Goal: Task Accomplishment & Management: Manage account settings

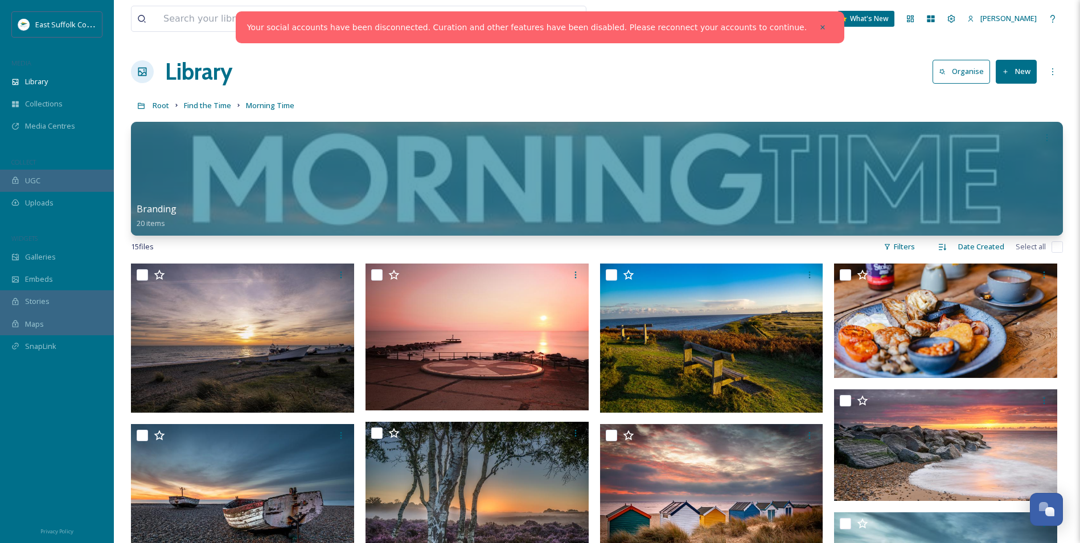
scroll to position [4992, 0]
click at [93, 87] on div "Library" at bounding box center [57, 82] width 114 height 22
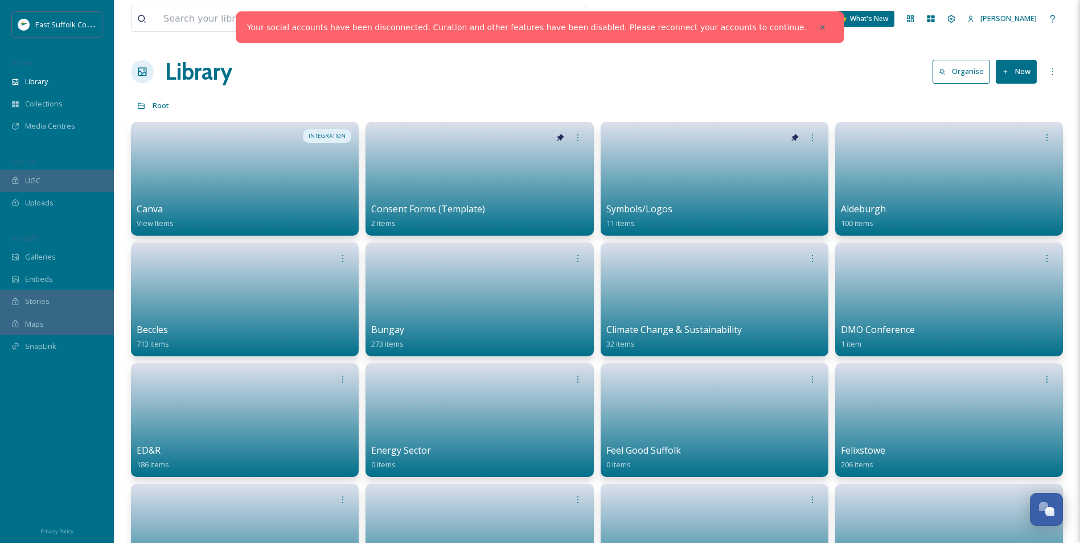
click at [819, 27] on icon at bounding box center [823, 27] width 8 height 8
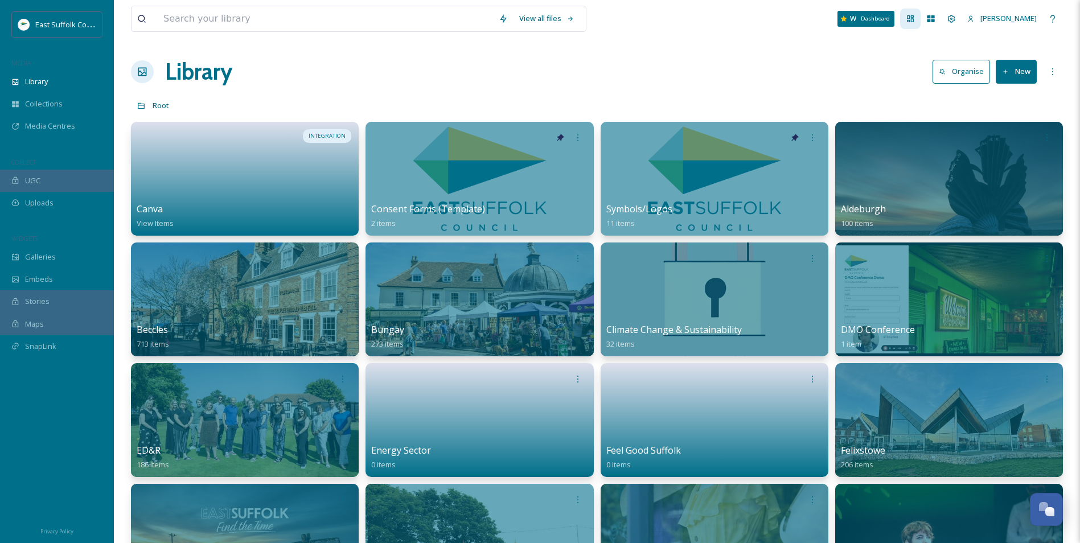
click at [915, 18] on icon at bounding box center [910, 18] width 9 height 9
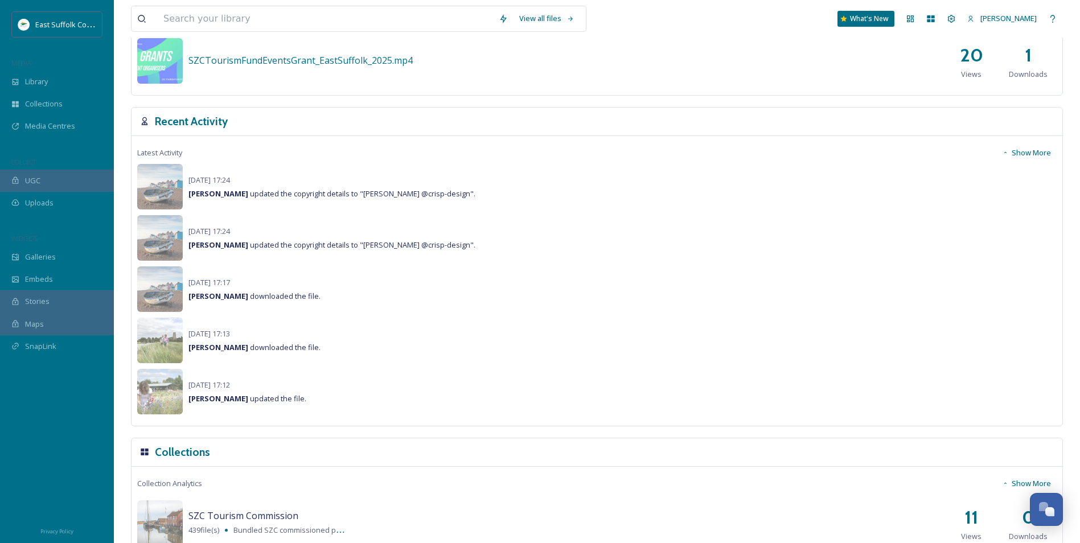
scroll to position [740, 0]
click at [1027, 151] on button "Show More" at bounding box center [1026, 152] width 60 height 22
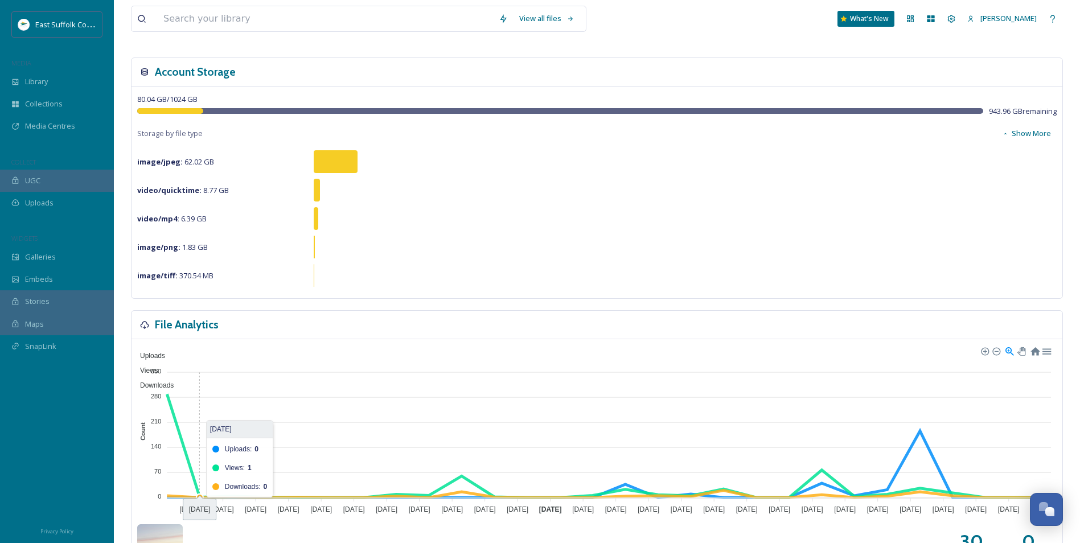
scroll to position [0, 0]
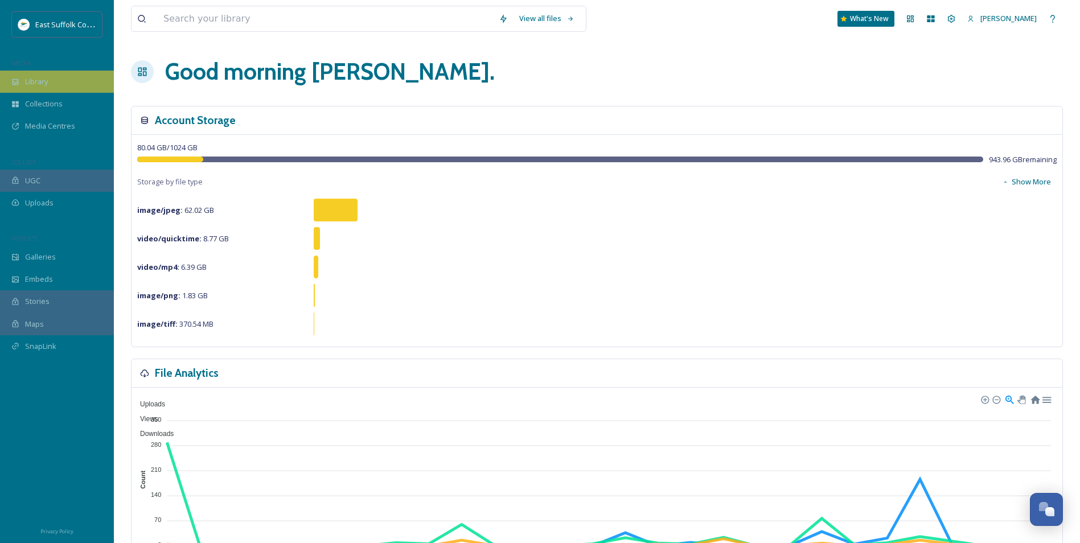
click at [57, 81] on div "Library" at bounding box center [57, 82] width 114 height 22
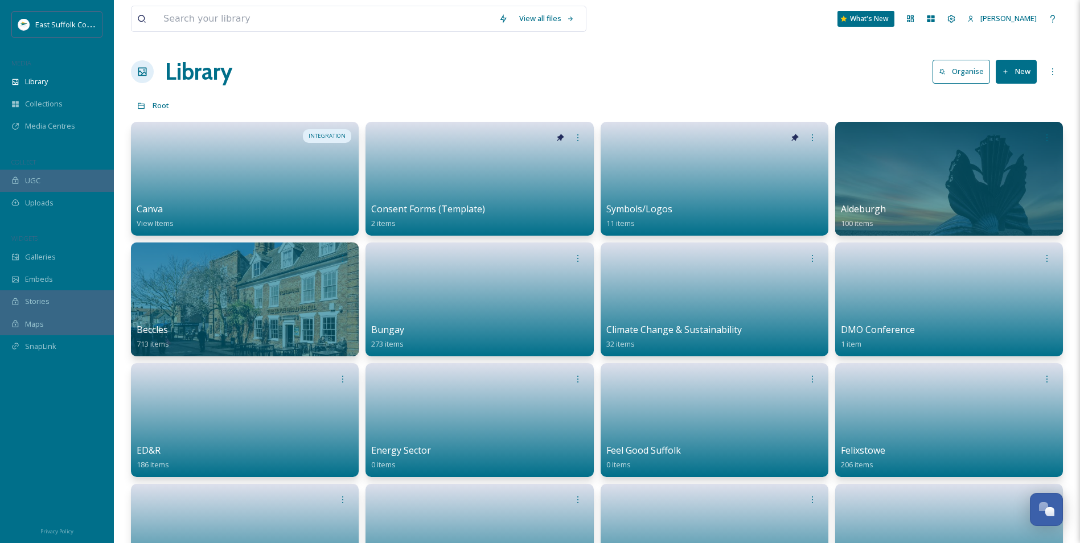
click at [629, 55] on div "Library Organise New" at bounding box center [597, 72] width 932 height 34
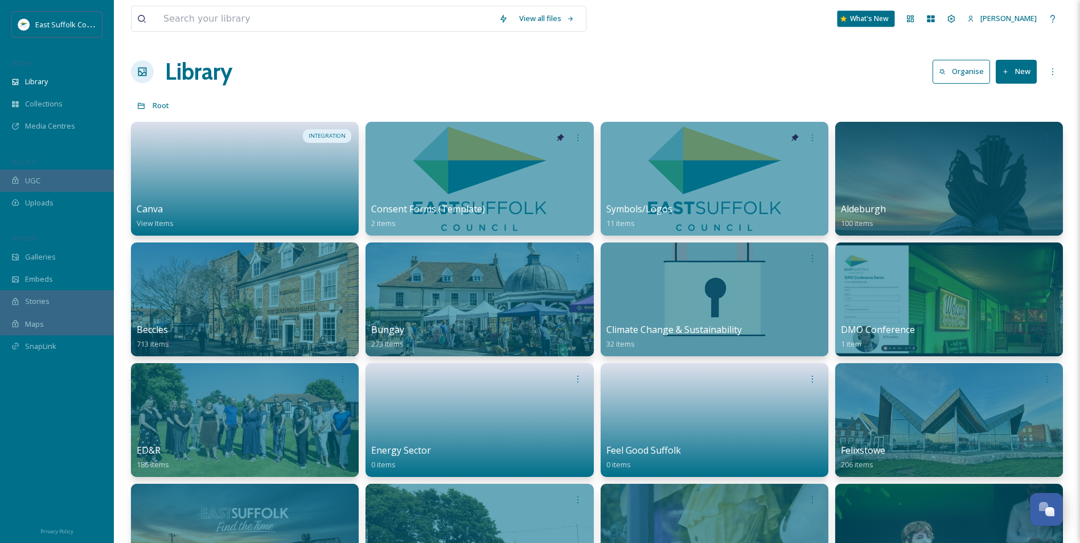
click at [883, 23] on div "What's New" at bounding box center [865, 19] width 57 height 16
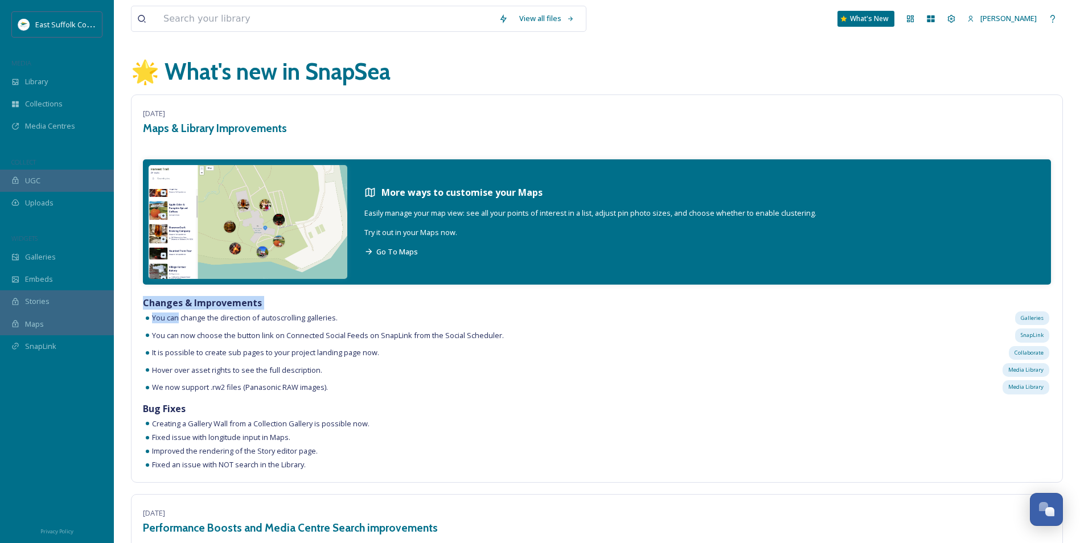
drag, startPoint x: 178, startPoint y: 324, endPoint x: 558, endPoint y: 287, distance: 382.1
click at [558, 287] on div "[DATE] Maps & Library Improvements More ways to customise your Maps Easily mana…" at bounding box center [597, 288] width 932 height 388
drag, startPoint x: 558, startPoint y: 287, endPoint x: 519, endPoint y: 354, distance: 77.0
click at [519, 354] on div "It is possible to create sub pages to your project landing page now. Collaborate" at bounding box center [597, 352] width 908 height 17
drag, startPoint x: 169, startPoint y: 391, endPoint x: 260, endPoint y: 391, distance: 90.5
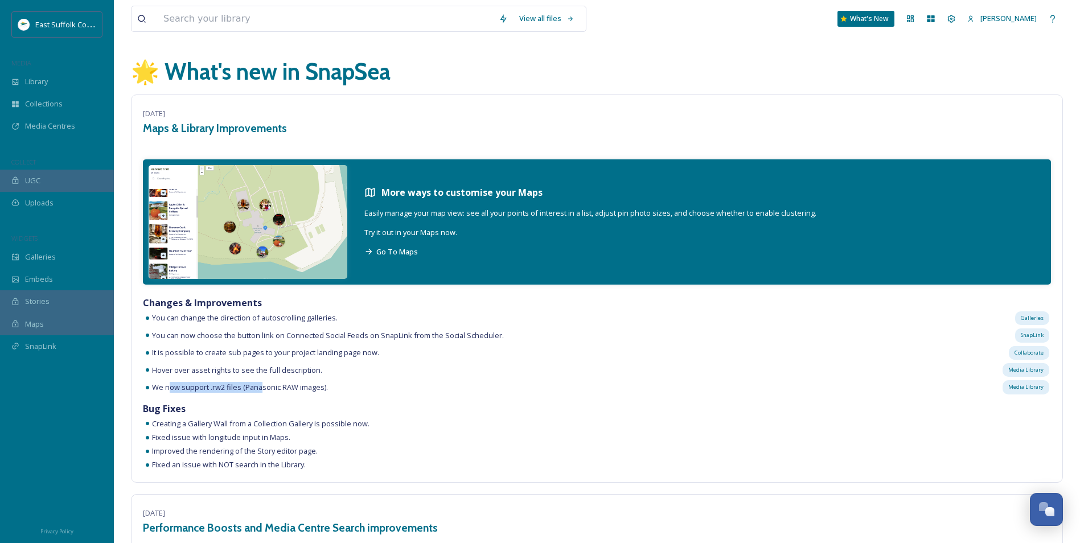
click at [260, 391] on span "We now support .rw2 files (Panasonic RAW images)." at bounding box center [240, 387] width 176 height 11
drag, startPoint x: 260, startPoint y: 391, endPoint x: 356, endPoint y: 388, distance: 96.8
click at [357, 388] on div "We now support .rw2 files (Panasonic RAW images). [GEOGRAPHIC_DATA]" at bounding box center [597, 387] width 908 height 17
drag, startPoint x: 168, startPoint y: 426, endPoint x: 342, endPoint y: 414, distance: 174.0
click at [342, 414] on div "[DATE] Maps & Library Improvements More ways to customise your Maps Easily mana…" at bounding box center [597, 288] width 932 height 388
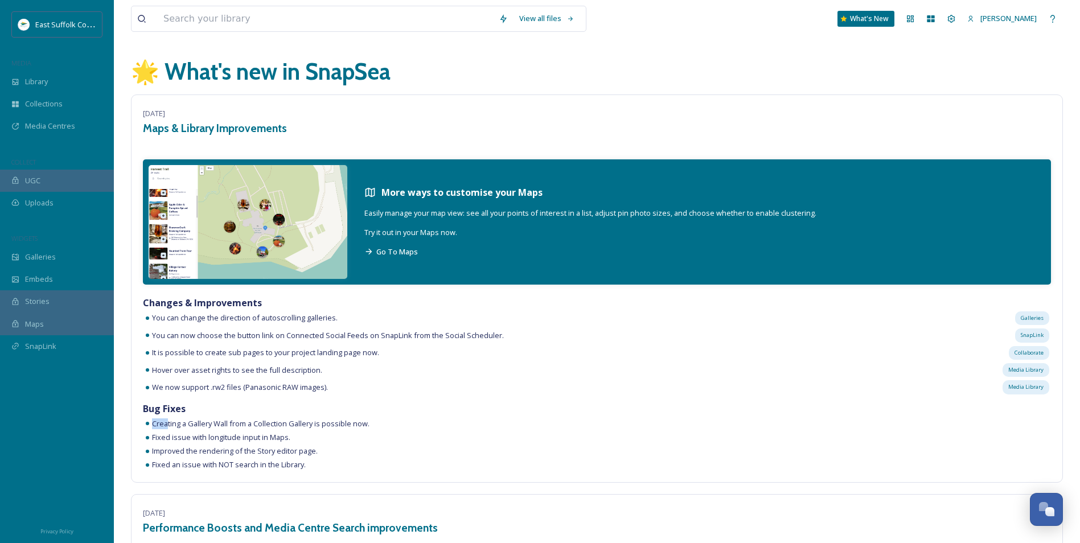
drag, startPoint x: 132, startPoint y: 420, endPoint x: 152, endPoint y: 422, distance: 20.1
click at [134, 420] on div "[DATE] Maps & Library Improvements More ways to customise your Maps Easily mana…" at bounding box center [597, 288] width 932 height 388
click at [343, 438] on div "Fixed issue with longitude input in Maps." at bounding box center [597, 437] width 908 height 11
drag, startPoint x: 364, startPoint y: 425, endPoint x: 157, endPoint y: 422, distance: 207.2
click at [157, 422] on span "Creating a Gallery Wall from a Collection Gallery is possible now." at bounding box center [260, 423] width 217 height 11
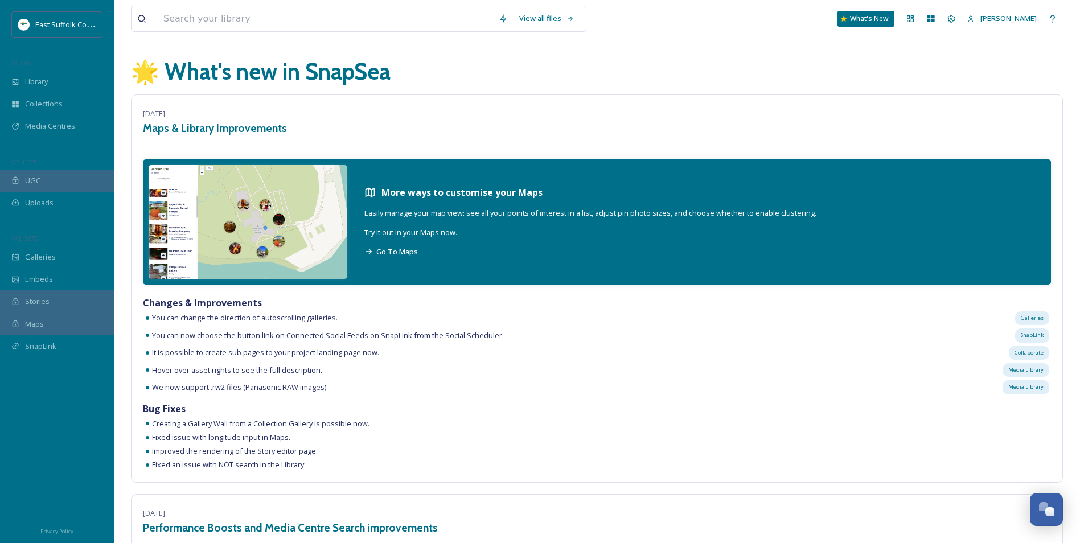
click at [365, 437] on div "Fixed issue with longitude input in Maps." at bounding box center [597, 437] width 908 height 11
drag, startPoint x: 167, startPoint y: 435, endPoint x: 336, endPoint y: 449, distance: 170.2
click at [336, 449] on div "[DATE] Maps & Library Improvements More ways to customise your Maps Easily mana…" at bounding box center [597, 288] width 932 height 388
drag, startPoint x: 336, startPoint y: 449, endPoint x: 150, endPoint y: 458, distance: 186.9
click at [150, 458] on div "[DATE] Maps & Library Improvements More ways to customise your Maps Easily mana…" at bounding box center [597, 288] width 932 height 388
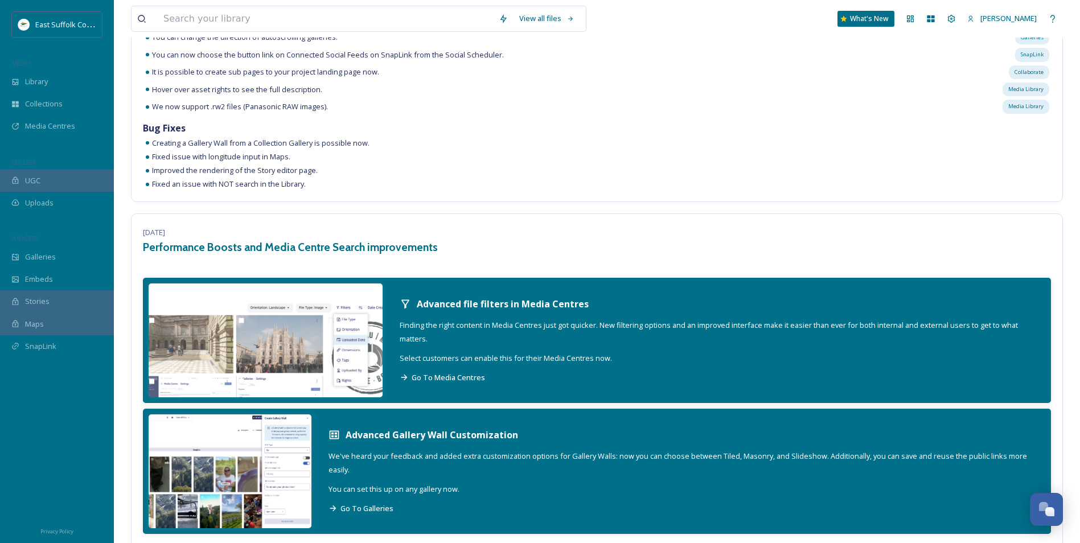
scroll to position [398, 0]
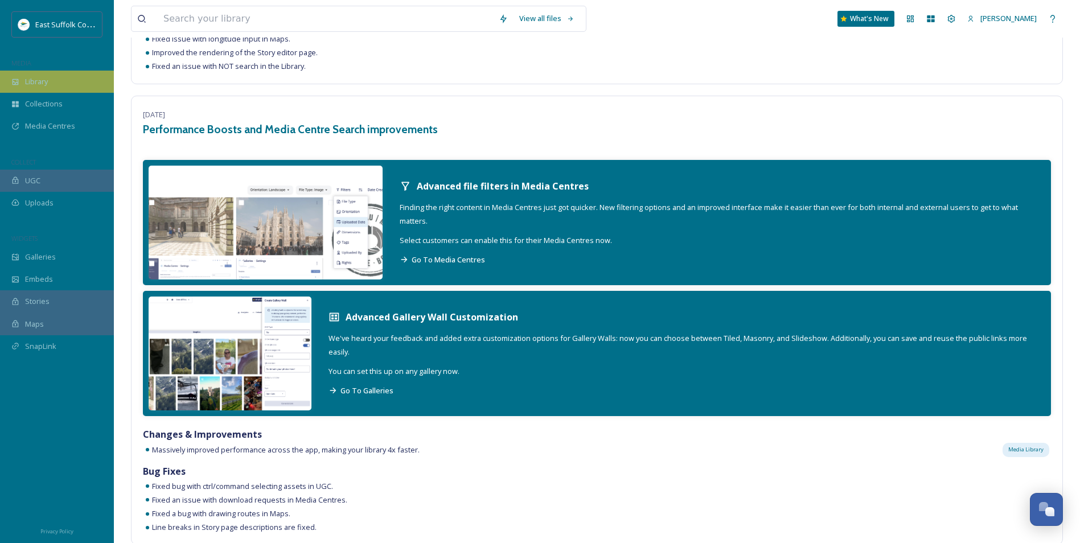
click at [68, 71] on div "East Suffolk Council MEDIA Library Collections Media Centres COLLECT UGC Upload…" at bounding box center [57, 192] width 114 height 363
drag, startPoint x: 68, startPoint y: 71, endPoint x: 68, endPoint y: 77, distance: 6.3
click at [68, 77] on div "Library" at bounding box center [57, 82] width 114 height 22
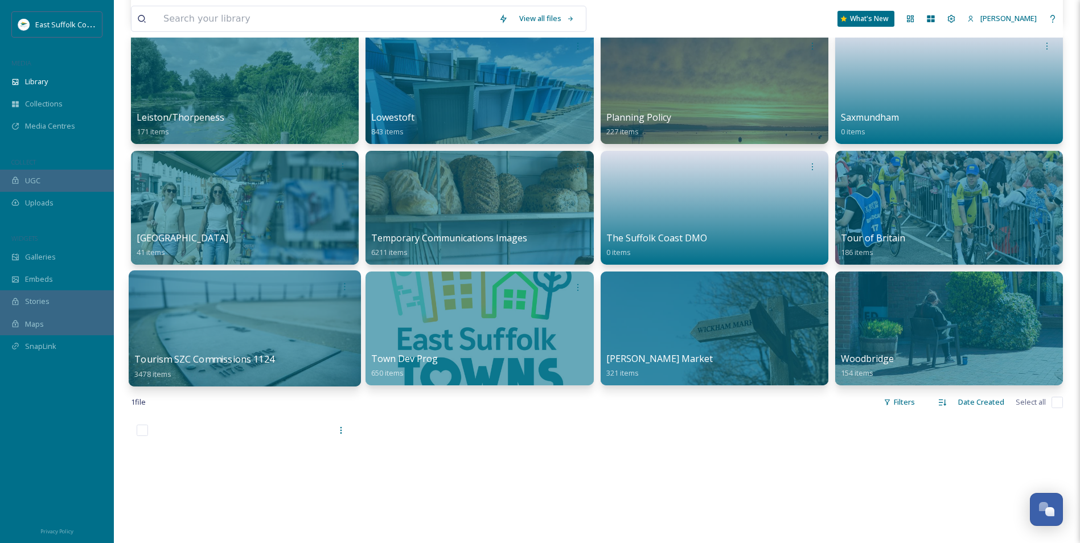
scroll to position [569, 0]
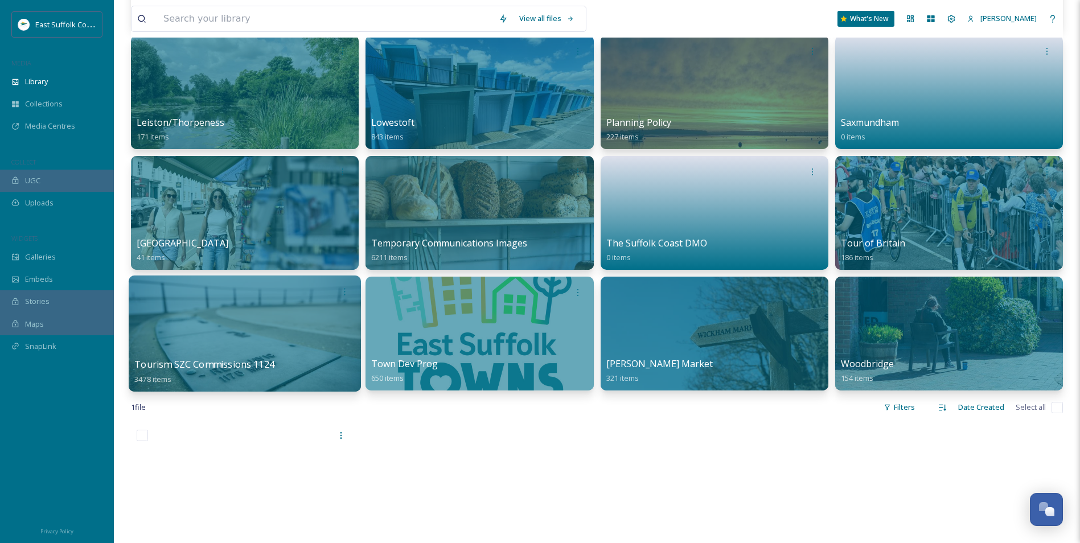
click at [253, 321] on div at bounding box center [245, 334] width 232 height 116
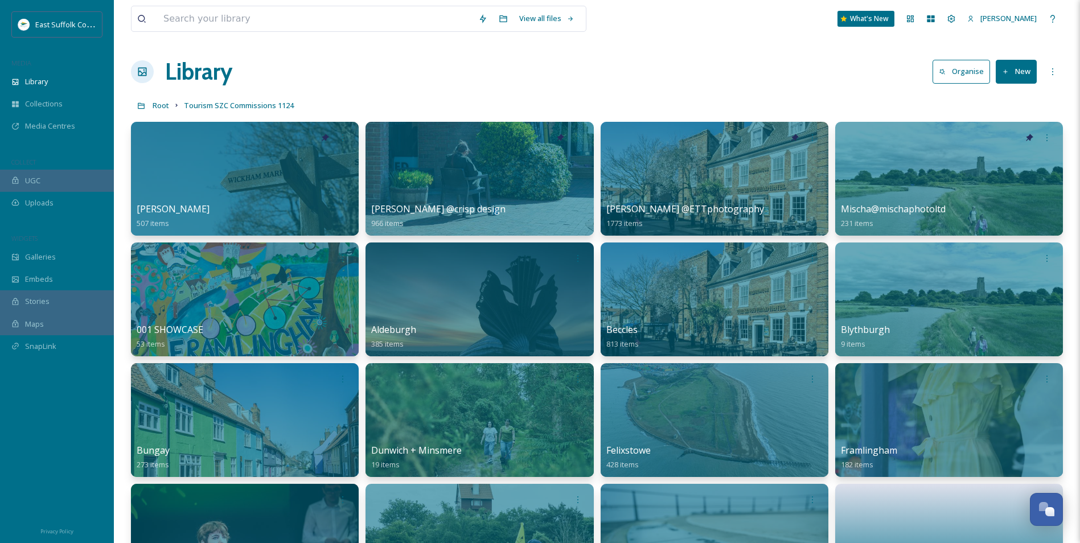
click at [636, 68] on div "Library Organise New" at bounding box center [597, 72] width 932 height 34
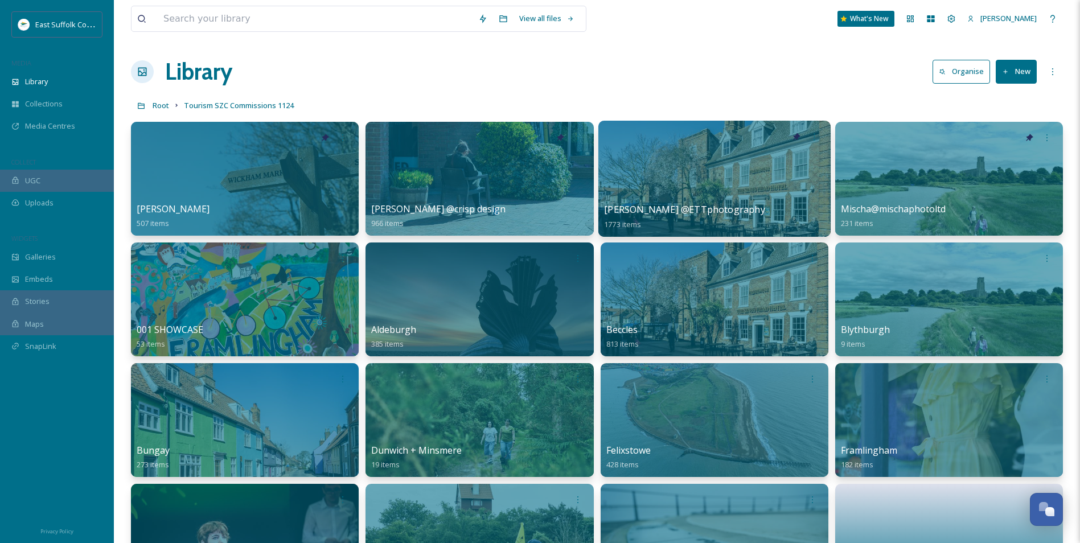
click at [725, 167] on div at bounding box center [714, 179] width 232 height 116
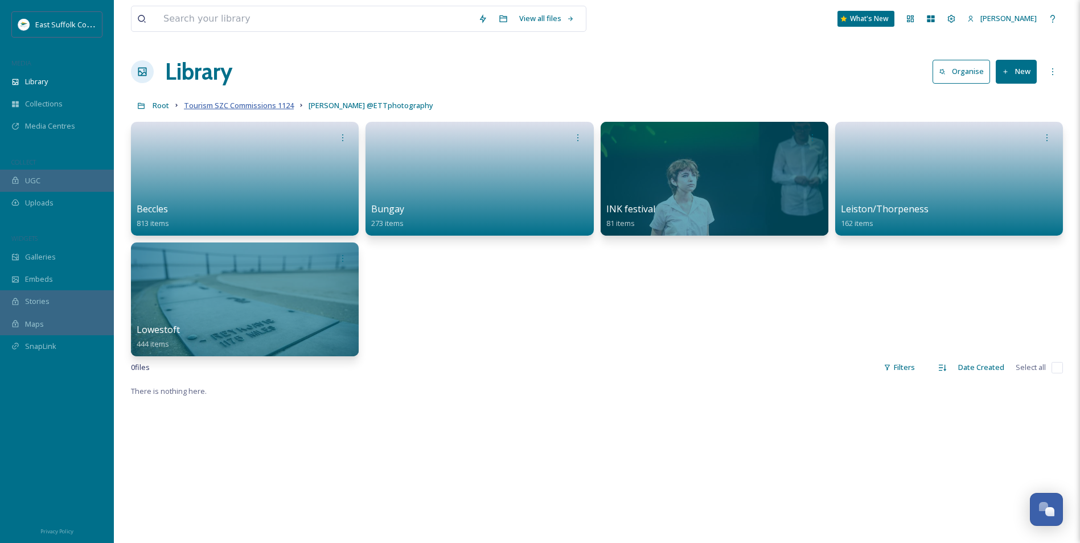
click at [241, 106] on span "Tourism SZC Commissions 1124" at bounding box center [239, 105] width 110 height 10
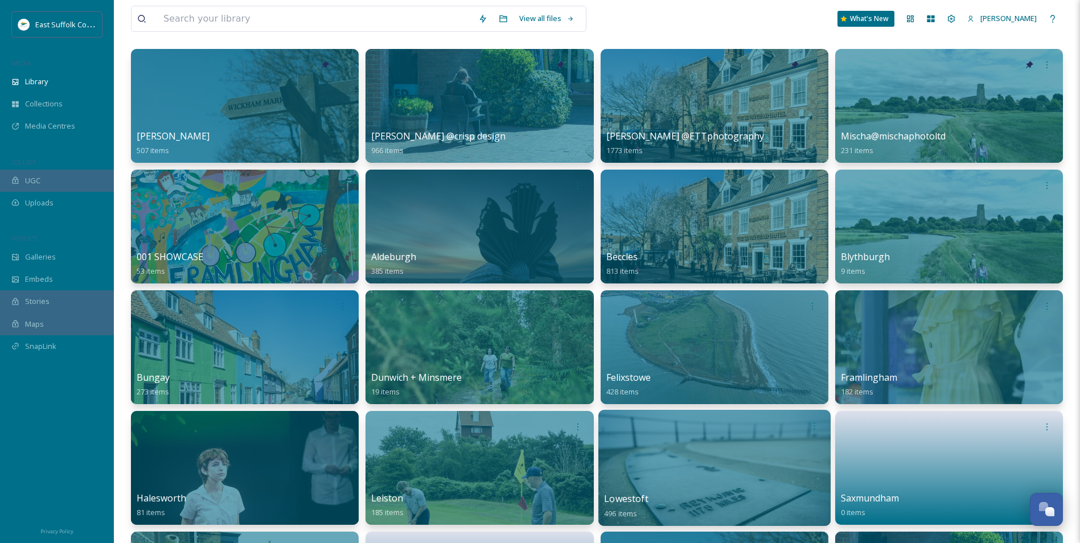
scroll to position [228, 0]
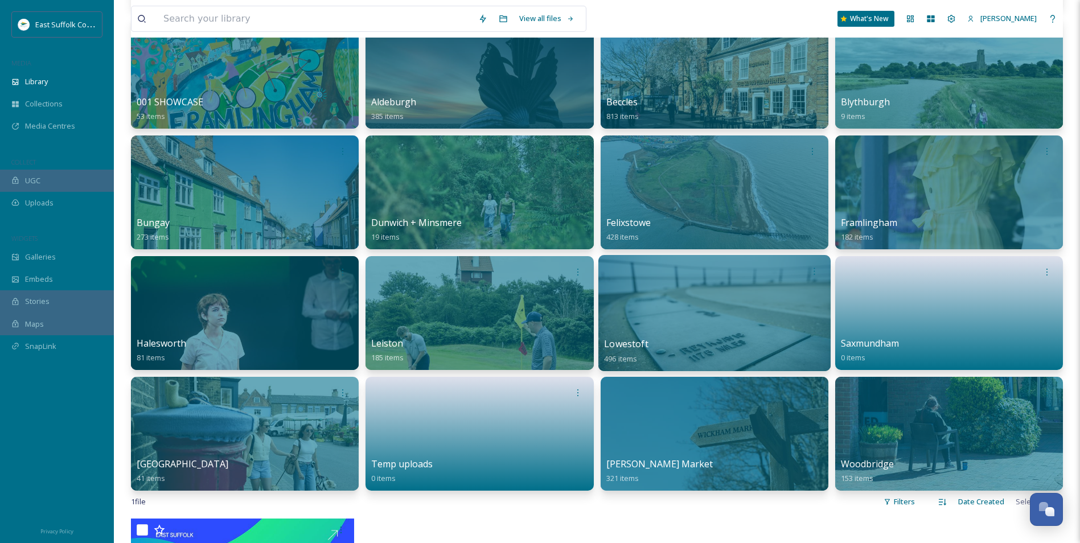
click at [793, 286] on div at bounding box center [714, 313] width 232 height 116
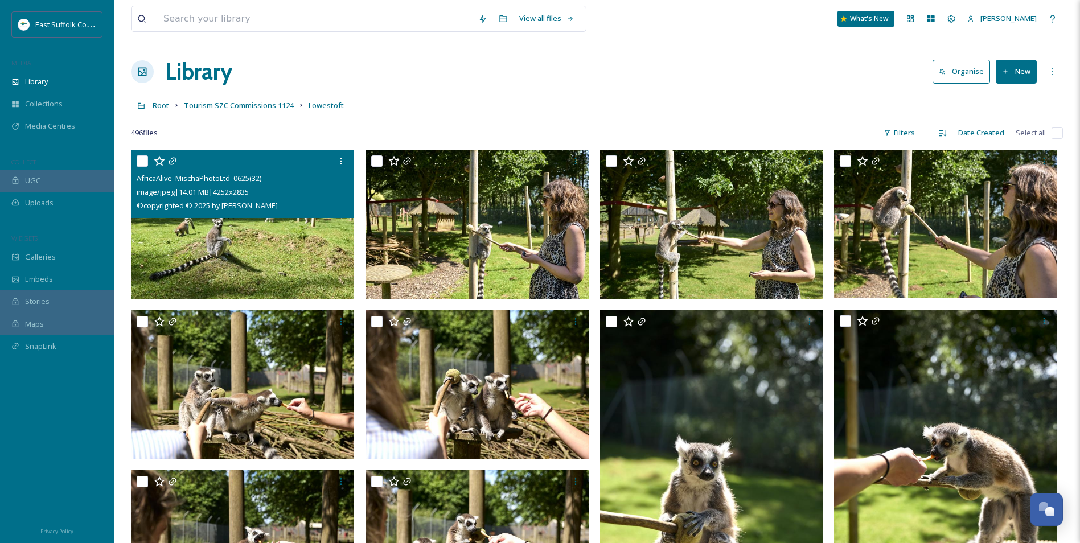
click at [268, 233] on img at bounding box center [242, 224] width 223 height 149
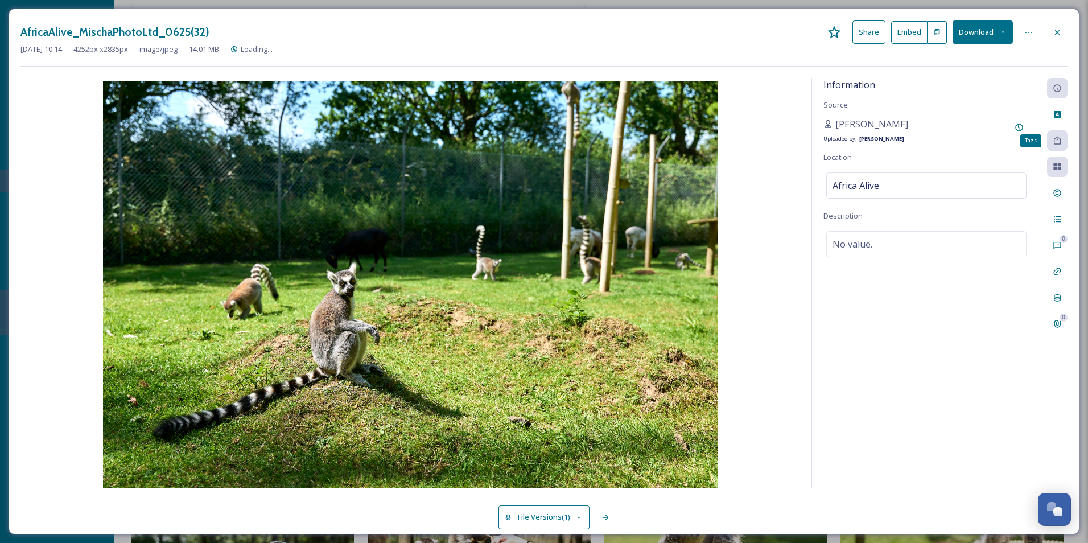
click at [1053, 148] on div "Tags" at bounding box center [1057, 140] width 20 height 20
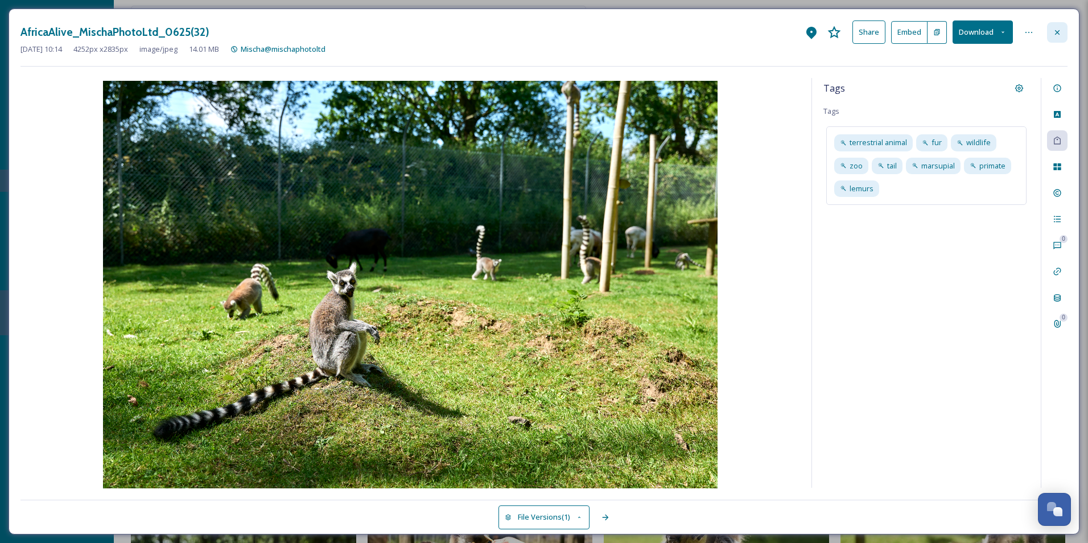
click at [1060, 23] on div at bounding box center [1057, 32] width 20 height 20
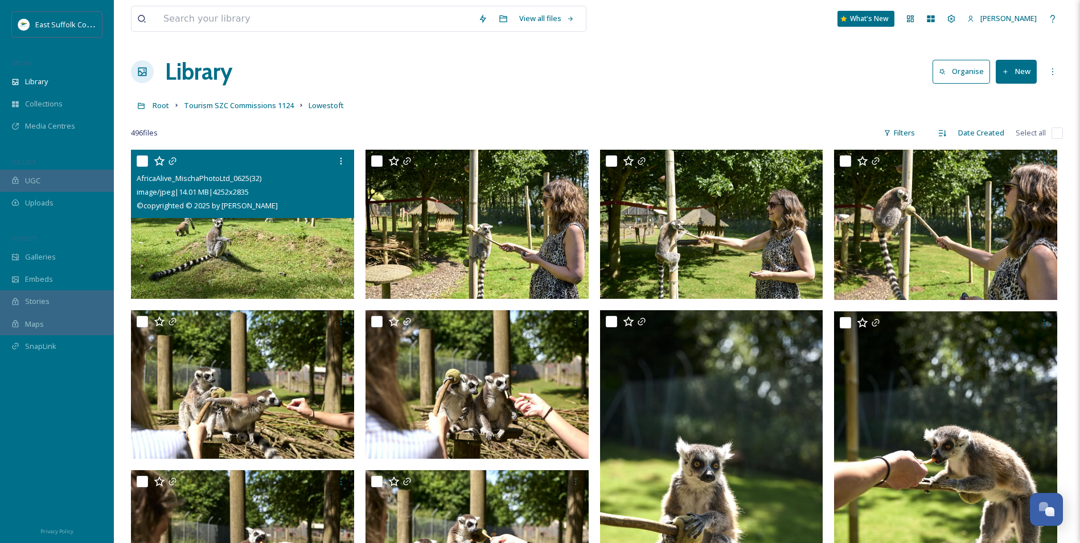
click at [239, 260] on img at bounding box center [242, 224] width 223 height 149
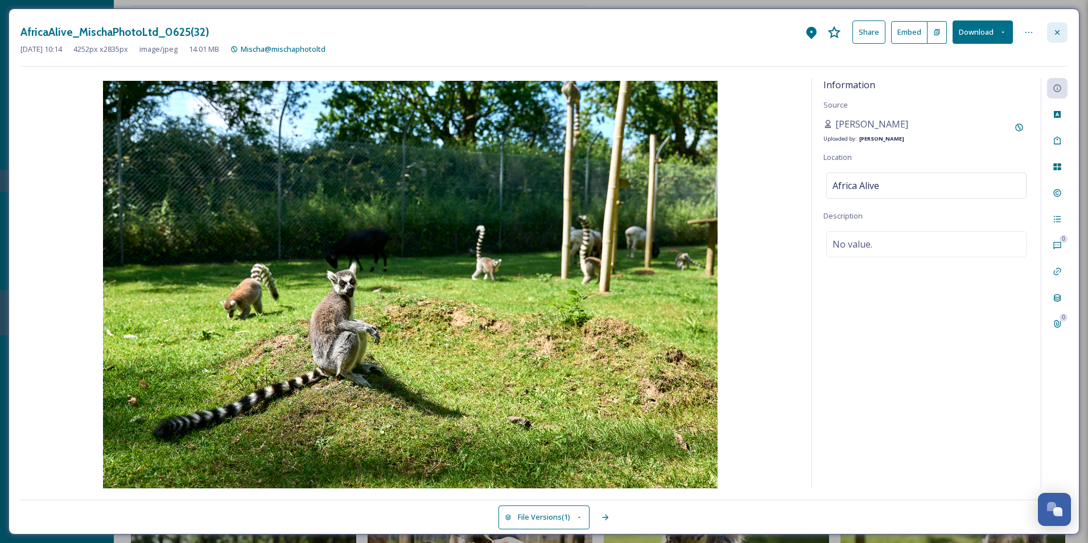
click at [1059, 34] on icon at bounding box center [1057, 32] width 5 height 5
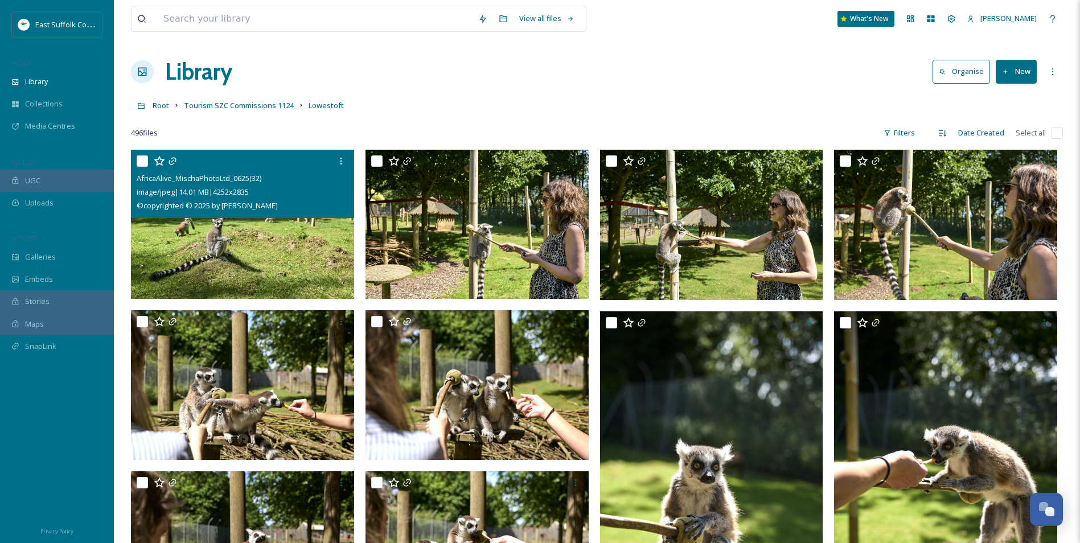
drag, startPoint x: 143, startPoint y: 162, endPoint x: 165, endPoint y: 161, distance: 21.1
click at [143, 162] on input "checkbox" at bounding box center [142, 160] width 11 height 11
checkbox input "true"
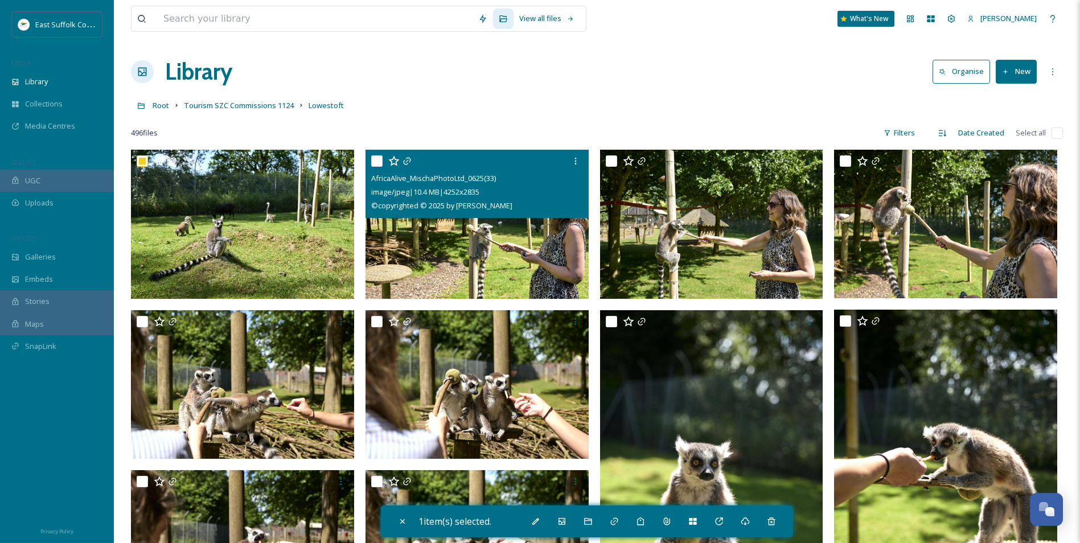
click at [447, 230] on img at bounding box center [476, 224] width 223 height 149
checkbox input "true"
click at [605, 227] on img at bounding box center [711, 224] width 223 height 149
checkbox input "true"
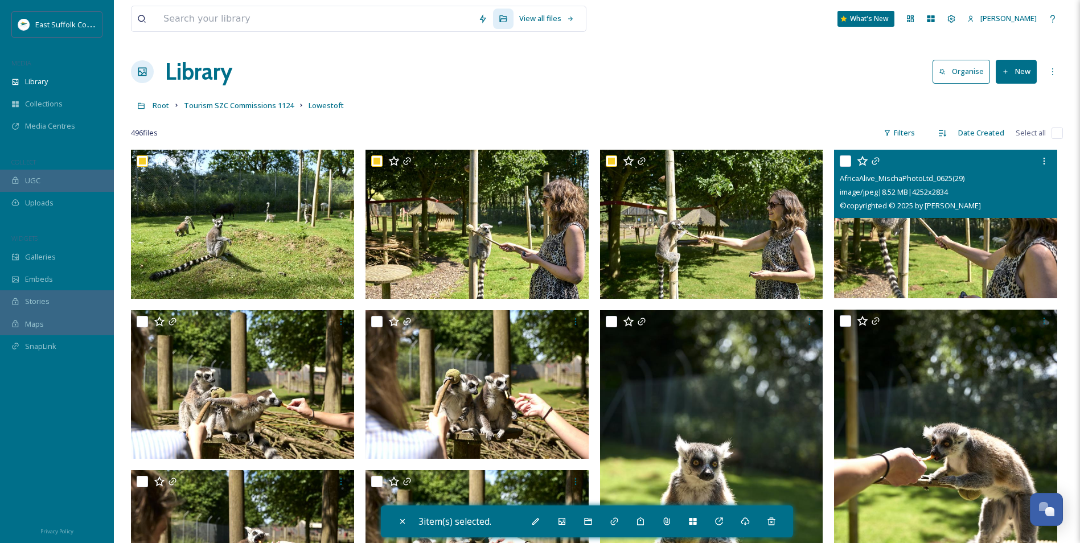
click at [954, 231] on img at bounding box center [945, 224] width 223 height 149
checkbox input "true"
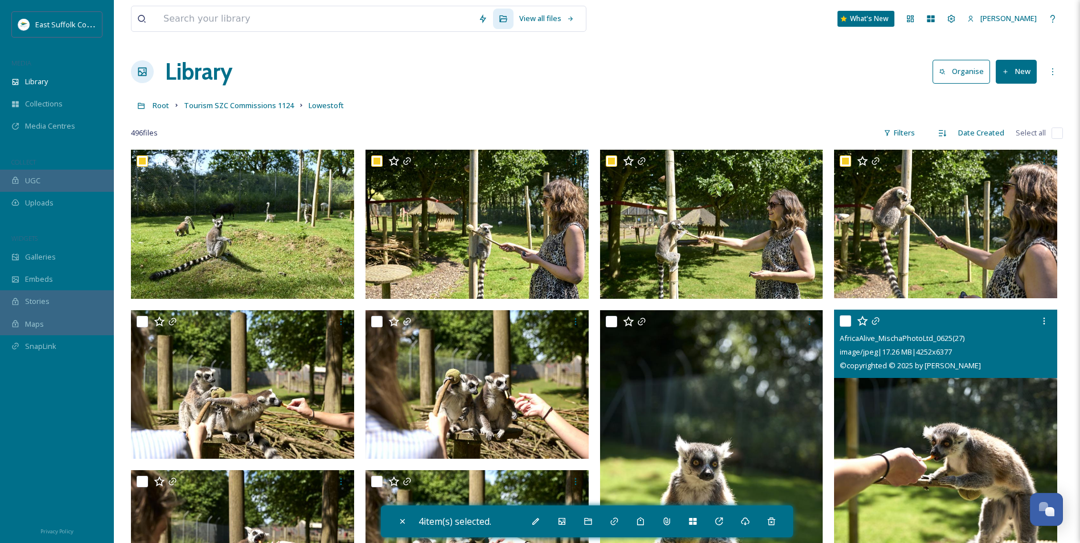
click at [936, 365] on span "© copyrighted © 2025 by [PERSON_NAME]" at bounding box center [910, 365] width 141 height 10
click at [905, 412] on img at bounding box center [945, 477] width 223 height 335
checkbox input "true"
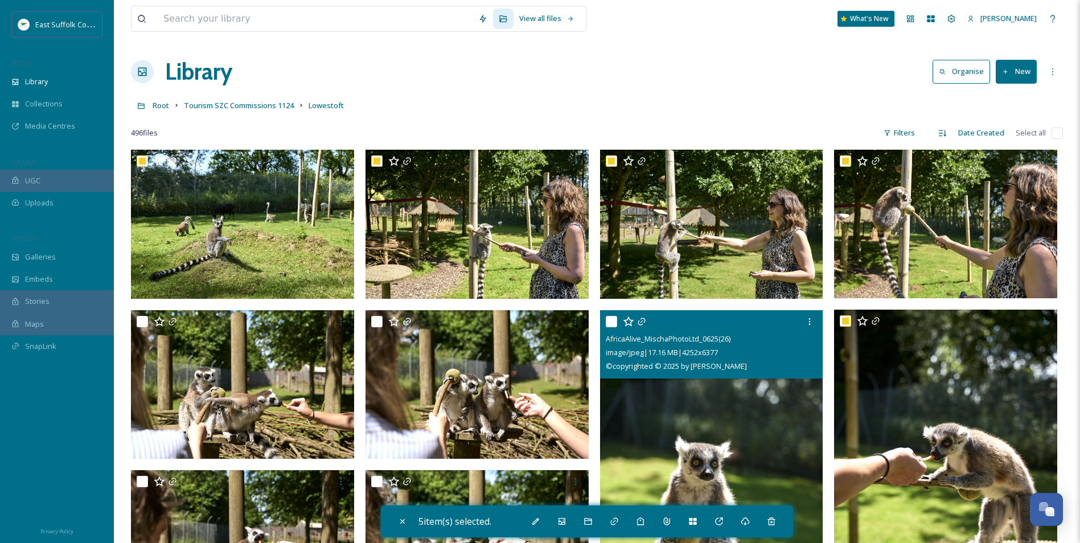
drag, startPoint x: 630, startPoint y: 442, endPoint x: 610, endPoint y: 437, distance: 20.4
click at [630, 441] on img at bounding box center [711, 477] width 223 height 335
checkbox input "true"
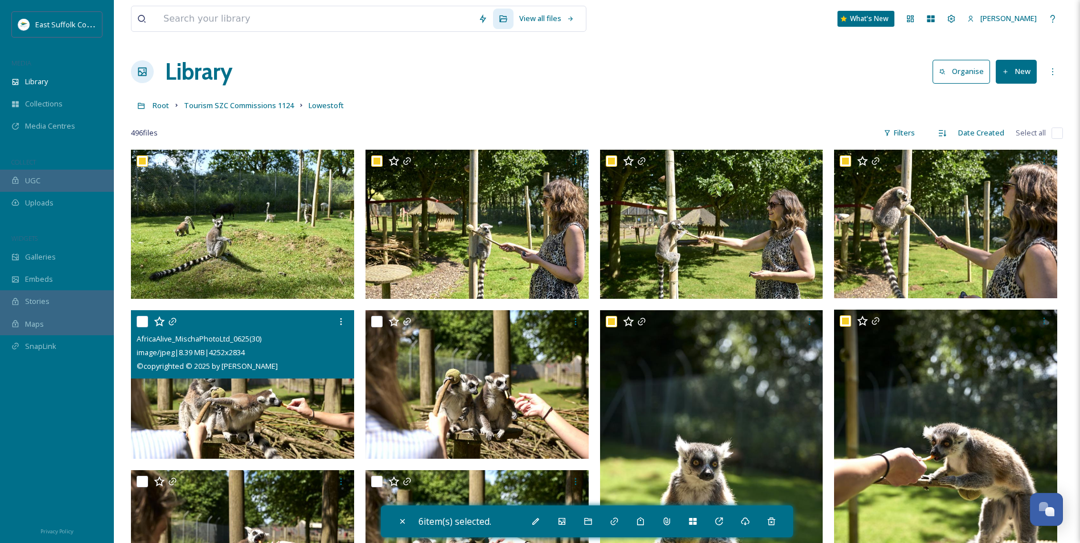
drag, startPoint x: 256, startPoint y: 418, endPoint x: 312, endPoint y: 417, distance: 55.8
click at [256, 418] on img at bounding box center [242, 384] width 223 height 149
checkbox input "true"
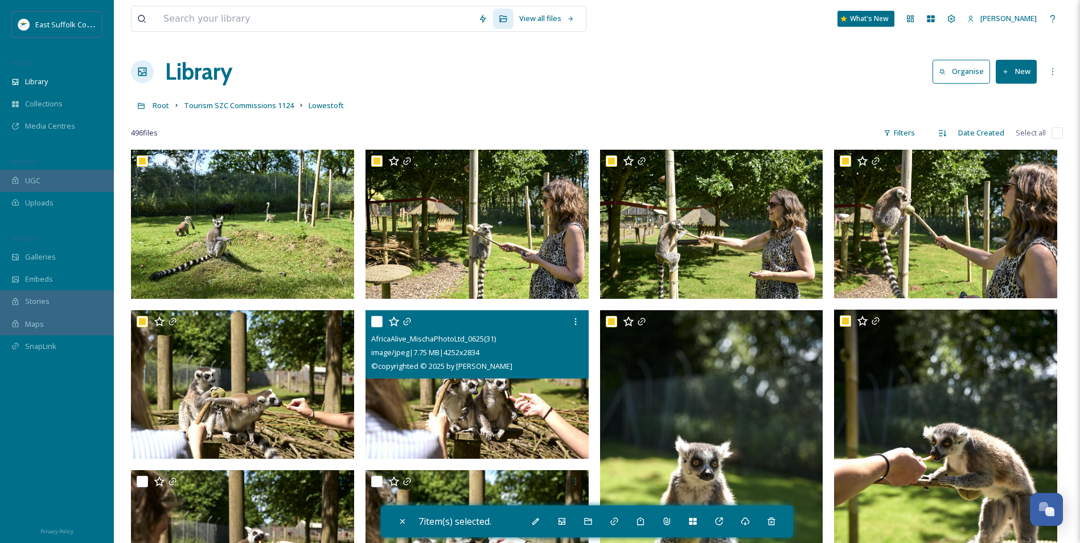
click at [461, 419] on img at bounding box center [476, 384] width 223 height 149
checkbox input "true"
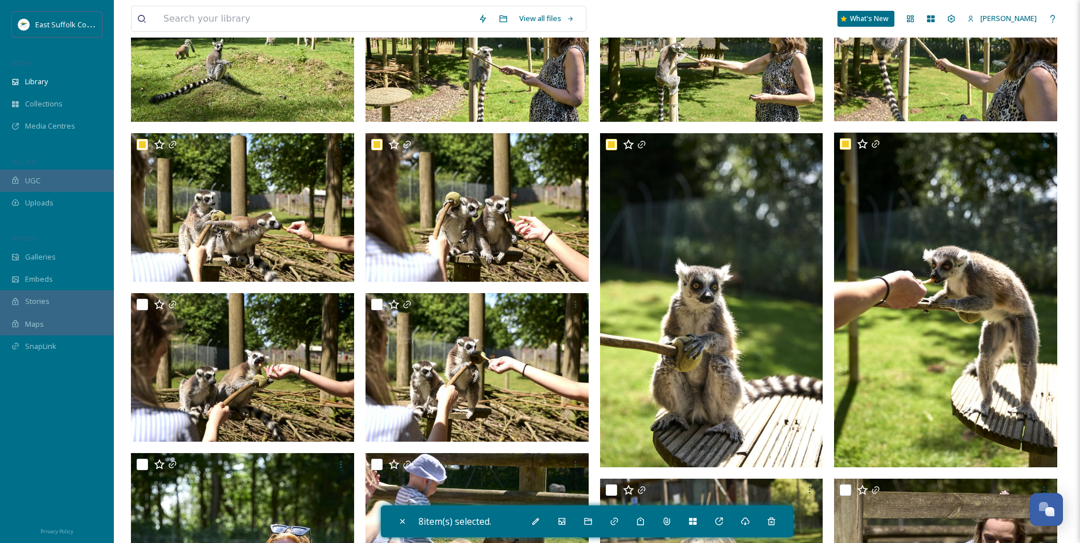
scroll to position [228, 0]
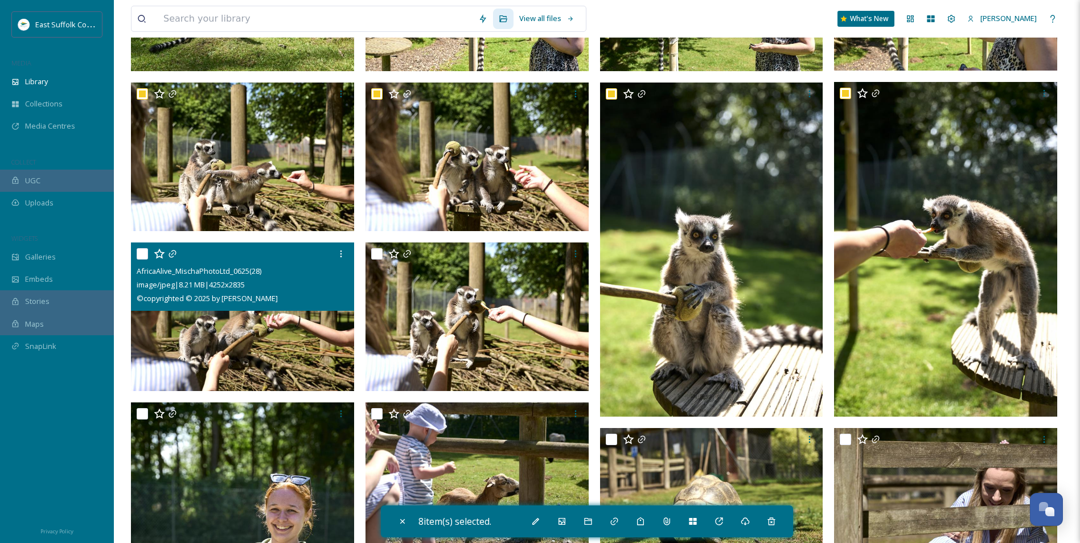
click at [261, 338] on img at bounding box center [242, 317] width 223 height 149
checkbox input "true"
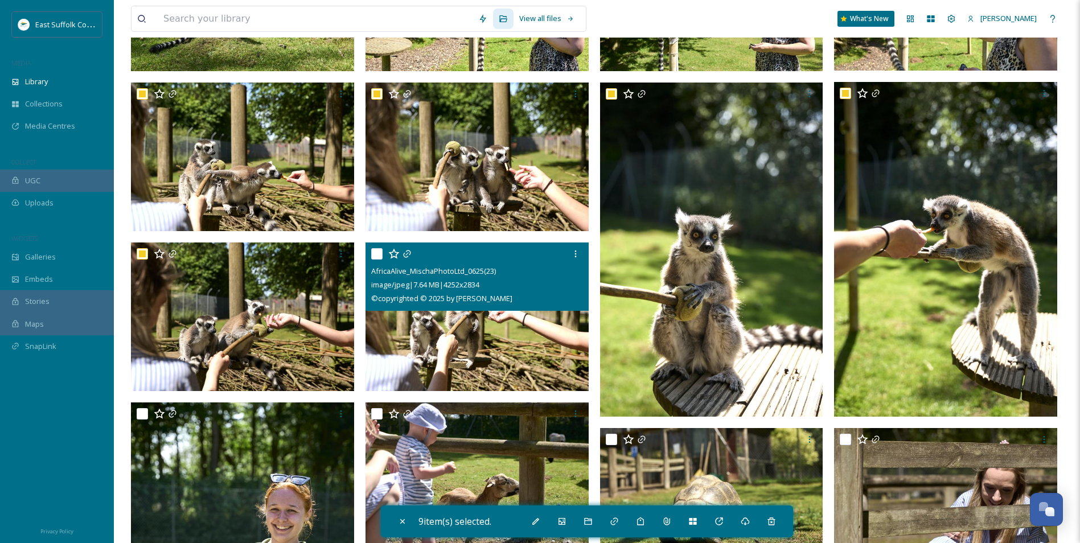
click at [496, 329] on img at bounding box center [476, 317] width 223 height 149
checkbox input "true"
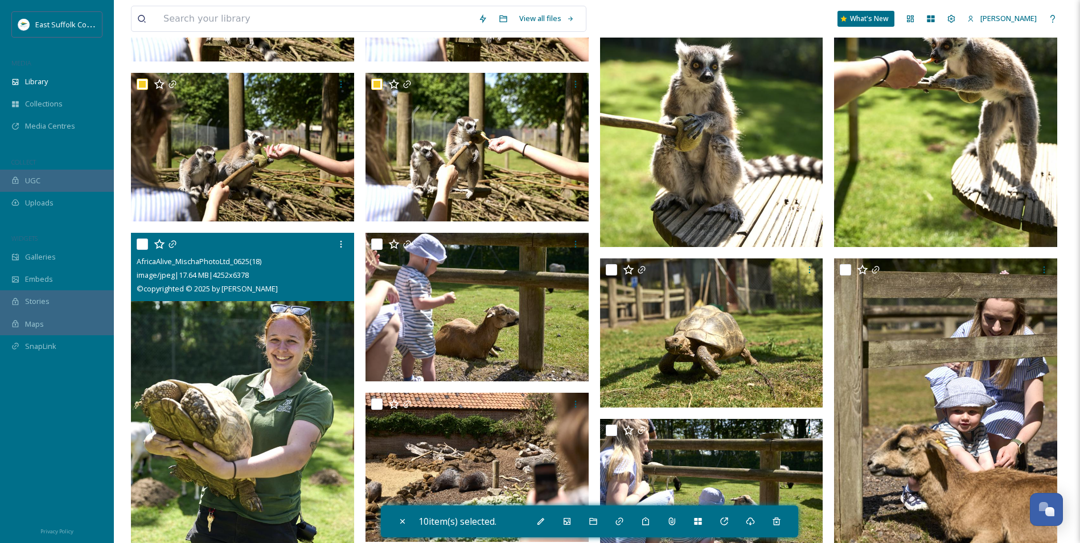
scroll to position [398, 0]
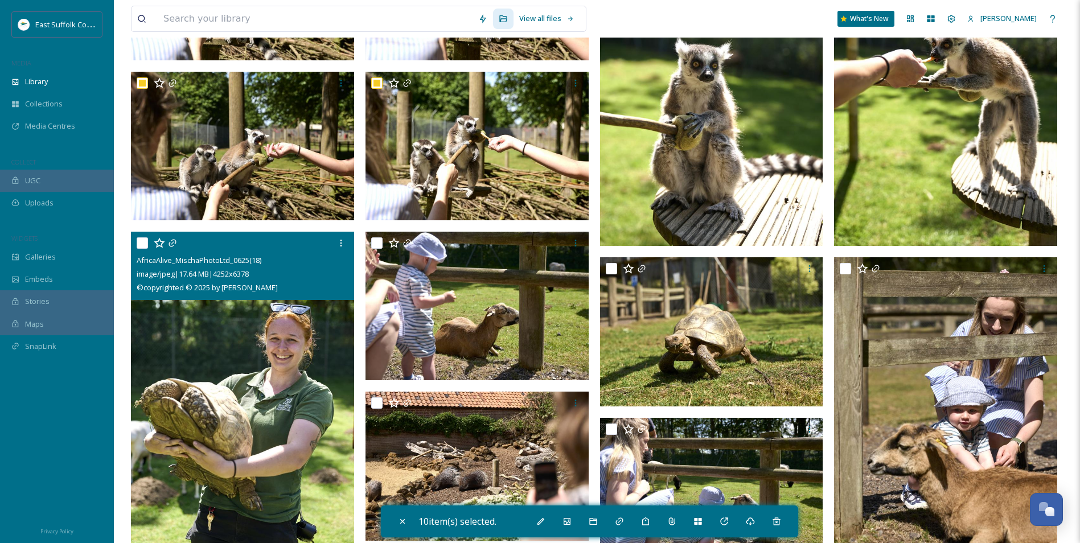
click at [274, 385] on img at bounding box center [242, 399] width 223 height 335
checkbox input "true"
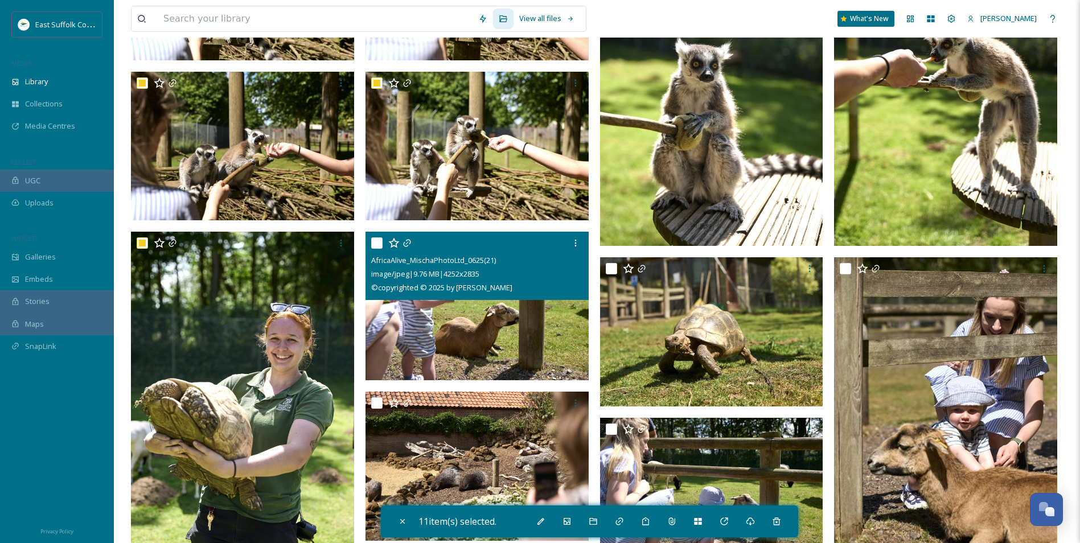
click at [523, 339] on img at bounding box center [476, 306] width 223 height 149
checkbox input "true"
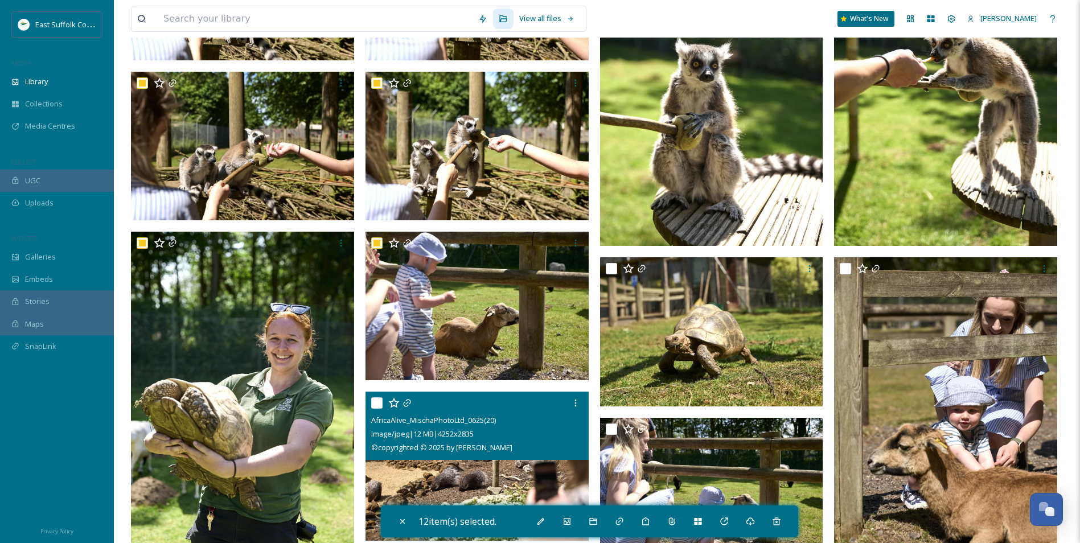
click at [483, 477] on img at bounding box center [476, 466] width 223 height 149
checkbox input "true"
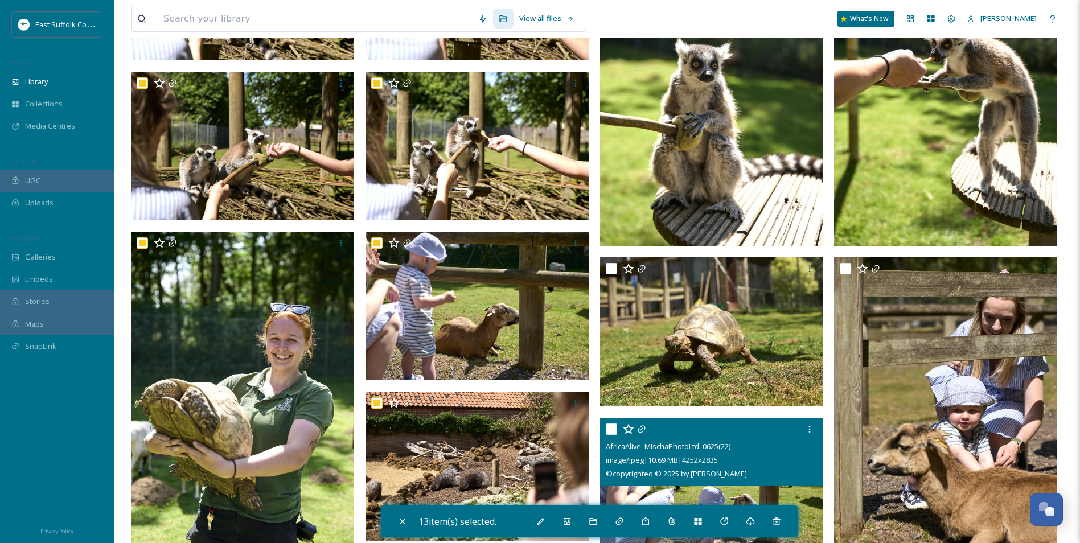
click at [721, 468] on span "© copyrighted © 2025 by [PERSON_NAME]" at bounding box center [676, 473] width 141 height 10
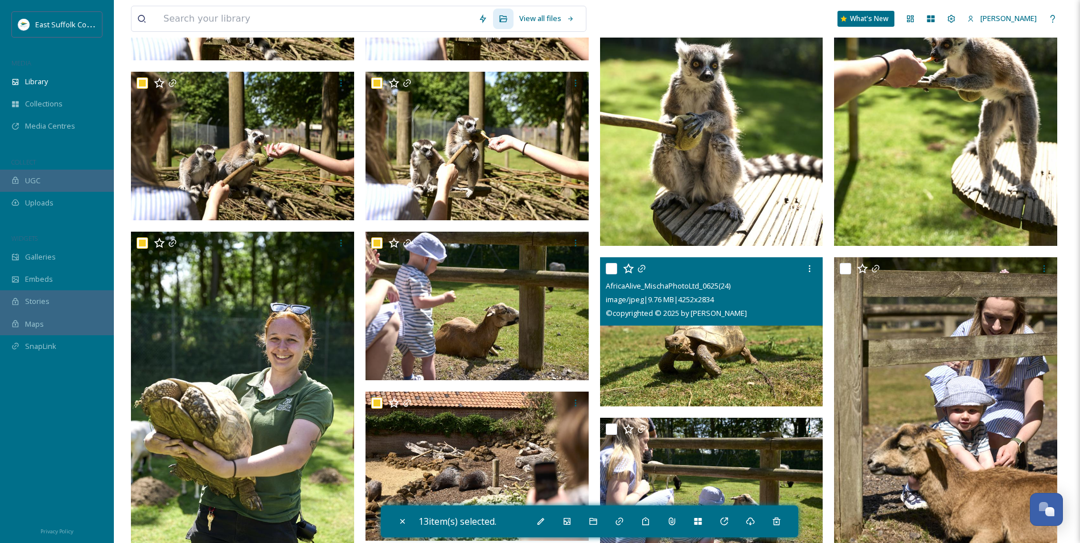
click at [692, 373] on img at bounding box center [711, 331] width 223 height 149
checkbox input "true"
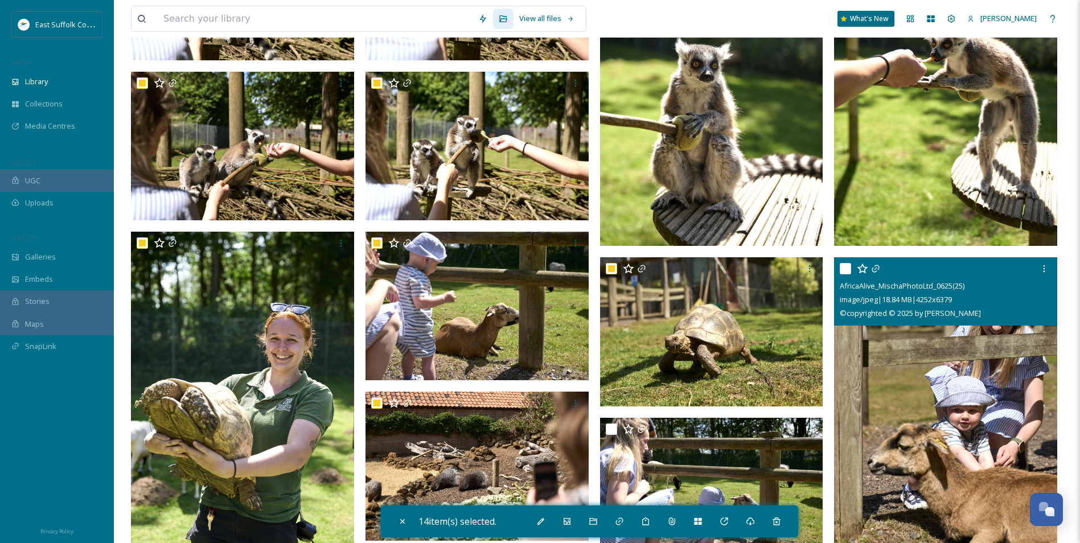
click at [842, 269] on input "checkbox" at bounding box center [845, 268] width 11 height 11
checkbox input "true"
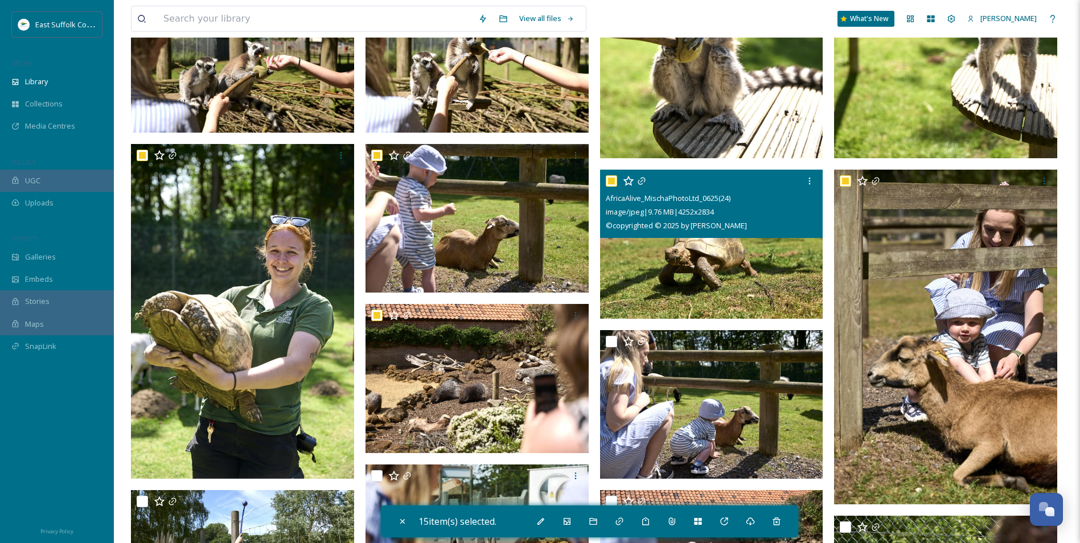
scroll to position [626, 0]
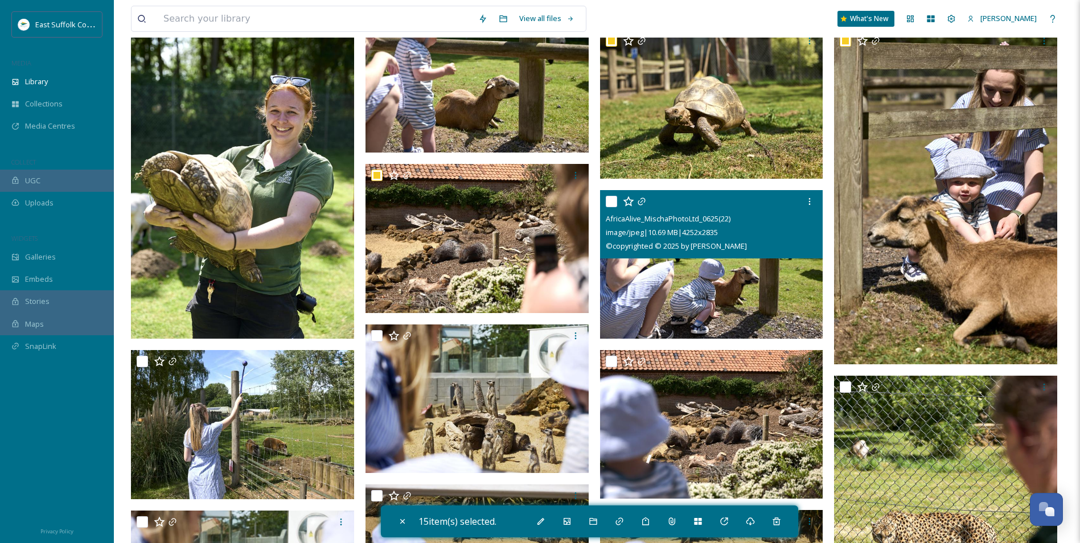
click at [612, 202] on input "checkbox" at bounding box center [611, 201] width 11 height 11
checkbox input "true"
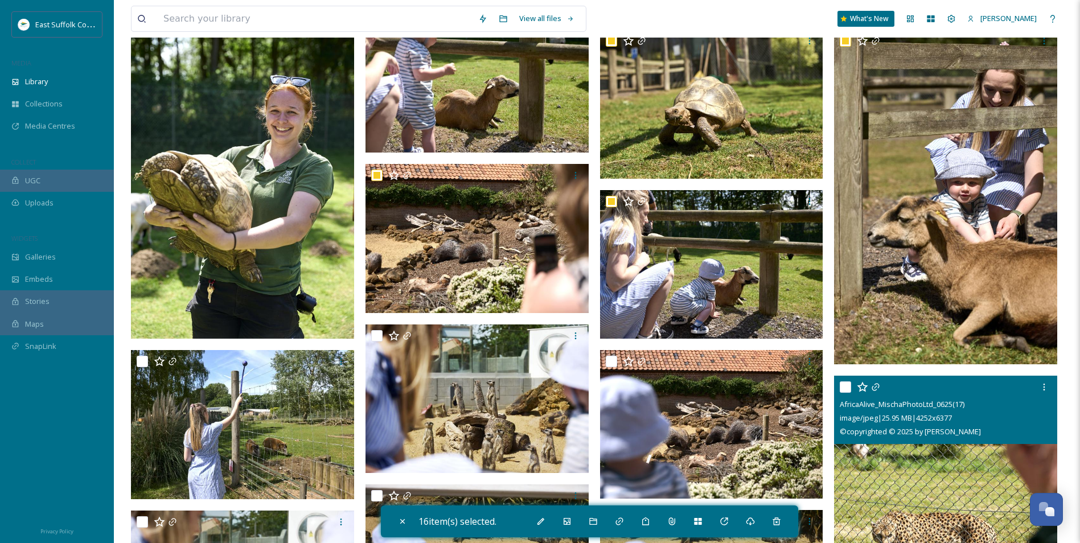
click at [844, 388] on input "checkbox" at bounding box center [845, 386] width 11 height 11
checkbox input "true"
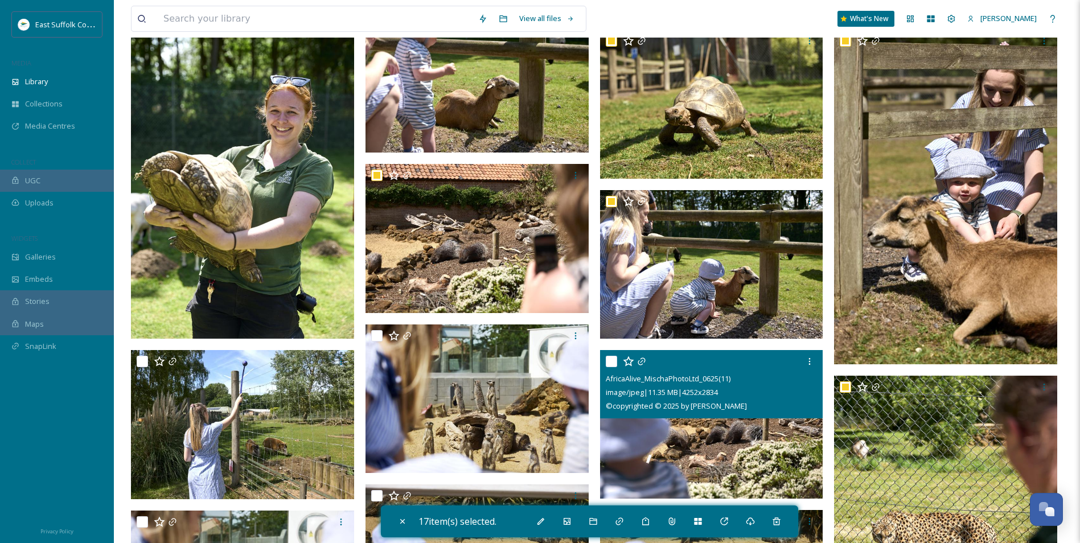
click at [607, 357] on input "checkbox" at bounding box center [611, 361] width 11 height 11
checkbox input "true"
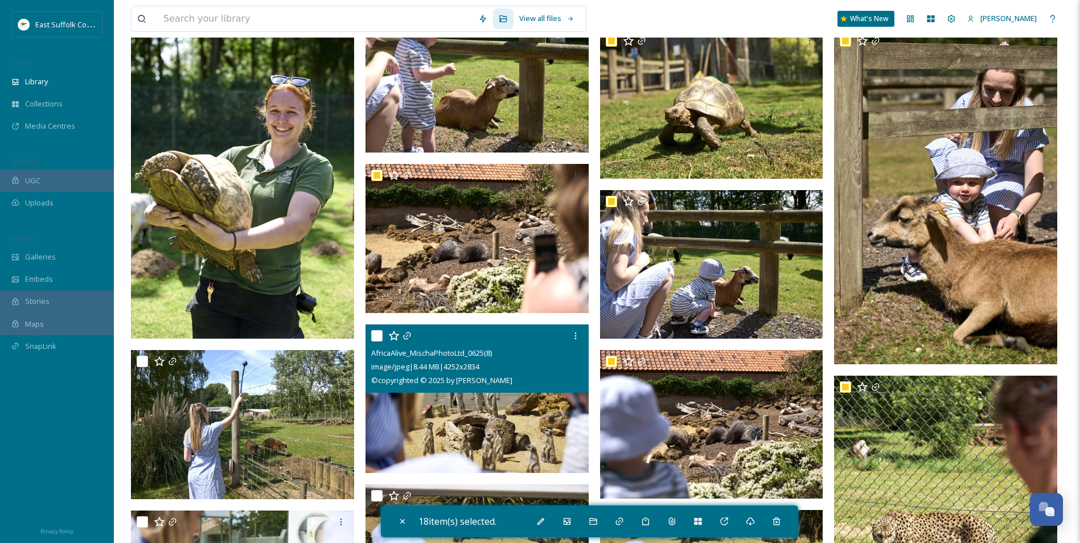
click at [394, 426] on img at bounding box center [476, 398] width 223 height 149
checkbox input "true"
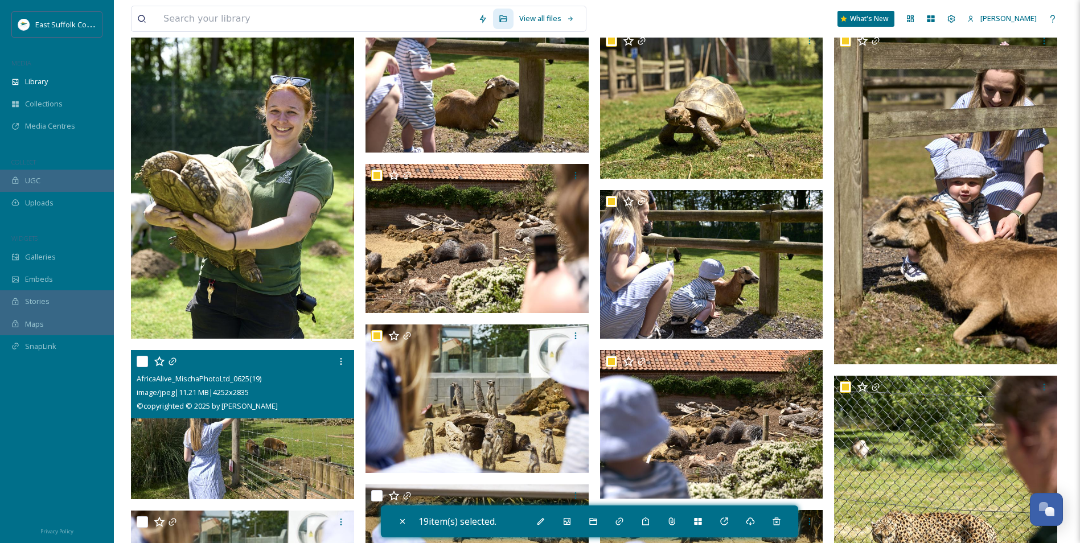
click at [291, 449] on img at bounding box center [242, 424] width 223 height 149
checkbox input "true"
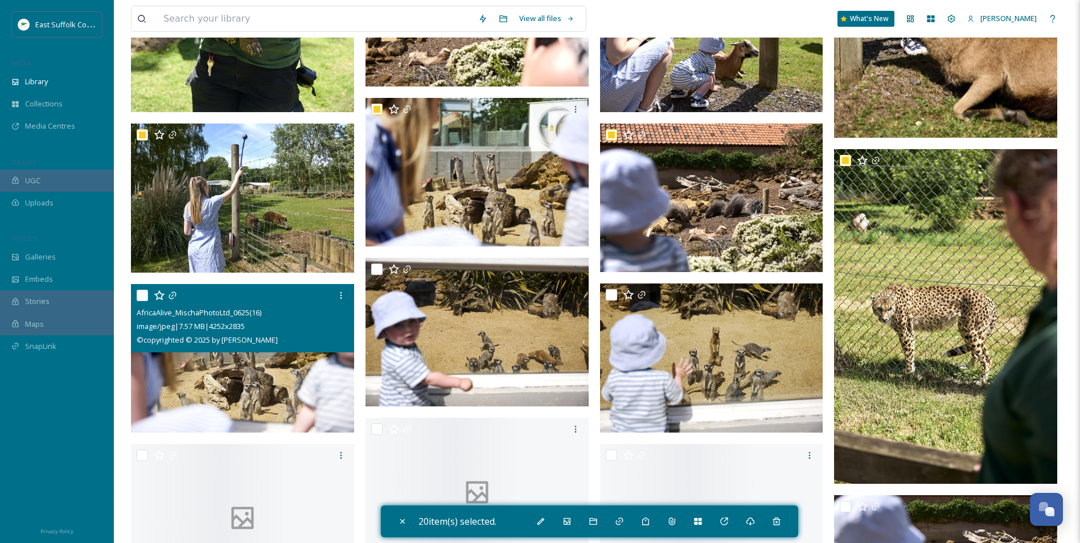
scroll to position [854, 0]
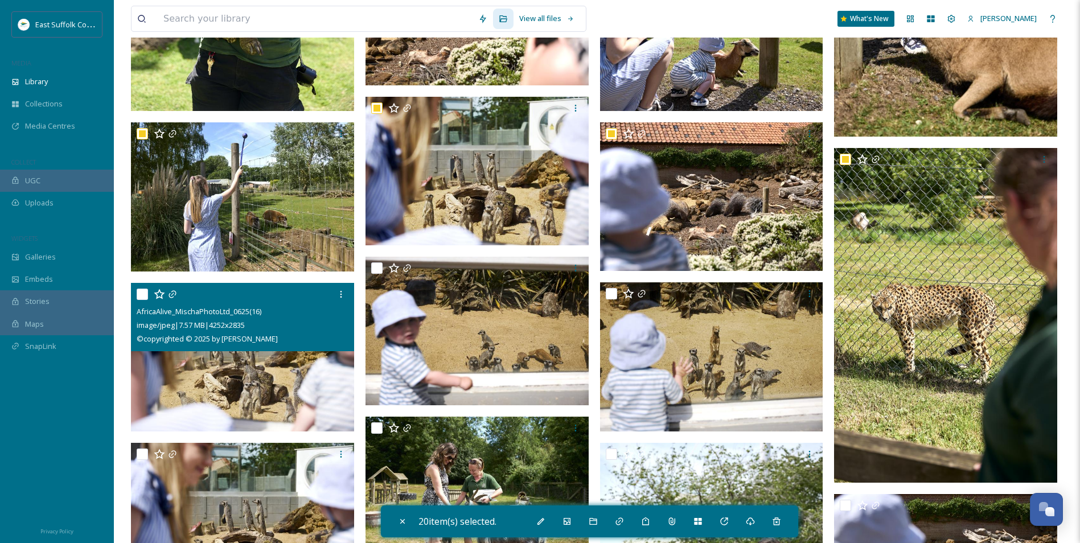
drag, startPoint x: 258, startPoint y: 393, endPoint x: 442, endPoint y: 354, distance: 188.6
click at [257, 393] on img at bounding box center [242, 356] width 223 height 149
checkbox input "true"
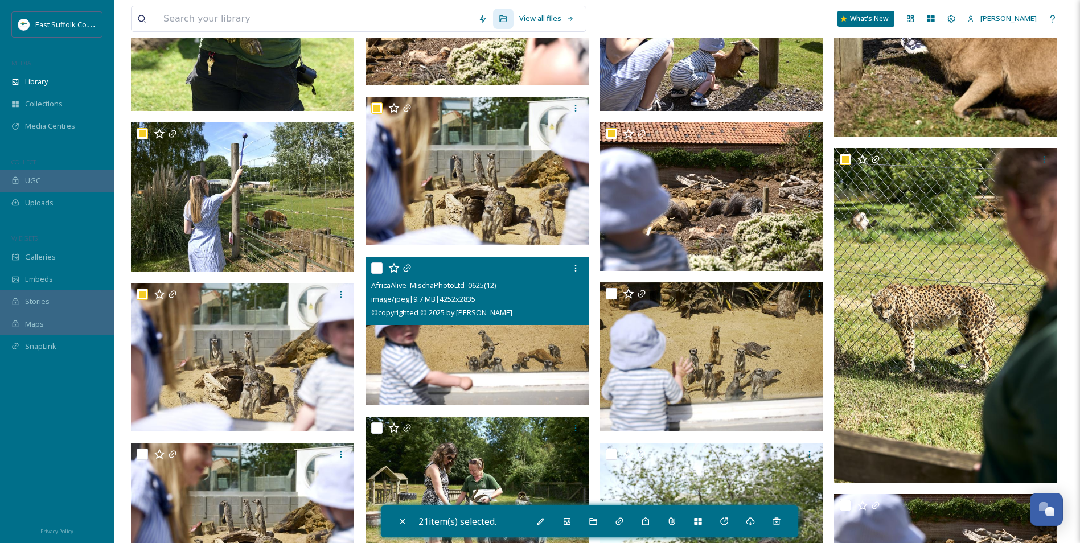
click at [474, 346] on img at bounding box center [476, 331] width 223 height 149
checkbox input "true"
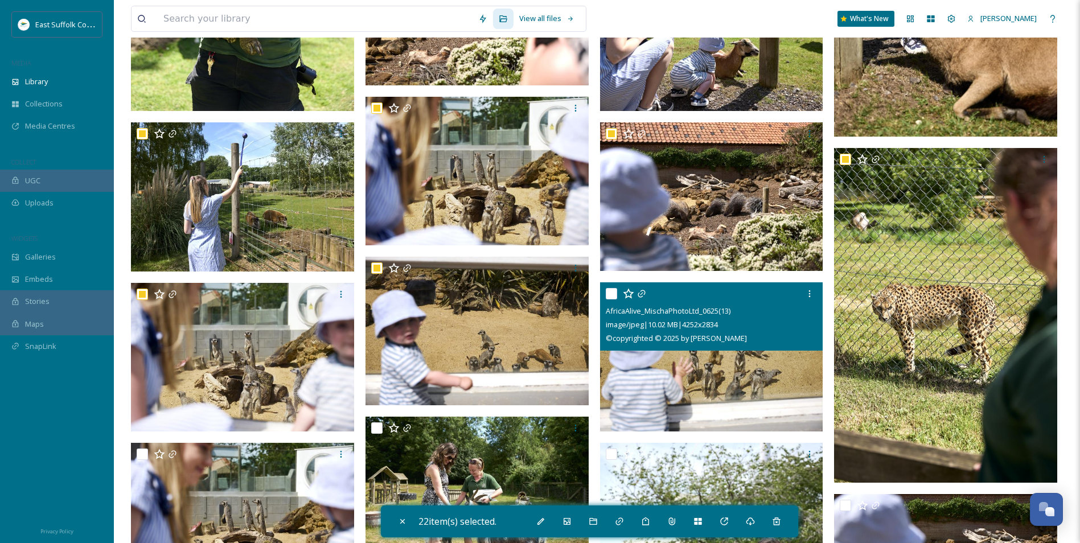
drag, startPoint x: 762, startPoint y: 364, endPoint x: 754, endPoint y: 369, distance: 9.2
click at [761, 365] on img at bounding box center [711, 356] width 223 height 149
checkbox input "true"
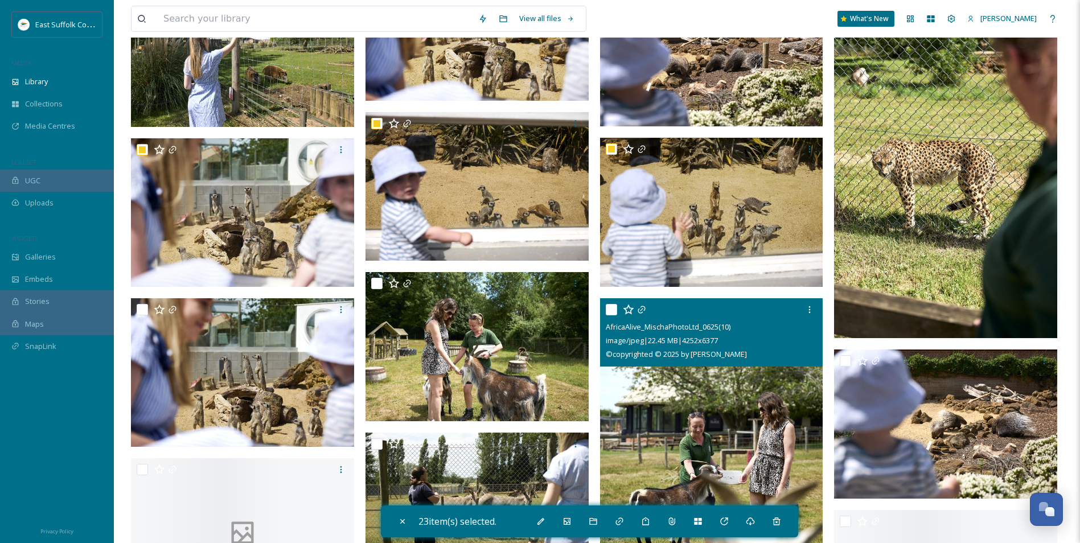
scroll to position [1082, 0]
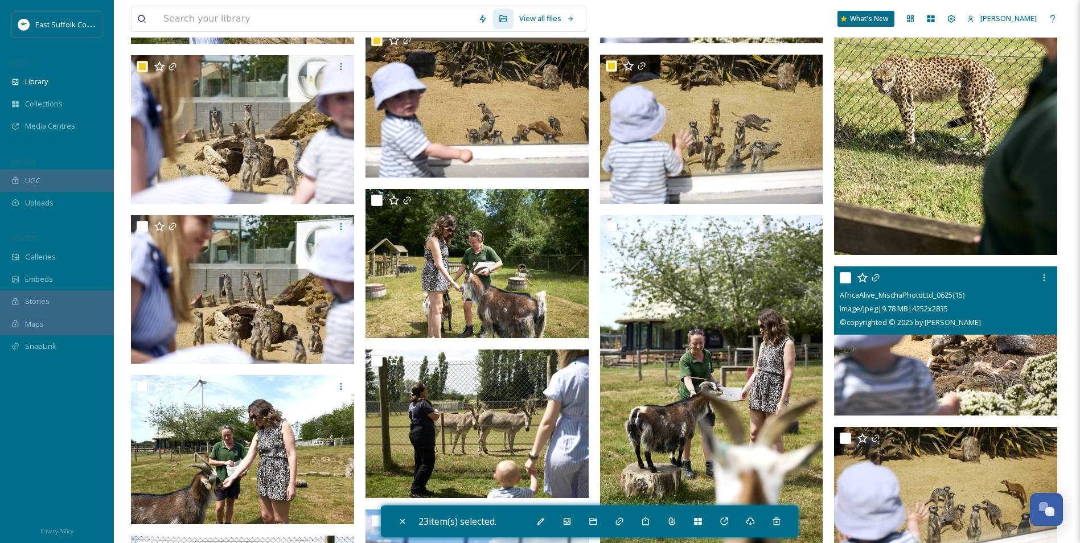
click at [929, 386] on img at bounding box center [945, 340] width 223 height 149
checkbox input "true"
click at [693, 390] on img at bounding box center [711, 382] width 223 height 335
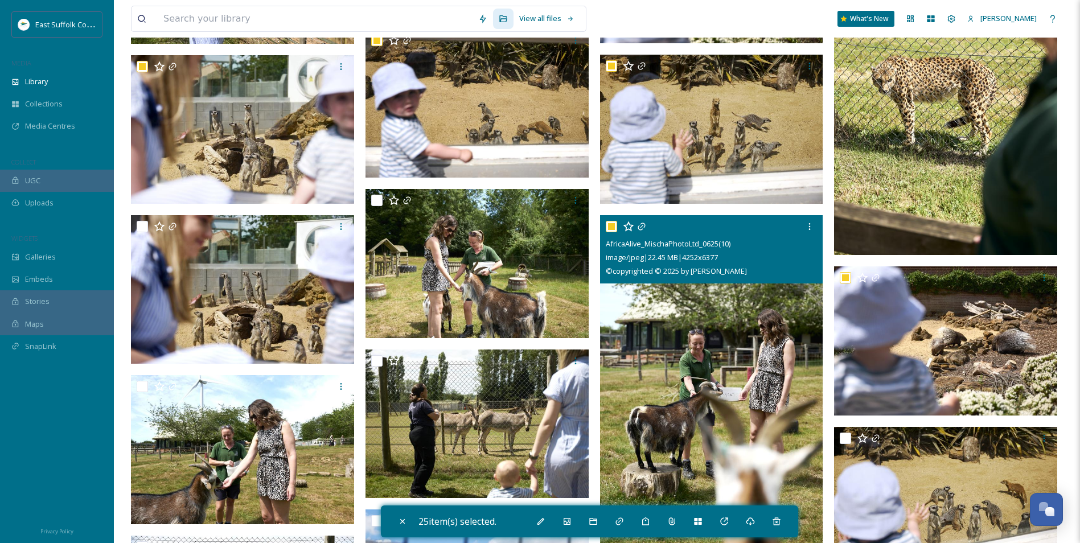
checkbox input "true"
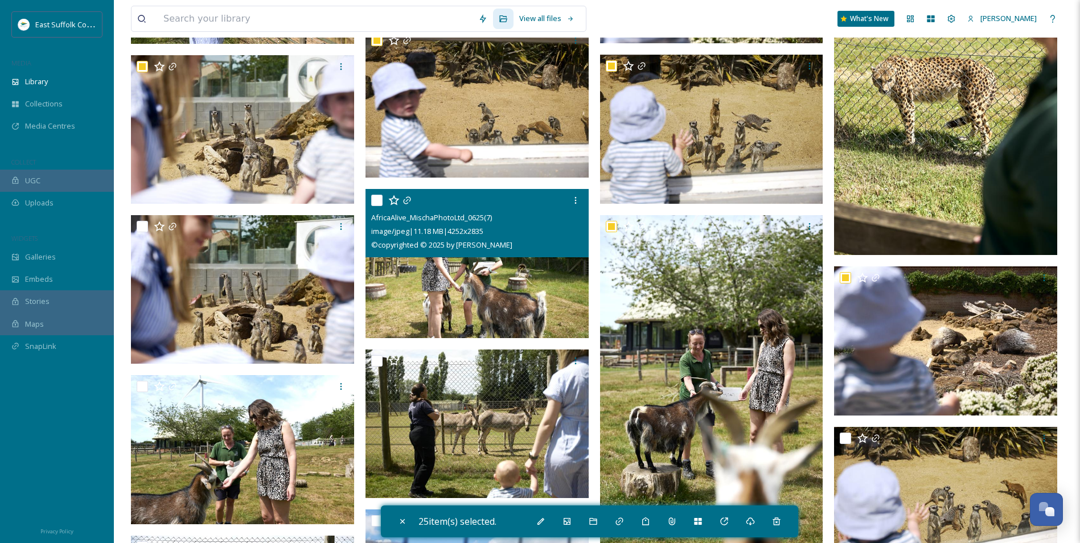
drag, startPoint x: 424, startPoint y: 285, endPoint x: 422, endPoint y: 291, distance: 6.9
click at [422, 285] on img at bounding box center [476, 263] width 223 height 149
checkbox input "true"
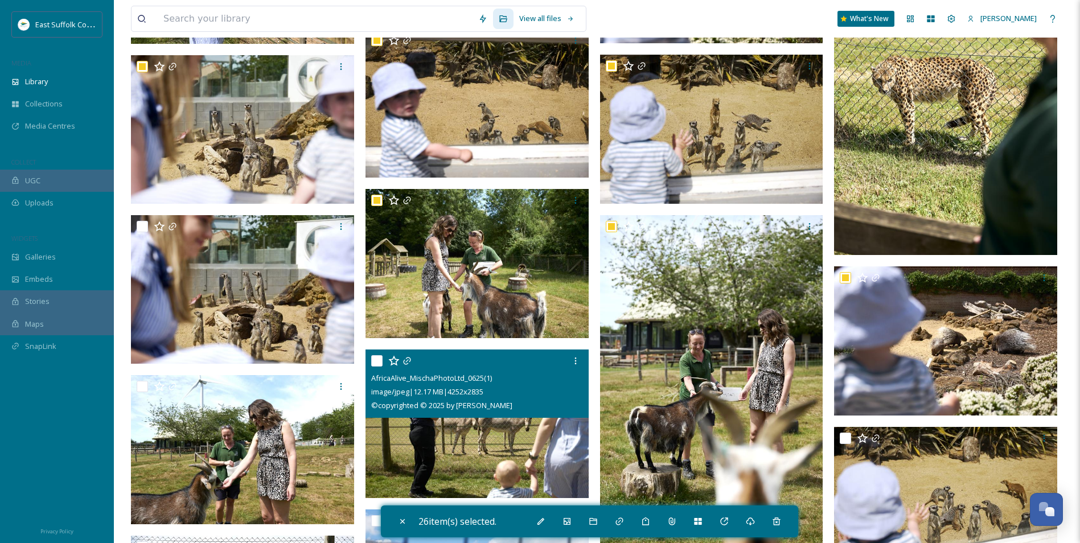
click at [417, 428] on img at bounding box center [476, 424] width 223 height 149
checkbox input "true"
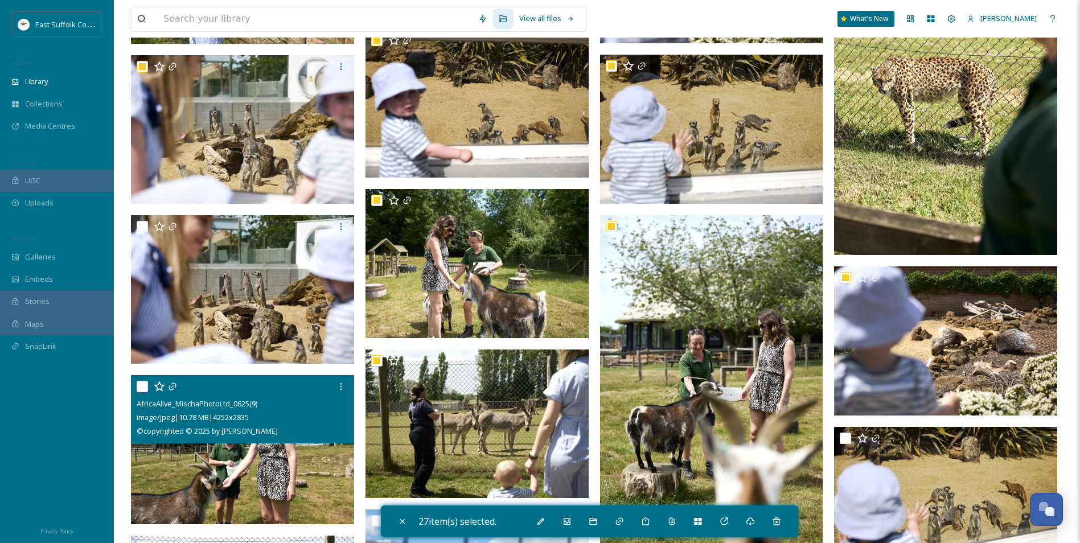
click at [274, 465] on img at bounding box center [242, 449] width 223 height 149
checkbox input "true"
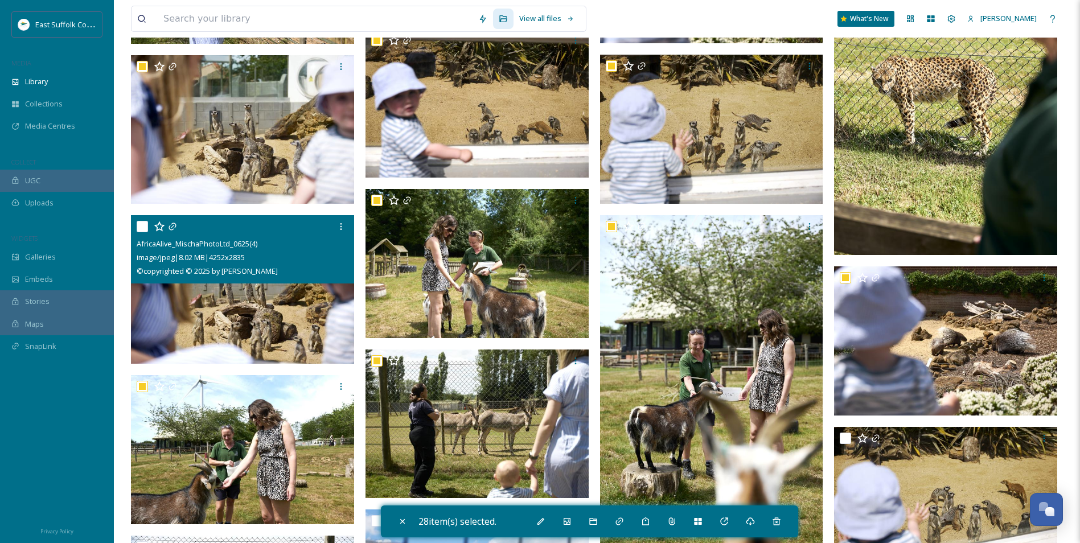
click at [239, 336] on img at bounding box center [242, 289] width 223 height 149
checkbox input "true"
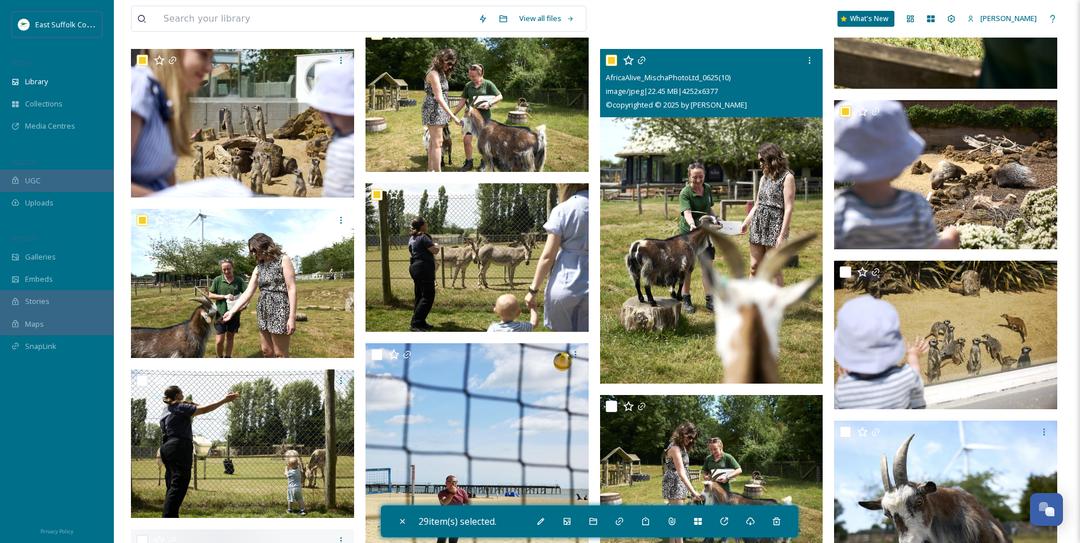
scroll to position [1252, 0]
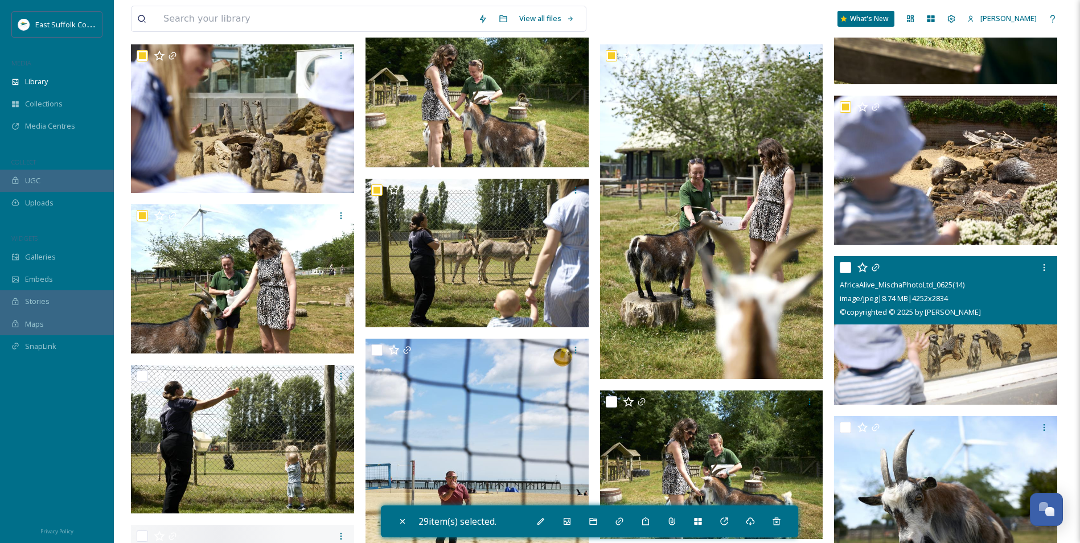
click at [992, 351] on img at bounding box center [945, 330] width 223 height 149
checkbox input "true"
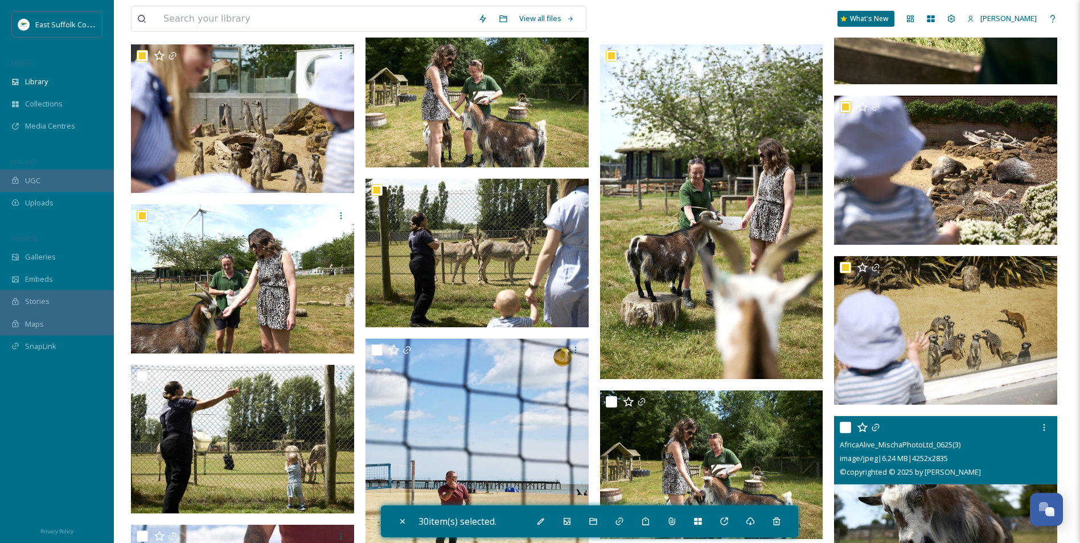
click at [893, 528] on img at bounding box center [945, 490] width 223 height 149
checkbox input "true"
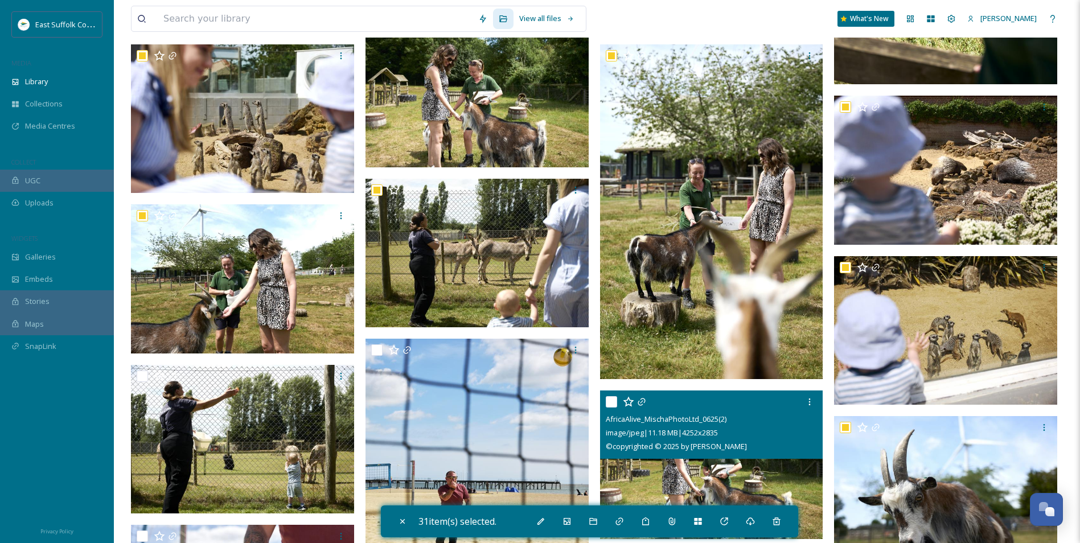
click at [706, 466] on img at bounding box center [711, 464] width 223 height 149
checkbox input "true"
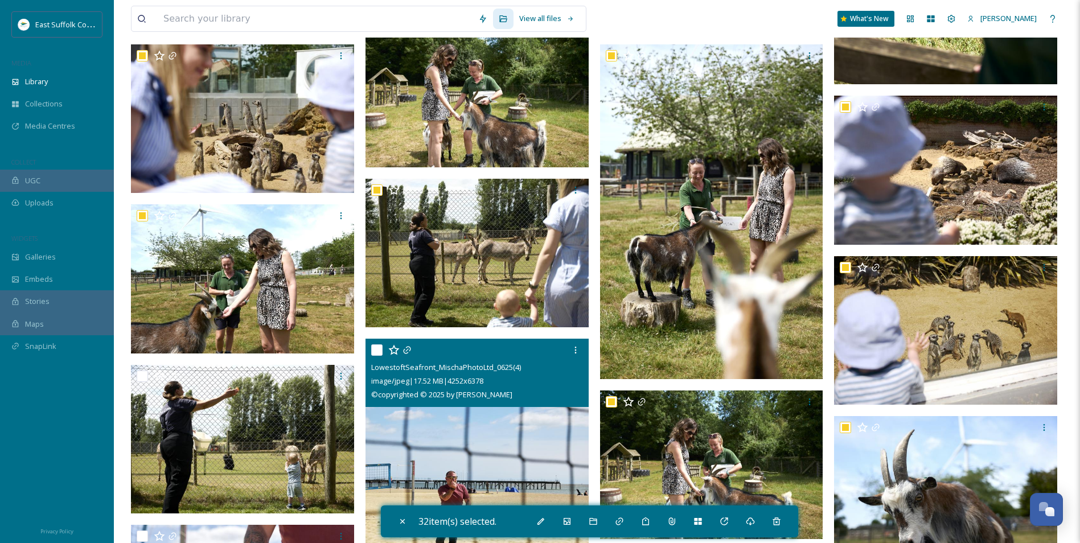
click at [495, 461] on img at bounding box center [476, 506] width 223 height 335
click at [492, 458] on img at bounding box center [476, 506] width 223 height 335
checkbox input "false"
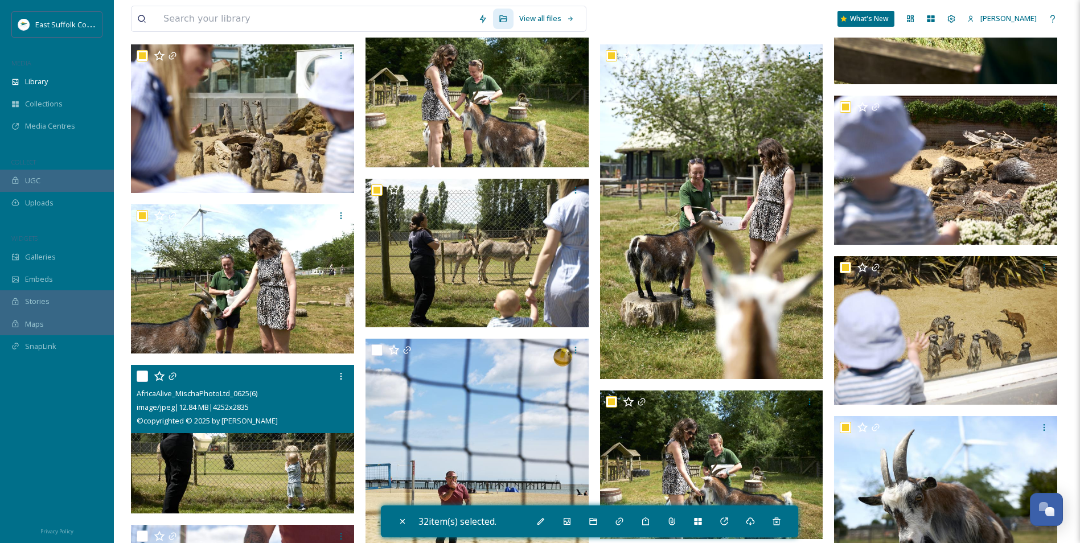
click at [245, 462] on img at bounding box center [242, 439] width 223 height 149
checkbox input "true"
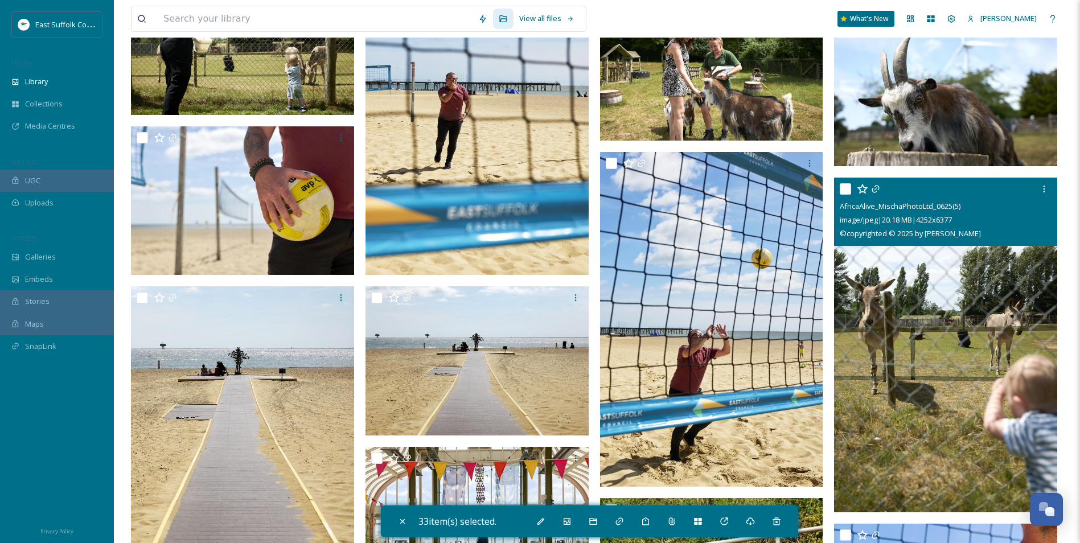
click at [907, 367] on img at bounding box center [945, 345] width 223 height 335
checkbox input "true"
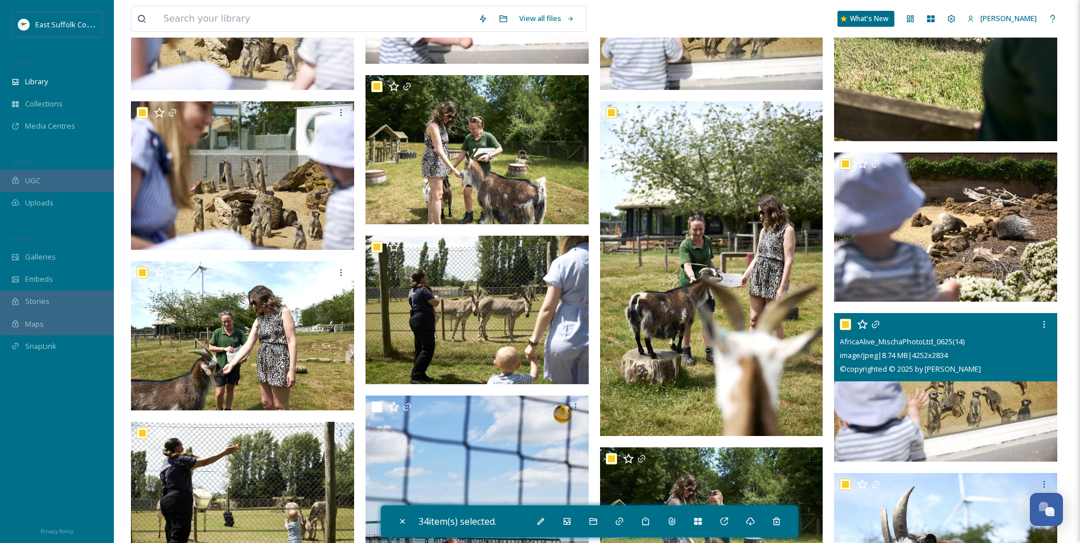
scroll to position [911, 0]
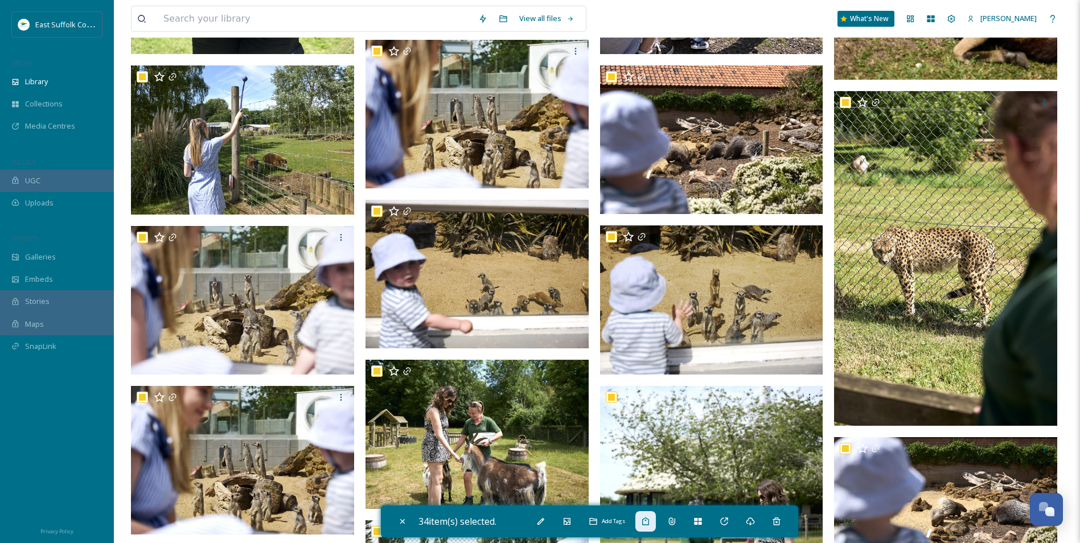
click at [644, 513] on div "Add Tags" at bounding box center [645, 521] width 20 height 20
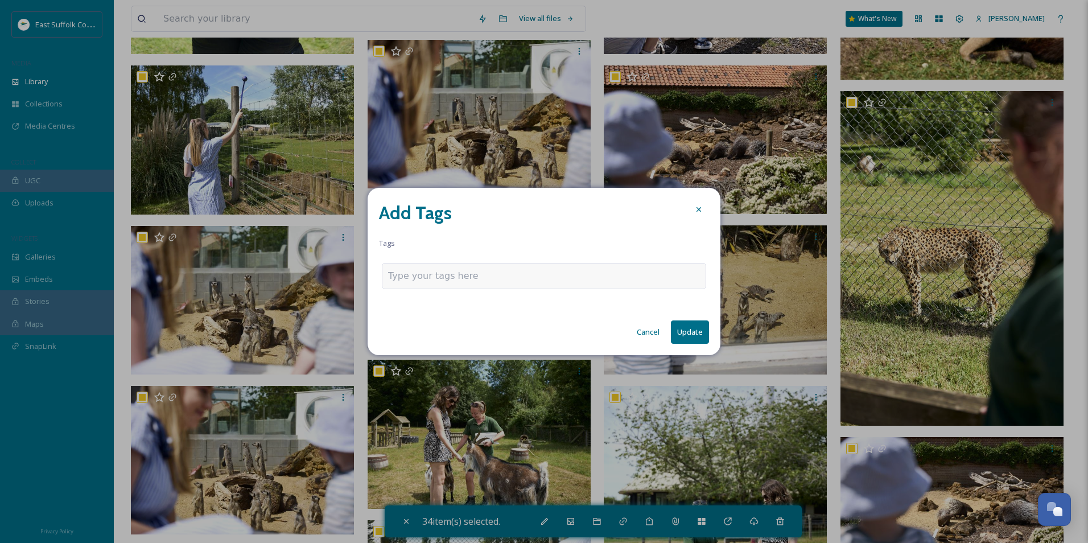
click at [490, 277] on input at bounding box center [445, 276] width 114 height 14
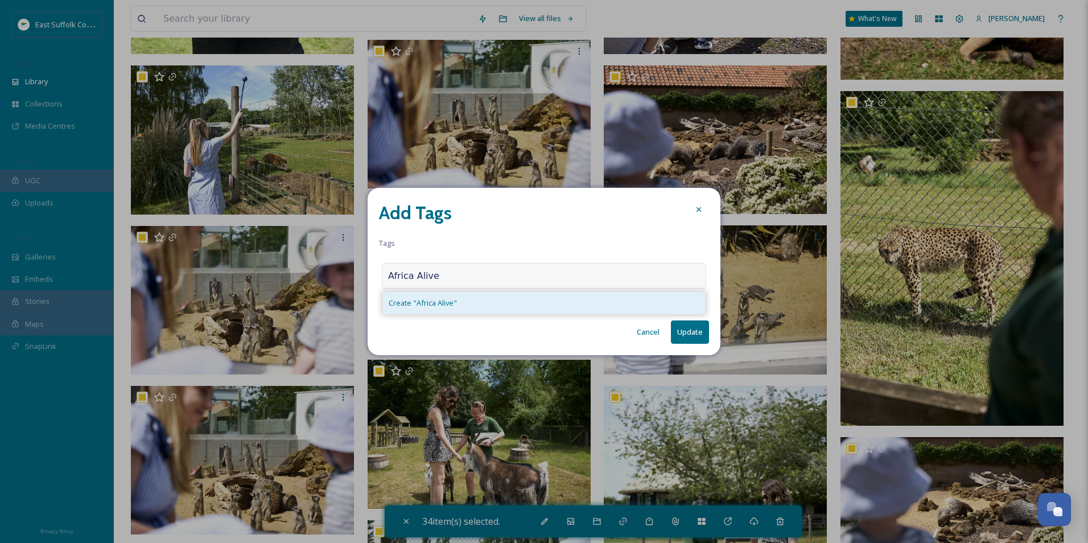
type input "Africa Alive"
click at [422, 307] on span "Create " Africa Alive "" at bounding box center [423, 303] width 68 height 11
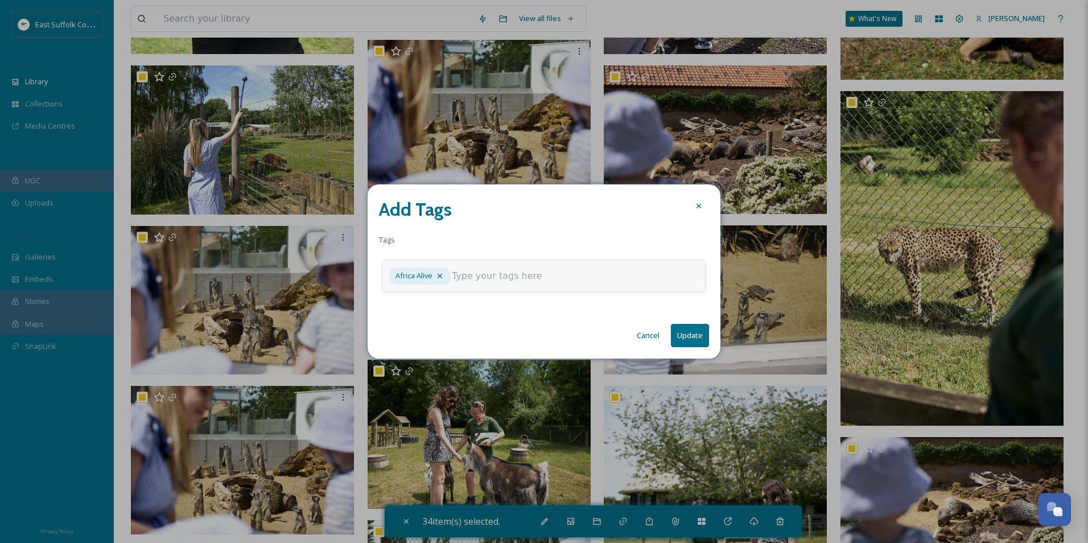
click at [473, 278] on input at bounding box center [509, 276] width 114 height 14
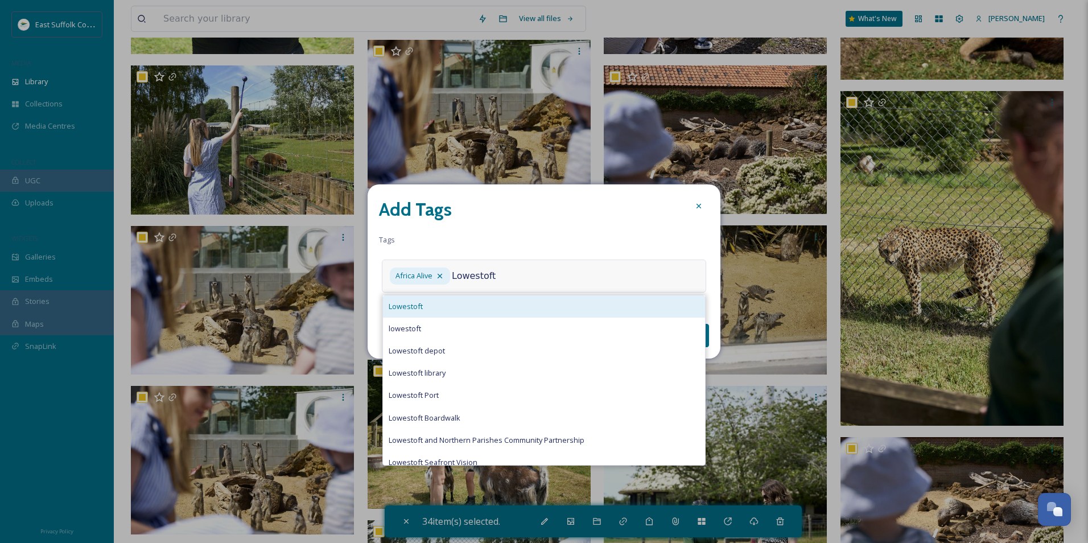
type input "Lowestoft"
click at [454, 305] on div "Lowestoft" at bounding box center [544, 306] width 322 height 22
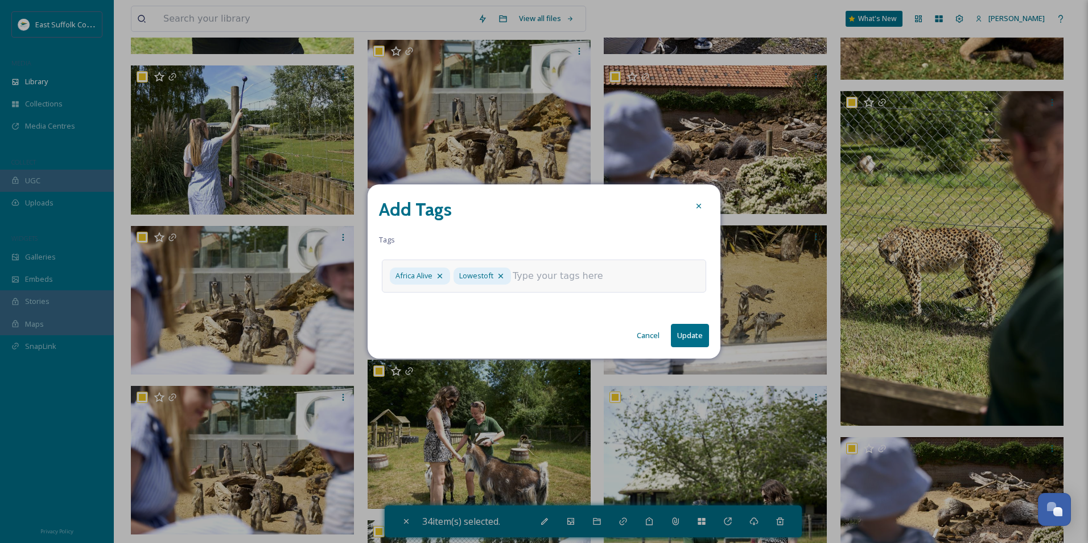
click at [551, 276] on input at bounding box center [570, 276] width 114 height 14
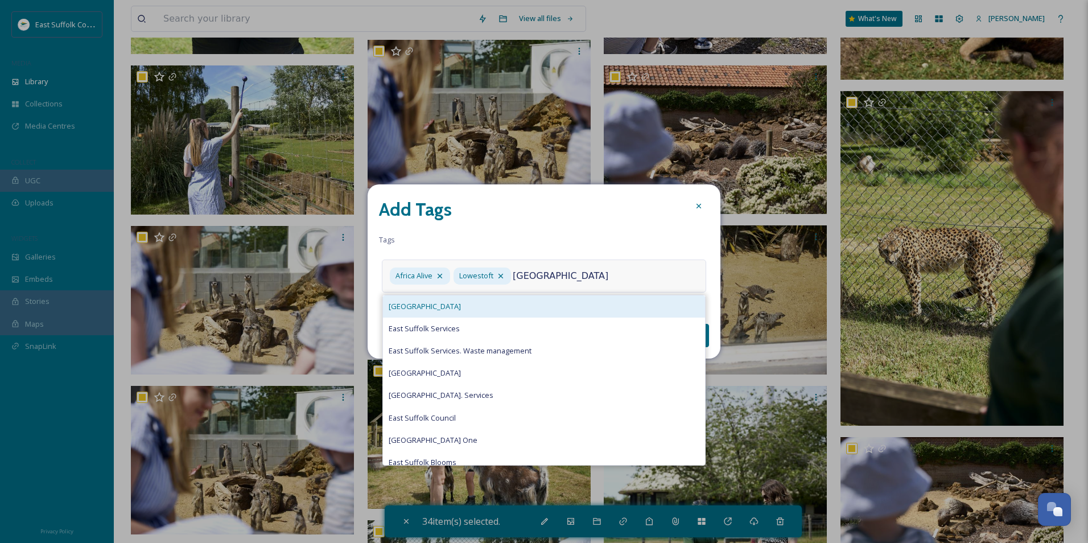
type input "[GEOGRAPHIC_DATA]"
click at [445, 311] on div "[GEOGRAPHIC_DATA]" at bounding box center [544, 306] width 322 height 22
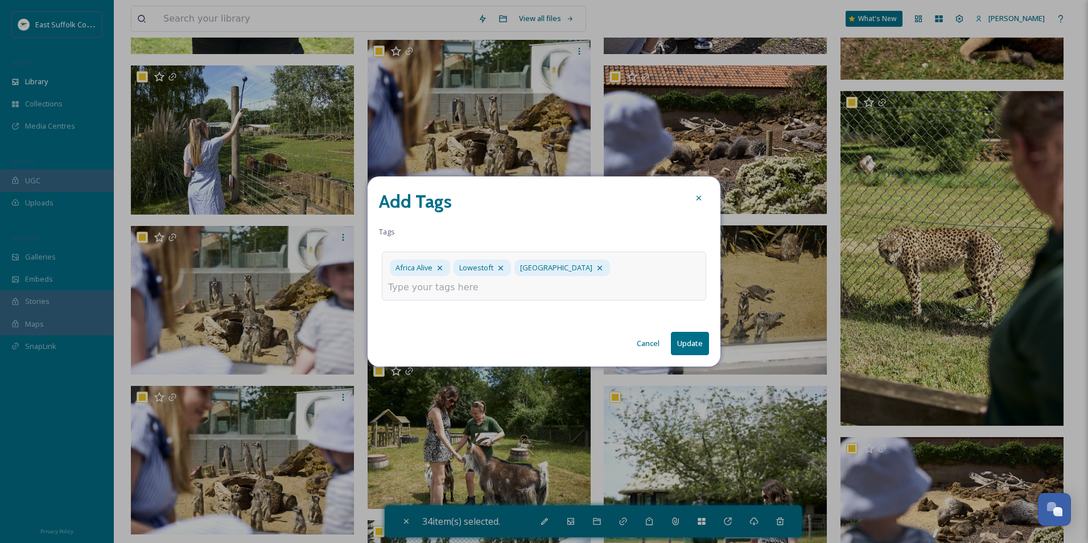
click at [502, 281] on input at bounding box center [445, 288] width 114 height 14
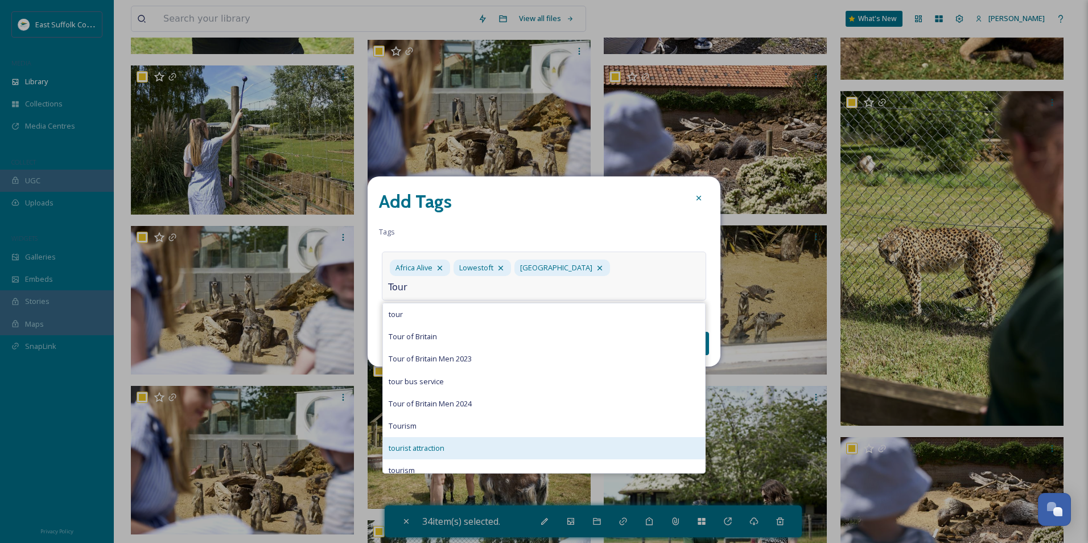
type input "Tour"
click at [426, 448] on div "tourist attraction" at bounding box center [544, 448] width 322 height 22
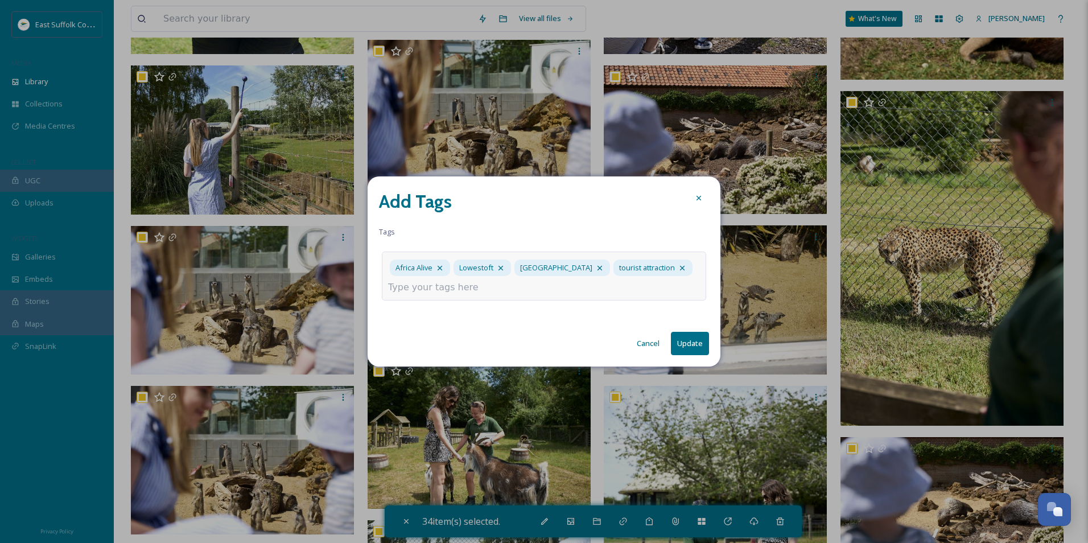
click at [525, 295] on div "Africa Alive Lowestoft [GEOGRAPHIC_DATA] tourist attraction" at bounding box center [544, 276] width 324 height 49
click at [442, 295] on div "Africa Alive Lowestoft [GEOGRAPHIC_DATA] tourist attraction" at bounding box center [544, 276] width 324 height 49
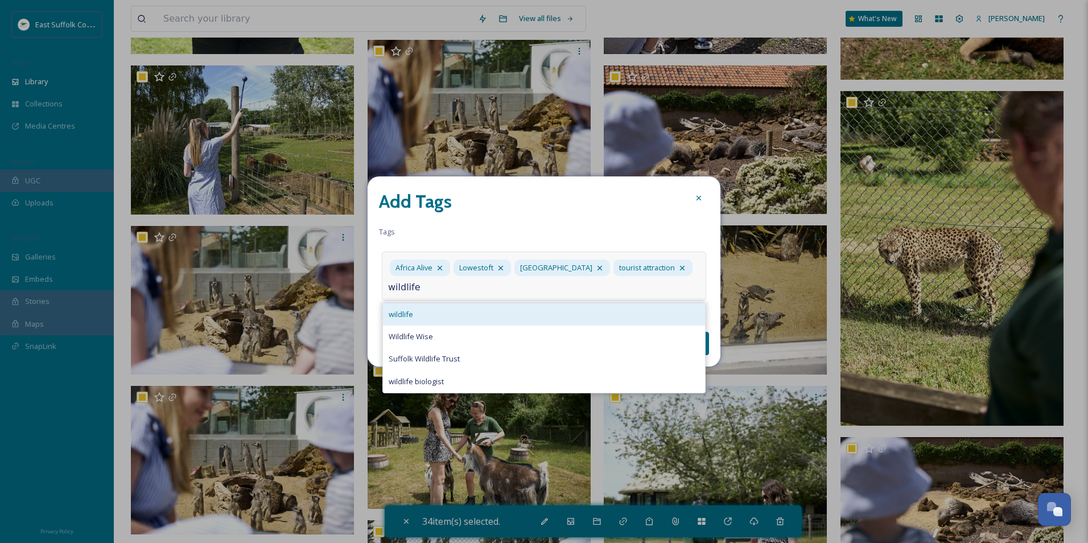
type input "wildlife"
click at [418, 315] on div "wildlife" at bounding box center [544, 314] width 322 height 22
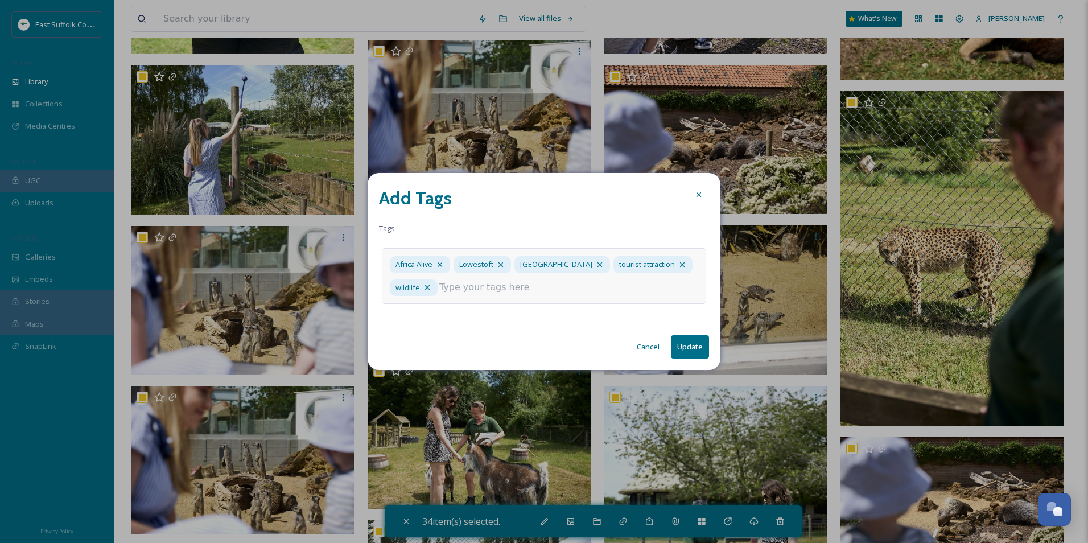
click at [457, 288] on input at bounding box center [496, 288] width 114 height 14
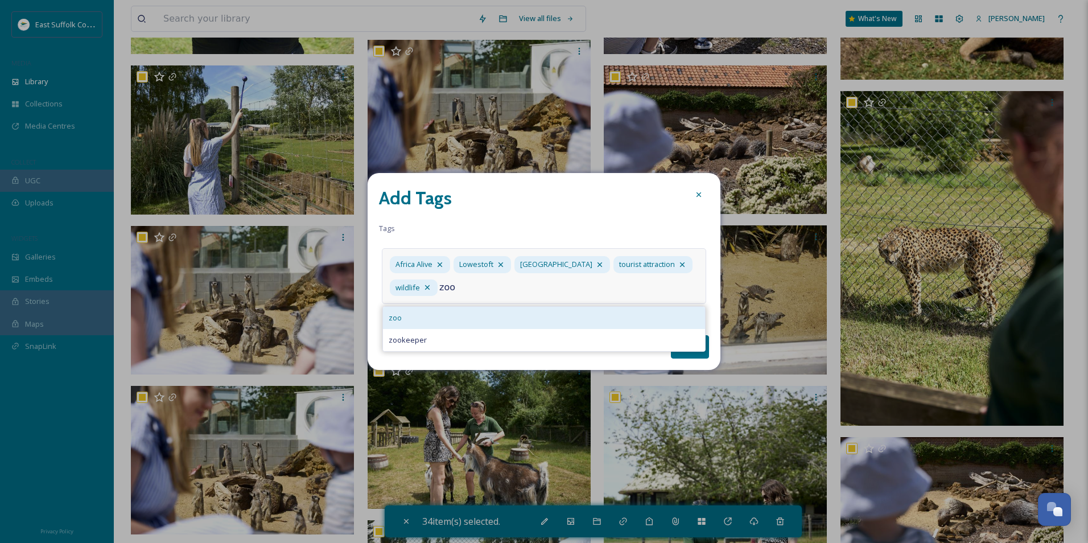
type input "zoo"
click at [434, 319] on div "zoo" at bounding box center [544, 318] width 322 height 22
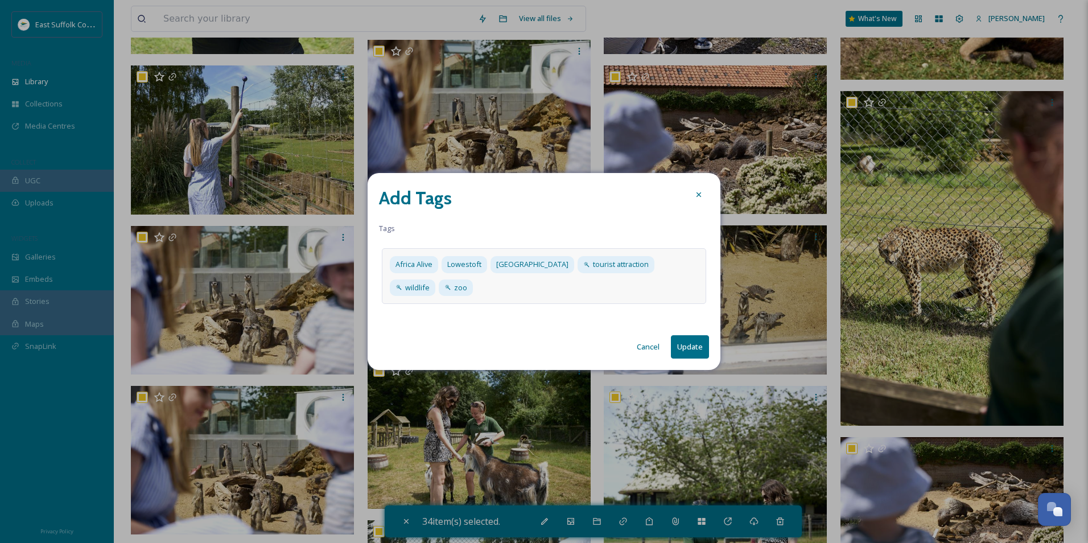
click at [689, 347] on button "Update" at bounding box center [690, 346] width 38 height 23
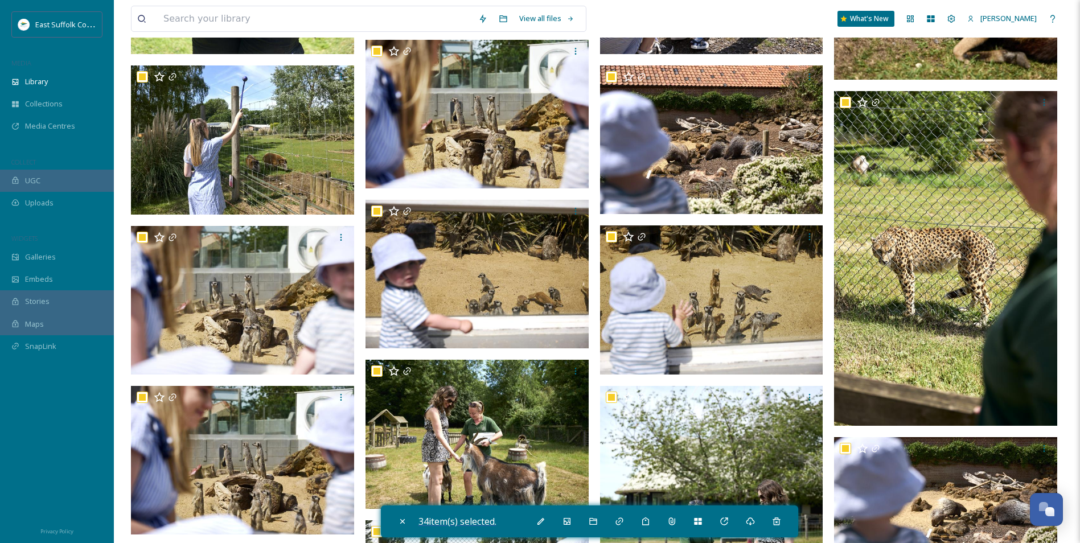
click at [489, 523] on span "34 item(s) selected." at bounding box center [457, 521] width 78 height 13
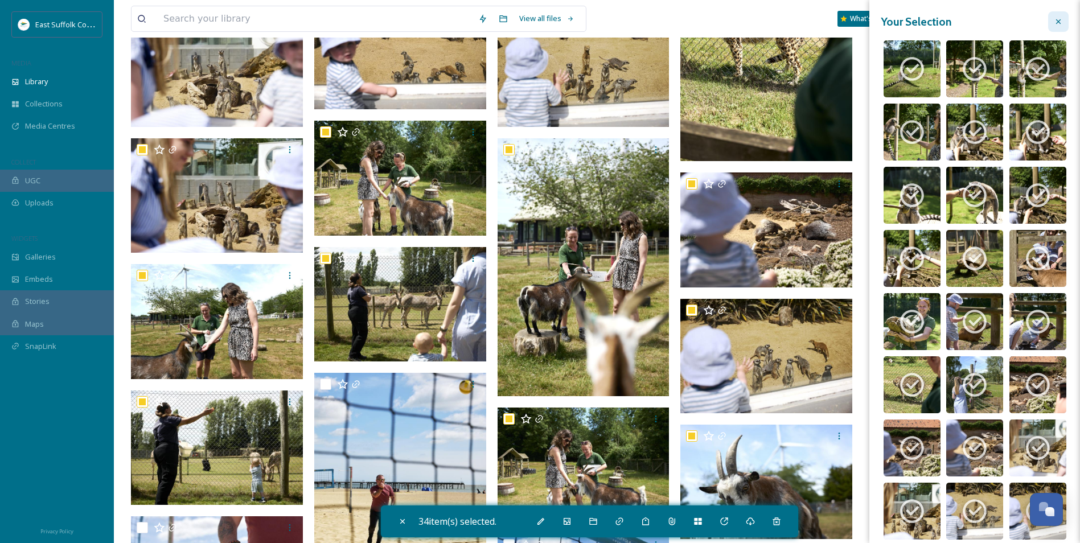
click at [1054, 23] on icon at bounding box center [1058, 21] width 9 height 9
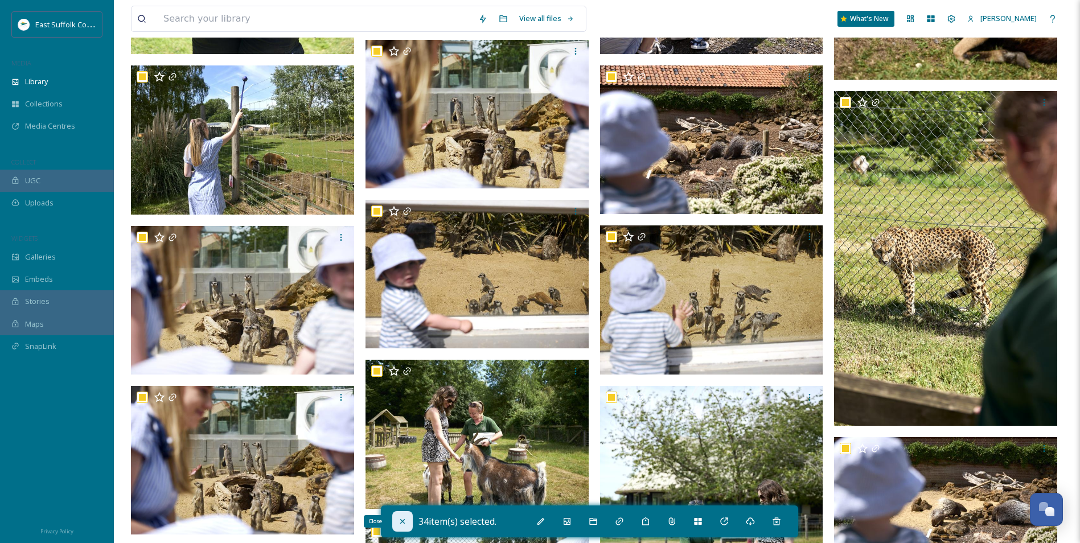
click at [408, 523] on div "Close" at bounding box center [402, 521] width 20 height 20
checkbox input "false"
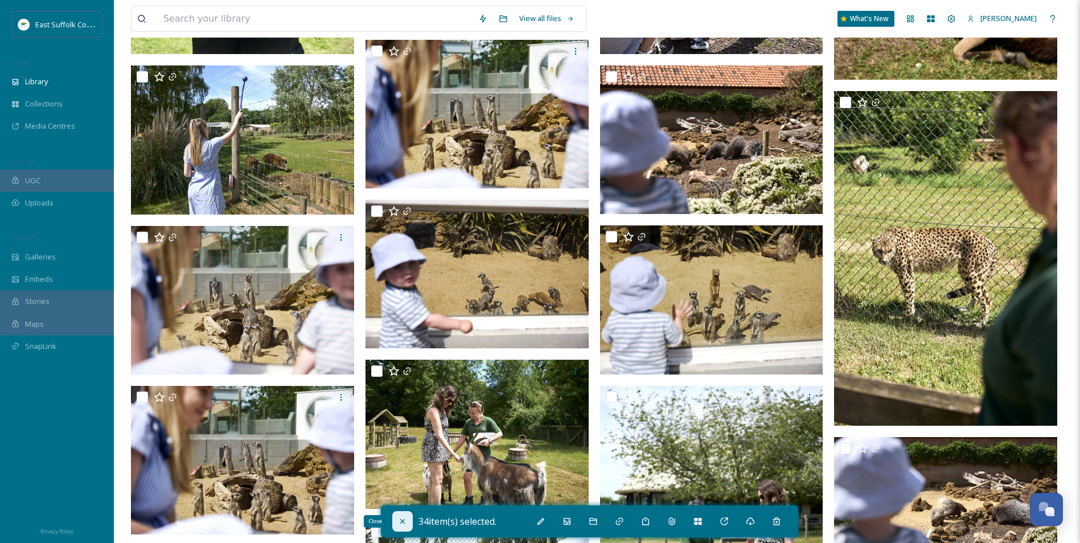
checkbox input "false"
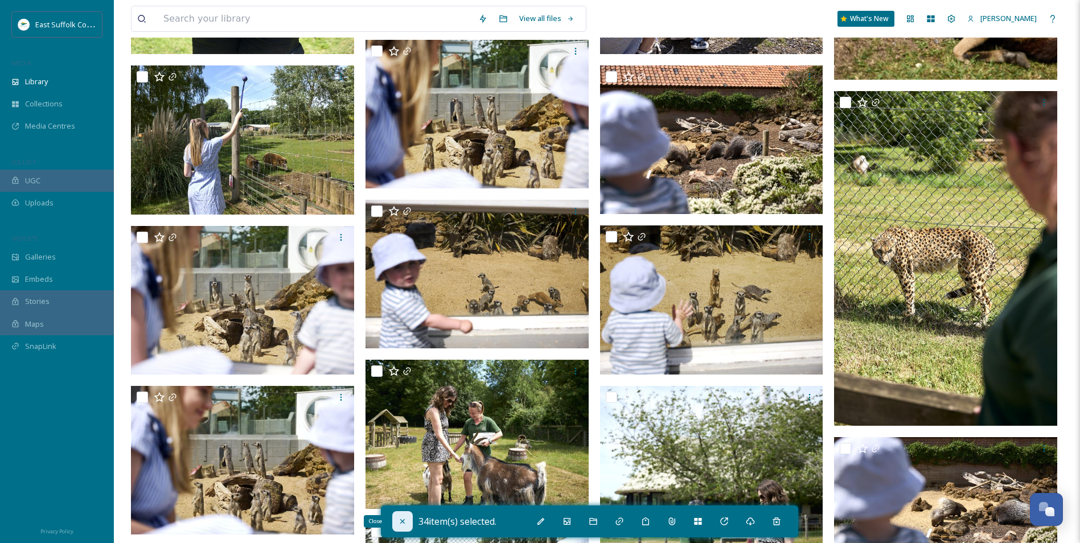
checkbox input "false"
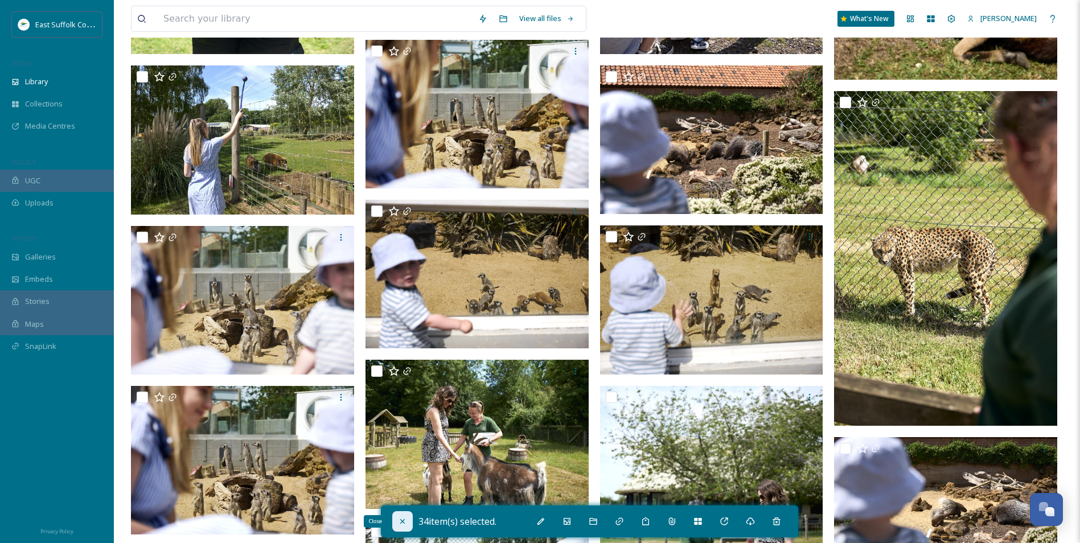
checkbox input "false"
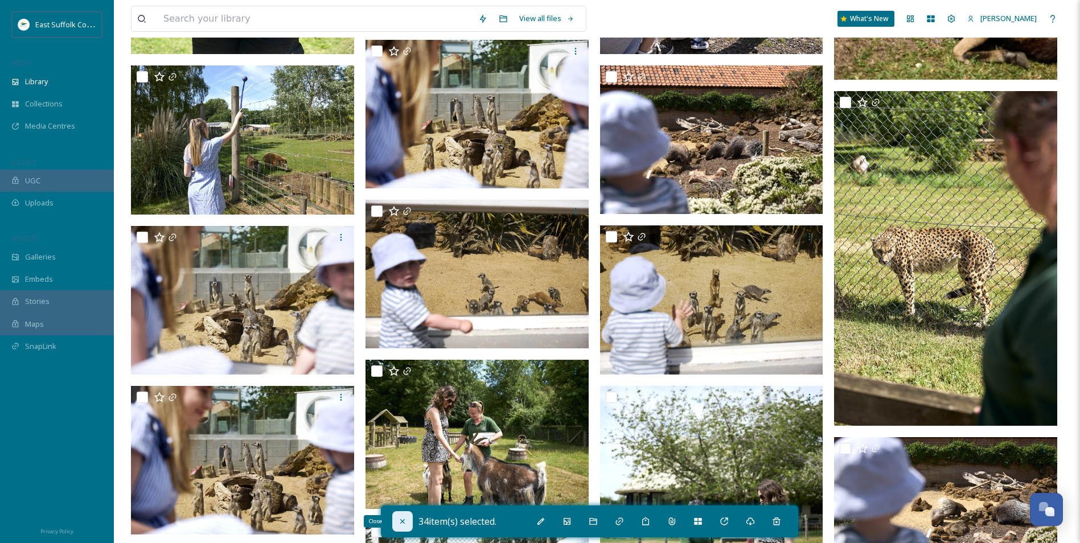
checkbox input "false"
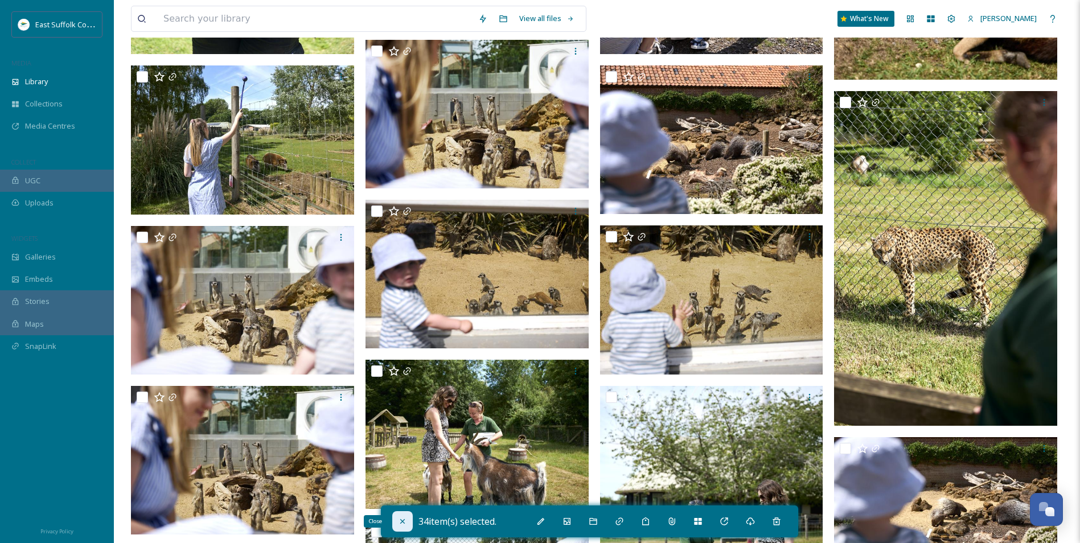
checkbox input "false"
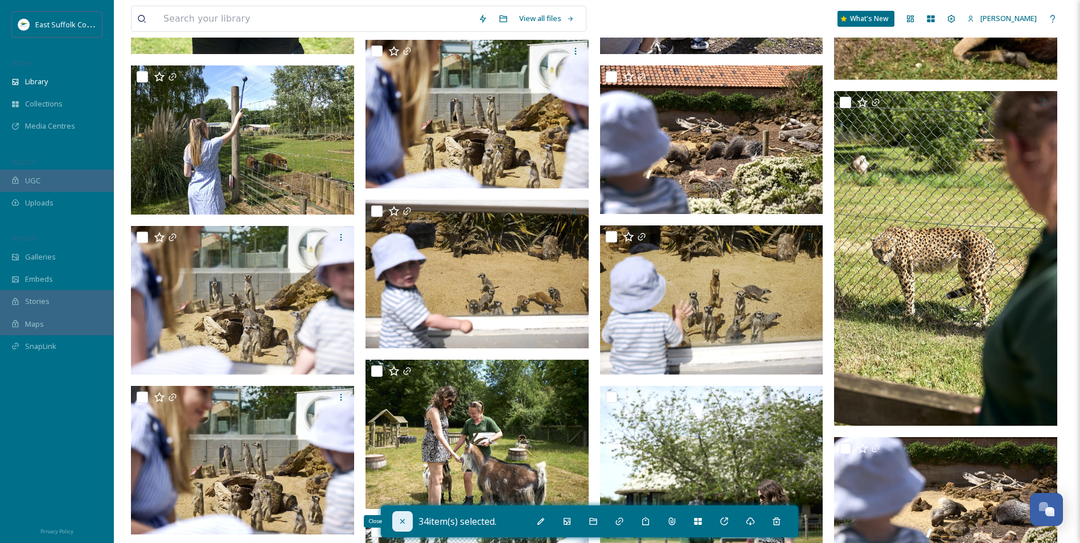
checkbox input "false"
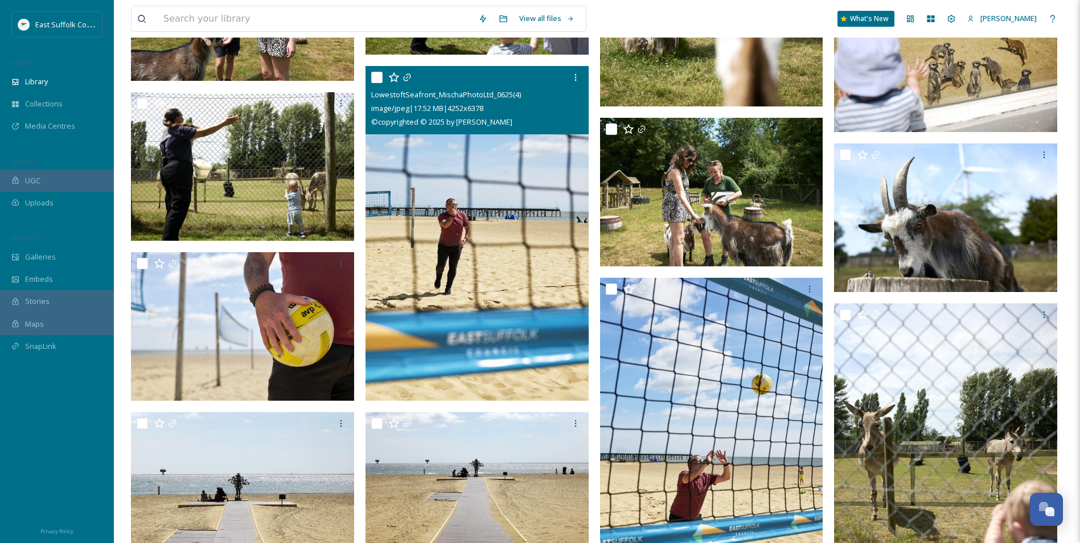
scroll to position [1537, 0]
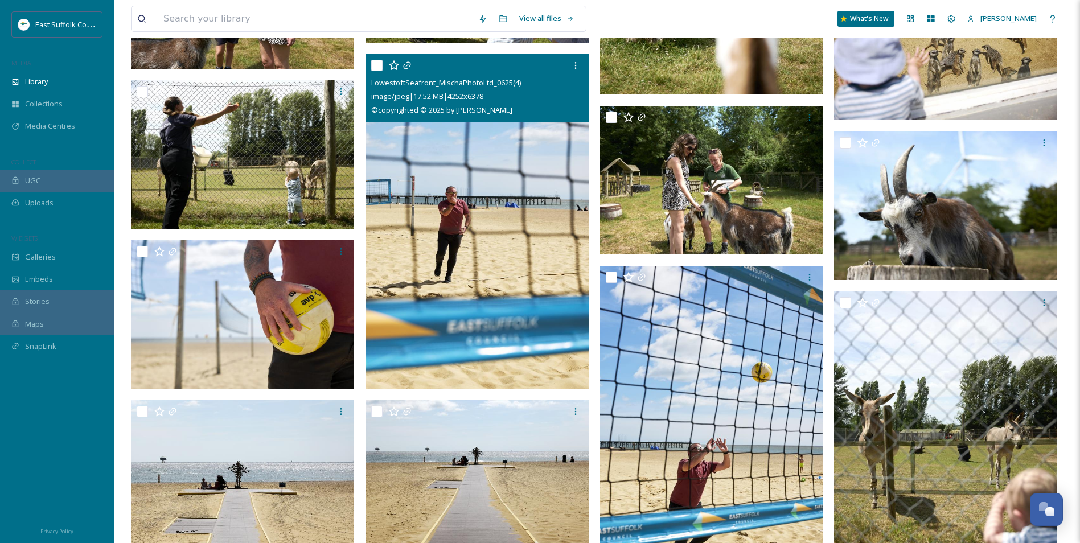
click at [483, 350] on img at bounding box center [476, 221] width 223 height 335
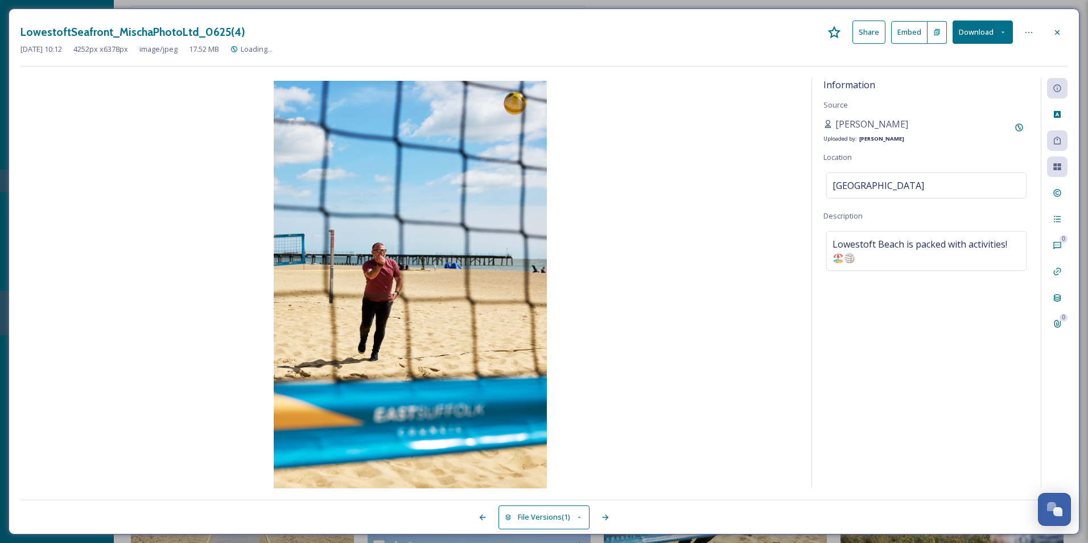
click at [836, 435] on div "Information Source [PERSON_NAME] Uploaded by: [PERSON_NAME] Location [GEOGRAPHI…" at bounding box center [926, 283] width 229 height 410
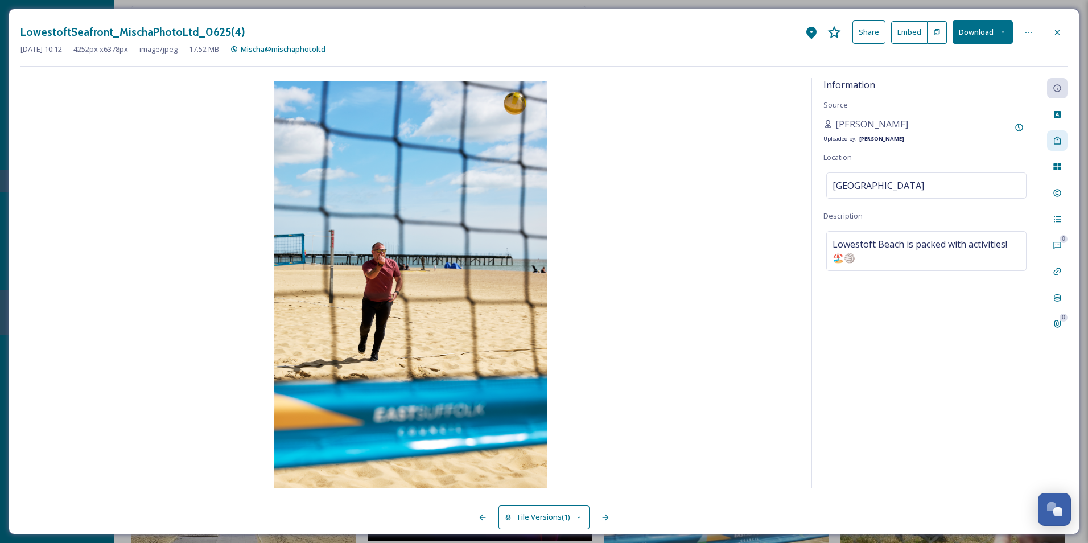
click at [1059, 147] on div at bounding box center [1057, 140] width 20 height 20
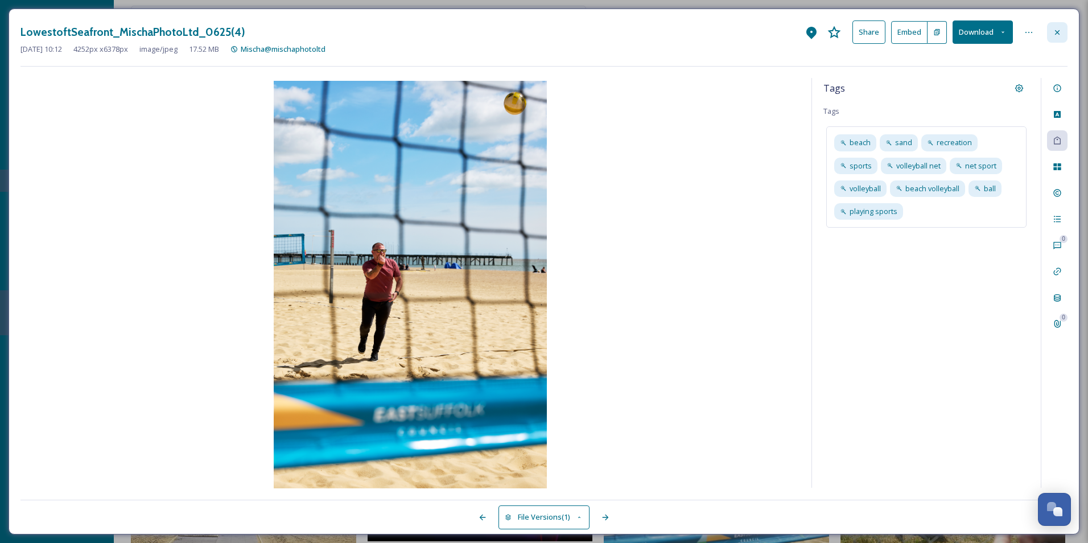
click at [1049, 34] on div at bounding box center [1057, 32] width 20 height 20
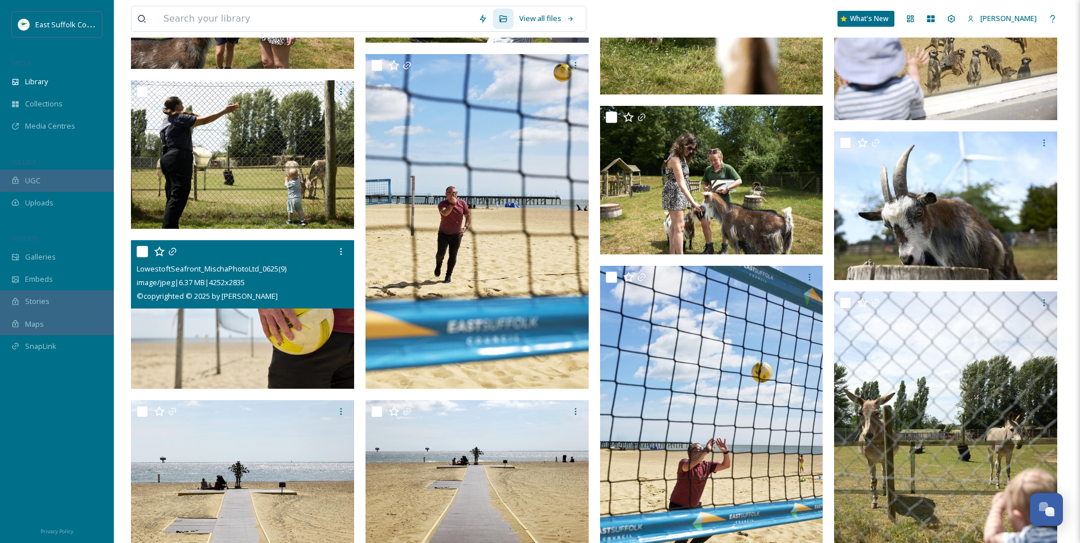
click at [266, 357] on img at bounding box center [242, 314] width 223 height 149
checkbox input "true"
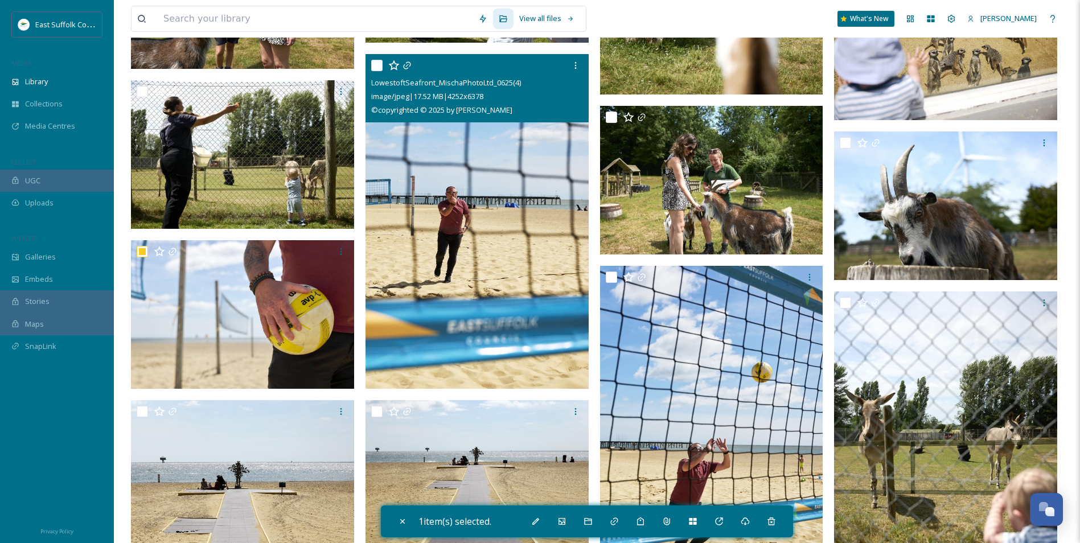
click at [418, 330] on img at bounding box center [476, 221] width 223 height 335
checkbox input "true"
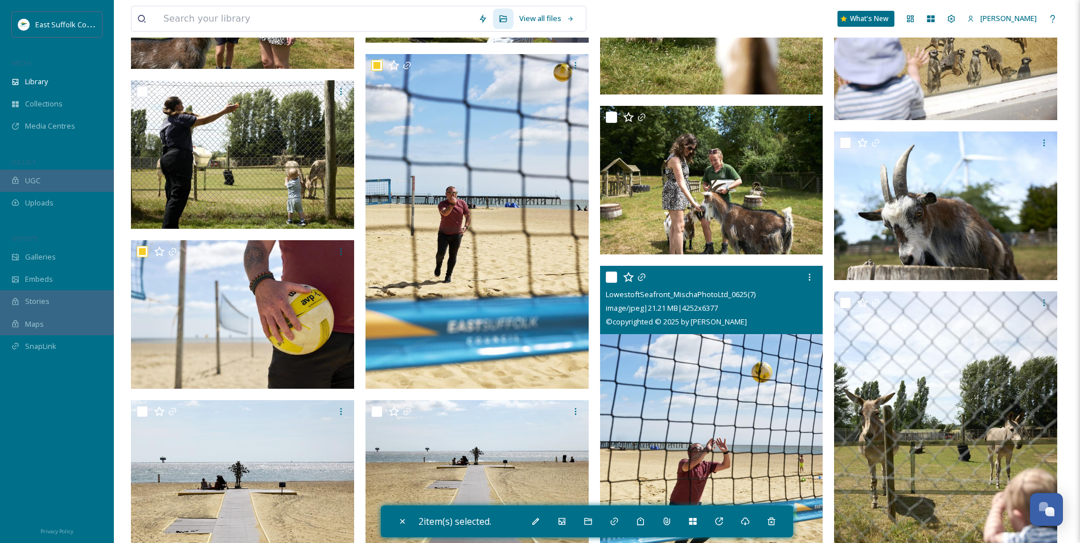
click at [724, 432] on img at bounding box center [711, 433] width 223 height 335
checkbox input "true"
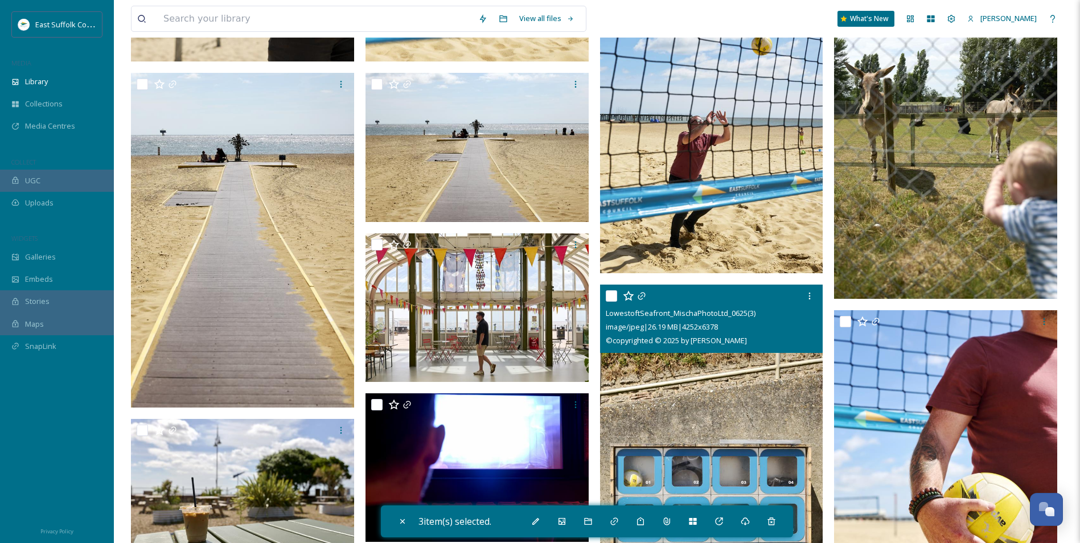
scroll to position [1992, 0]
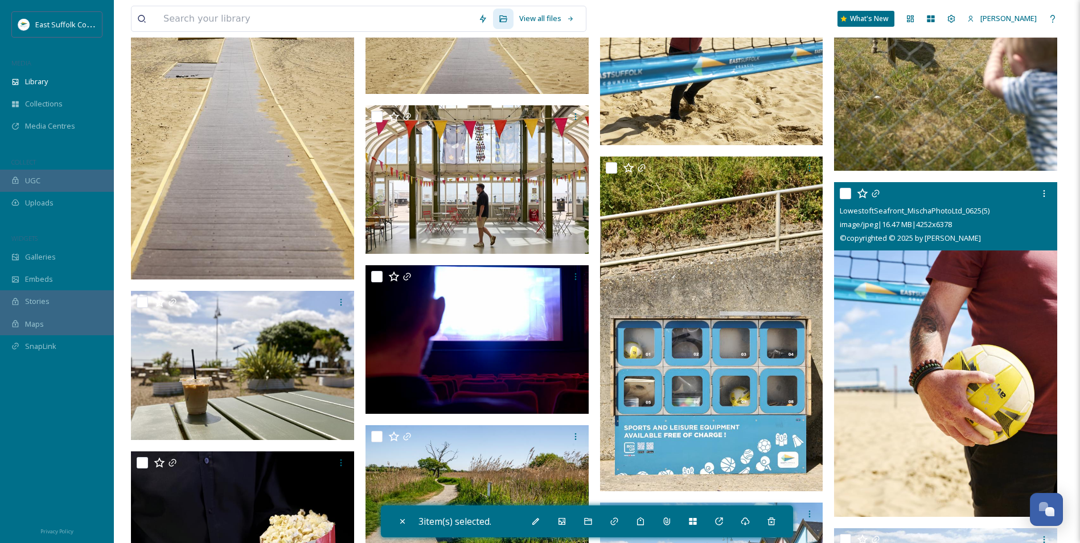
click at [889, 349] on img at bounding box center [945, 349] width 223 height 335
checkbox input "true"
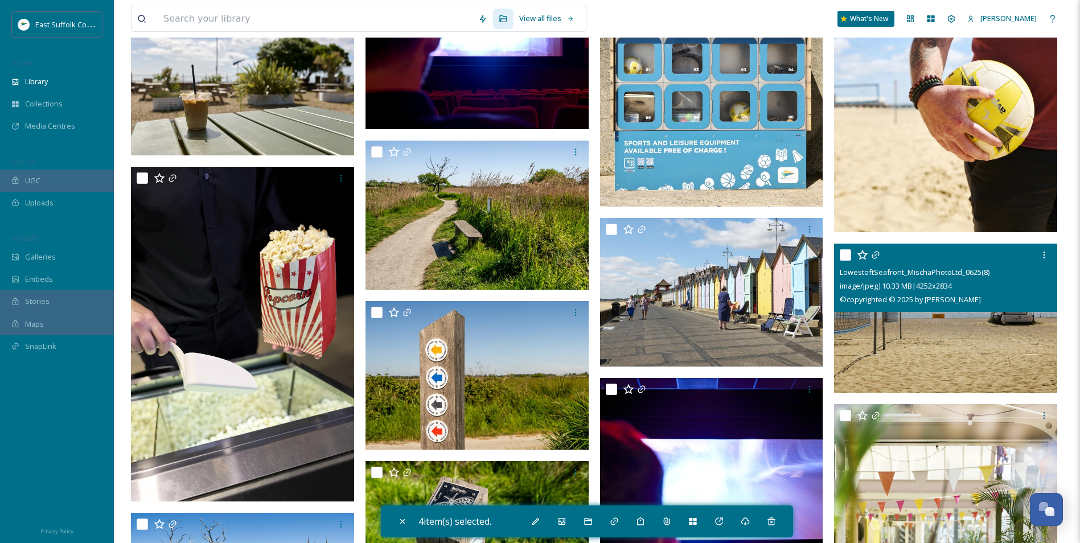
click at [901, 348] on img at bounding box center [945, 318] width 223 height 149
checkbox input "true"
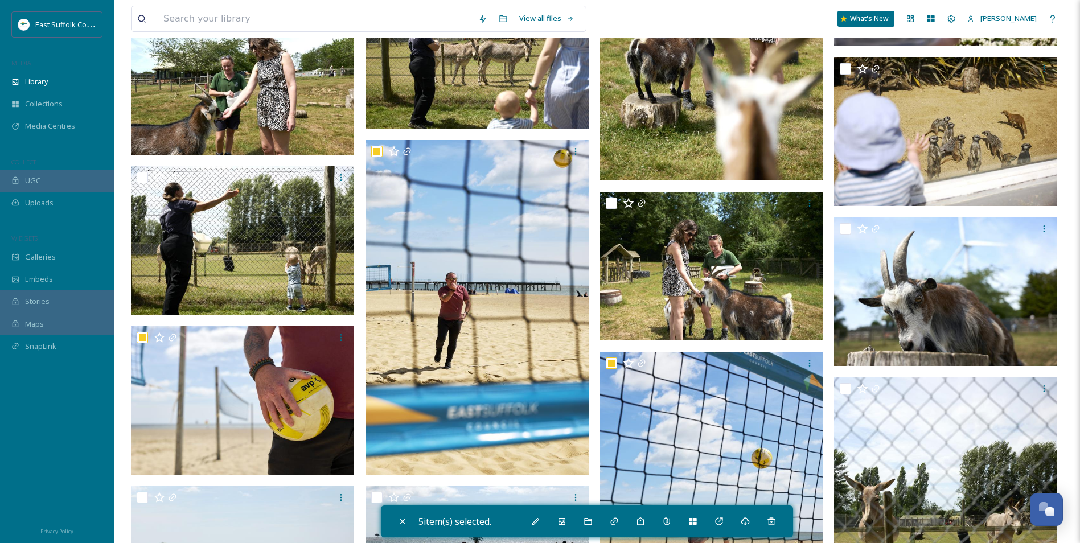
scroll to position [1423, 0]
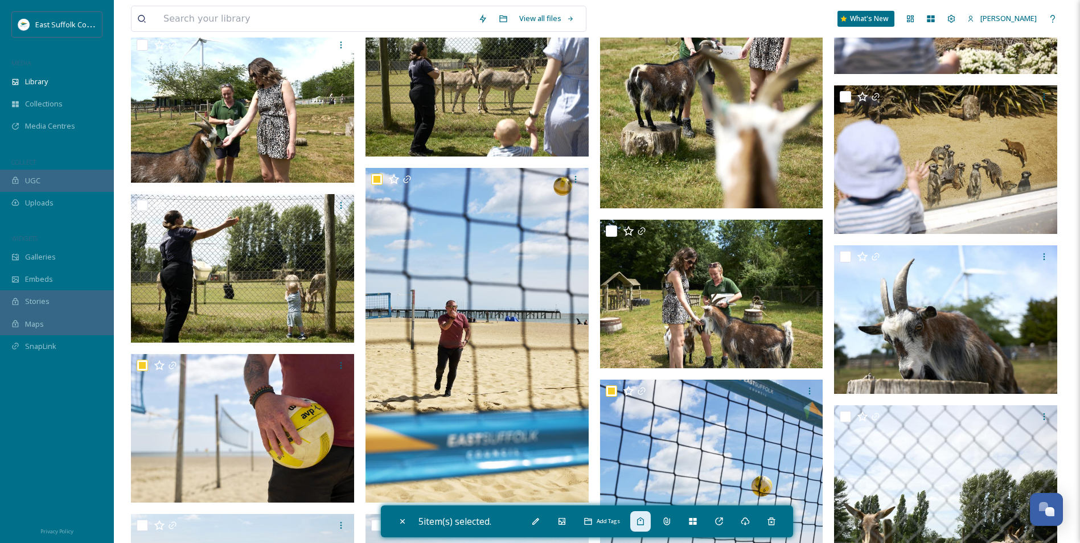
click at [643, 524] on icon at bounding box center [640, 521] width 9 height 9
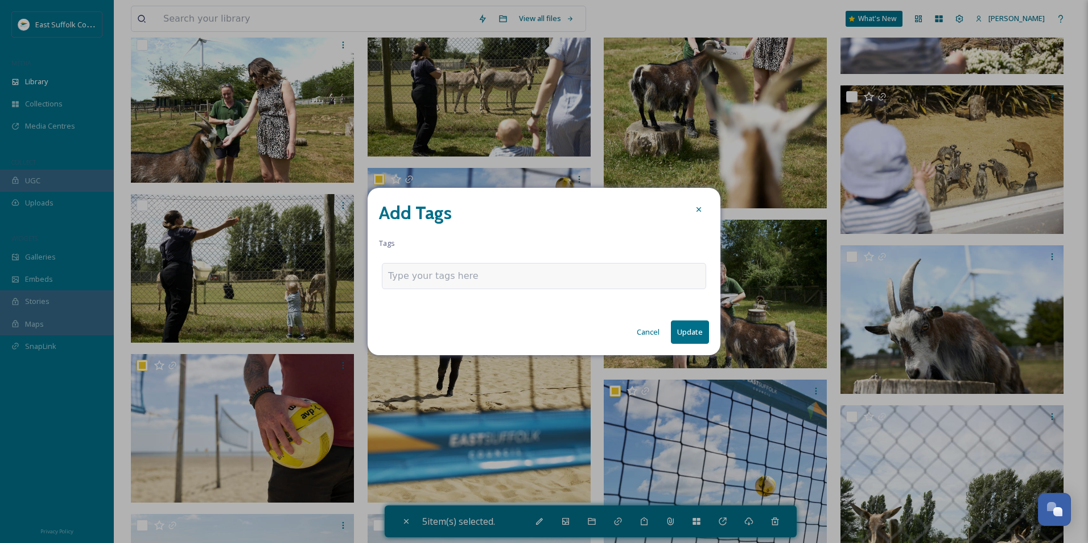
click at [453, 282] on input at bounding box center [445, 276] width 114 height 14
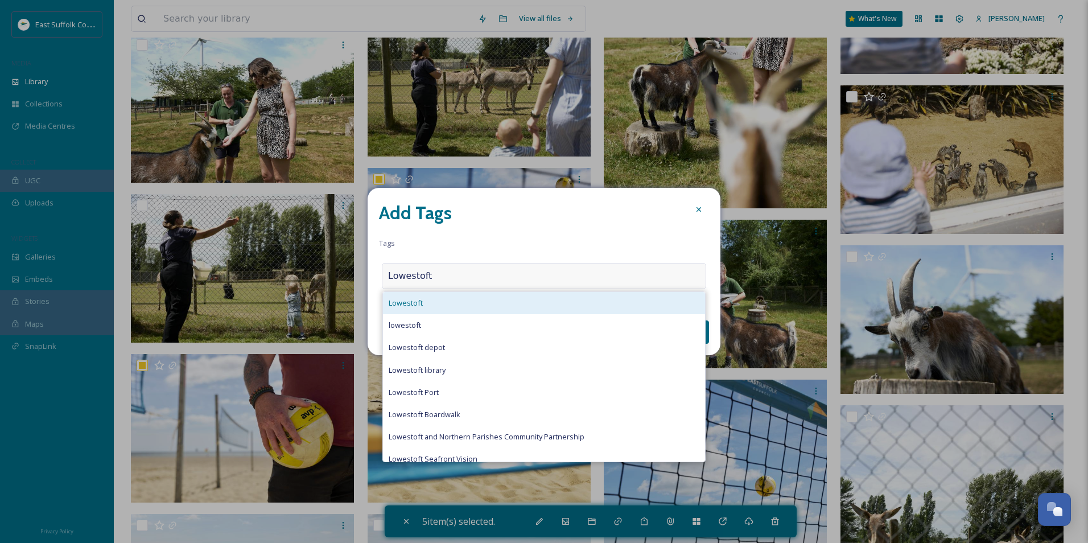
type input "Lowestoft"
click at [425, 306] on div "Lowestoft" at bounding box center [544, 303] width 322 height 22
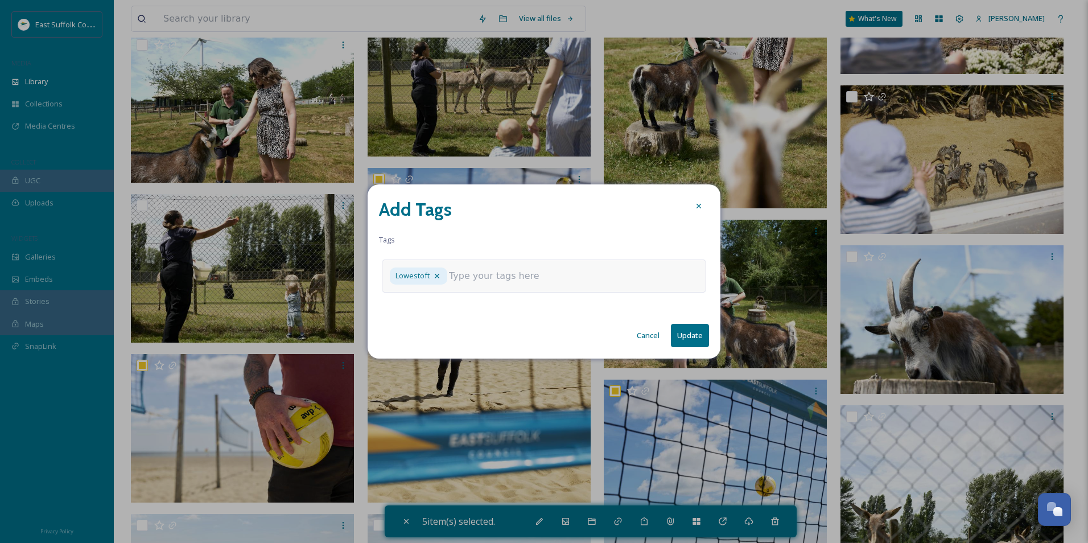
click at [513, 281] on input at bounding box center [506, 276] width 114 height 14
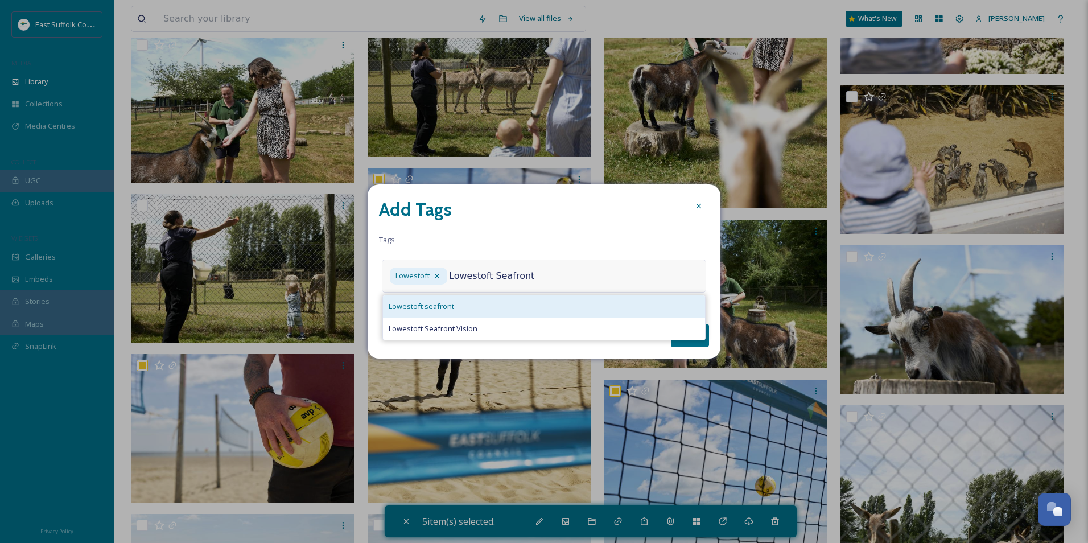
type input "Lowestoft Seafront"
click at [420, 311] on span "Lowestoft seafront" at bounding box center [421, 306] width 65 height 11
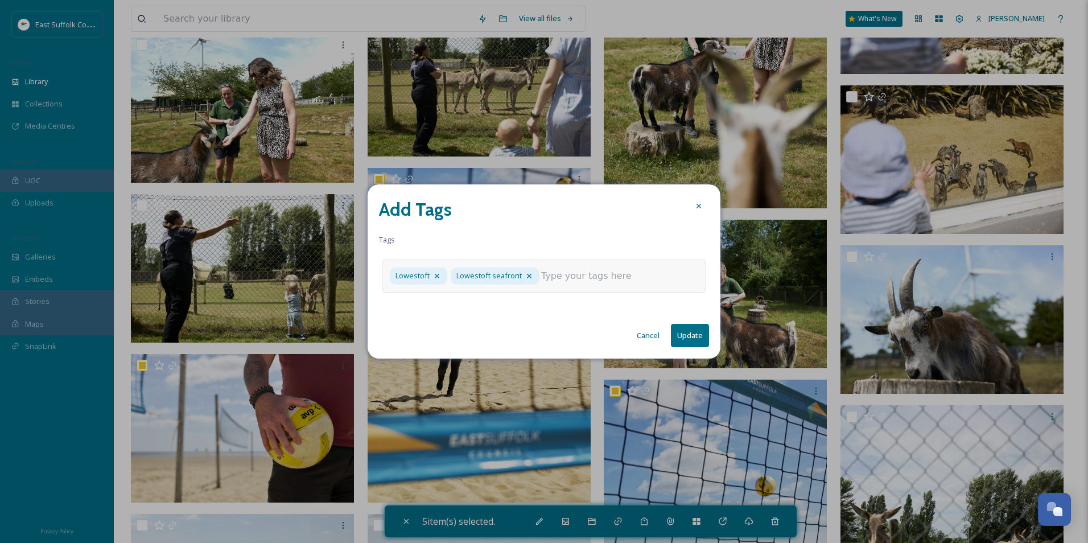
click at [561, 279] on input at bounding box center [598, 276] width 114 height 14
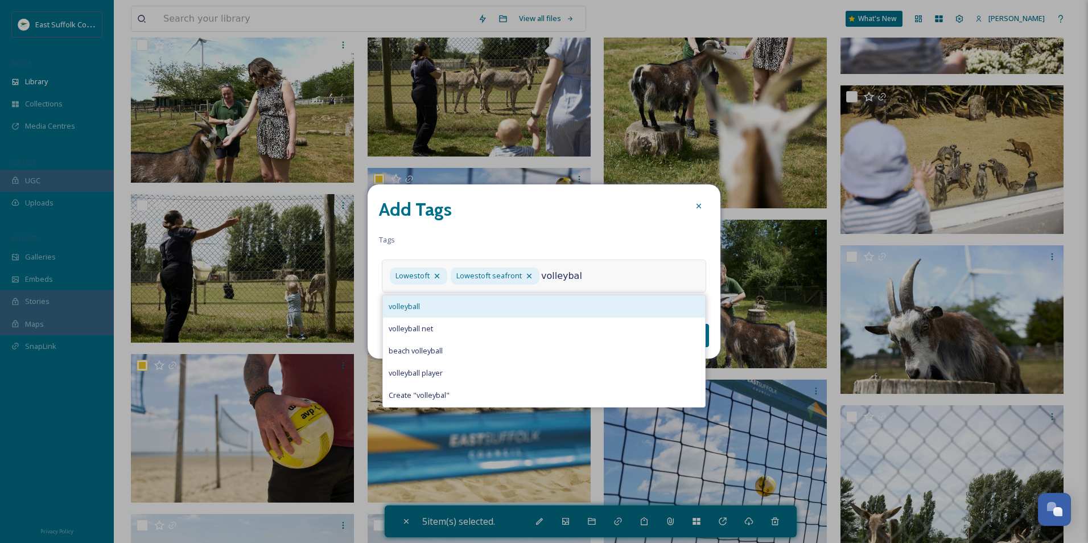
type input "volleybal"
click at [417, 303] on span "volleyball" at bounding box center [404, 306] width 31 height 11
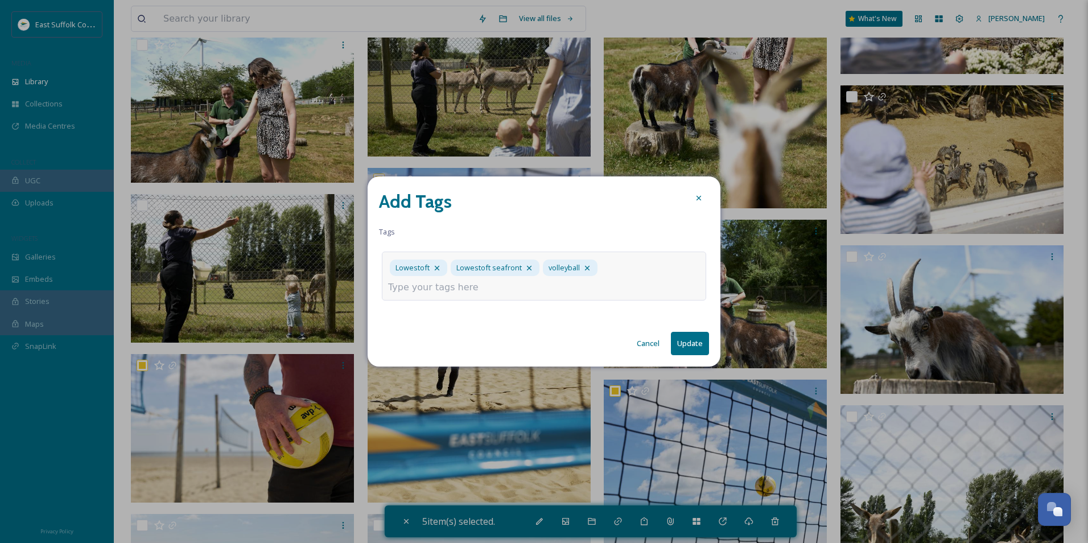
click at [581, 286] on div "Lowestoft Lowestoft seafront volleyball" at bounding box center [544, 276] width 324 height 49
click at [412, 291] on input at bounding box center [445, 288] width 114 height 14
type input "volleyball net"
click at [422, 301] on div "Lowestoft Lowestoft seafront volleyball volleyball net volleyball net" at bounding box center [544, 276] width 324 height 49
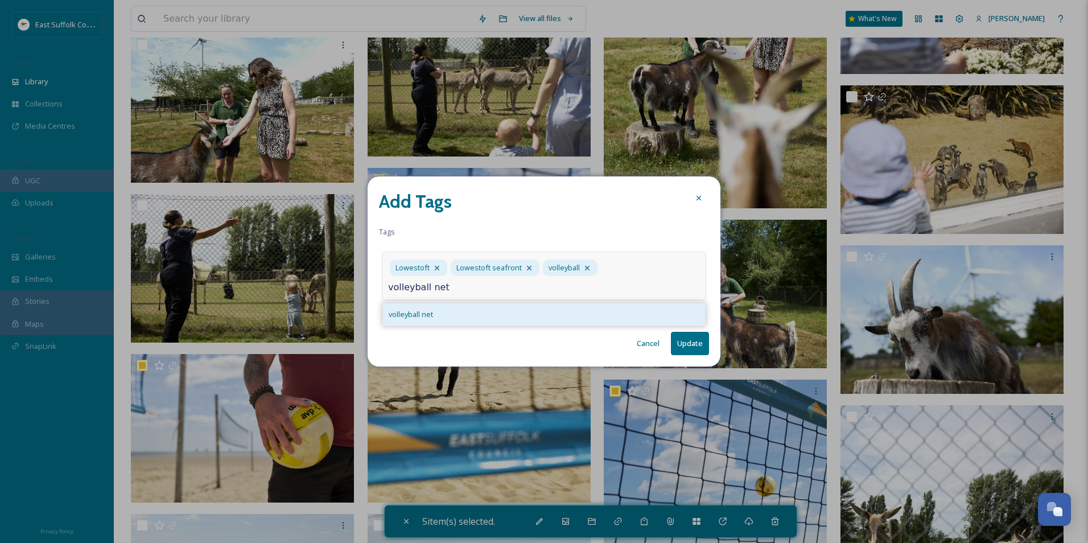
click at [424, 314] on span "volleyball net" at bounding box center [411, 314] width 44 height 11
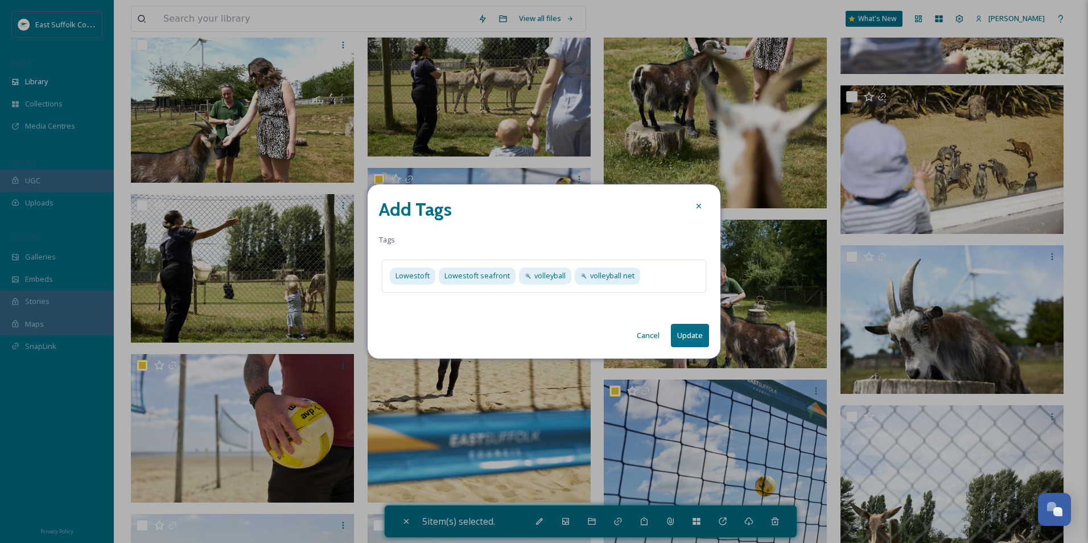
click at [478, 302] on div "Add Tags Tags Lowestoft Lowestoft seafront volleyball volleyball net Cancel Upd…" at bounding box center [544, 271] width 353 height 174
click at [656, 272] on div "Lowestoft Lowestoft seafront volleyball volleyball net" at bounding box center [544, 276] width 324 height 32
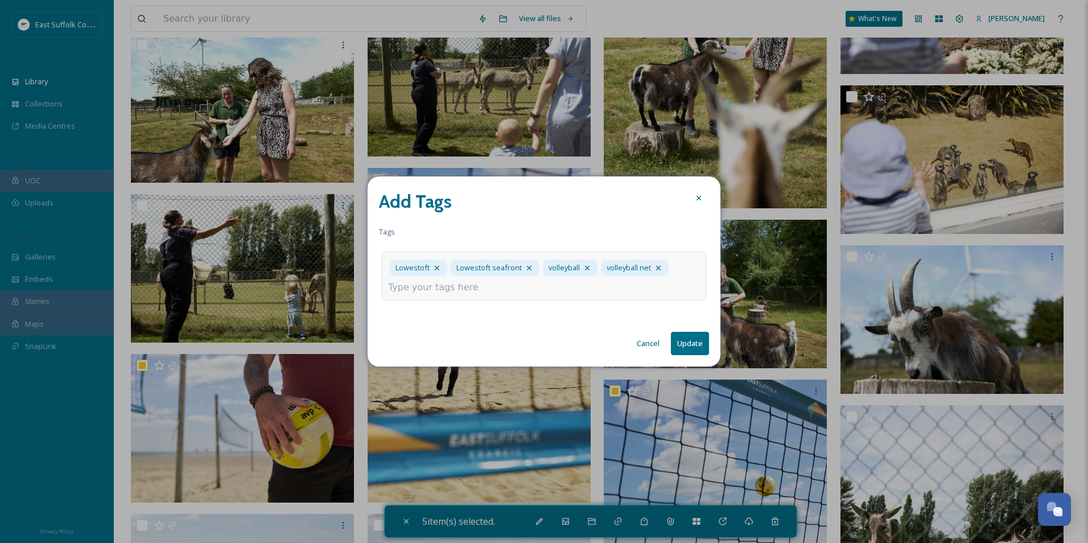
click at [426, 290] on input at bounding box center [445, 288] width 114 height 14
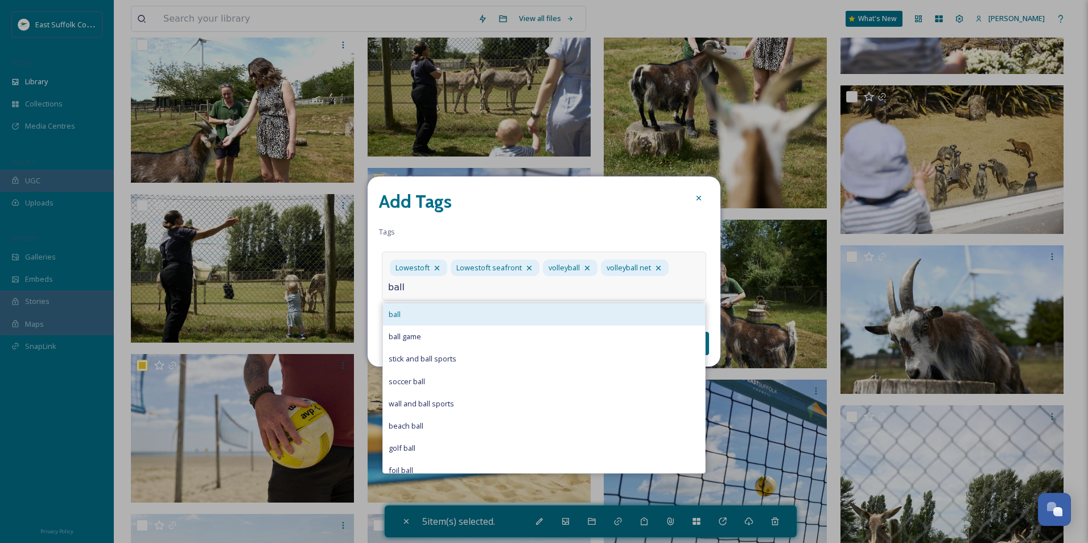
type input "ball"
click at [447, 312] on div "ball" at bounding box center [544, 314] width 322 height 22
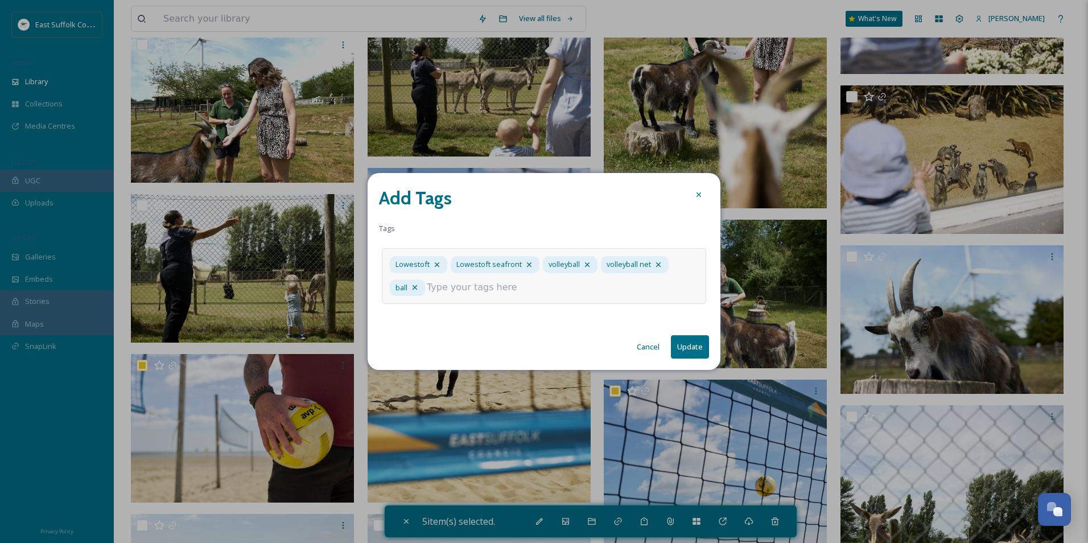
click at [473, 289] on input at bounding box center [484, 288] width 114 height 14
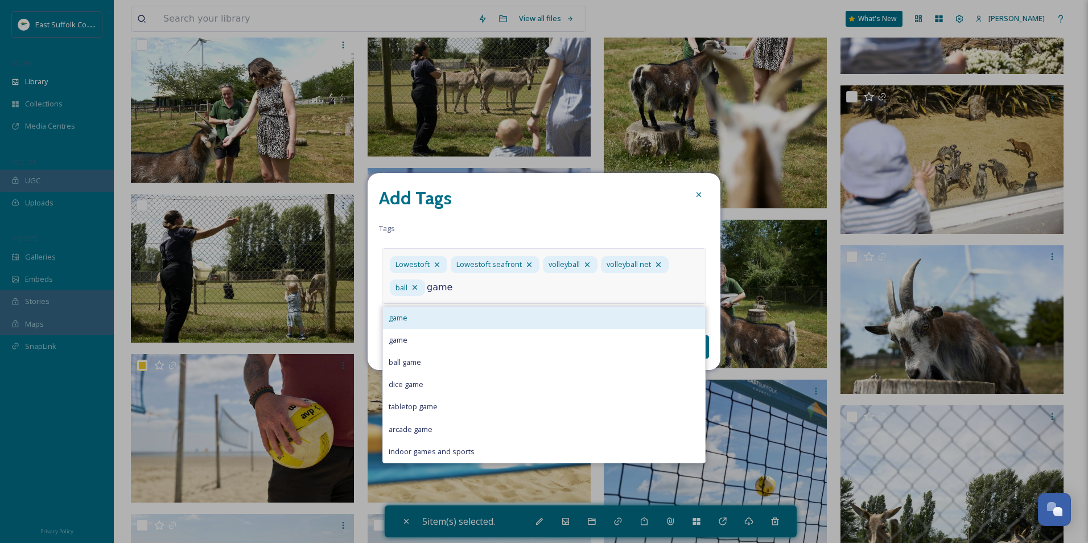
type input "game"
click at [430, 318] on div "game" at bounding box center [544, 318] width 322 height 22
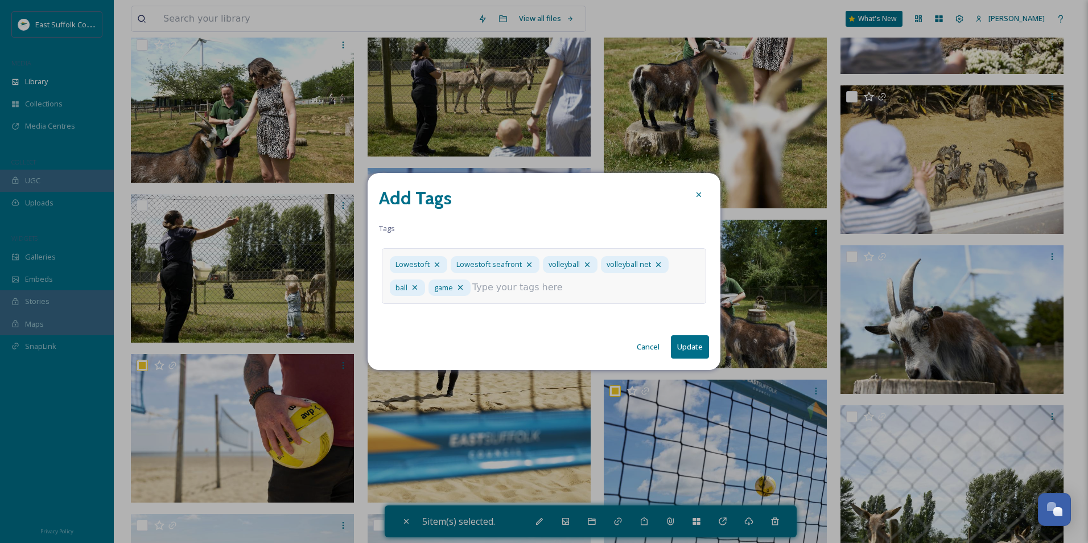
click at [507, 293] on input at bounding box center [529, 288] width 114 height 14
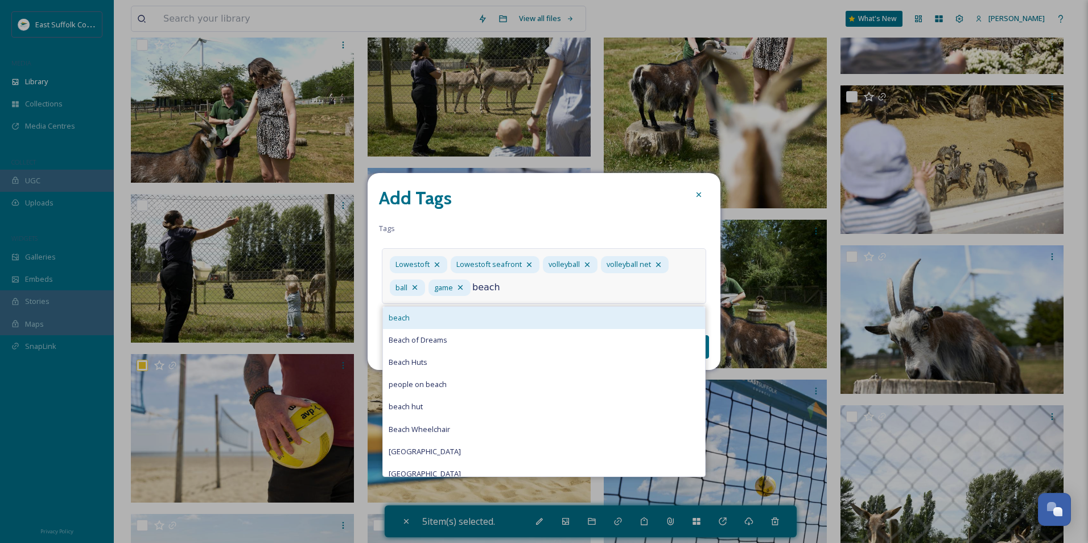
type input "beach"
click at [408, 309] on div "beach" at bounding box center [544, 318] width 322 height 22
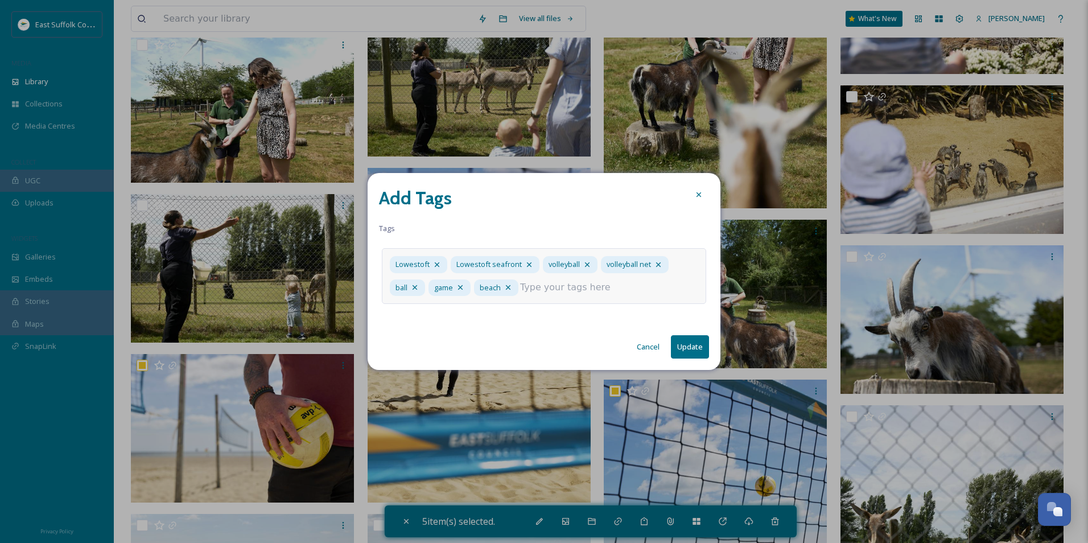
click at [562, 293] on input at bounding box center [577, 288] width 114 height 14
type input "beach sports"
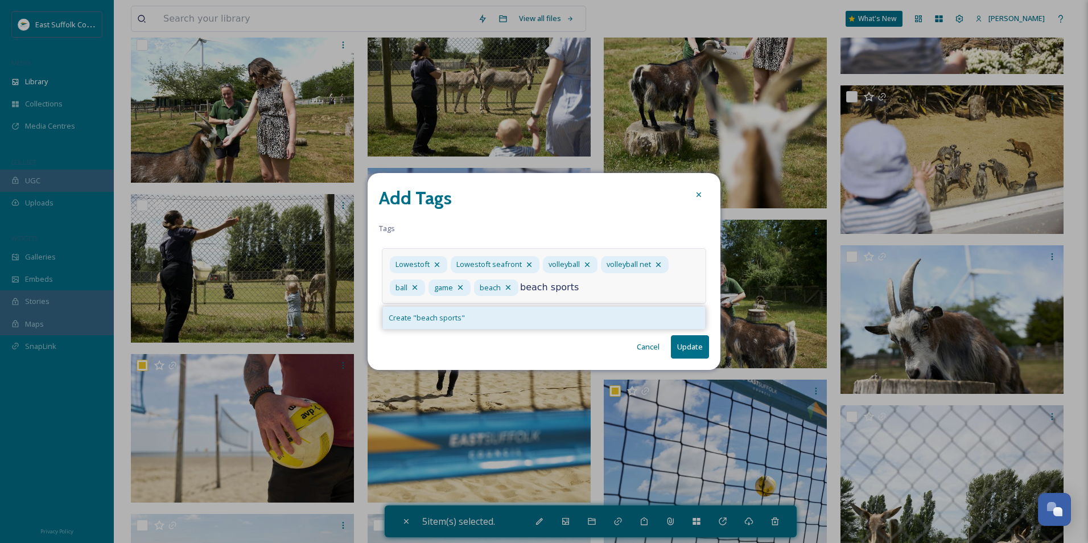
click at [505, 317] on div "Create " beach sports "" at bounding box center [544, 318] width 322 height 22
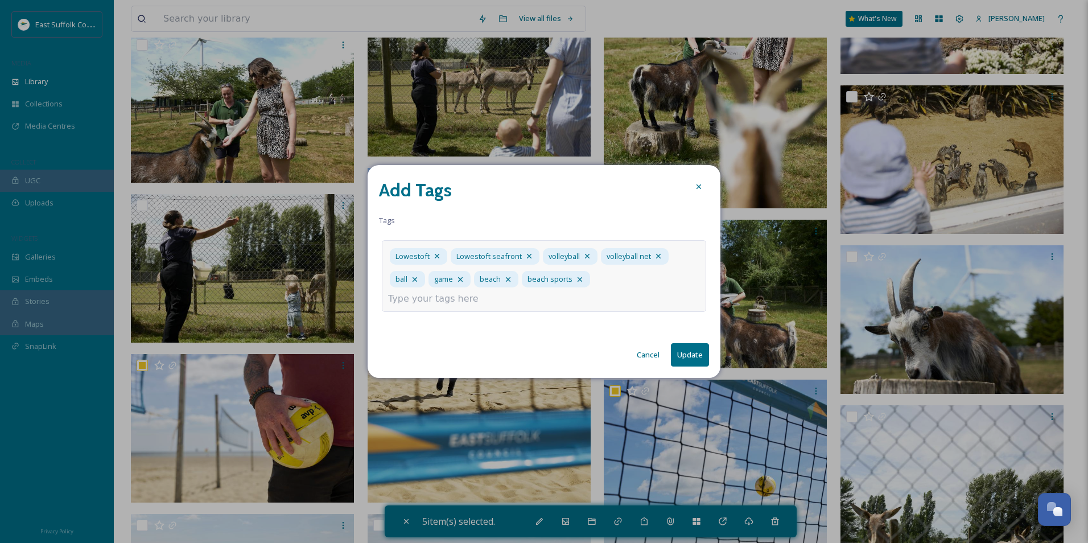
click at [600, 296] on div "Lowestoft Lowestoft seafront volleyball volleyball net ball game beach beach sp…" at bounding box center [544, 276] width 324 height 72
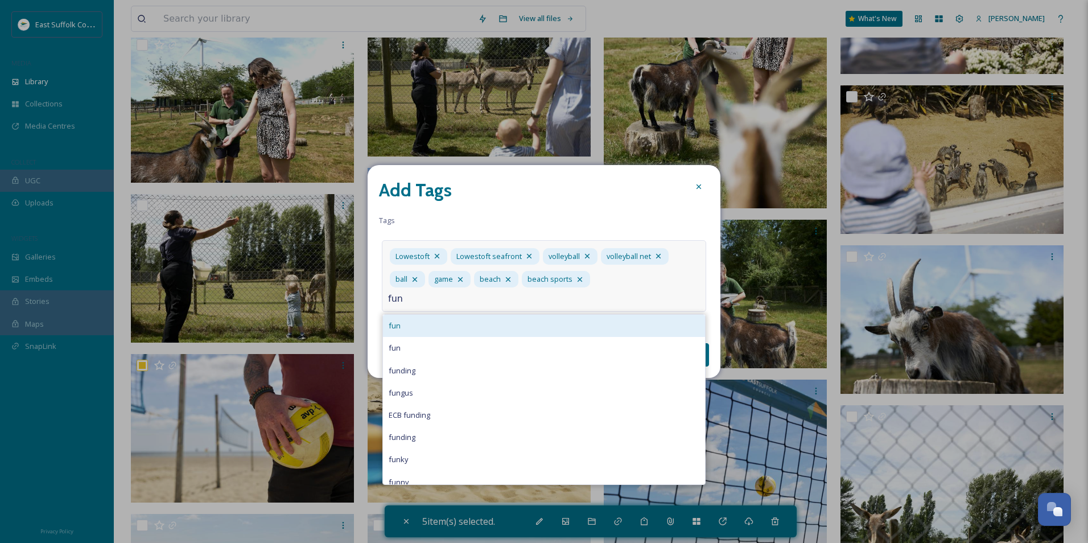
type input "fun"
click at [392, 320] on span "fun" at bounding box center [395, 325] width 12 height 11
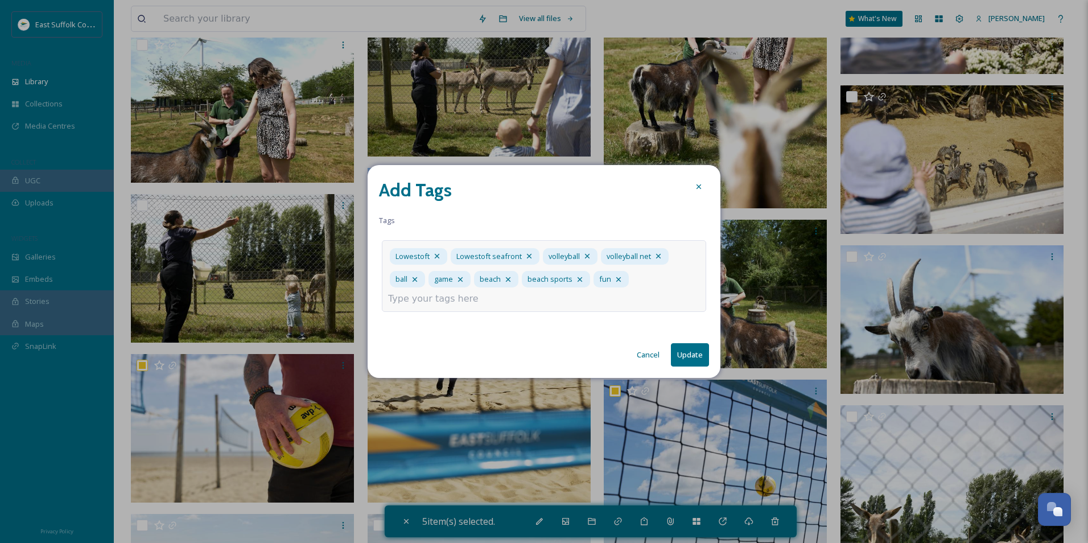
click at [496, 308] on div "Lowestoft Lowestoft seafront volleyball volleyball net ball game beach beach sp…" at bounding box center [544, 276] width 324 height 72
click at [683, 356] on button "Update" at bounding box center [690, 354] width 38 height 23
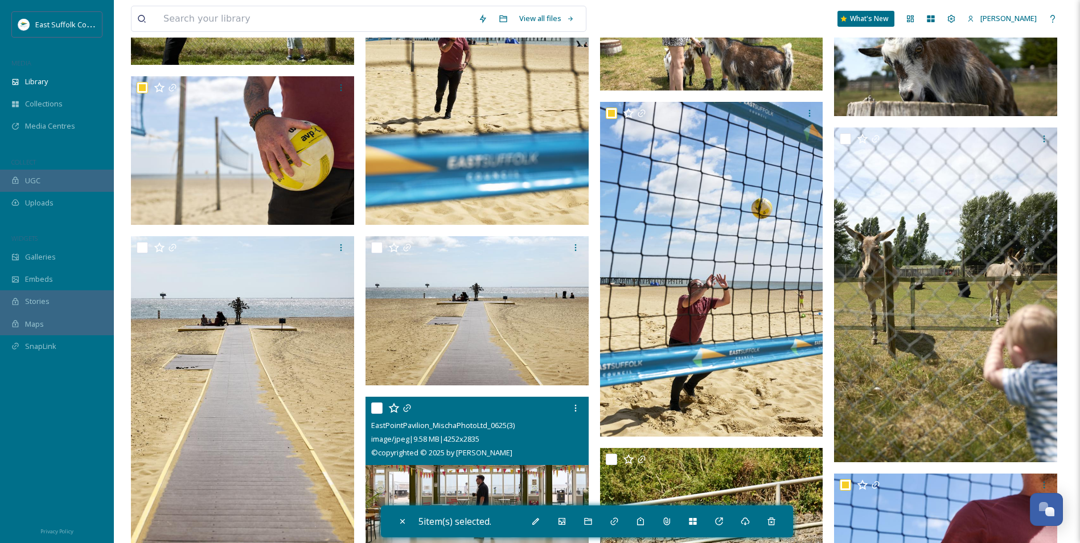
scroll to position [1594, 0]
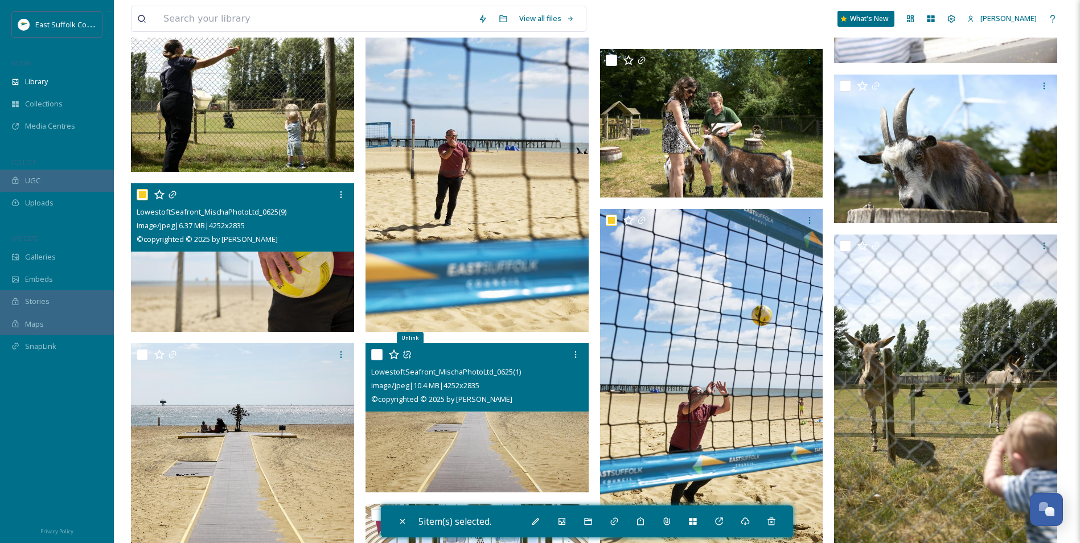
click at [285, 273] on img at bounding box center [242, 257] width 223 height 149
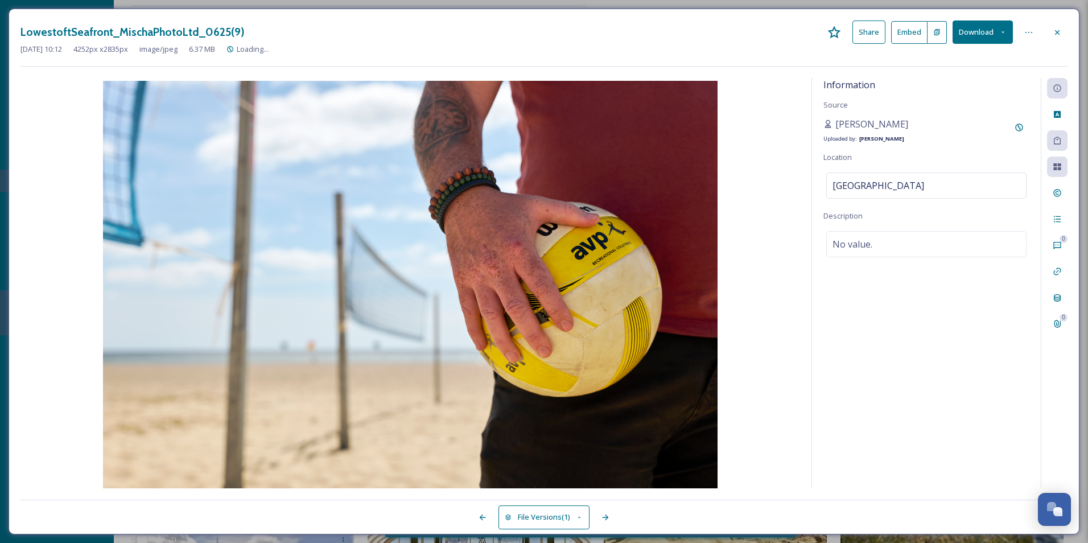
click at [864, 410] on div "Information Source [PERSON_NAME] Uploaded by: [PERSON_NAME] Location [GEOGRAPHI…" at bounding box center [926, 283] width 229 height 410
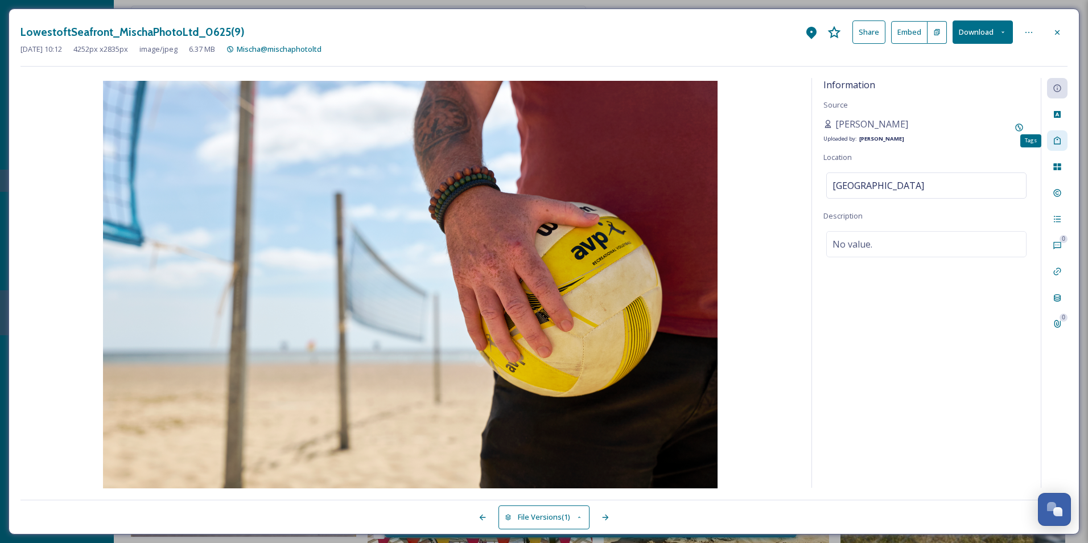
click at [1050, 142] on div "Tags" at bounding box center [1057, 140] width 20 height 20
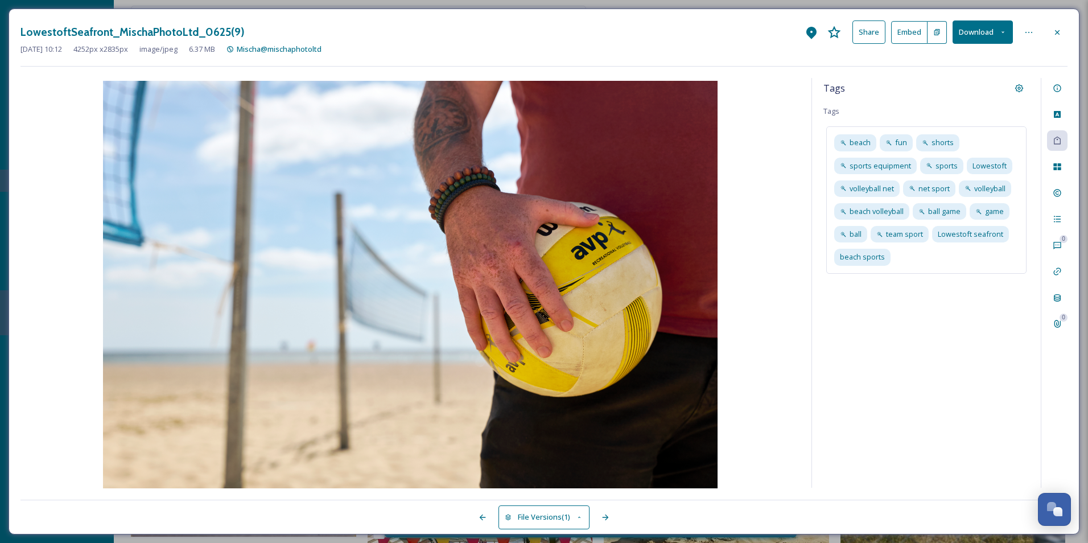
click at [1043, 38] on div "LowestoftSeafront_MischaPhotoLtd_0625(9) Share Embed Download" at bounding box center [543, 31] width 1047 height 23
click at [1063, 39] on div at bounding box center [1057, 32] width 20 height 20
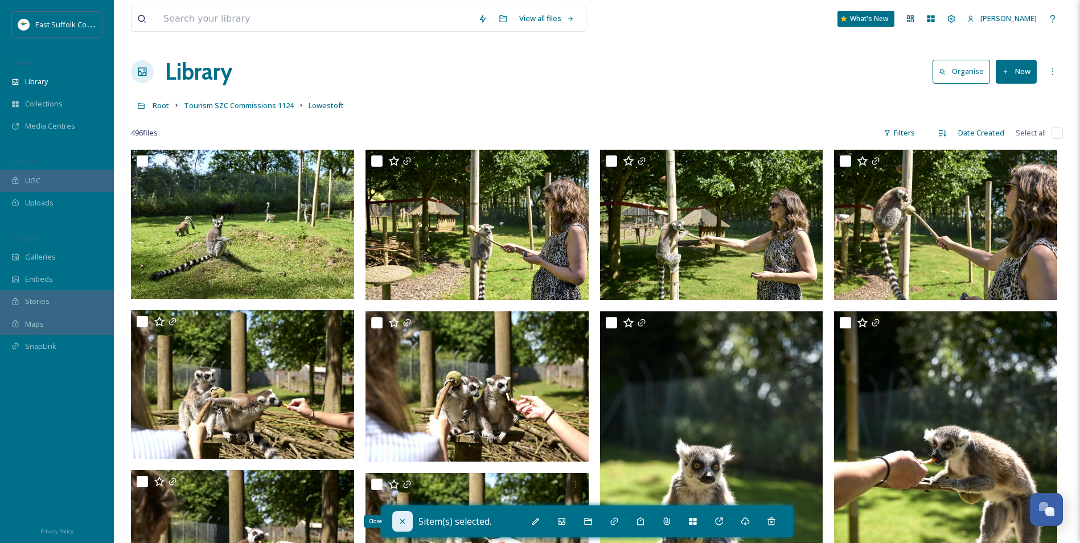
click at [405, 519] on icon at bounding box center [402, 521] width 9 height 9
checkbox input "false"
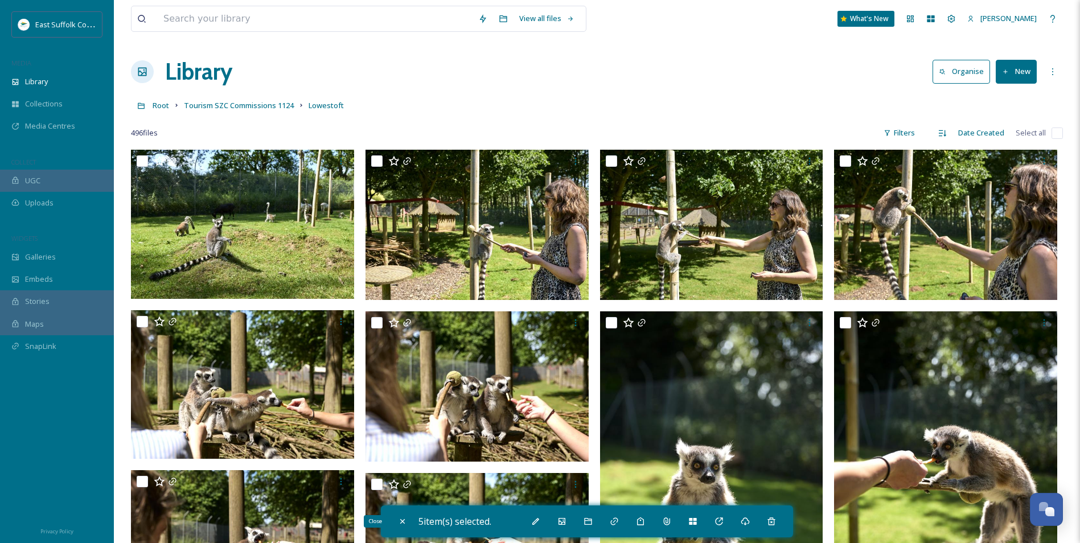
checkbox input "false"
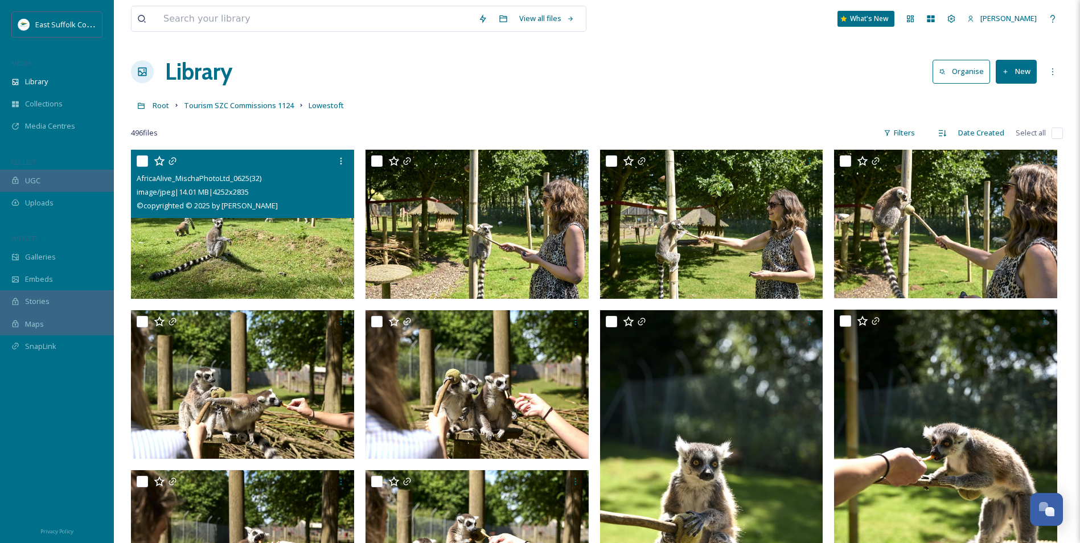
click at [262, 261] on img at bounding box center [242, 224] width 223 height 149
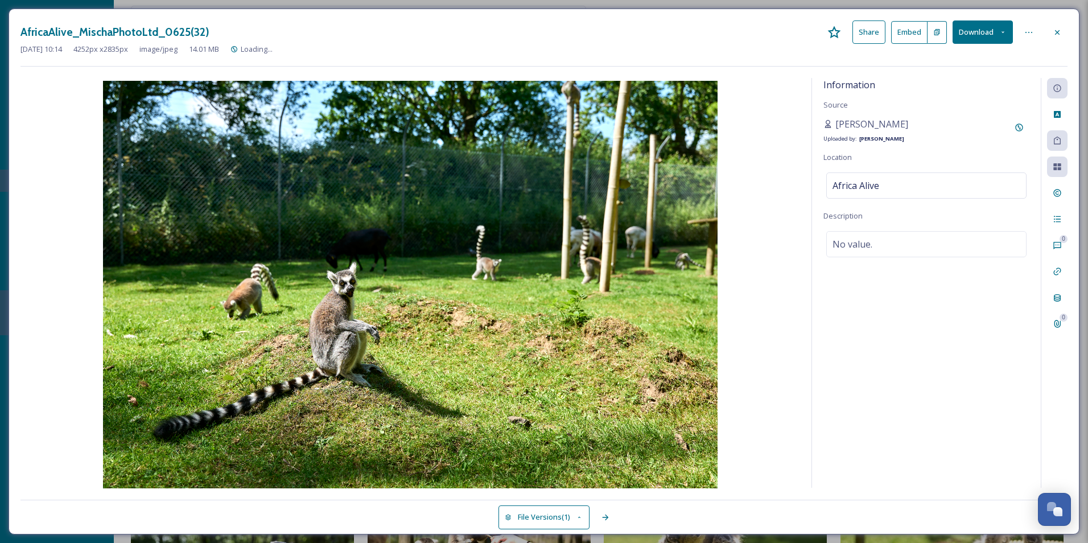
click at [942, 422] on div "Information Source [PERSON_NAME] Uploaded by: [PERSON_NAME] Location [GEOGRAPHI…" at bounding box center [926, 283] width 229 height 410
click at [1057, 143] on icon at bounding box center [1057, 140] width 9 height 9
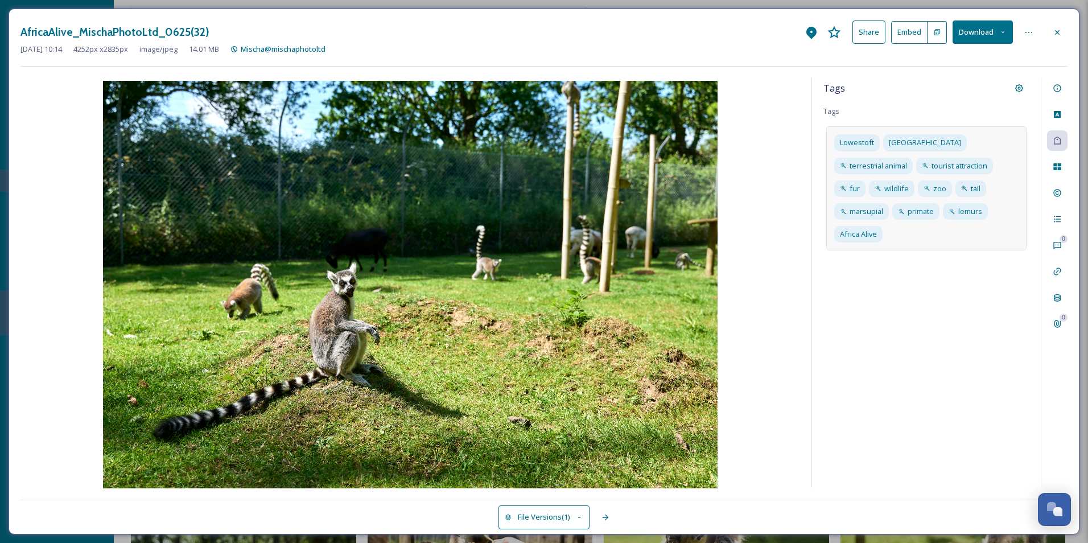
click at [947, 213] on div "[GEOGRAPHIC_DATA] terrestrial animal tourist attraction fur wildlife zoo tail m…" at bounding box center [927, 188] width 200 height 124
click at [903, 313] on div "Tags Tags Lowestoft [GEOGRAPHIC_DATA] terrestrial animal tourist attraction fur…" at bounding box center [926, 283] width 229 height 410
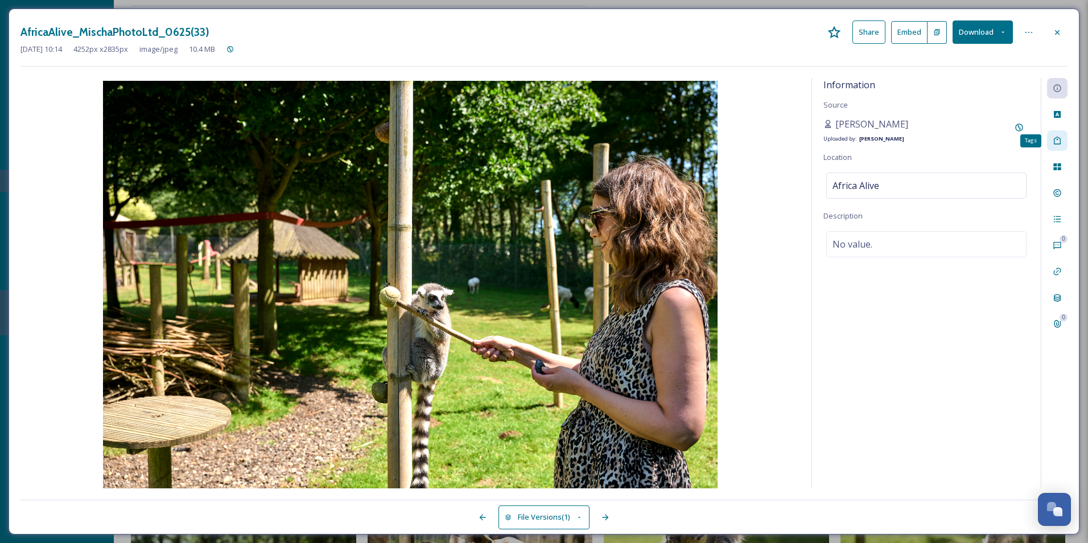
click at [1058, 137] on icon at bounding box center [1057, 140] width 9 height 9
click at [866, 269] on div "Tags Tags No tags" at bounding box center [926, 283] width 229 height 410
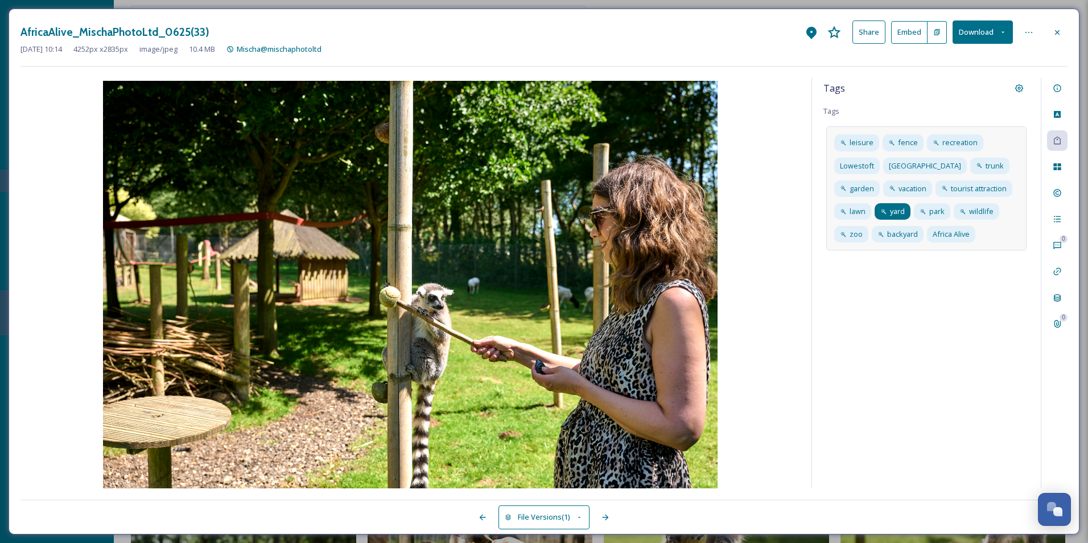
click at [903, 205] on div "yard" at bounding box center [893, 211] width 36 height 17
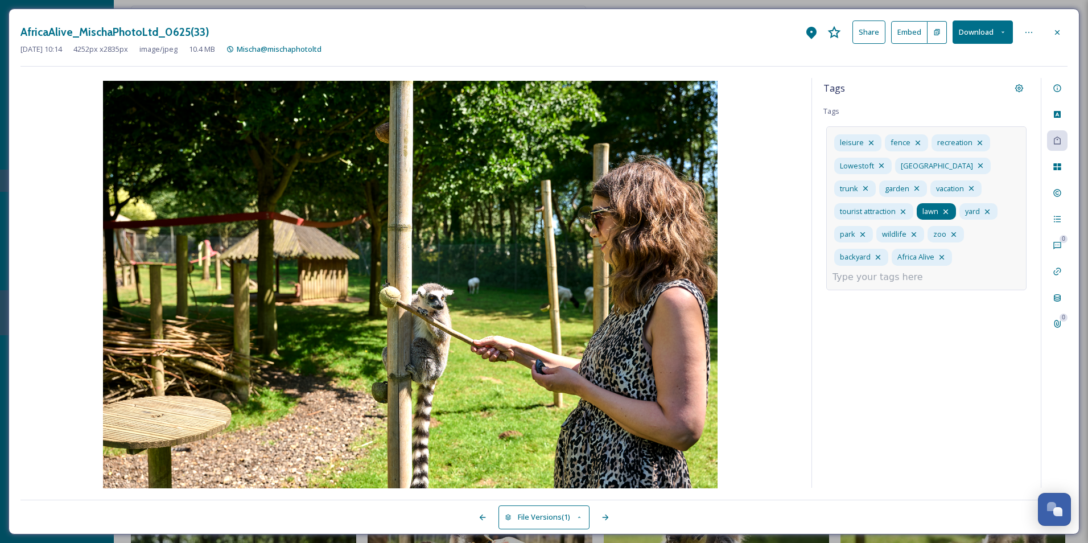
click at [948, 212] on icon at bounding box center [946, 211] width 5 height 5
click at [943, 211] on icon at bounding box center [944, 211] width 9 height 9
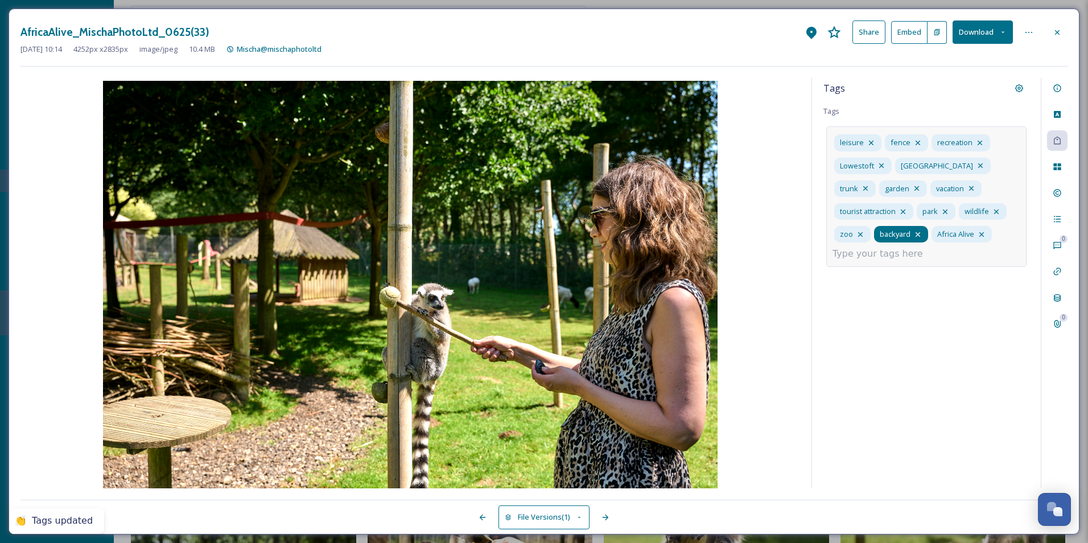
click at [916, 232] on icon at bounding box center [918, 234] width 5 height 5
click at [868, 186] on icon at bounding box center [866, 188] width 5 height 5
click at [915, 142] on icon at bounding box center [918, 142] width 9 height 9
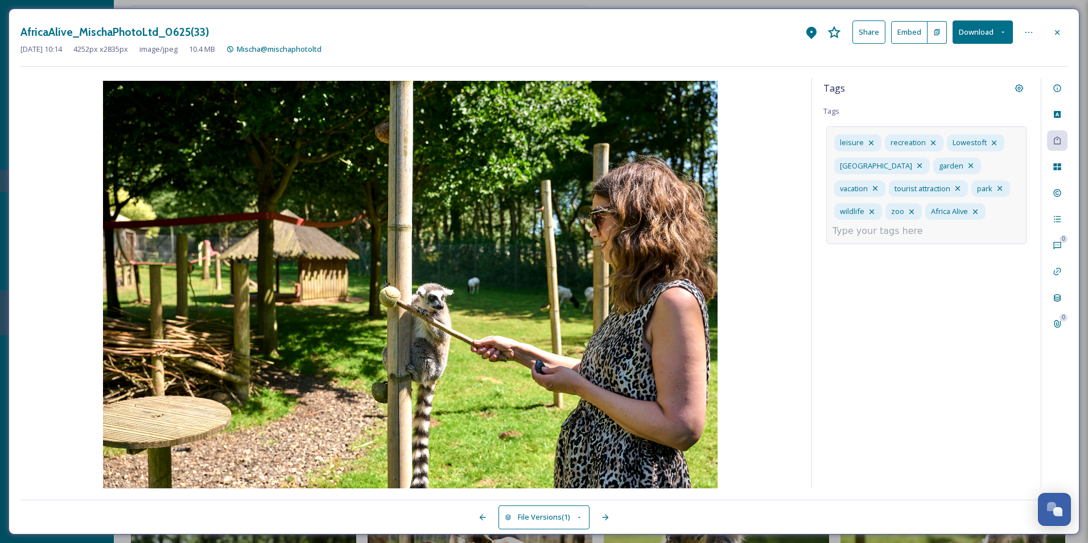
click at [890, 240] on div "leisure recreation [GEOGRAPHIC_DATA] vacation tourist attraction park wildlife …" at bounding box center [927, 185] width 200 height 118
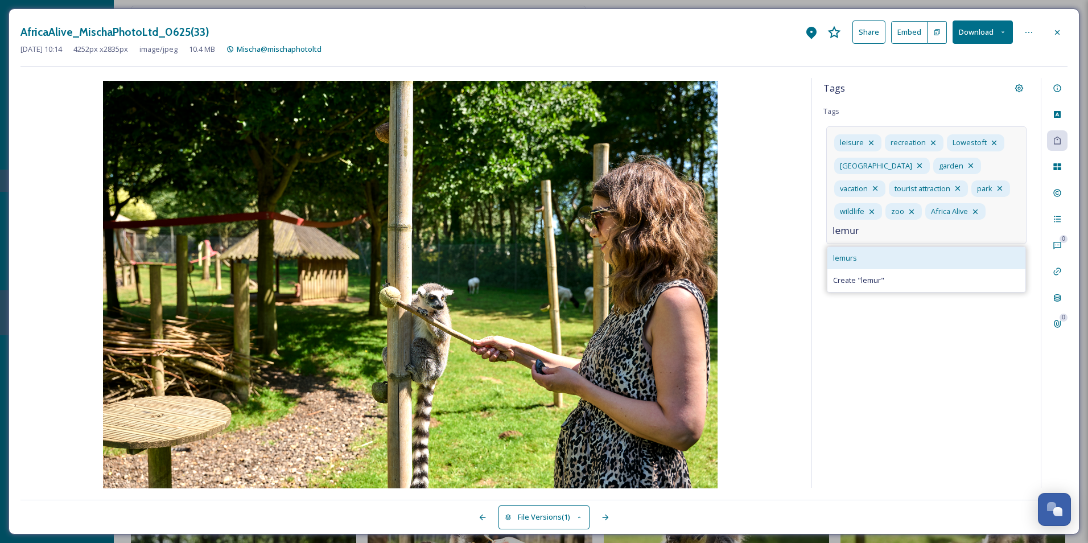
type input "lemur"
click at [868, 257] on div "lemurs" at bounding box center [927, 258] width 198 height 22
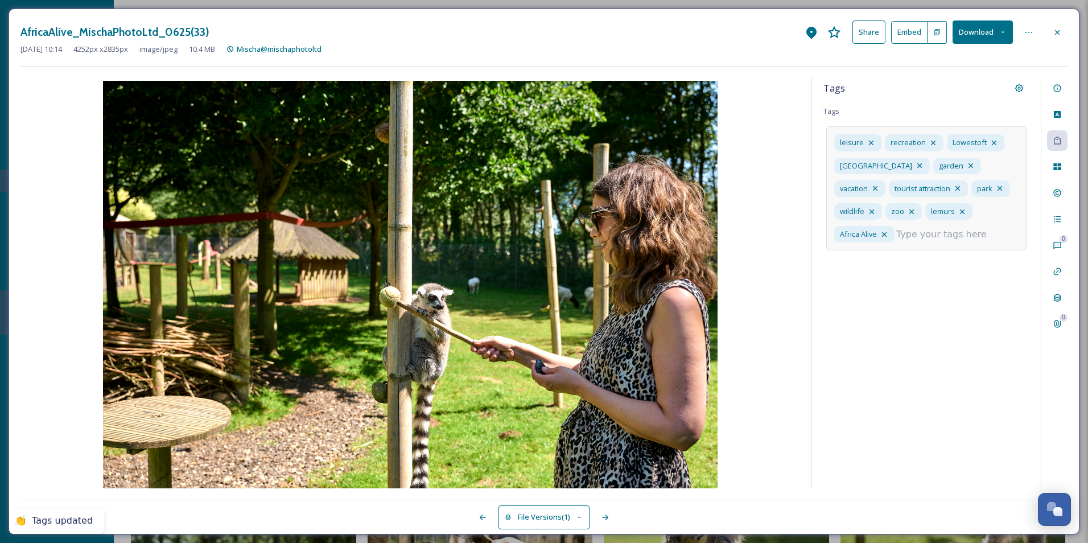
click at [897, 238] on input at bounding box center [954, 235] width 114 height 14
drag, startPoint x: 882, startPoint y: 262, endPoint x: 862, endPoint y: 301, distance: 44.3
click at [862, 301] on div "Tags Tags leisure recreation [GEOGRAPHIC_DATA] [GEOGRAPHIC_DATA] vacation touri…" at bounding box center [926, 283] width 229 height 410
drag, startPoint x: 862, startPoint y: 301, endPoint x: 855, endPoint y: 229, distance: 72.0
click at [897, 229] on input "interative" at bounding box center [954, 235] width 114 height 14
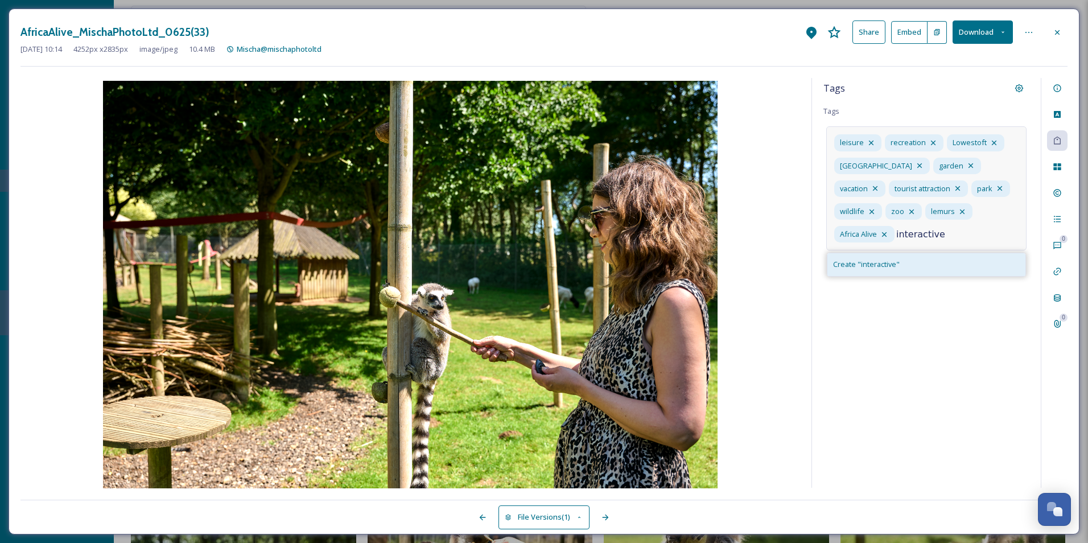
type input "interactive"
click at [880, 262] on span "Create " interactive "" at bounding box center [866, 264] width 67 height 11
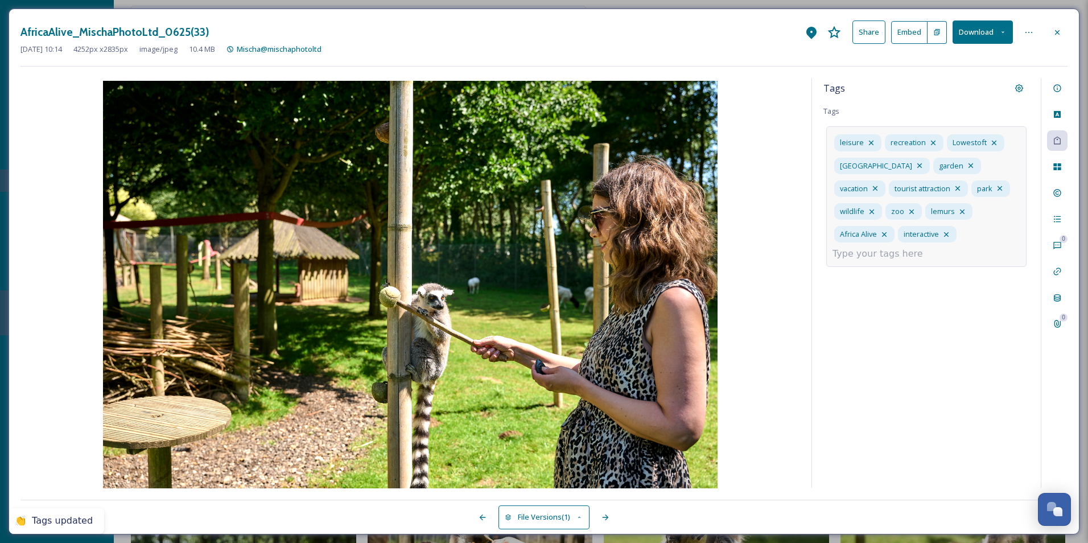
drag, startPoint x: 926, startPoint y: 236, endPoint x: 935, endPoint y: 236, distance: 8.6
click at [927, 247] on input at bounding box center [890, 254] width 114 height 14
type input "f"
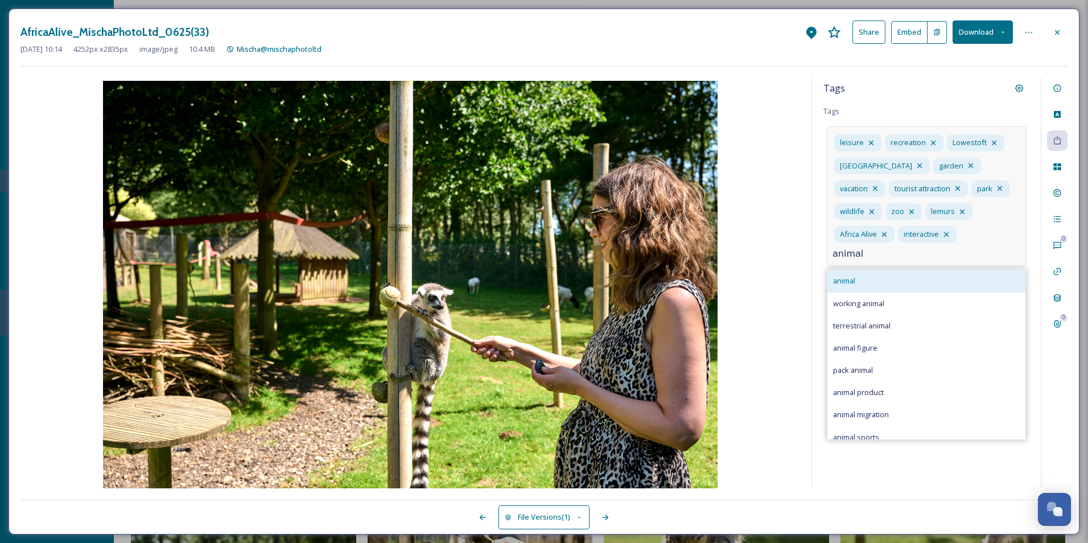
type input "animal"
click at [878, 270] on div "animal" at bounding box center [927, 281] width 198 height 22
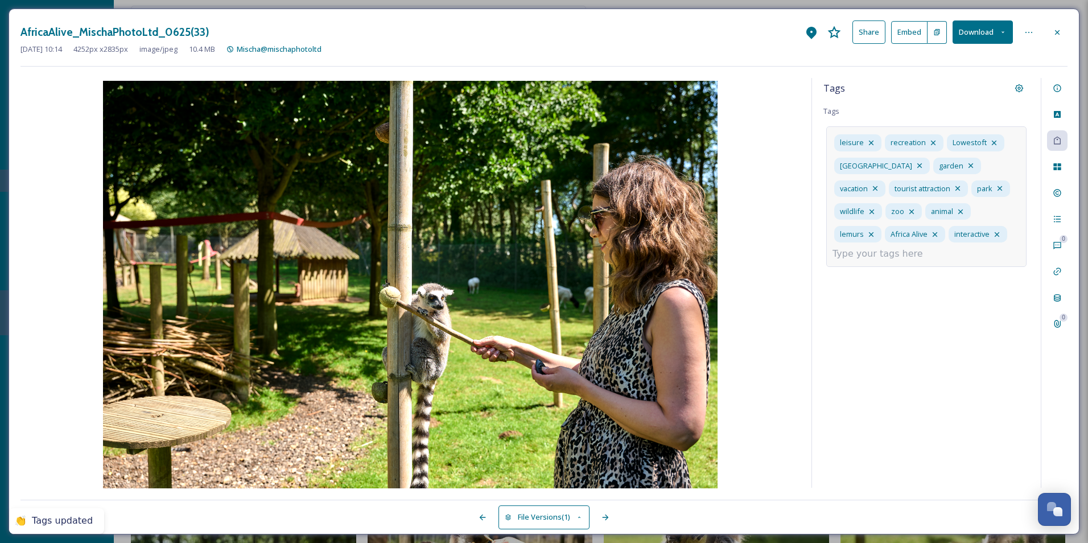
click at [879, 260] on input at bounding box center [890, 254] width 114 height 14
type input "family"
click at [864, 276] on div "family" at bounding box center [927, 281] width 198 height 22
click at [921, 332] on div "Tags Tags leisure recreation [GEOGRAPHIC_DATA] [GEOGRAPHIC_DATA] vacation touri…" at bounding box center [926, 283] width 229 height 410
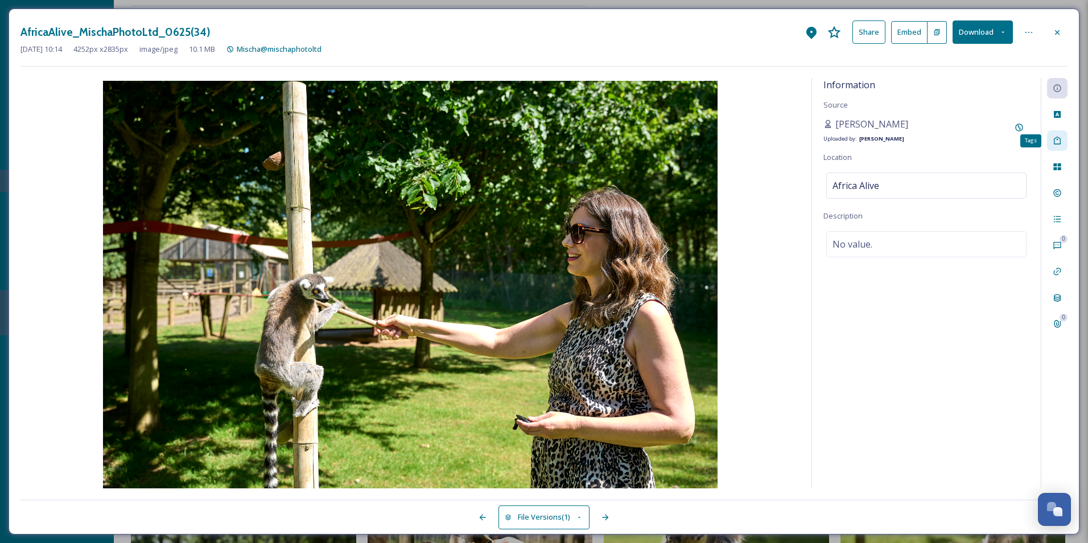
click at [1062, 149] on div "Tags" at bounding box center [1057, 140] width 20 height 20
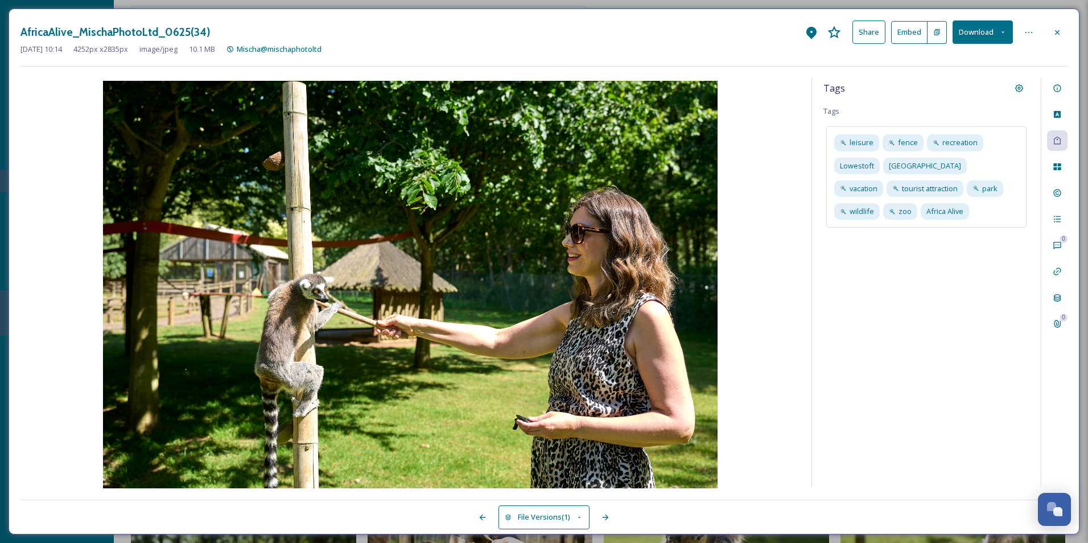
click at [924, 387] on div "Tags Tags leisure fence recreation [GEOGRAPHIC_DATA] [GEOGRAPHIC_DATA] vacation…" at bounding box center [926, 283] width 229 height 410
click at [929, 209] on div "leisure fence recreation [GEOGRAPHIC_DATA] vacation tourist attraction park wil…" at bounding box center [927, 176] width 200 height 101
click at [883, 231] on input at bounding box center [890, 231] width 114 height 14
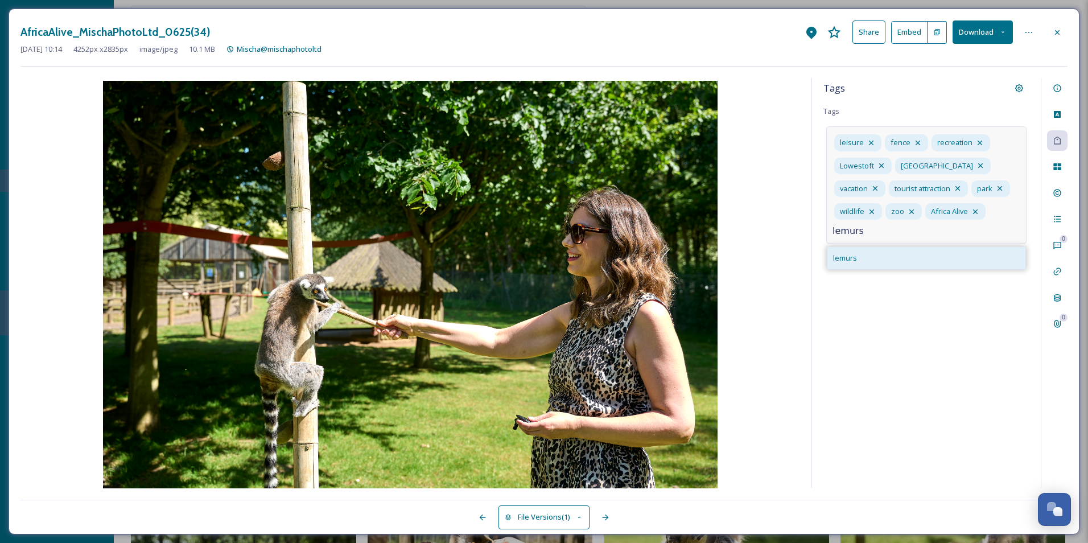
type input "lemurs"
click at [882, 261] on div "lemurs" at bounding box center [927, 258] width 198 height 22
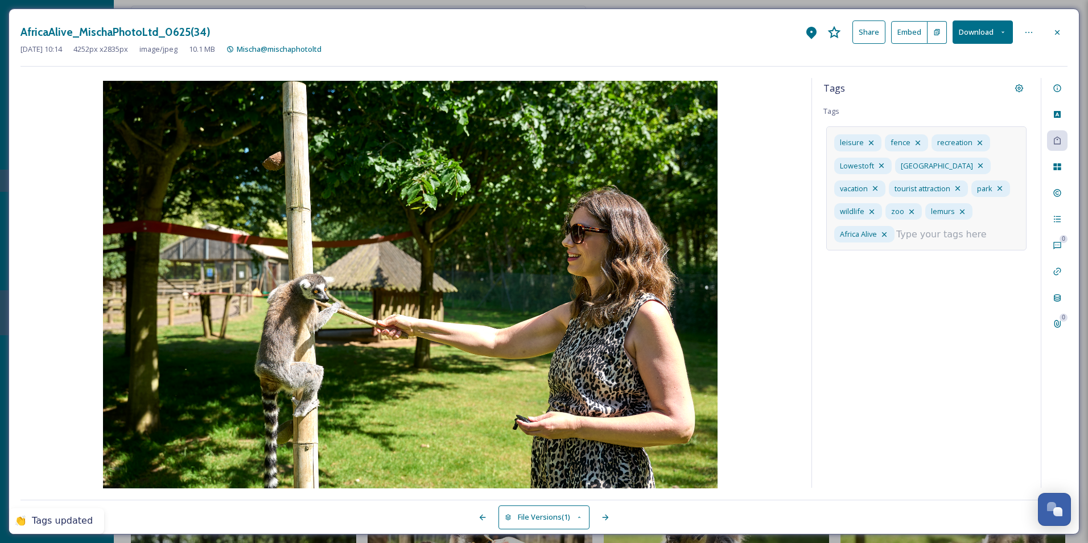
click at [897, 233] on input at bounding box center [954, 235] width 114 height 14
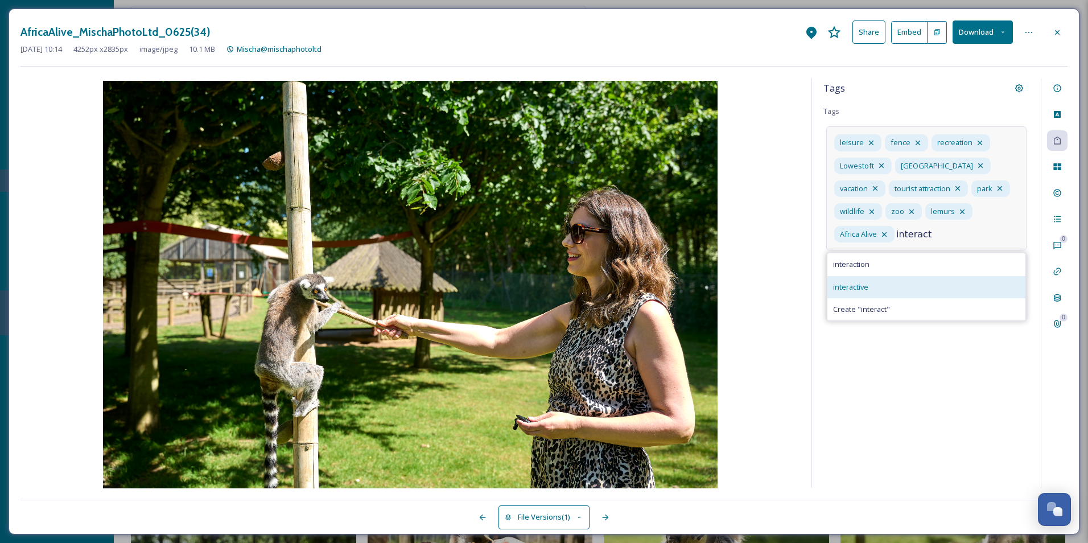
type input "interact"
click at [865, 287] on div "interactive" at bounding box center [927, 287] width 198 height 22
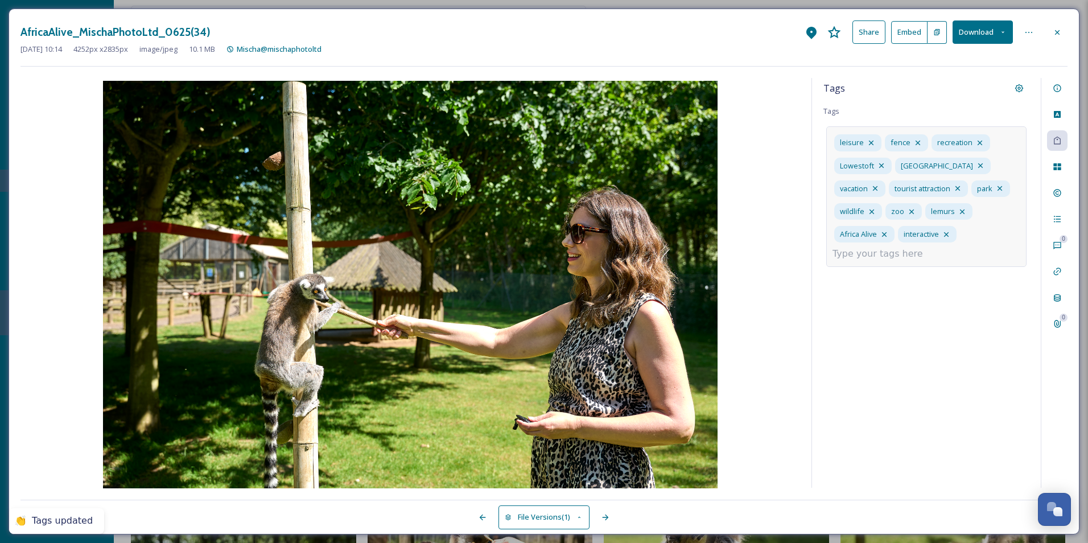
click at [927, 247] on input at bounding box center [890, 254] width 114 height 14
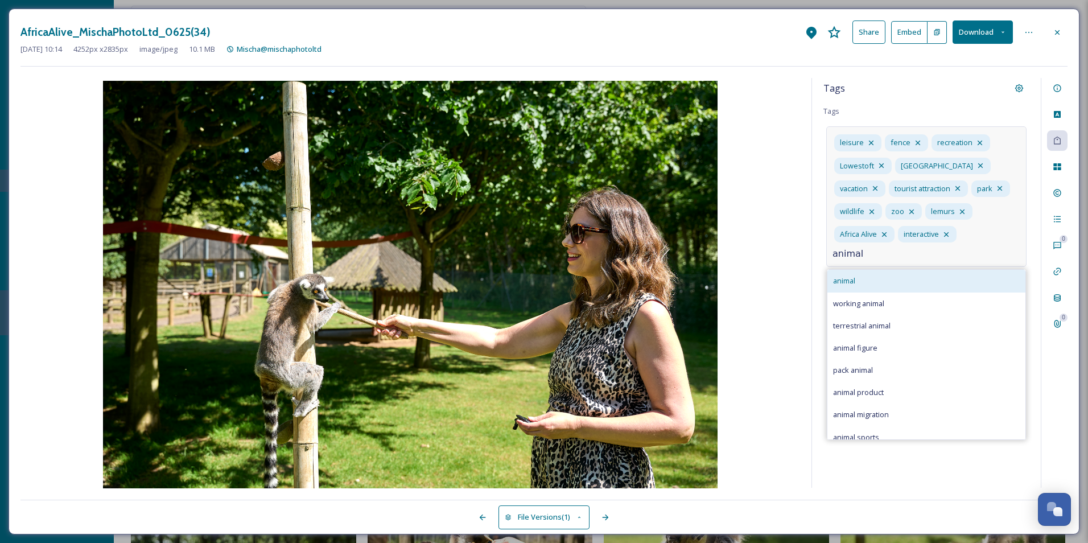
type input "animal"
click at [882, 270] on div "animal" at bounding box center [927, 281] width 198 height 22
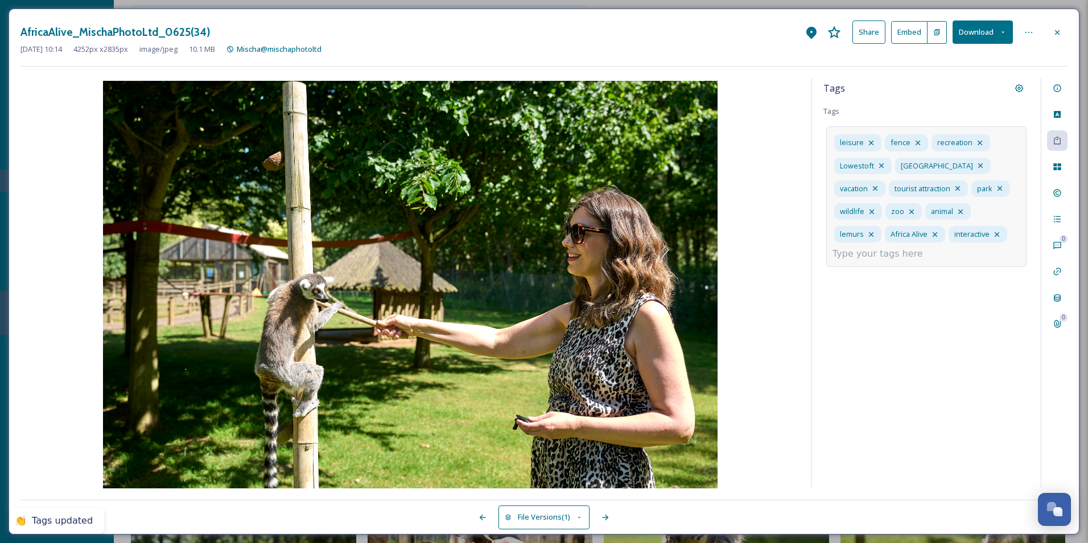
click at [891, 356] on div "Tags Tags leisure fence recreation [GEOGRAPHIC_DATA] [GEOGRAPHIC_DATA] vacation…" at bounding box center [926, 283] width 229 height 410
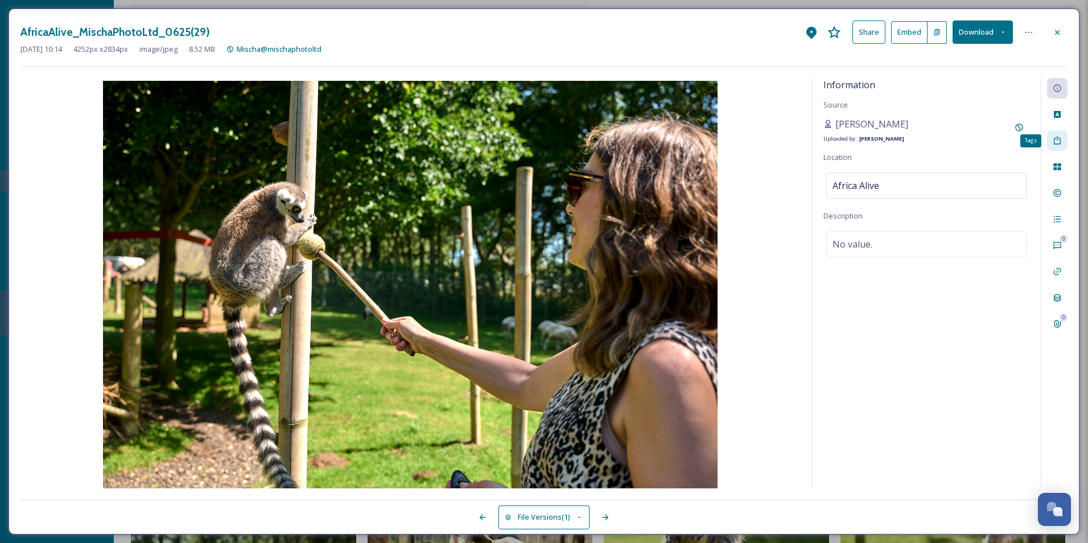
click at [1050, 133] on div "Tags" at bounding box center [1057, 140] width 20 height 20
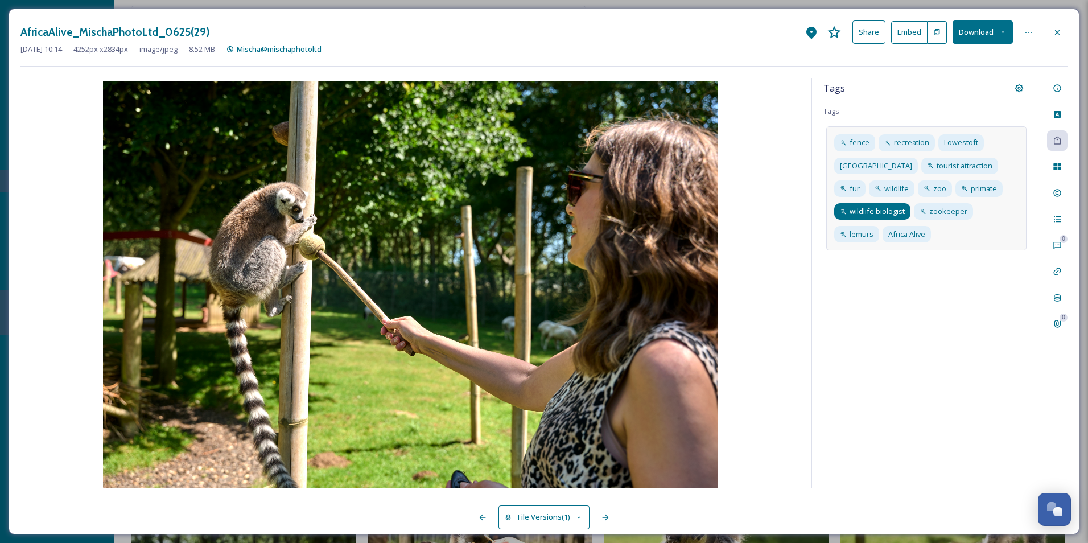
click at [889, 213] on span "wildlife biologist" at bounding box center [877, 211] width 55 height 11
click at [903, 211] on icon at bounding box center [902, 211] width 9 height 9
click at [857, 245] on div "Tags Tags fence recreation [GEOGRAPHIC_DATA] [GEOGRAPHIC_DATA] tourist attracti…" at bounding box center [926, 283] width 229 height 410
click at [1000, 214] on div "fence recreation [GEOGRAPHIC_DATA] tourist attraction fur wildlife zoo primate …" at bounding box center [927, 176] width 200 height 101
click at [859, 241] on div "fence recreation [GEOGRAPHIC_DATA] tourist attraction fur wildlife zoo primate …" at bounding box center [927, 185] width 200 height 118
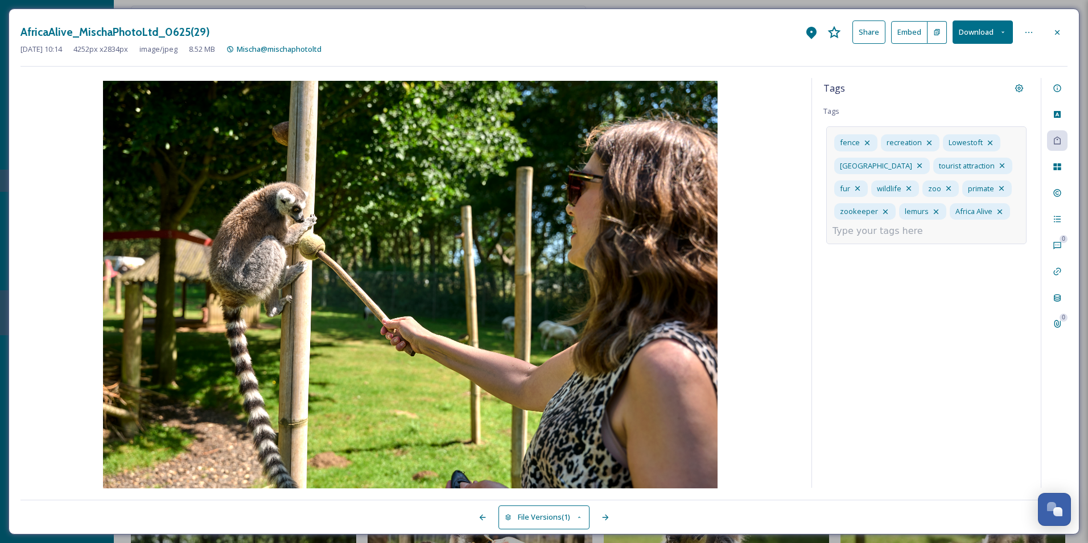
click at [859, 236] on input at bounding box center [890, 231] width 114 height 14
type input "interactive"
click at [868, 261] on span "interactive" at bounding box center [850, 258] width 35 height 11
click at [1049, 96] on div "Information" at bounding box center [1057, 88] width 20 height 20
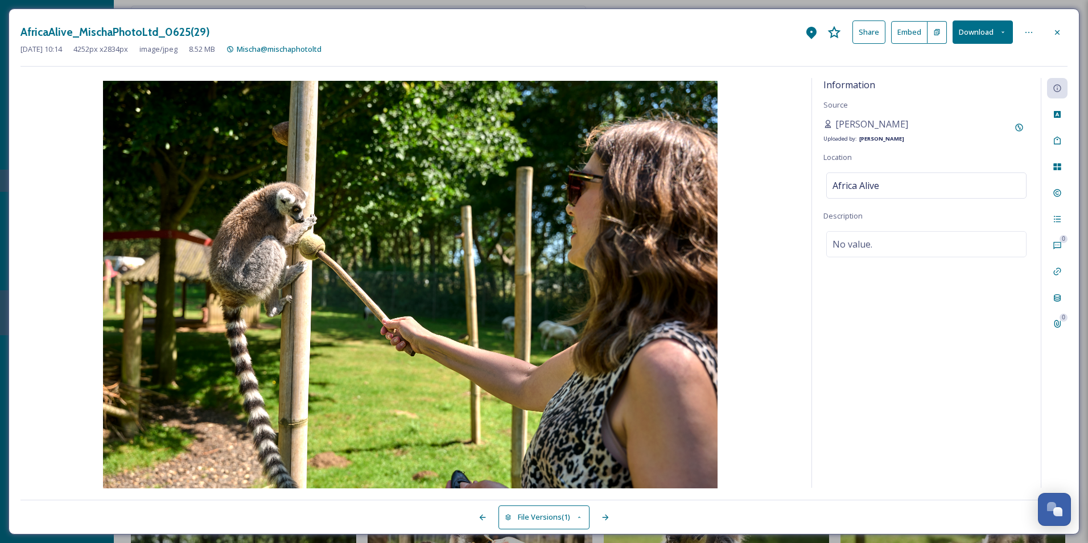
click at [963, 312] on div "Information Source [PERSON_NAME] Uploaded by: [PERSON_NAME] Location [GEOGRAPHI…" at bounding box center [926, 283] width 229 height 410
drag, startPoint x: 811, startPoint y: 35, endPoint x: 771, endPoint y: 35, distance: 40.4
click at [771, 35] on div "AfricaAlive_MischaPhotoLtd_0625(29) Share Embed Download" at bounding box center [543, 31] width 1047 height 23
click at [804, 34] on div at bounding box center [812, 32] width 20 height 20
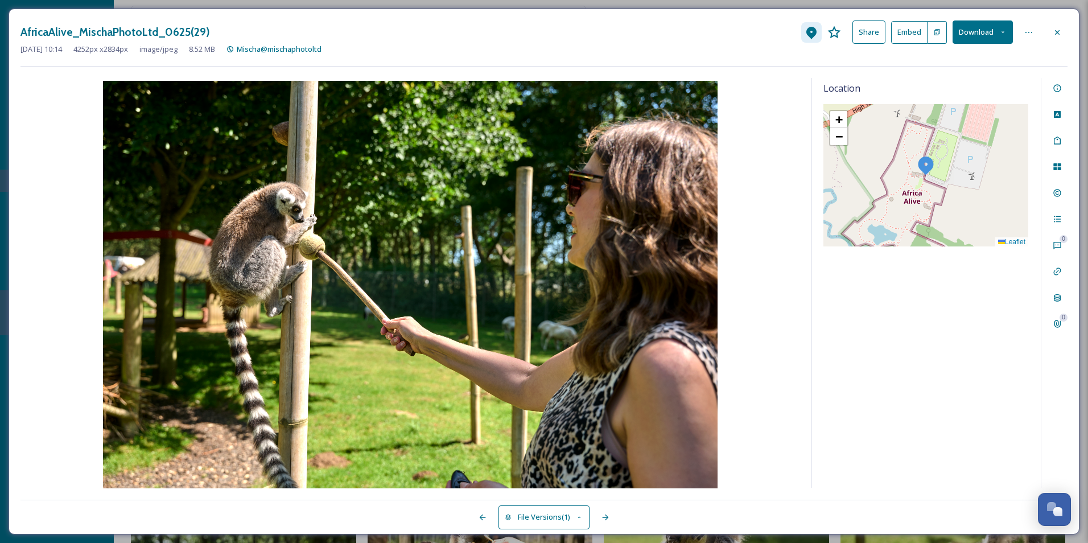
click at [804, 37] on div at bounding box center [812, 32] width 20 height 20
click at [966, 302] on div "Location + − Leaflet" at bounding box center [926, 283] width 229 height 410
click at [949, 320] on div "Location + − Leaflet" at bounding box center [926, 283] width 229 height 410
click at [1062, 30] on div at bounding box center [1057, 32] width 20 height 20
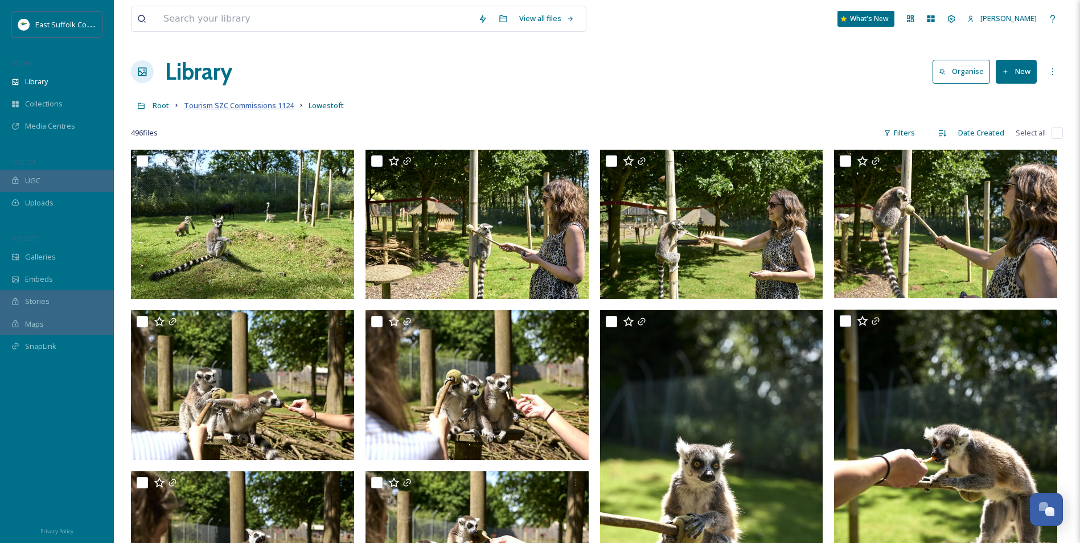
click at [248, 102] on span "Tourism SZC Commissions 1124" at bounding box center [239, 105] width 110 height 10
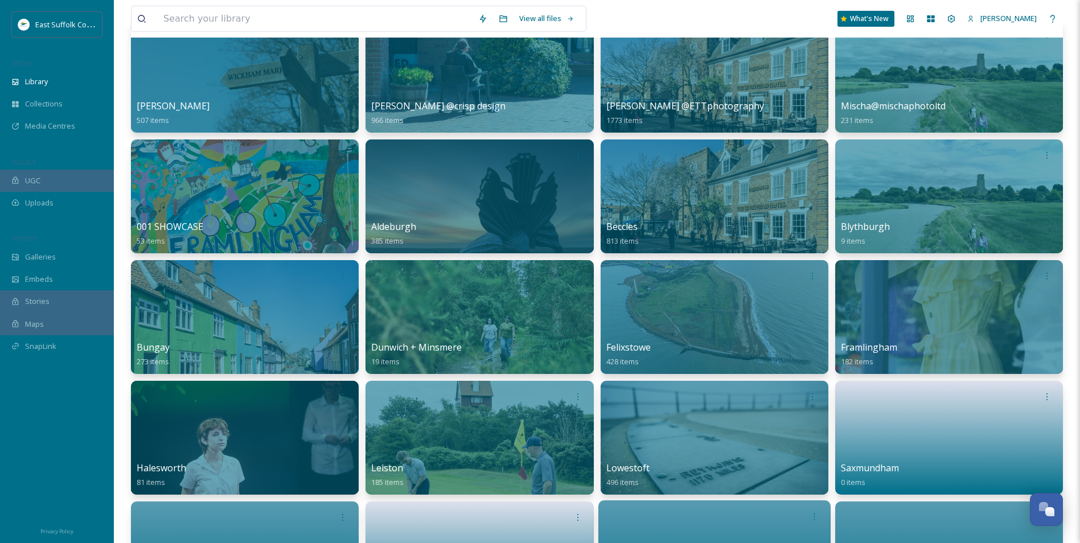
scroll to position [285, 0]
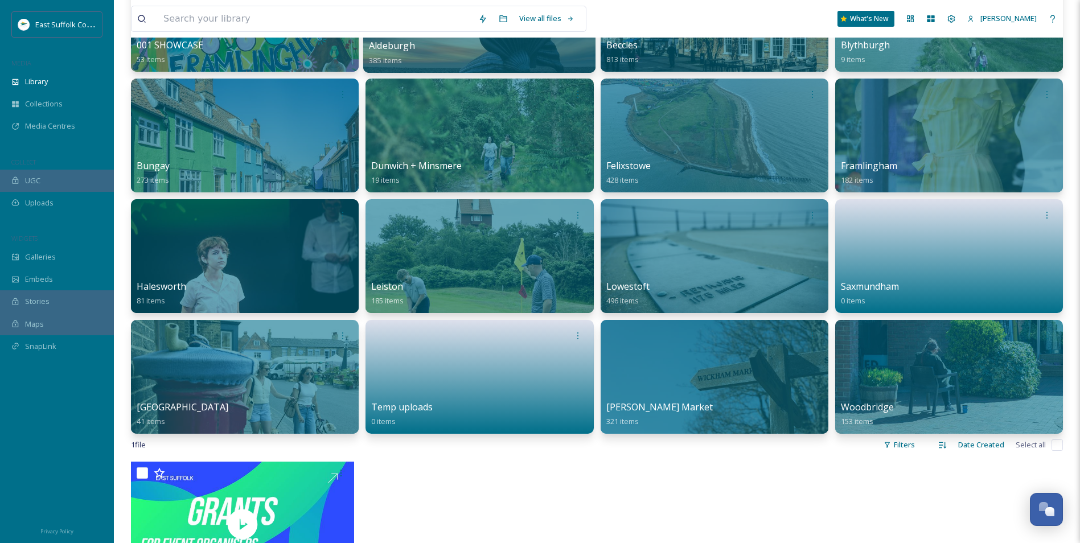
click at [588, 256] on div at bounding box center [479, 256] width 228 height 114
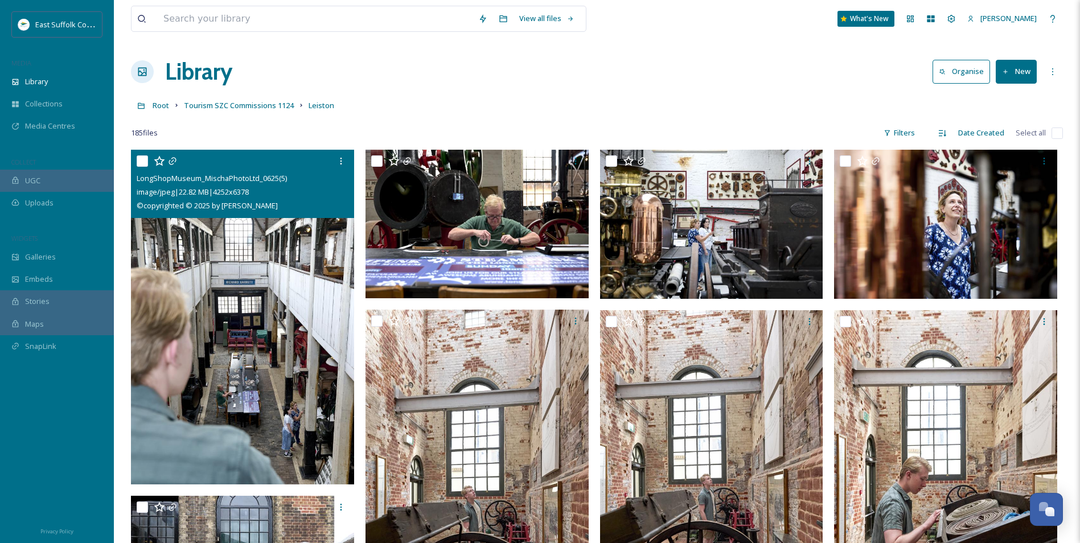
click at [235, 301] on img at bounding box center [242, 317] width 223 height 335
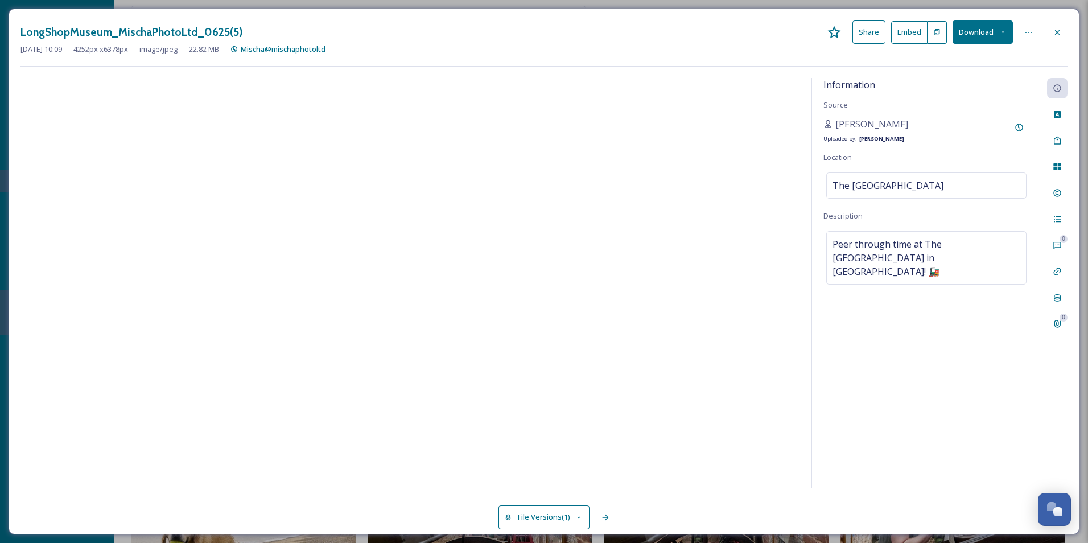
click at [938, 404] on div "Information Source [PERSON_NAME] Uploaded by: [PERSON_NAME] Location The [GEOGR…" at bounding box center [926, 283] width 229 height 410
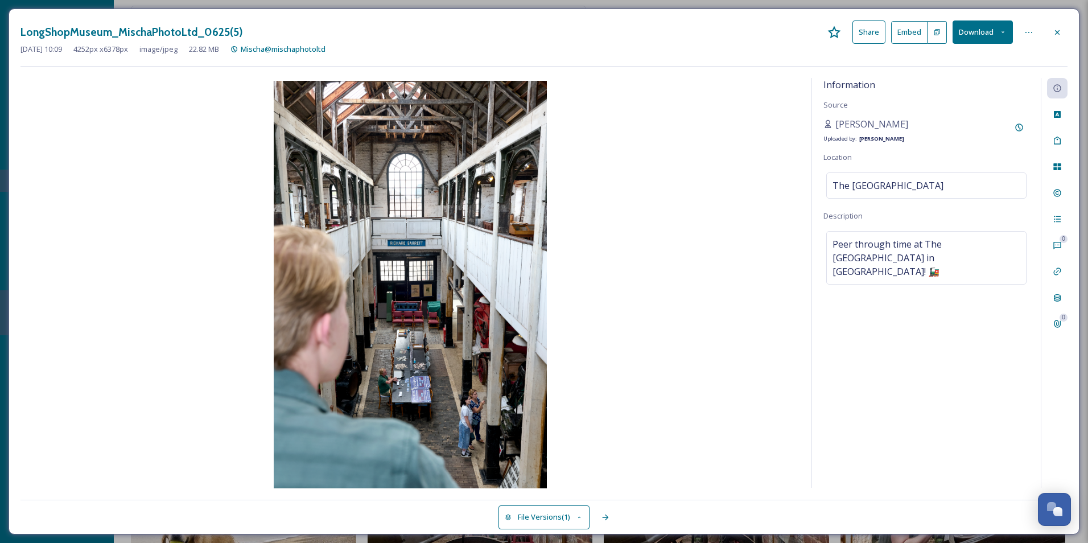
click at [938, 402] on div "Information Source [PERSON_NAME] Uploaded by: [PERSON_NAME] Location The [GEOGR…" at bounding box center [926, 283] width 229 height 410
click at [938, 401] on div "Information Source [PERSON_NAME] Uploaded by: [PERSON_NAME] Location The [GEOGR…" at bounding box center [926, 283] width 229 height 410
click at [911, 180] on span "The [GEOGRAPHIC_DATA]" at bounding box center [888, 186] width 111 height 14
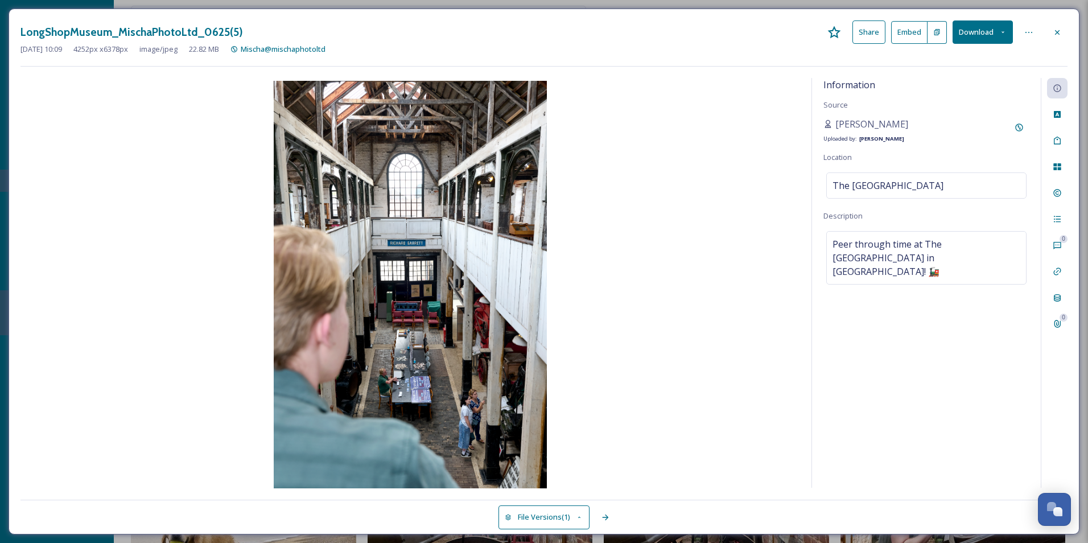
click at [919, 346] on div "Information Source [PERSON_NAME] Uploaded by: [PERSON_NAME] Location The [GEOGR…" at bounding box center [926, 283] width 229 height 410
click at [1052, 132] on div "Tags" at bounding box center [1057, 140] width 20 height 20
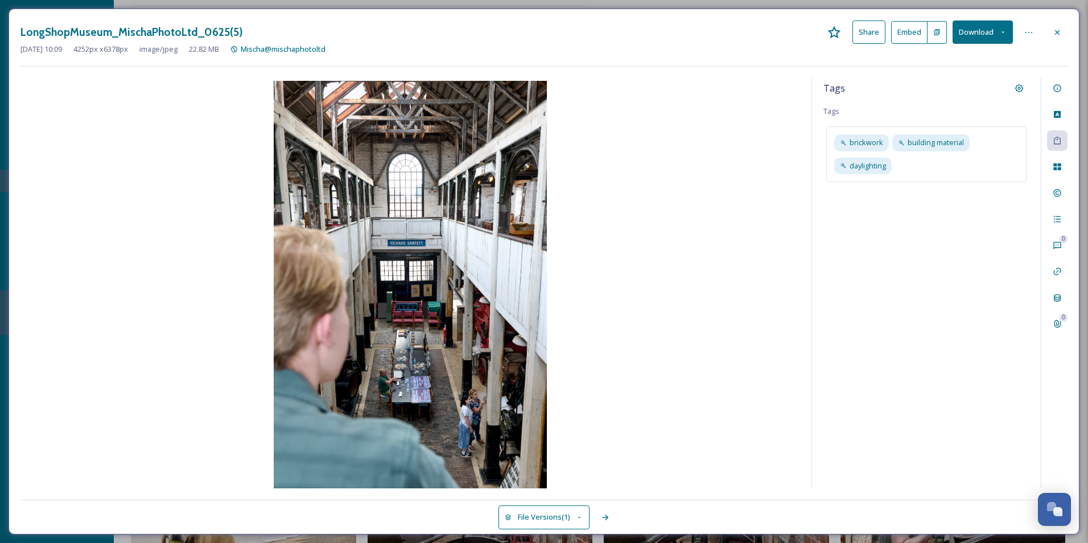
click at [816, 34] on div "LongShopMuseum_MischaPhotoLtd_0625(5) Share Embed Download" at bounding box center [543, 31] width 1047 height 23
drag, startPoint x: 812, startPoint y: 38, endPoint x: 1056, endPoint y: 30, distance: 244.4
click at [1056, 30] on icon at bounding box center [1057, 32] width 9 height 9
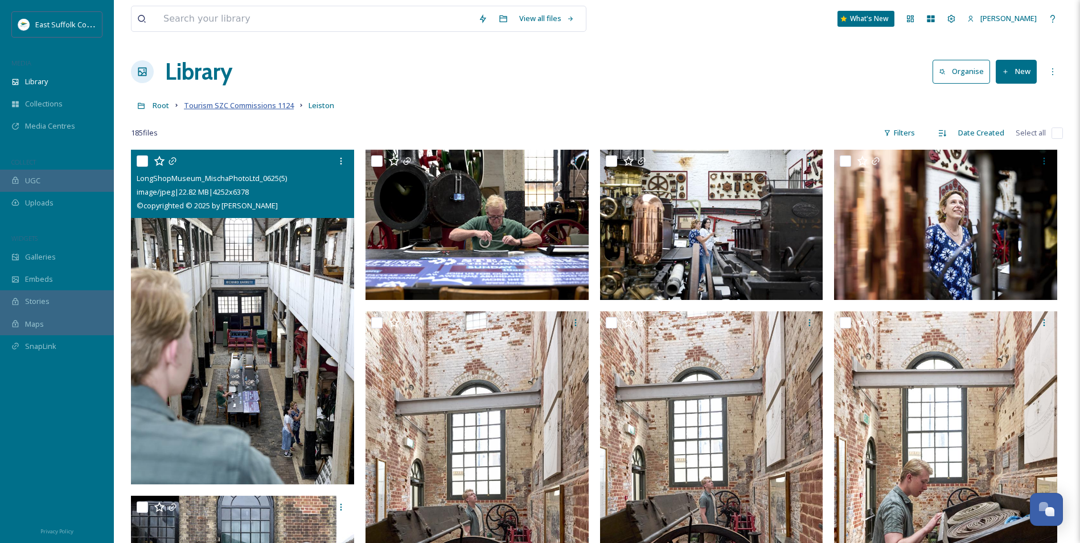
click at [283, 104] on span "Tourism SZC Commissions 1124" at bounding box center [239, 105] width 110 height 10
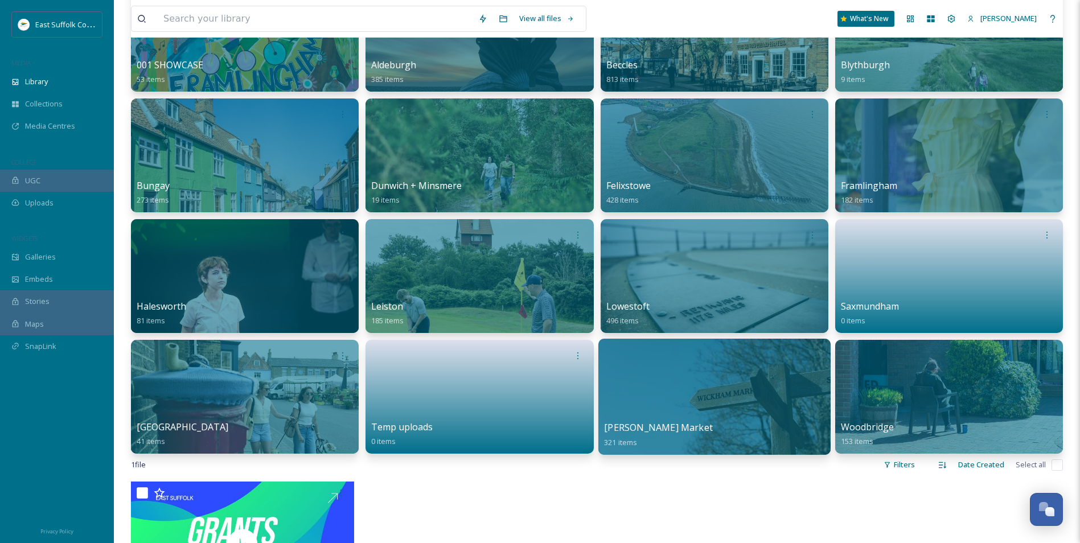
scroll to position [285, 0]
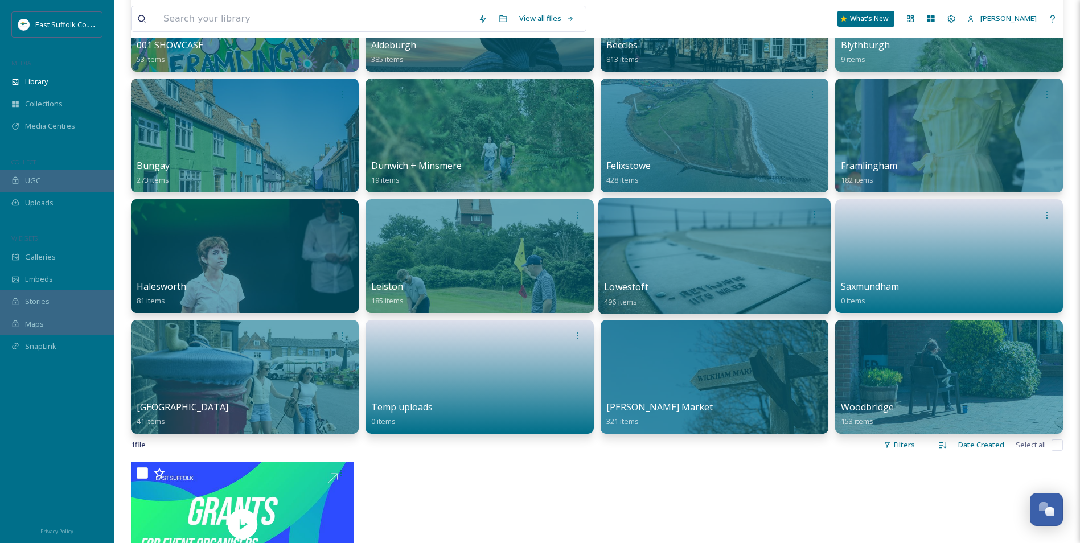
click at [645, 270] on div at bounding box center [714, 256] width 232 height 116
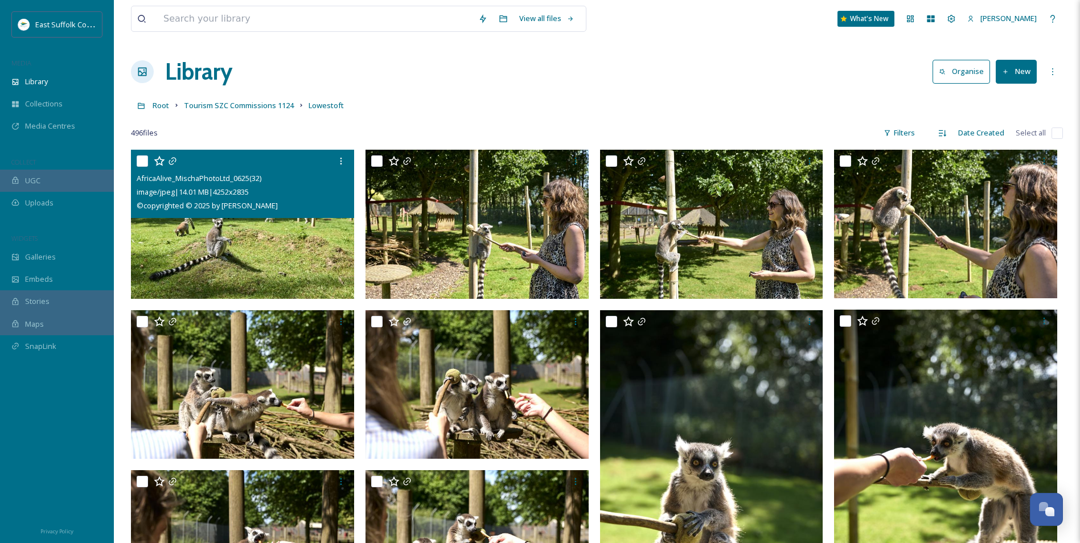
click at [261, 254] on img at bounding box center [242, 224] width 223 height 149
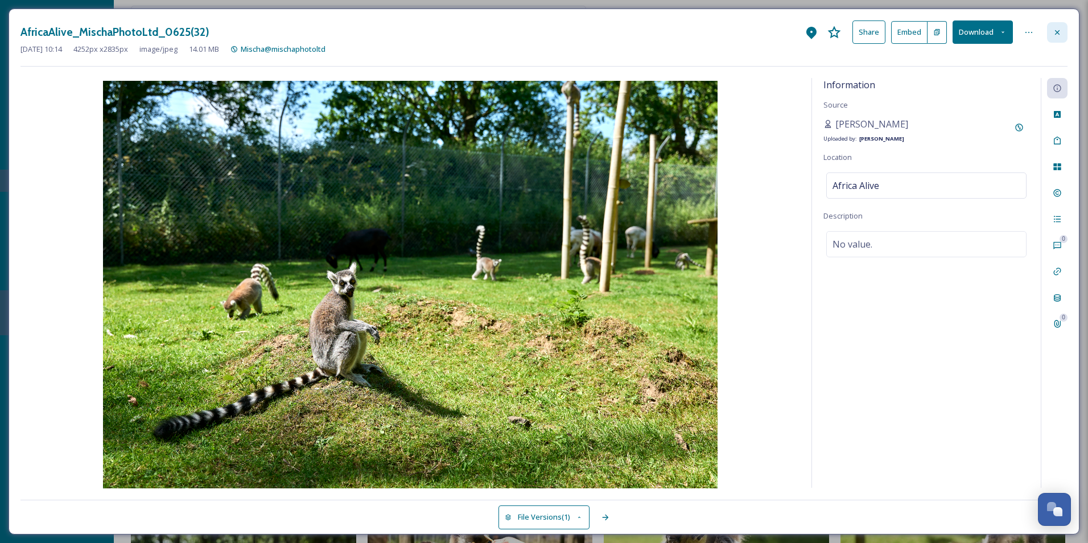
click at [1066, 37] on div at bounding box center [1057, 32] width 20 height 20
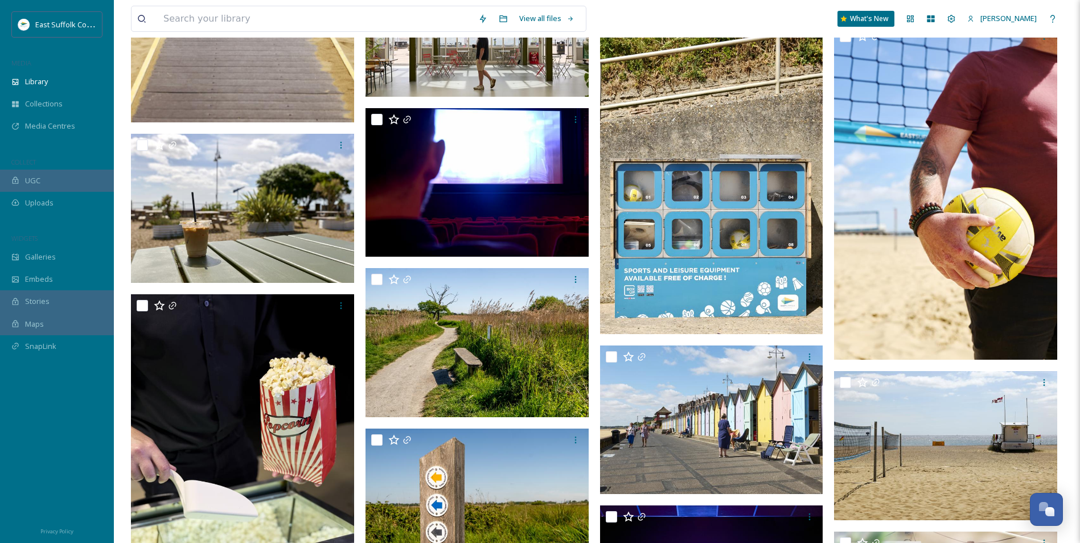
scroll to position [1908, 0]
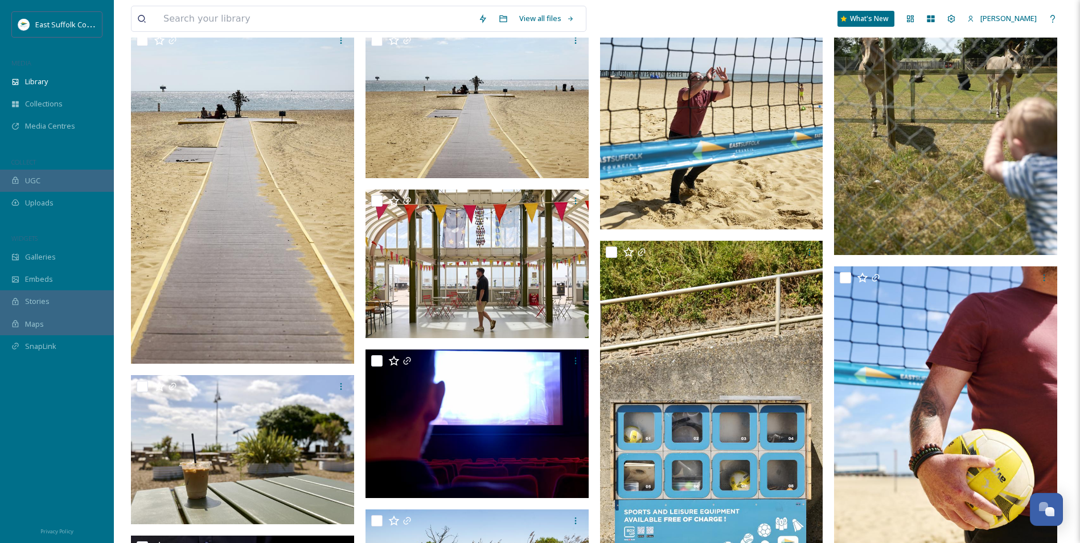
click at [677, 180] on img at bounding box center [711, 62] width 223 height 335
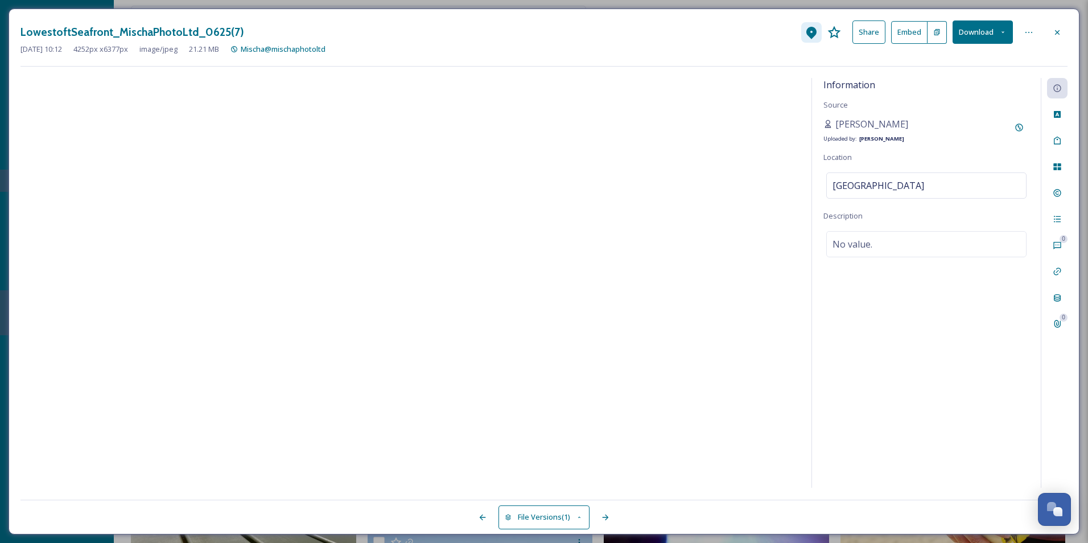
click at [809, 39] on icon at bounding box center [812, 33] width 14 height 14
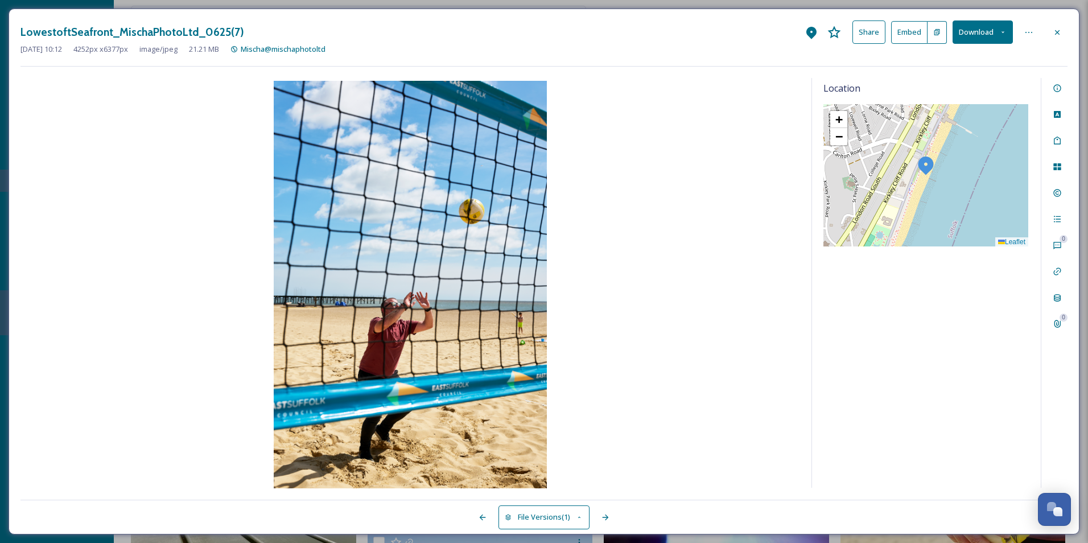
click at [1058, 28] on icon at bounding box center [1057, 32] width 9 height 9
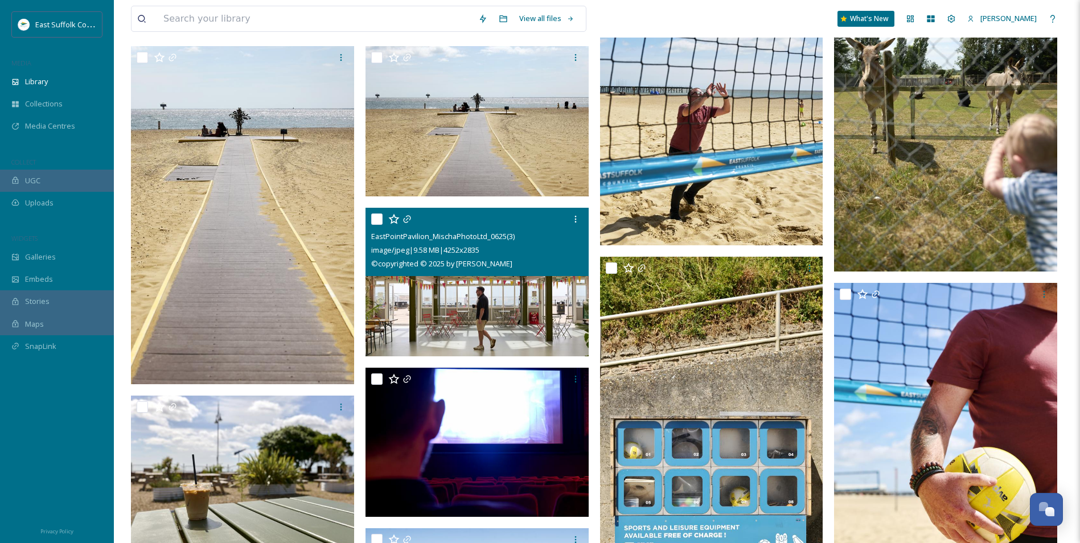
click at [468, 312] on img at bounding box center [476, 282] width 223 height 149
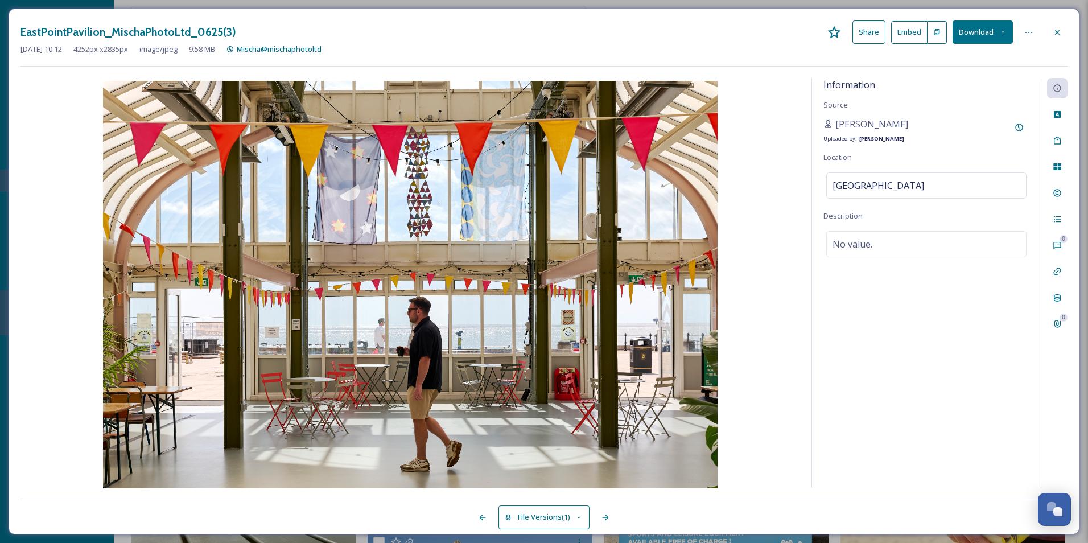
click at [780, 220] on img at bounding box center [410, 286] width 780 height 410
click at [832, 367] on div "Information Source [PERSON_NAME] Uploaded by: [PERSON_NAME] Location [GEOGRAPHI…" at bounding box center [926, 283] width 229 height 410
click at [883, 185] on span "[GEOGRAPHIC_DATA]" at bounding box center [879, 186] width 92 height 14
click at [909, 192] on input "[GEOGRAPHIC_DATA]" at bounding box center [926, 185] width 199 height 25
type input "[GEOGRAPHIC_DATA]"
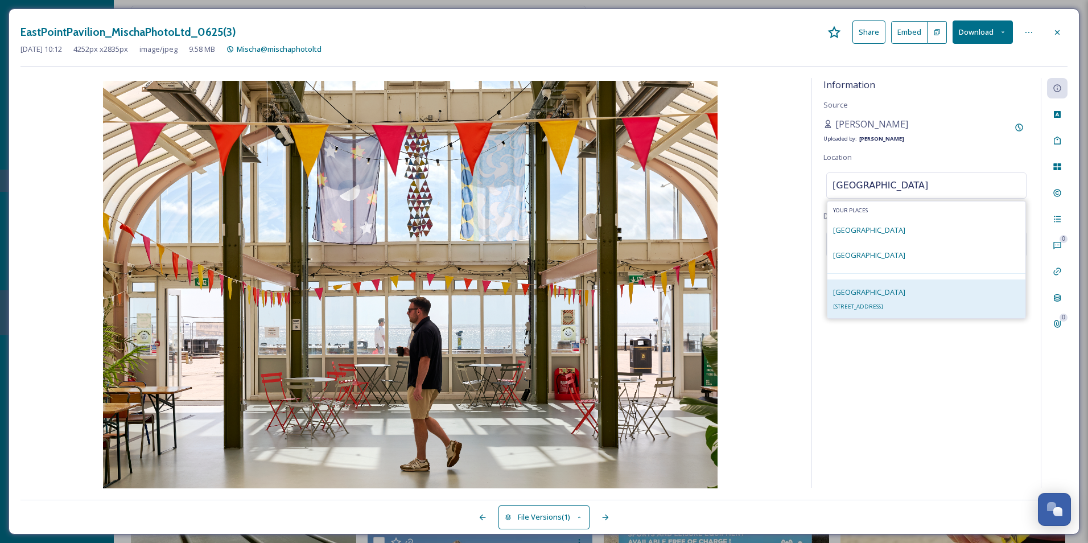
click at [893, 287] on span "[GEOGRAPHIC_DATA]" at bounding box center [869, 292] width 72 height 10
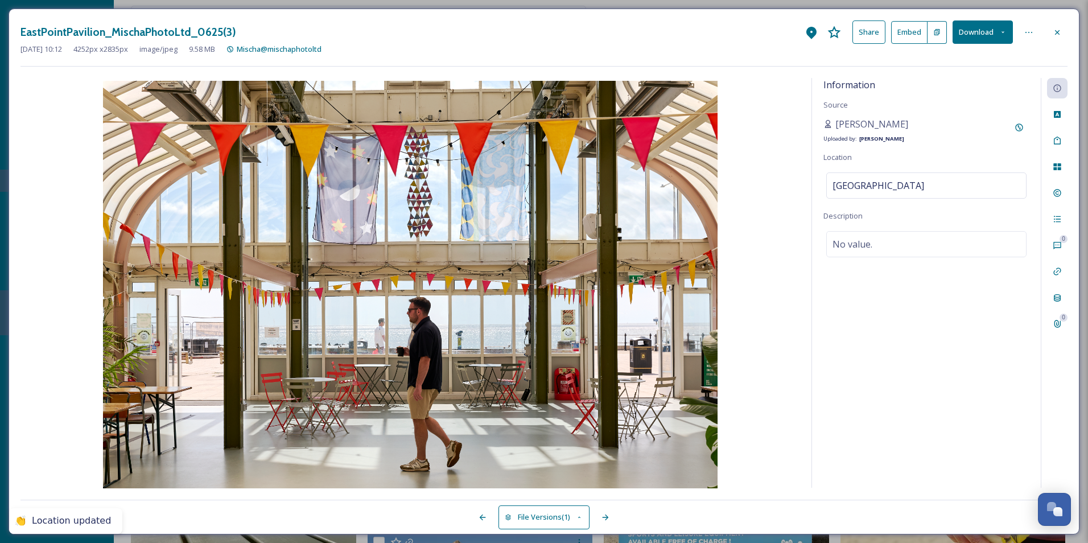
click at [896, 288] on div "Information Source [PERSON_NAME] Uploaded by: [PERSON_NAME] Location [GEOGRAPHI…" at bounding box center [926, 283] width 229 height 410
click at [811, 38] on icon at bounding box center [812, 33] width 14 height 14
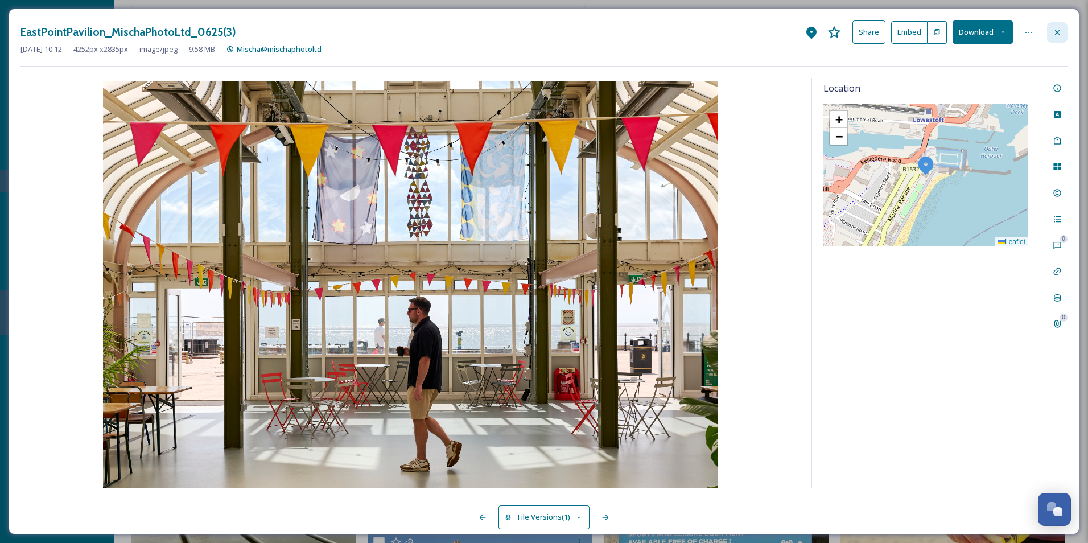
click at [1055, 34] on icon at bounding box center [1057, 32] width 9 height 9
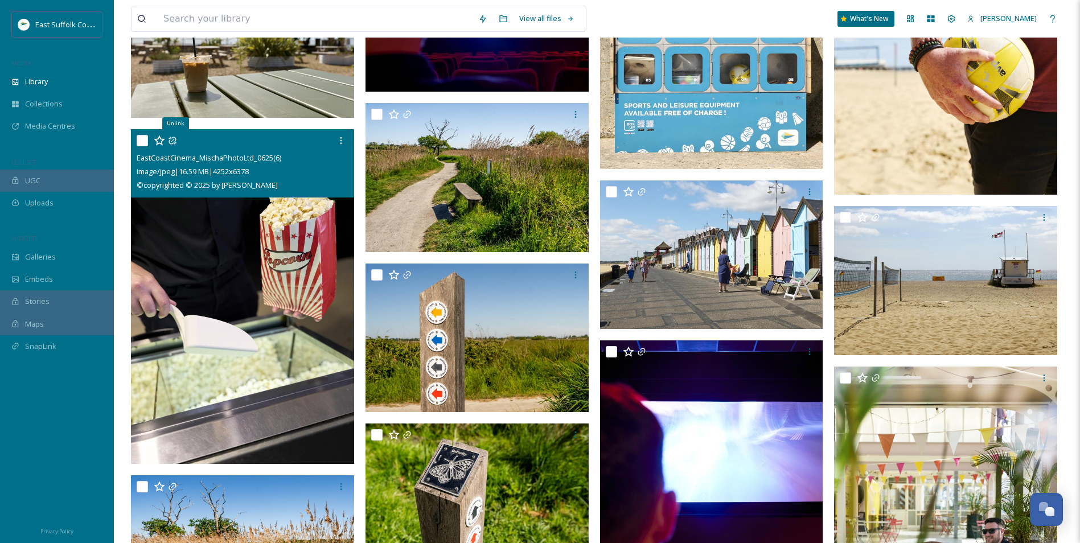
scroll to position [2175, 0]
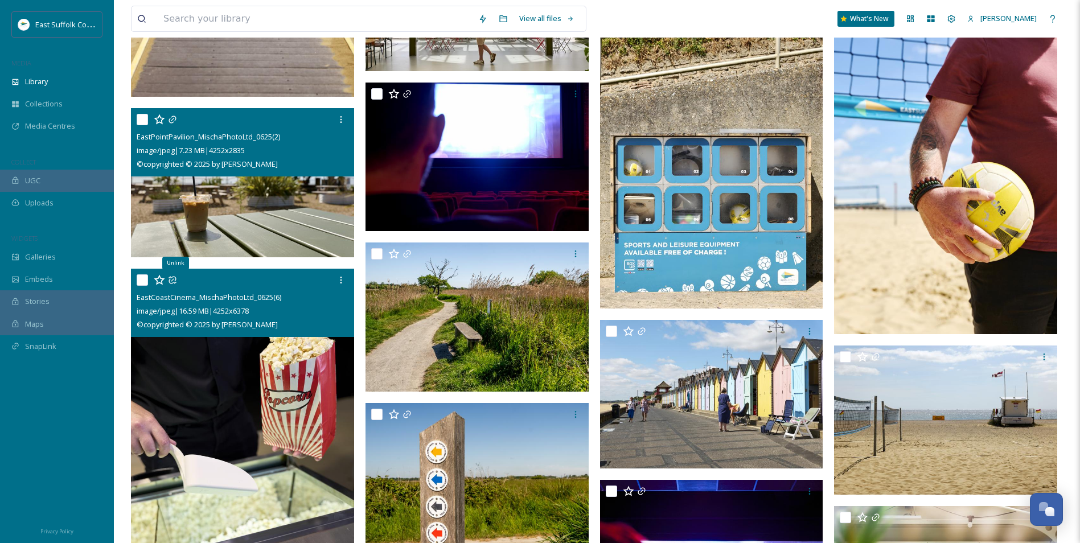
click at [200, 186] on img at bounding box center [242, 182] width 223 height 149
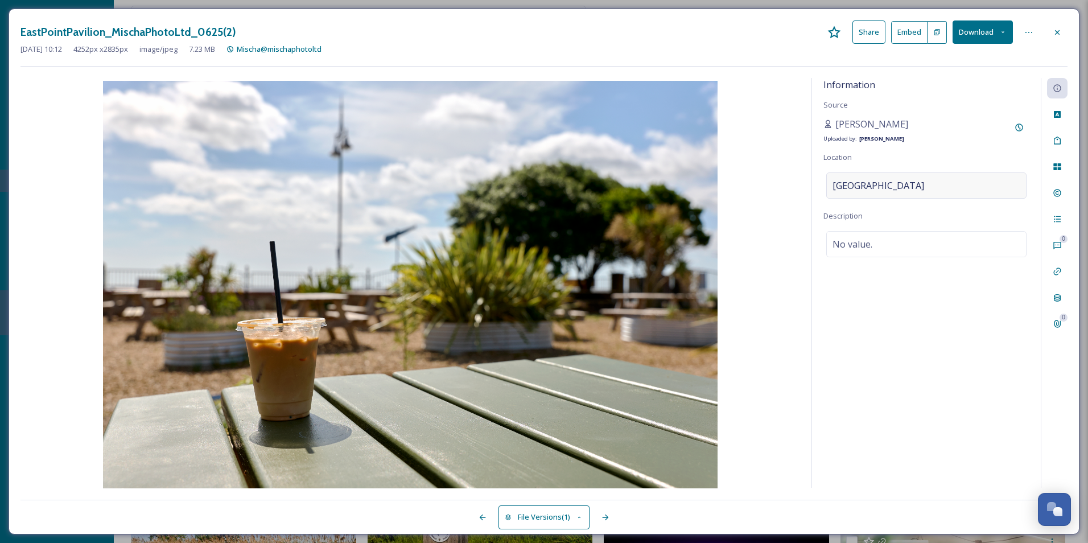
click at [919, 187] on div "[GEOGRAPHIC_DATA]" at bounding box center [927, 185] width 200 height 26
click at [917, 187] on input "[GEOGRAPHIC_DATA]" at bounding box center [926, 185] width 199 height 25
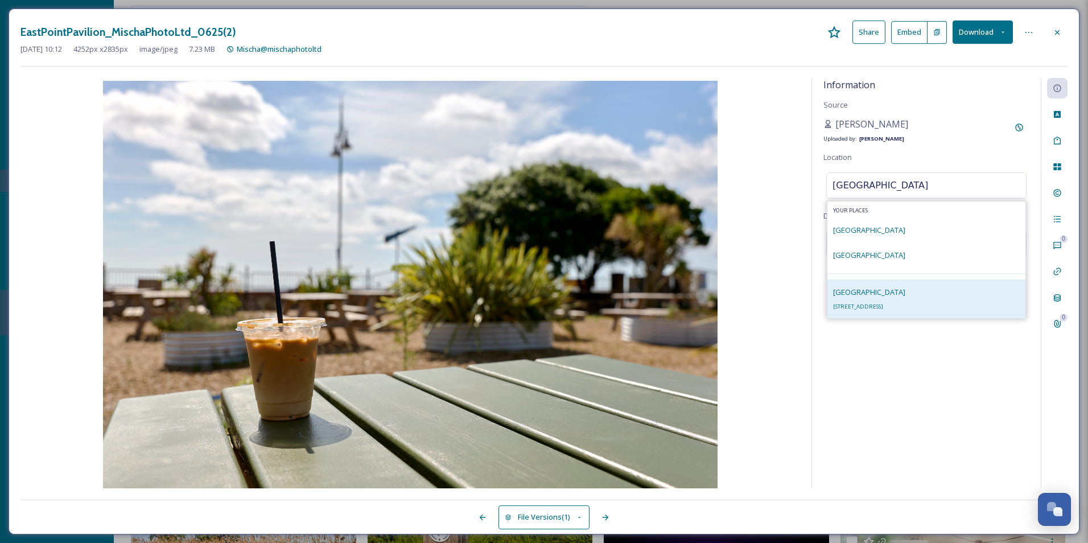
type input "[GEOGRAPHIC_DATA]"
click at [883, 309] on span "[STREET_ADDRESS]" at bounding box center [858, 306] width 50 height 7
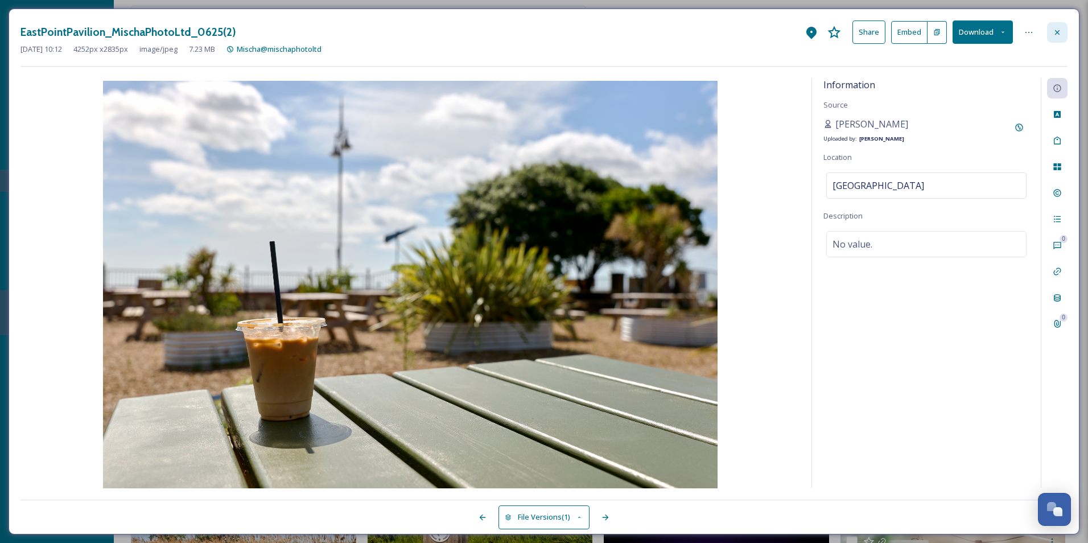
click at [1062, 27] on div at bounding box center [1057, 32] width 20 height 20
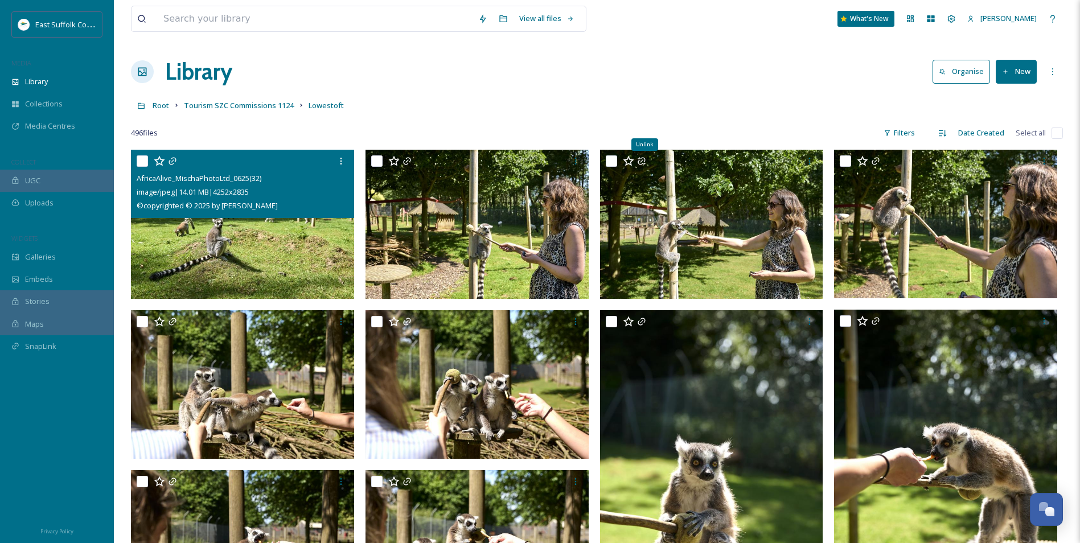
click at [254, 263] on img at bounding box center [242, 224] width 223 height 149
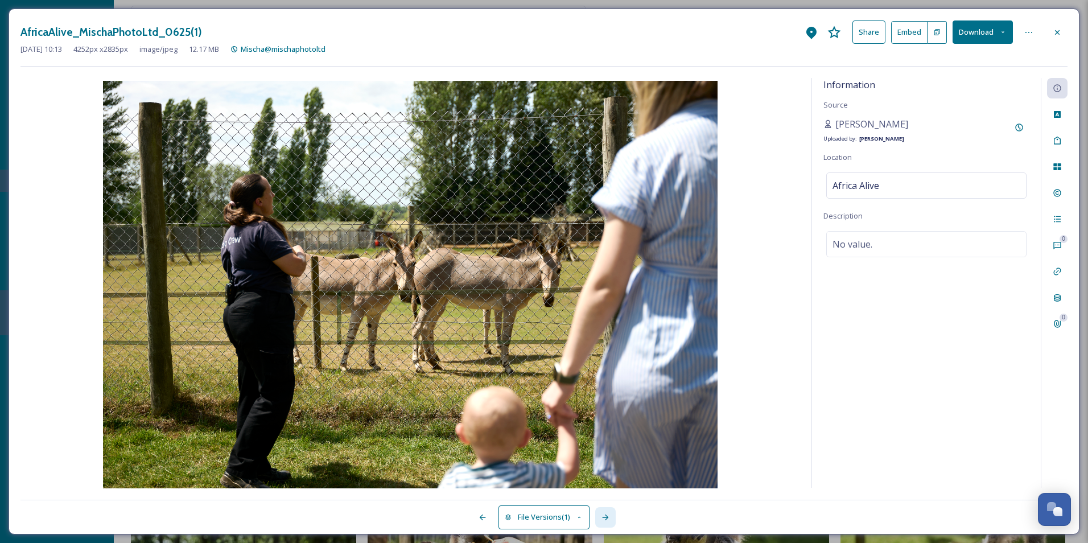
click at [612, 520] on div at bounding box center [605, 517] width 20 height 20
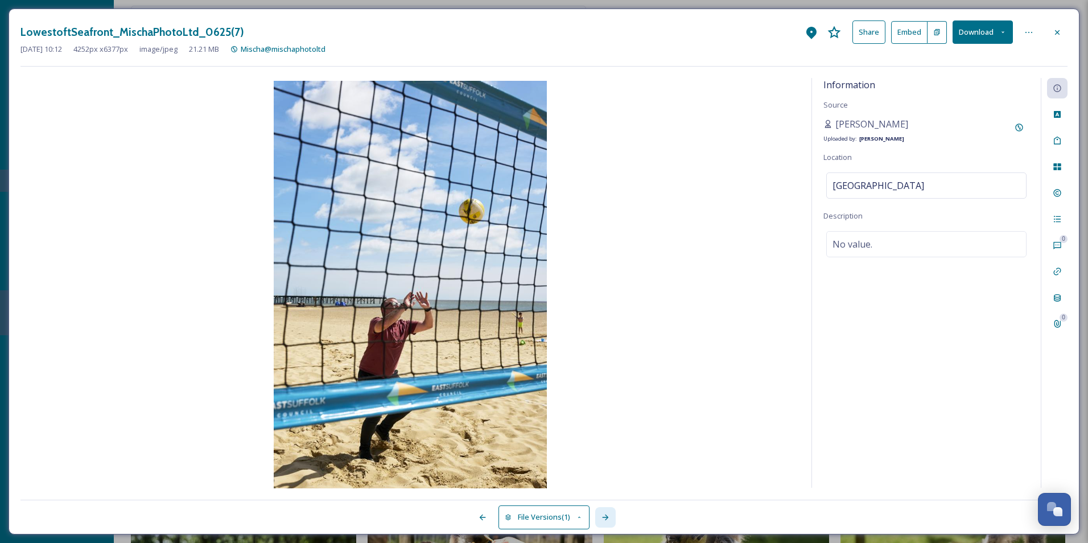
click at [612, 520] on div at bounding box center [605, 517] width 20 height 20
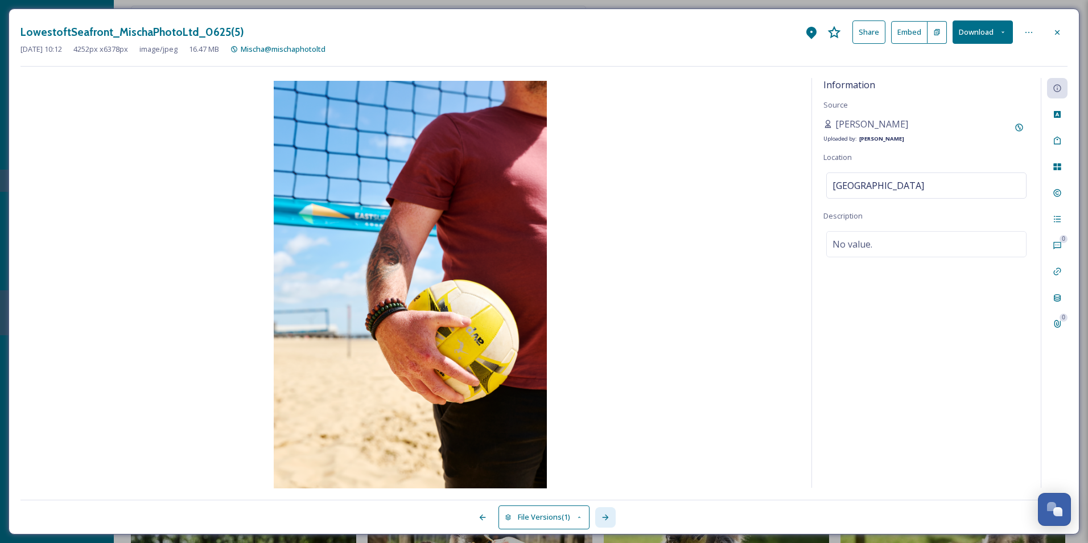
click at [604, 519] on icon at bounding box center [605, 517] width 9 height 9
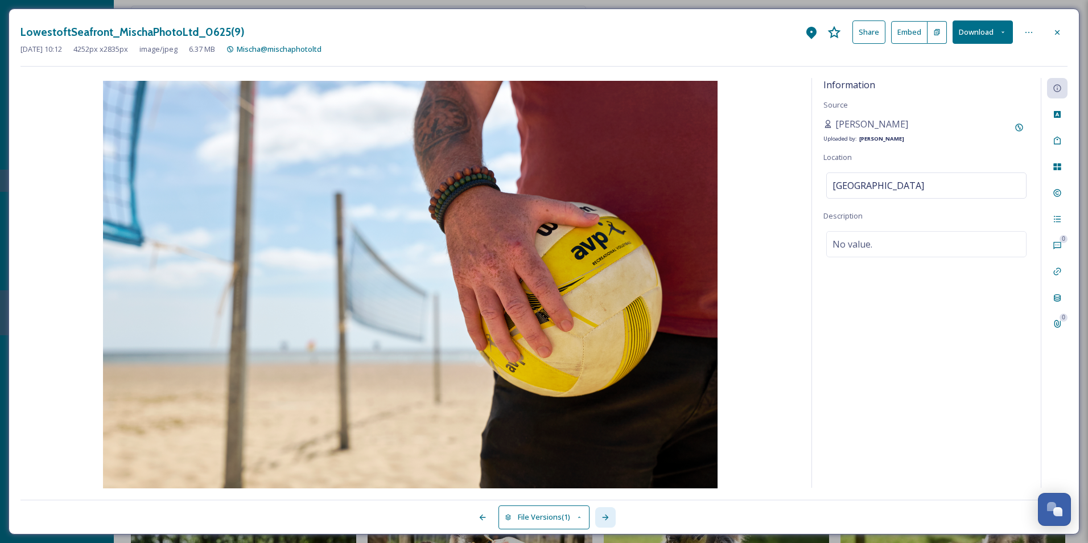
click at [605, 521] on icon at bounding box center [605, 517] width 9 height 9
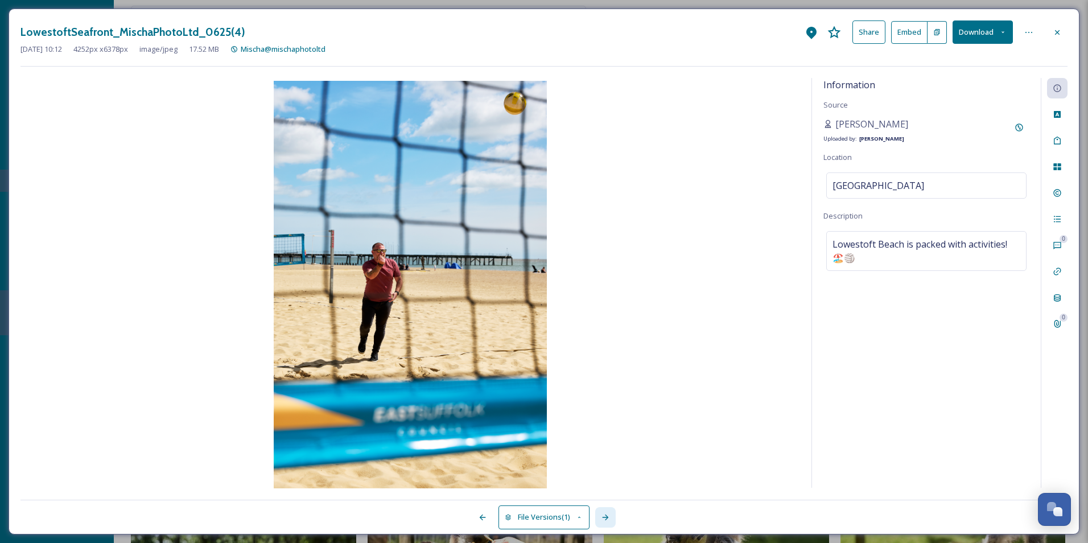
click at [605, 524] on div at bounding box center [605, 517] width 20 height 20
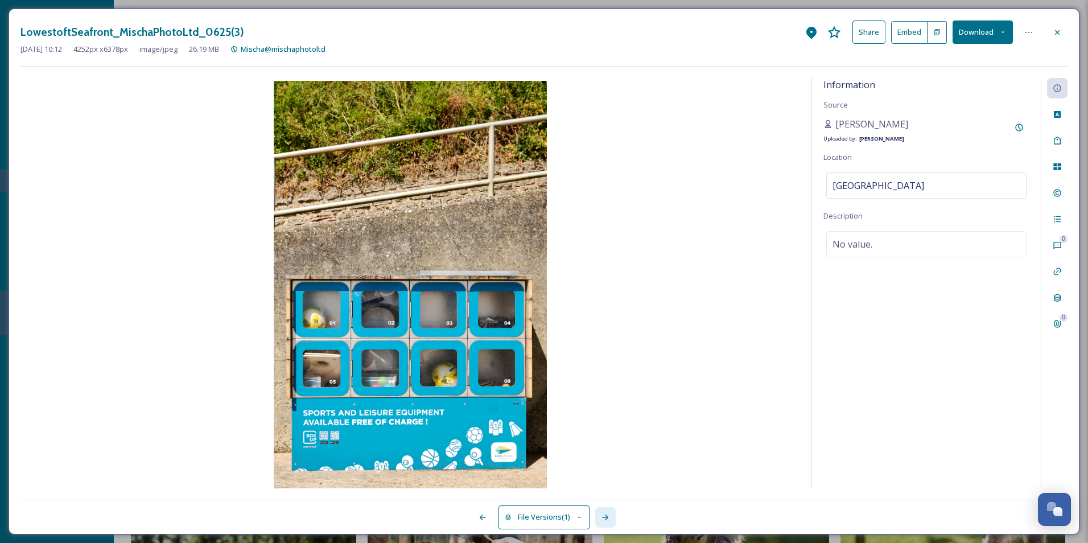
click at [605, 524] on div at bounding box center [605, 517] width 20 height 20
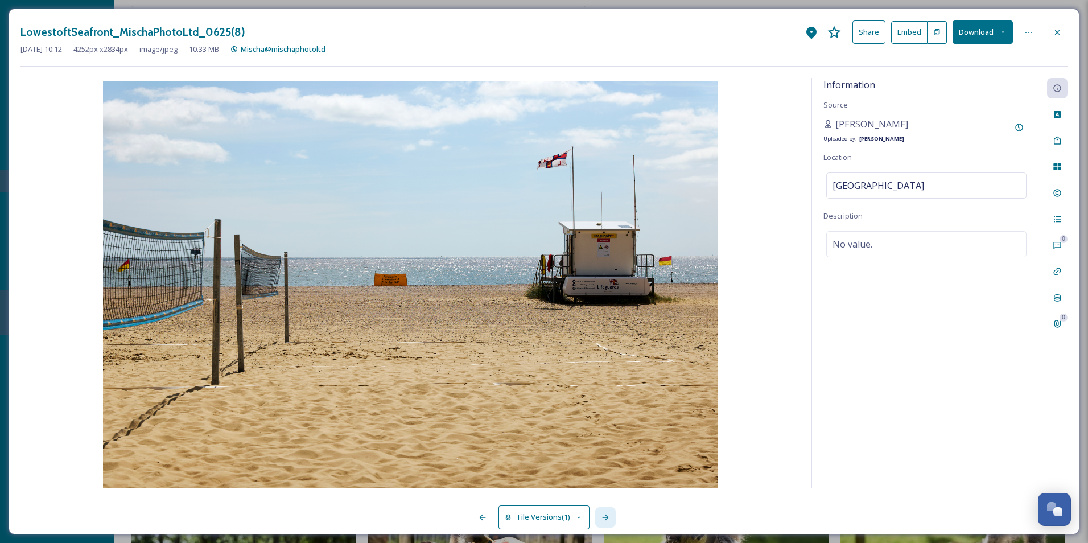
click at [605, 524] on div at bounding box center [605, 517] width 20 height 20
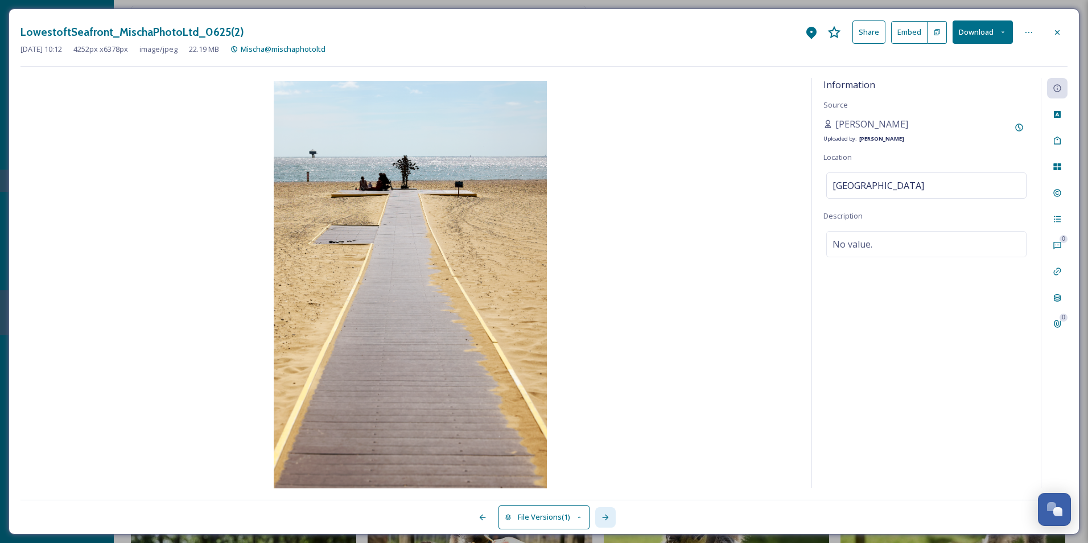
click at [605, 524] on div at bounding box center [605, 517] width 20 height 20
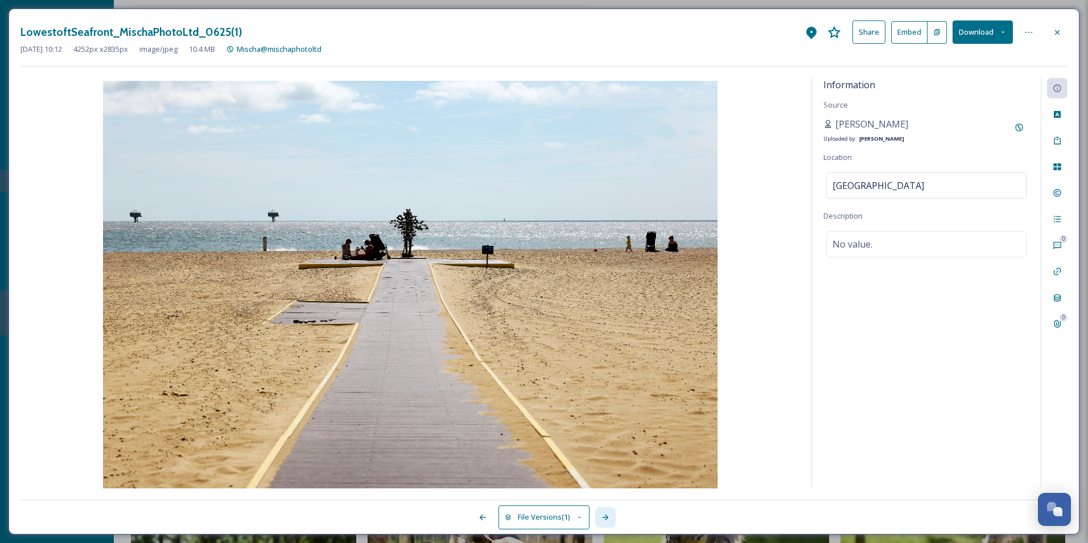
click at [605, 524] on div at bounding box center [605, 517] width 20 height 20
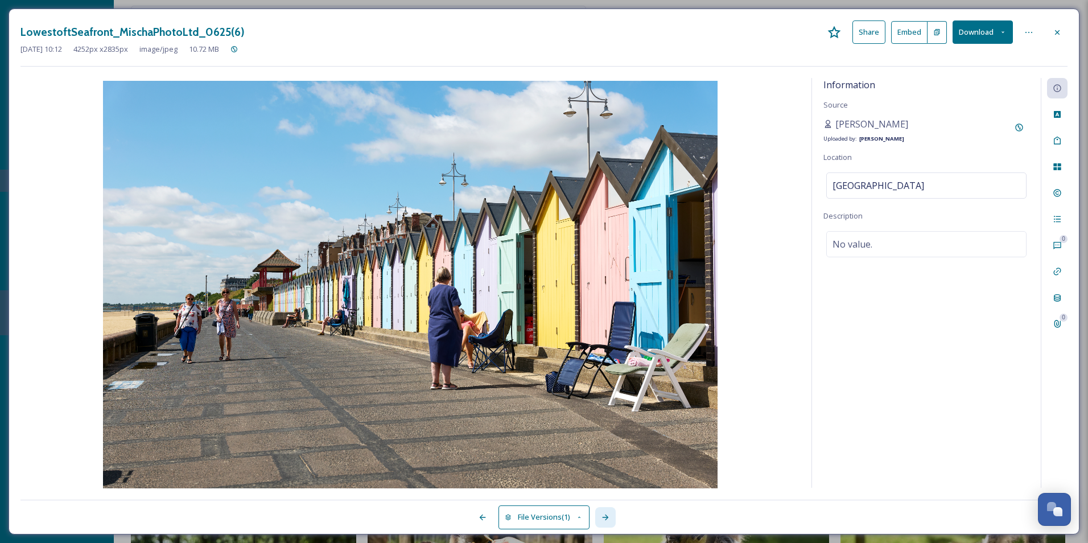
click at [605, 524] on div at bounding box center [605, 517] width 20 height 20
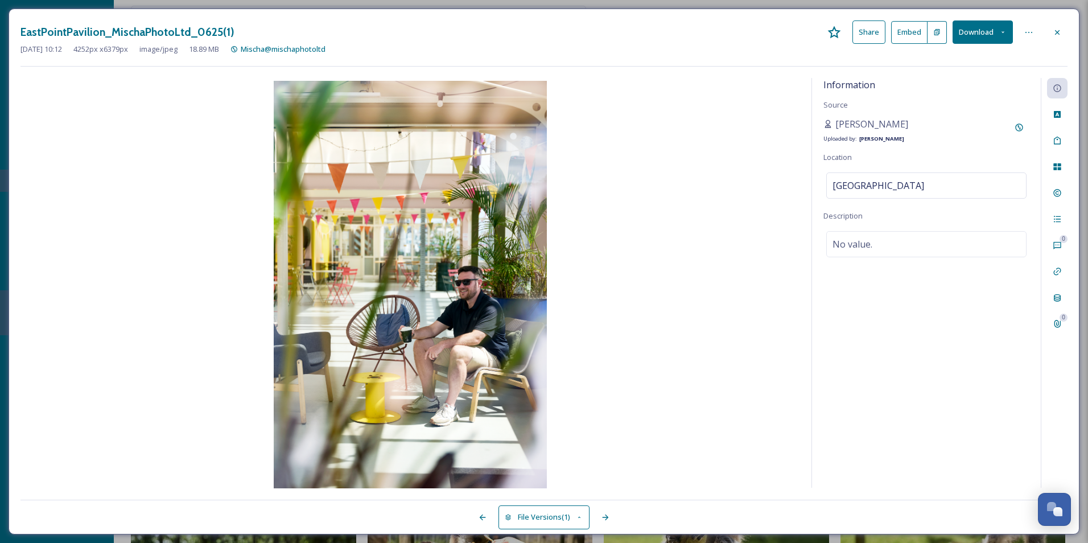
click at [802, 32] on div "EastPointPavilion_MischaPhotoLtd_0625(1) Share Embed Download" at bounding box center [543, 31] width 1047 height 23
click at [803, 32] on div "EastPointPavilion_MischaPhotoLtd_0625(1) Share Embed Download" at bounding box center [543, 31] width 1047 height 23
click at [790, 191] on img at bounding box center [410, 286] width 780 height 410
click at [479, 511] on div at bounding box center [482, 517] width 20 height 20
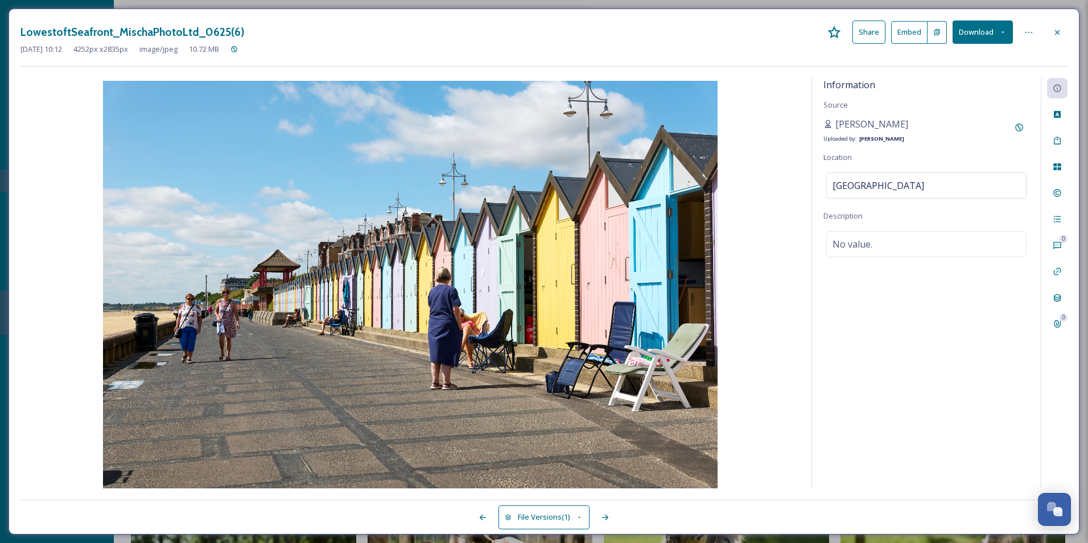
click at [844, 377] on div "Information Source [PERSON_NAME] Uploaded by: [PERSON_NAME] Location [GEOGRAPHI…" at bounding box center [926, 283] width 229 height 410
click at [603, 521] on icon at bounding box center [605, 517] width 9 height 9
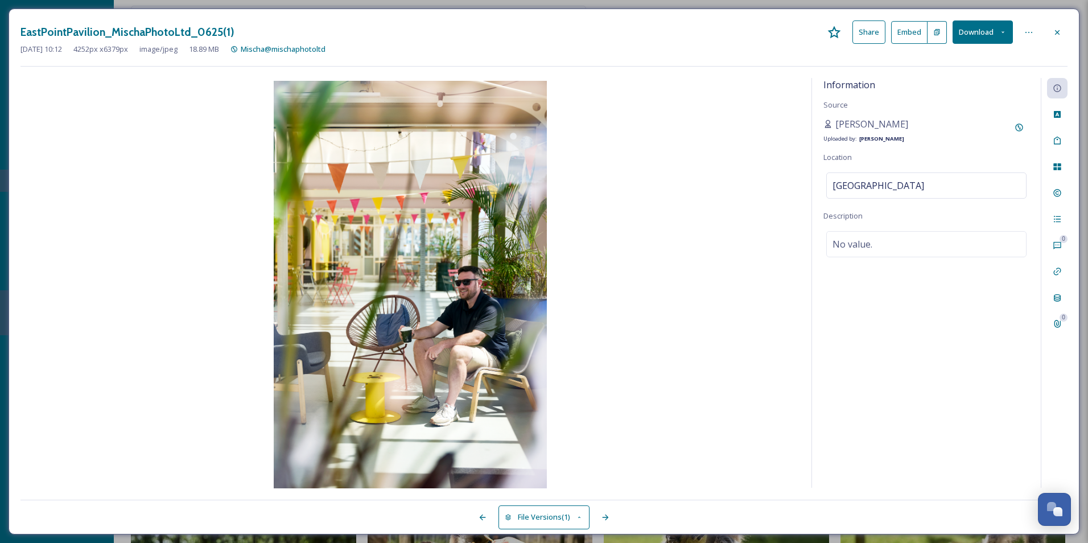
click at [861, 387] on div "Information Source [PERSON_NAME] Uploaded by: [PERSON_NAME] Location [GEOGRAPHI…" at bounding box center [926, 283] width 229 height 410
click at [1059, 139] on icon at bounding box center [1057, 140] width 9 height 9
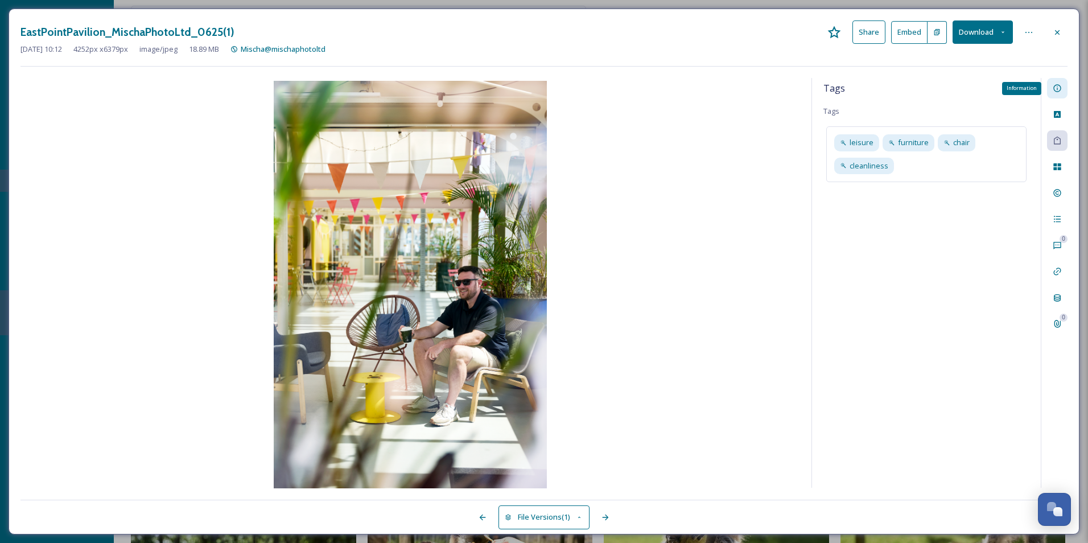
click at [1062, 90] on div "Information" at bounding box center [1057, 88] width 20 height 20
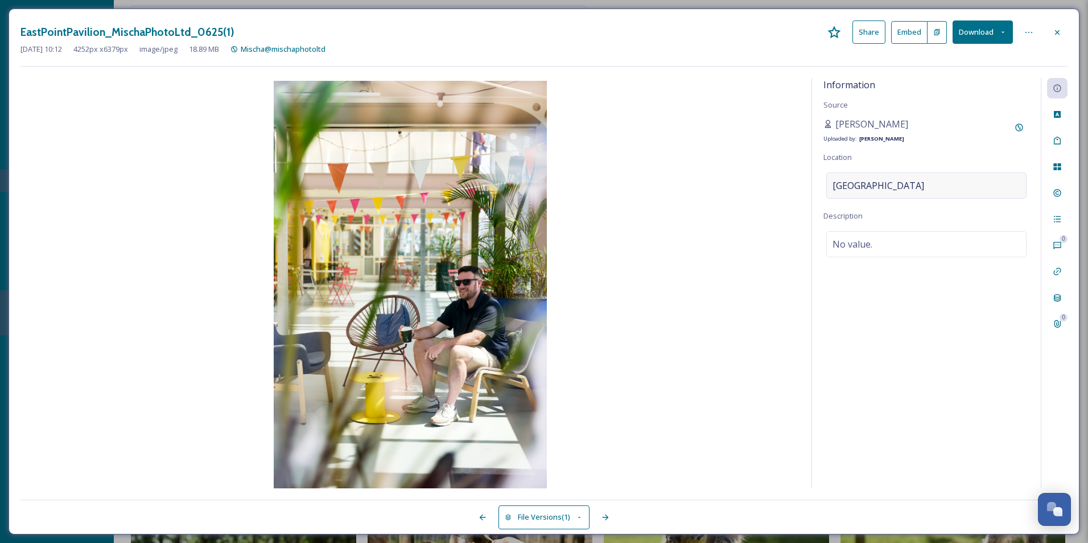
click at [931, 183] on div "[GEOGRAPHIC_DATA]" at bounding box center [927, 185] width 200 height 26
click at [931, 183] on input "[GEOGRAPHIC_DATA]" at bounding box center [926, 185] width 199 height 25
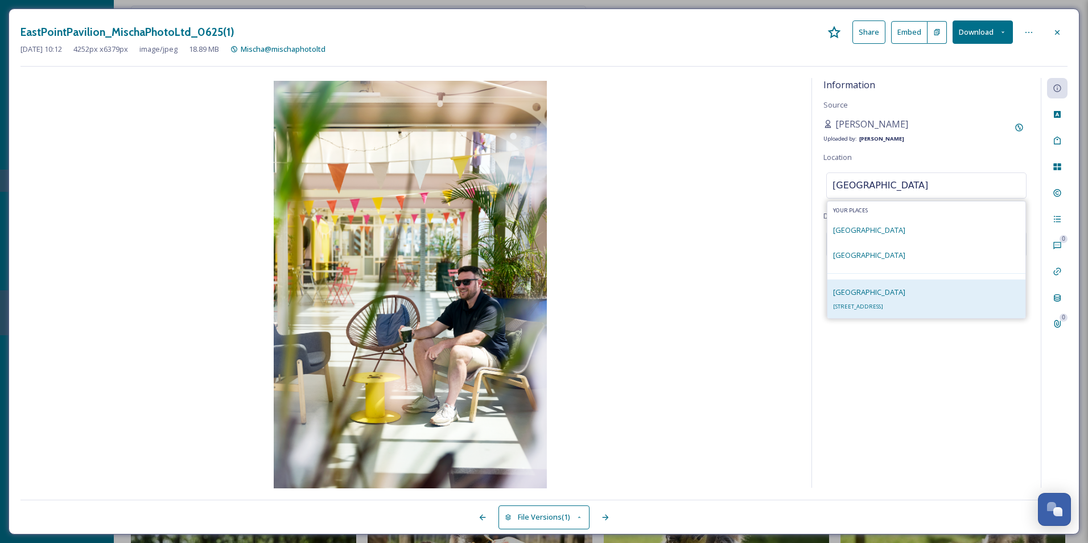
type input "[GEOGRAPHIC_DATA]"
click at [878, 298] on div "[STREET_ADDRESS]" at bounding box center [869, 298] width 72 height 27
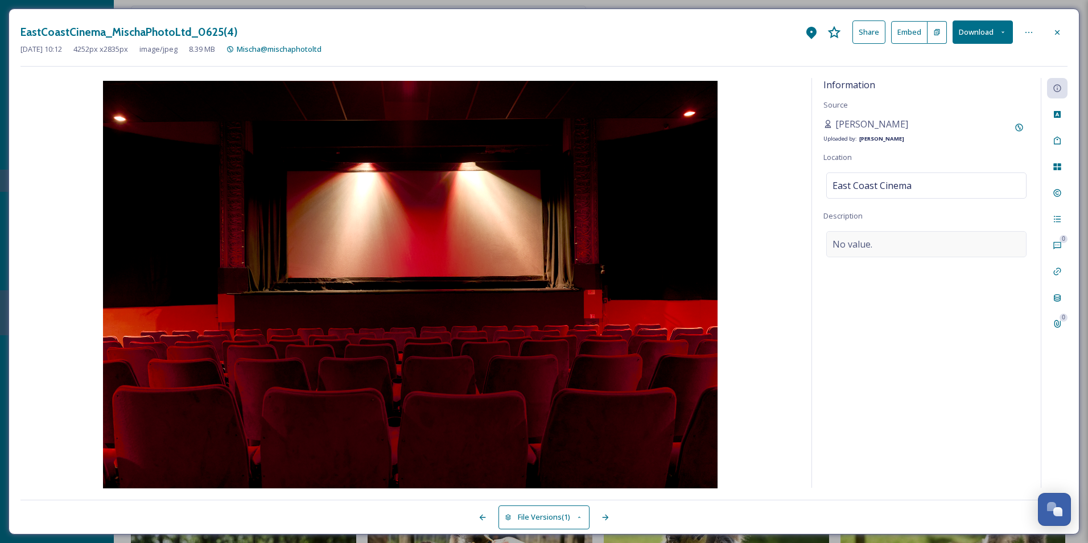
click at [885, 243] on div "No value." at bounding box center [927, 244] width 200 height 26
click at [885, 243] on textarea at bounding box center [927, 278] width 206 height 94
type textarea "W"
type textarea "Which Seat Would You Choose?"
click at [961, 404] on div "Information Source [PERSON_NAME] Uploaded by: [PERSON_NAME] Location [GEOGRAPHI…" at bounding box center [926, 283] width 229 height 410
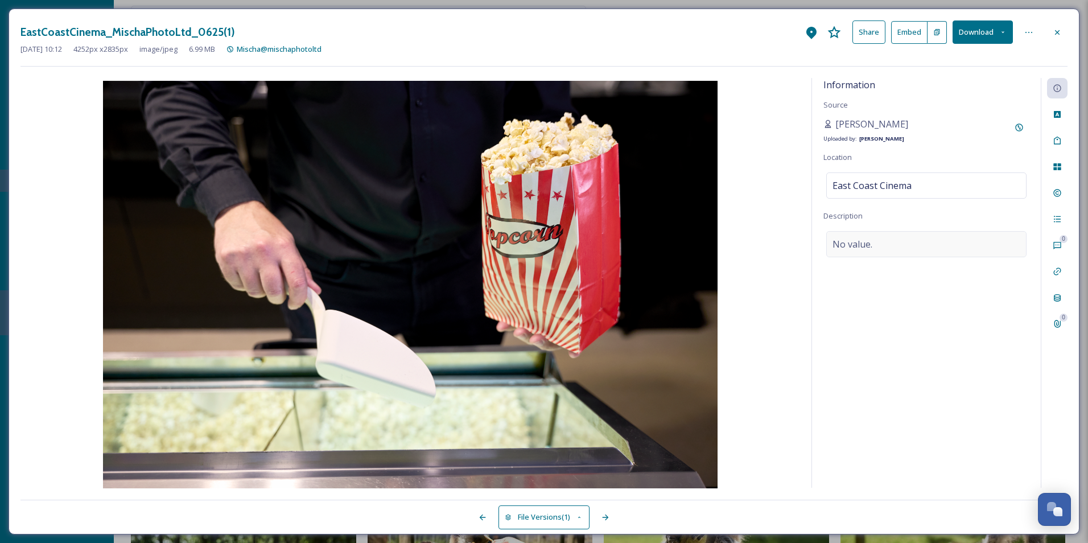
click at [878, 244] on div "No value." at bounding box center [927, 244] width 200 height 26
type textarea "Sweet or Salty?"
click at [888, 431] on div "Information Source [PERSON_NAME] Uploaded by: [PERSON_NAME] Location [GEOGRAPHI…" at bounding box center [926, 283] width 229 height 410
click at [916, 276] on div "Information Source [PERSON_NAME] Uploaded by: [PERSON_NAME] Location [GEOGRAPHI…" at bounding box center [926, 283] width 229 height 410
click at [918, 252] on div "Sweet or Salty?" at bounding box center [927, 244] width 200 height 26
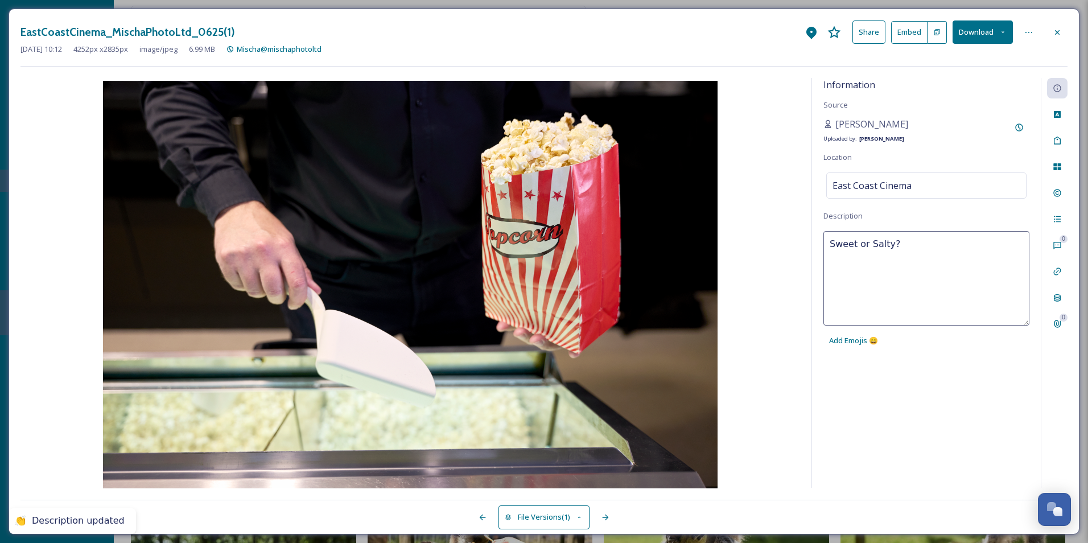
click at [918, 252] on textarea "Sweet or Salty?" at bounding box center [927, 278] width 206 height 94
click at [928, 241] on textarea "Sweet or Salty?" at bounding box center [927, 278] width 206 height 94
click at [846, 333] on div "Add Emojis 😄" at bounding box center [854, 341] width 60 height 22
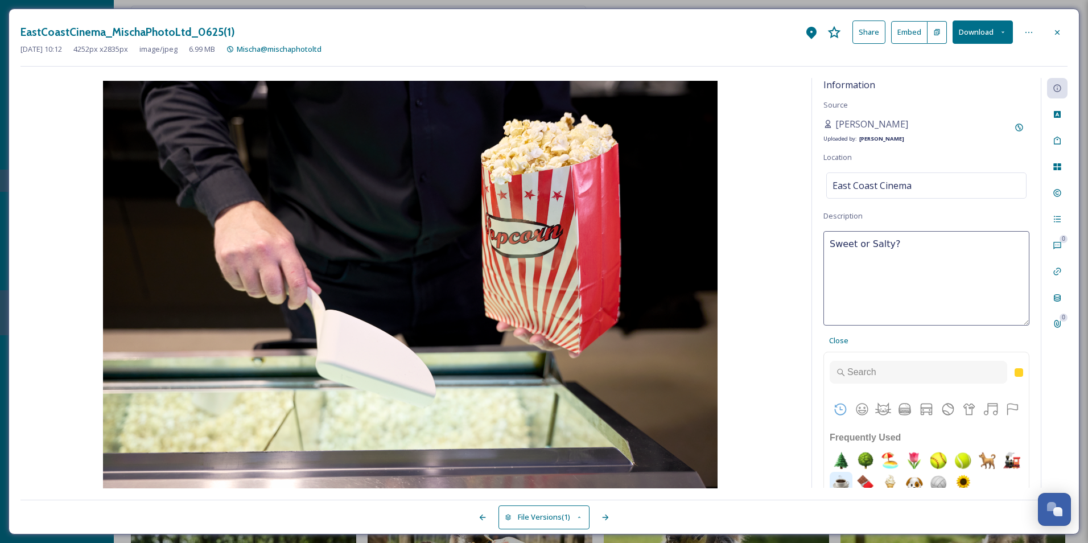
scroll to position [6, 0]
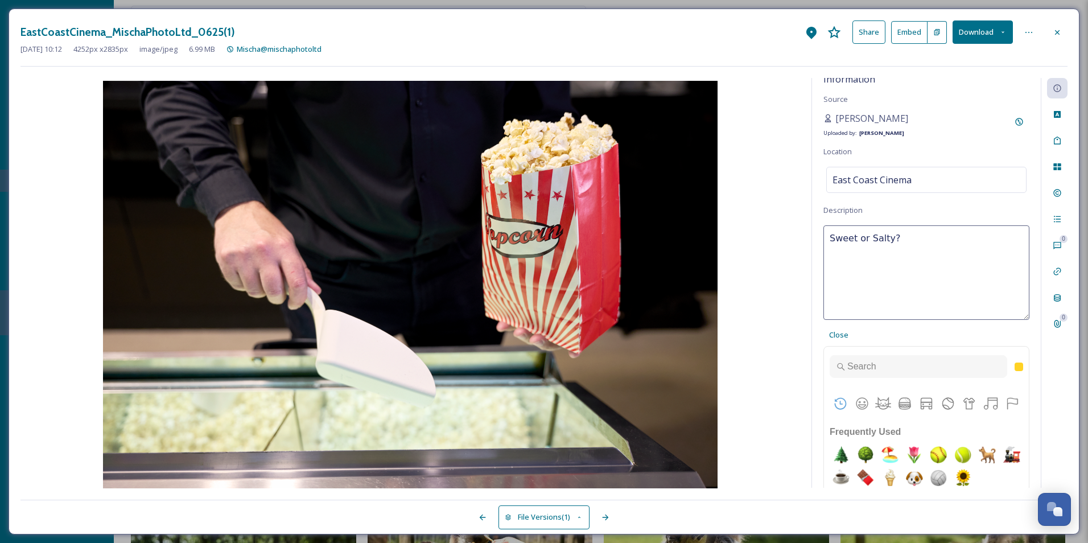
click at [890, 405] on div at bounding box center [926, 404] width 205 height 34
click at [897, 404] on button "Food & Drink" at bounding box center [905, 403] width 17 height 17
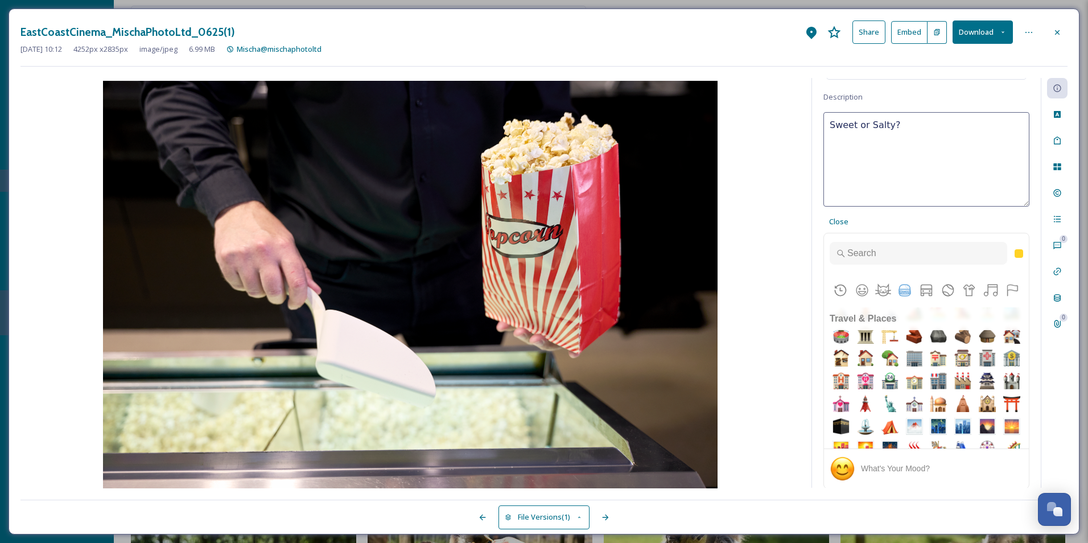
scroll to position [2480, 0]
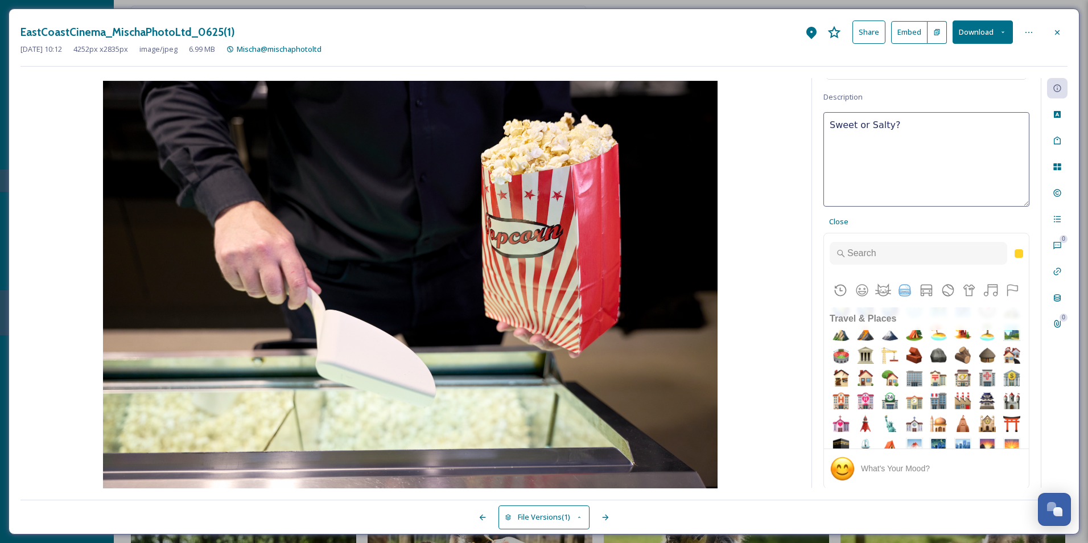
click at [877, 91] on img "popcorn" at bounding box center [865, 79] width 23 height 23
type textarea "Sweet or Salty? 🍿🍿🍿"
click at [1029, 130] on div "Information Source [PERSON_NAME] Uploaded by: [PERSON_NAME] Location [GEOGRAPHI…" at bounding box center [926, 283] width 229 height 410
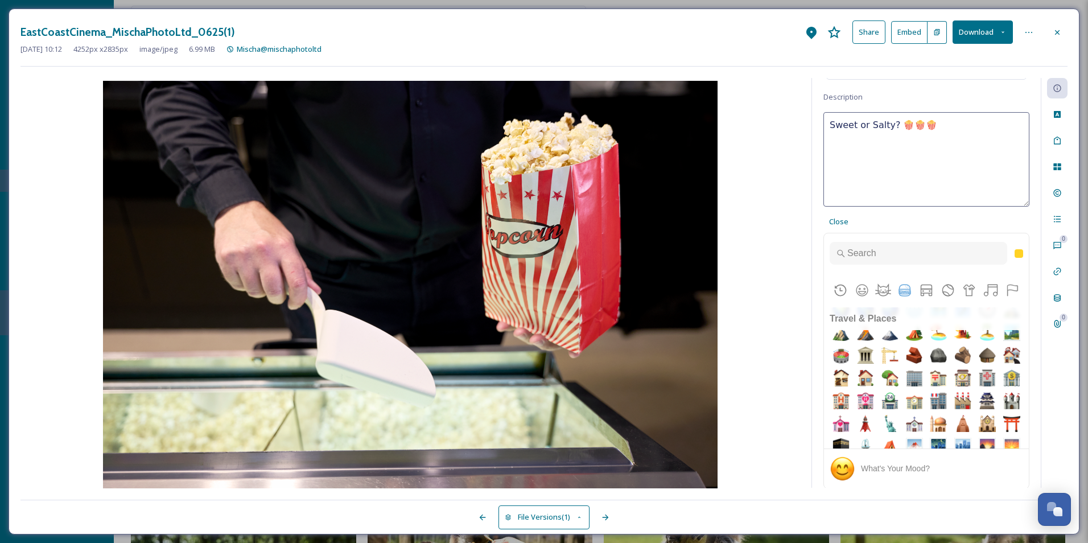
click at [985, 138] on textarea "Sweet or Salty? 🍿🍿🍿" at bounding box center [927, 159] width 206 height 94
click at [957, 142] on textarea "Sweet or Salty? 🍿🍿🍿" at bounding box center [927, 159] width 206 height 94
click at [832, 223] on span "Close" at bounding box center [838, 221] width 19 height 11
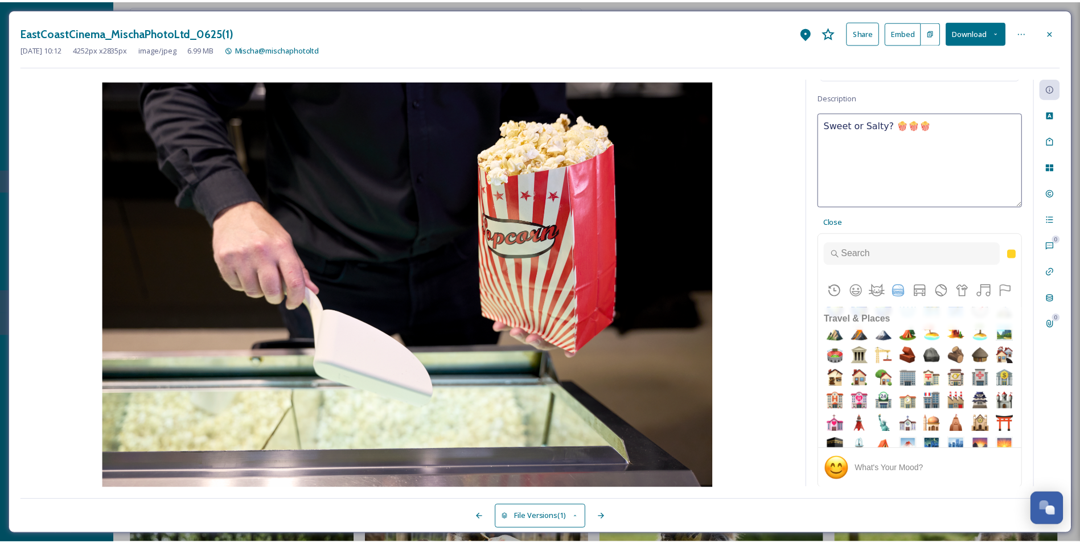
scroll to position [0, 0]
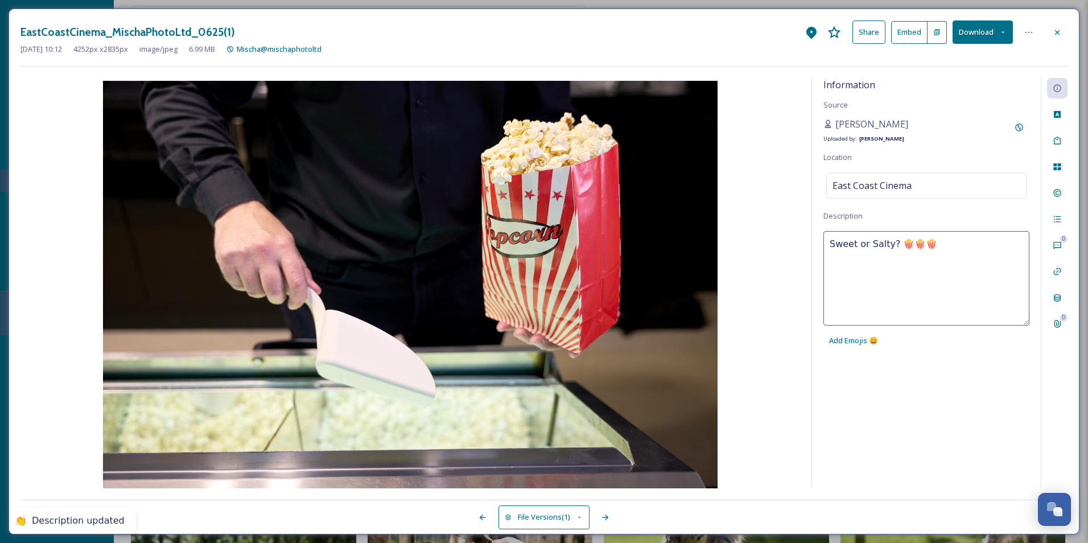
click at [887, 268] on textarea "Sweet or Salty? 🍿🍿🍿" at bounding box center [927, 278] width 206 height 94
click at [890, 396] on div "Information Source [PERSON_NAME] Uploaded by: [PERSON_NAME] Location [GEOGRAPHI…" at bounding box center [926, 283] width 229 height 410
click at [905, 390] on div "Information Source [PERSON_NAME] Uploaded by: [PERSON_NAME] Location [GEOGRAPHI…" at bounding box center [926, 283] width 229 height 410
click at [1056, 145] on icon at bounding box center [1057, 141] width 7 height 8
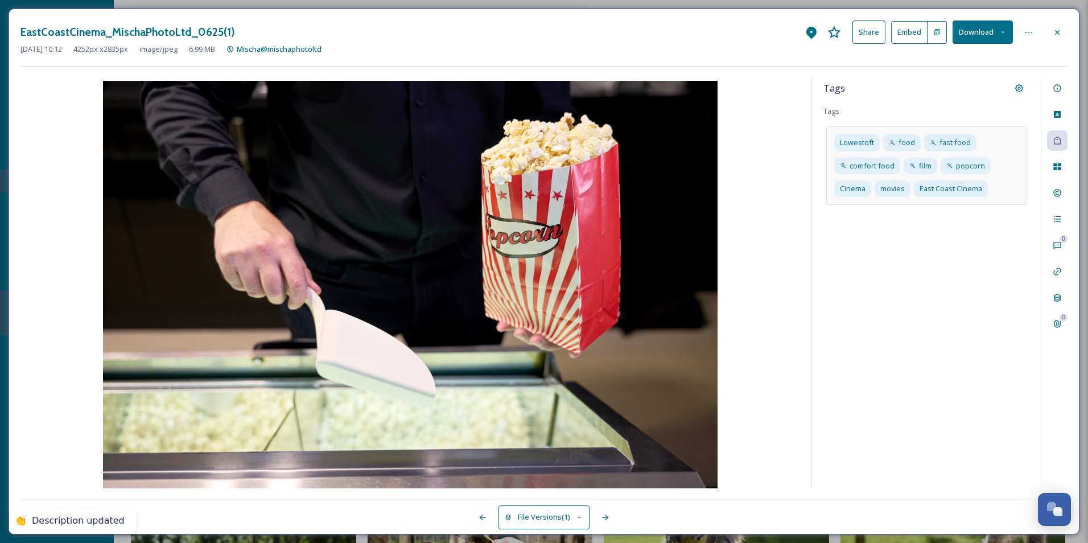
click at [992, 191] on div "Lowestoft food fast food comfort food film popcorn Cinema movies East Coast Cin…" at bounding box center [927, 165] width 200 height 79
click at [885, 330] on div "Tags Tags Lowestoft food fast food comfort food film popcorn Cinema movies East…" at bounding box center [926, 283] width 229 height 410
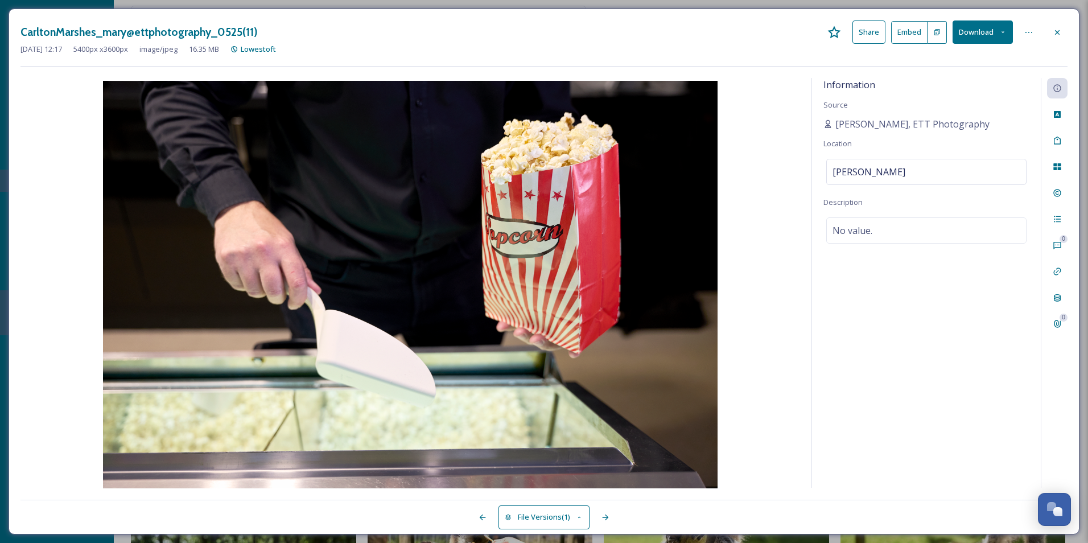
click at [913, 315] on div "Information Source [PERSON_NAME], ETT Photography Location [GEOGRAPHIC_DATA] De…" at bounding box center [926, 283] width 229 height 410
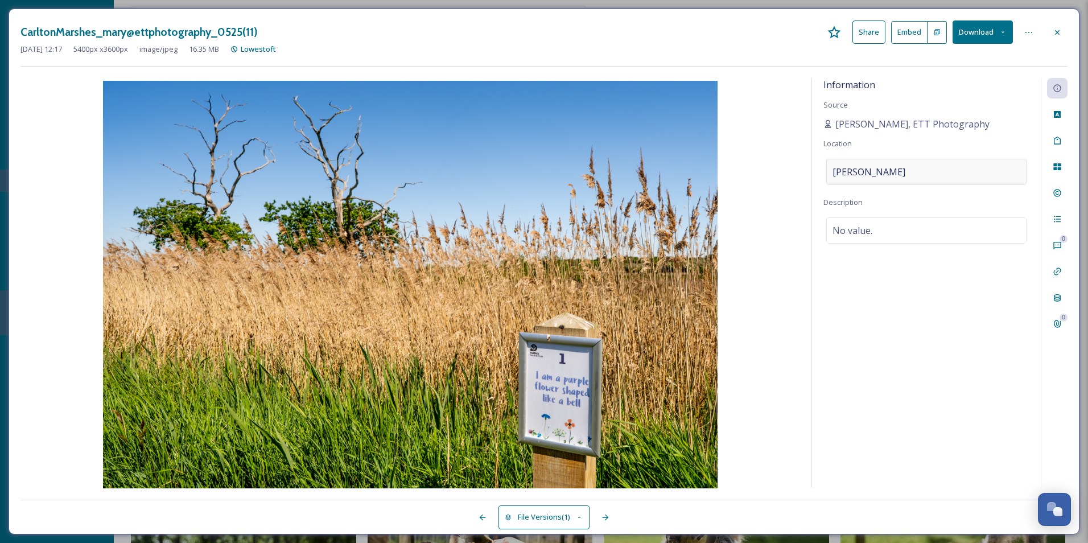
click at [910, 175] on div "[PERSON_NAME]" at bounding box center [927, 172] width 200 height 26
click at [910, 175] on input "[PERSON_NAME]" at bounding box center [926, 171] width 199 height 25
click at [908, 174] on input "[PERSON_NAME]" at bounding box center [926, 171] width 199 height 25
click at [897, 171] on input "[PERSON_NAME]" at bounding box center [926, 171] width 199 height 25
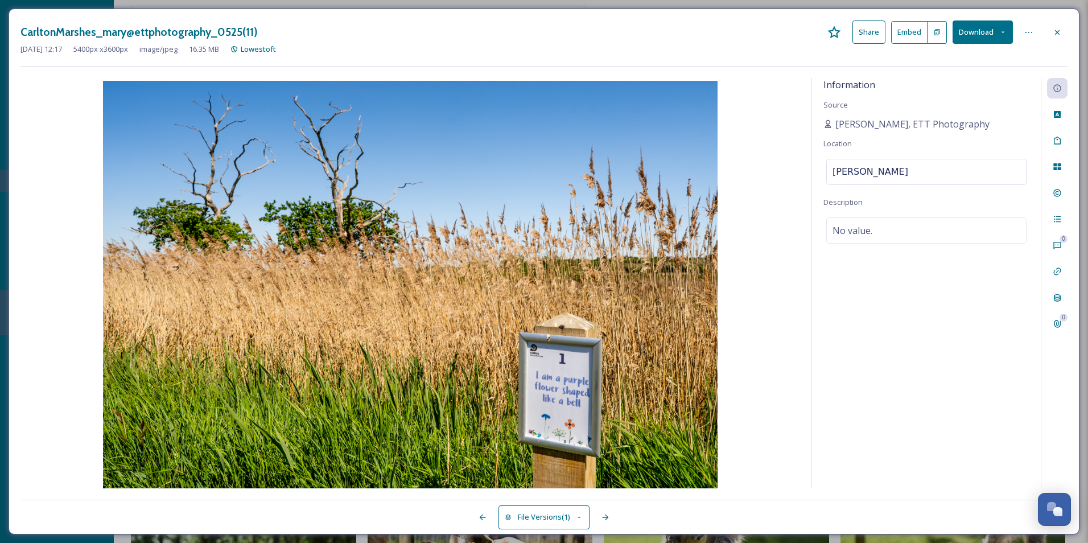
click at [890, 176] on input "[PERSON_NAME]" at bounding box center [926, 171] width 199 height 25
click at [903, 175] on input "[PERSON_NAME]" at bounding box center [926, 171] width 199 height 25
type input "[PERSON_NAME]"
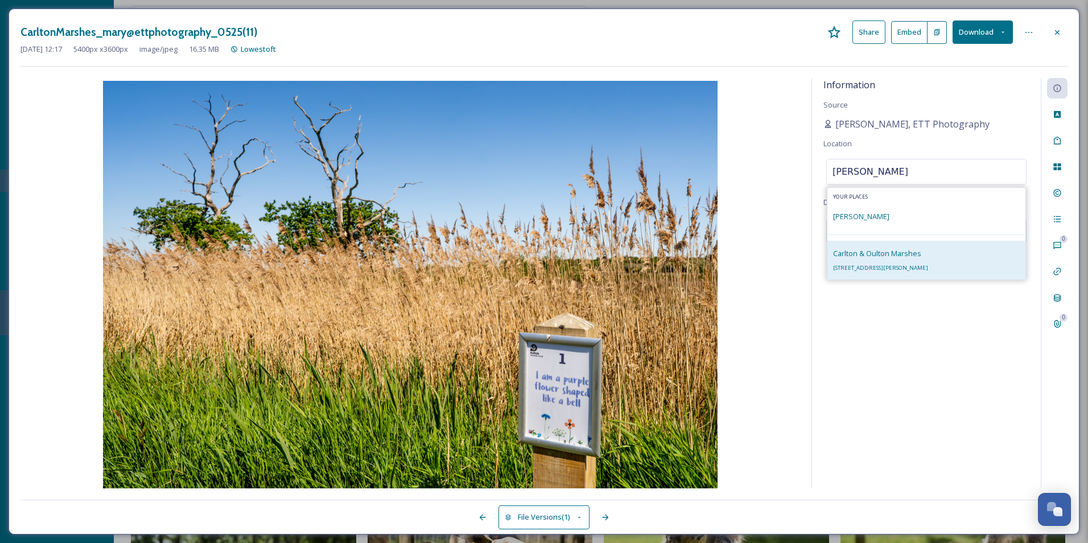
click at [869, 271] on span "[STREET_ADDRESS][PERSON_NAME]" at bounding box center [880, 267] width 95 height 7
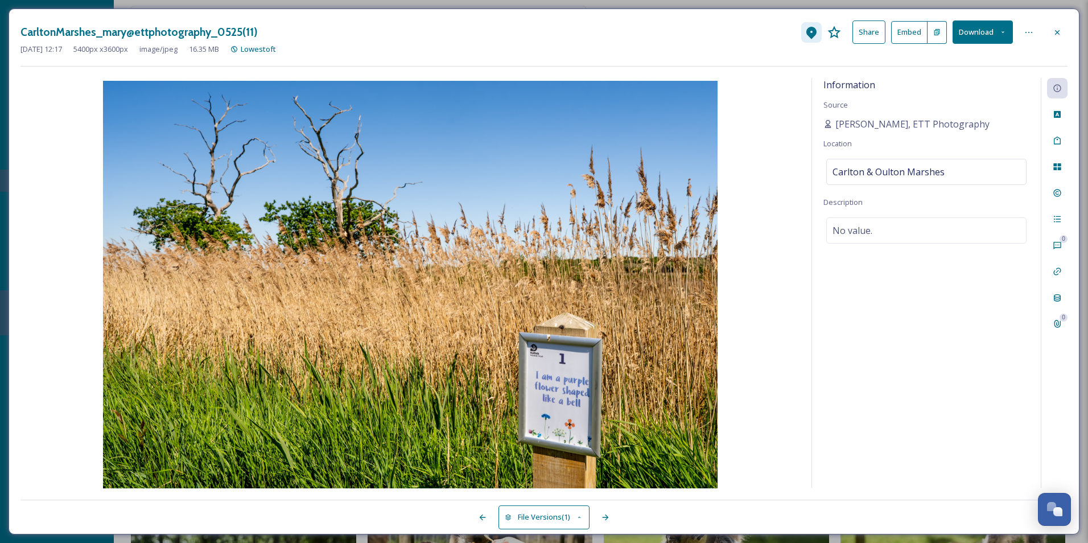
click at [806, 31] on icon at bounding box center [812, 33] width 14 height 14
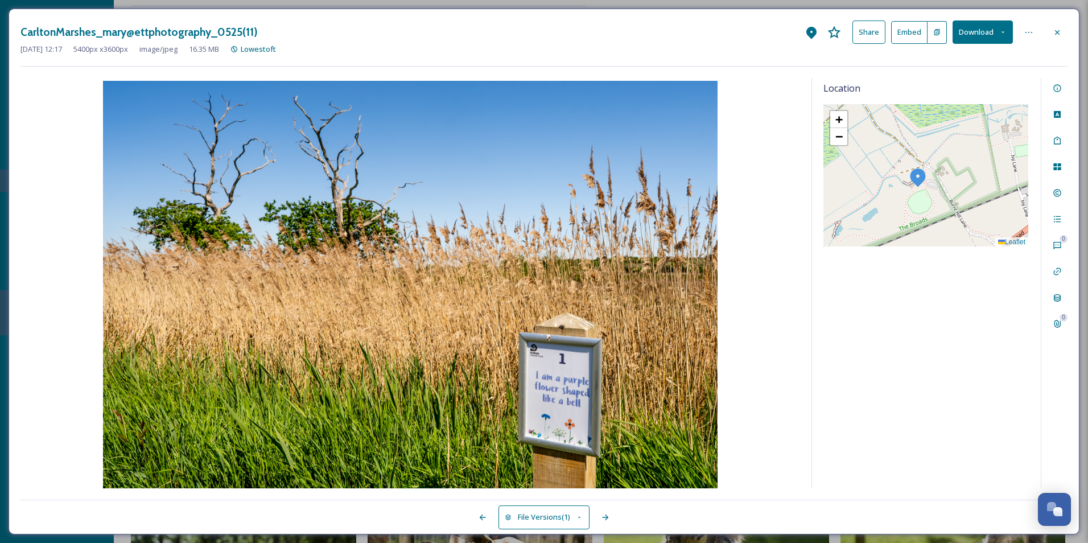
drag, startPoint x: 964, startPoint y: 190, endPoint x: 957, endPoint y: 200, distance: 12.6
click at [957, 202] on div "+ − Leaflet" at bounding box center [926, 175] width 205 height 142
click at [1060, 30] on icon at bounding box center [1057, 32] width 9 height 9
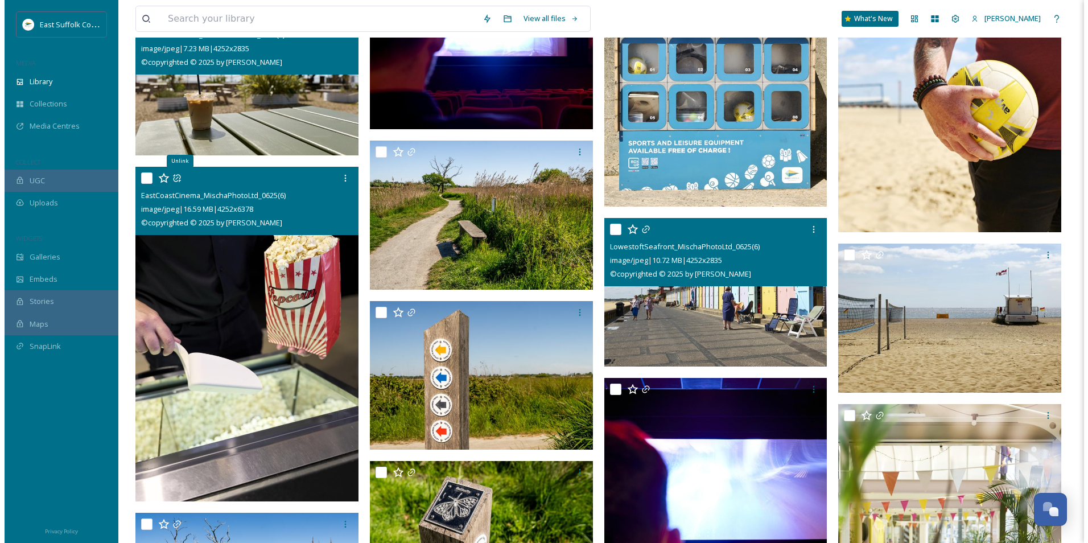
scroll to position [2562, 0]
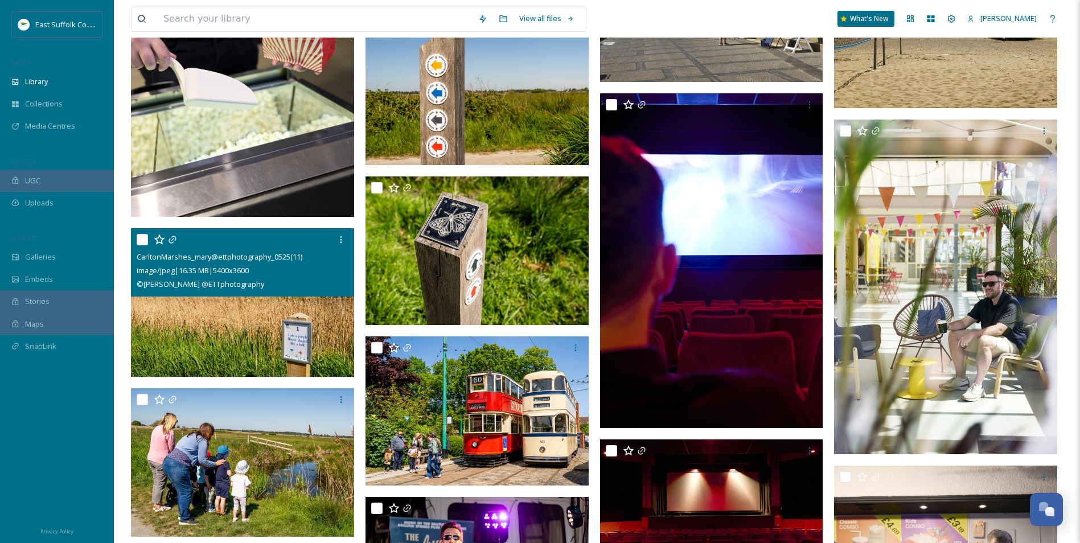
click at [261, 318] on img at bounding box center [242, 302] width 223 height 149
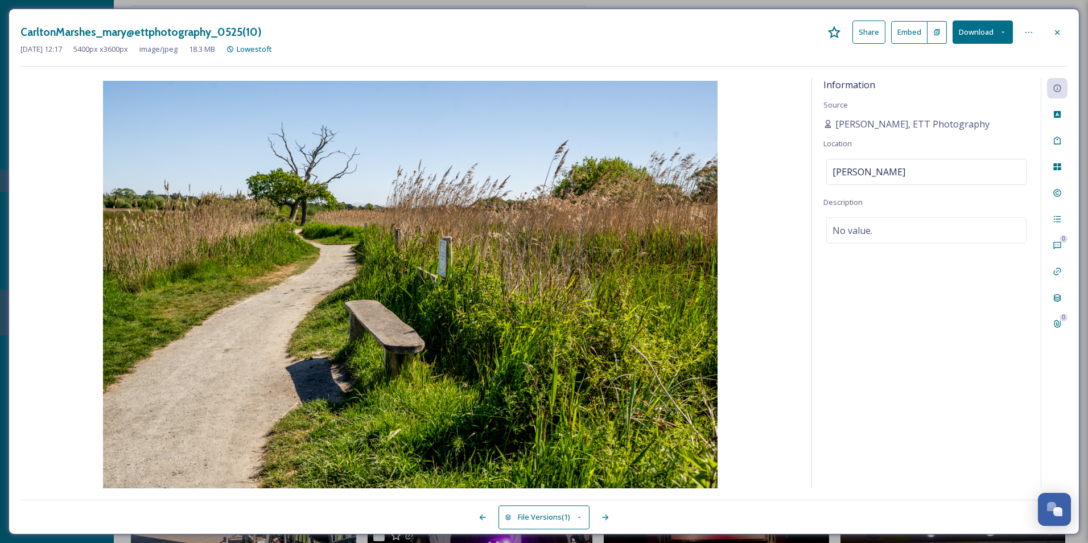
click at [772, 187] on img at bounding box center [410, 286] width 780 height 410
click at [898, 173] on span "[PERSON_NAME]" at bounding box center [869, 172] width 73 height 14
click at [881, 343] on div "Information Source [PERSON_NAME], ETT Photography Location [GEOGRAPHIC_DATA] Yo…" at bounding box center [926, 283] width 229 height 410
click at [922, 187] on div "Information Source [PERSON_NAME], ETT Photography Location [GEOGRAPHIC_DATA] De…" at bounding box center [926, 283] width 229 height 410
click at [924, 176] on div "[PERSON_NAME]" at bounding box center [927, 172] width 200 height 26
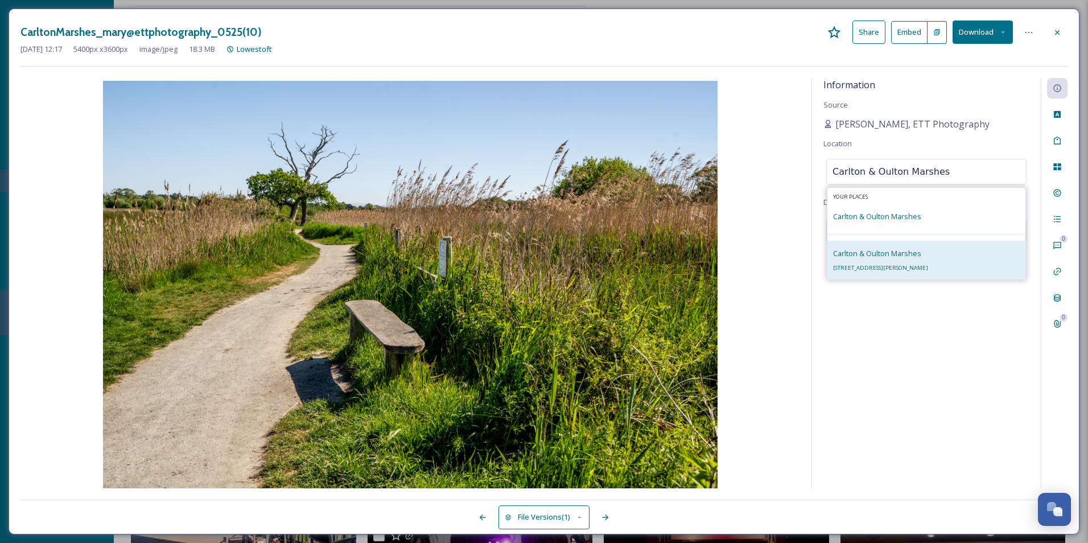
click at [904, 245] on div "Carlton & Oulton [STREET_ADDRESS][PERSON_NAME]" at bounding box center [927, 260] width 198 height 39
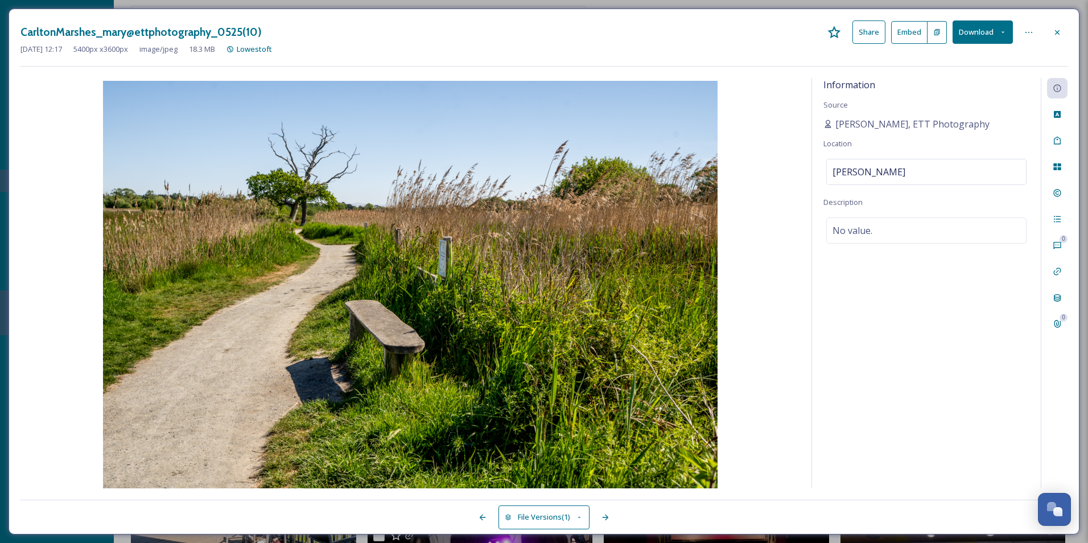
click at [881, 322] on div "Information Source [PERSON_NAME], ETT Photography Location [GEOGRAPHIC_DATA] De…" at bounding box center [926, 283] width 229 height 410
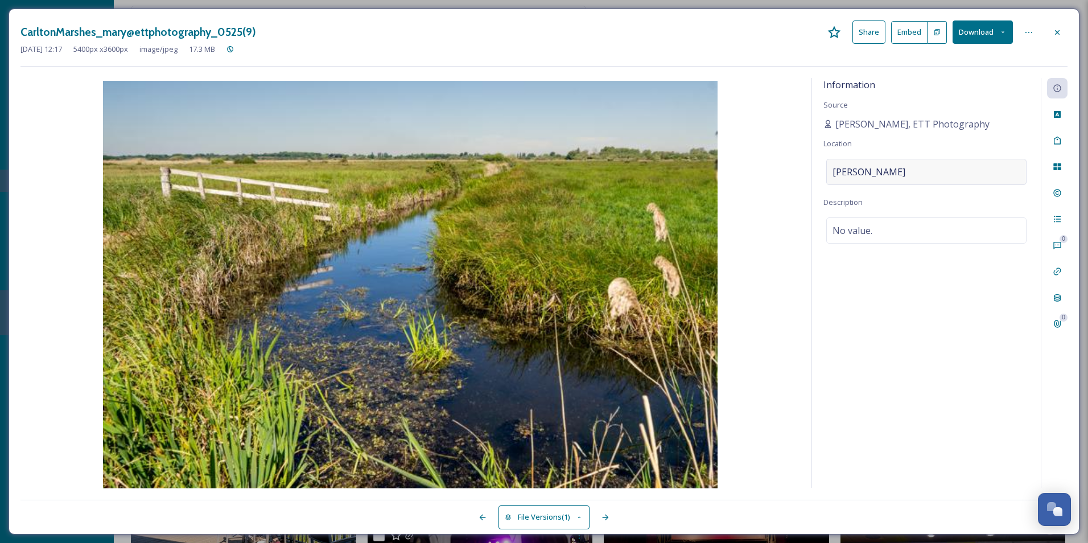
click at [909, 163] on div "[PERSON_NAME]" at bounding box center [927, 172] width 200 height 26
click at [906, 175] on input at bounding box center [926, 171] width 199 height 25
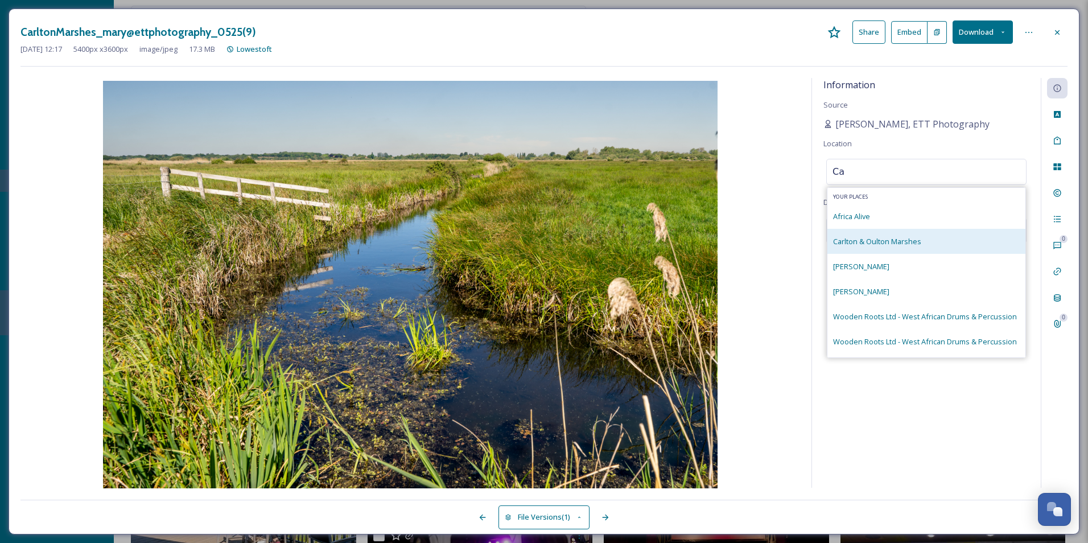
type input "Ca"
click at [873, 240] on span "Carlton & Oulton Marshes" at bounding box center [877, 241] width 88 height 10
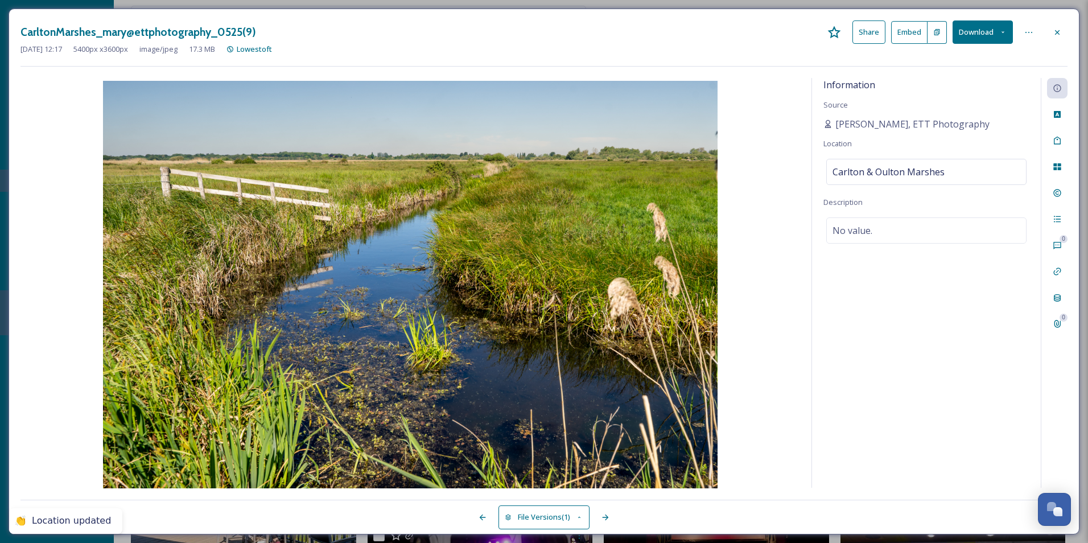
click at [937, 321] on div "Information Source [PERSON_NAME], ETT Photography Location [GEOGRAPHIC_DATA] De…" at bounding box center [926, 283] width 229 height 410
click at [933, 314] on div "Information Source [PERSON_NAME], ETT Photography Location [GEOGRAPHIC_DATA] De…" at bounding box center [926, 283] width 229 height 410
click at [924, 307] on div "Information Source [PERSON_NAME], ETT Photography Location [GEOGRAPHIC_DATA] De…" at bounding box center [926, 283] width 229 height 410
click at [1057, 114] on icon at bounding box center [1057, 114] width 9 height 9
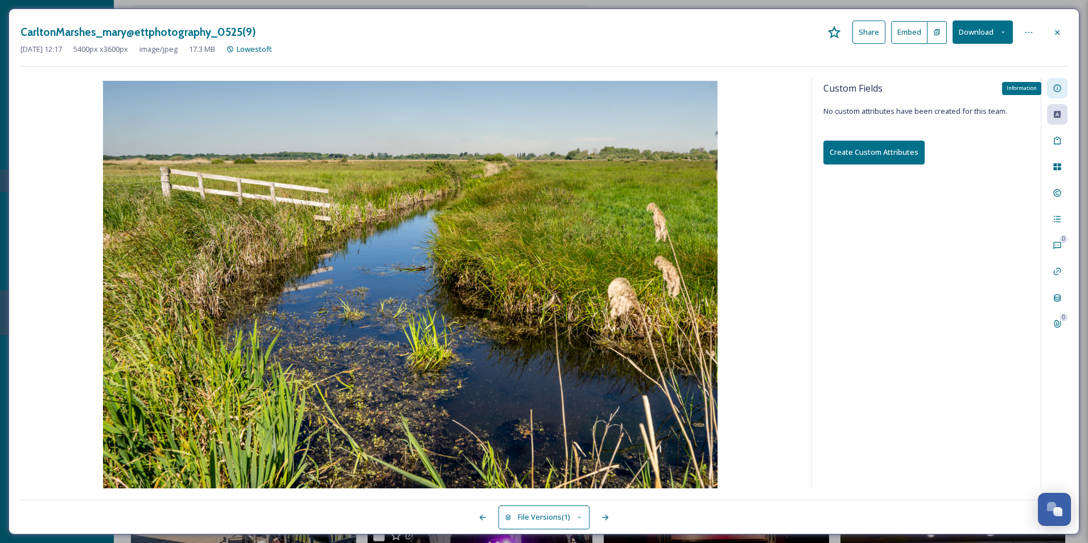
click at [1057, 89] on icon at bounding box center [1057, 88] width 9 height 9
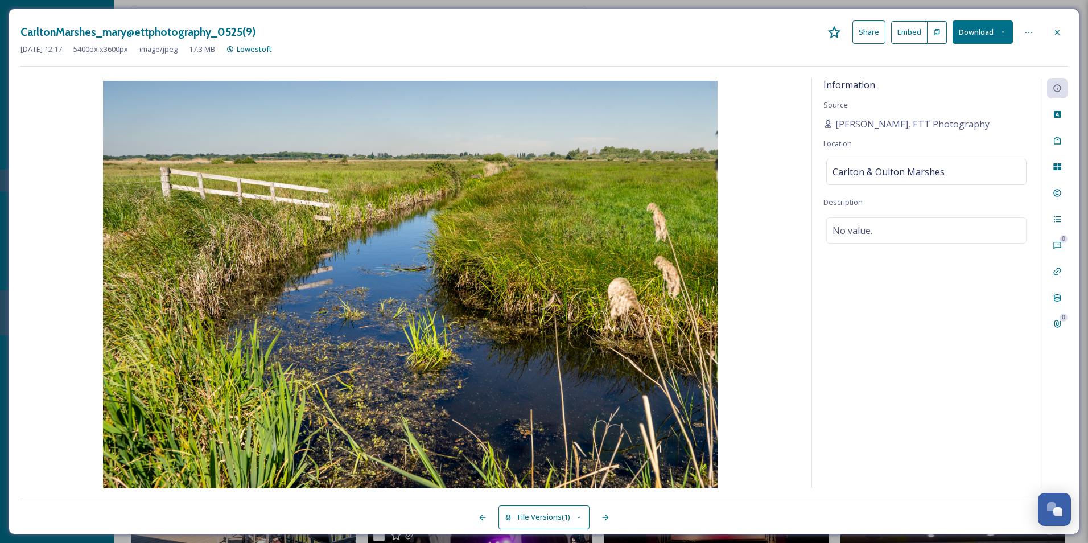
click at [817, 38] on div "CarltonMarshes_mary@ettphotography_0525(9) Share Embed Download" at bounding box center [543, 31] width 1047 height 23
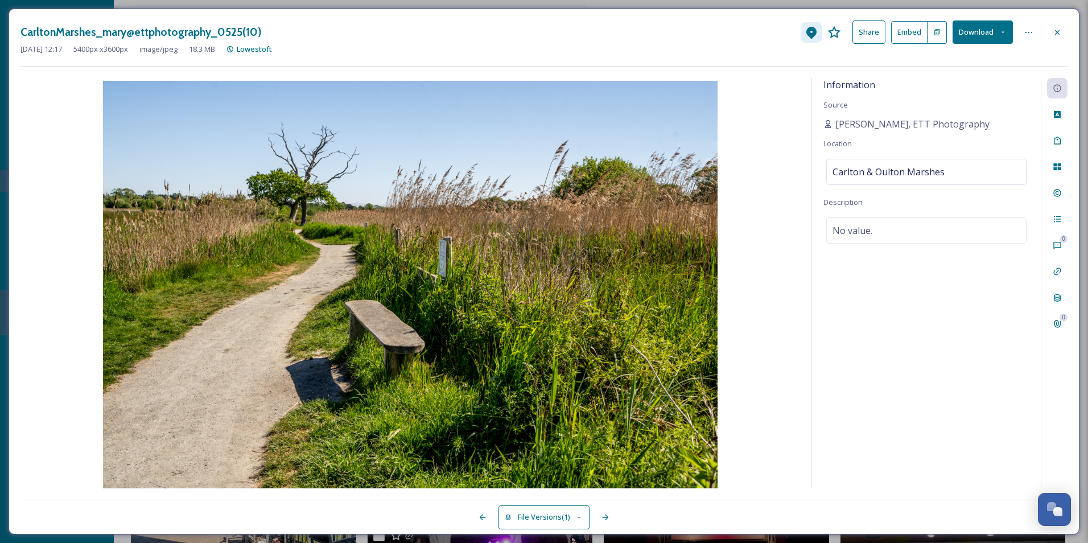
click at [806, 38] on icon at bounding box center [812, 33] width 14 height 14
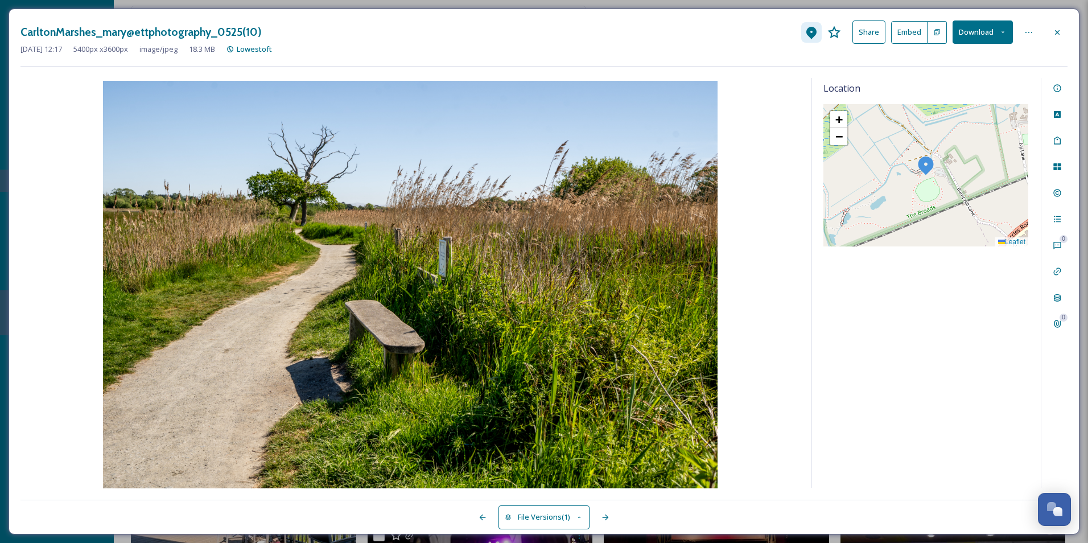
click at [806, 38] on icon at bounding box center [812, 33] width 14 height 14
click at [776, 42] on div "CarltonMarshes_mary@ettphotography_0525(10) Share Embed Download" at bounding box center [543, 31] width 1047 height 23
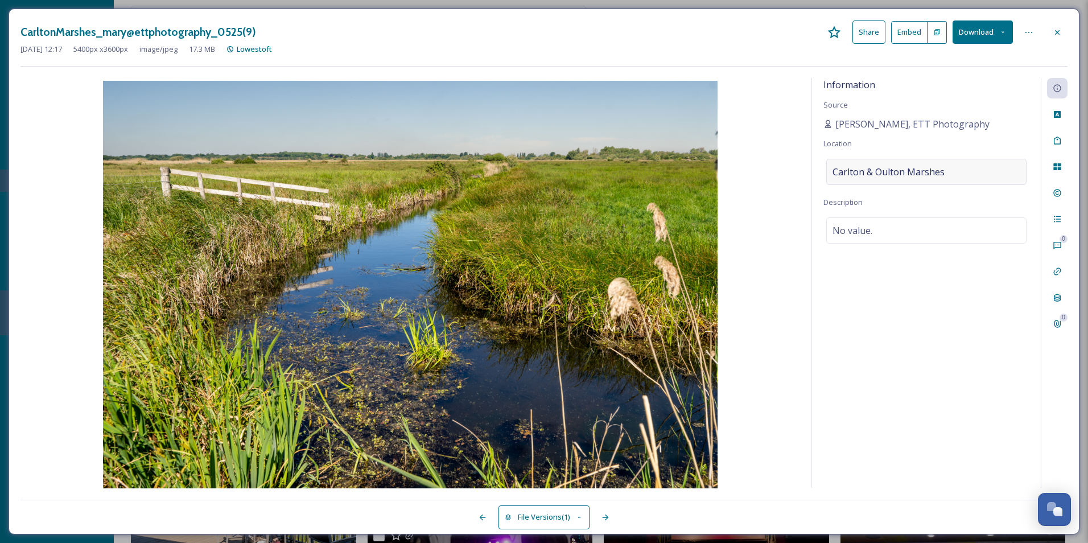
click at [923, 166] on span "Carlton & Oulton Marshes" at bounding box center [889, 172] width 112 height 14
click at [931, 171] on input "Carlton & Oulton Marshes" at bounding box center [926, 171] width 199 height 25
click at [942, 171] on input "Carlton & Oulton Marshes" at bounding box center [926, 171] width 199 height 25
drag, startPoint x: 942, startPoint y: 171, endPoint x: 931, endPoint y: 172, distance: 10.8
click at [931, 172] on input "Carlton & Oulton Marshes" at bounding box center [926, 171] width 199 height 25
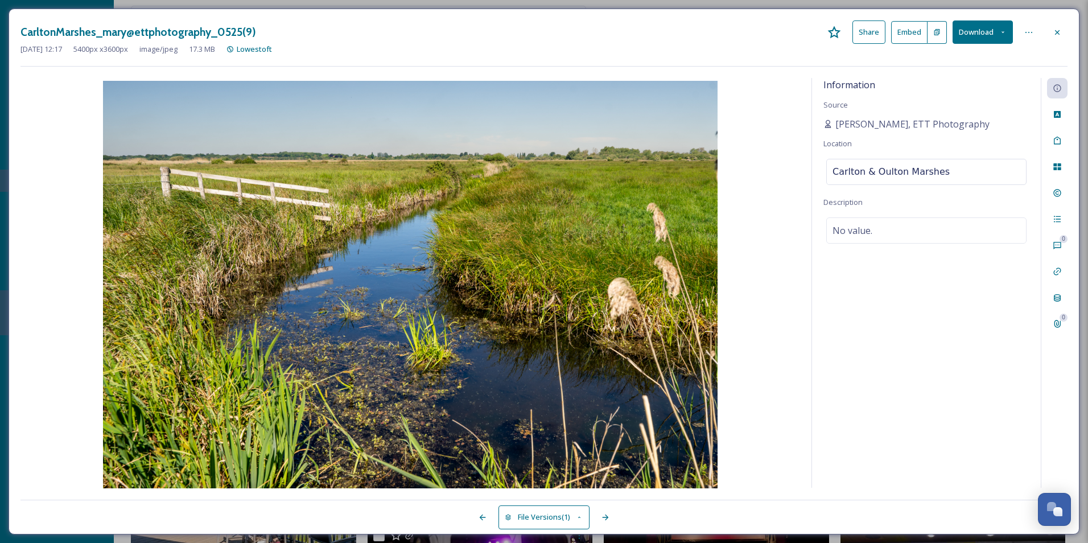
click at [931, 172] on input "Carlton & Oulton Marshes" at bounding box center [926, 171] width 199 height 25
click at [944, 172] on input "Carlton & Oulton Marshes" at bounding box center [926, 171] width 199 height 25
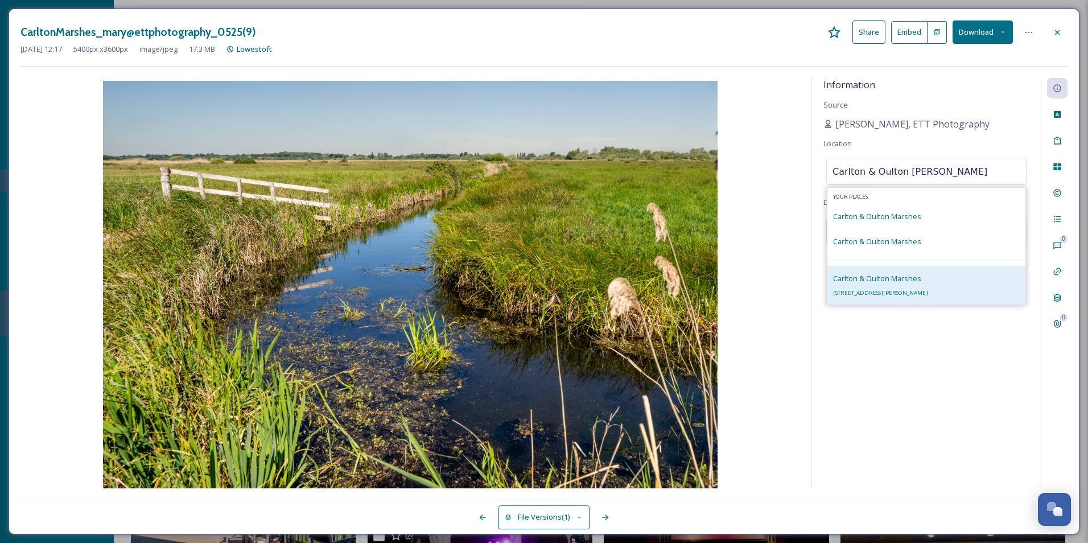
type input "Carlton & Oulton [PERSON_NAME]"
click at [983, 286] on div "Carlton & Oulton [STREET_ADDRESS][PERSON_NAME]" at bounding box center [927, 285] width 198 height 39
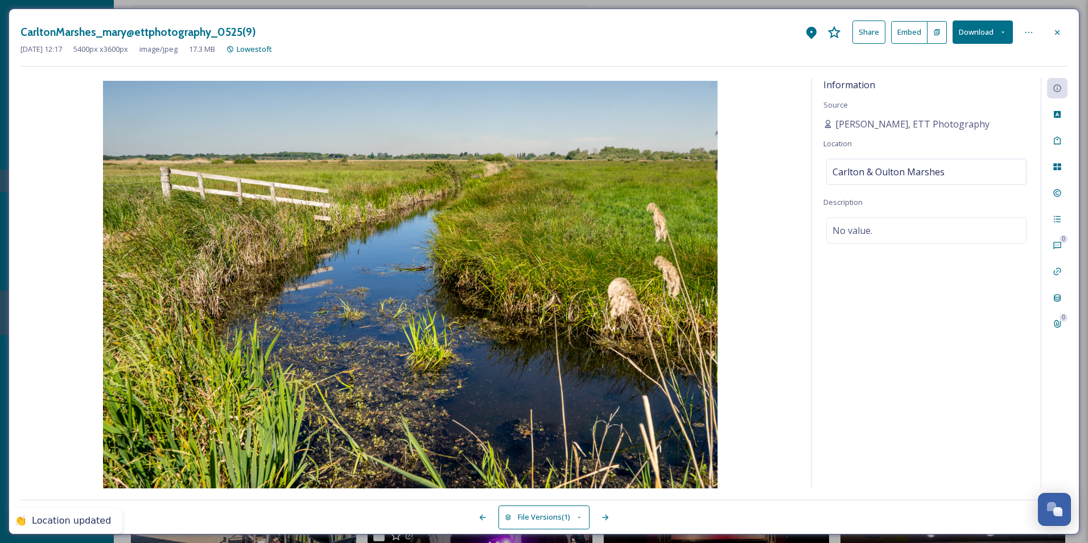
click at [927, 294] on div "Information Source [PERSON_NAME], ETT Photography Location [GEOGRAPHIC_DATA] De…" at bounding box center [926, 283] width 229 height 410
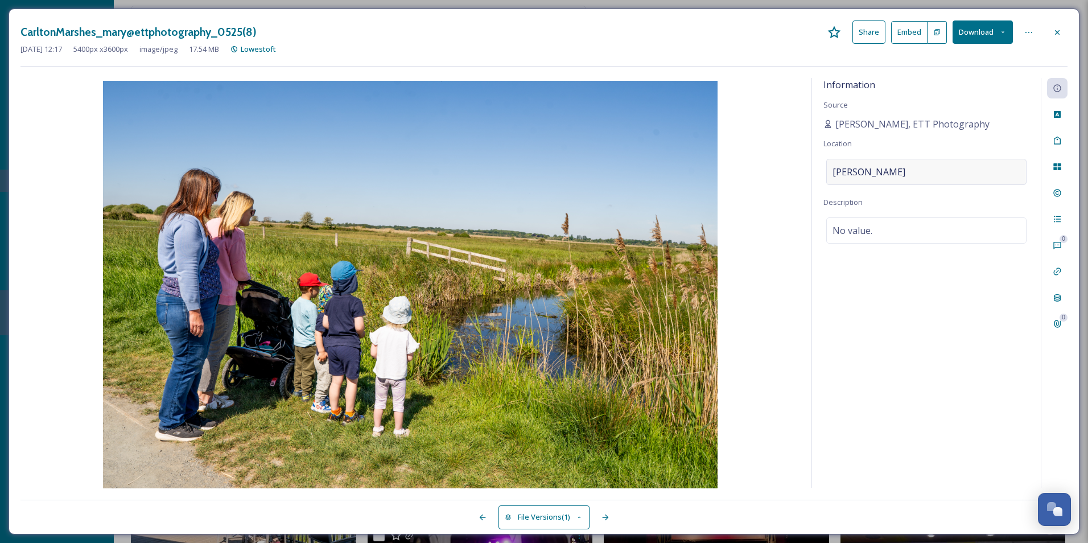
click at [926, 176] on div "[PERSON_NAME]" at bounding box center [927, 172] width 200 height 26
click at [926, 176] on input at bounding box center [926, 171] width 199 height 25
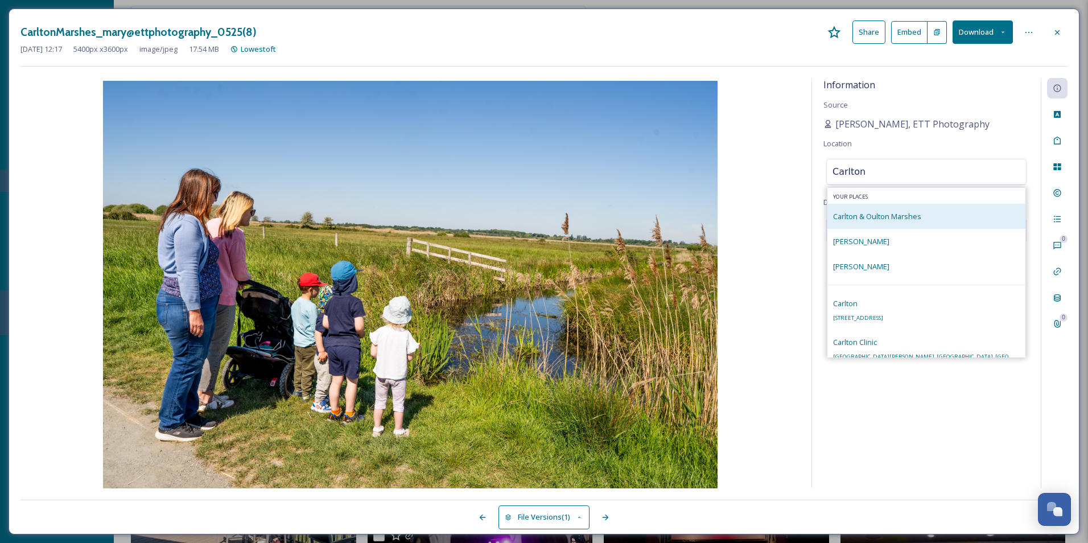
type input "Carlton"
click at [903, 214] on span "Carlton & Oulton Marshes" at bounding box center [877, 216] width 88 height 10
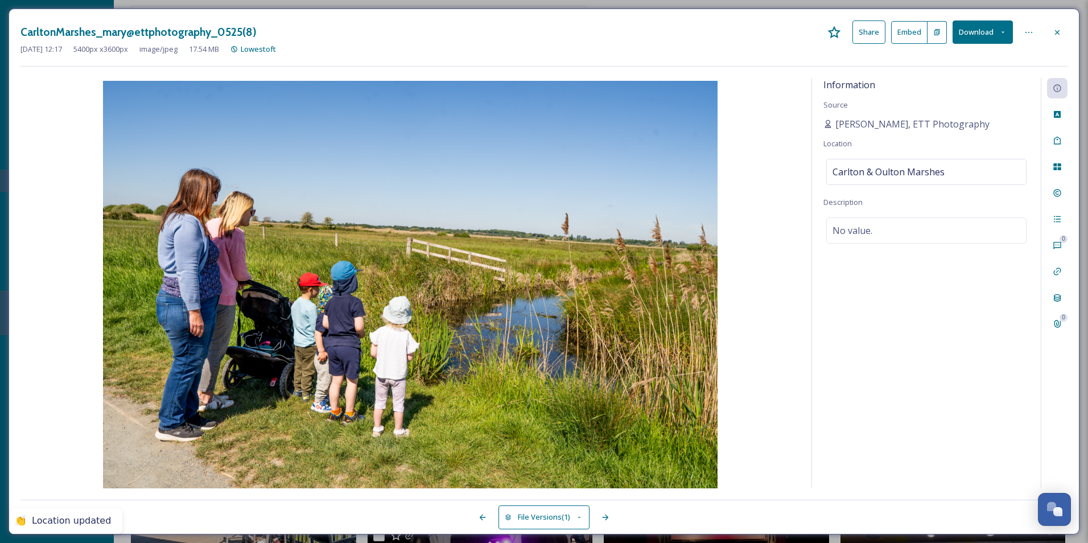
click at [903, 322] on div "Information Source [PERSON_NAME], ETT Photography Location [GEOGRAPHIC_DATA] De…" at bounding box center [926, 283] width 229 height 410
click at [980, 159] on div "Carlton & Oulton Marshes" at bounding box center [927, 172] width 200 height 26
click at [962, 176] on input at bounding box center [926, 171] width 199 height 25
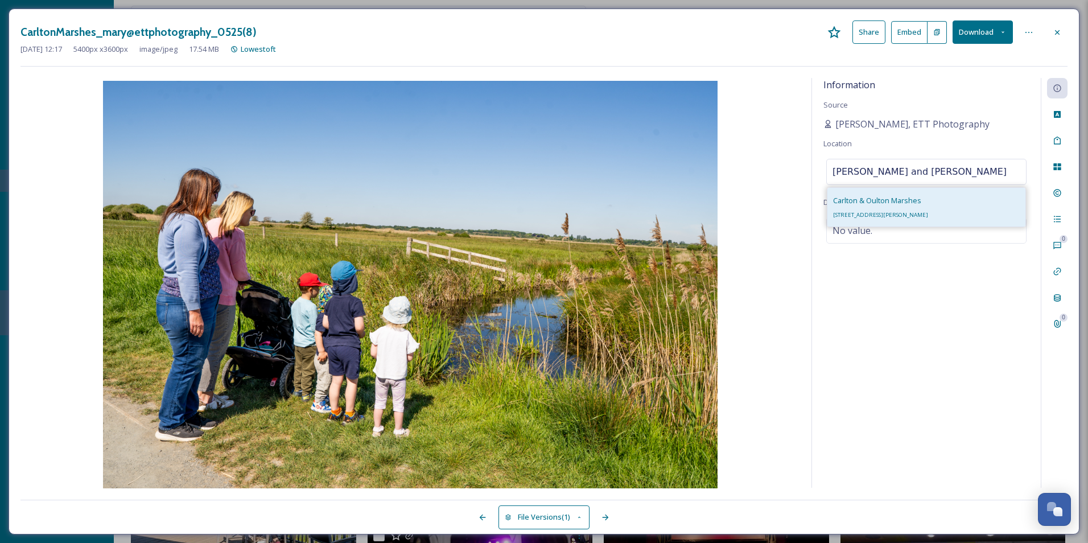
type input "[PERSON_NAME] and [PERSON_NAME]"
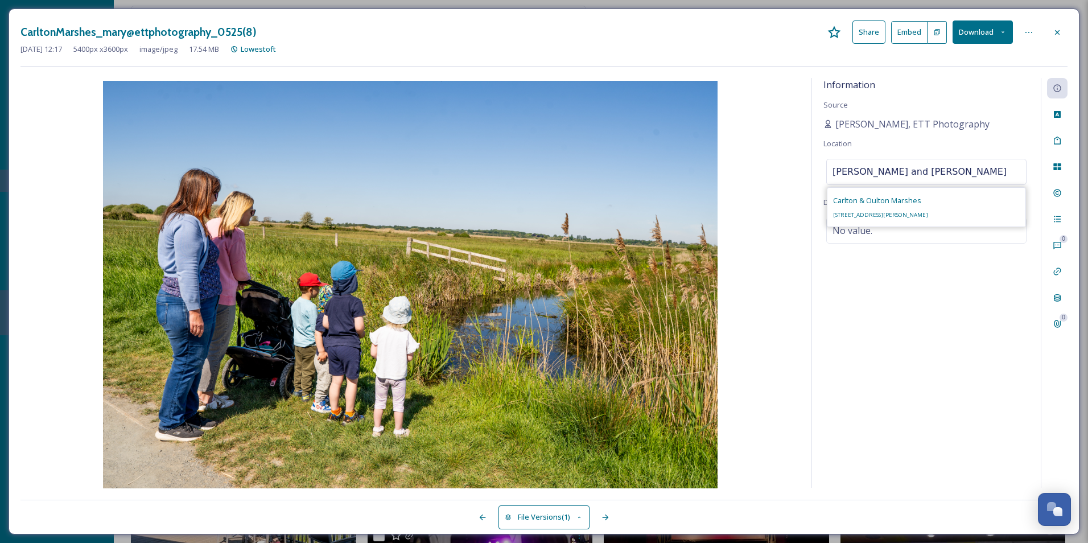
click at [919, 206] on div "Carlton & Oulton [STREET_ADDRESS][PERSON_NAME]" at bounding box center [880, 207] width 95 height 27
click at [865, 320] on div "Information Source [PERSON_NAME], ETT Photography Location [GEOGRAPHIC_DATA] De…" at bounding box center [926, 283] width 229 height 410
click at [920, 171] on div "[PERSON_NAME]" at bounding box center [927, 172] width 200 height 26
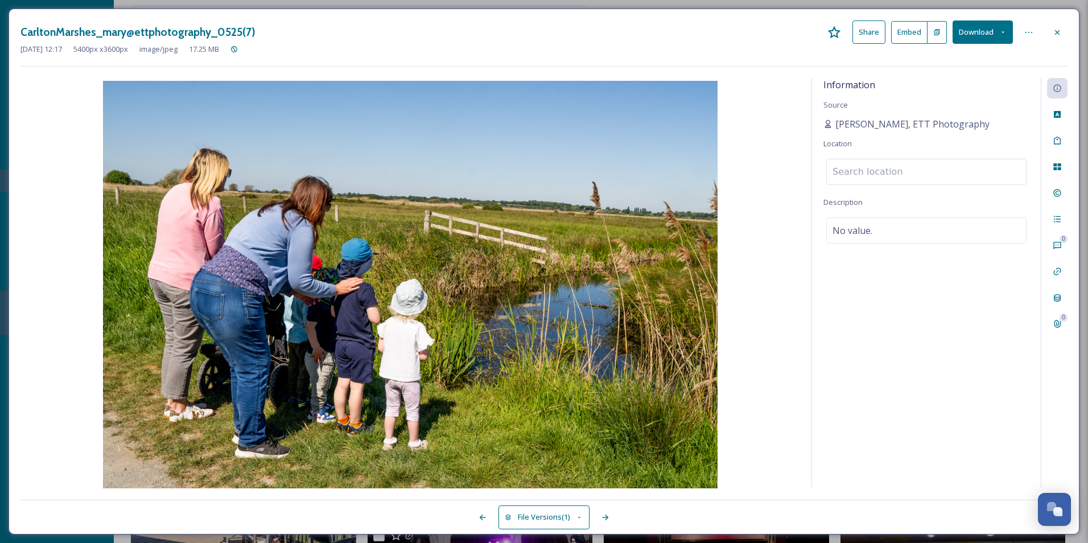
click at [920, 171] on input at bounding box center [926, 171] width 199 height 25
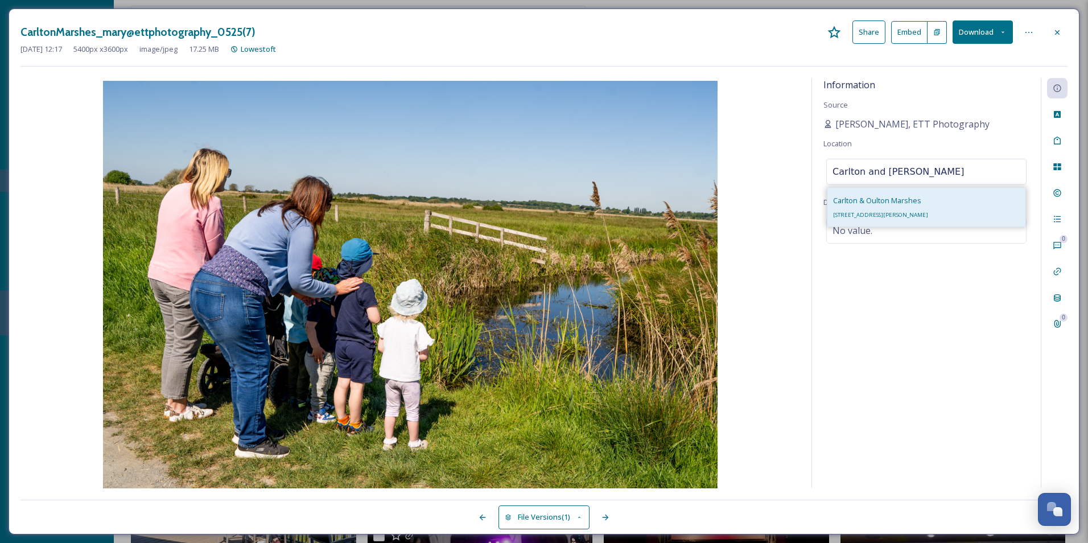
type input "Carlton and [PERSON_NAME]"
click at [909, 216] on span "[STREET_ADDRESS][PERSON_NAME]" at bounding box center [880, 214] width 95 height 7
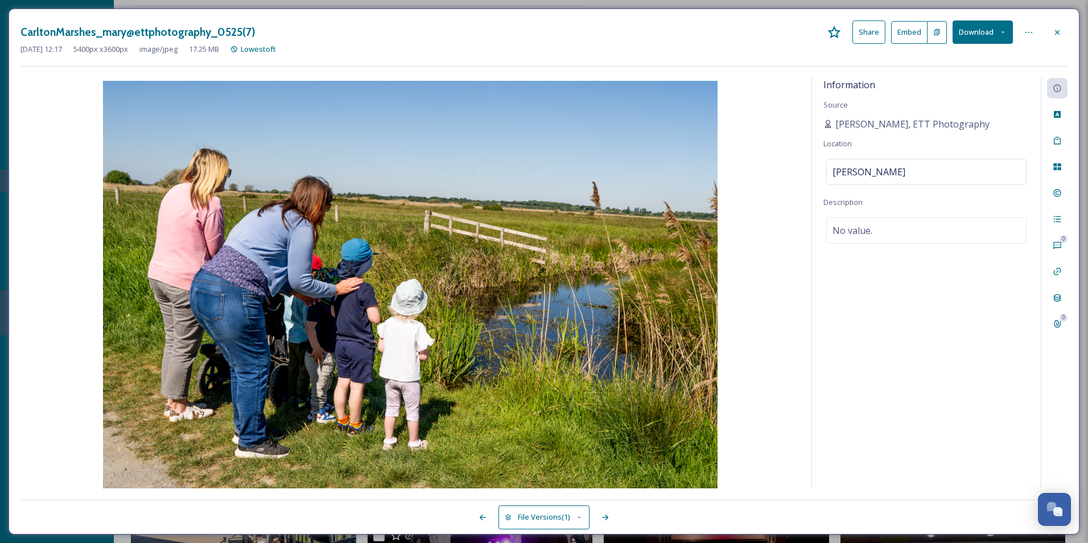
click at [916, 306] on div "Information Source [PERSON_NAME], ETT Photography Location [GEOGRAPHIC_DATA] De…" at bounding box center [926, 283] width 229 height 410
click at [874, 401] on div "Information Source [PERSON_NAME], ETT Photography Location [GEOGRAPHIC_DATA] De…" at bounding box center [926, 283] width 229 height 410
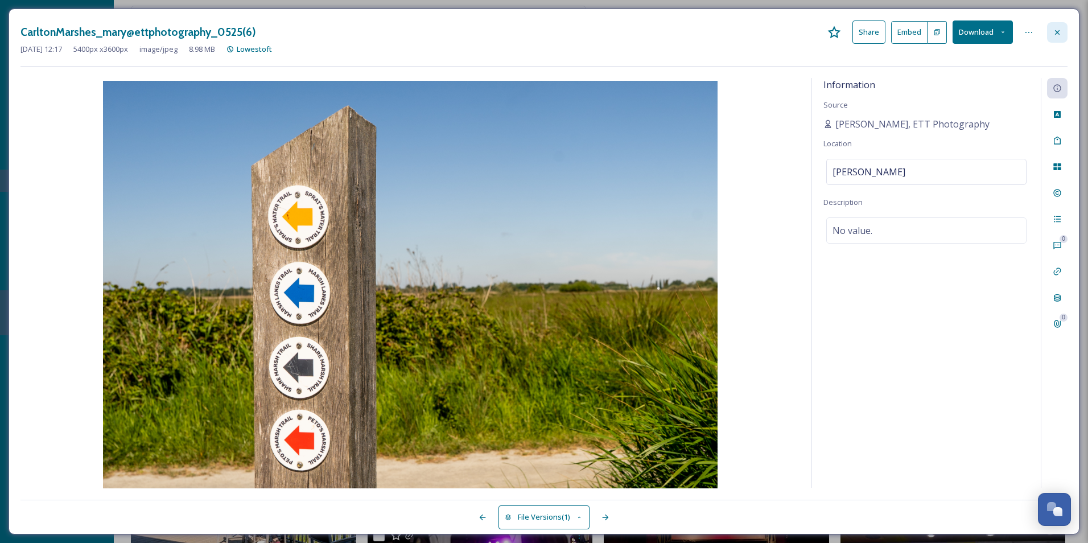
click at [1053, 31] on div at bounding box center [1057, 32] width 20 height 20
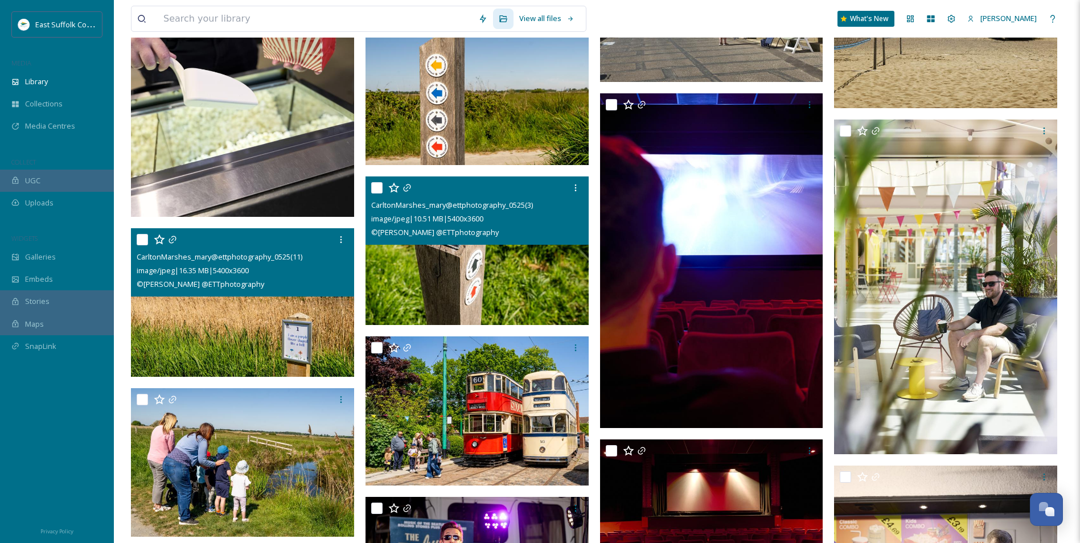
click at [500, 302] on img at bounding box center [476, 250] width 223 height 149
checkbox input "true"
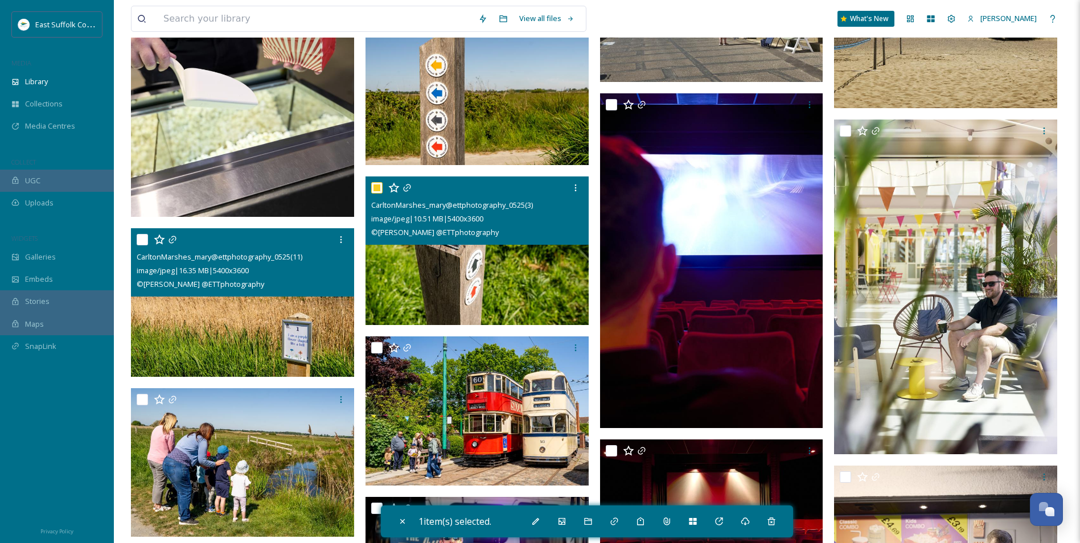
scroll to position [2334, 0]
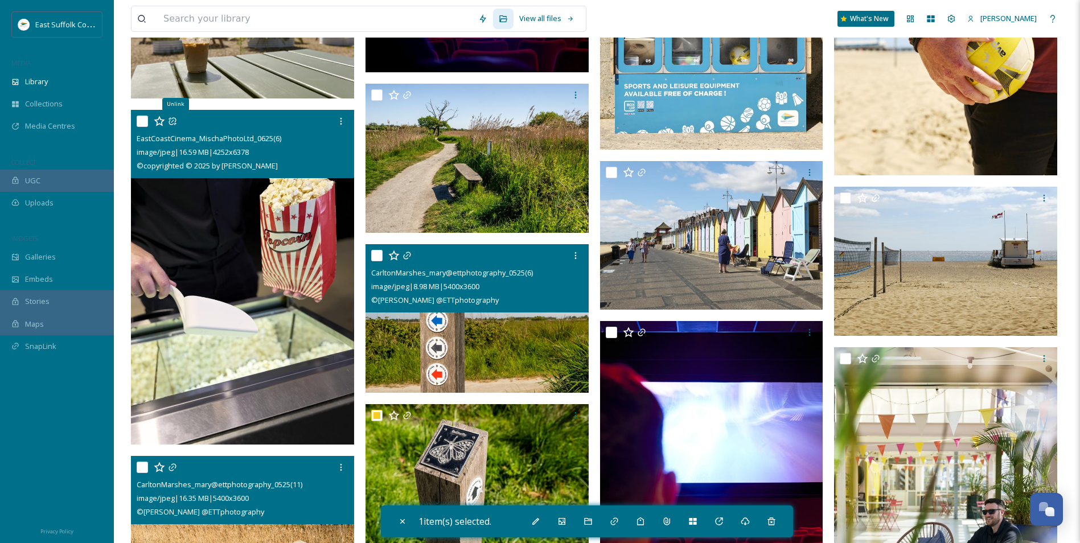
click at [494, 321] on img at bounding box center [476, 318] width 223 height 149
checkbox input "true"
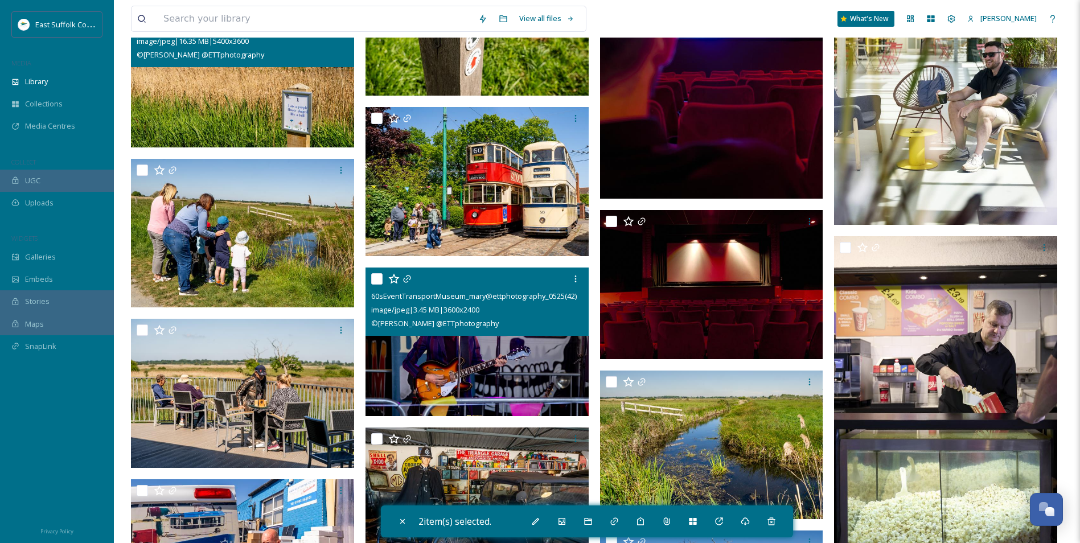
scroll to position [2846, 0]
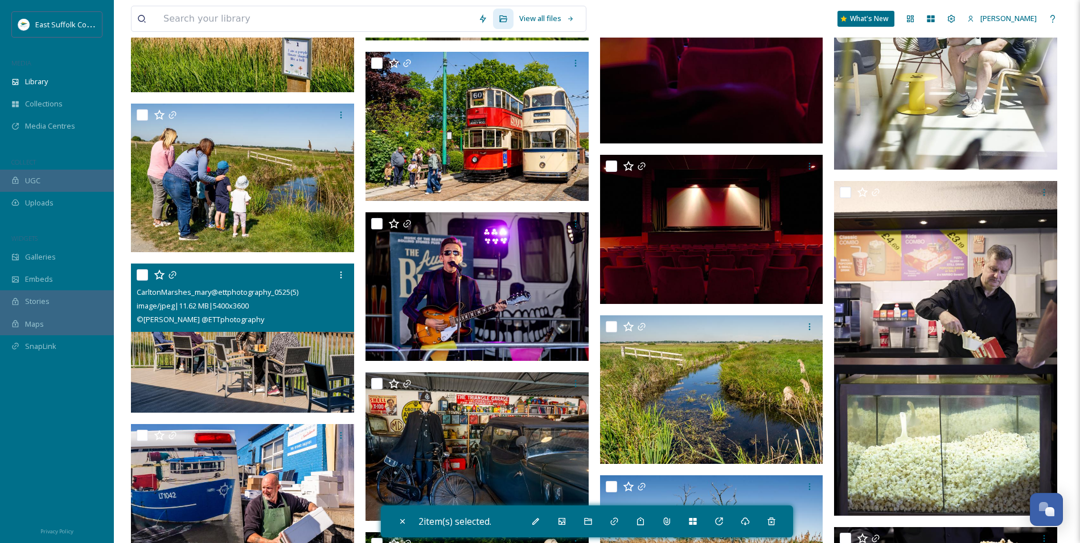
click at [214, 368] on img at bounding box center [242, 338] width 223 height 149
checkbox input "true"
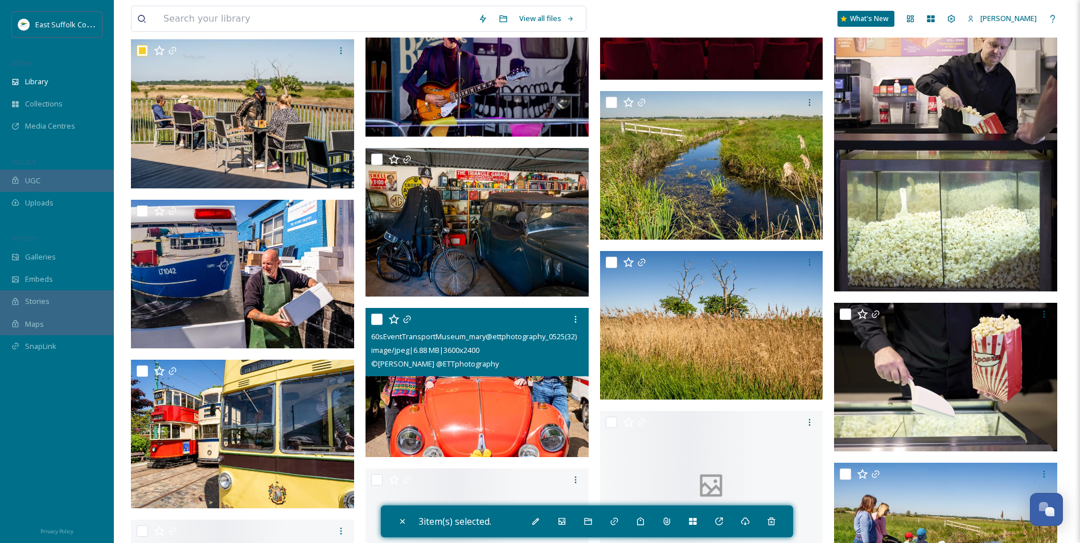
scroll to position [3074, 0]
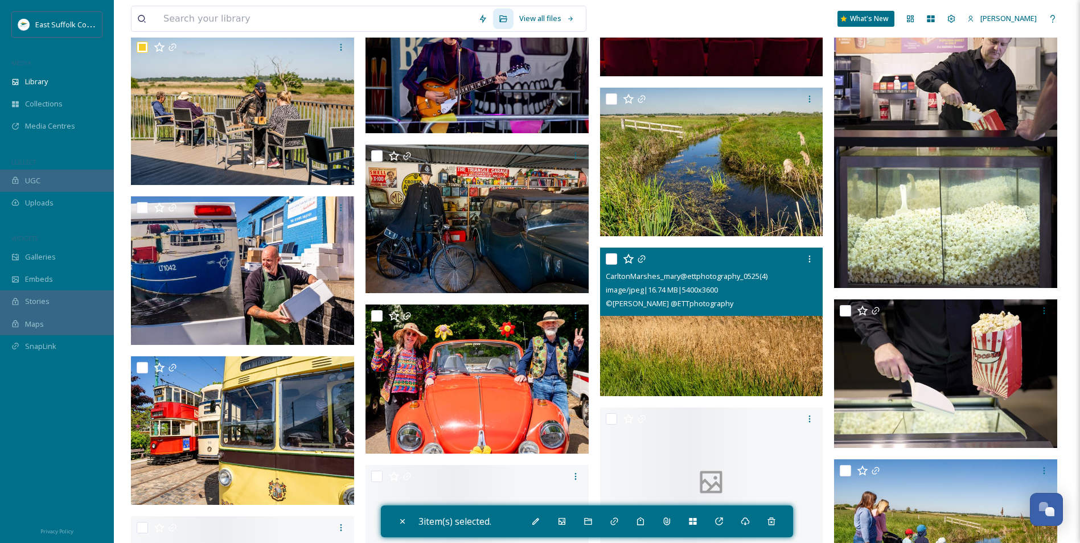
click at [673, 339] on img at bounding box center [711, 322] width 223 height 149
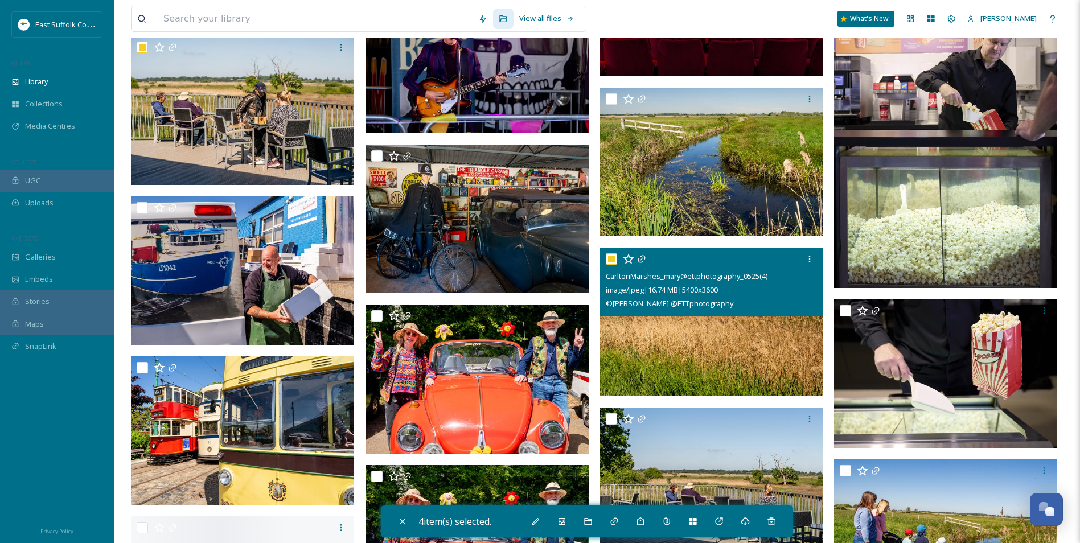
checkbox input "true"
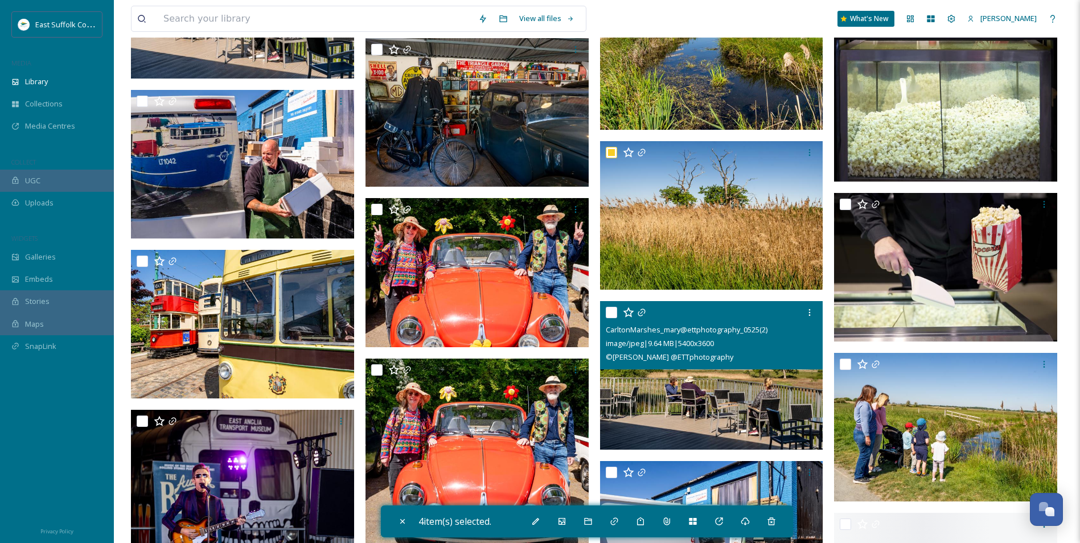
scroll to position [3245, 0]
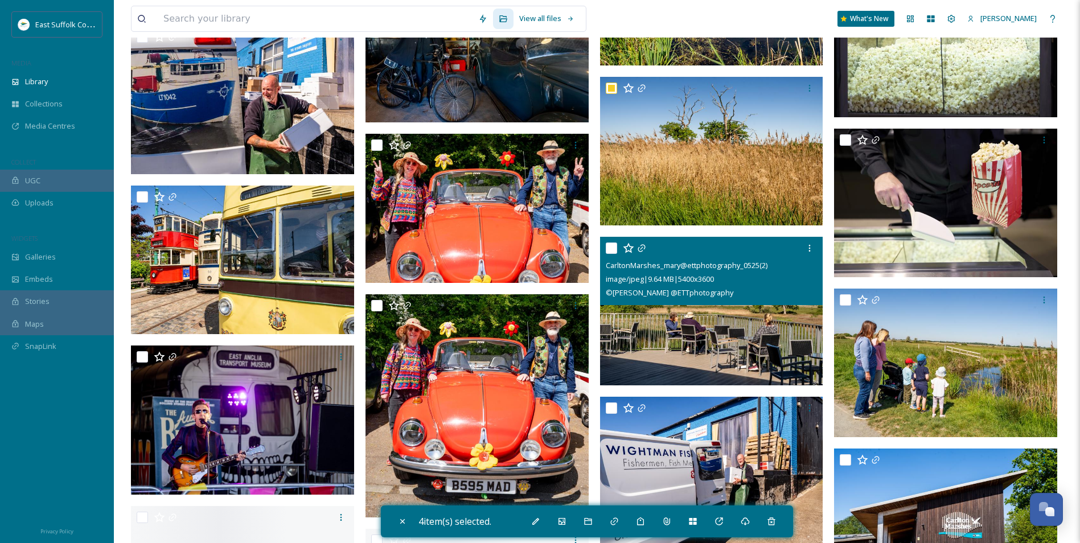
click at [676, 345] on img at bounding box center [711, 311] width 223 height 149
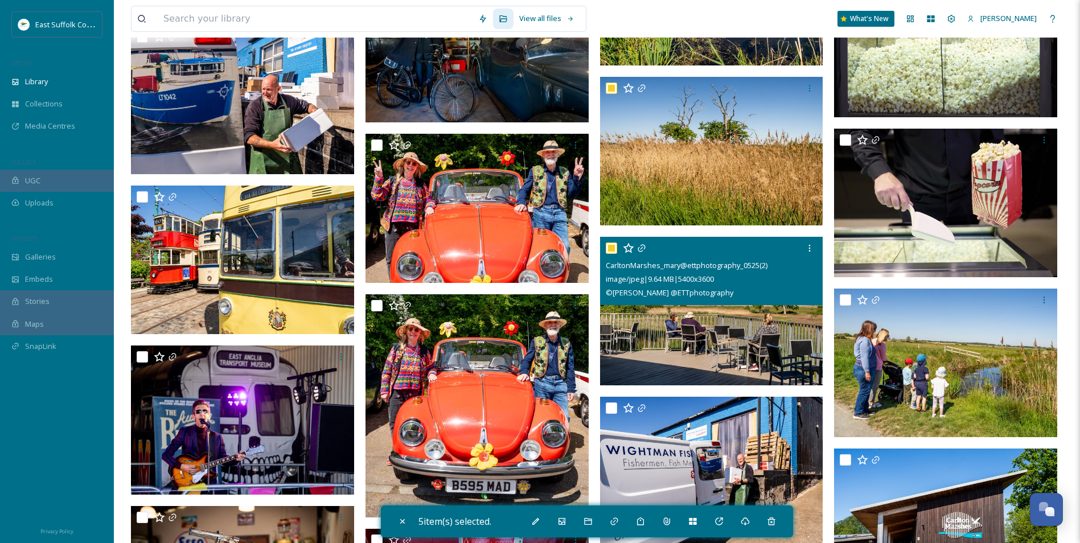
checkbox input "true"
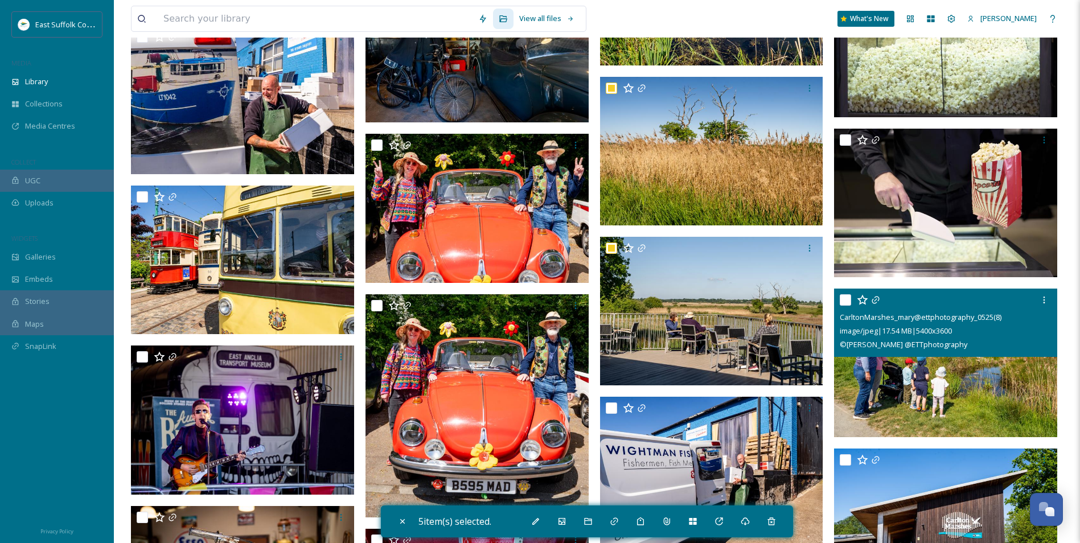
click at [903, 359] on img at bounding box center [945, 363] width 223 height 149
checkbox input "true"
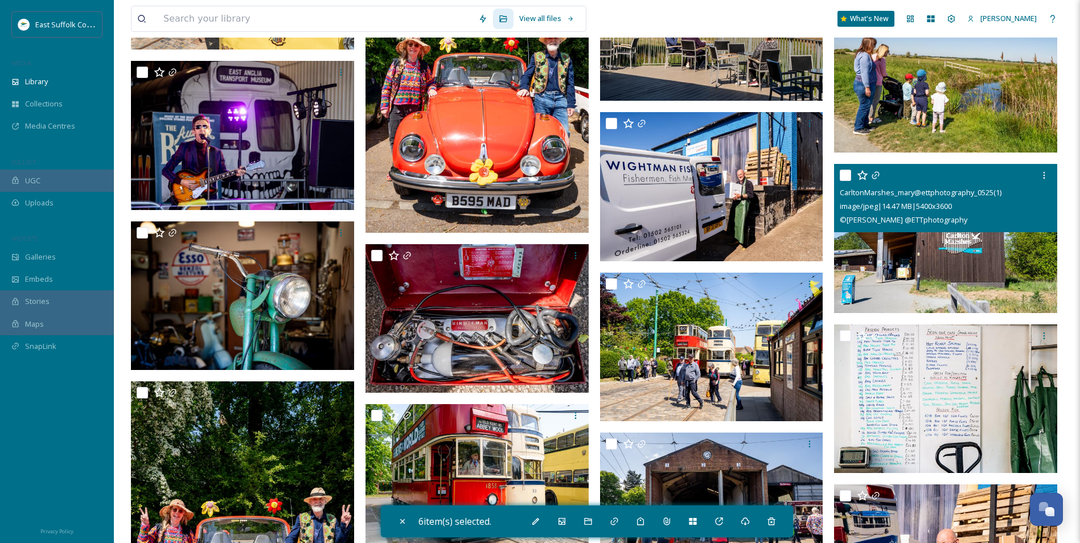
click at [960, 281] on img at bounding box center [945, 238] width 223 height 149
checkbox input "true"
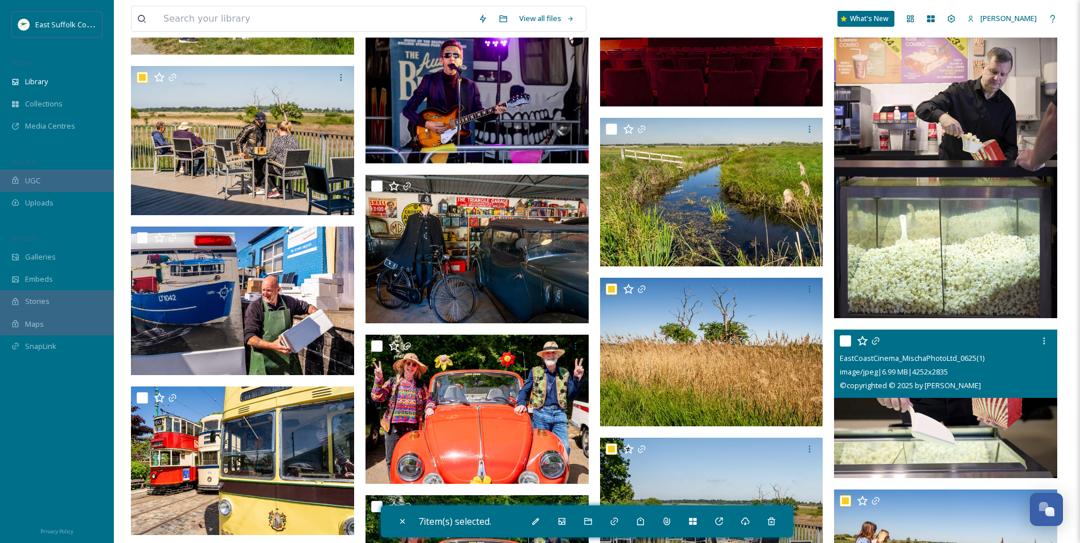
scroll to position [2789, 0]
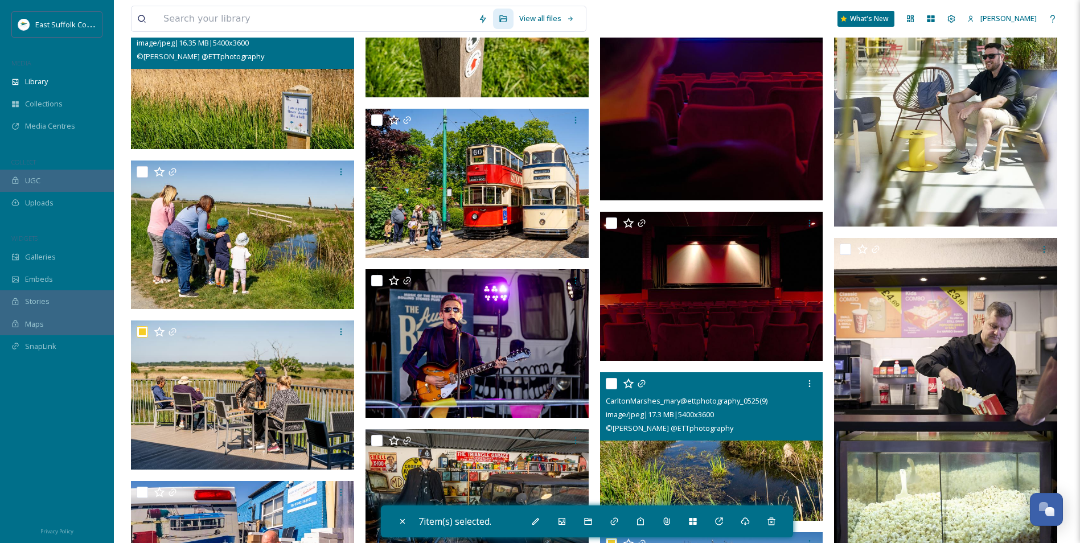
drag, startPoint x: 739, startPoint y: 478, endPoint x: 728, endPoint y: 463, distance: 18.2
click at [739, 477] on img at bounding box center [711, 446] width 223 height 149
checkbox input "true"
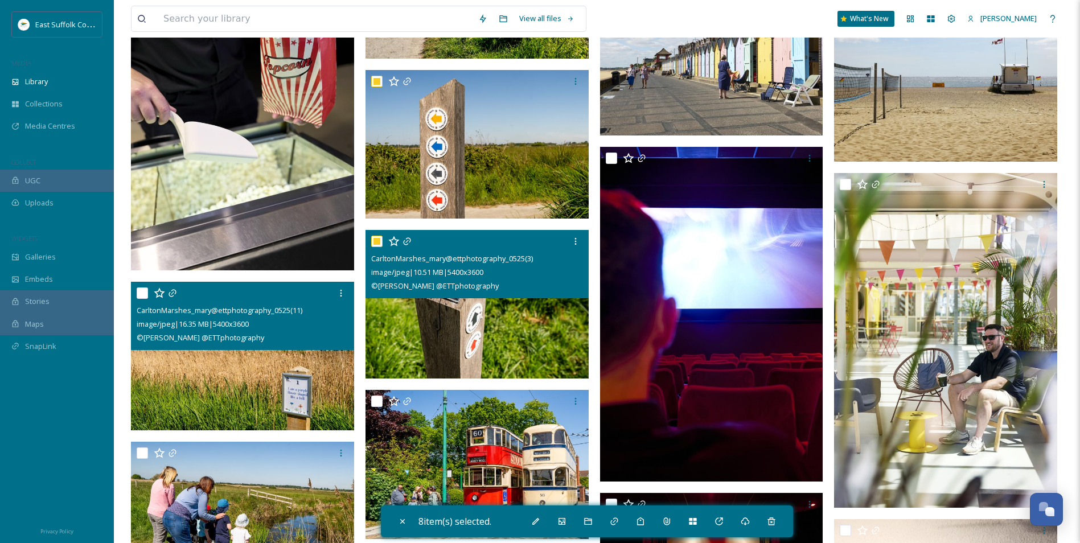
scroll to position [2505, 0]
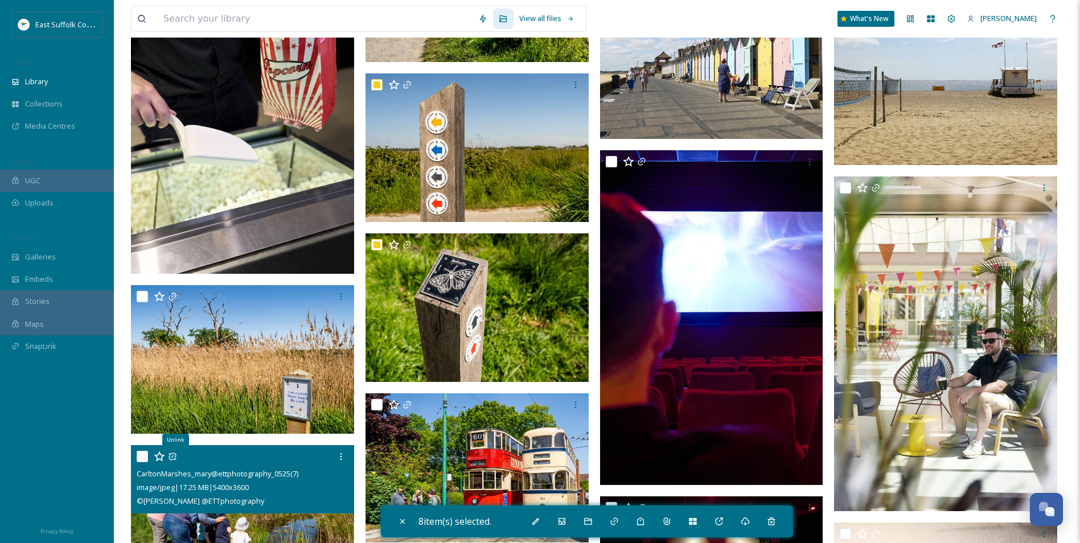
click at [233, 521] on img at bounding box center [242, 519] width 223 height 149
checkbox input "true"
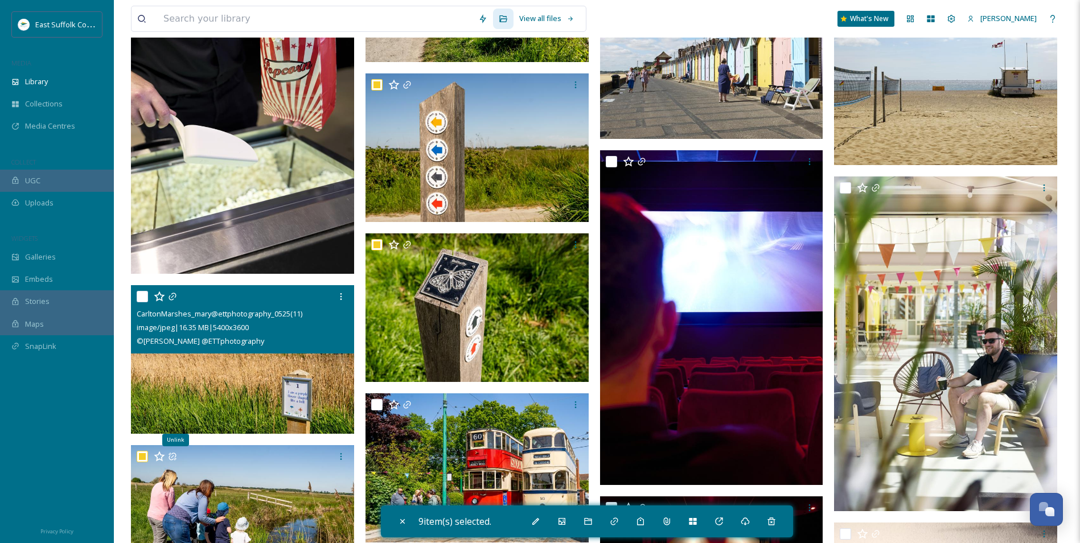
click at [287, 404] on img at bounding box center [242, 359] width 223 height 149
checkbox input "true"
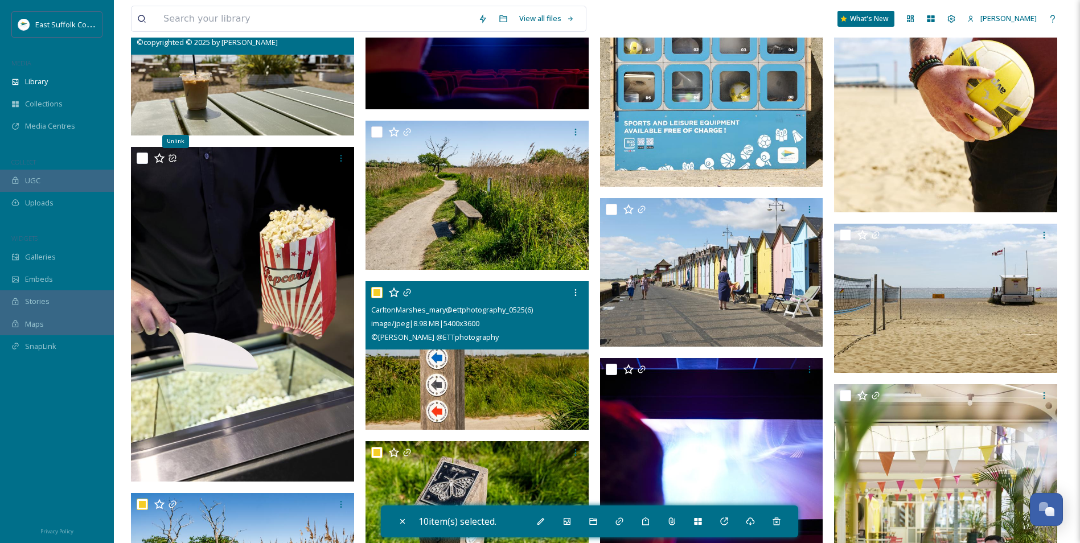
scroll to position [2277, 0]
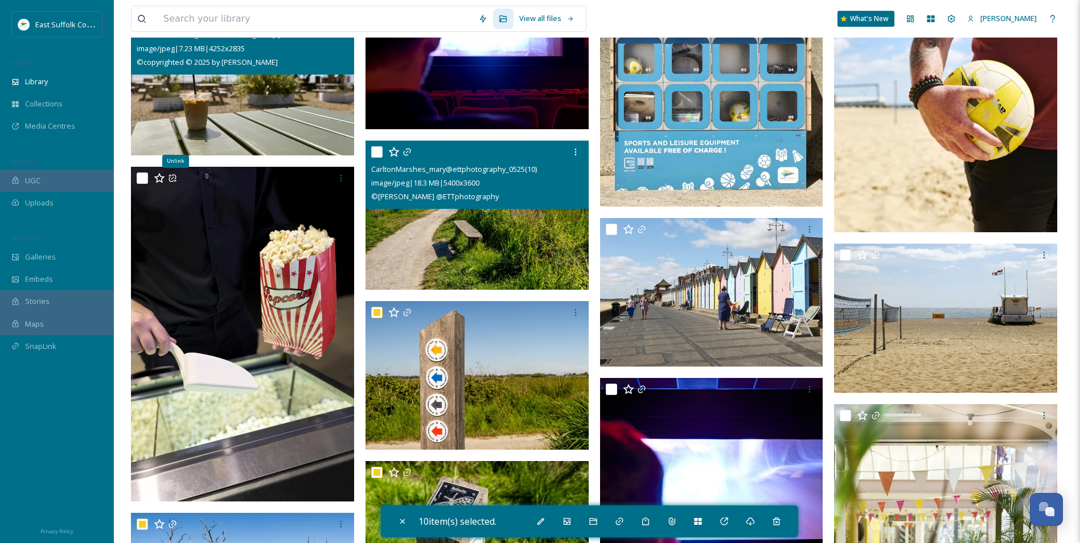
click at [489, 245] on img at bounding box center [476, 215] width 223 height 149
checkbox input "true"
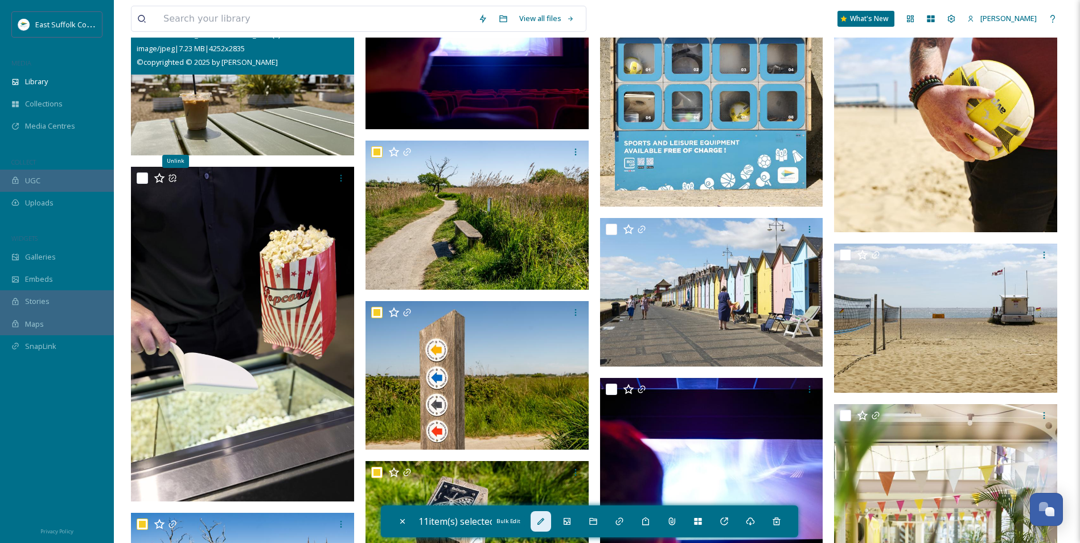
click at [536, 523] on div "Bulk Edit" at bounding box center [541, 521] width 20 height 20
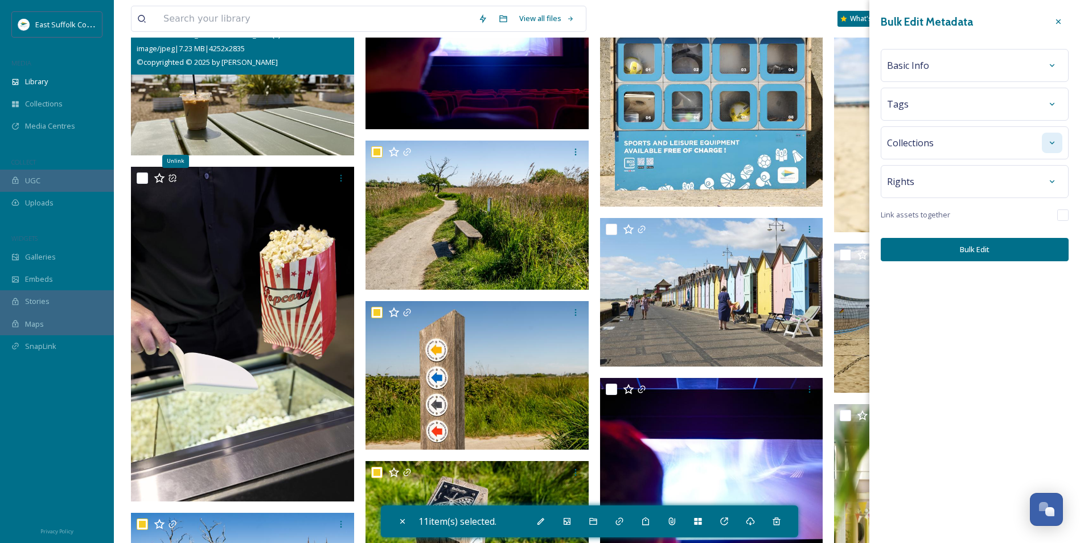
click at [1050, 149] on div at bounding box center [1052, 143] width 20 height 20
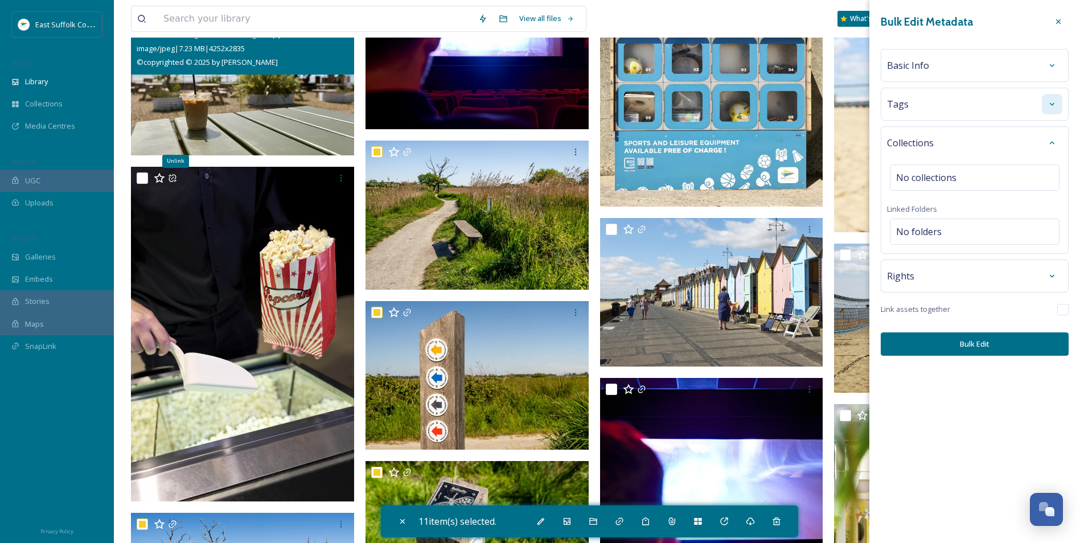
click at [1052, 105] on icon at bounding box center [1052, 103] width 5 height 3
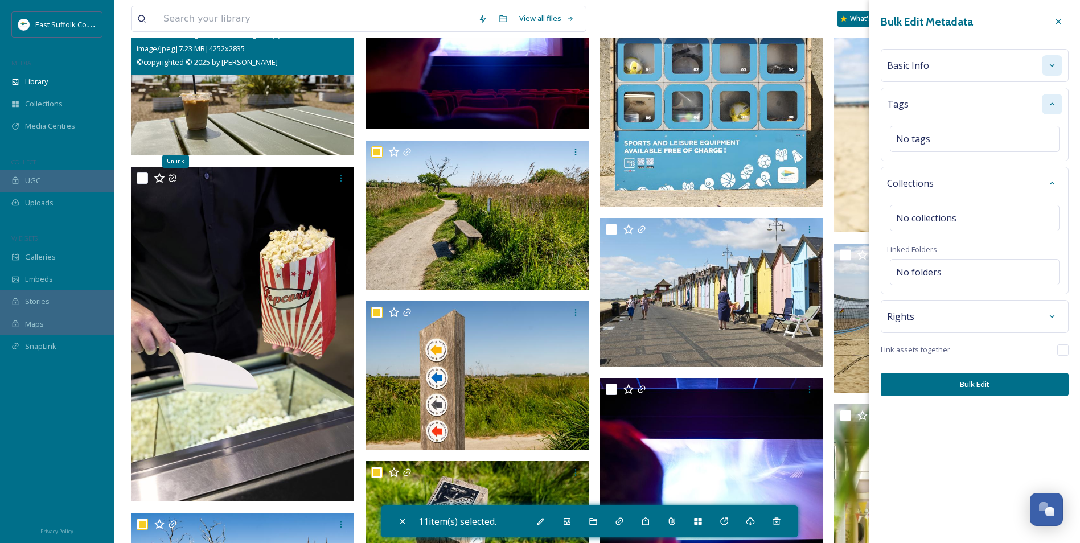
click at [1054, 61] on div at bounding box center [1052, 65] width 20 height 20
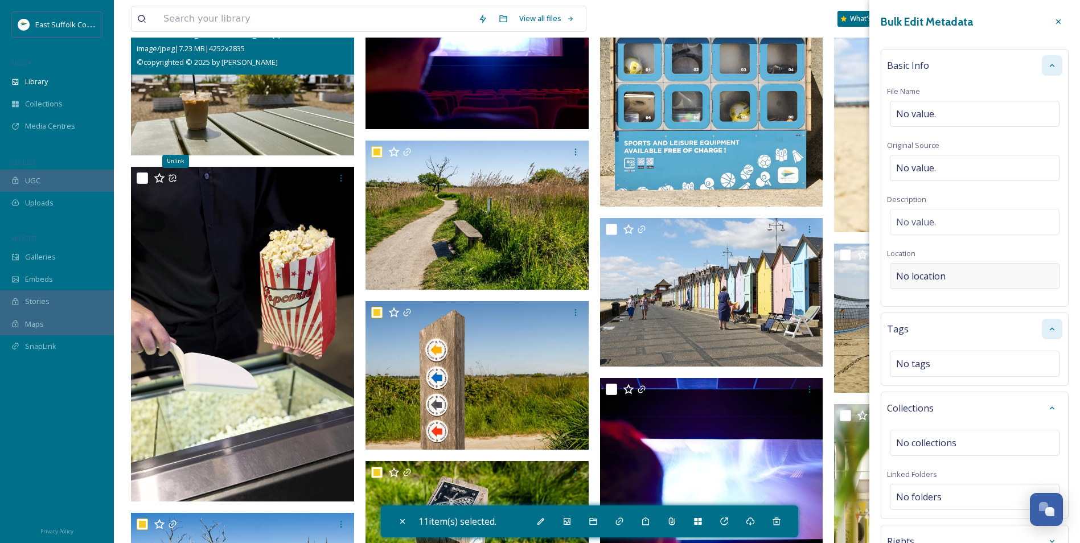
click at [924, 282] on span "No location" at bounding box center [921, 276] width 50 height 14
click at [928, 275] on input at bounding box center [974, 276] width 168 height 25
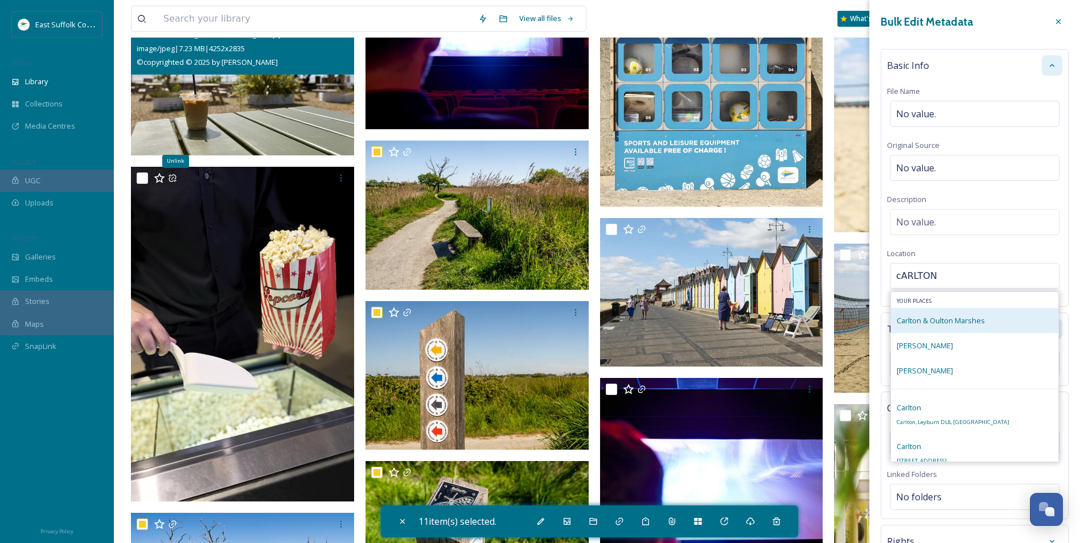
type input "cARLTON"
click at [938, 324] on span "Carlton & Oulton Marshes" at bounding box center [941, 320] width 88 height 10
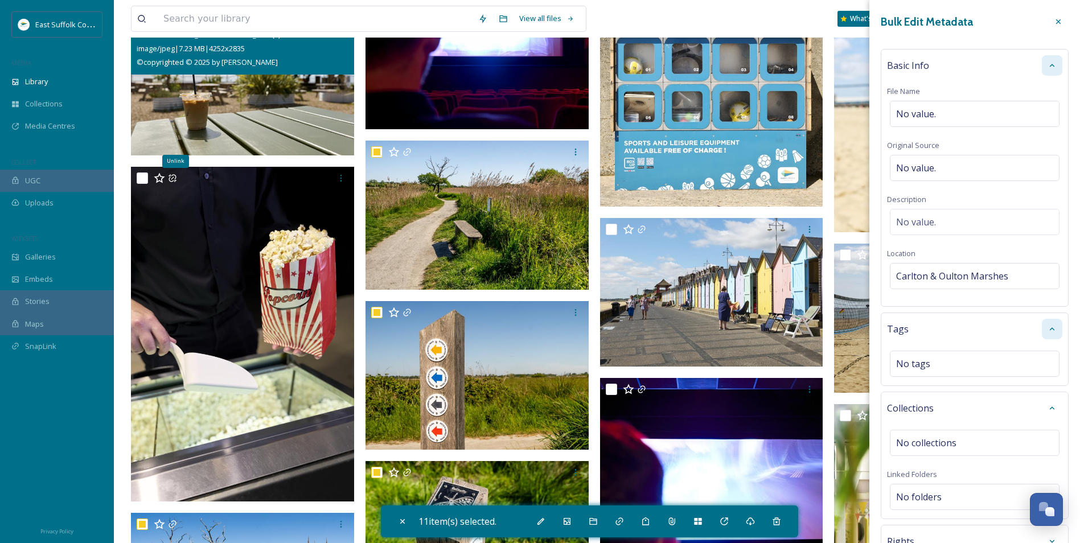
click at [1047, 61] on div at bounding box center [1052, 65] width 20 height 20
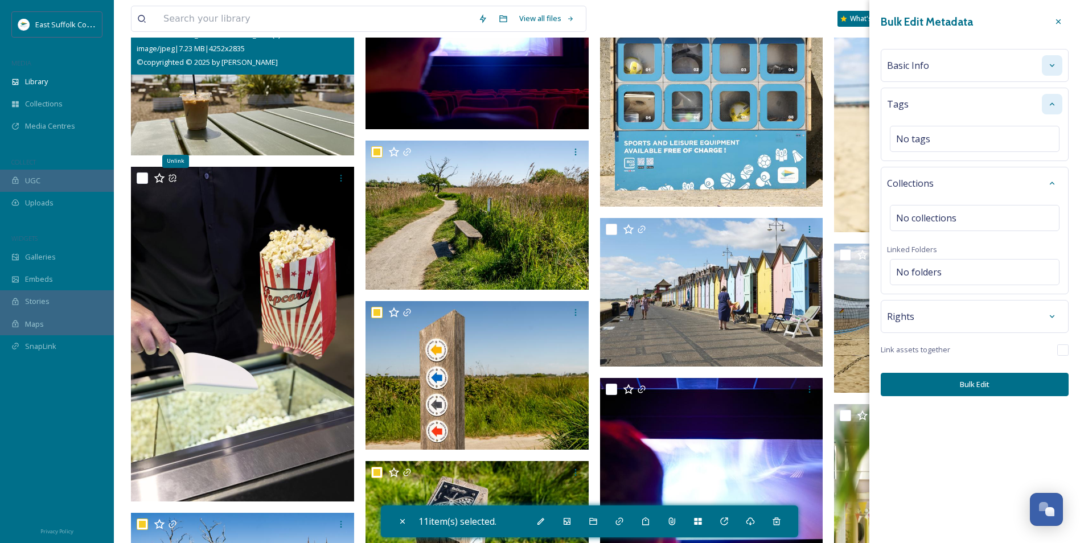
click at [940, 387] on button "Bulk Edit" at bounding box center [975, 384] width 188 height 23
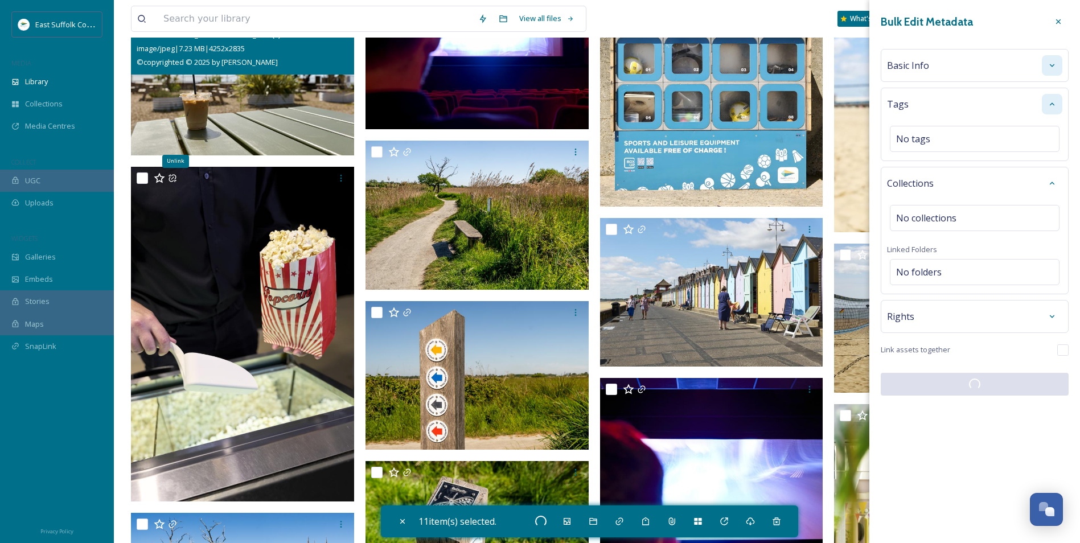
checkbox input "false"
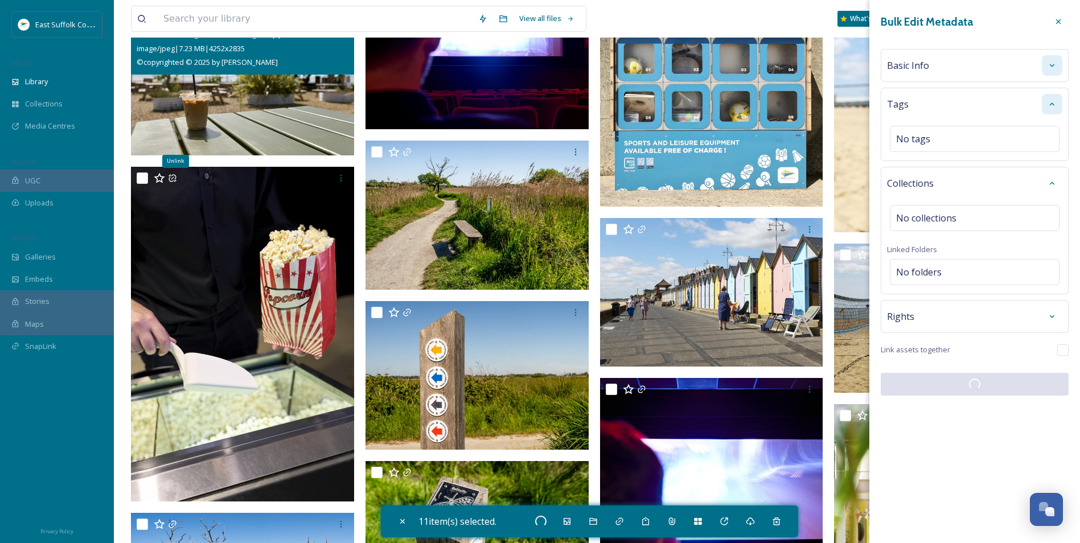
checkbox input "false"
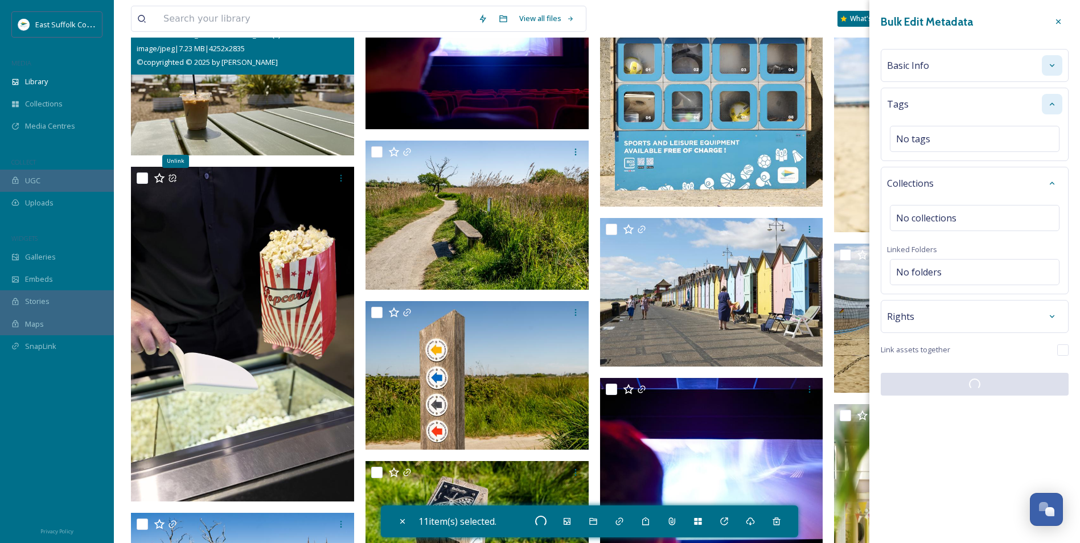
checkbox input "false"
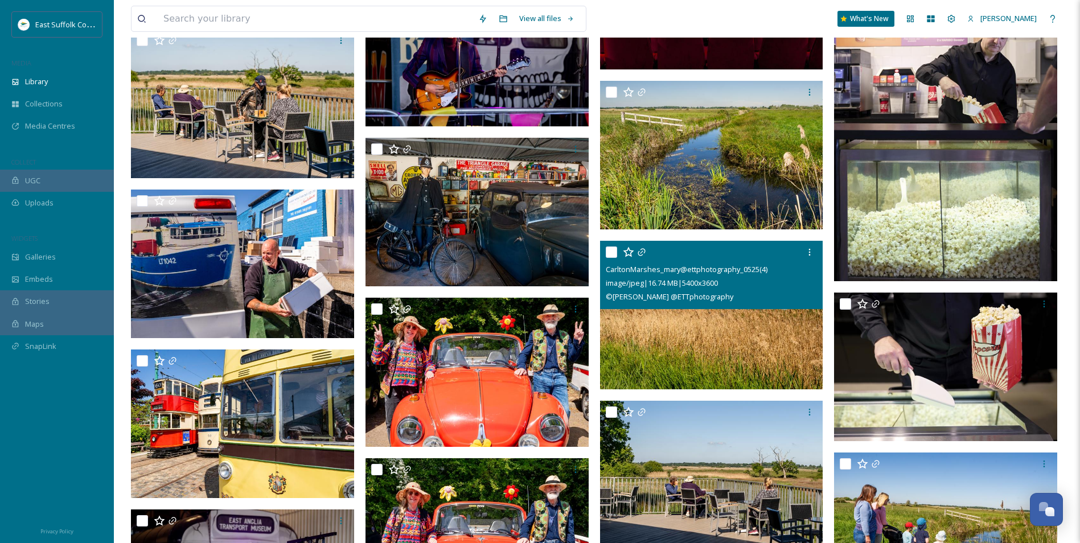
scroll to position [3074, 0]
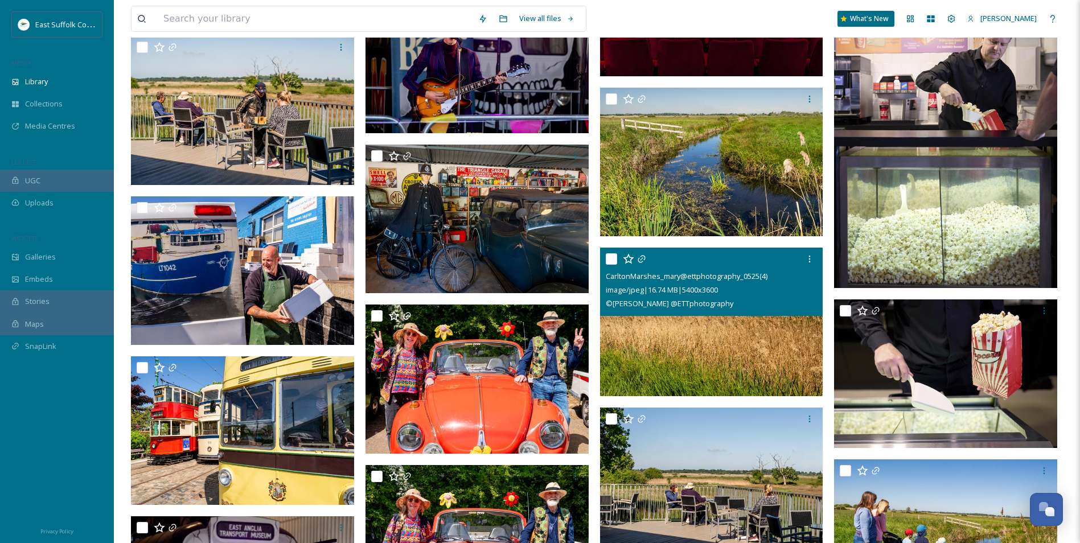
click at [717, 338] on img at bounding box center [711, 322] width 223 height 149
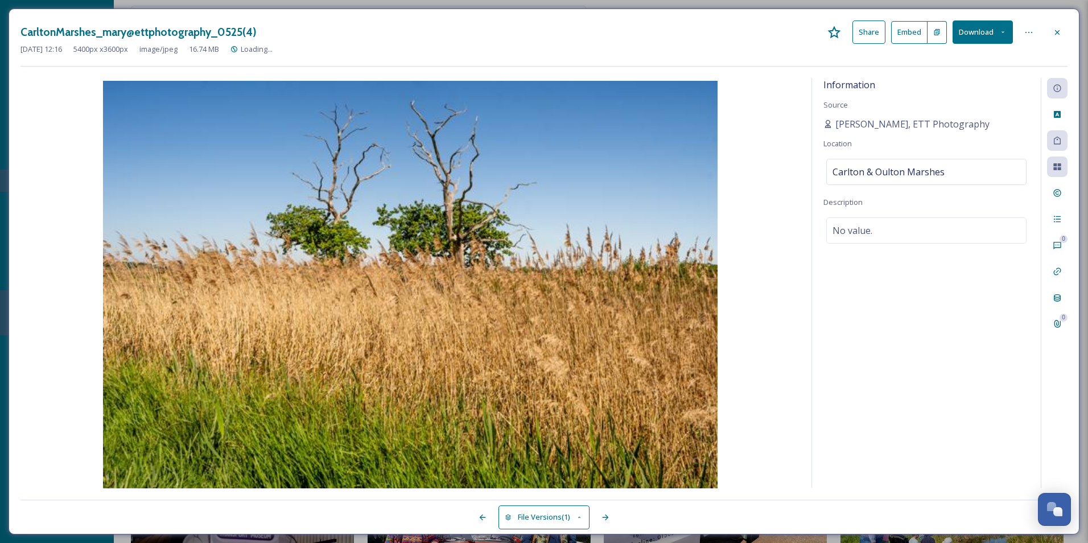
click at [960, 385] on div "Information Source [PERSON_NAME], ETT Photography Location [GEOGRAPHIC_DATA] De…" at bounding box center [926, 283] width 229 height 410
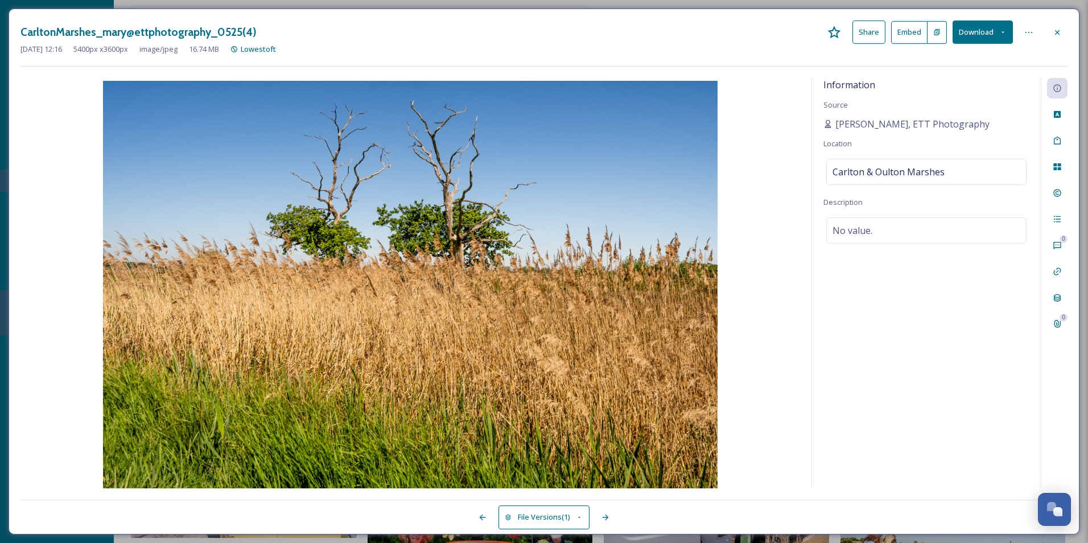
click at [869, 342] on div "Information Source [PERSON_NAME], ETT Photography Location [GEOGRAPHIC_DATA] De…" at bounding box center [926, 283] width 229 height 410
click at [944, 171] on div "Carlton & Oulton Marshes" at bounding box center [927, 172] width 200 height 26
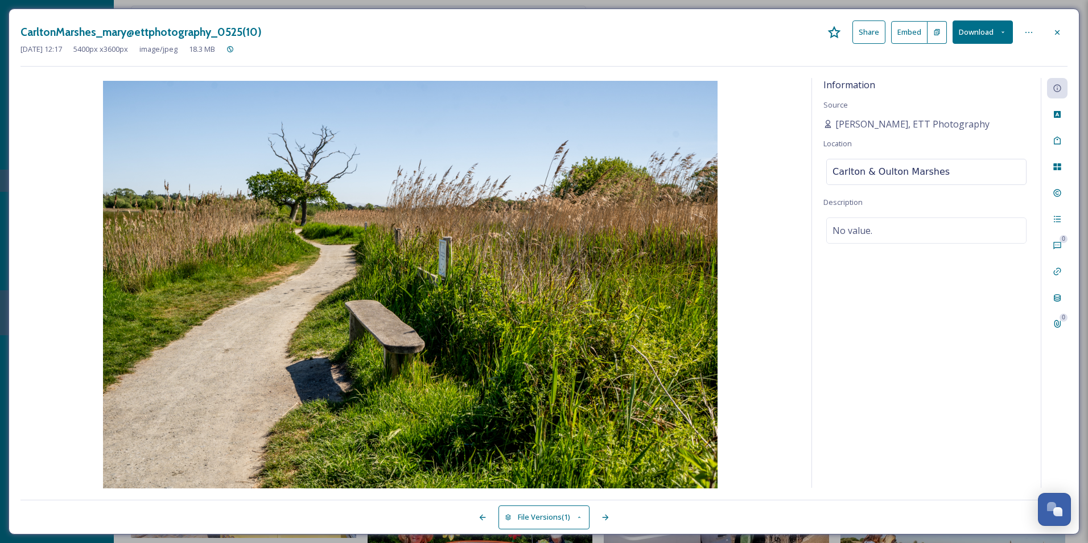
click at [944, 172] on input "Carlton & Oulton Marshes" at bounding box center [926, 171] width 199 height 25
type input "Carlton & Oulton Marshe"
click at [868, 389] on div "Information Source [PERSON_NAME], ETT Photography Location [GEOGRAPHIC_DATA] De…" at bounding box center [926, 283] width 229 height 410
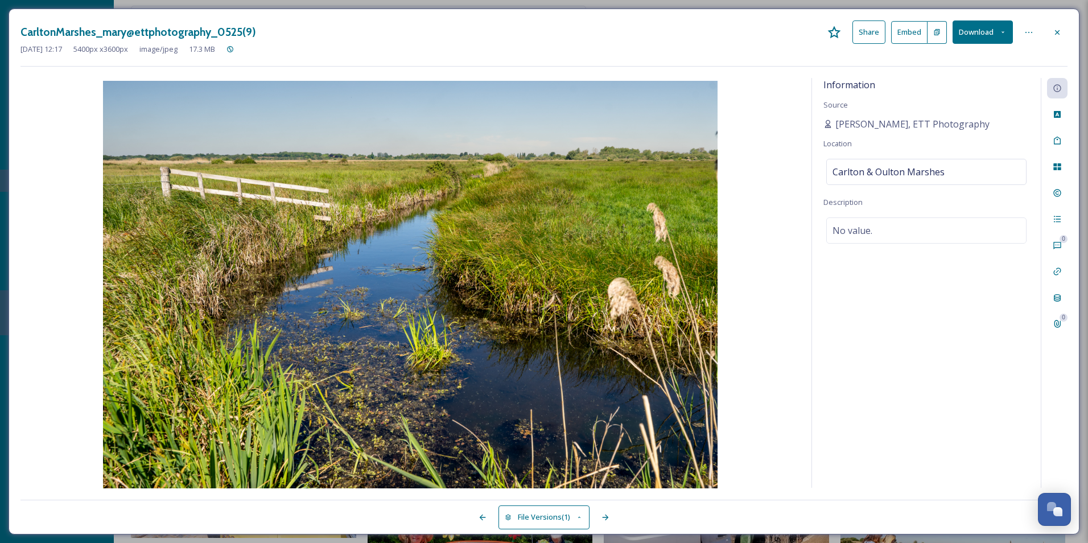
click at [865, 298] on div "Information Source [PERSON_NAME], ETT Photography Location [GEOGRAPHIC_DATA] De…" at bounding box center [926, 283] width 229 height 410
drag, startPoint x: 865, startPoint y: 298, endPoint x: 873, endPoint y: 295, distance: 8.7
click at [873, 295] on div "Information Source [PERSON_NAME], ETT Photography Location [GEOGRAPHIC_DATA] De…" at bounding box center [926, 283] width 229 height 410
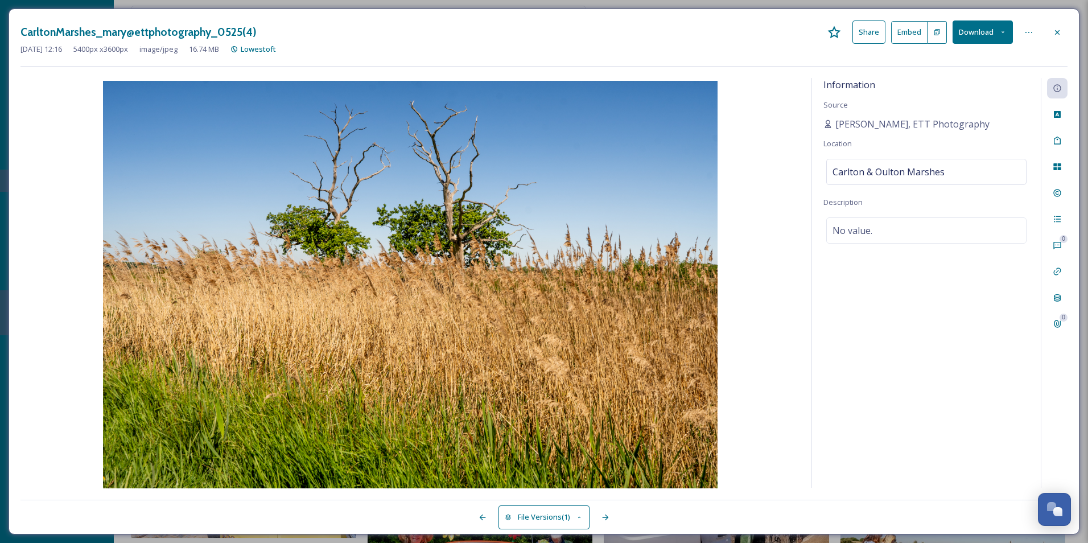
click at [883, 319] on div "Information Source [PERSON_NAME], ETT Photography Location [GEOGRAPHIC_DATA] De…" at bounding box center [926, 283] width 229 height 410
click at [913, 406] on div "Information Source [PERSON_NAME], ETT Photography Location [GEOGRAPHIC_DATA] De…" at bounding box center [926, 283] width 229 height 410
click at [943, 170] on span "Carlton & Oulton Marshes" at bounding box center [889, 172] width 112 height 14
click at [943, 170] on input "Carlton & Oulton Marshe" at bounding box center [926, 171] width 199 height 25
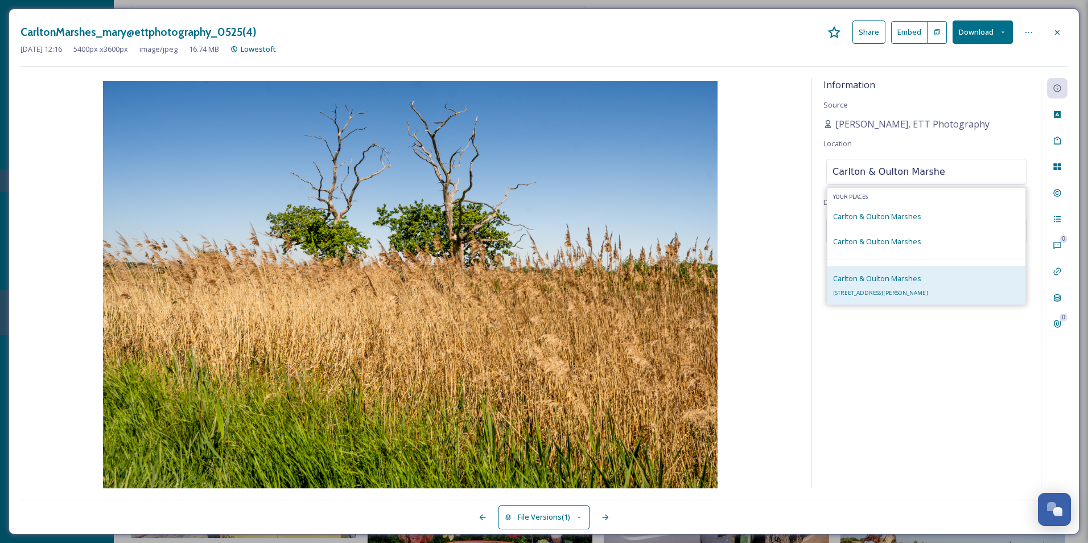
click at [874, 294] on span "[STREET_ADDRESS][PERSON_NAME]" at bounding box center [880, 292] width 95 height 7
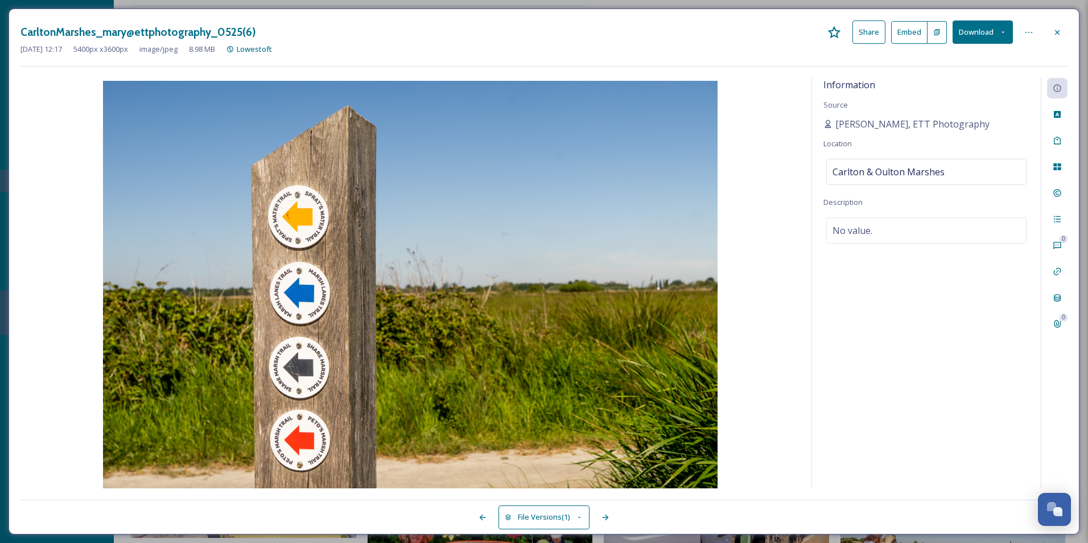
click at [915, 358] on div "Information Source [PERSON_NAME], ETT Photography Location [GEOGRAPHIC_DATA] De…" at bounding box center [926, 283] width 229 height 410
click at [952, 176] on div "Carlton & Oulton Marshes" at bounding box center [927, 172] width 200 height 26
click at [926, 171] on input at bounding box center [926, 171] width 199 height 25
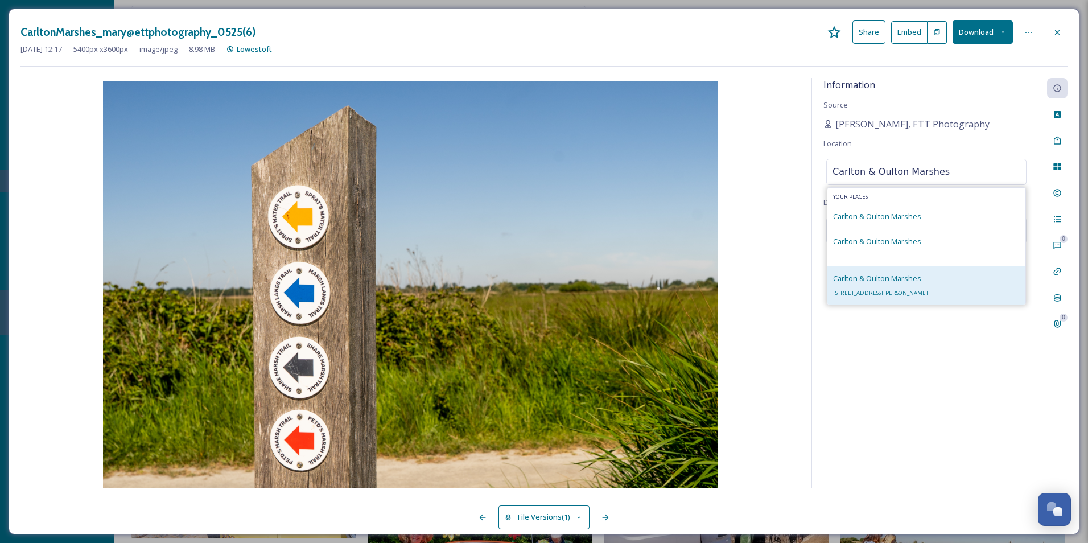
type input "Carlton & Oulton Marshes"
click at [884, 289] on span "[STREET_ADDRESS][PERSON_NAME]" at bounding box center [880, 292] width 95 height 7
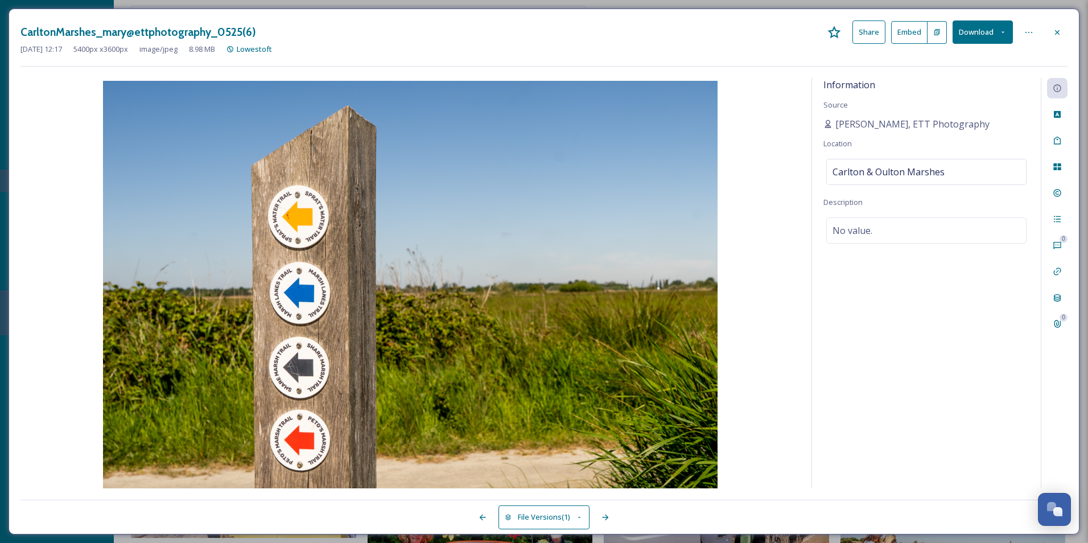
click at [888, 300] on div "Information Source [PERSON_NAME], ETT Photography Location [GEOGRAPHIC_DATA] De…" at bounding box center [926, 283] width 229 height 410
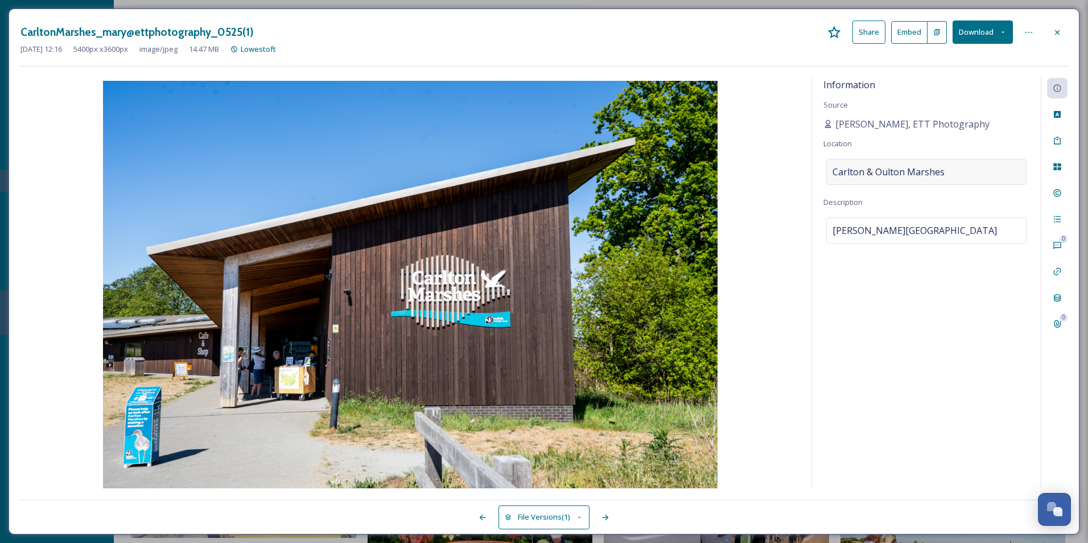
click at [984, 175] on div "Carlton & Oulton Marshes" at bounding box center [927, 172] width 200 height 26
click at [963, 175] on input at bounding box center [926, 171] width 199 height 25
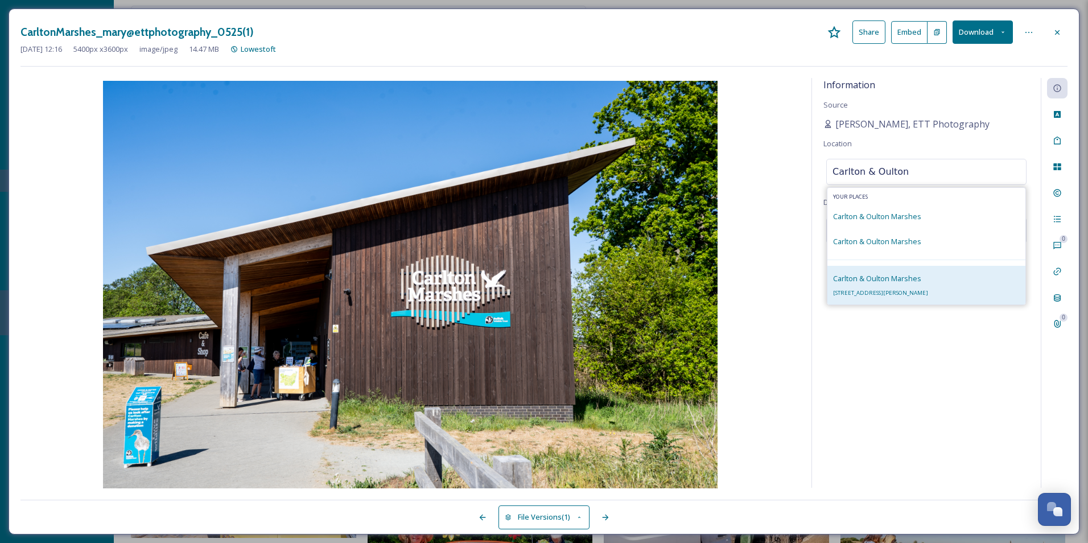
type input "Carlton & Oulton"
click at [886, 294] on span "[STREET_ADDRESS][PERSON_NAME]" at bounding box center [880, 292] width 95 height 7
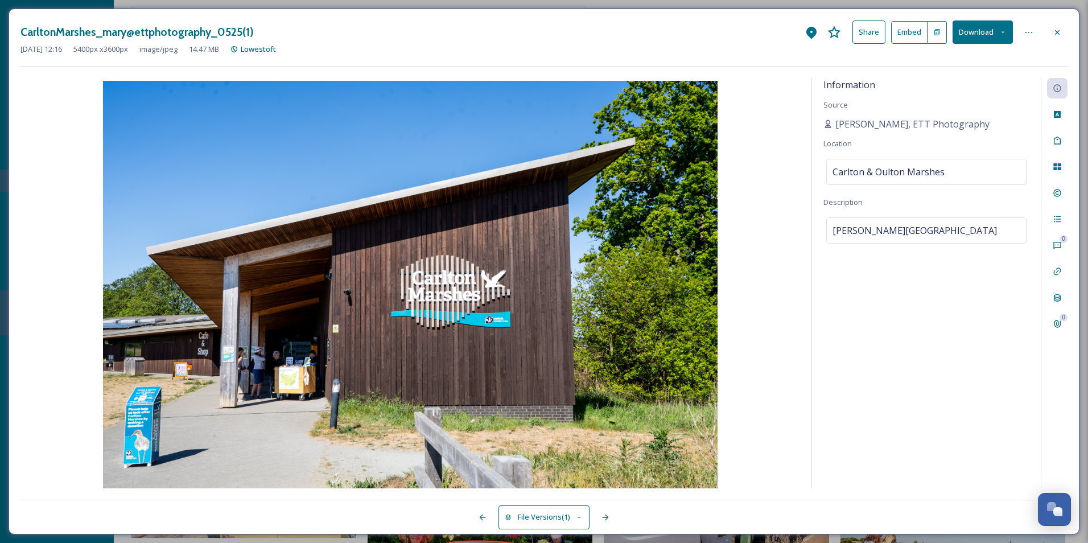
click at [887, 334] on div "Information Source [PERSON_NAME], ETT Photography Location [GEOGRAPHIC_DATA] De…" at bounding box center [926, 283] width 229 height 410
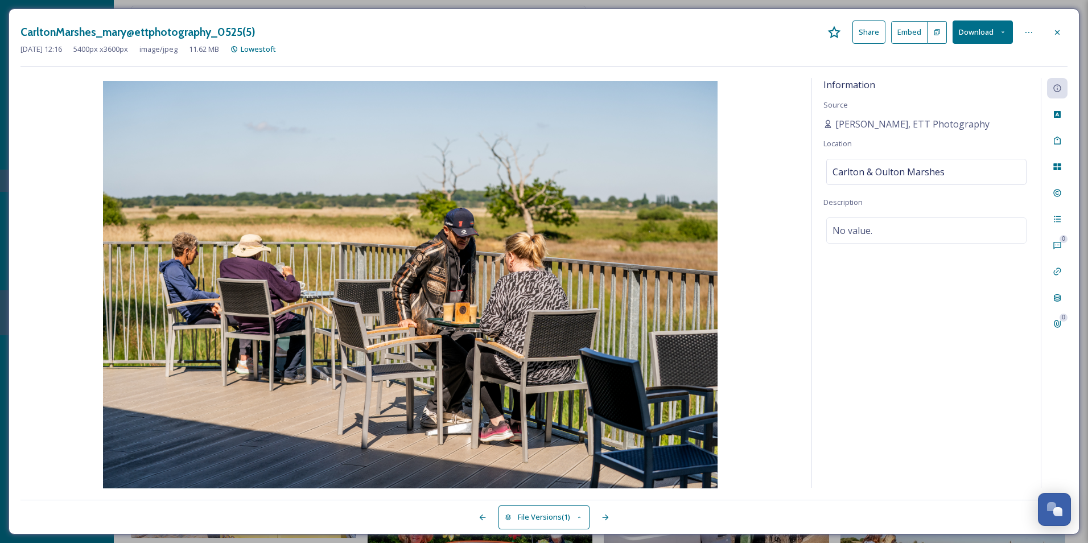
drag, startPoint x: 911, startPoint y: 174, endPoint x: 824, endPoint y: 321, distance: 171.0
click at [824, 321] on div "Information Source [PERSON_NAME], ETT Photography Location [GEOGRAPHIC_DATA] De…" at bounding box center [926, 283] width 229 height 410
click at [939, 174] on span "Carlton & Oulton Marshes" at bounding box center [889, 172] width 112 height 14
click at [939, 174] on input at bounding box center [926, 171] width 199 height 25
type input "Carlton & Oulton"
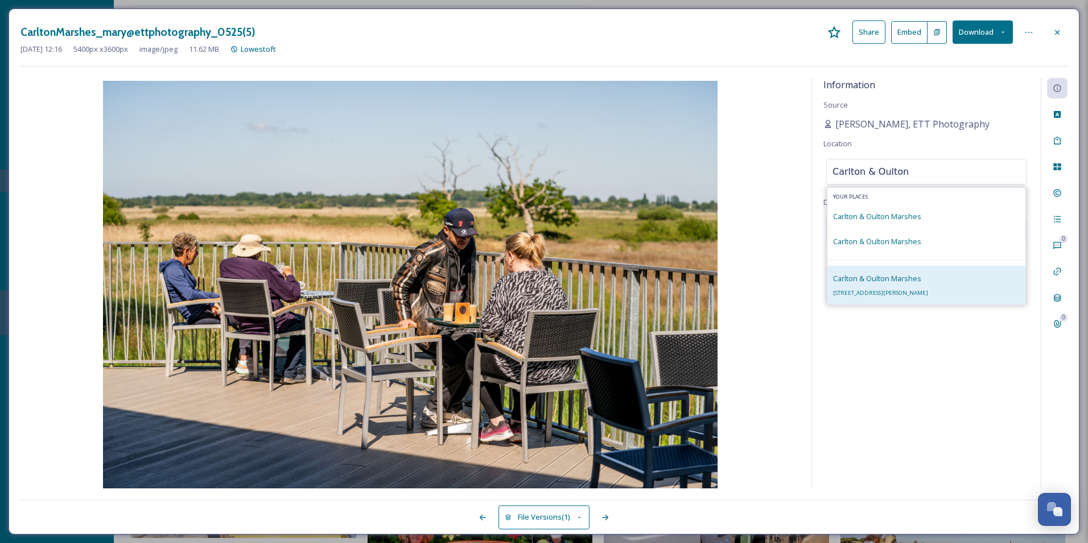
click at [899, 279] on span "Carlton & Oulton Marshes" at bounding box center [877, 278] width 88 height 10
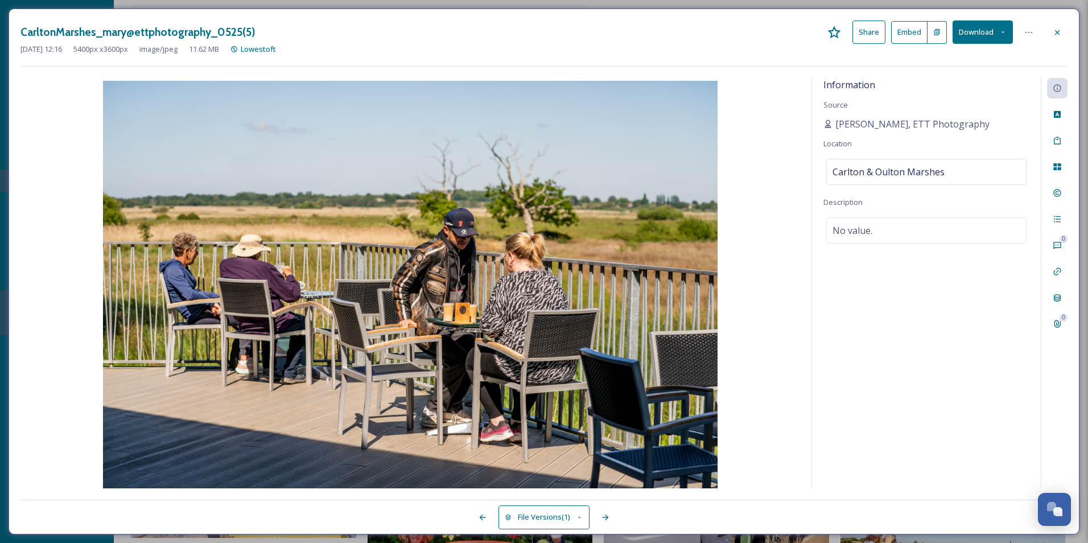
click at [897, 341] on div "Information Source [PERSON_NAME], ETT Photography Location [GEOGRAPHIC_DATA] De…" at bounding box center [926, 283] width 229 height 410
drag, startPoint x: 846, startPoint y: 295, endPoint x: 852, endPoint y: 295, distance: 5.7
click at [846, 295] on div "Information Source [PERSON_NAME], ETT Photography Location [GEOGRAPHIC_DATA] De…" at bounding box center [926, 283] width 229 height 410
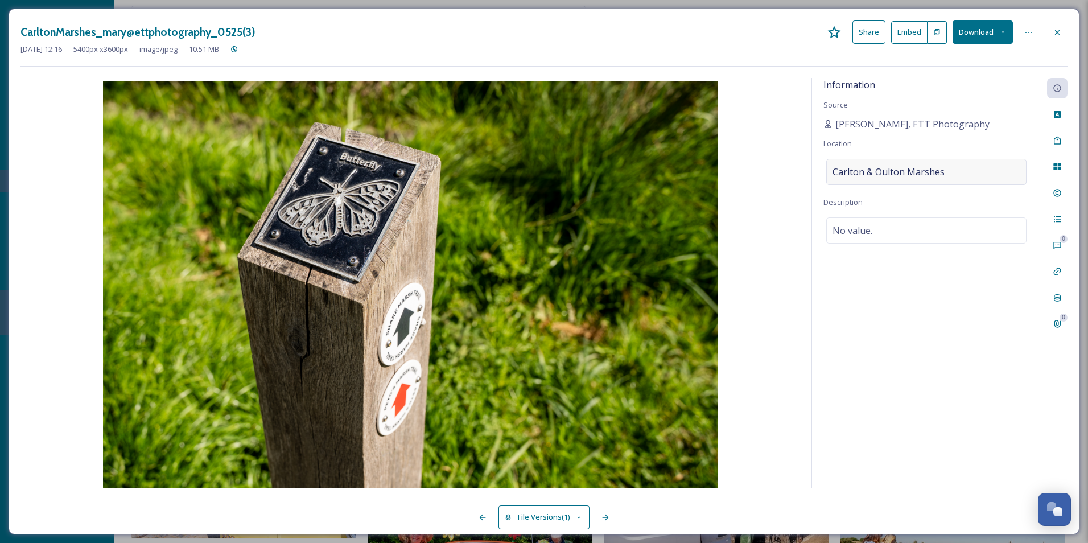
click at [954, 167] on div "Carlton & Oulton Marshes" at bounding box center [927, 172] width 200 height 26
click at [954, 167] on input at bounding box center [926, 171] width 199 height 25
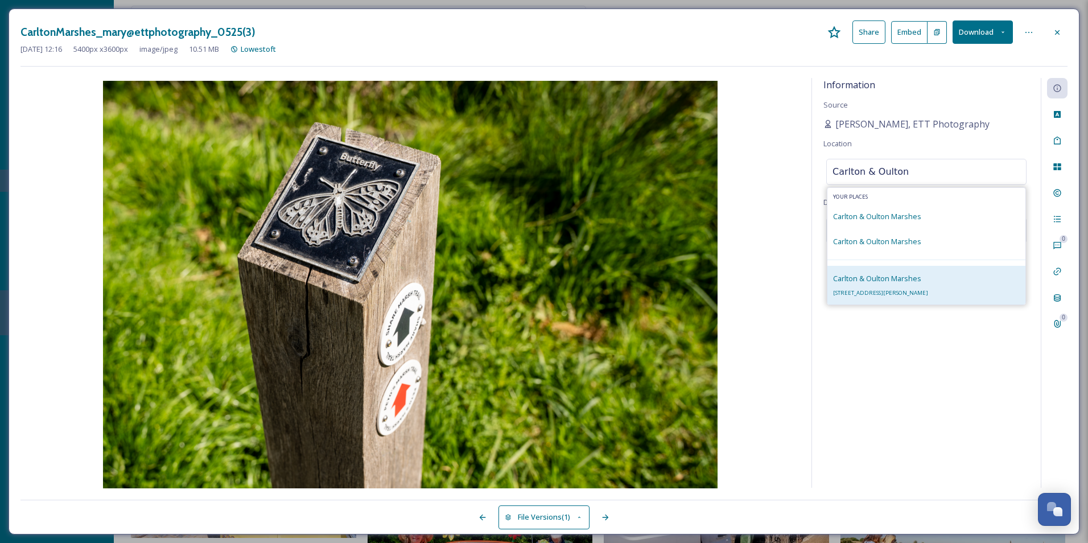
type input "Carlton & Oulton"
click at [887, 270] on div "Carlton & Oulton [STREET_ADDRESS][PERSON_NAME]" at bounding box center [927, 285] width 198 height 39
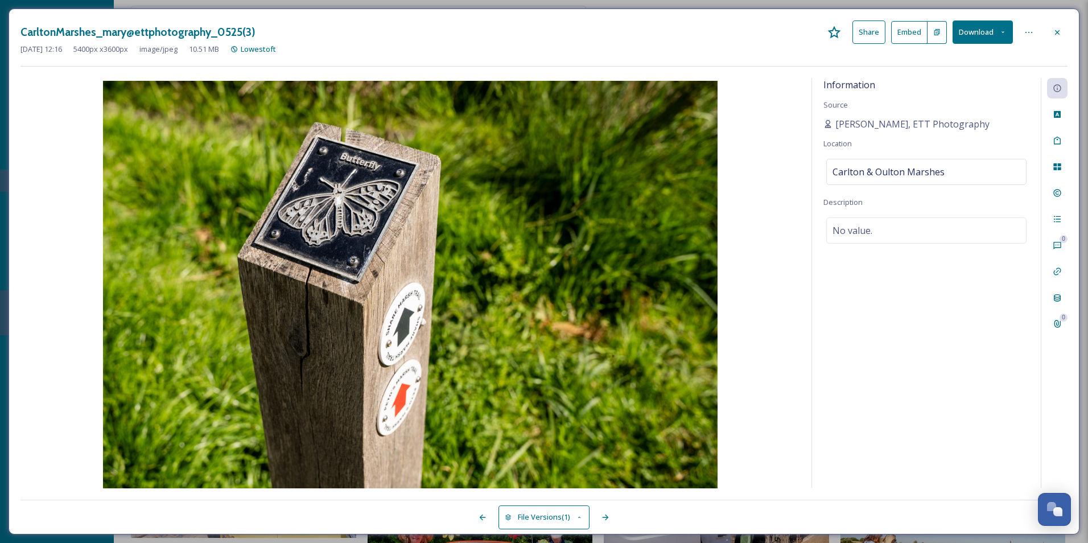
click at [896, 294] on div "Information Source [PERSON_NAME], ETT Photography Location [GEOGRAPHIC_DATA] De…" at bounding box center [926, 283] width 229 height 410
click at [868, 368] on div "Information Source [PERSON_NAME], ETT Photography Location [GEOGRAPHIC_DATA] De…" at bounding box center [926, 283] width 229 height 410
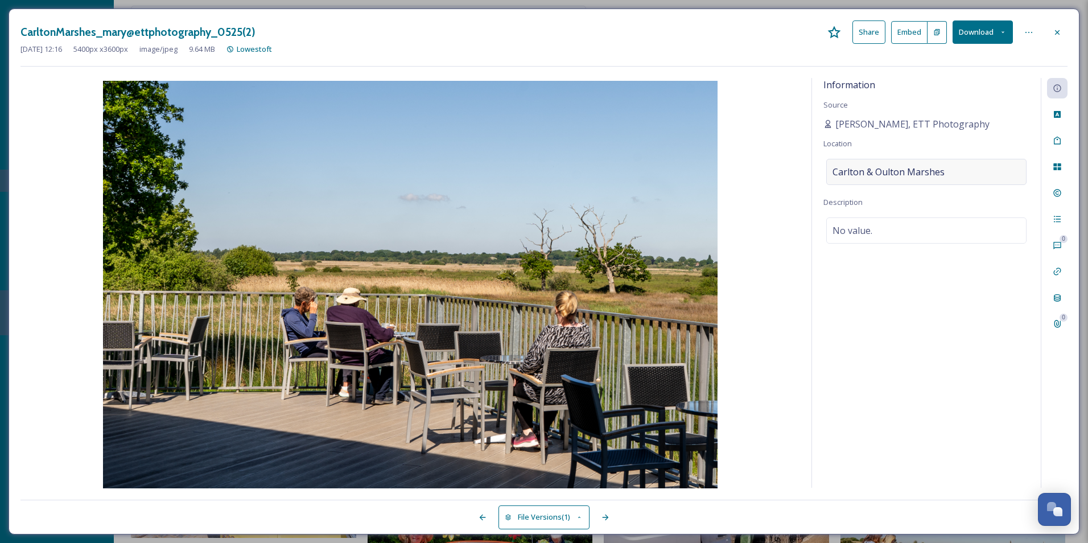
click at [972, 172] on div "Carlton & Oulton Marshes" at bounding box center [927, 172] width 200 height 26
click at [972, 172] on input at bounding box center [926, 171] width 199 height 25
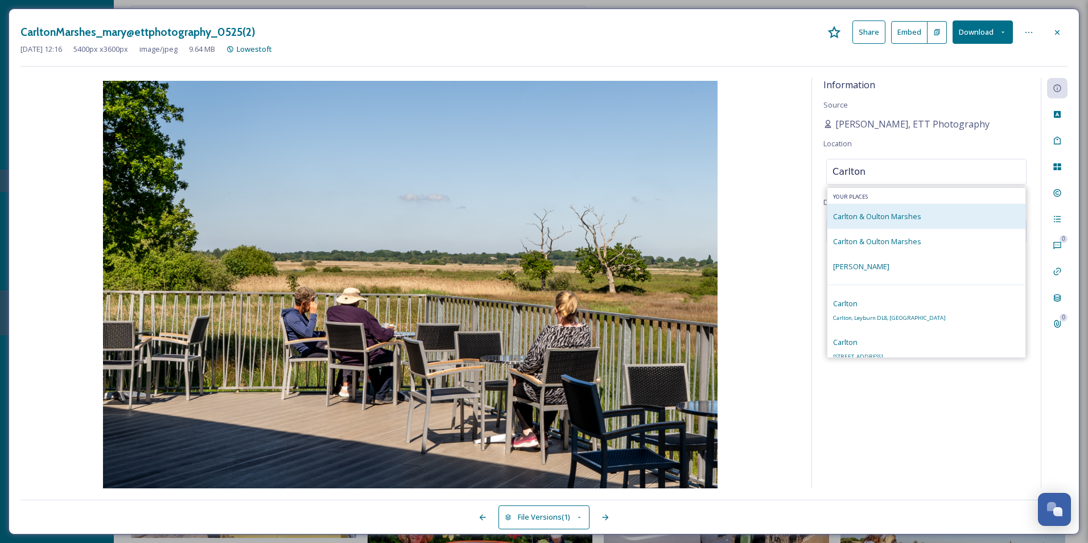
type input "Carlton"
click at [927, 221] on div "Carlton & Oulton Marshes" at bounding box center [927, 216] width 198 height 25
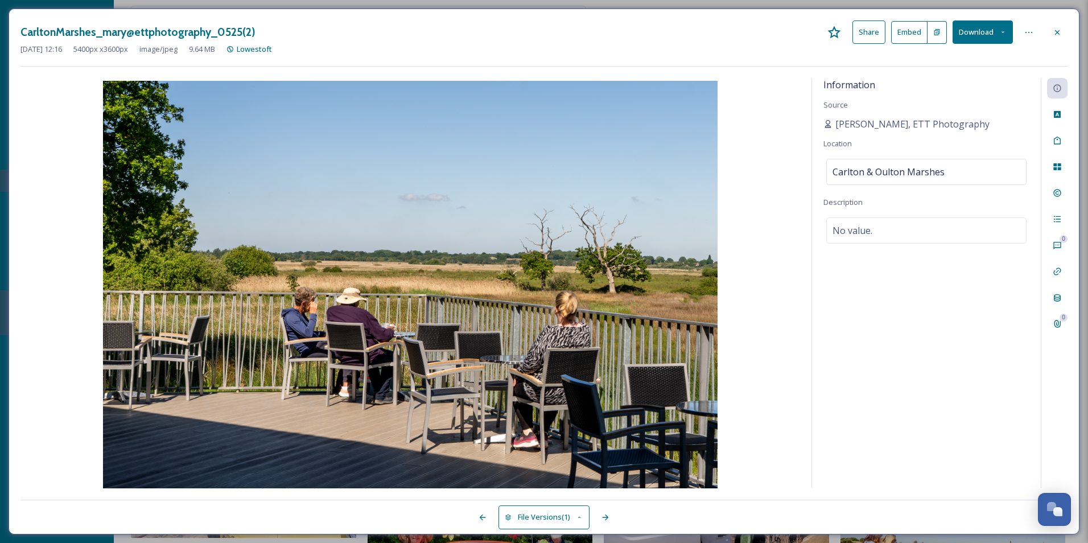
click at [899, 335] on div "Information Source [PERSON_NAME], ETT Photography Location [GEOGRAPHIC_DATA] De…" at bounding box center [926, 283] width 229 height 410
click at [939, 301] on div "Information Source [PERSON_NAME], ETT Photography Location [GEOGRAPHIC_DATA] De…" at bounding box center [926, 283] width 229 height 410
click at [942, 175] on span "Carlton & Oulton Marshes" at bounding box center [889, 172] width 112 height 14
click at [942, 175] on input at bounding box center [926, 171] width 199 height 25
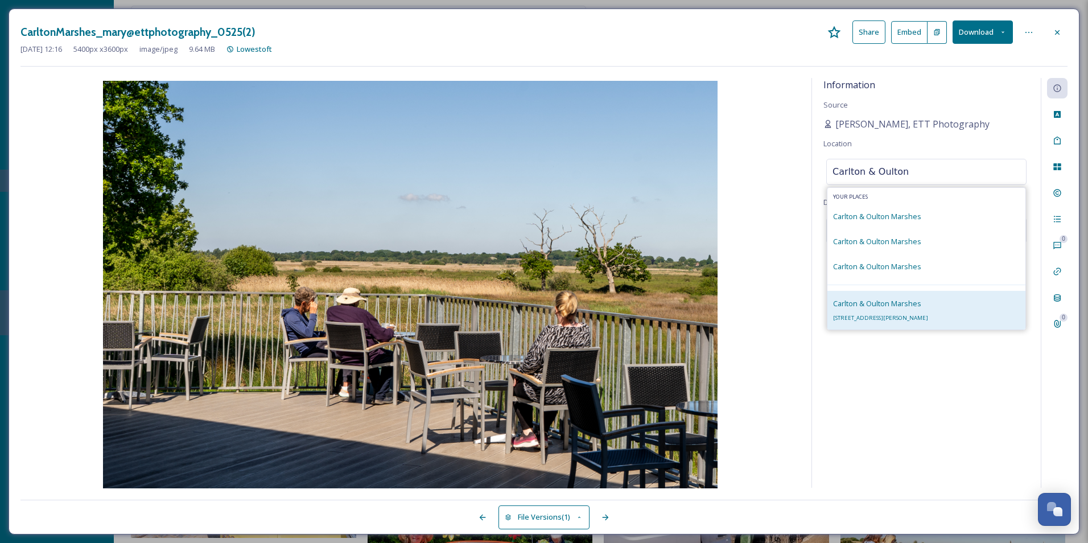
type input "Carlton & Oulton"
click at [893, 310] on div "Carlton & Oulton [STREET_ADDRESS][PERSON_NAME]" at bounding box center [880, 310] width 95 height 27
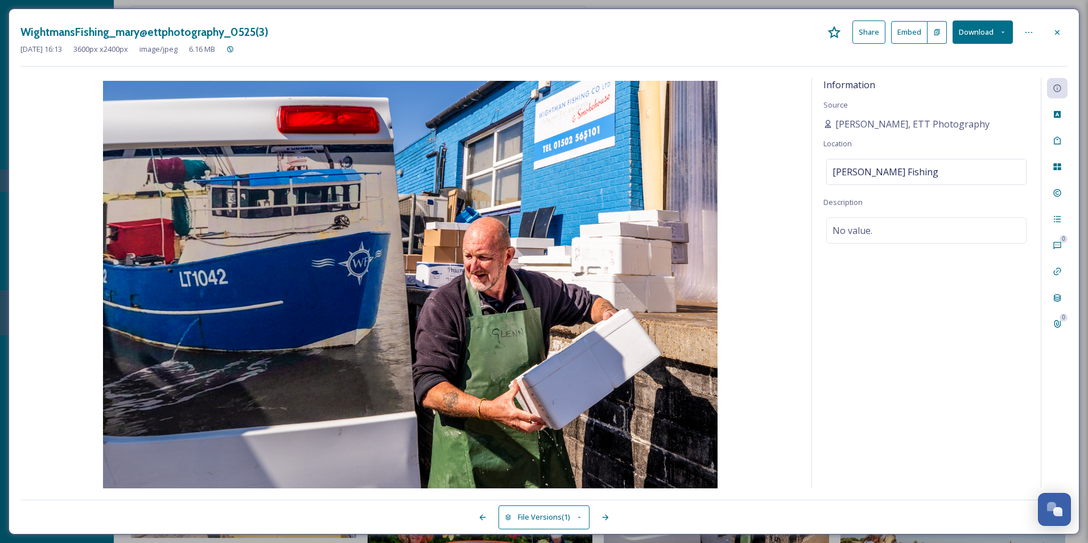
click at [889, 309] on div "Information Source [PERSON_NAME], ETT Photography Location [PERSON_NAME] Fishin…" at bounding box center [926, 283] width 229 height 410
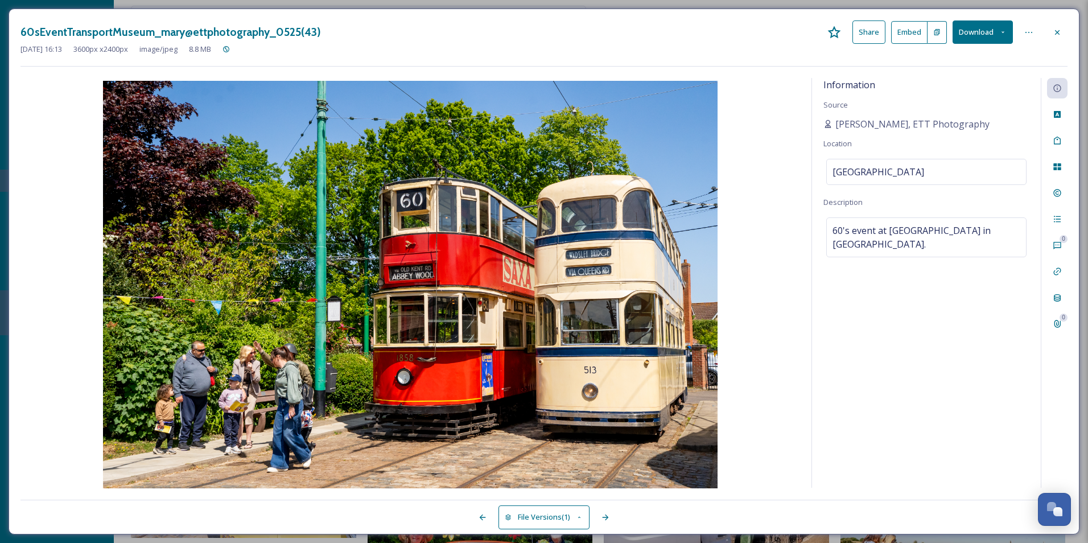
click at [934, 318] on div "Information Source [PERSON_NAME], ETT Photography Location [GEOGRAPHIC_DATA] De…" at bounding box center [926, 283] width 229 height 410
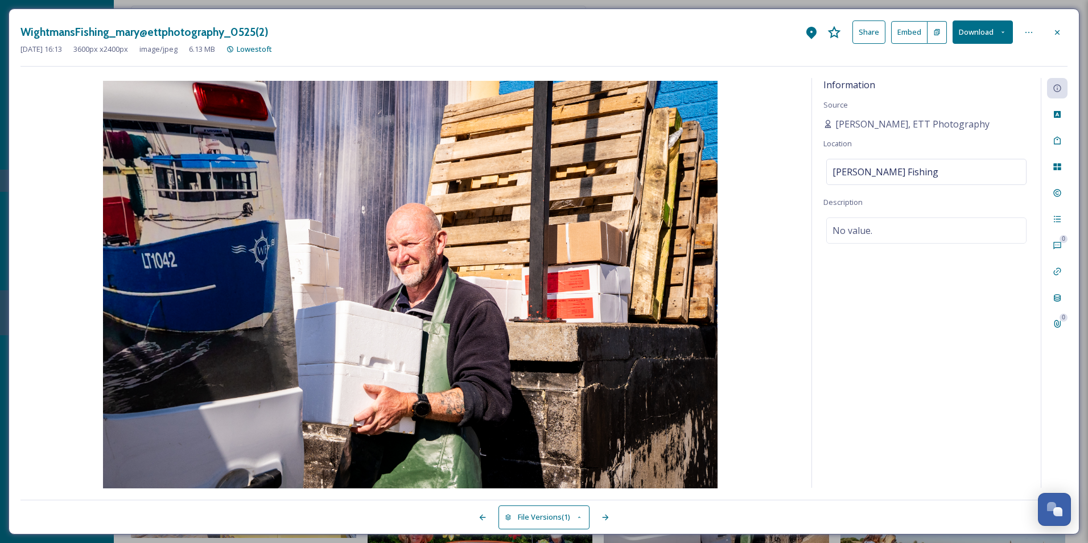
click at [922, 335] on div "Information Source [PERSON_NAME], ETT Photography Location [PERSON_NAME] Fishin…" at bounding box center [926, 283] width 229 height 410
click at [810, 37] on icon at bounding box center [812, 33] width 14 height 14
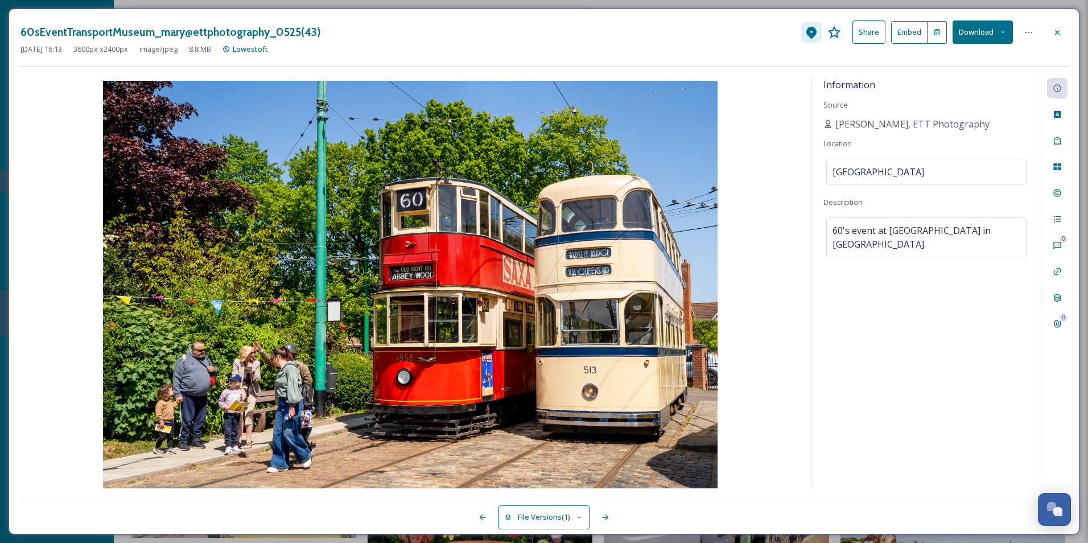
click at [811, 37] on icon at bounding box center [812, 33] width 10 height 13
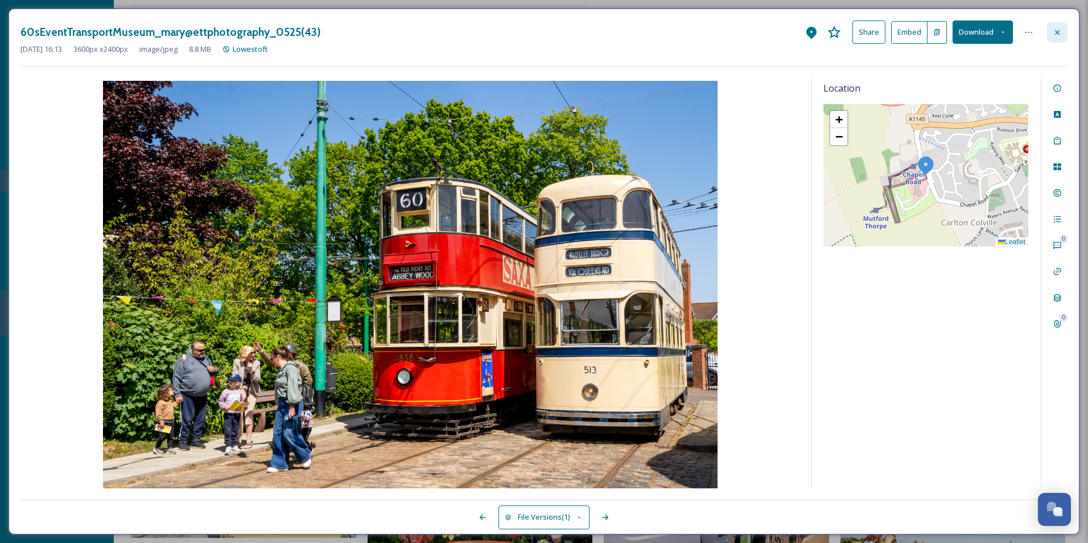
click at [1054, 28] on icon at bounding box center [1057, 32] width 9 height 9
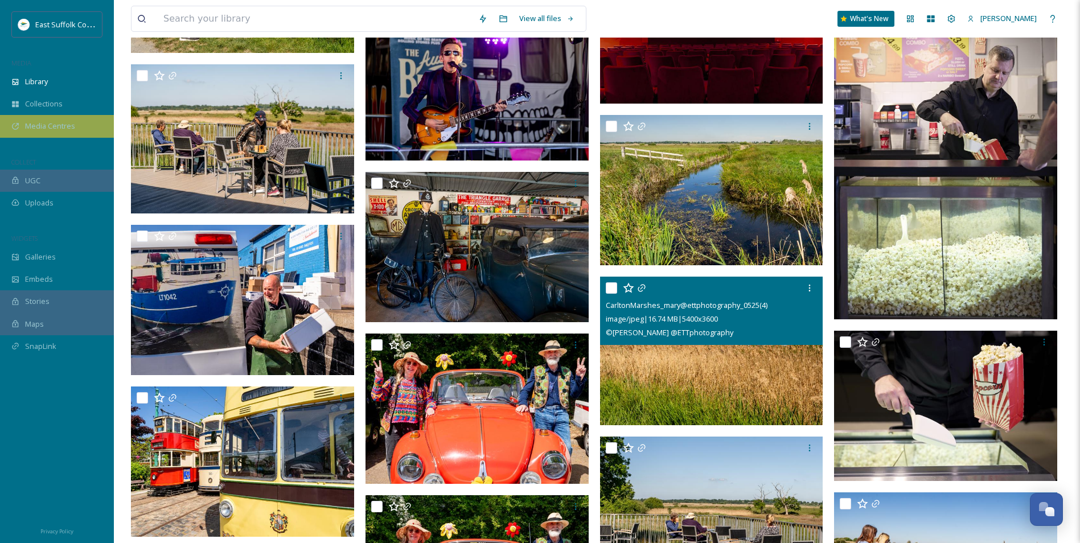
click at [28, 126] on span "Media Centres" at bounding box center [50, 126] width 50 height 11
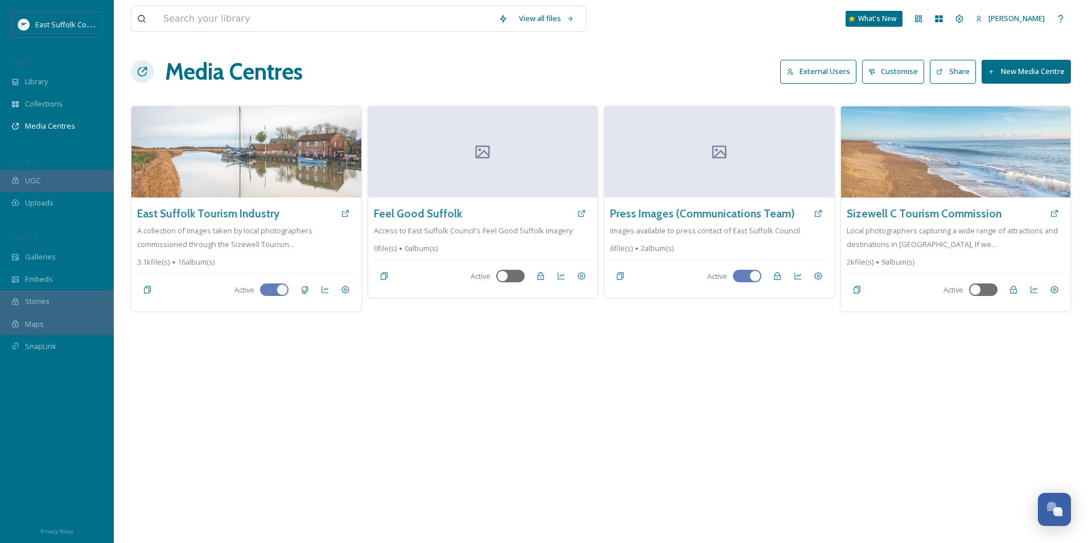
click at [215, 161] on img at bounding box center [246, 151] width 230 height 91
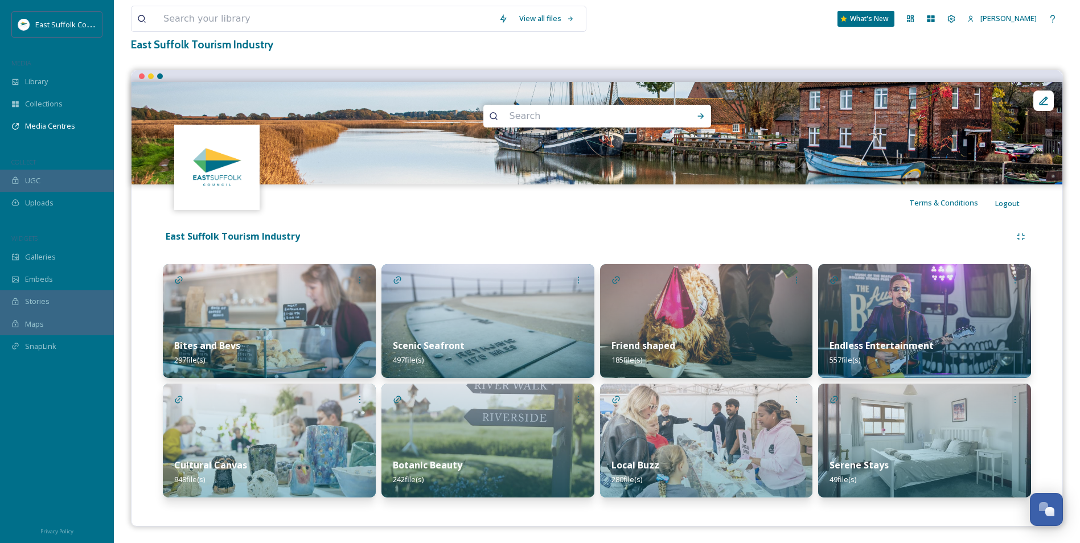
scroll to position [70, 0]
click at [467, 313] on img at bounding box center [487, 321] width 213 height 114
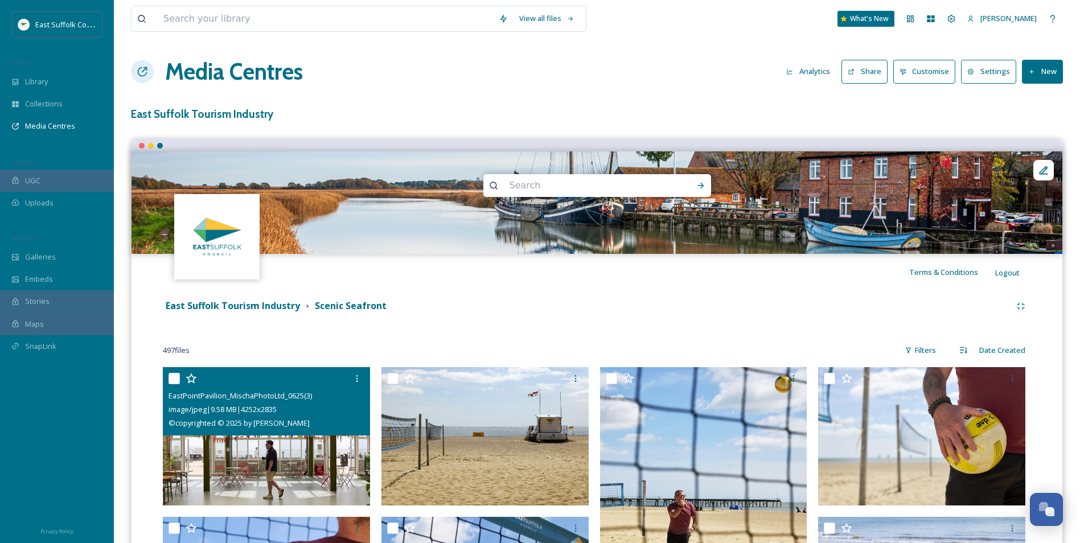
click at [279, 465] on img at bounding box center [266, 436] width 207 height 138
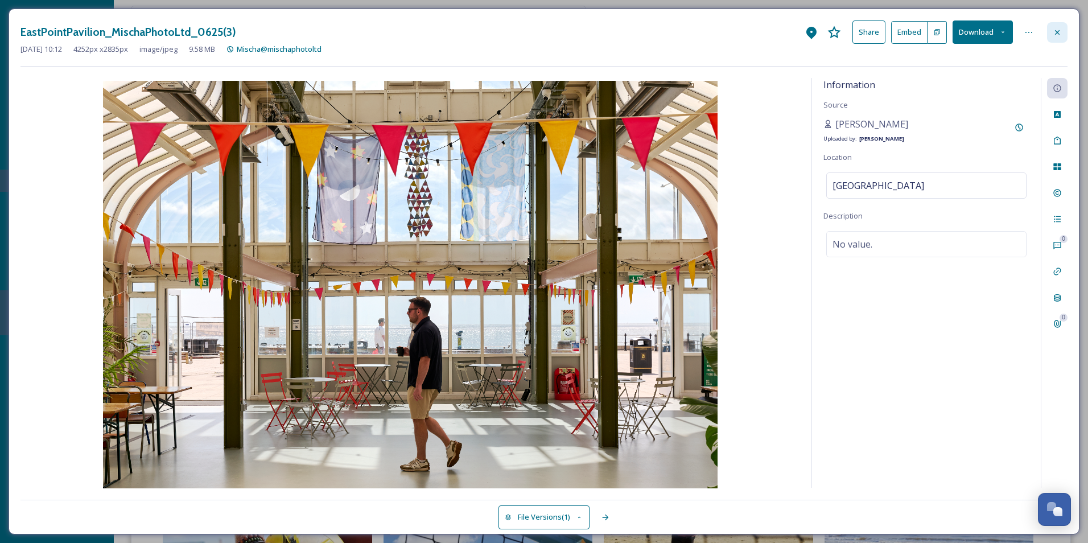
click at [1050, 30] on div at bounding box center [1057, 32] width 20 height 20
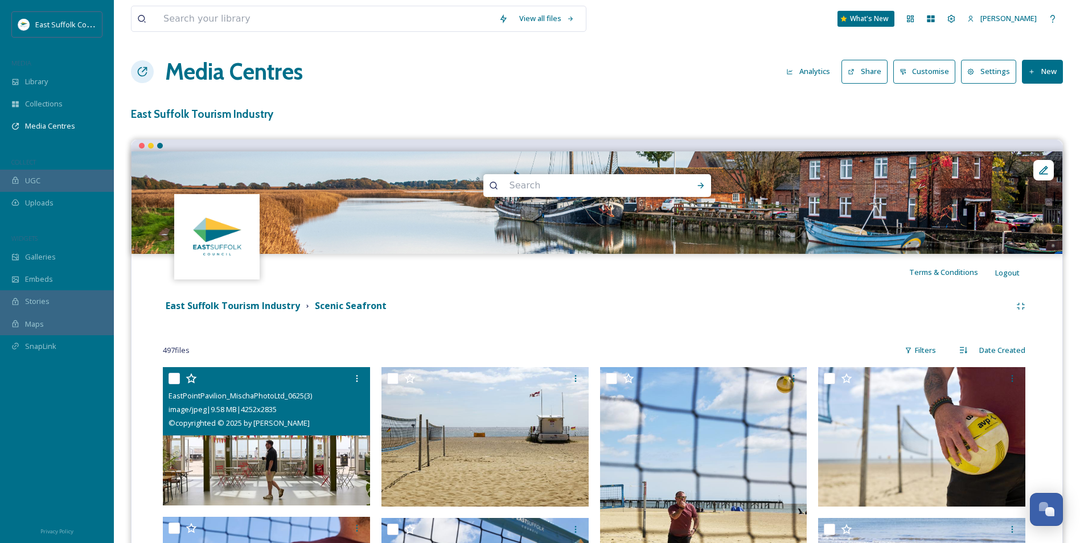
click at [854, 70] on icon at bounding box center [851, 71] width 7 height 7
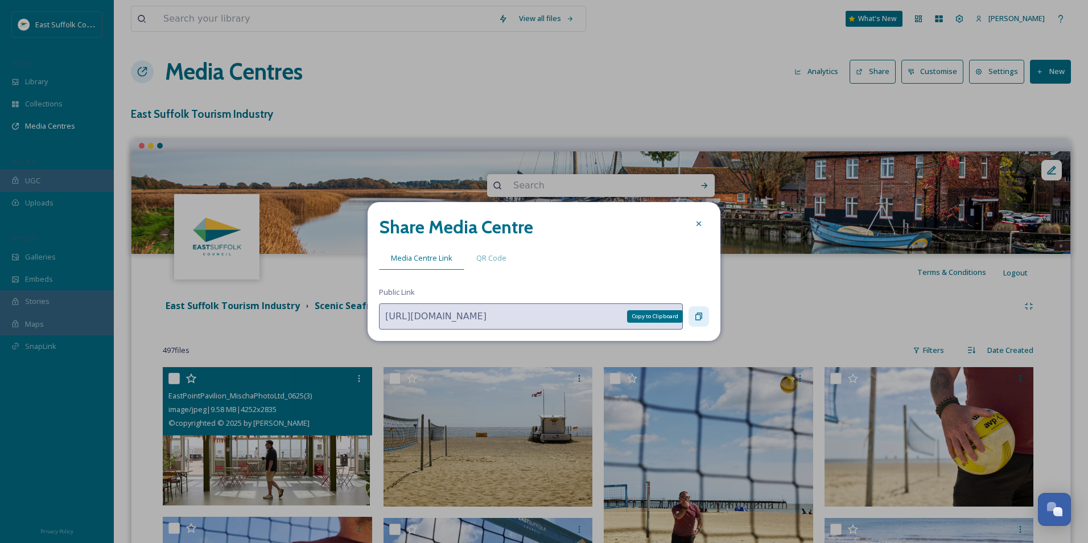
click at [701, 320] on icon at bounding box center [698, 316] width 9 height 9
click at [700, 227] on icon at bounding box center [698, 223] width 9 height 9
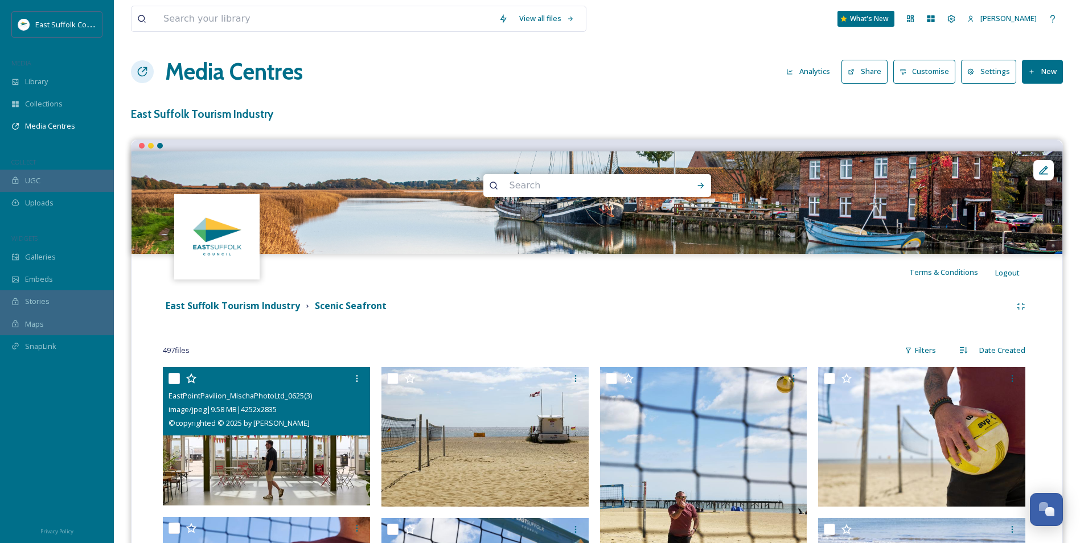
click at [53, 324] on div "Maps" at bounding box center [57, 324] width 114 height 22
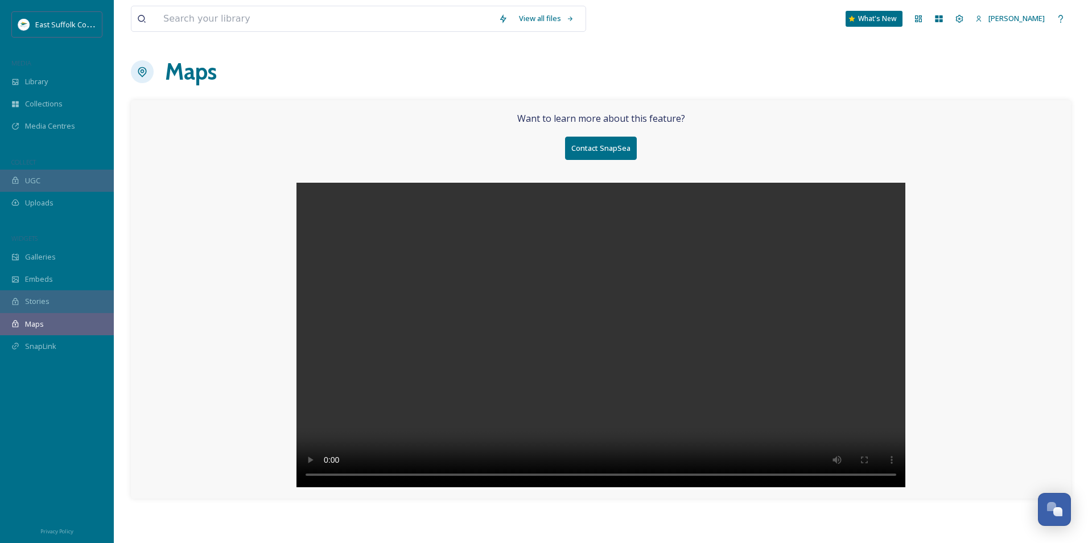
click at [559, 393] on video at bounding box center [601, 335] width 609 height 305
click at [77, 84] on div "Library" at bounding box center [57, 82] width 114 height 22
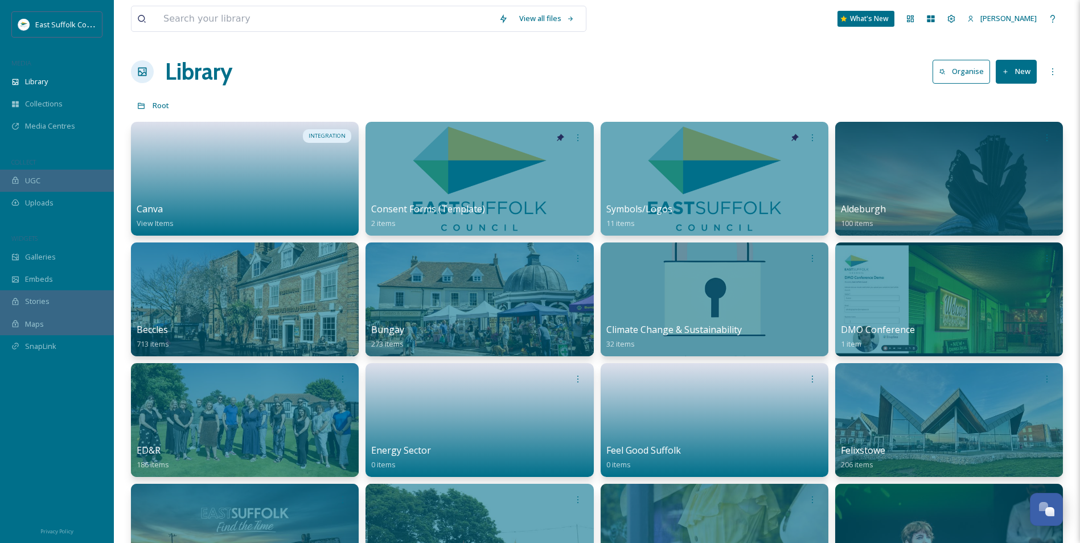
click at [40, 79] on span "Library" at bounding box center [36, 81] width 23 height 11
click at [1004, 18] on span "[PERSON_NAME]" at bounding box center [1008, 18] width 56 height 10
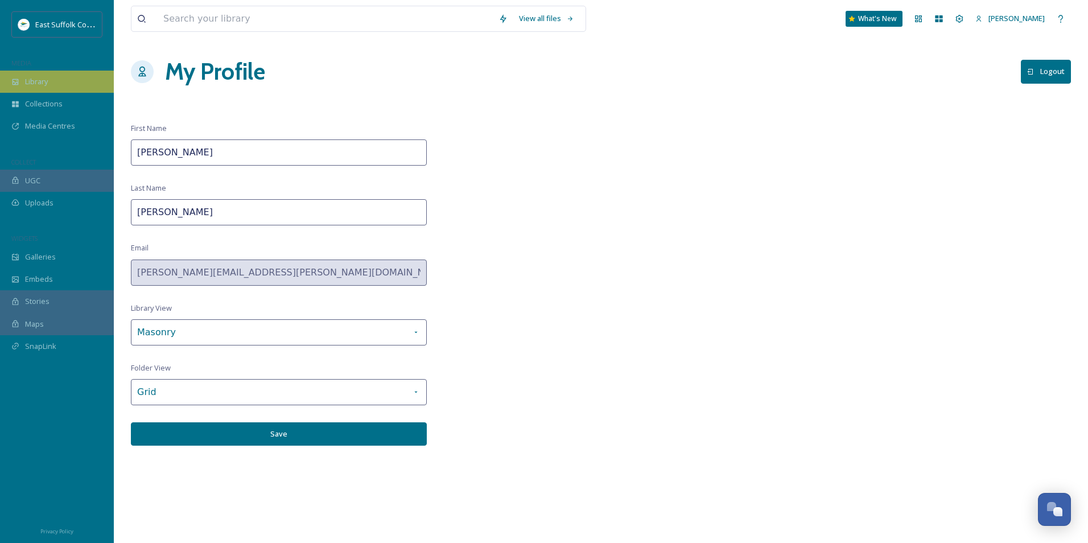
click at [33, 84] on span "Library" at bounding box center [36, 81] width 23 height 11
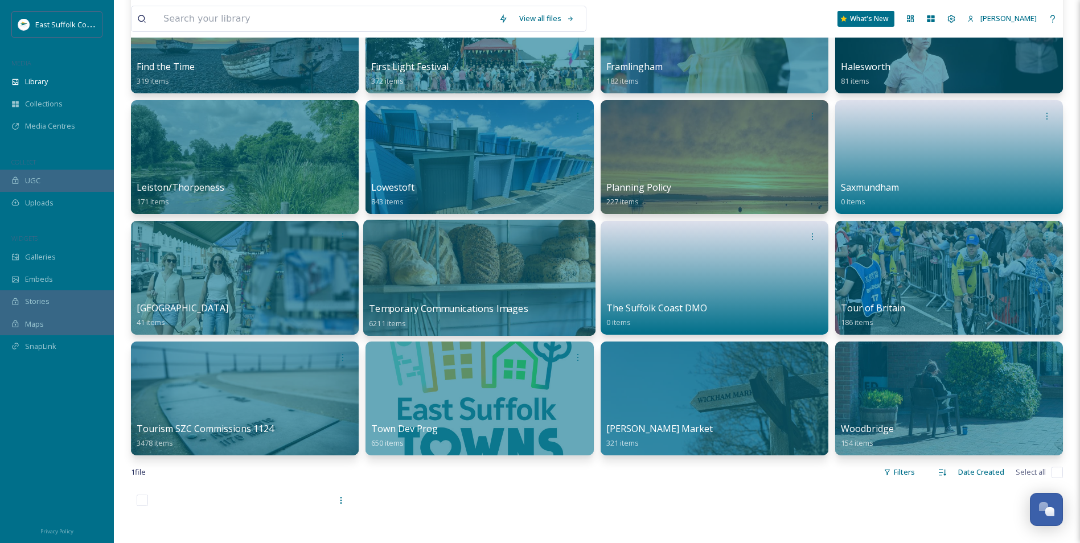
scroll to position [512, 0]
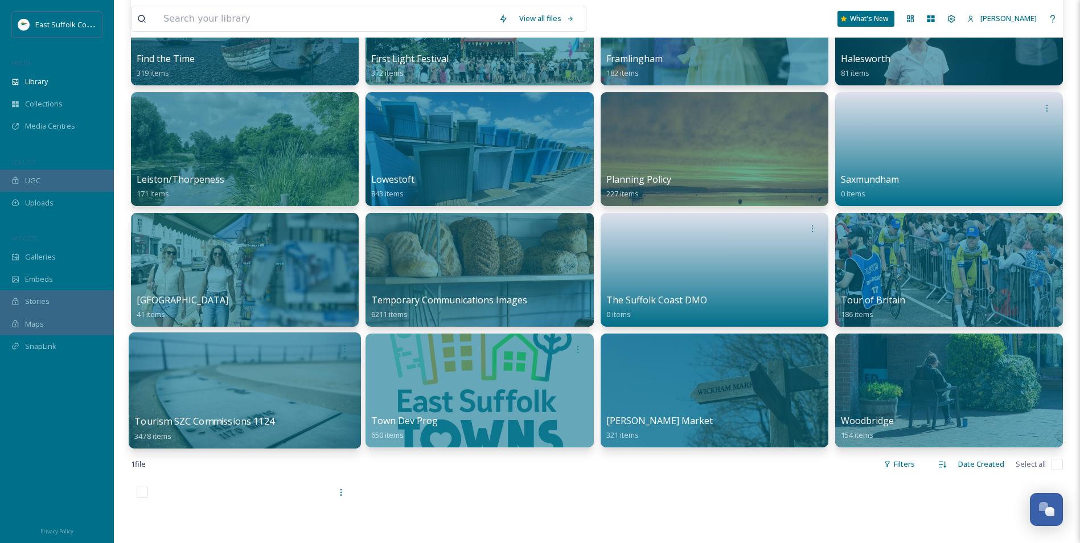
click at [260, 377] on div at bounding box center [245, 390] width 232 height 116
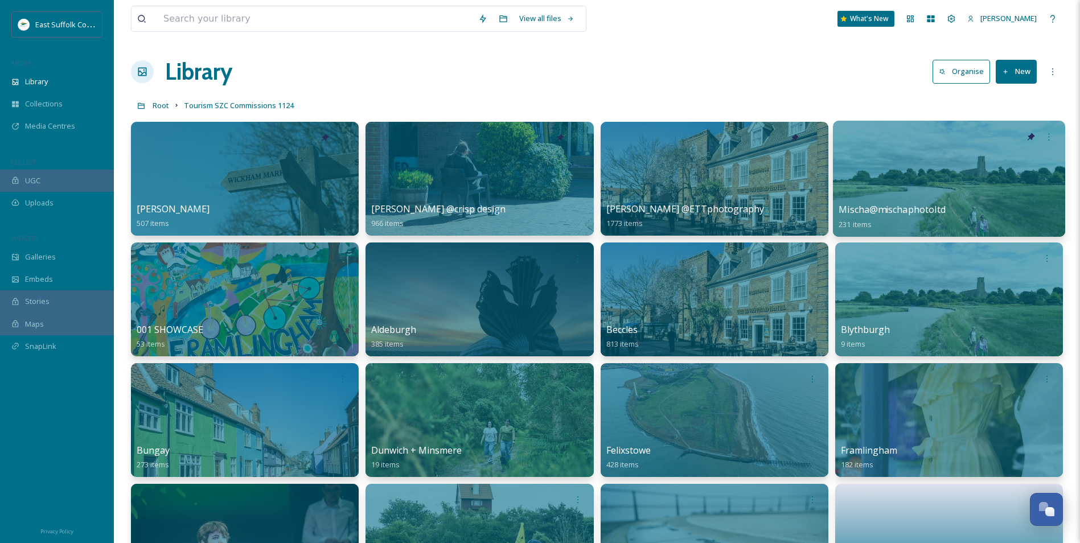
click at [881, 170] on div at bounding box center [949, 179] width 232 height 116
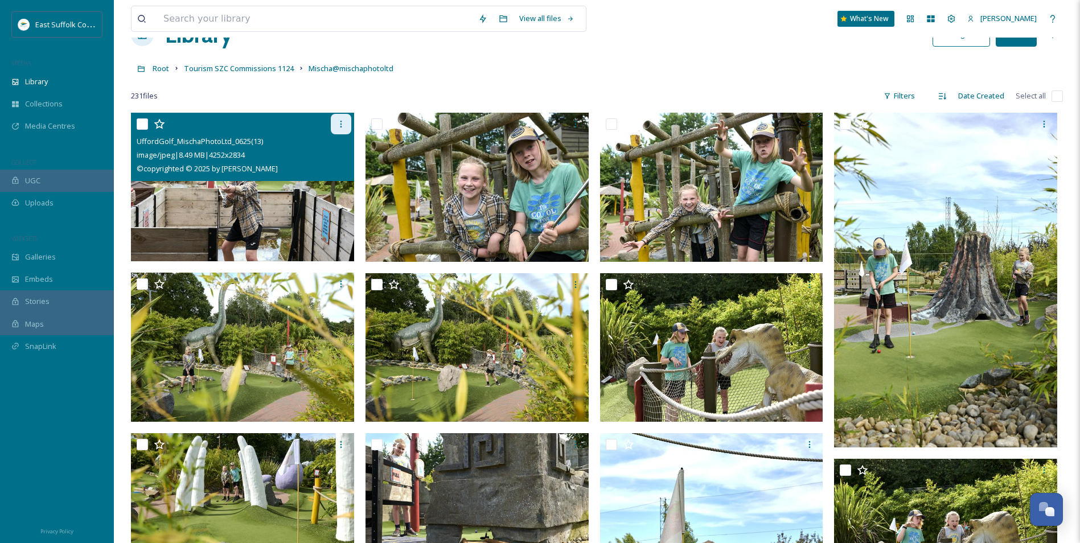
scroll to position [57, 0]
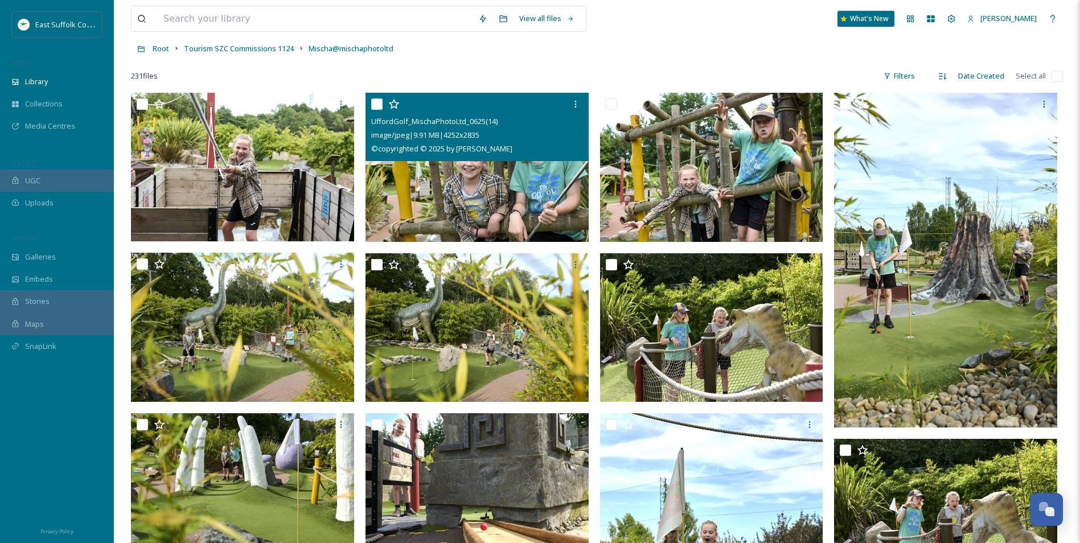
drag, startPoint x: 378, startPoint y: 239, endPoint x: 709, endPoint y: 49, distance: 381.5
click at [705, 43] on div "Root Tourism SZC Commissions 1124 Mischa@mischaphotoltd" at bounding box center [597, 49] width 932 height 22
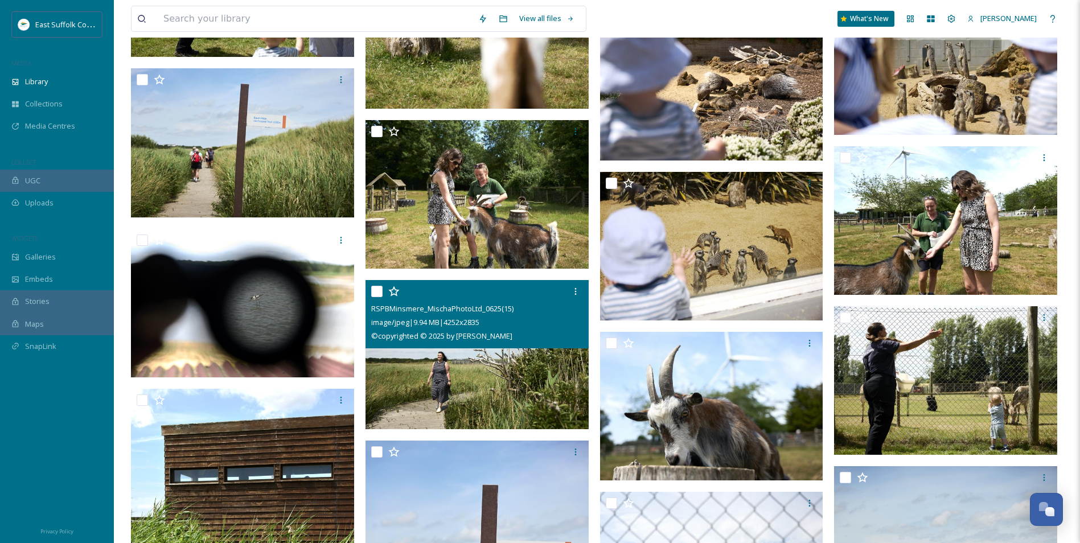
scroll to position [2220, 0]
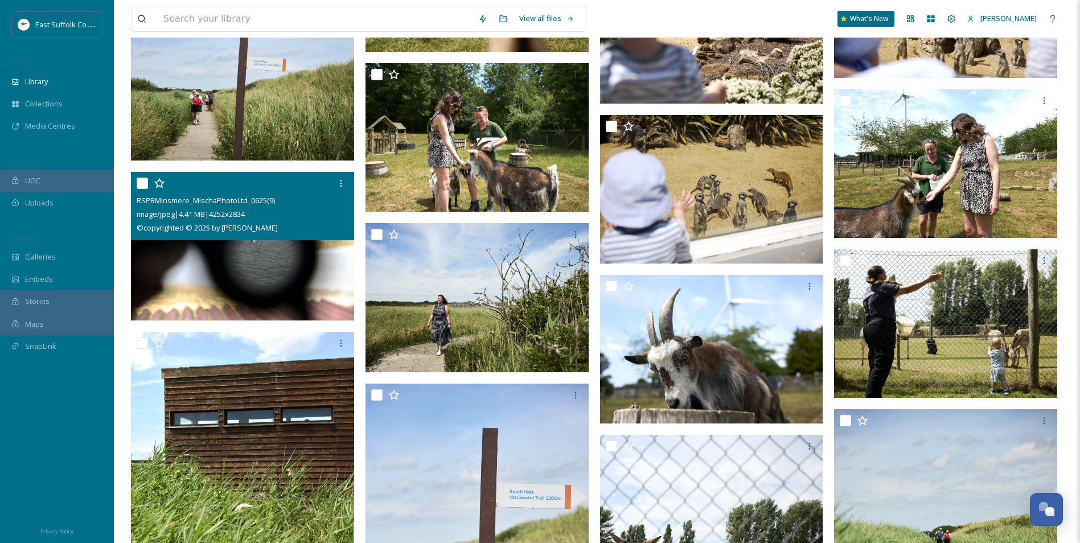
click at [254, 277] on img at bounding box center [242, 246] width 223 height 149
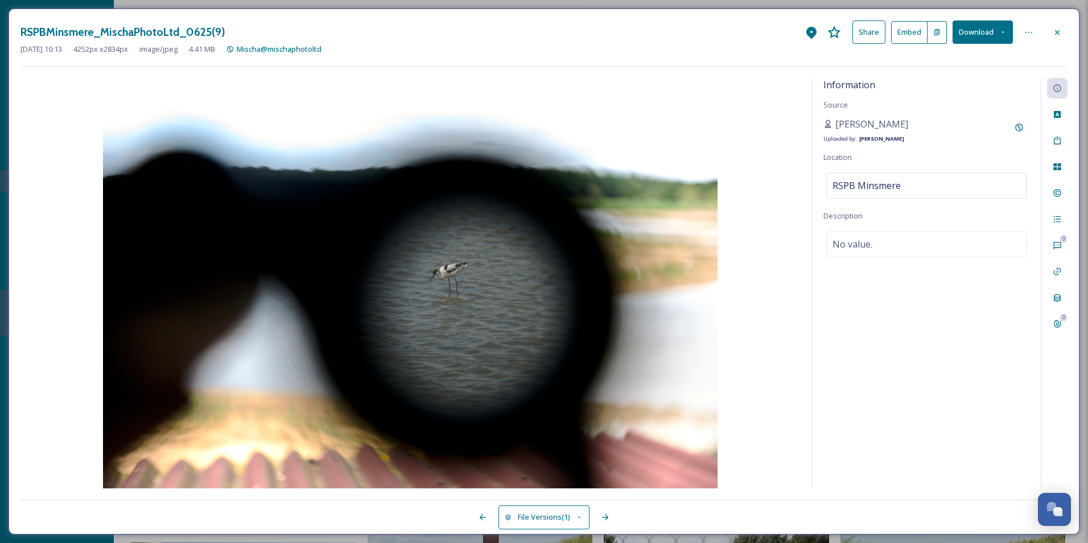
click at [1058, 39] on div at bounding box center [1057, 32] width 20 height 20
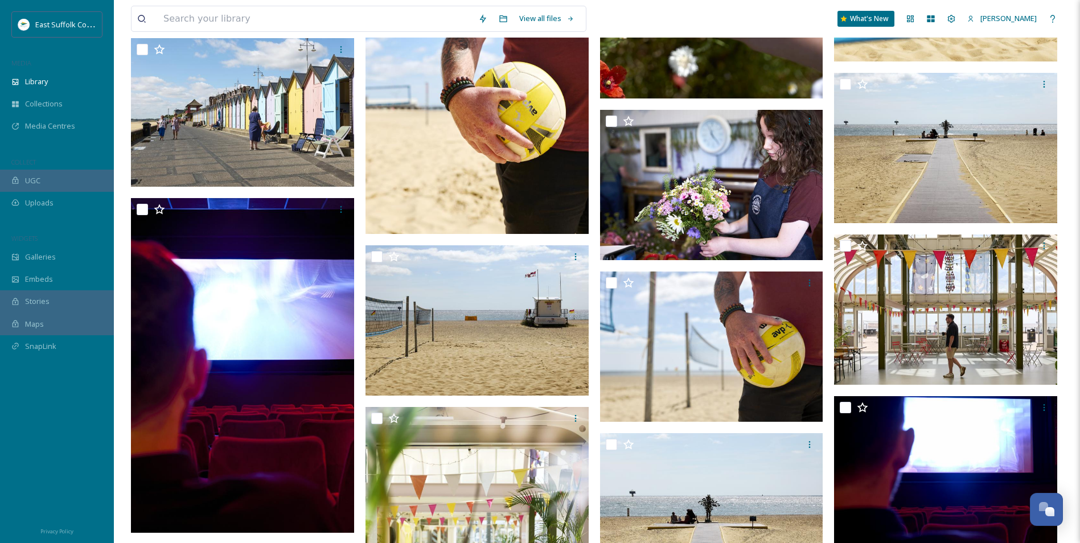
scroll to position [4668, 0]
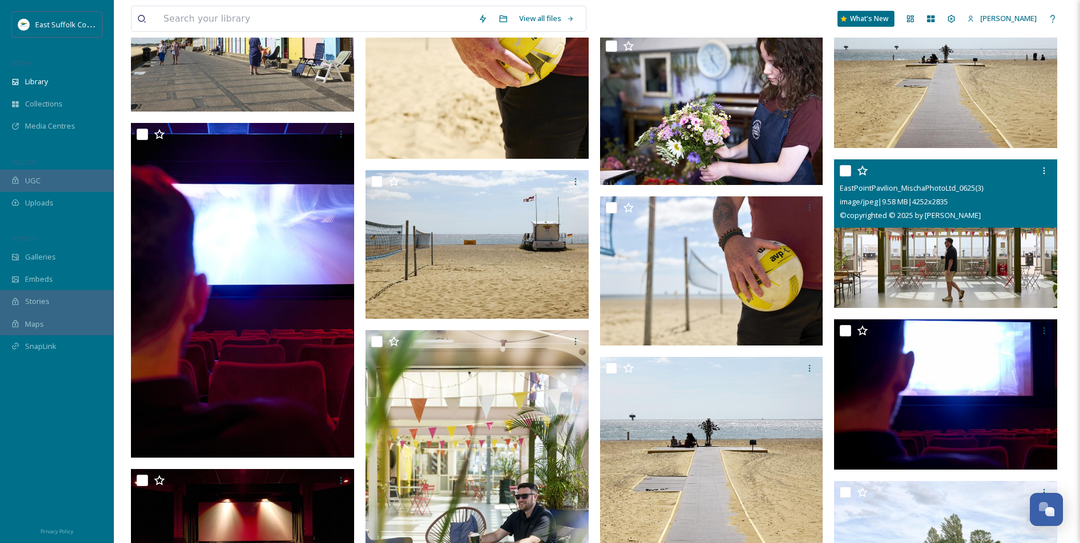
click at [921, 266] on img at bounding box center [945, 233] width 223 height 149
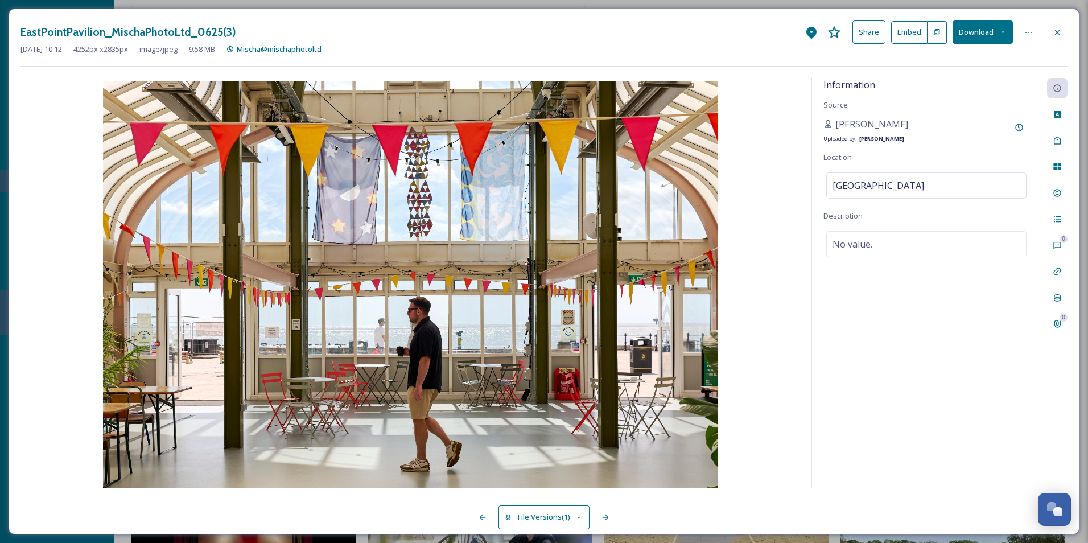
drag, startPoint x: 1057, startPoint y: 32, endPoint x: 1041, endPoint y: 44, distance: 19.9
click at [1057, 32] on icon at bounding box center [1057, 32] width 5 height 5
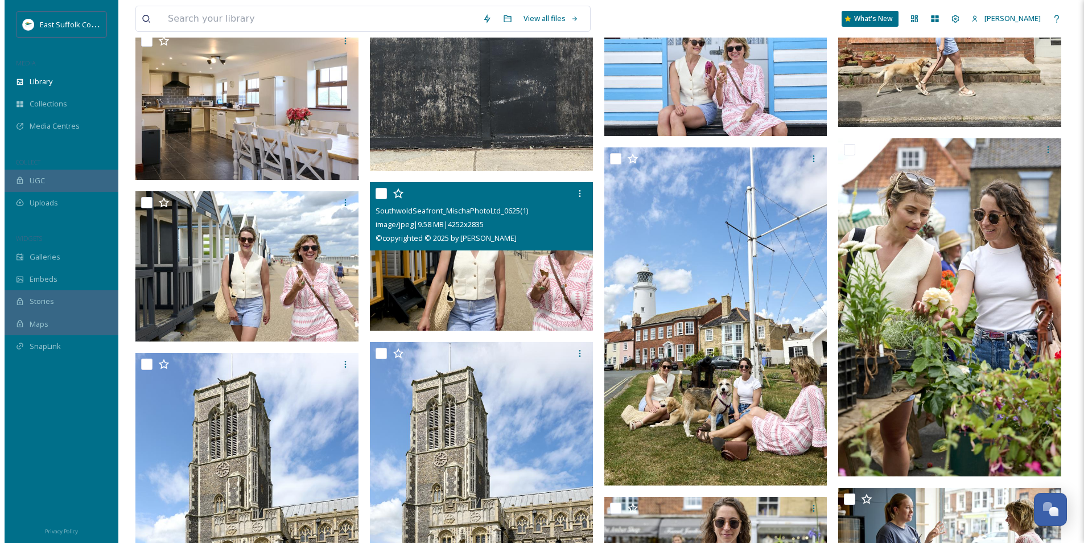
scroll to position [8482, 0]
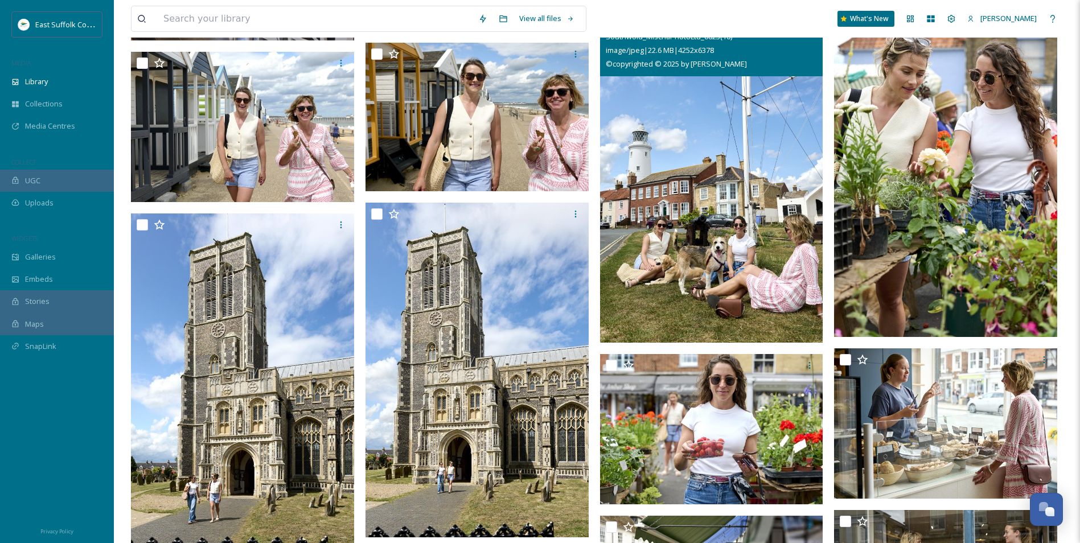
click at [641, 219] on img at bounding box center [711, 175] width 223 height 335
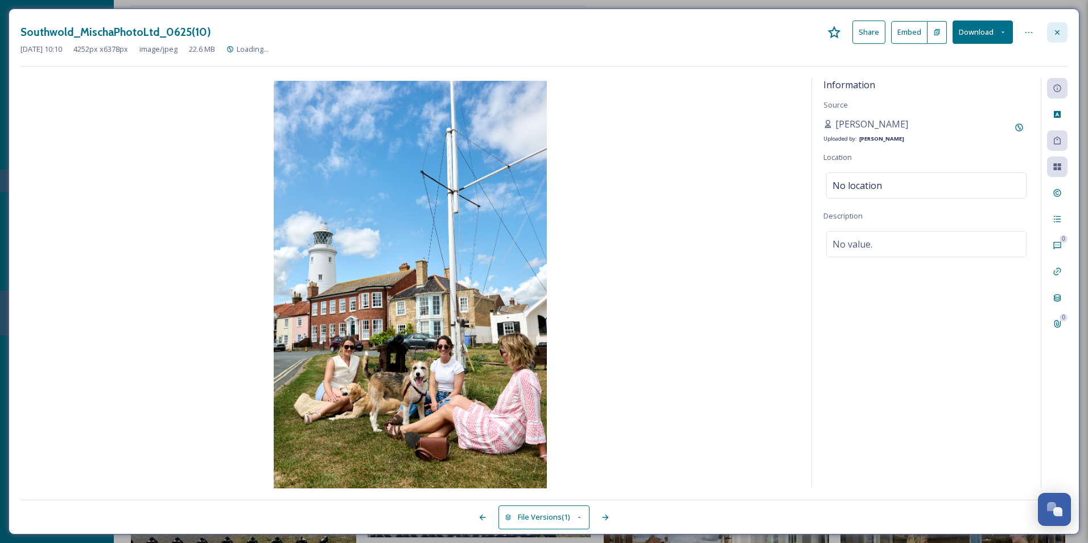
click at [1056, 34] on icon at bounding box center [1057, 32] width 9 height 9
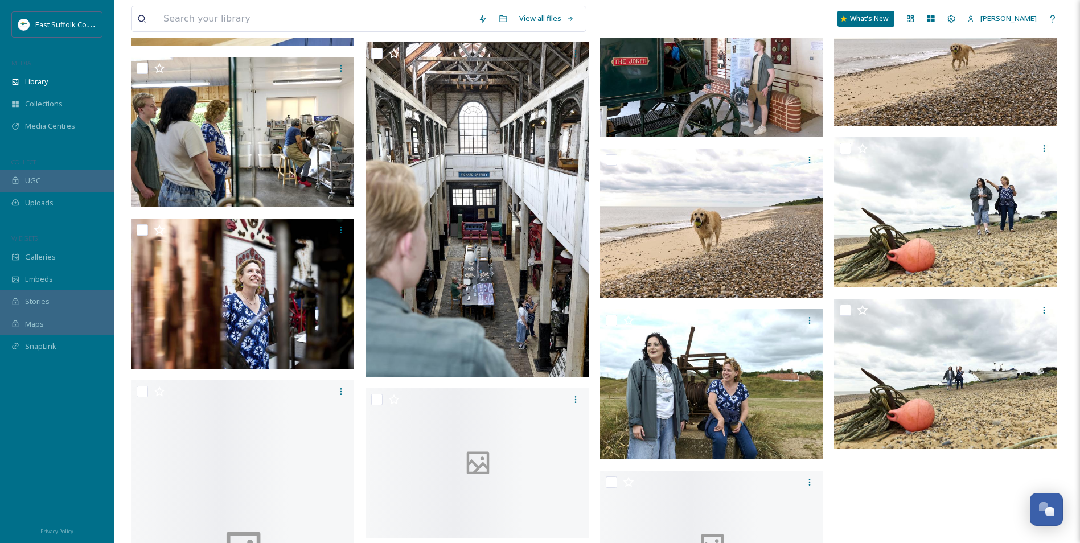
scroll to position [11683, 0]
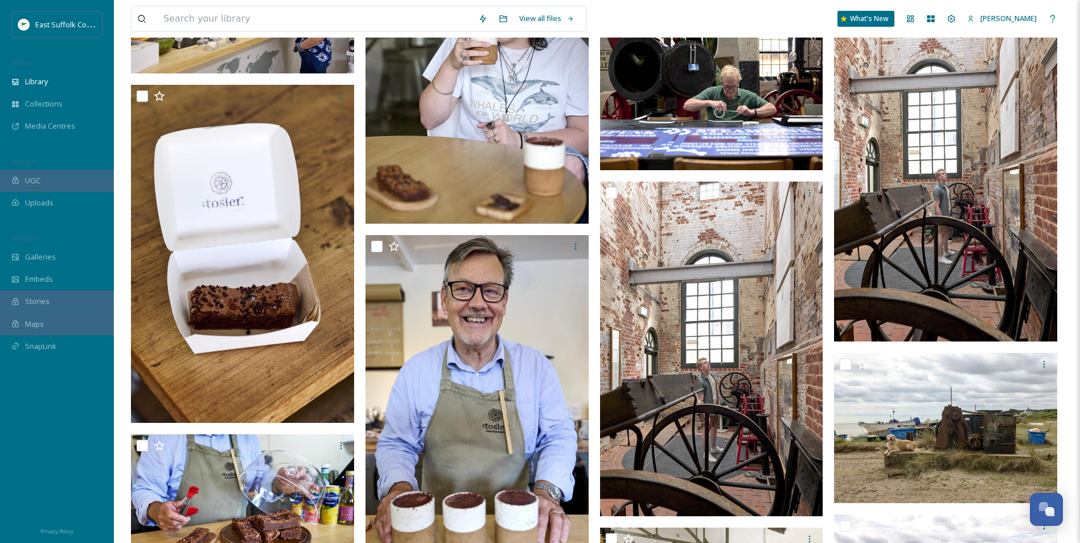
drag, startPoint x: 903, startPoint y: 367, endPoint x: 870, endPoint y: 269, distance: 103.7
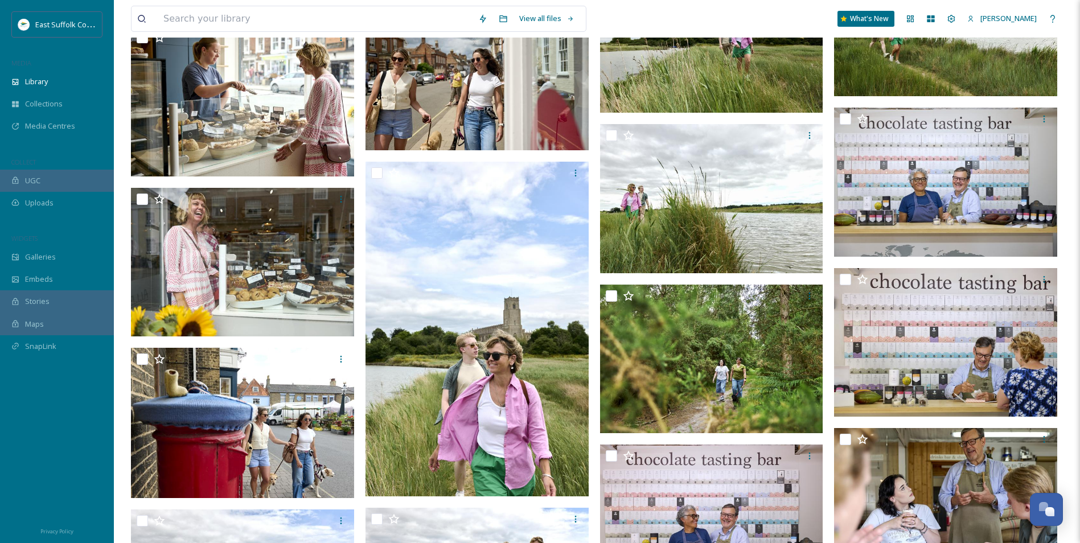
scroll to position [8889, 0]
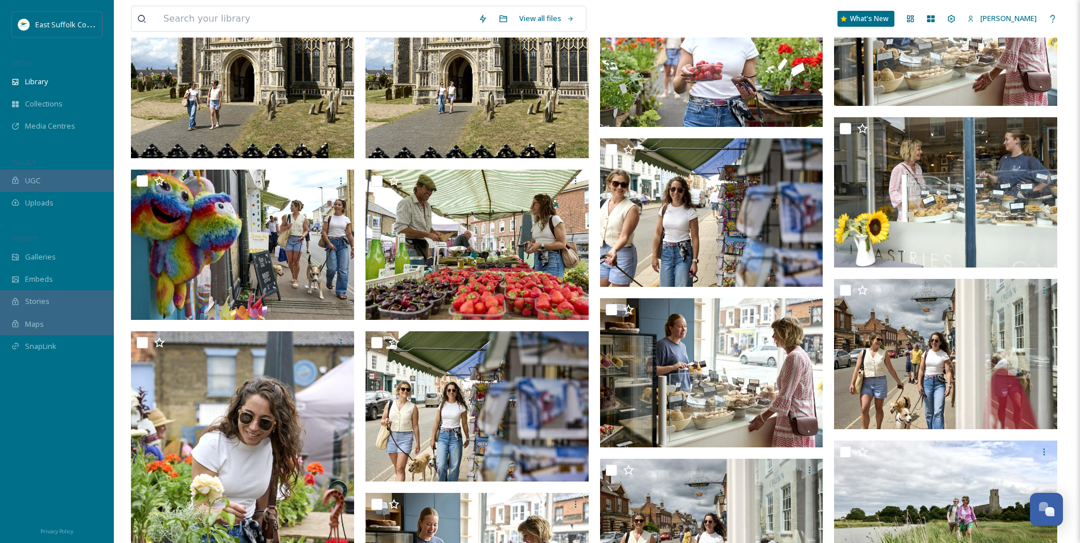
drag, startPoint x: 706, startPoint y: 365, endPoint x: 666, endPoint y: 261, distance: 111.7
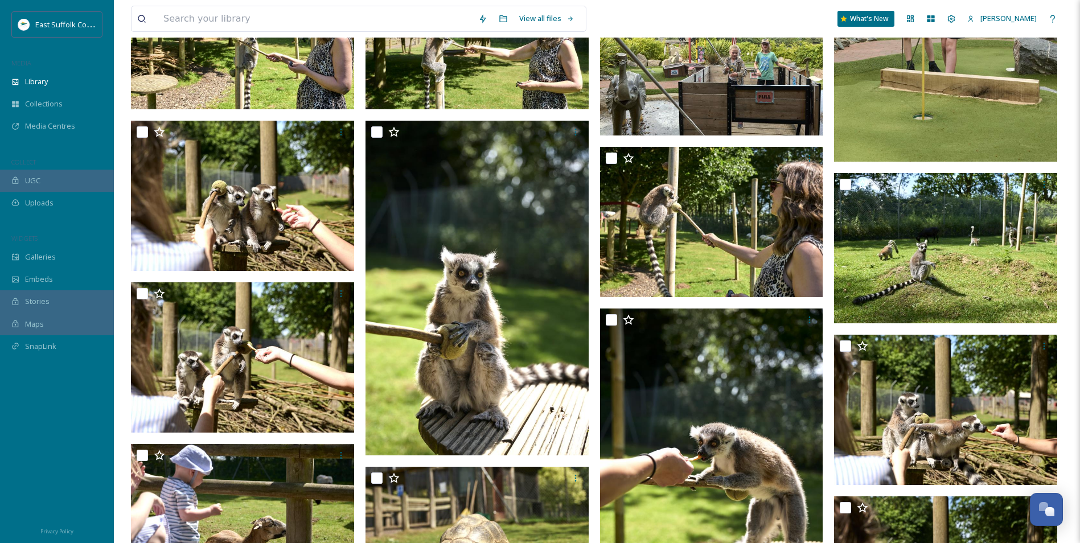
scroll to position [0, 0]
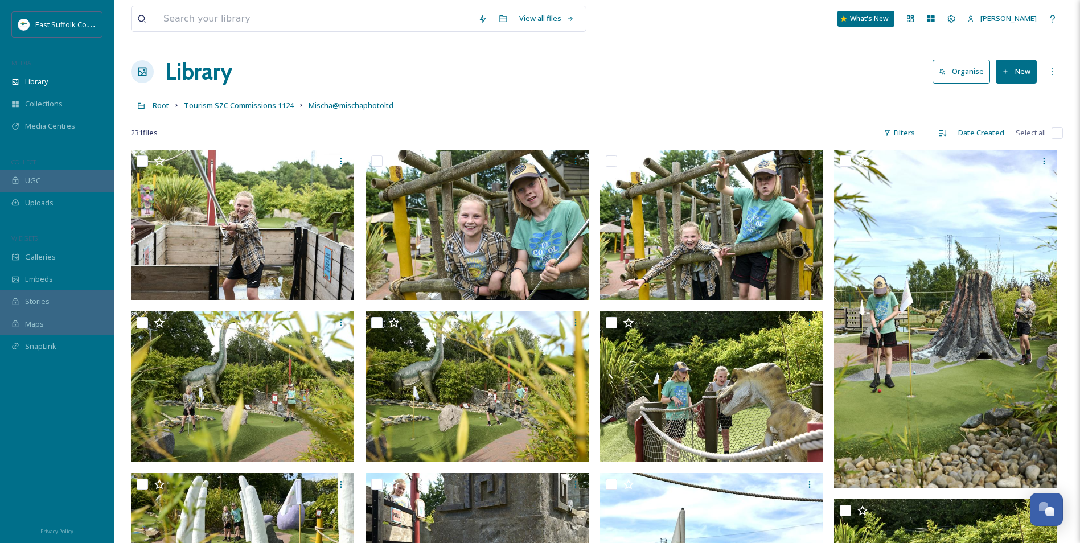
drag, startPoint x: 537, startPoint y: 314, endPoint x: 519, endPoint y: 124, distance: 190.4
click at [218, 105] on span "Tourism SZC Commissions 1124" at bounding box center [239, 105] width 110 height 10
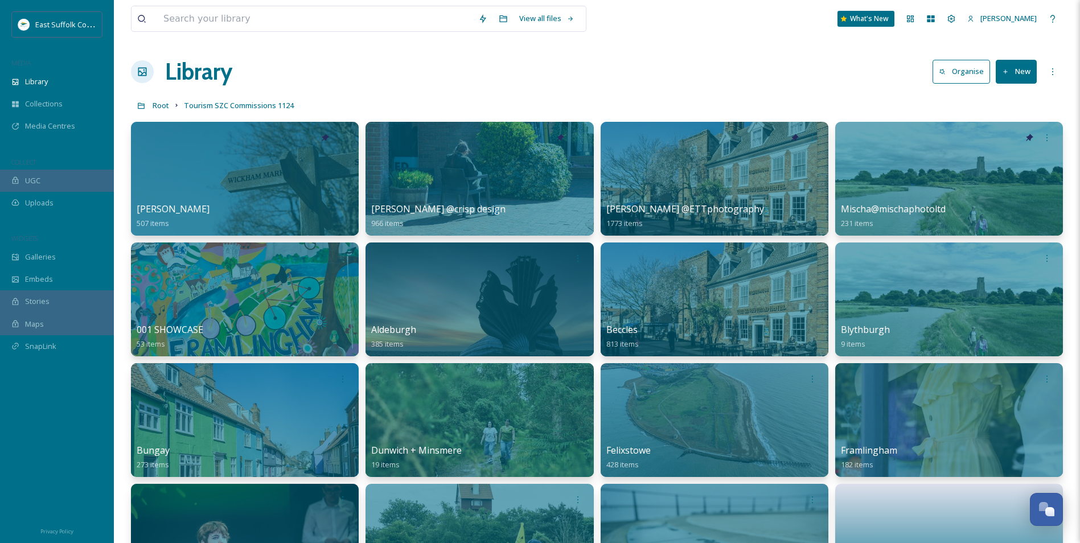
click at [541, 98] on div "Root Tourism SZC Commissions 1124" at bounding box center [597, 105] width 932 height 22
click at [37, 261] on span "Galleries" at bounding box center [40, 257] width 31 height 11
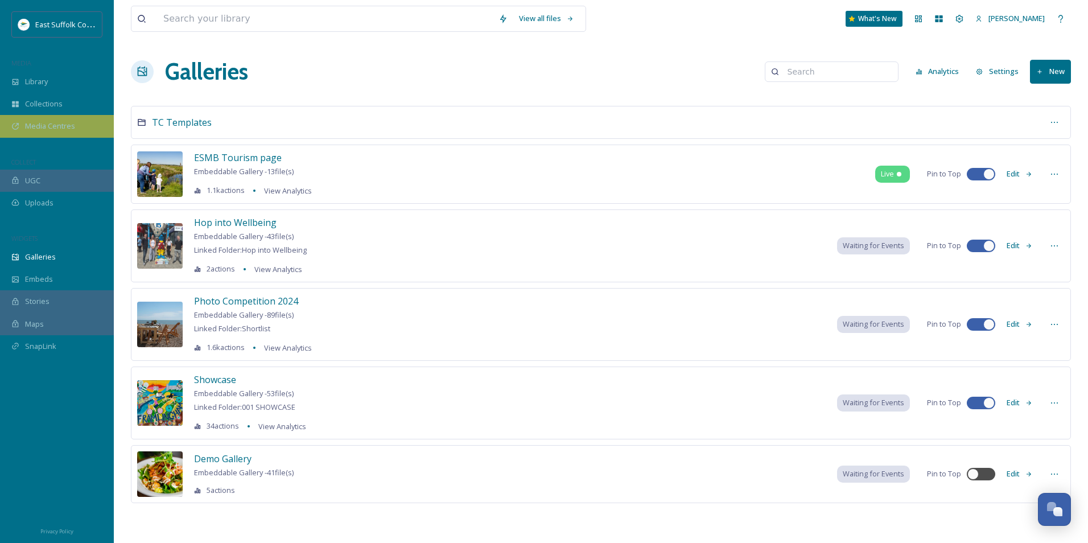
click at [71, 129] on span "Media Centres" at bounding box center [50, 126] width 50 height 11
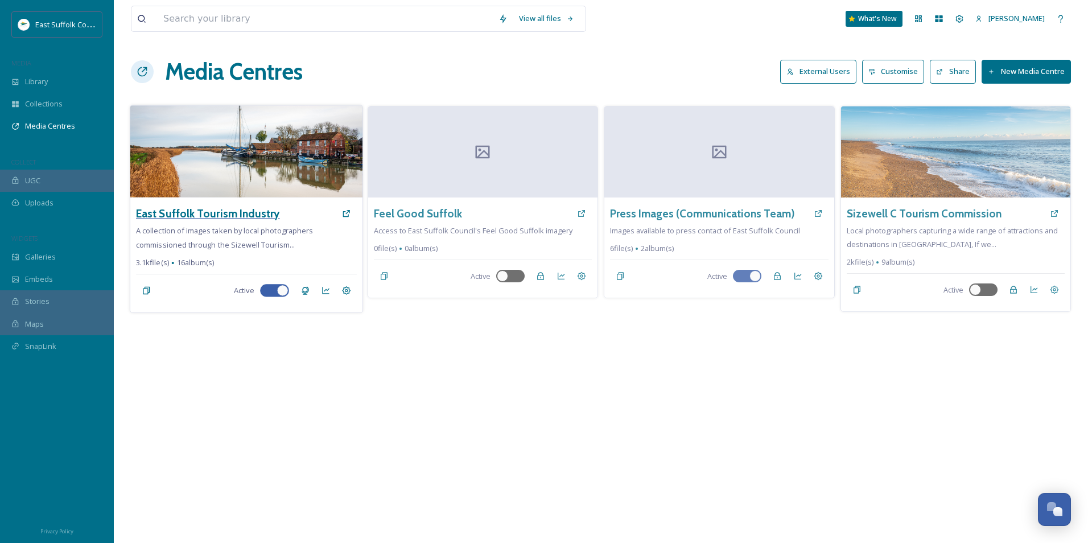
click at [222, 212] on h3 "East Suffolk Tourism Industry" at bounding box center [207, 213] width 143 height 17
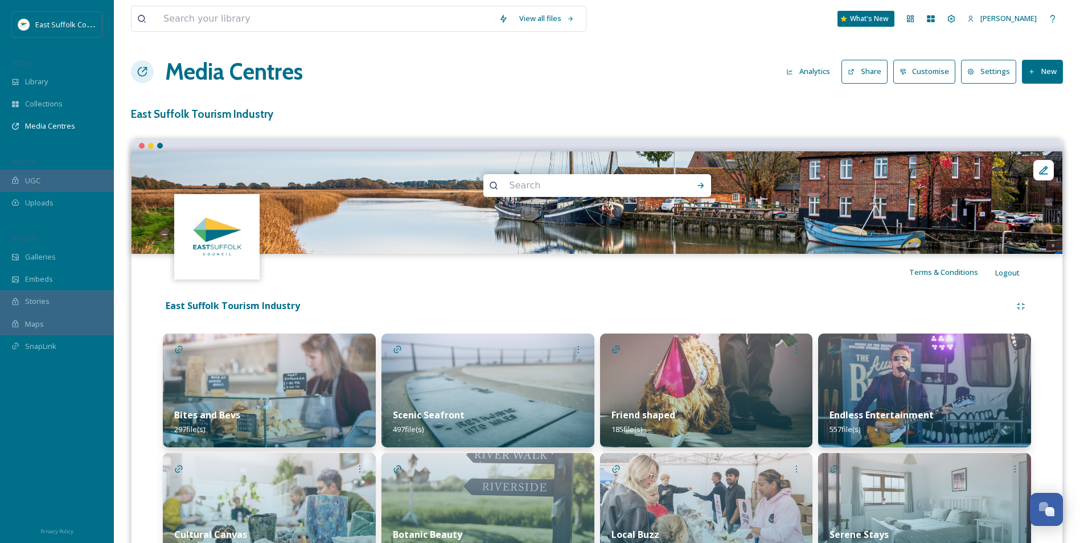
click at [213, 72] on h1 "Media Centres" at bounding box center [234, 72] width 138 height 34
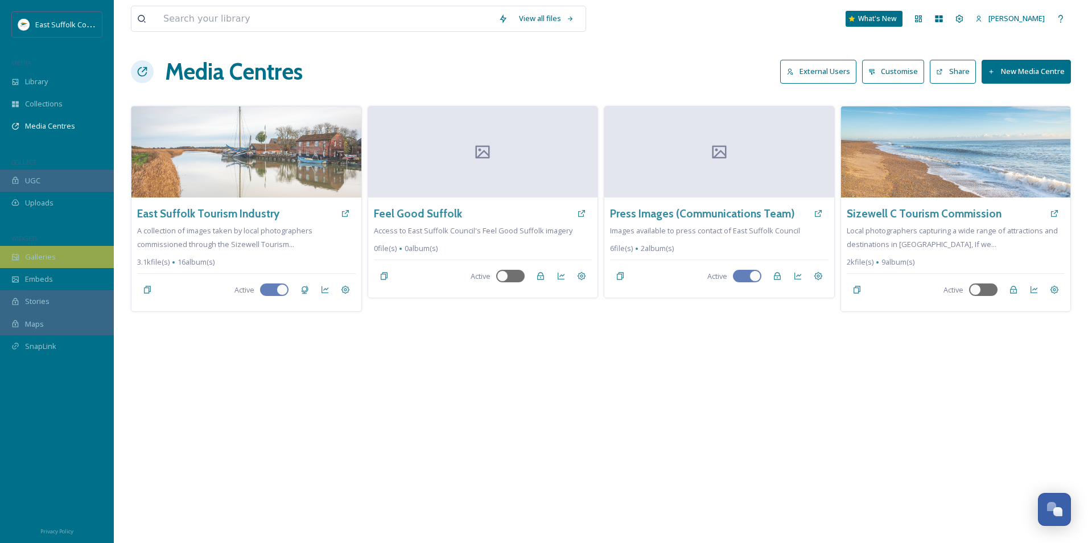
click at [35, 246] on div "Galleries" at bounding box center [57, 257] width 114 height 22
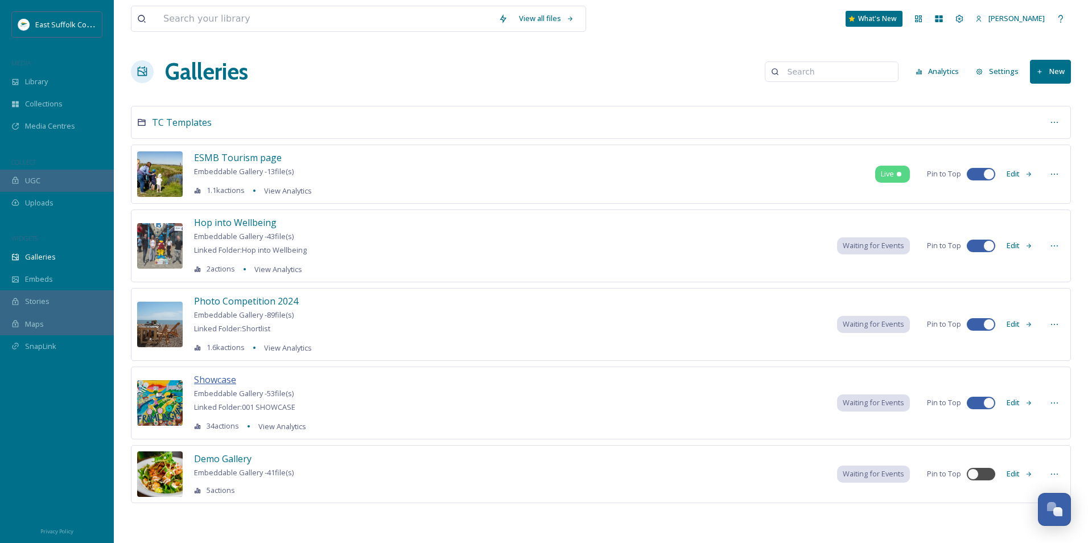
click at [209, 376] on span "Showcase" at bounding box center [215, 379] width 42 height 13
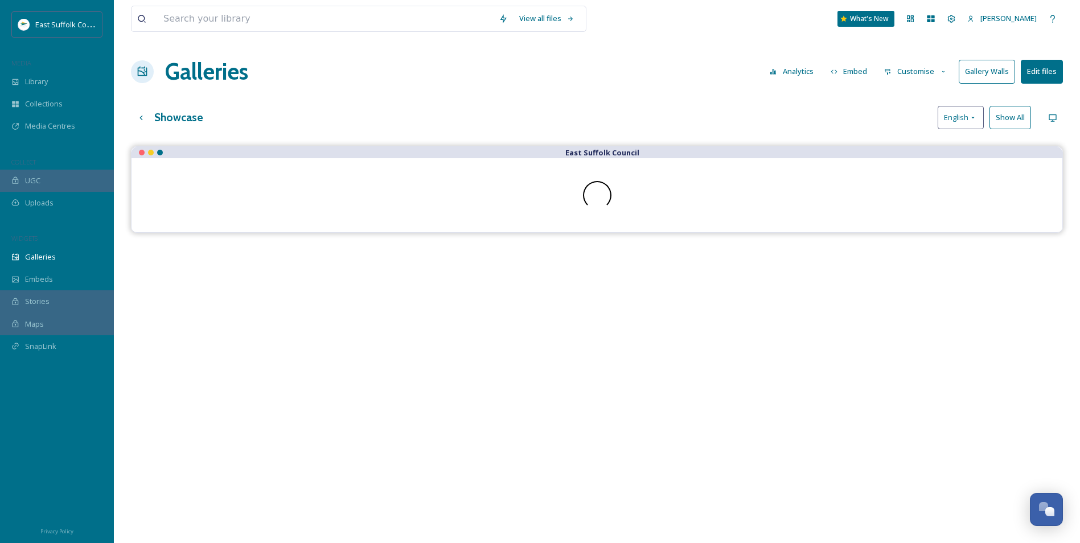
click at [677, 109] on div "Showcase English Show All" at bounding box center [597, 117] width 932 height 23
click at [695, 107] on div "Showcase English Show All" at bounding box center [597, 117] width 932 height 23
click at [138, 113] on icon at bounding box center [141, 117] width 9 height 9
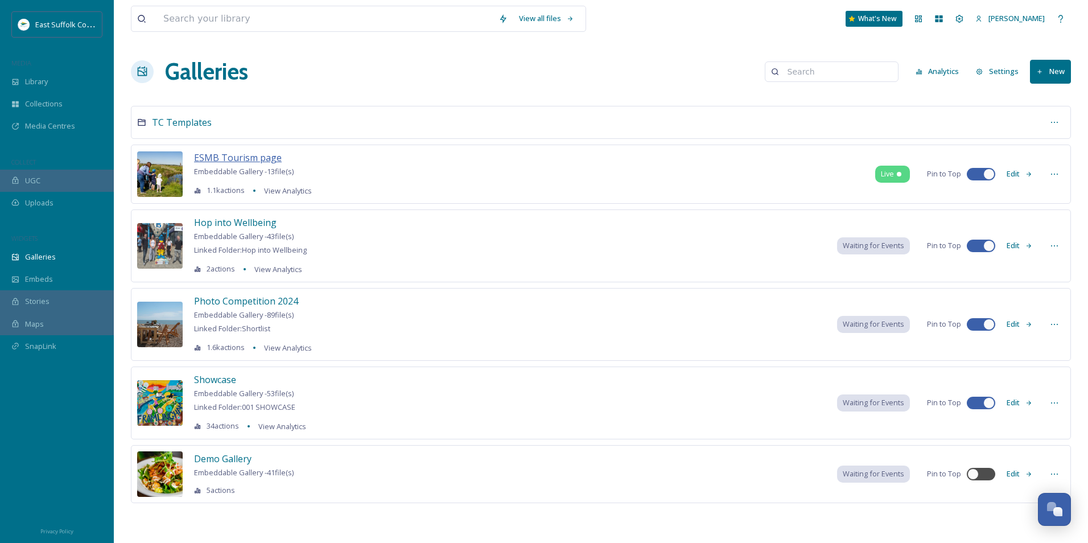
click at [246, 155] on span "ESMB Tourism page" at bounding box center [238, 157] width 88 height 13
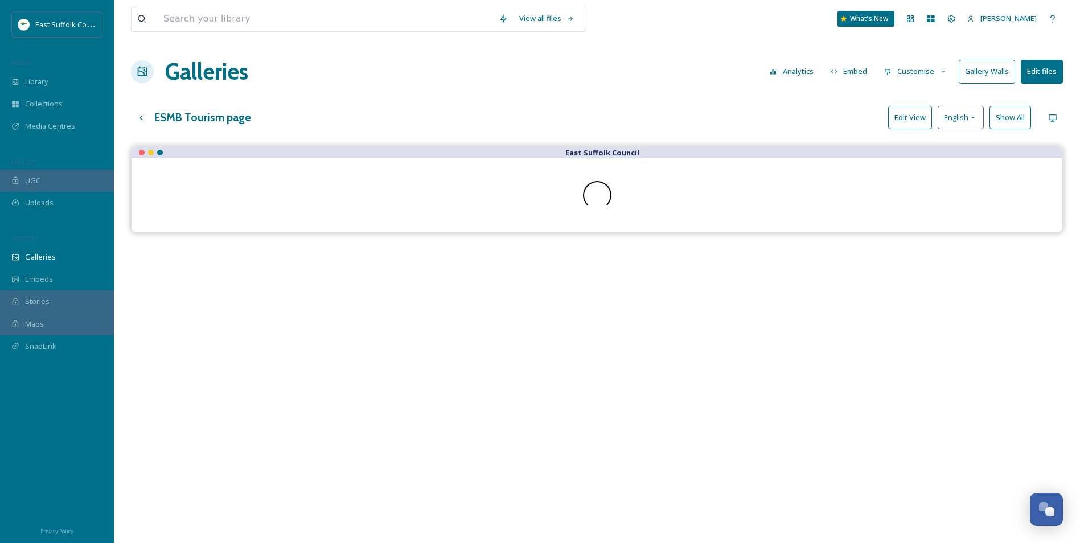
click at [668, 117] on div "ESMB Tourism page Edit View English Show All" at bounding box center [597, 117] width 932 height 23
click at [918, 118] on button "Edit View" at bounding box center [910, 117] width 44 height 23
click at [779, 118] on div "ESMB Tourism page Preview English Show All" at bounding box center [597, 117] width 932 height 23
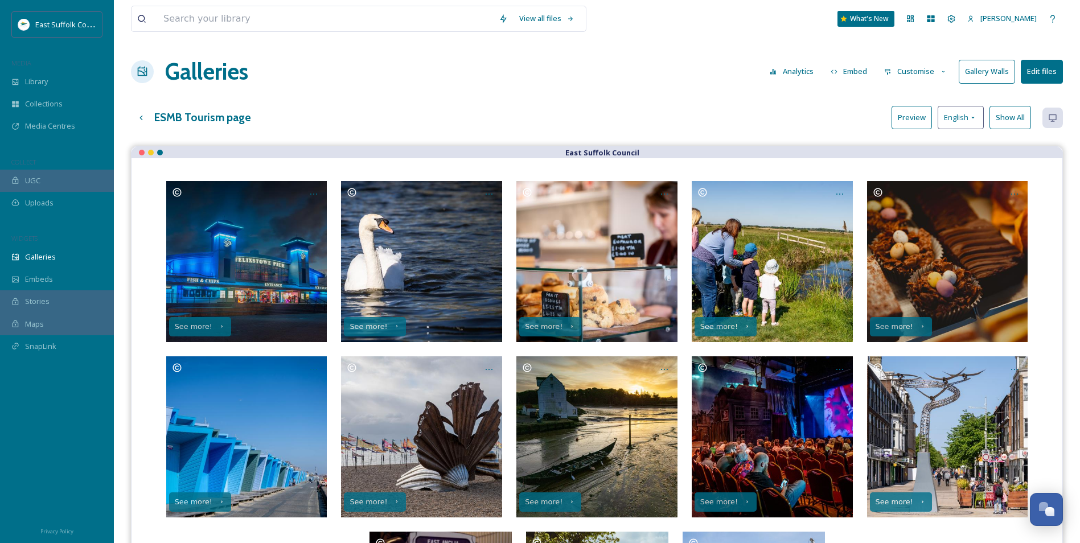
click at [913, 117] on button "Preview" at bounding box center [911, 117] width 40 height 23
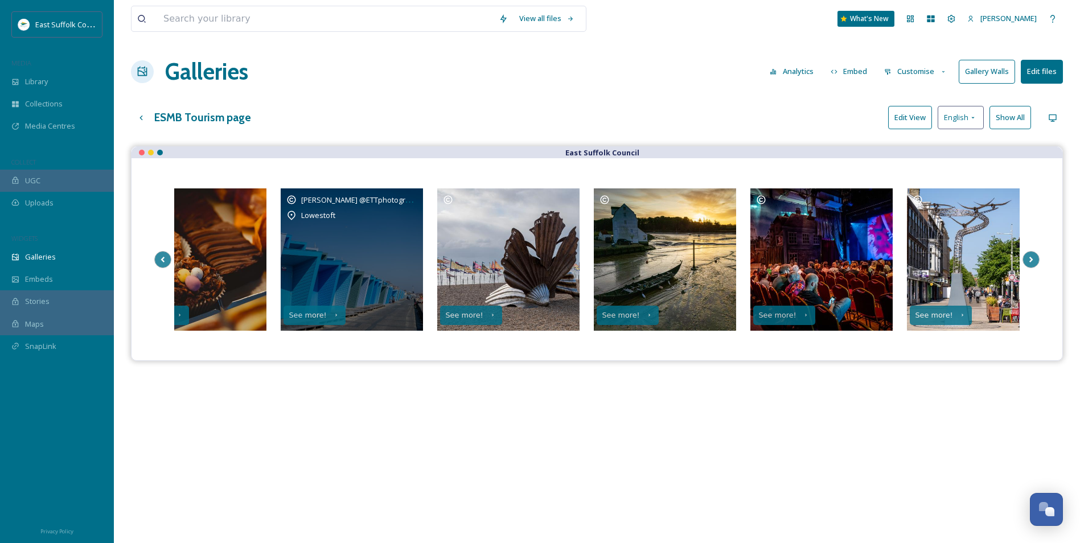
drag, startPoint x: 862, startPoint y: 220, endPoint x: 380, endPoint y: 249, distance: 483.0
click at [380, 249] on div "[PERSON_NAME] @ETTphotography Lowestoft" at bounding box center [352, 259] width 142 height 142
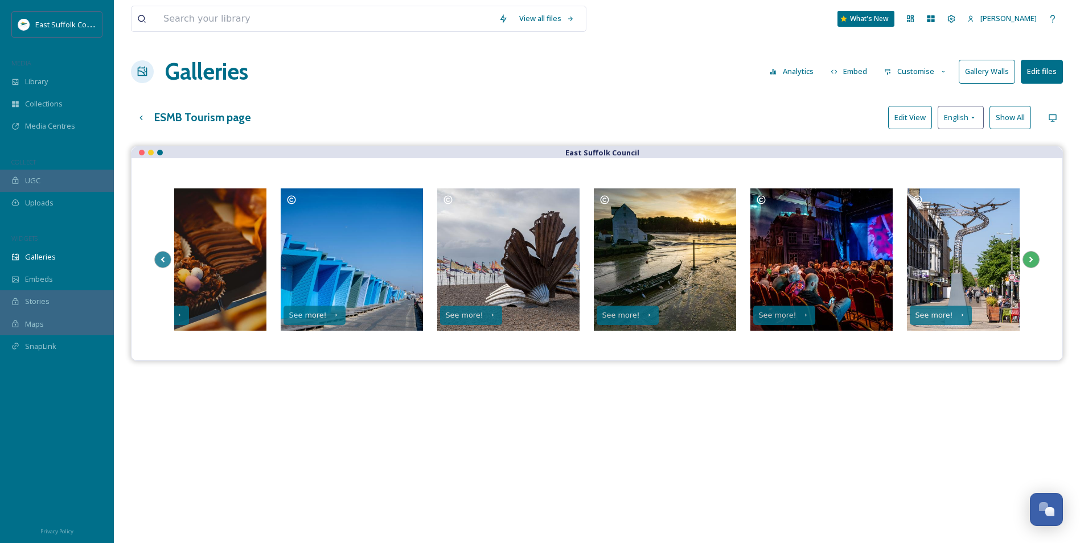
click at [1029, 259] on icon at bounding box center [1031, 259] width 16 height 17
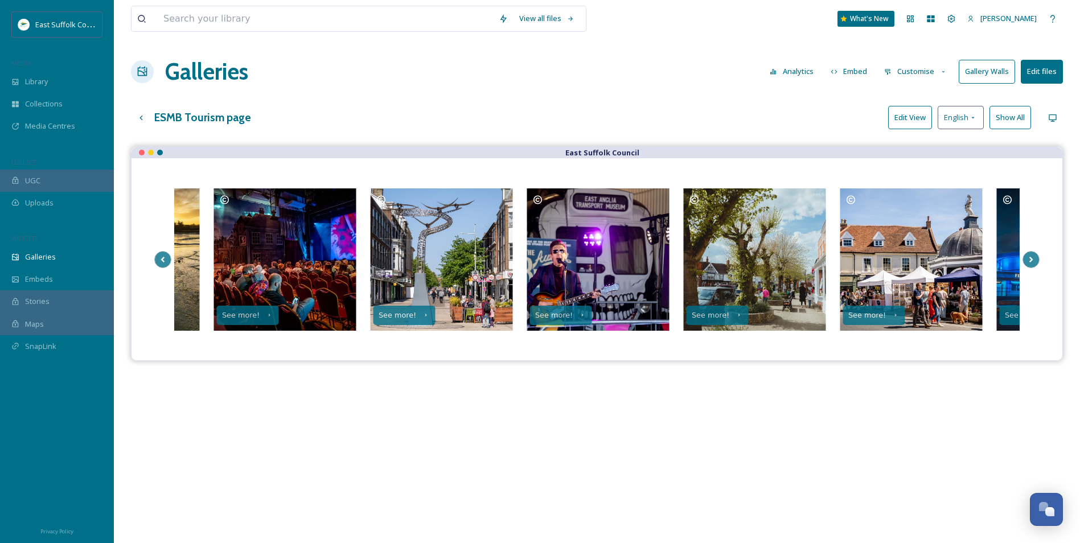
click at [796, 73] on button "Analytics" at bounding box center [791, 71] width 55 height 22
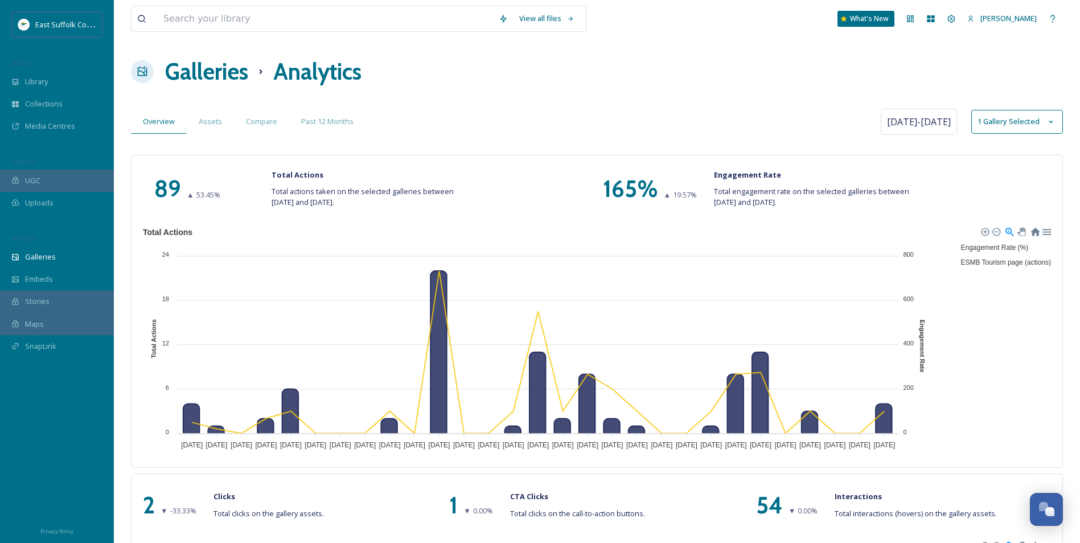
click at [208, 71] on h1 "Galleries" at bounding box center [206, 72] width 83 height 34
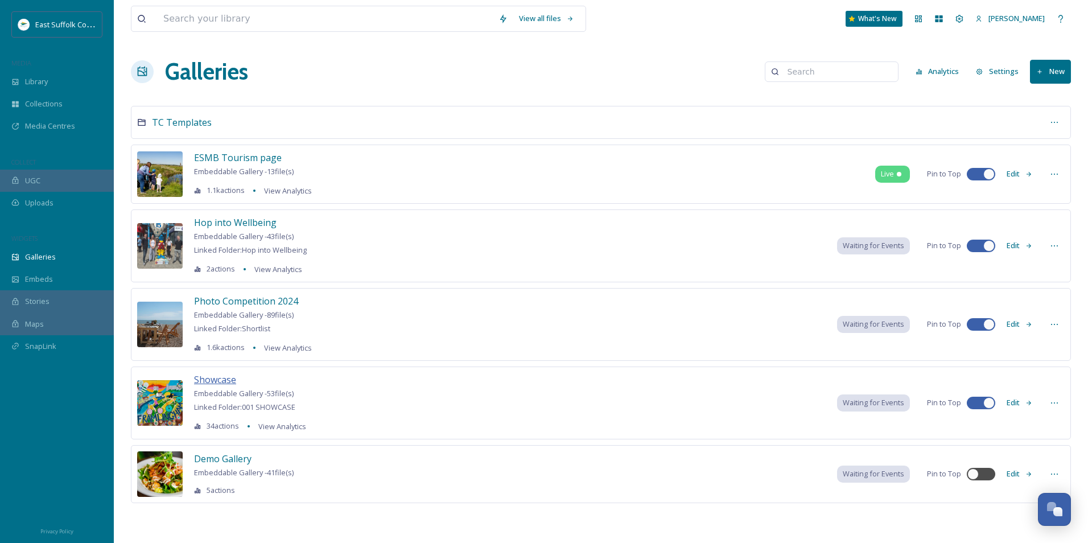
click at [227, 374] on span "Showcase" at bounding box center [215, 379] width 42 height 13
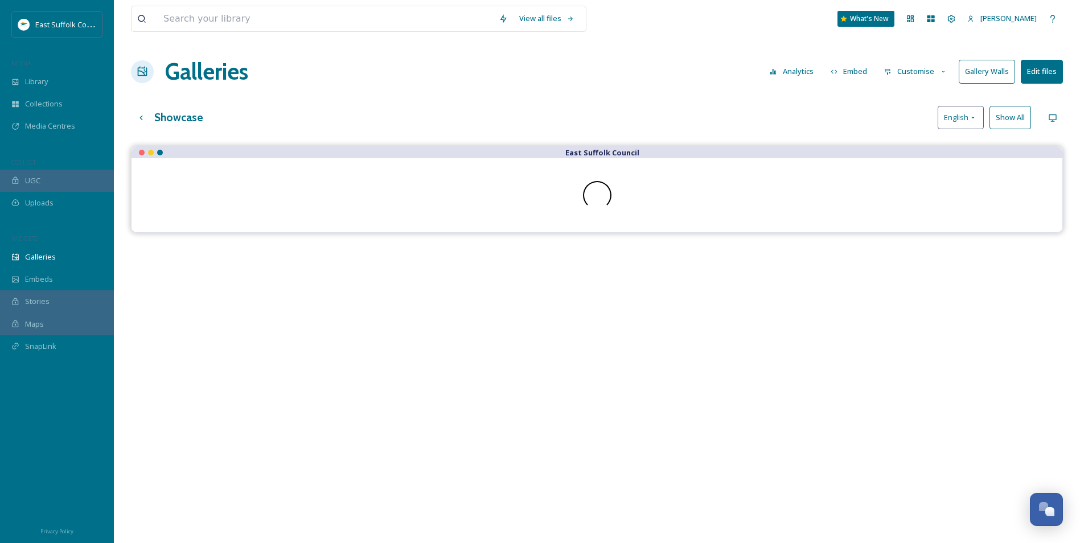
click at [932, 71] on button "Customise" at bounding box center [915, 71] width 75 height 22
click at [777, 121] on div "Showcase English Show All" at bounding box center [597, 117] width 932 height 23
click at [979, 81] on button "Gallery Walls" at bounding box center [987, 71] width 56 height 23
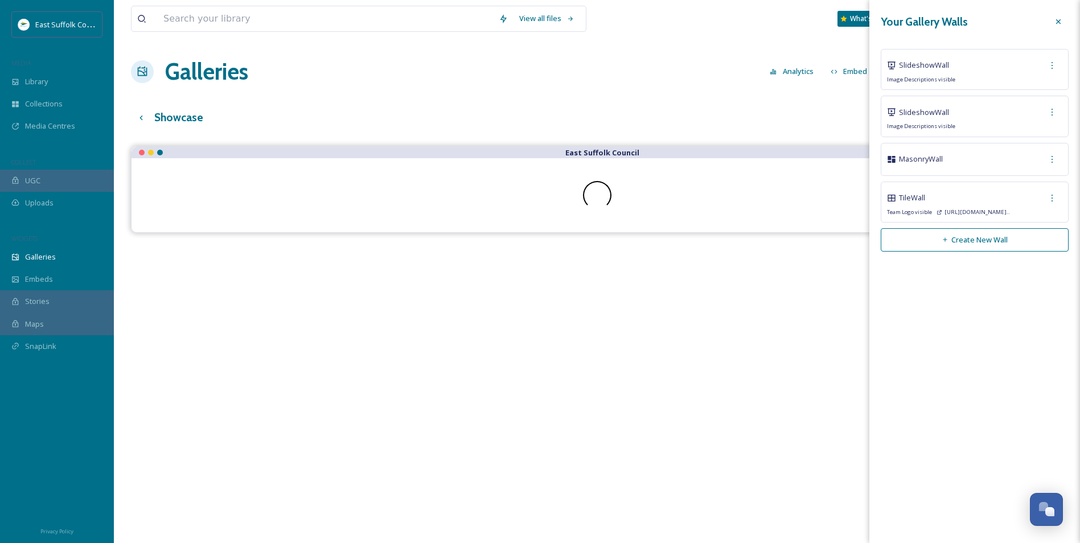
click at [529, 112] on div "Showcase English Show All" at bounding box center [597, 117] width 932 height 23
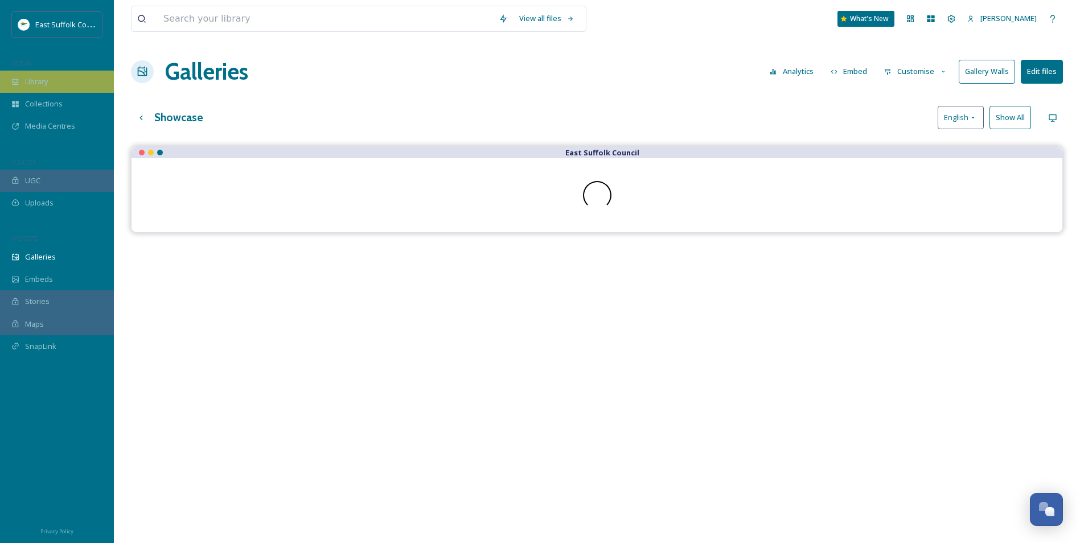
click at [57, 80] on div "Library" at bounding box center [57, 82] width 114 height 22
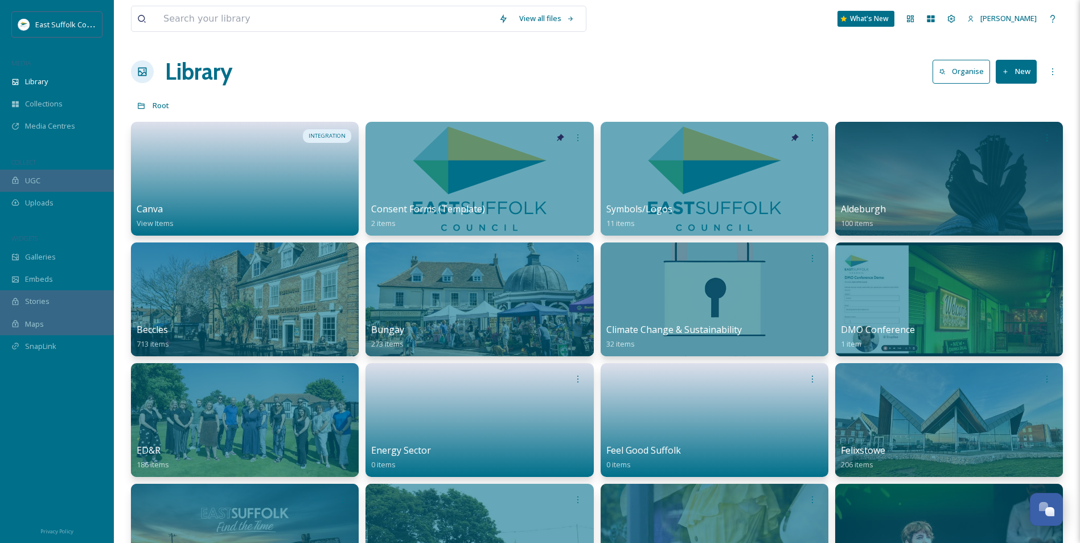
click at [610, 66] on div "Library Organise New" at bounding box center [597, 72] width 932 height 34
click at [615, 70] on div "Library Organise New" at bounding box center [597, 72] width 932 height 34
click at [43, 277] on span "Embeds" at bounding box center [39, 279] width 28 height 11
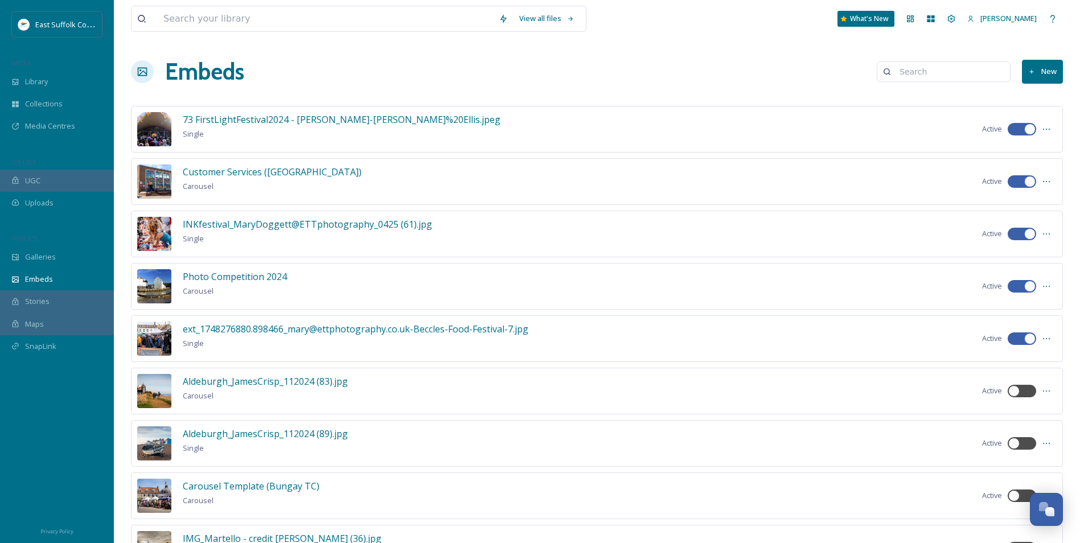
click at [184, 69] on h1 "Embeds" at bounding box center [204, 72] width 79 height 34
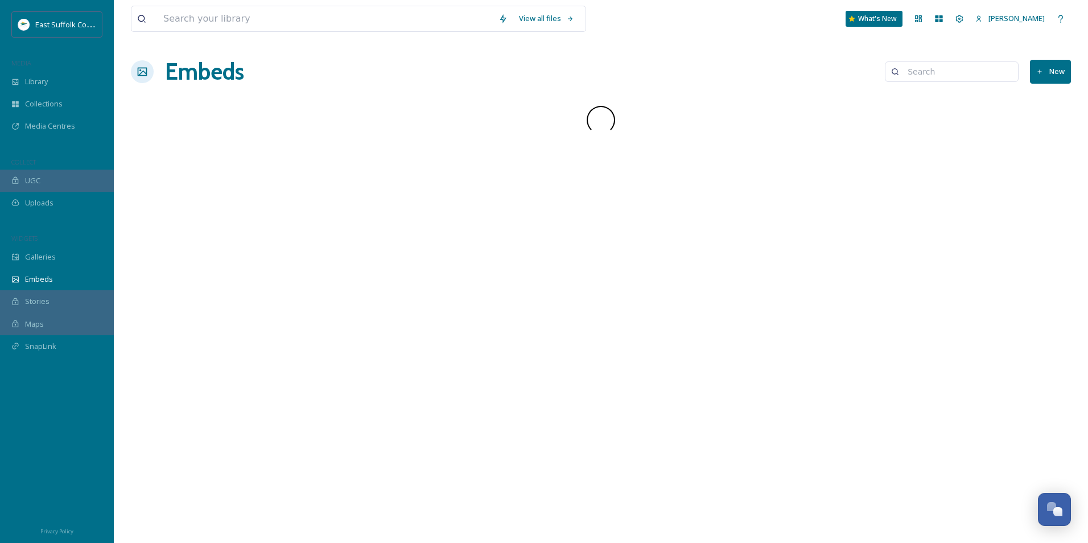
click at [46, 422] on div at bounding box center [57, 446] width 114 height 143
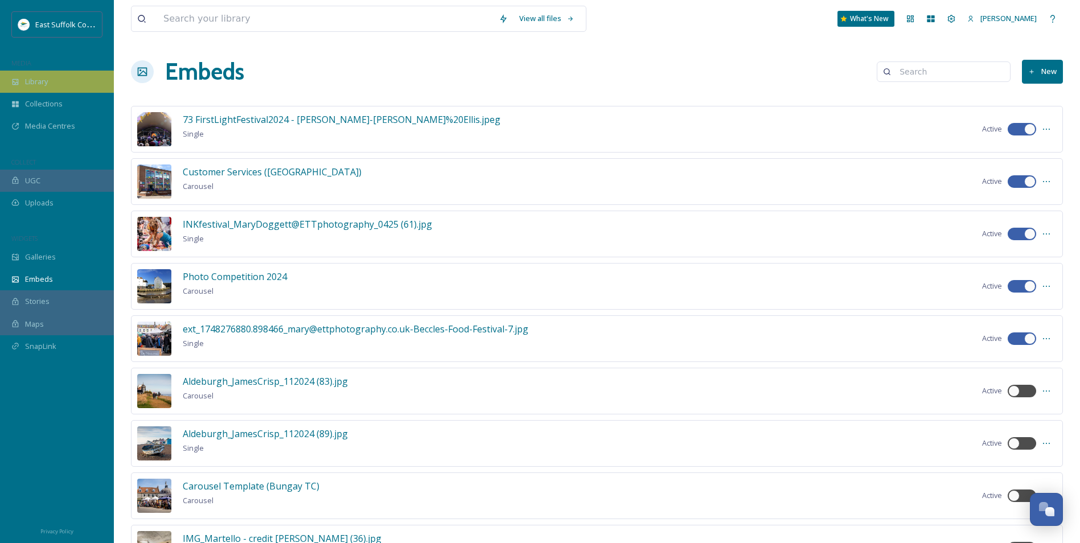
click at [69, 85] on div "Library" at bounding box center [57, 82] width 114 height 22
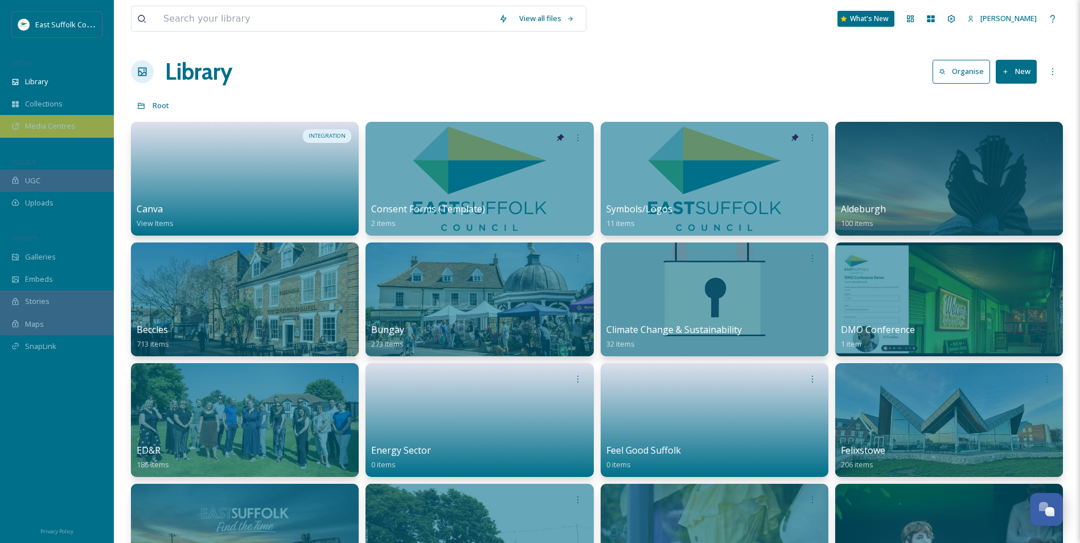
click at [47, 134] on div "Media Centres" at bounding box center [57, 126] width 114 height 22
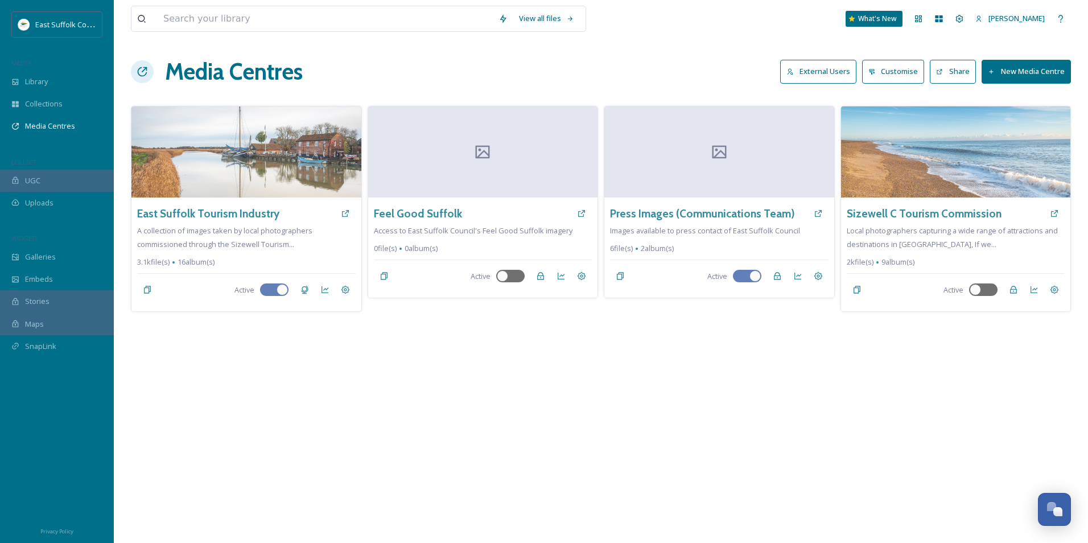
click at [1027, 71] on button "New Media Centre" at bounding box center [1026, 71] width 89 height 23
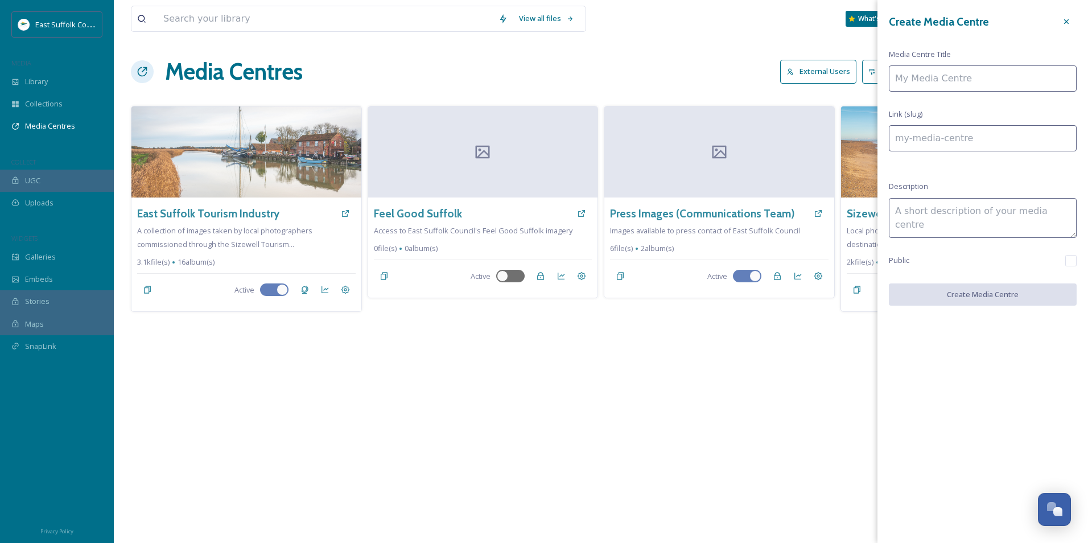
click at [922, 89] on input at bounding box center [983, 78] width 188 height 26
type input "L"
type input "l"
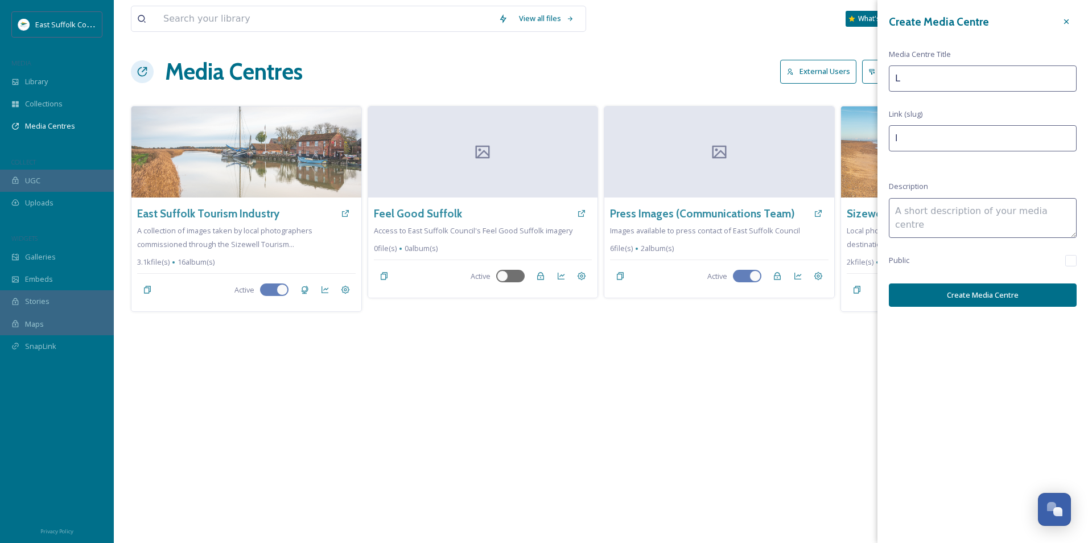
type input "Lo"
type input "lo"
type input "L"
type input "l"
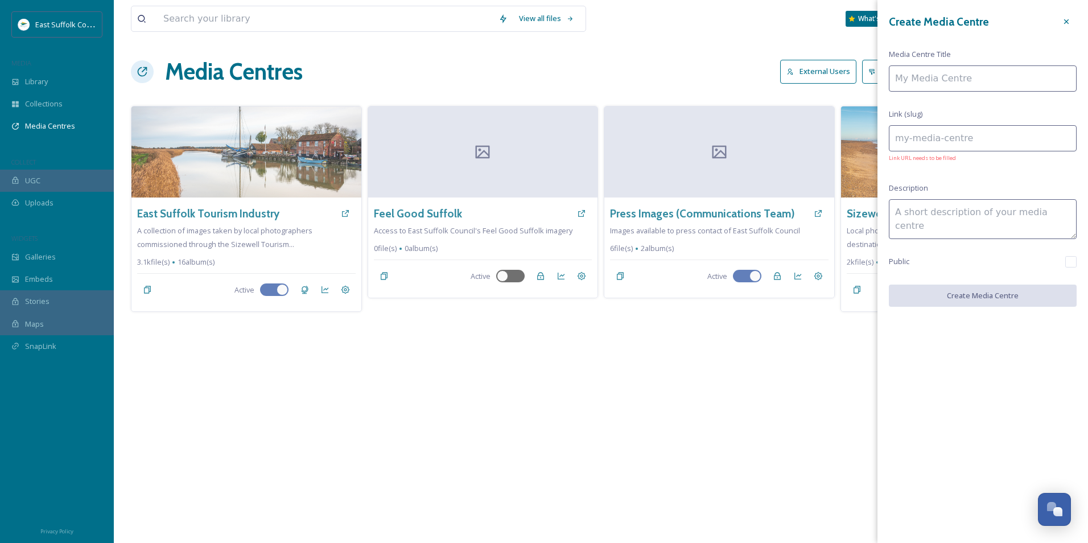
type input "T"
type input "t"
type input "Th"
type input "th"
type input "Thi"
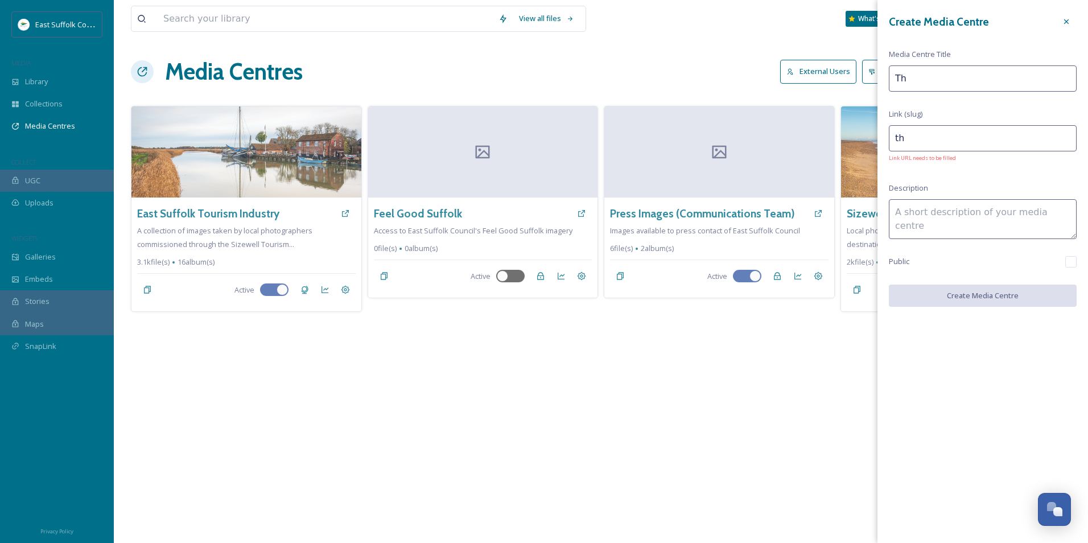
type input "thi"
type input "Thin"
type input "thin"
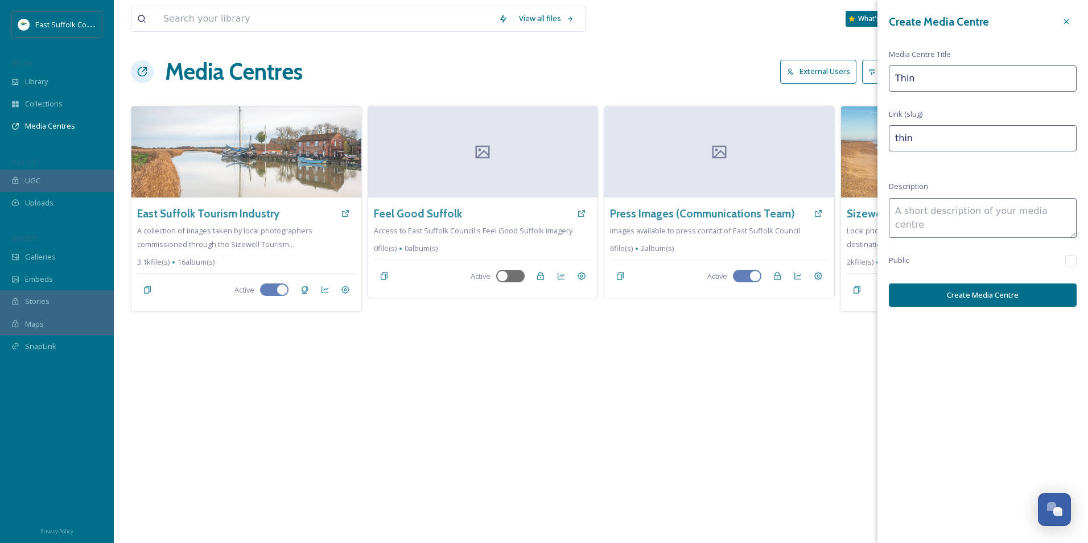
type input "Think"
type input "think"
type input "Think"
type input "think-"
type input "Think L"
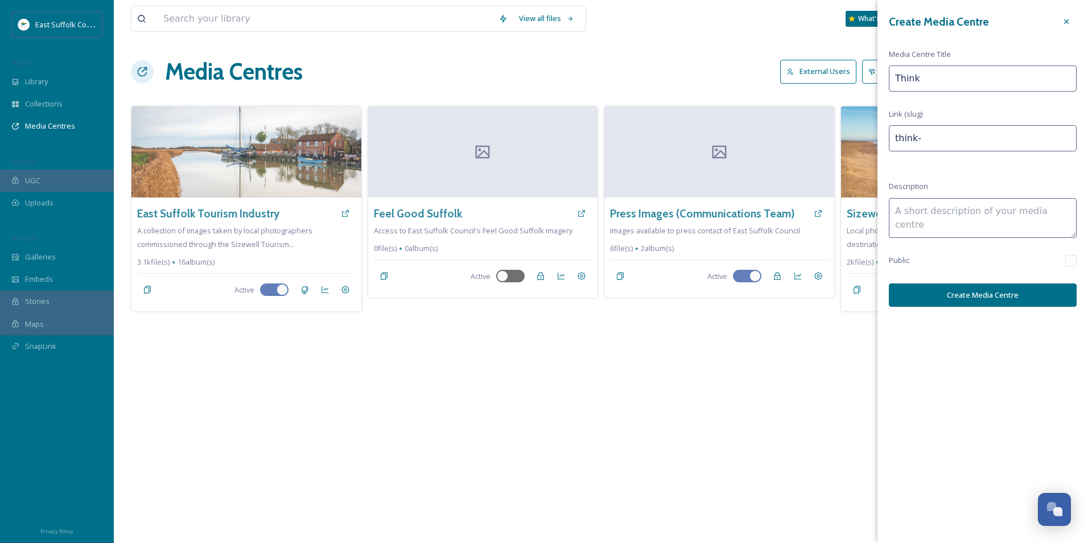
type input "think-l"
type input "Think Lo"
type input "think-lo"
type input "Think Low"
type input "think-low"
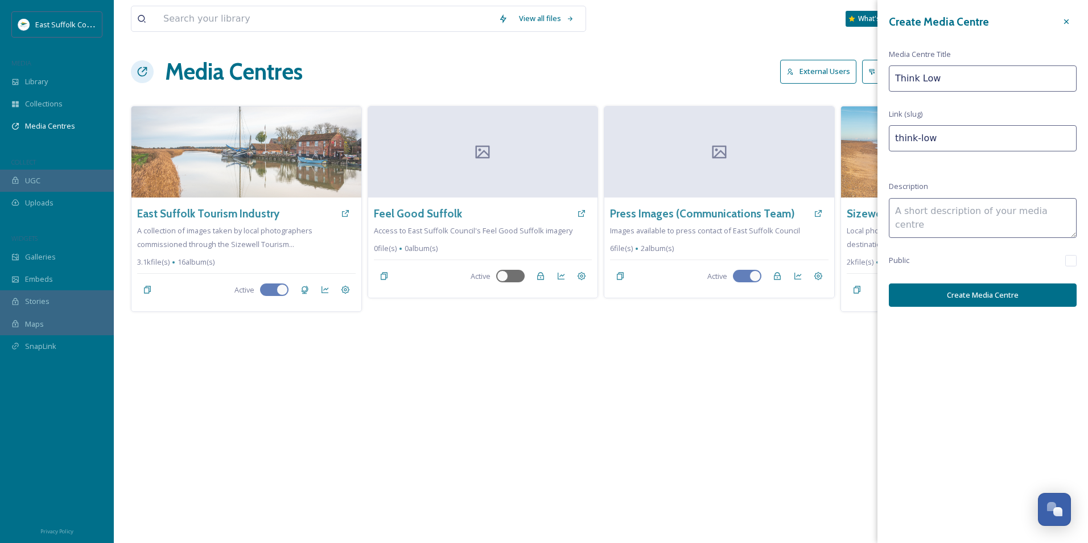
type input "Think [PERSON_NAME]"
type input "think-[PERSON_NAME]"
type input "Think Lowes"
type input "think-lowes"
type input "Think Lowesy"
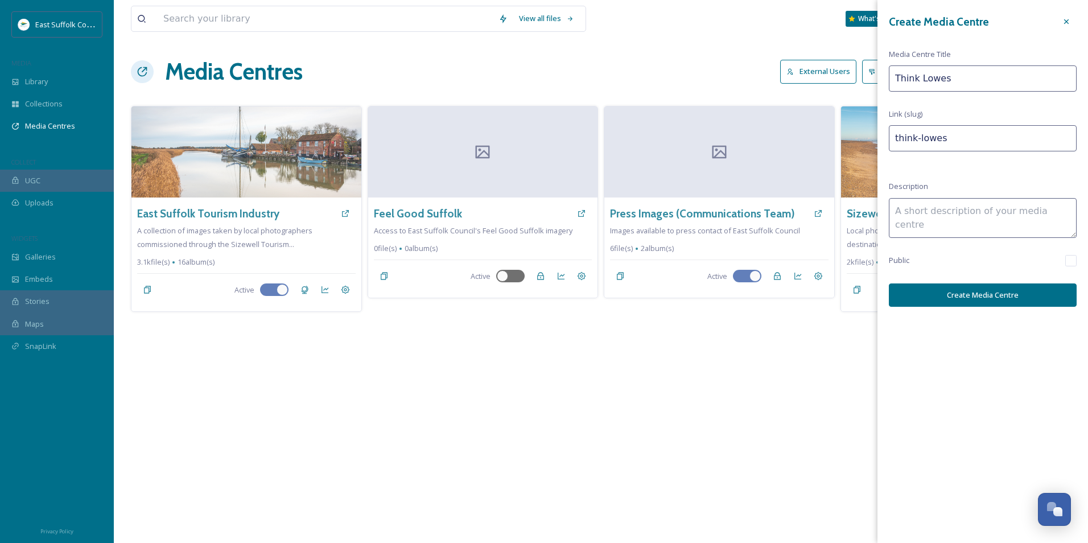
type input "think-lowesy"
type input "Think Lowesyo"
type input "think-lowesyo"
type input "Think Lowesy"
type input "think-lowesy"
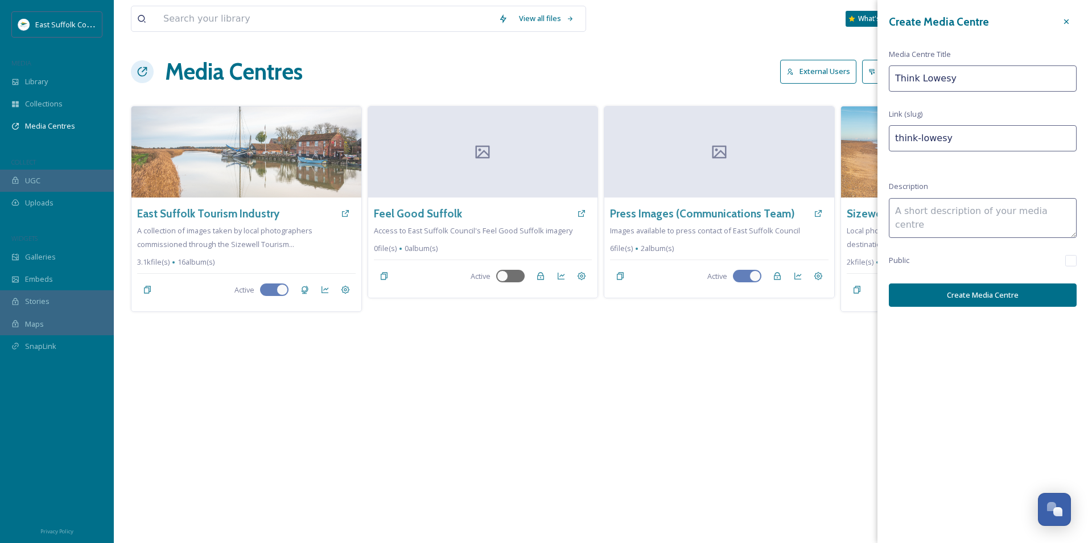
type input "Think Lowes"
type input "think-lowes"
type input "Think Lowest"
type input "think-lowest"
type input "Think Lowesto"
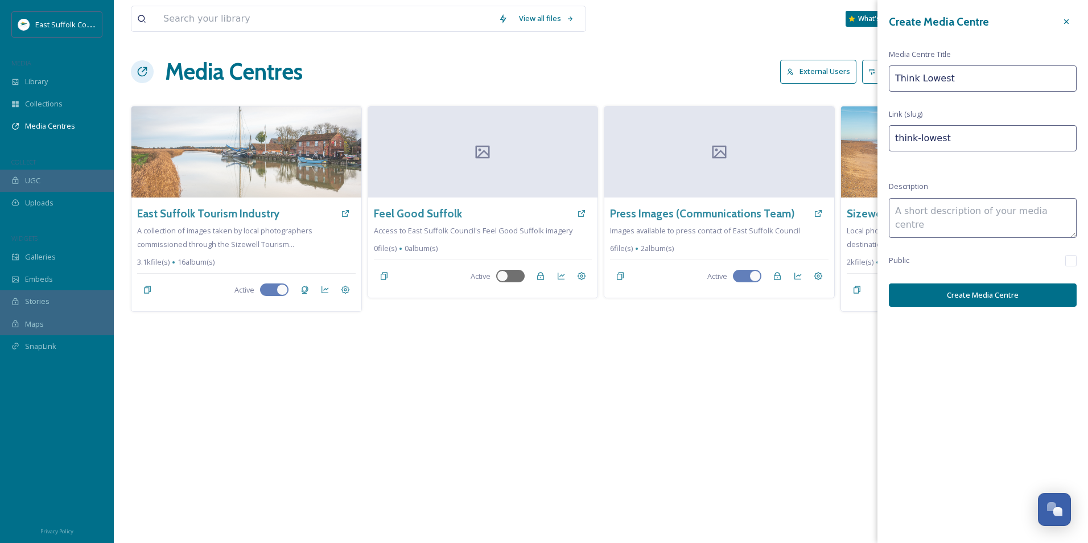
type input "think-[GEOGRAPHIC_DATA]"
type input "Think Lowestof"
type input "think-lowestof"
type input "Think Lowestoft"
type input "think-[GEOGRAPHIC_DATA]"
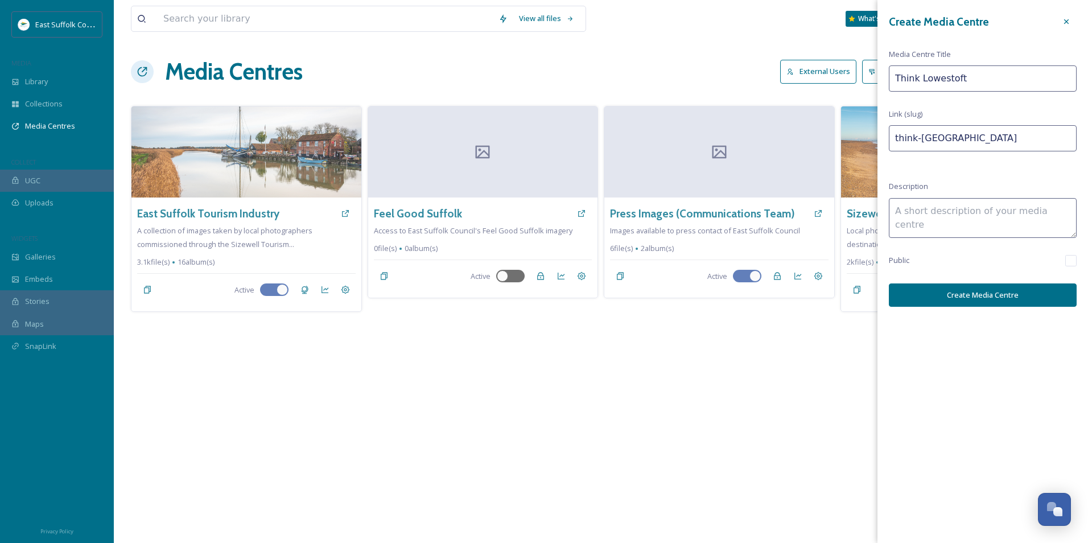
type input "Think Lowestoft"
click at [952, 211] on textarea at bounding box center [983, 218] width 188 height 40
type textarea "Business, Events, Food & Beverage"
click at [971, 294] on button "Create Media Centre" at bounding box center [983, 294] width 188 height 23
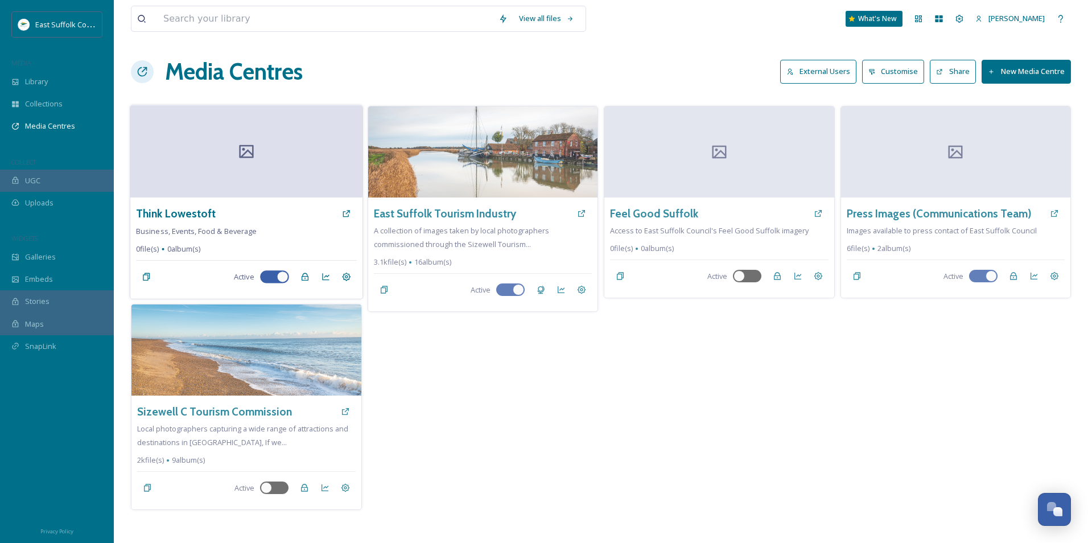
click at [252, 171] on div at bounding box center [246, 151] width 232 height 92
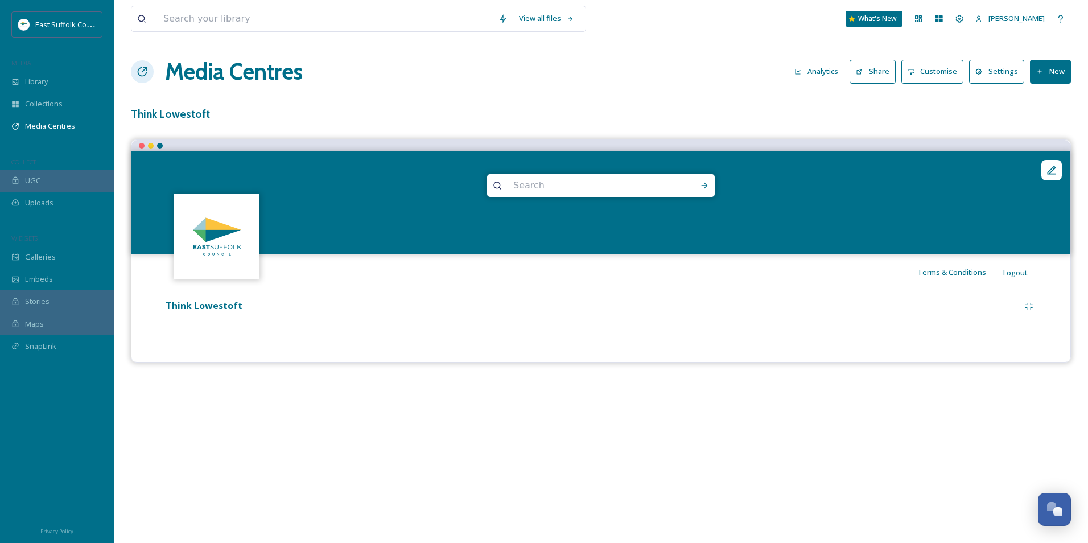
click at [1065, 62] on button "New" at bounding box center [1050, 71] width 41 height 23
click at [1038, 118] on span "Add Album" at bounding box center [1046, 120] width 37 height 11
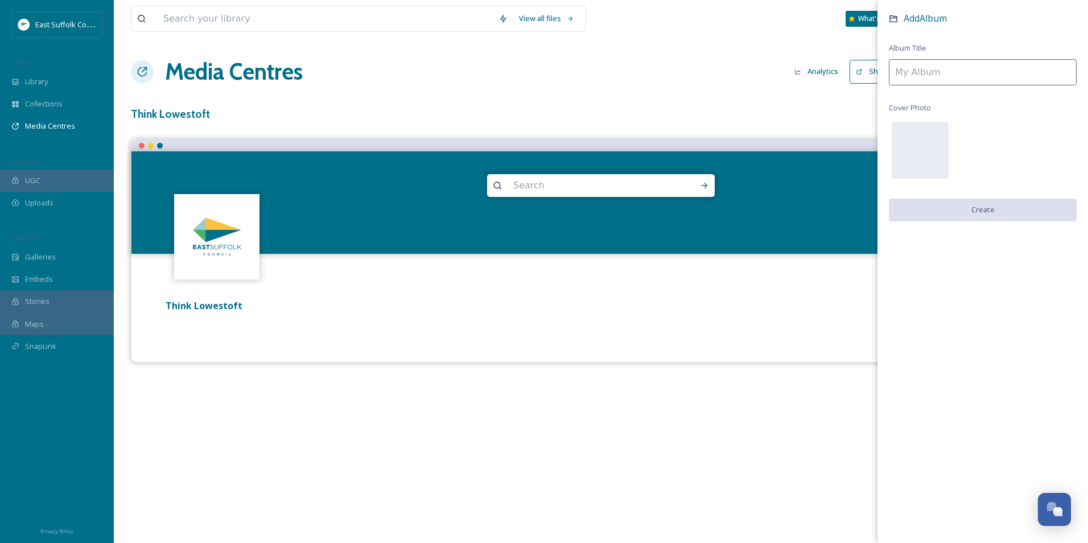
click at [959, 63] on input at bounding box center [983, 72] width 188 height 26
click at [564, 126] on div "View all files What's New [PERSON_NAME] Media Centres Analytics Share Customise…" at bounding box center [601, 271] width 975 height 543
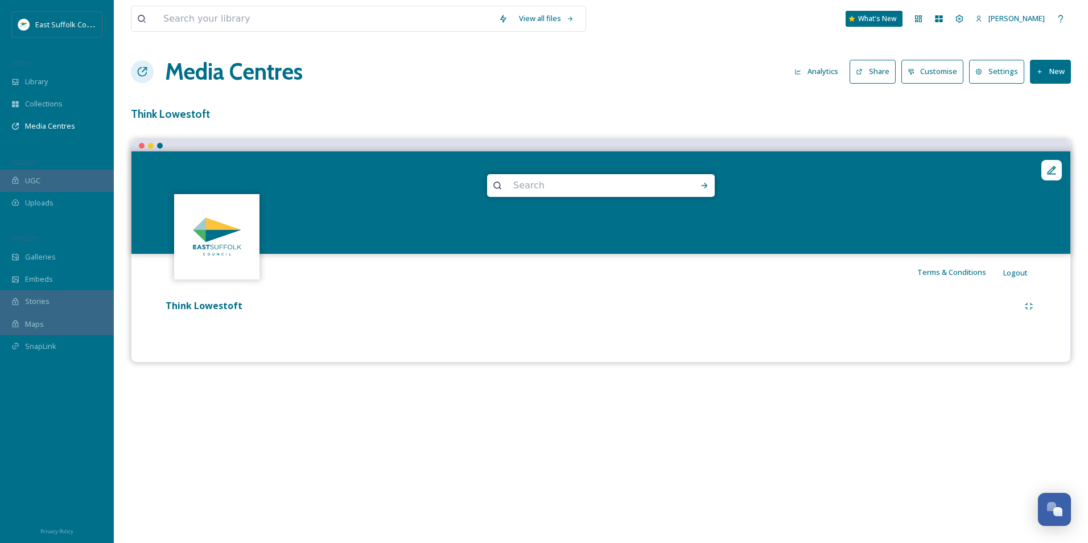
click at [1049, 69] on button "New" at bounding box center [1050, 71] width 41 height 23
click at [1044, 114] on div "Add Album" at bounding box center [1046, 120] width 48 height 22
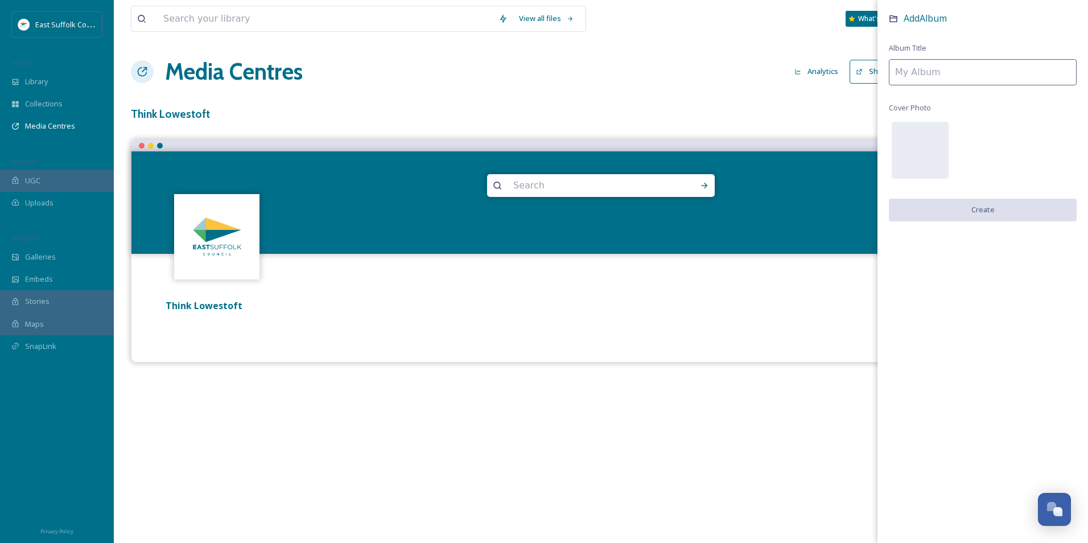
click at [942, 87] on div "Add Album Album Title Cover Photo Create" at bounding box center [983, 128] width 211 height 256
click at [943, 80] on input at bounding box center [983, 72] width 188 height 26
click at [949, 70] on input at bounding box center [983, 72] width 188 height 26
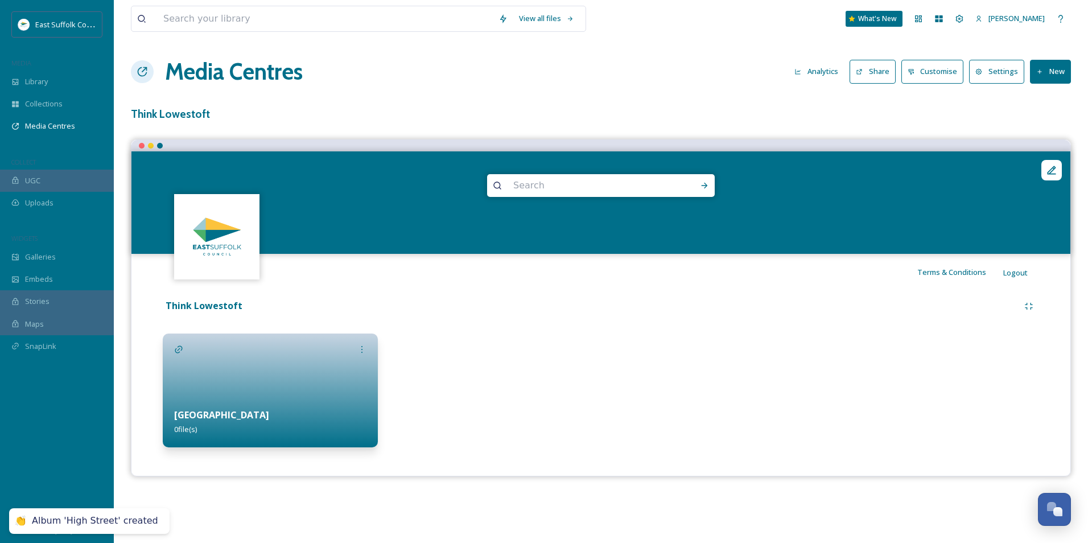
click at [1031, 72] on button "New" at bounding box center [1050, 71] width 41 height 23
click at [1058, 120] on span "Add Album" at bounding box center [1046, 120] width 37 height 11
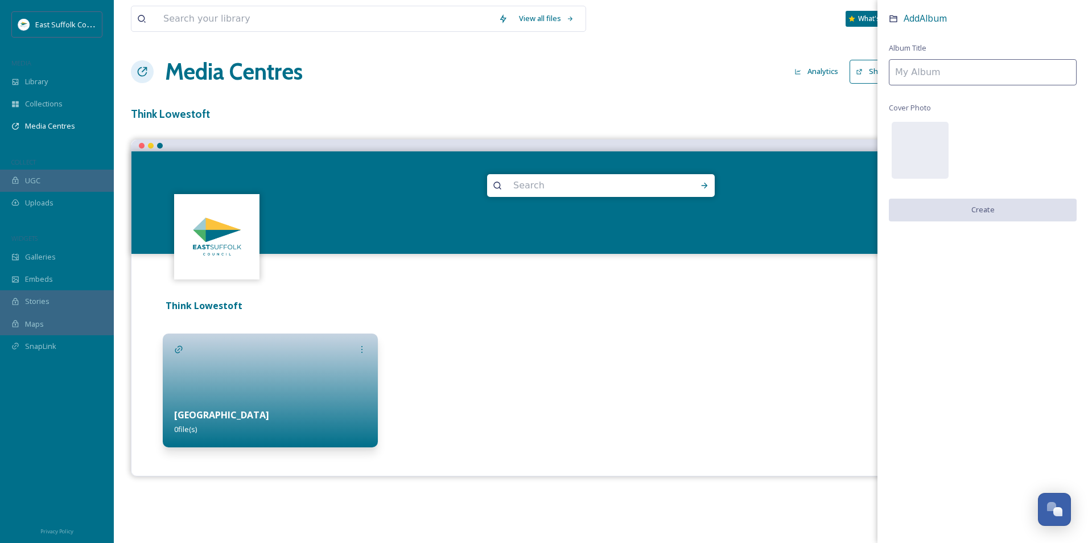
click at [945, 69] on input at bounding box center [983, 72] width 188 height 26
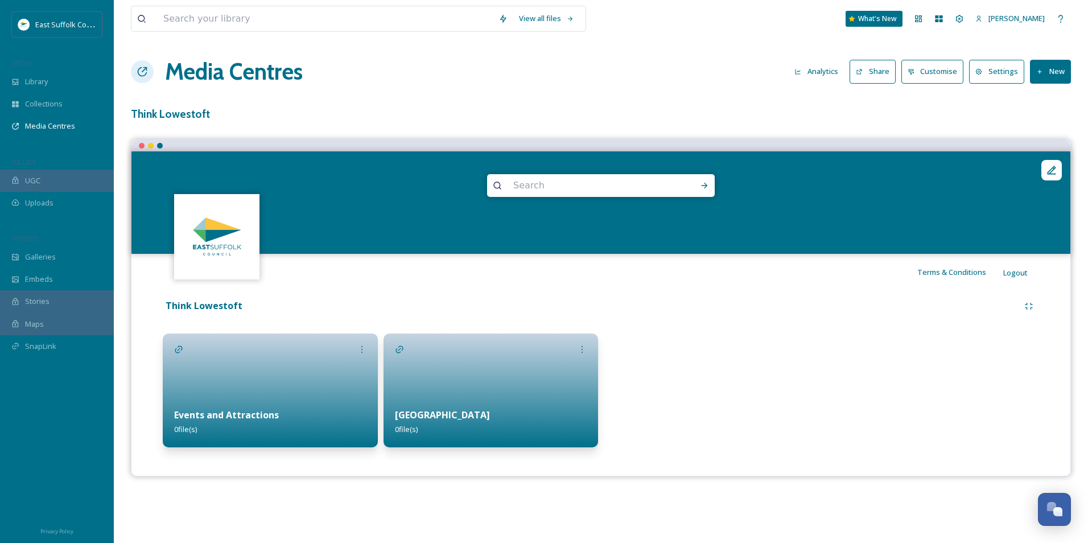
click at [239, 82] on h1 "Media Centres" at bounding box center [234, 72] width 138 height 34
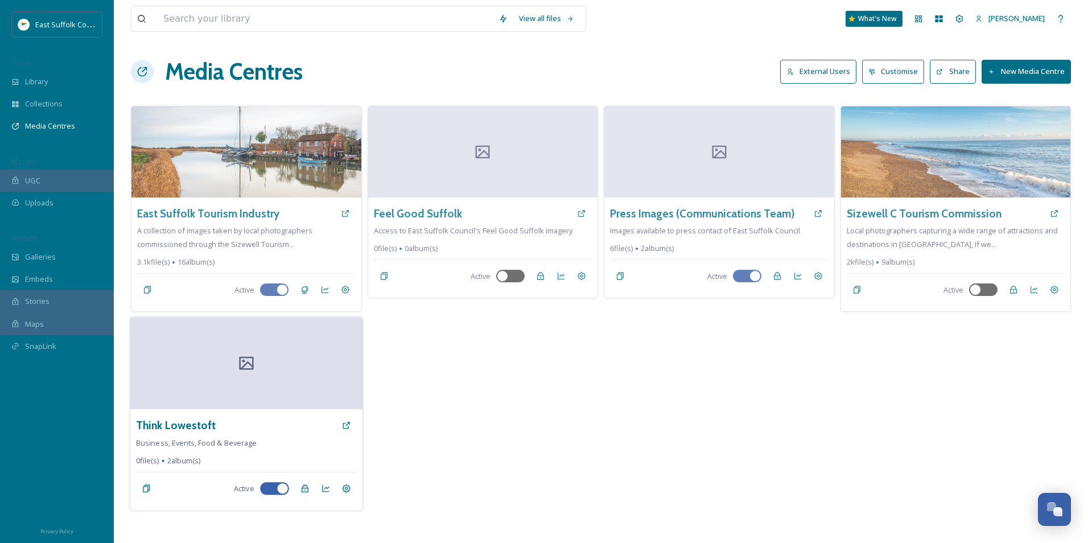
click at [243, 372] on div at bounding box center [246, 364] width 232 height 92
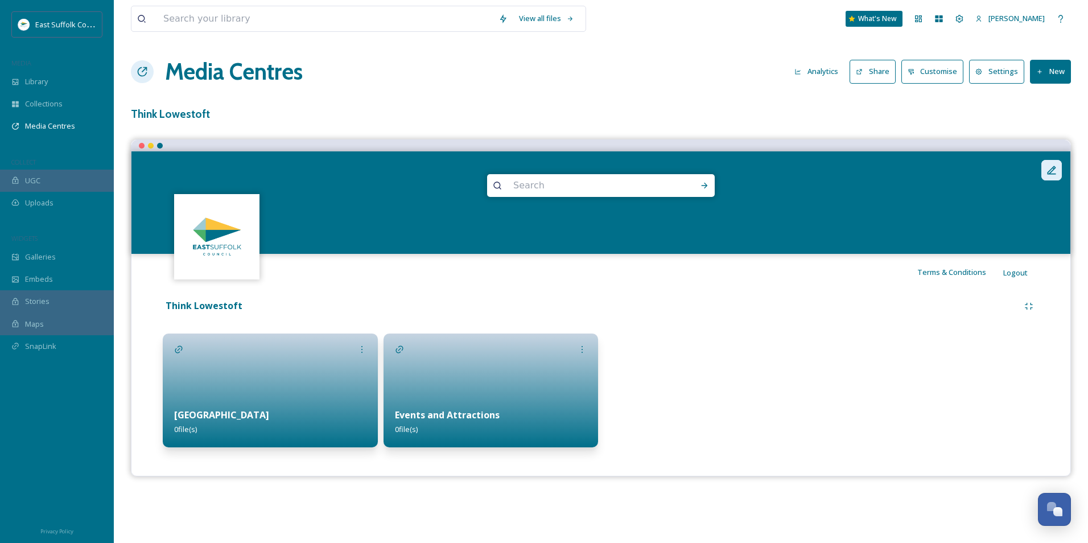
click at [1058, 173] on div at bounding box center [1052, 170] width 20 height 20
click at [779, 319] on div "Think Lowestoft High Street 0 file(s) Events and Attractions 0 file(s)" at bounding box center [601, 374] width 922 height 168
click at [775, 323] on div "Think Lowestoft High Street 0 file(s) Events and Attractions 0 file(s)" at bounding box center [601, 374] width 922 height 168
drag, startPoint x: 213, startPoint y: 244, endPoint x: 754, endPoint y: 108, distance: 557.1
click at [215, 244] on img at bounding box center [217, 236] width 83 height 83
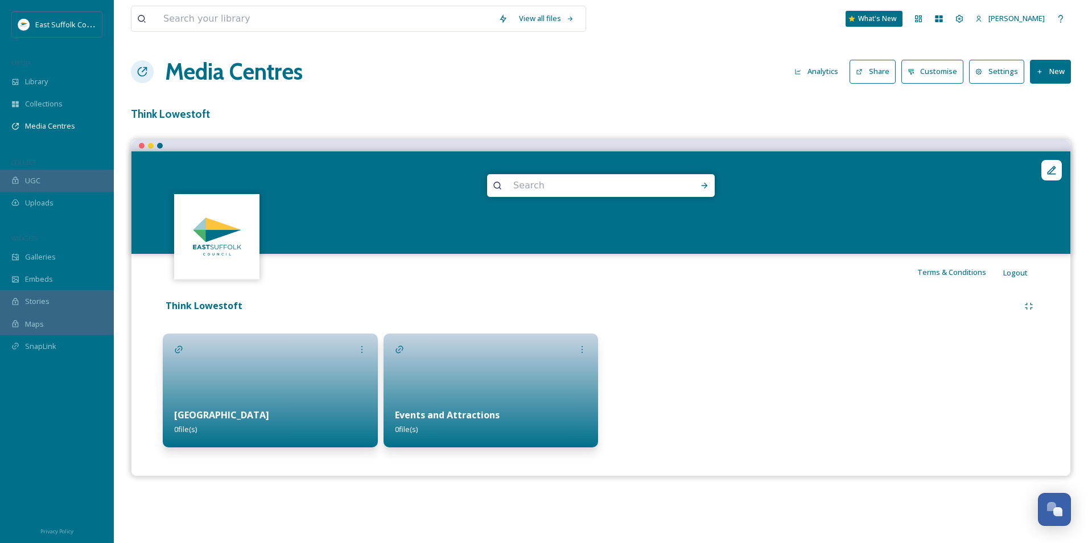
click at [196, 69] on h1 "Media Centres" at bounding box center [234, 72] width 138 height 34
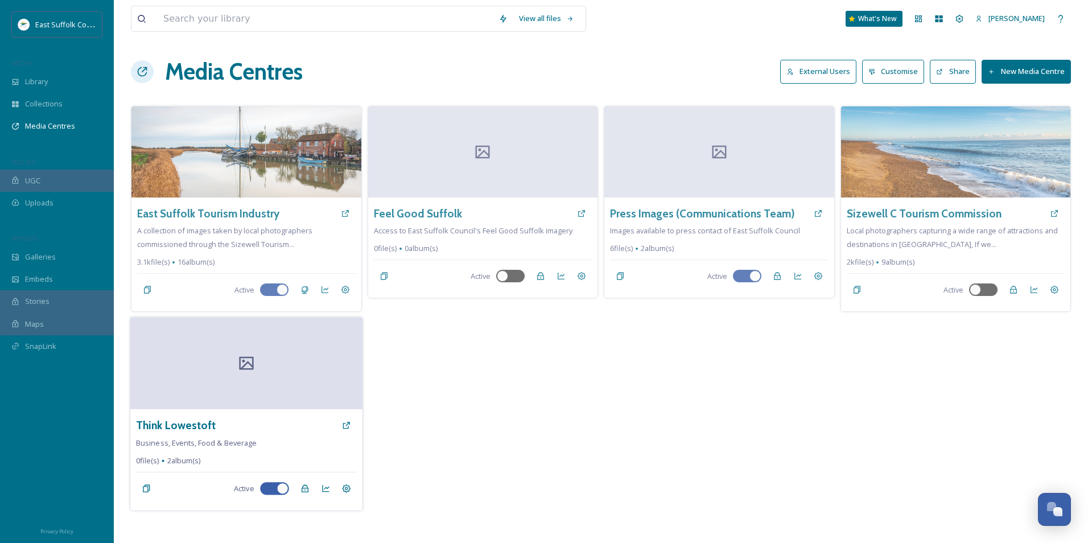
click at [190, 402] on div at bounding box center [246, 364] width 232 height 92
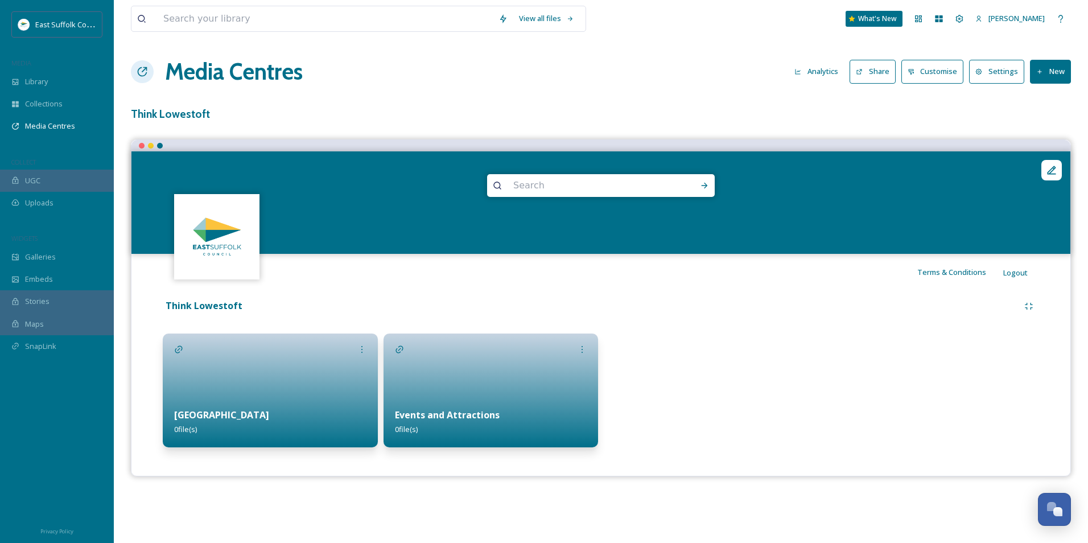
click at [1053, 64] on button "New" at bounding box center [1050, 71] width 41 height 23
click at [700, 449] on div "Think Lowestoft High Street 0 file(s) Events and Attractions 0 file(s)" at bounding box center [601, 374] width 922 height 168
drag, startPoint x: 320, startPoint y: 402, endPoint x: 336, endPoint y: 403, distance: 16.0
click at [328, 402] on div "High Street 0 file(s)" at bounding box center [270, 422] width 215 height 51
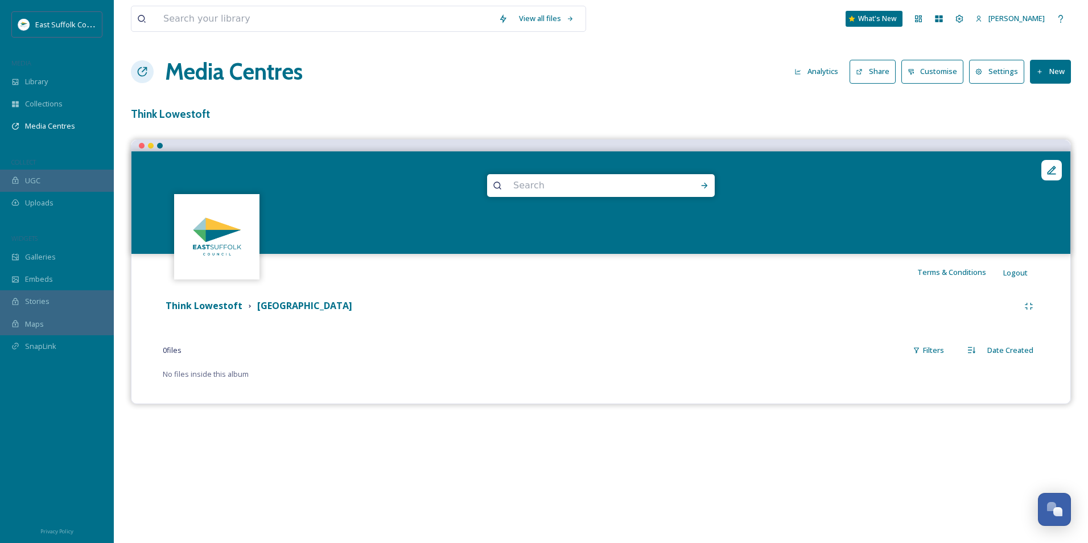
click at [1053, 67] on button "New" at bounding box center [1050, 71] width 41 height 23
click at [1039, 102] on span "Add Files" at bounding box center [1043, 98] width 31 height 11
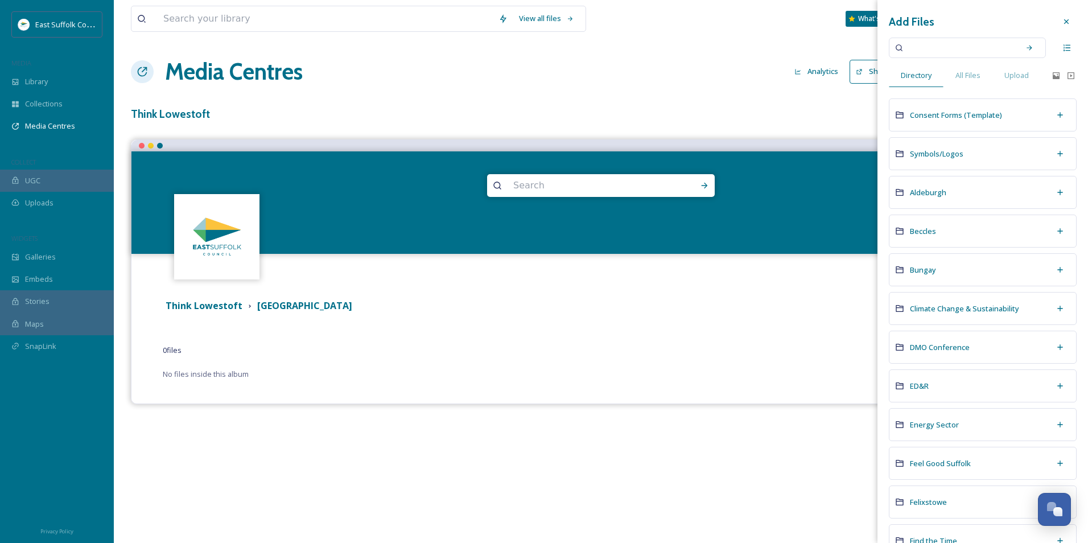
click at [488, 327] on div "Think Lowestoft High Street 0 file s Filters Date Created No files inside this …" at bounding box center [601, 338] width 922 height 96
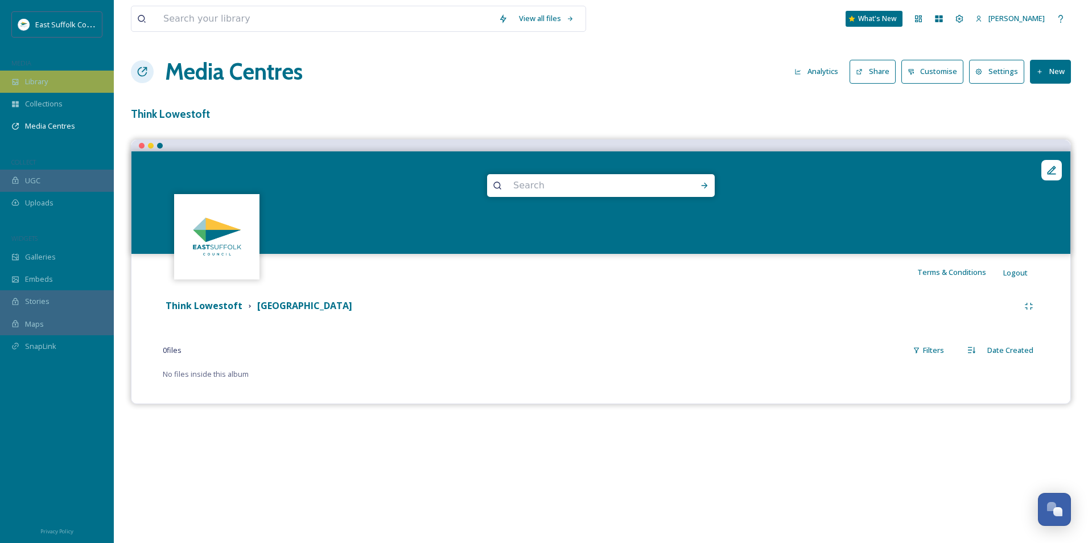
click at [44, 85] on span "Library" at bounding box center [36, 81] width 23 height 11
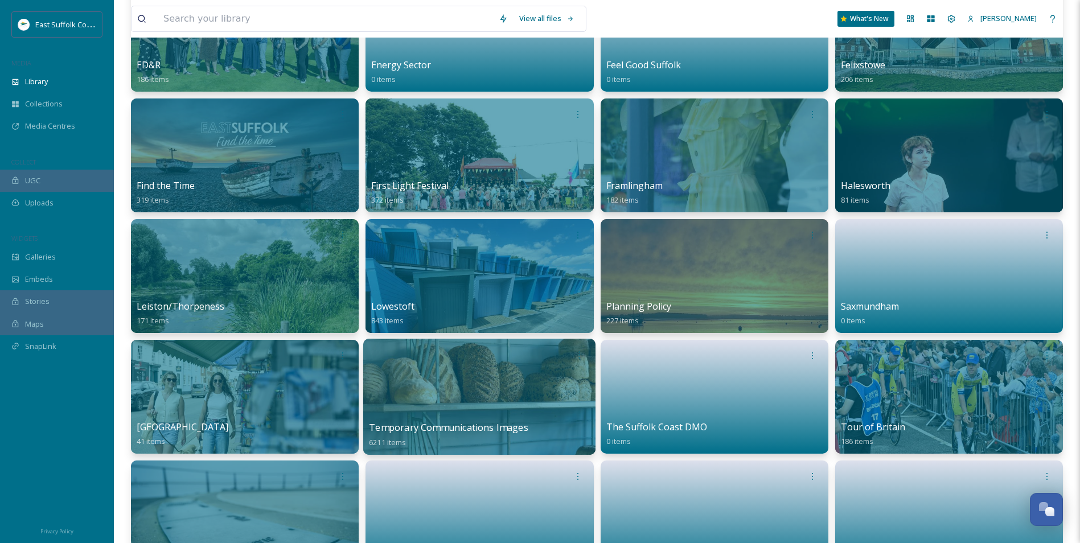
scroll to position [455, 0]
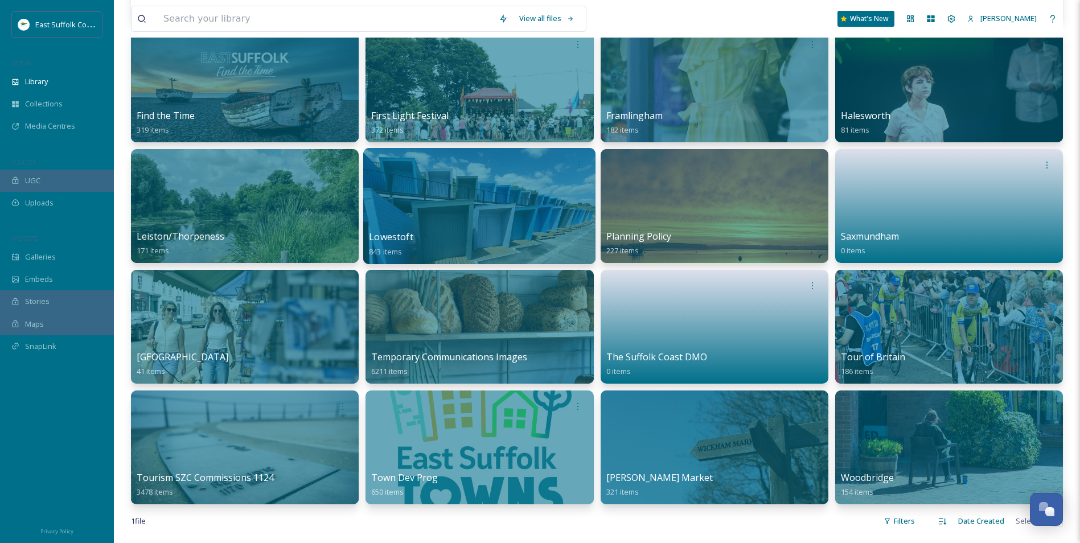
click at [456, 223] on div at bounding box center [479, 206] width 232 height 116
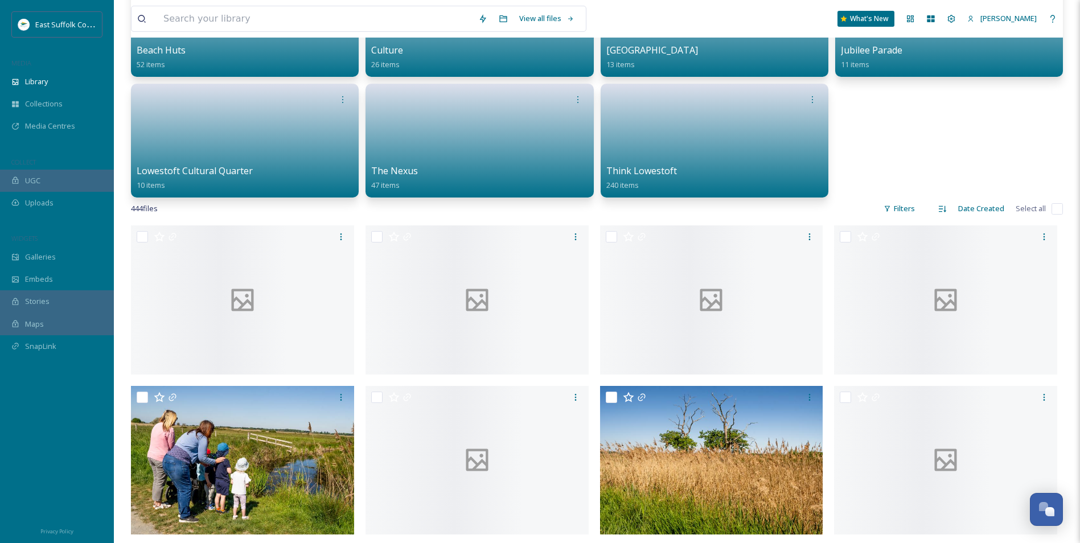
scroll to position [171, 0]
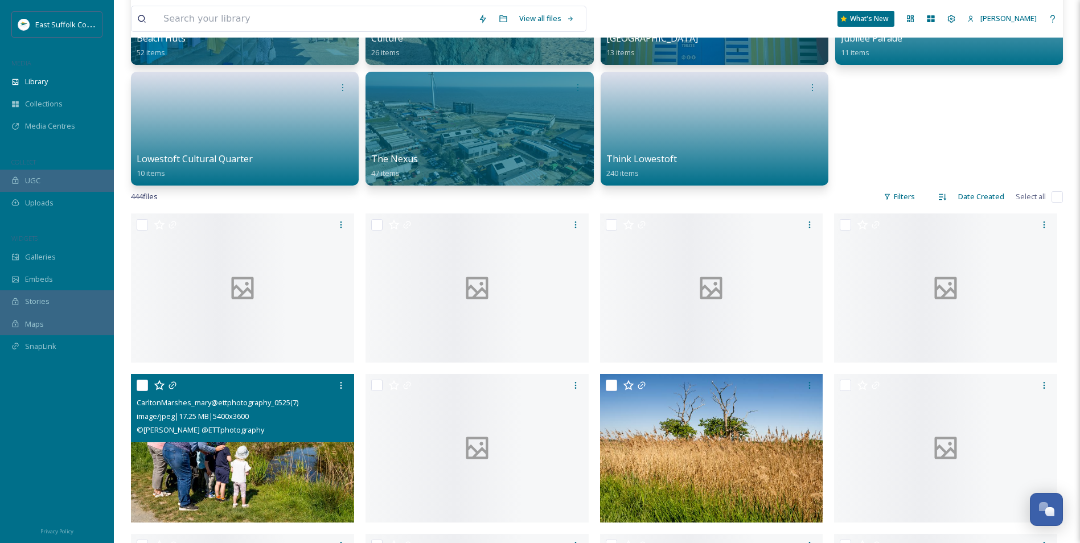
click at [210, 470] on img at bounding box center [242, 447] width 223 height 149
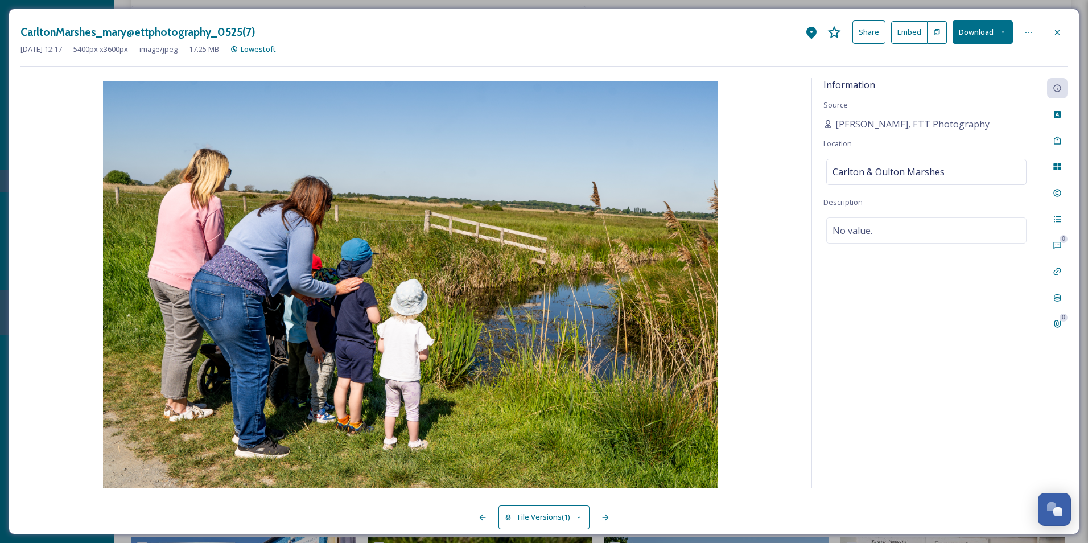
click at [902, 317] on div "Information Source [PERSON_NAME], ETT Photography Location [GEOGRAPHIC_DATA] De…" at bounding box center [926, 283] width 229 height 410
click at [1059, 170] on icon at bounding box center [1057, 166] width 7 height 7
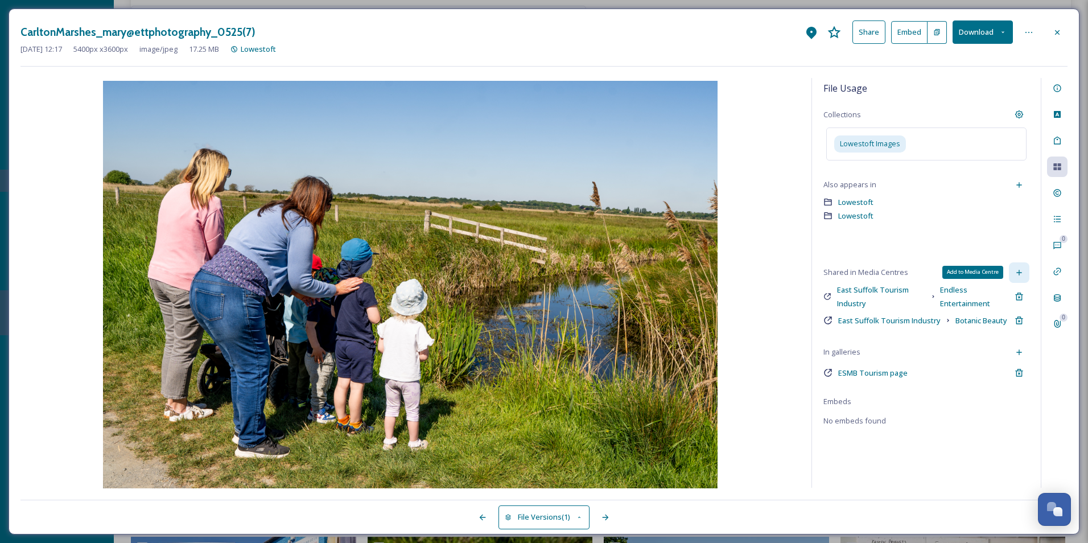
click at [1022, 271] on icon at bounding box center [1019, 272] width 9 height 9
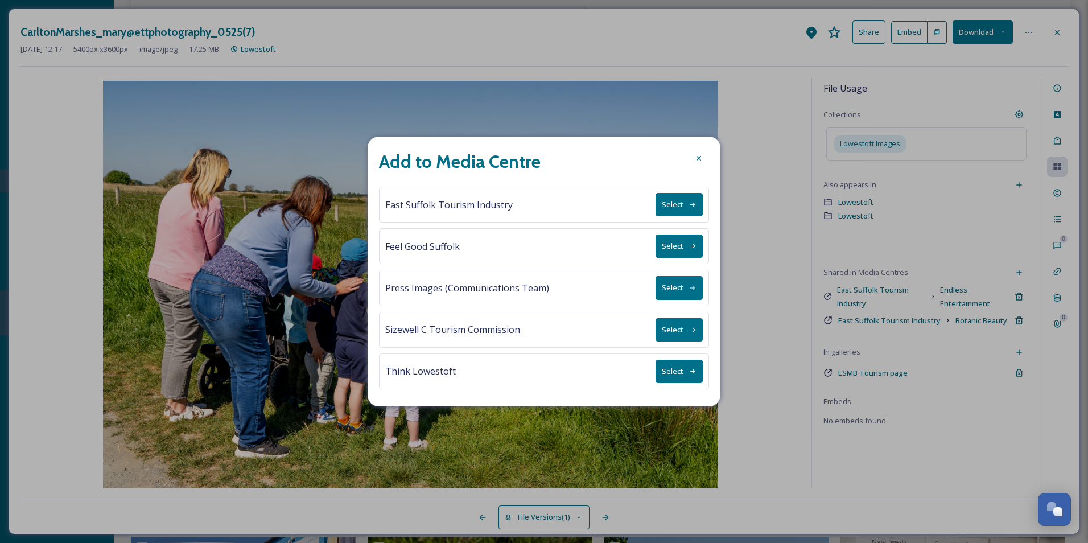
click at [694, 367] on button "Select" at bounding box center [679, 371] width 47 height 23
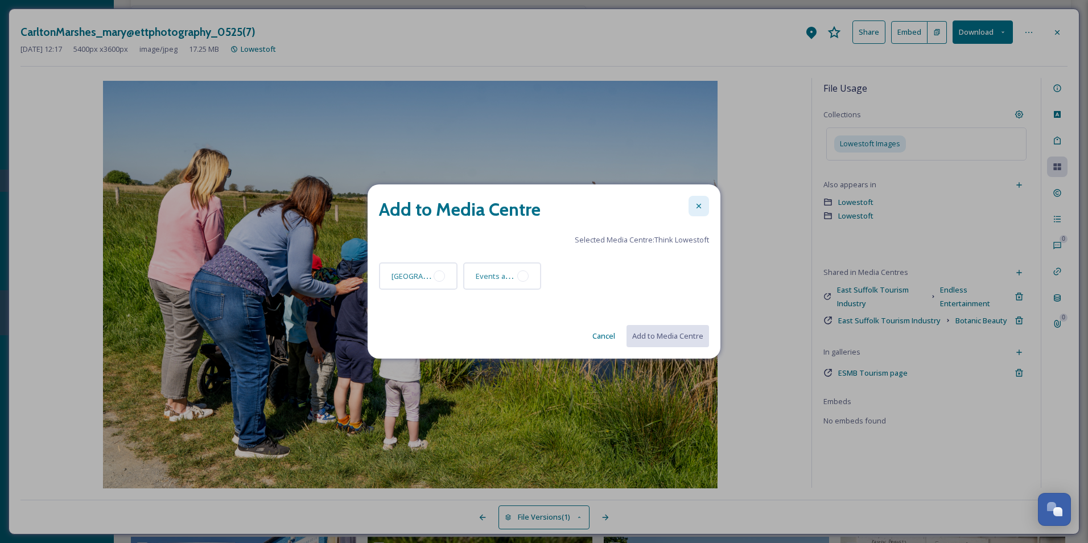
click at [702, 202] on icon at bounding box center [698, 206] width 9 height 9
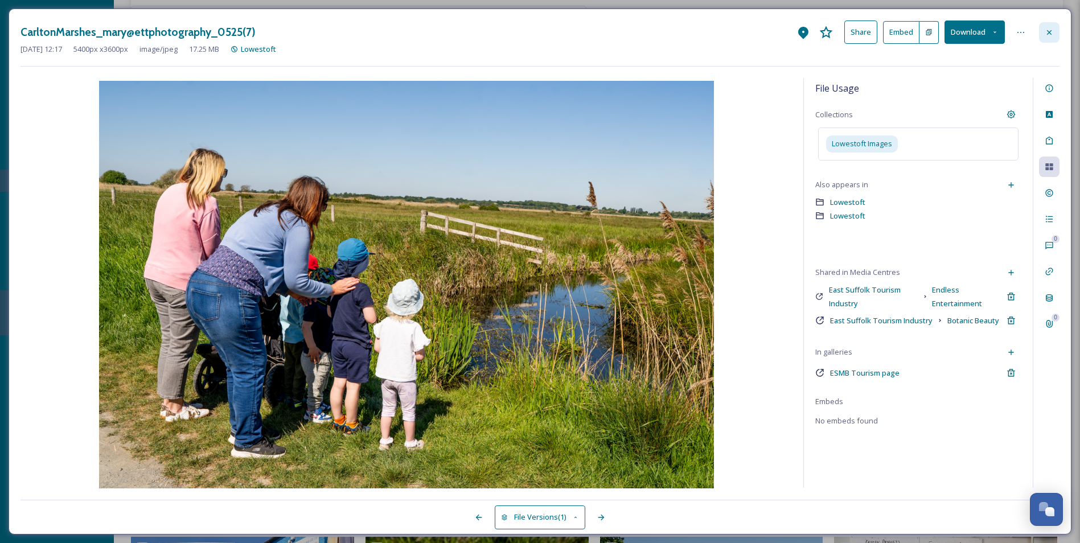
click at [1047, 36] on icon at bounding box center [1049, 32] width 9 height 9
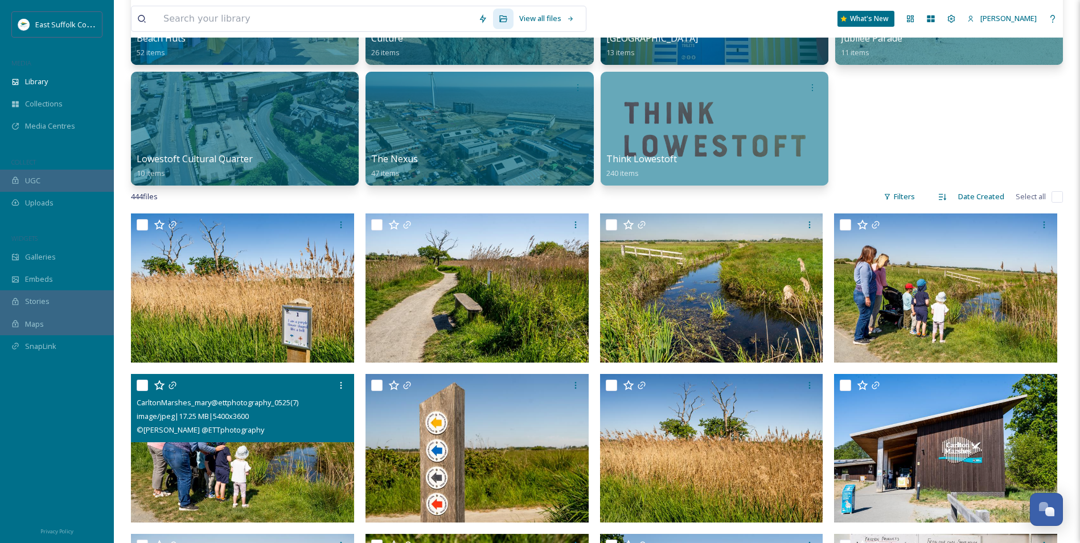
click at [277, 453] on img at bounding box center [242, 447] width 223 height 149
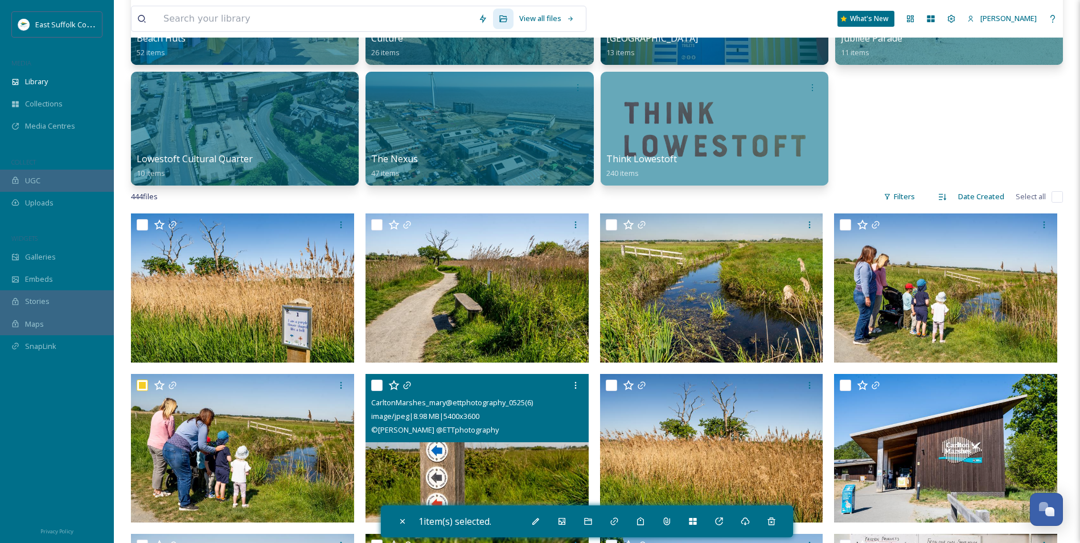
click at [450, 457] on img at bounding box center [476, 447] width 223 height 149
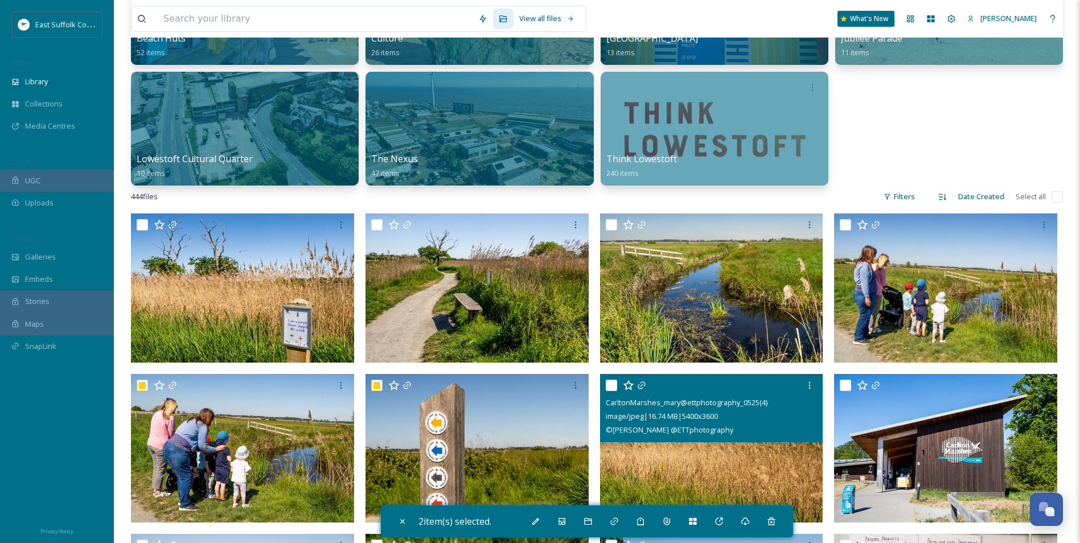
click at [650, 437] on div "CarltonMarshes_mary@ettphotography_0525(4) image/jpeg | 16.74 MB | 5400 x 3600 …" at bounding box center [711, 448] width 223 height 149
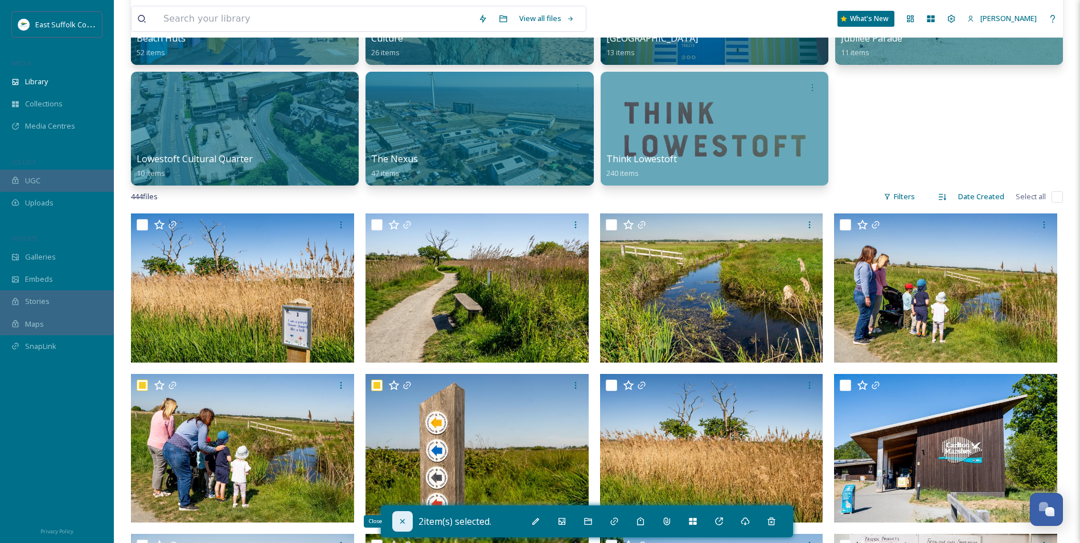
click at [411, 521] on div "Close" at bounding box center [402, 521] width 20 height 20
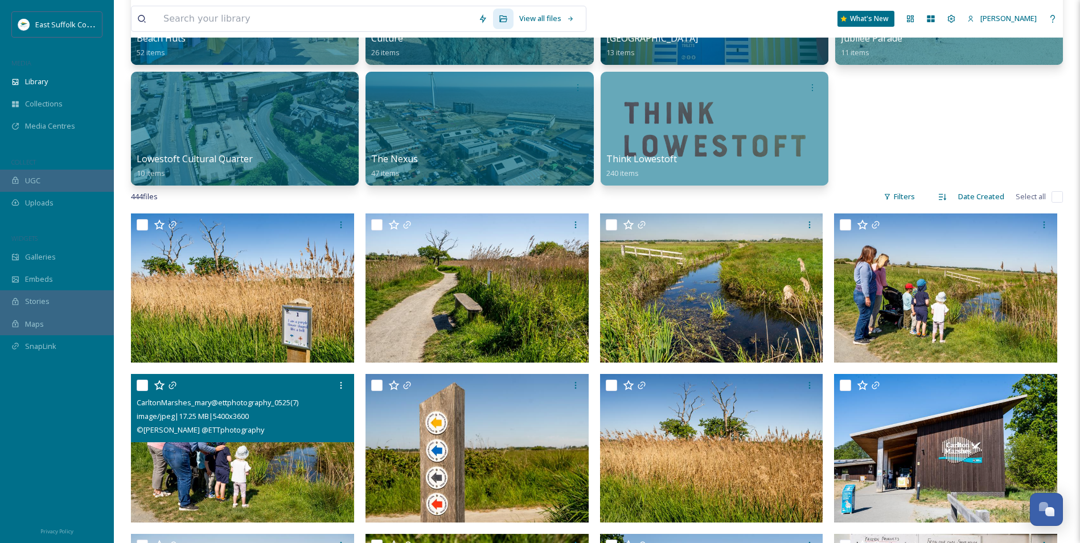
click at [240, 476] on img at bounding box center [242, 447] width 223 height 149
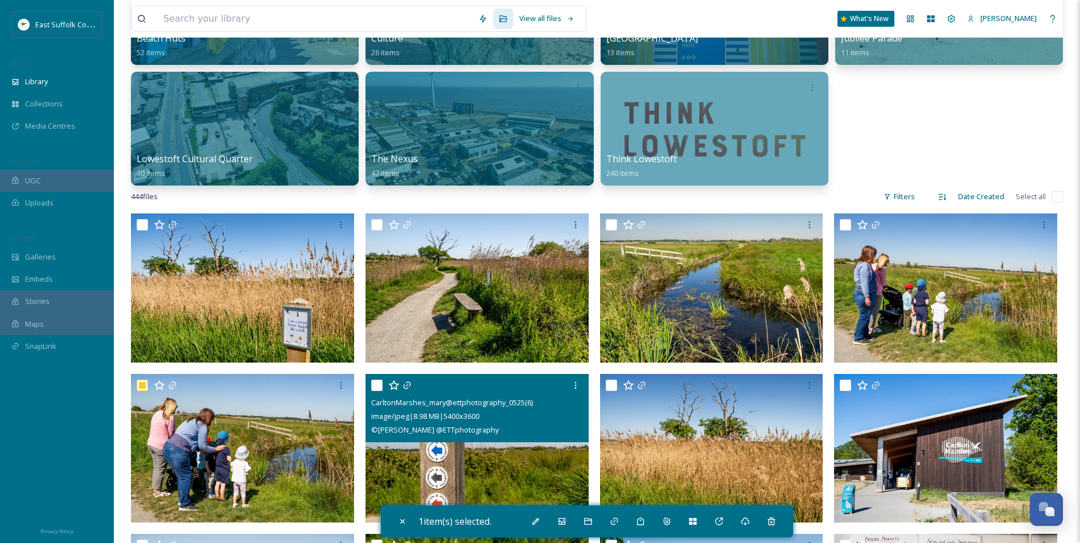
click at [492, 472] on img at bounding box center [476, 447] width 223 height 149
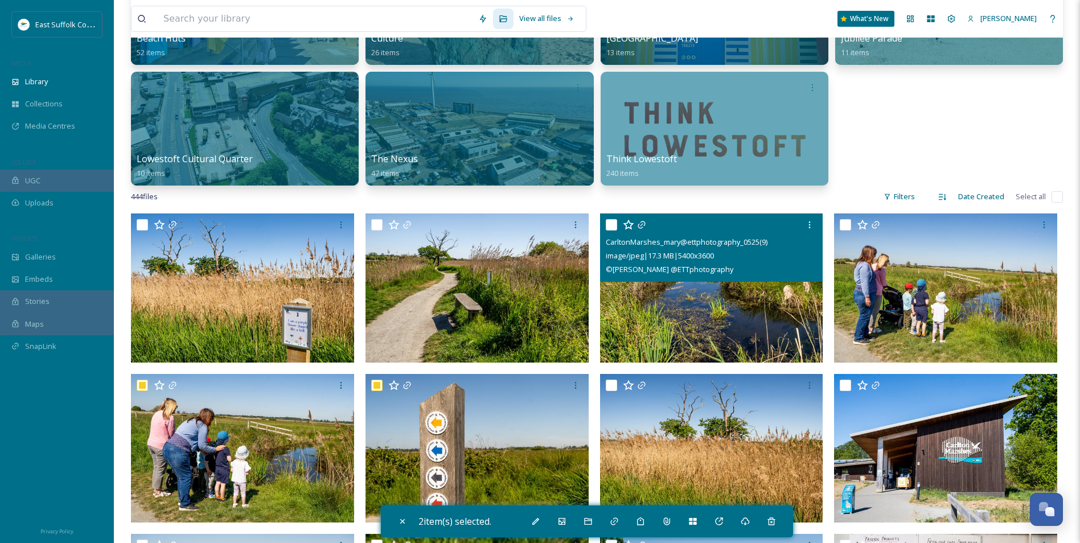
click at [704, 319] on img at bounding box center [711, 287] width 223 height 149
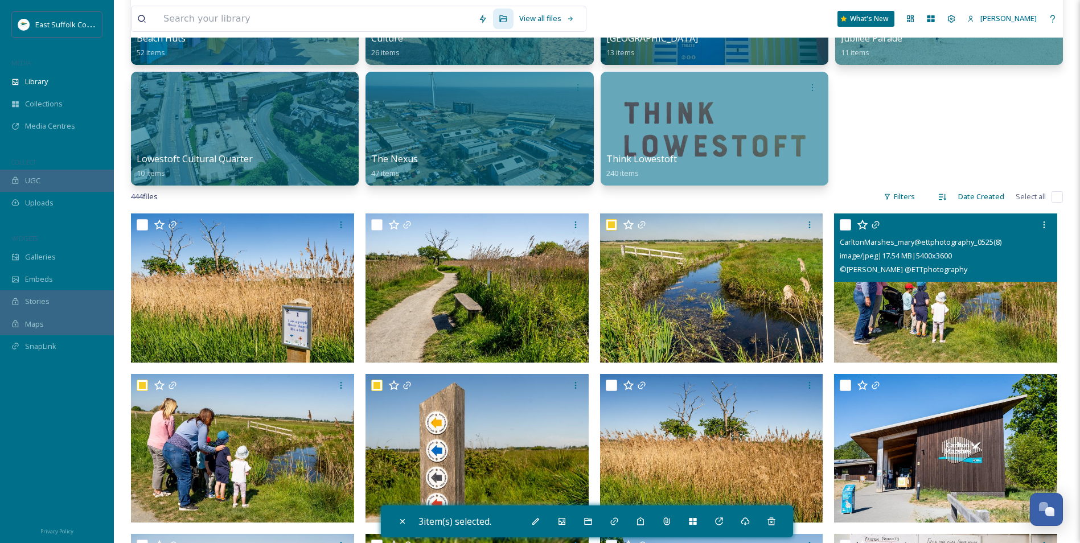
click at [959, 295] on img at bounding box center [945, 287] width 223 height 149
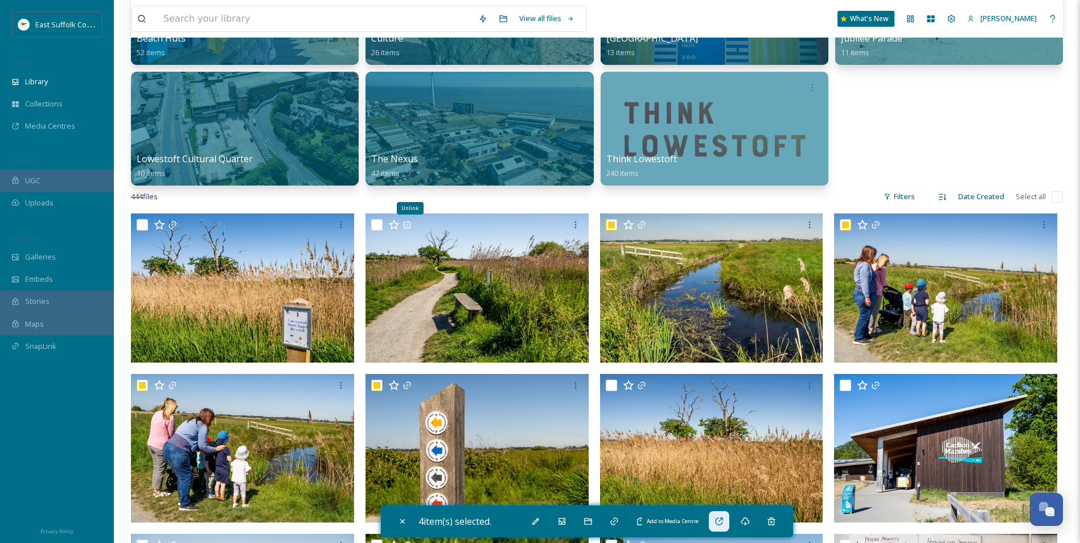
click at [721, 527] on div "Add to Media Centre" at bounding box center [719, 521] width 20 height 20
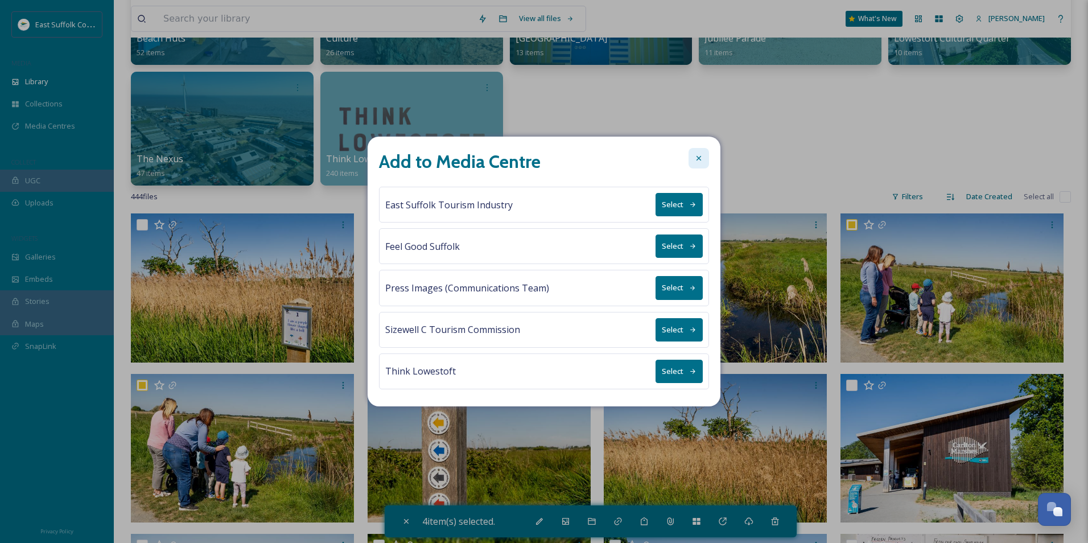
click at [695, 161] on icon at bounding box center [698, 158] width 9 height 9
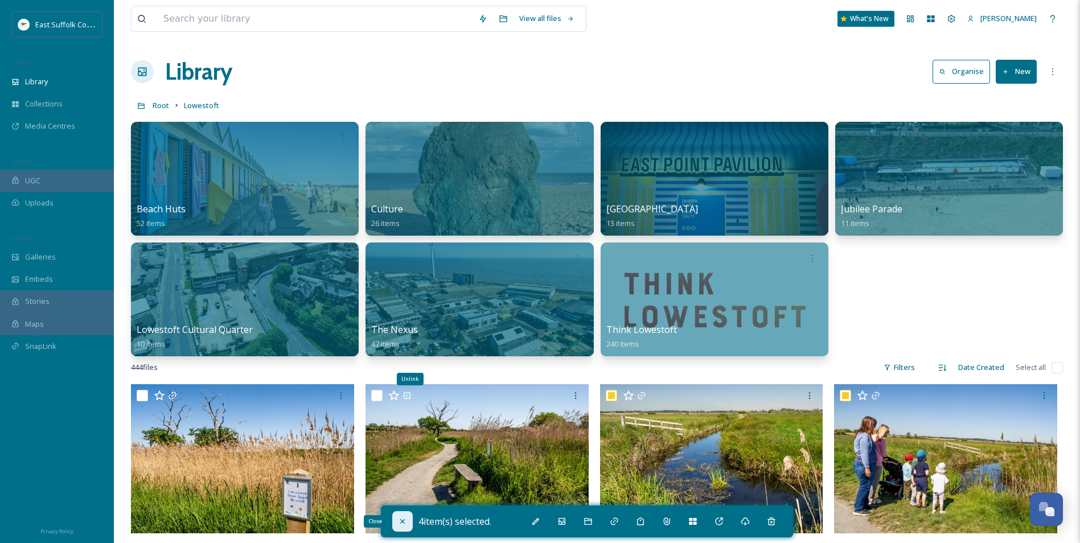
click at [410, 515] on div "Close" at bounding box center [402, 521] width 20 height 20
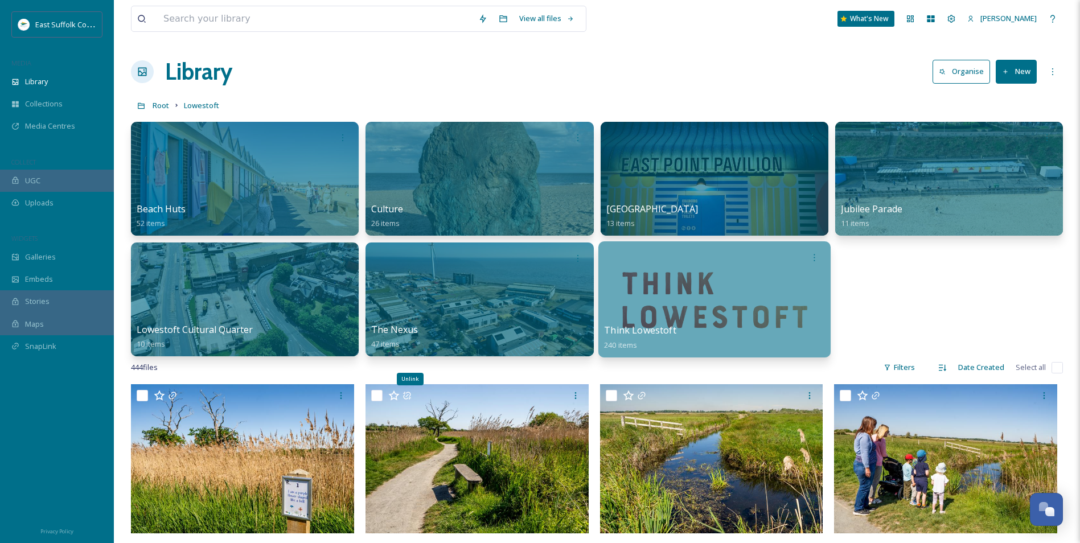
click at [671, 311] on div at bounding box center [714, 299] width 232 height 116
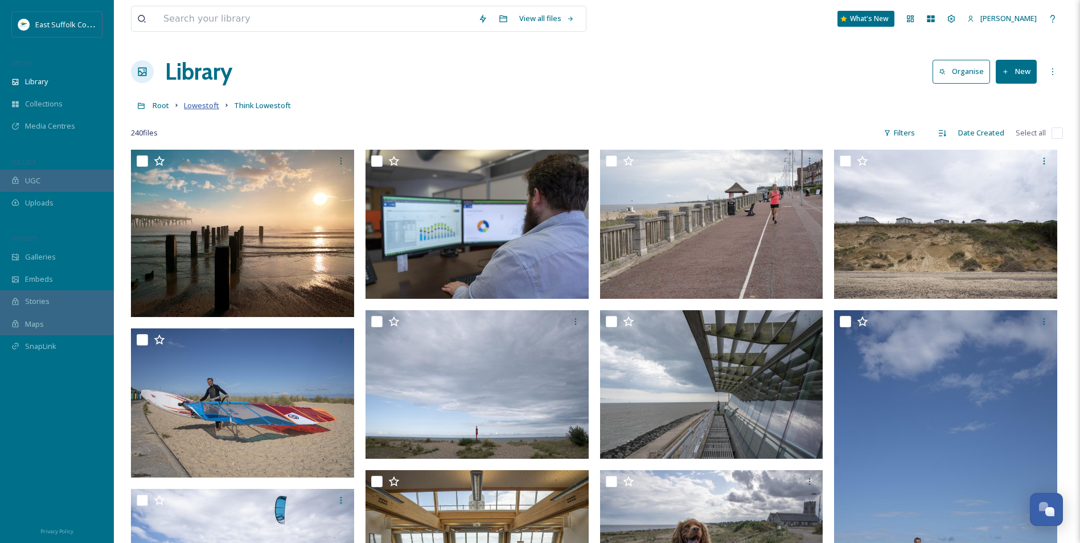
click at [205, 105] on span "Lowestoft" at bounding box center [201, 105] width 35 height 10
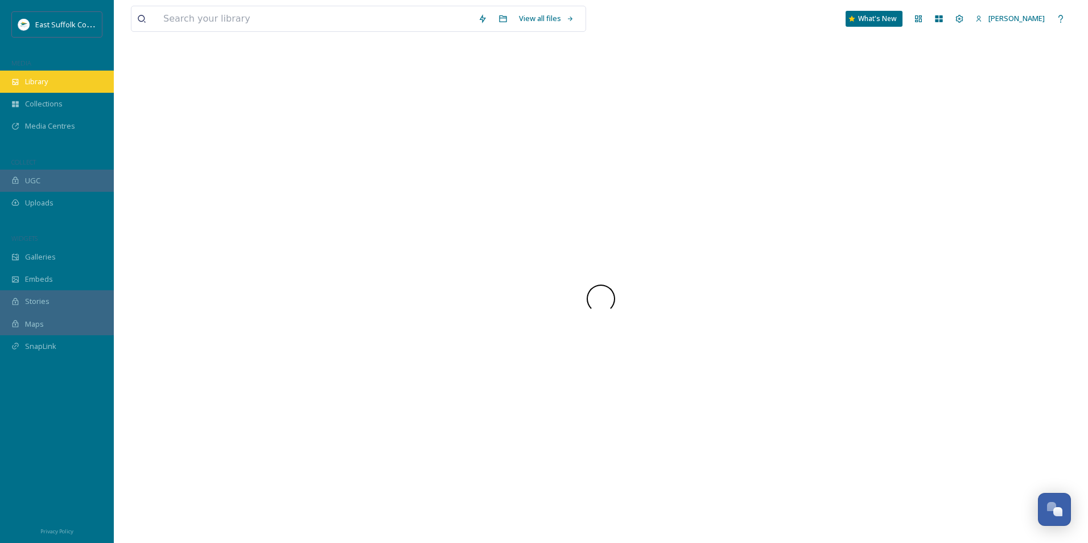
click at [61, 77] on div "Library" at bounding box center [57, 82] width 114 height 22
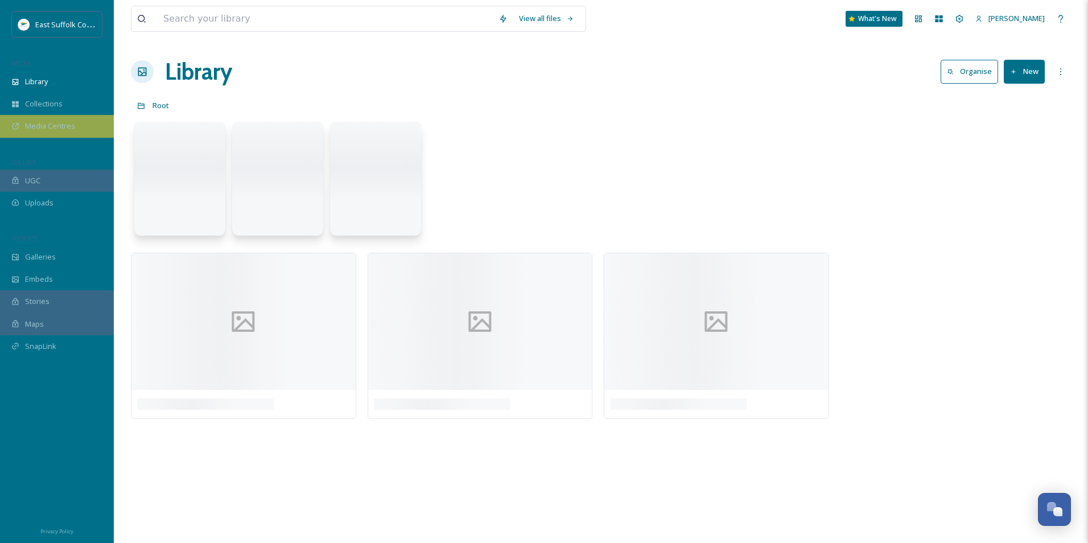
click at [56, 123] on span "Media Centres" at bounding box center [50, 126] width 50 height 11
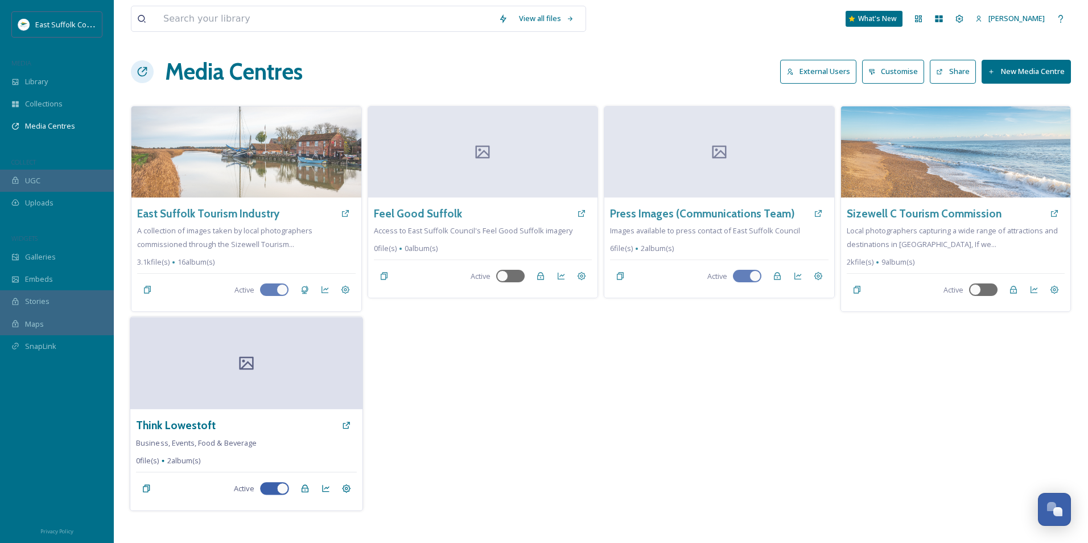
click at [225, 386] on div at bounding box center [246, 364] width 232 height 92
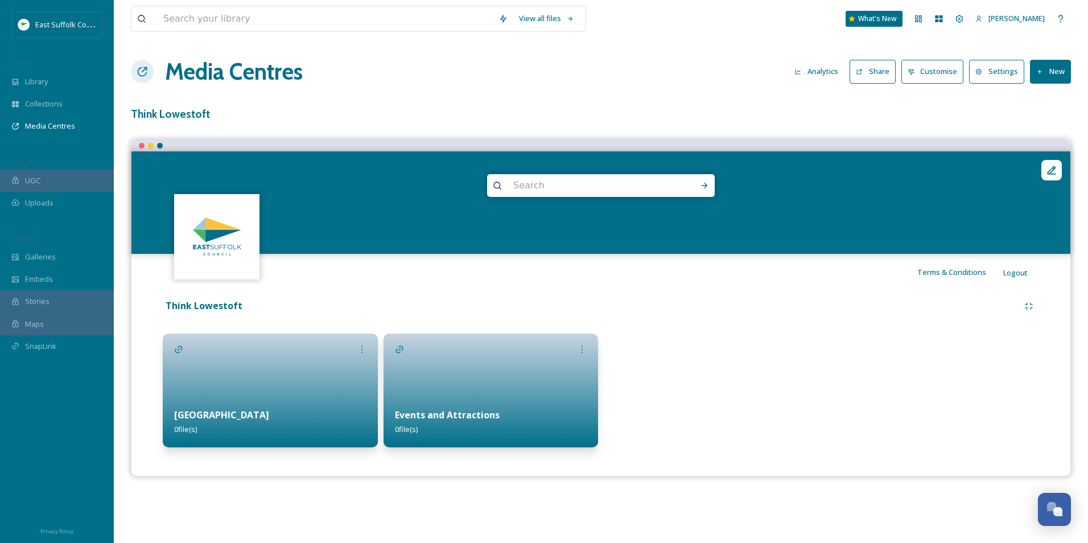
click at [1042, 67] on button "New" at bounding box center [1050, 71] width 41 height 23
click at [849, 261] on div "Terms & Conditions Logout" at bounding box center [600, 272] width 939 height 36
click at [1051, 168] on icon at bounding box center [1051, 170] width 11 height 11
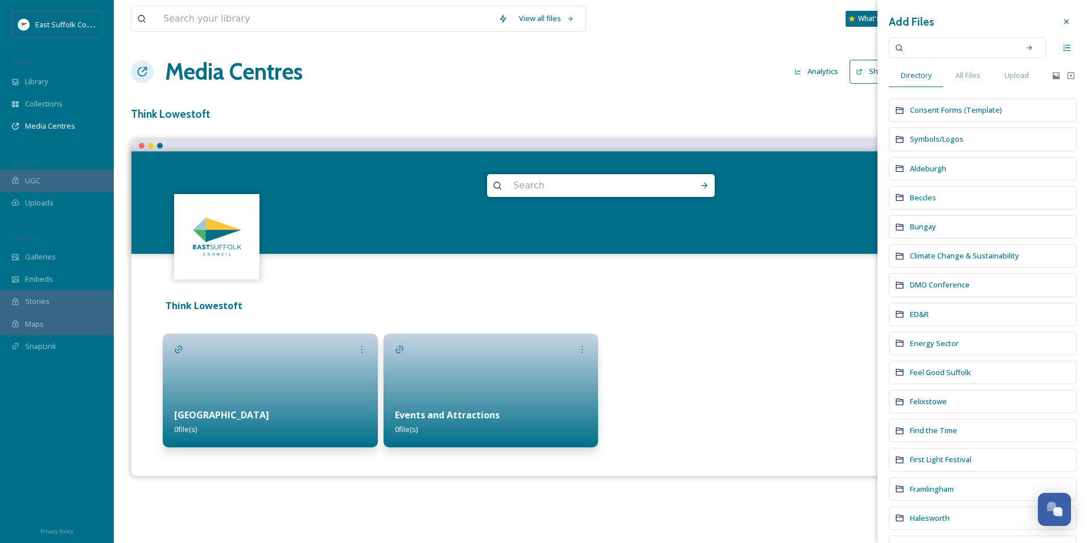
drag, startPoint x: 1067, startPoint y: 20, endPoint x: 1059, endPoint y: 20, distance: 8.0
click at [1067, 20] on div at bounding box center [1067, 21] width 20 height 20
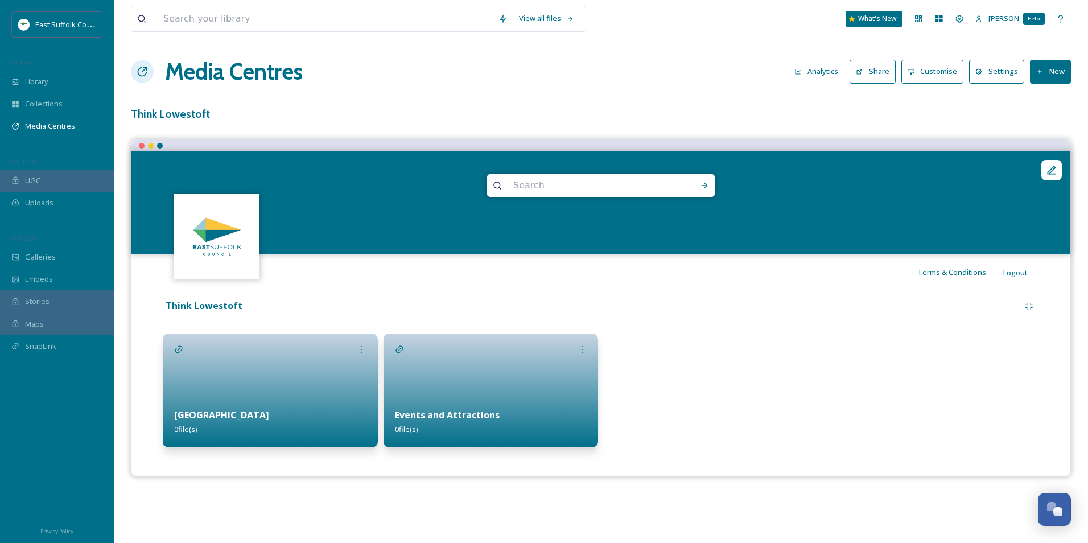
click at [385, 104] on div "View all files What's New [PERSON_NAME] Help Media Centres Analytics Share Cust…" at bounding box center [601, 271] width 975 height 543
click at [185, 77] on h1 "Media Centres" at bounding box center [234, 72] width 138 height 34
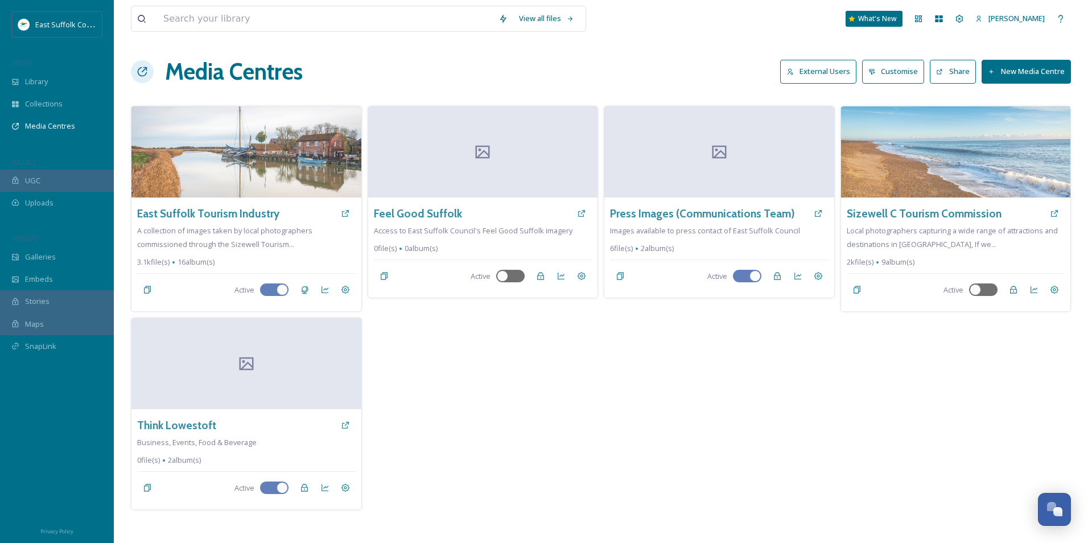
click at [484, 75] on div "Media Centres External Users Customise Share New Media Centre" at bounding box center [601, 72] width 940 height 34
click at [350, 494] on div "Settings" at bounding box center [346, 488] width 20 height 20
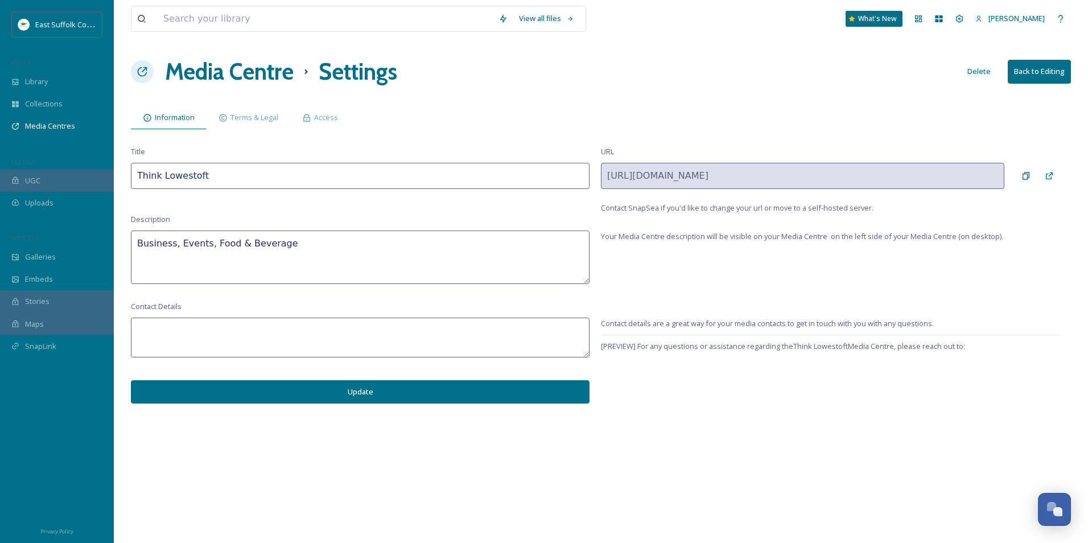
click at [240, 133] on div "View all files What's New [PERSON_NAME] Media Centre Settings Delete Back to Ed…" at bounding box center [601, 271] width 975 height 543
click at [241, 122] on span "Terms & Legal" at bounding box center [255, 117] width 48 height 11
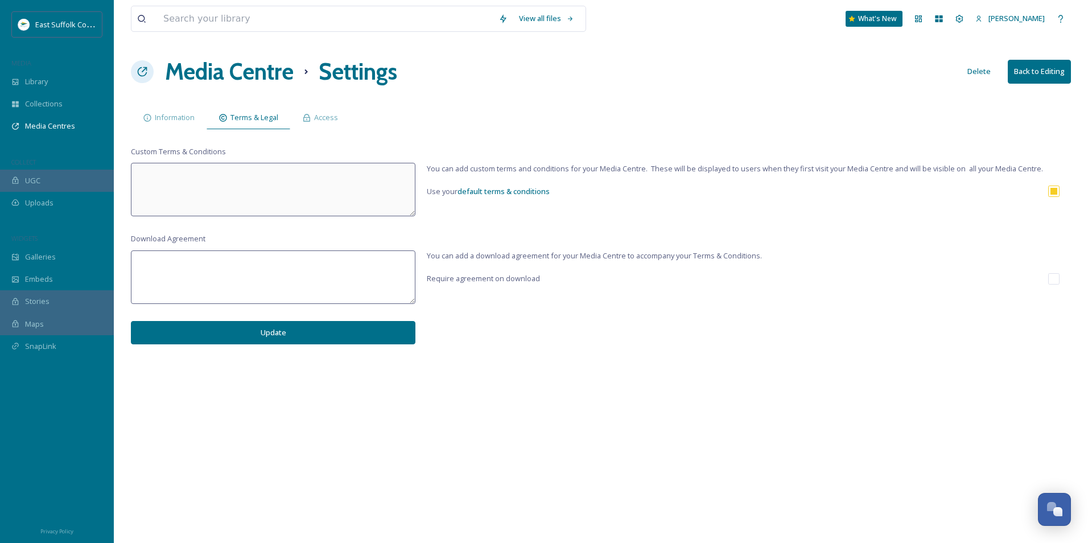
click at [130, 132] on div "View all files What's New [PERSON_NAME] Media Centre Settings Delete Back to Ed…" at bounding box center [601, 271] width 975 height 543
click at [166, 120] on span "Information" at bounding box center [175, 117] width 40 height 11
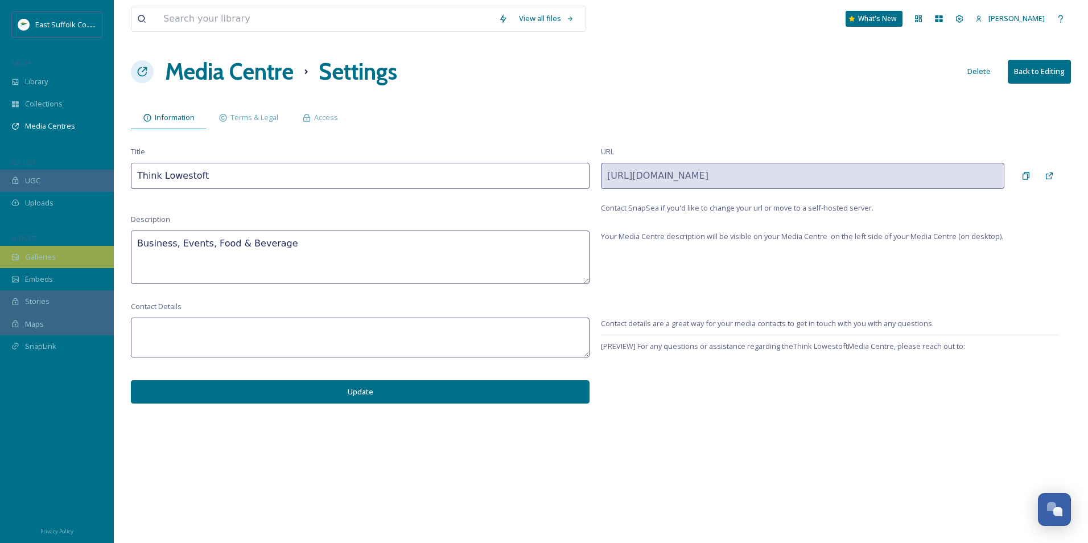
drag, startPoint x: 282, startPoint y: 243, endPoint x: 81, endPoint y: 246, distance: 201.0
click at [81, 246] on div "East Suffolk Council MEDIA Library Collections Media Centres COLLECT UGC Upload…" at bounding box center [544, 271] width 1088 height 543
drag, startPoint x: 160, startPoint y: 178, endPoint x: 105, endPoint y: 175, distance: 54.7
click at [113, 178] on div "East Suffolk Council MEDIA Library Collections Media Centres COLLECT UGC Upload…" at bounding box center [544, 271] width 1088 height 543
click at [321, 112] on div "Access" at bounding box center [320, 117] width 60 height 23
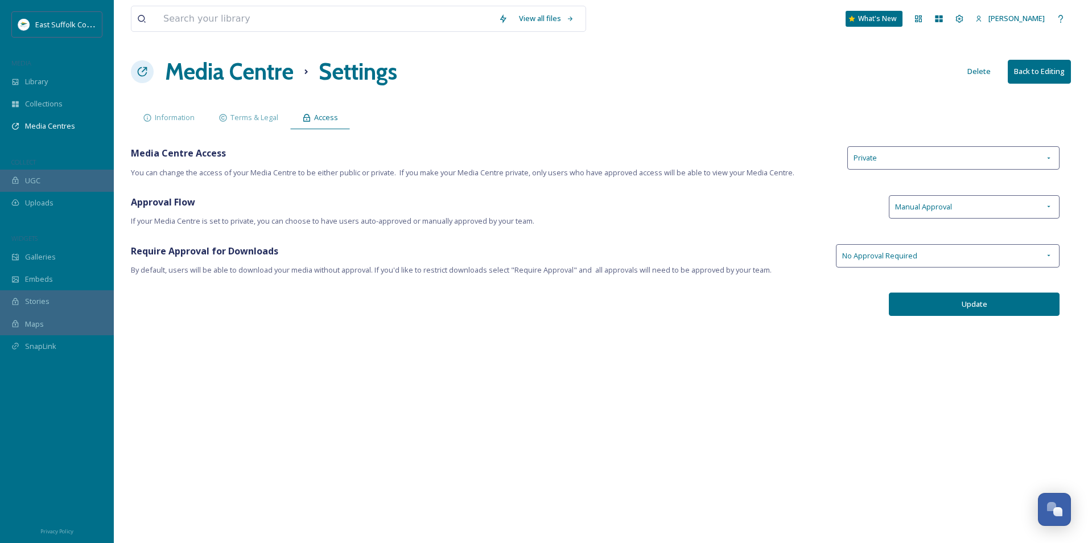
click at [621, 203] on div "Approval Flow If your Media Centre is set to private, you can choose to have us…" at bounding box center [504, 211] width 747 height 32
click at [1046, 205] on icon at bounding box center [1049, 206] width 9 height 9
click at [946, 244] on div "Auto-Approve" at bounding box center [975, 233] width 170 height 22
click at [1012, 166] on div "Private" at bounding box center [954, 157] width 212 height 23
click at [889, 183] on div "Public" at bounding box center [953, 184] width 211 height 22
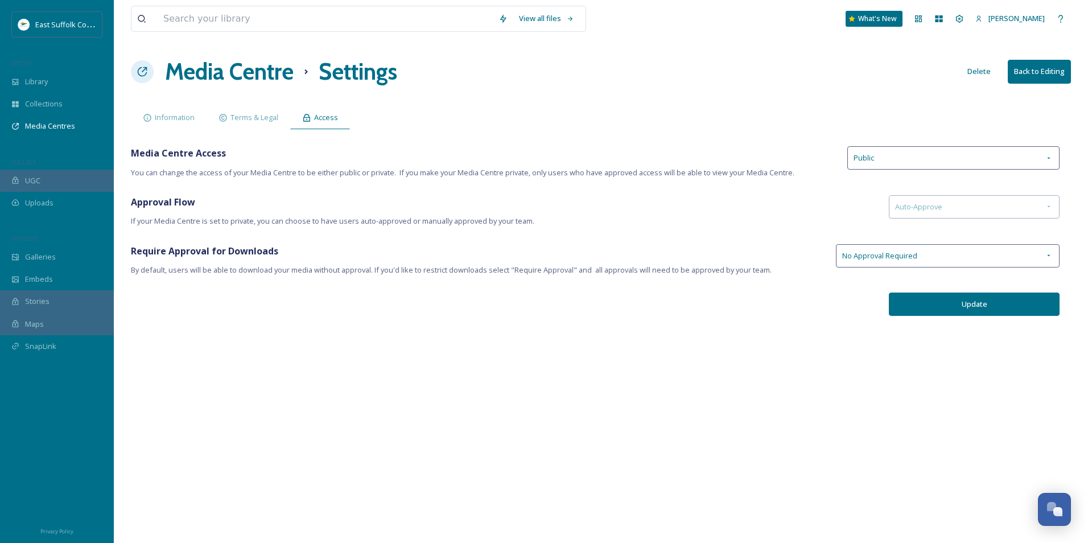
click at [972, 307] on button "Update" at bounding box center [974, 304] width 171 height 23
click at [449, 432] on div "View all files What's New [PERSON_NAME] Media Centre Settings Delete Back to Ed…" at bounding box center [601, 271] width 975 height 543
click at [168, 124] on div "Information" at bounding box center [169, 117] width 76 height 23
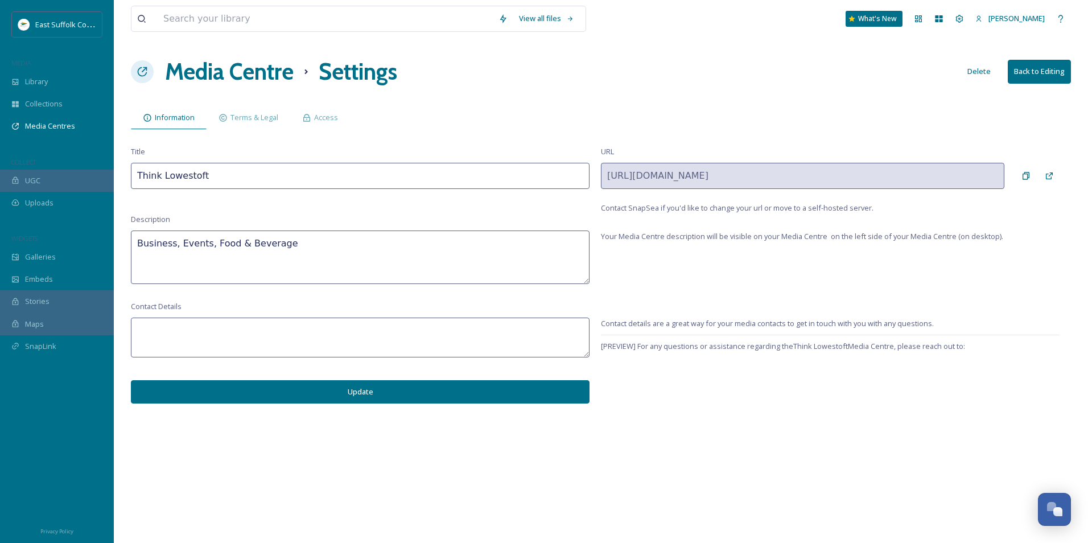
click at [585, 112] on div "Information Terms & Legal Access" at bounding box center [601, 117] width 940 height 23
click at [79, 85] on div "Library" at bounding box center [57, 82] width 114 height 22
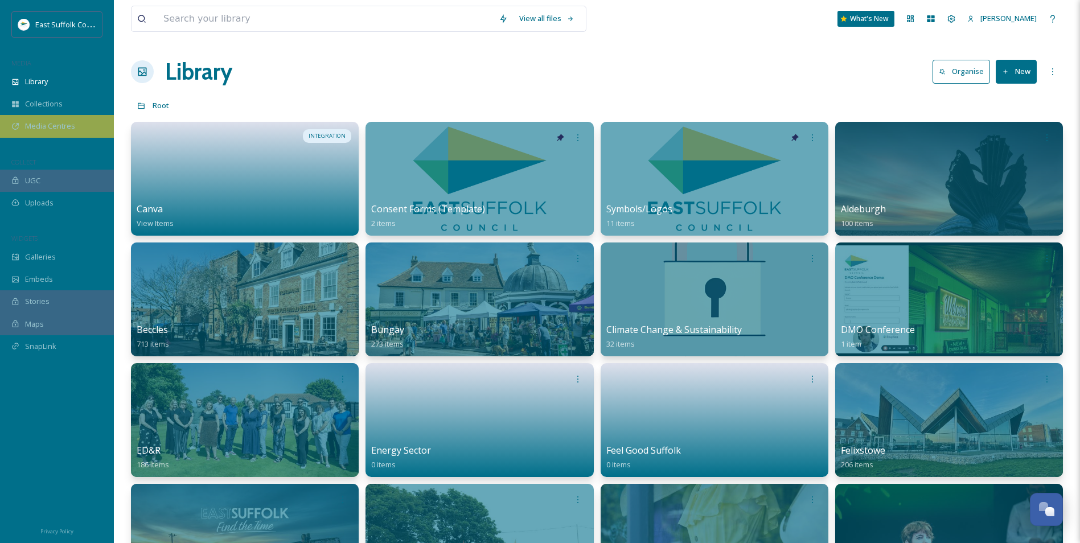
click at [55, 129] on span "Media Centres" at bounding box center [50, 126] width 50 height 11
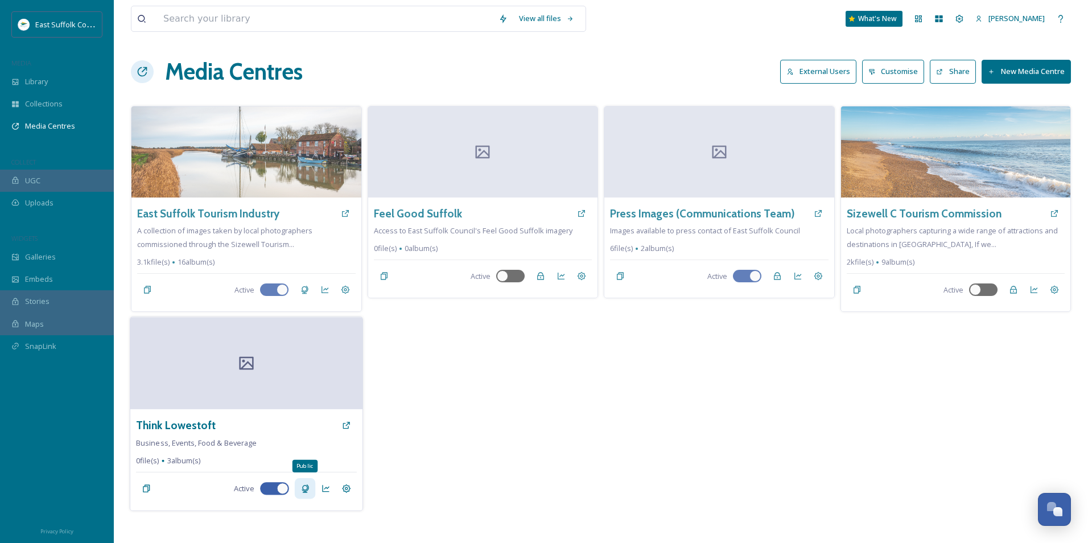
click at [302, 488] on icon at bounding box center [304, 488] width 9 height 9
click at [45, 79] on span "Library" at bounding box center [36, 81] width 23 height 11
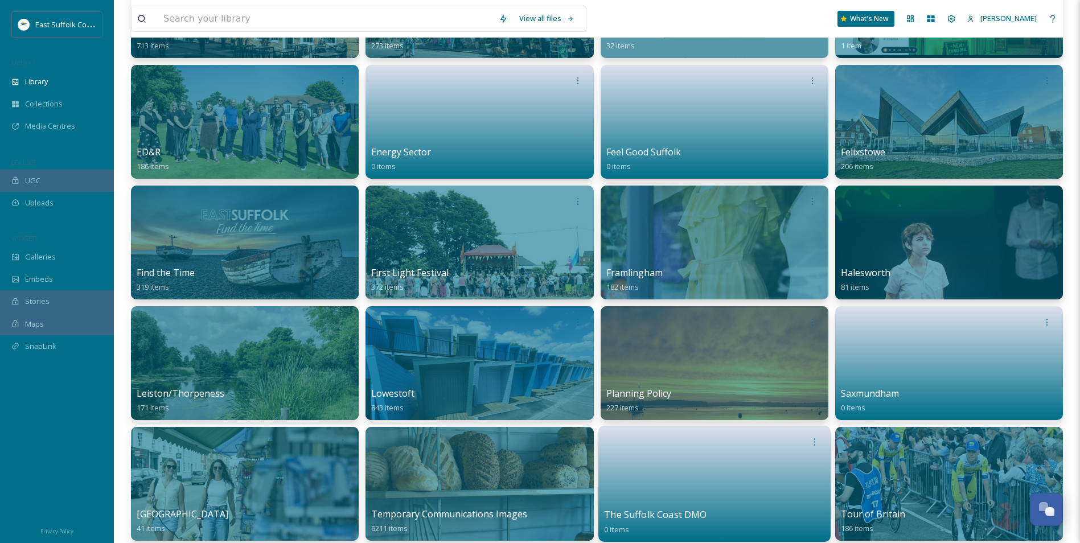
scroll to position [398, 0]
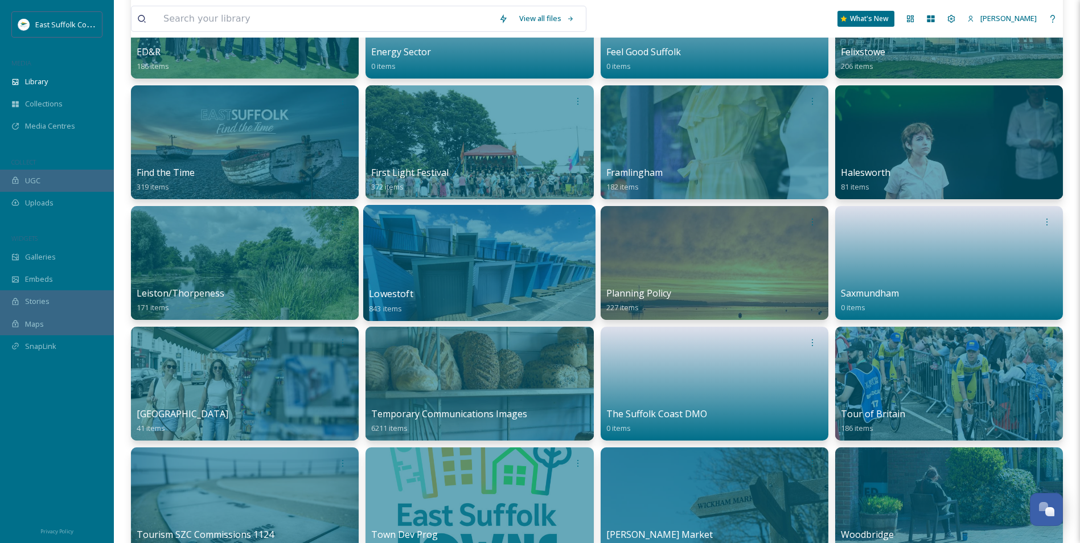
click at [463, 260] on div at bounding box center [479, 263] width 232 height 116
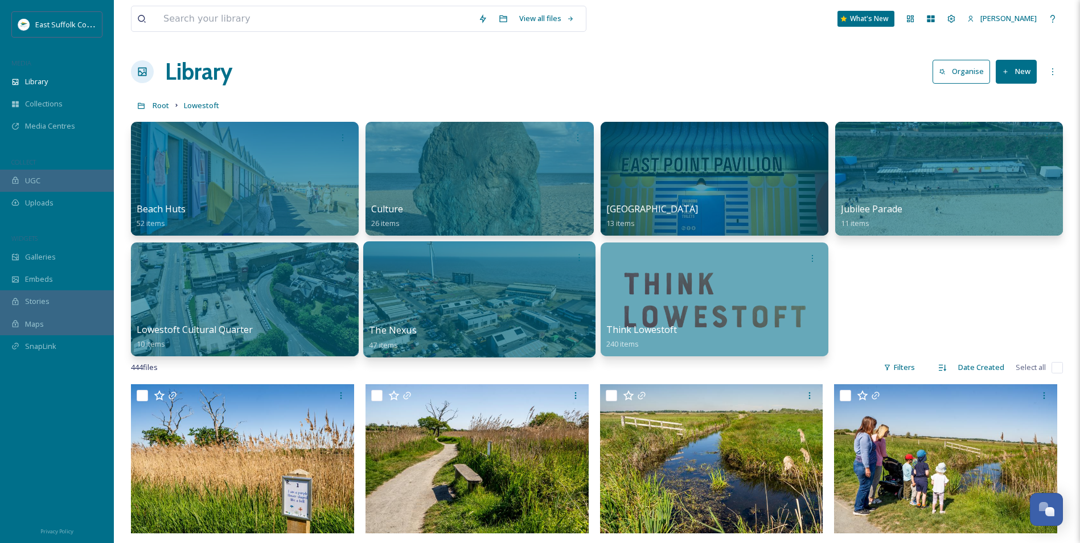
click at [434, 303] on div at bounding box center [479, 299] width 232 height 116
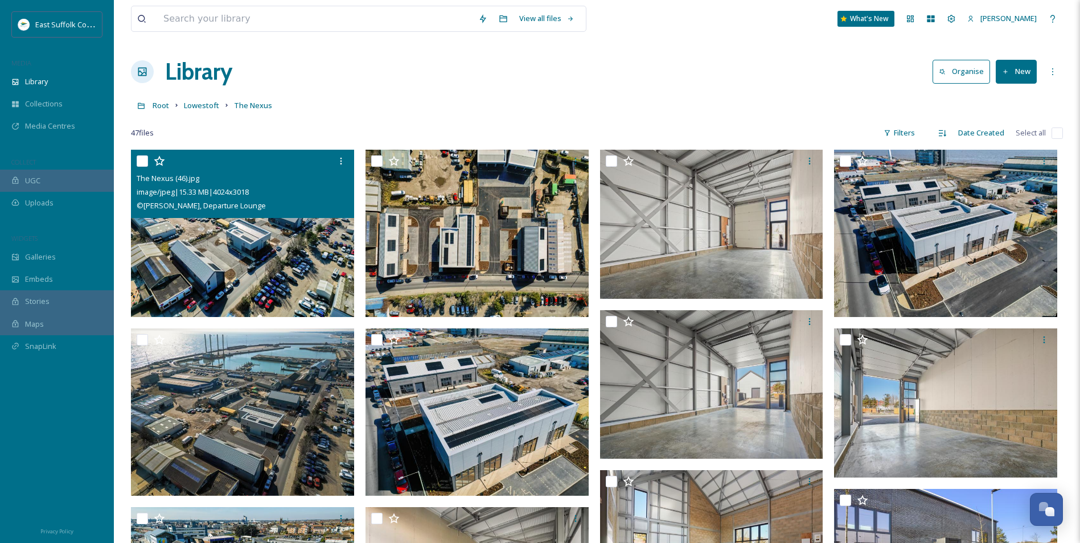
click at [238, 282] on img at bounding box center [242, 233] width 223 height 167
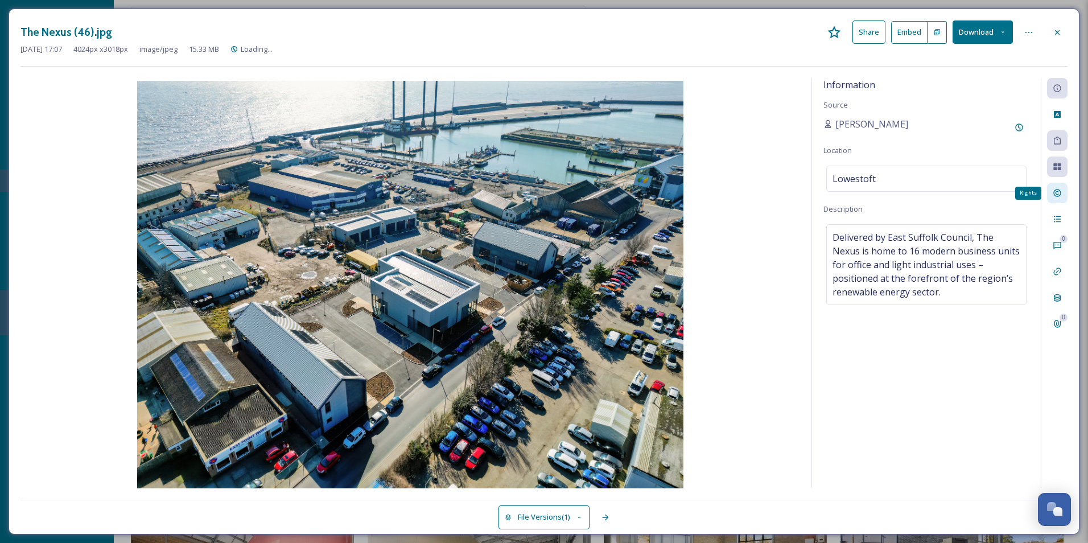
click at [1054, 194] on icon at bounding box center [1057, 193] width 7 height 7
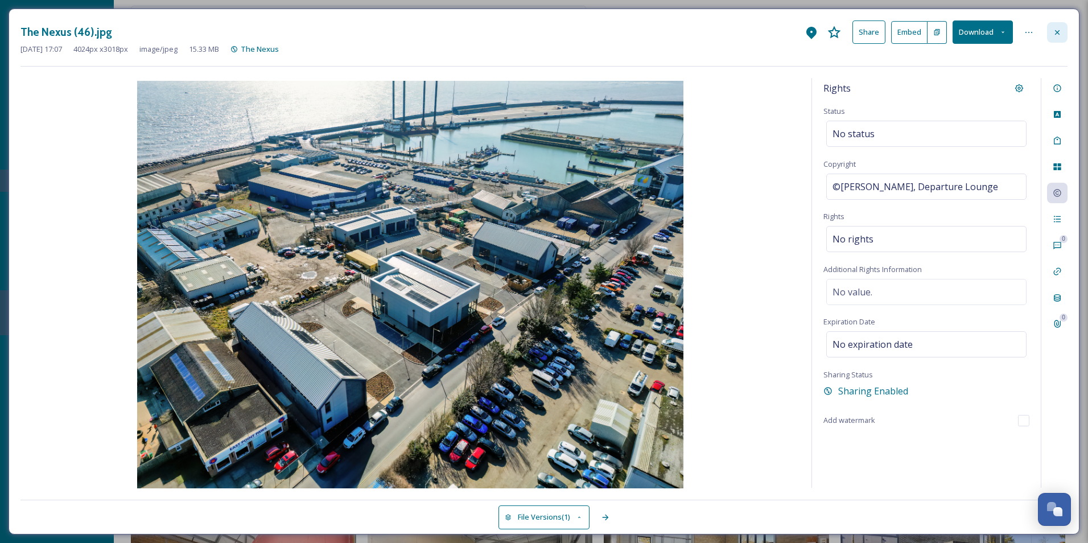
click at [1053, 39] on div at bounding box center [1057, 32] width 20 height 20
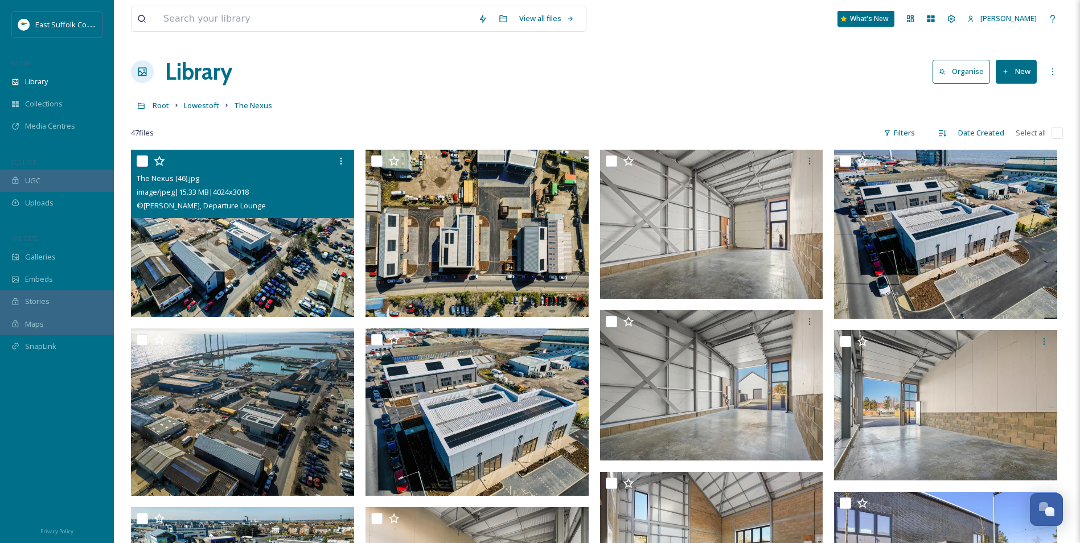
scroll to position [88, 0]
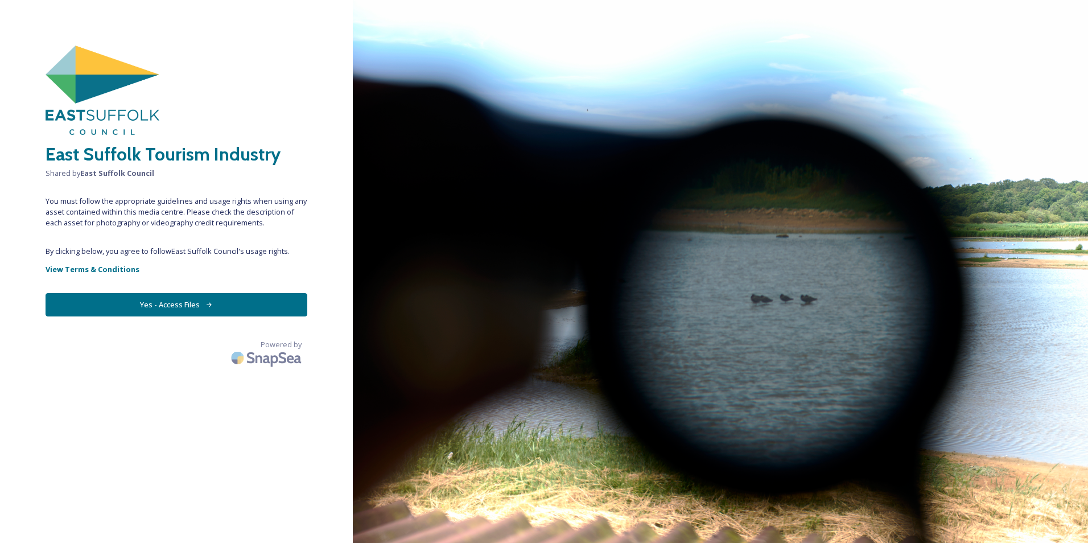
click at [224, 301] on button "Yes - Access Files" at bounding box center [177, 304] width 262 height 23
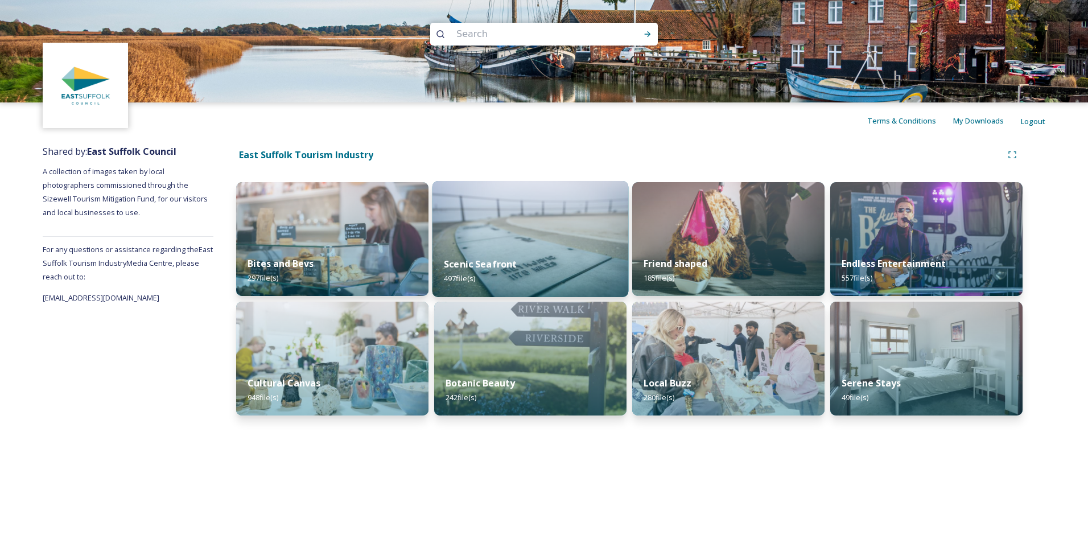
click at [533, 217] on img at bounding box center [531, 239] width 196 height 116
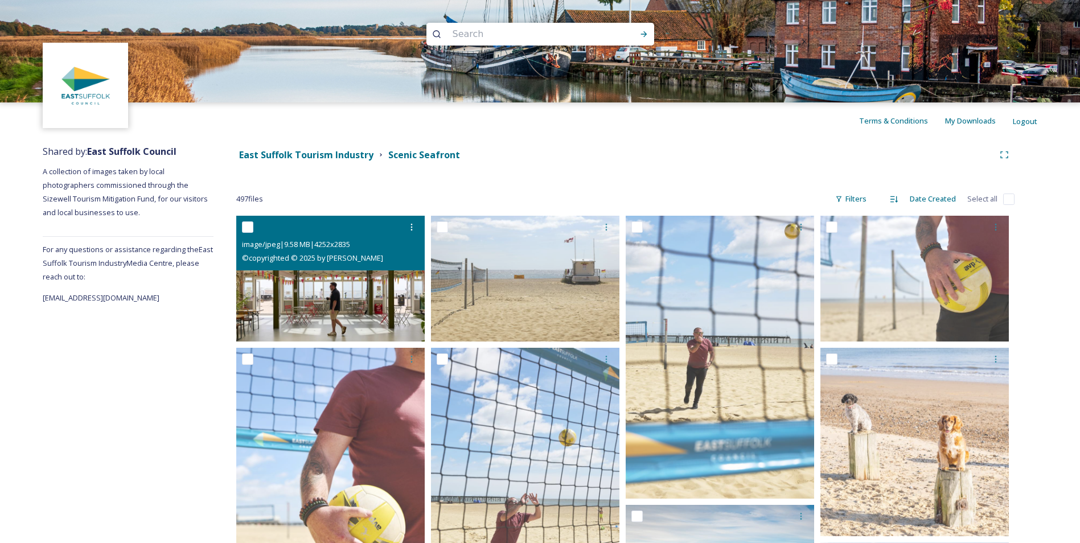
click at [356, 309] on img at bounding box center [330, 279] width 188 height 126
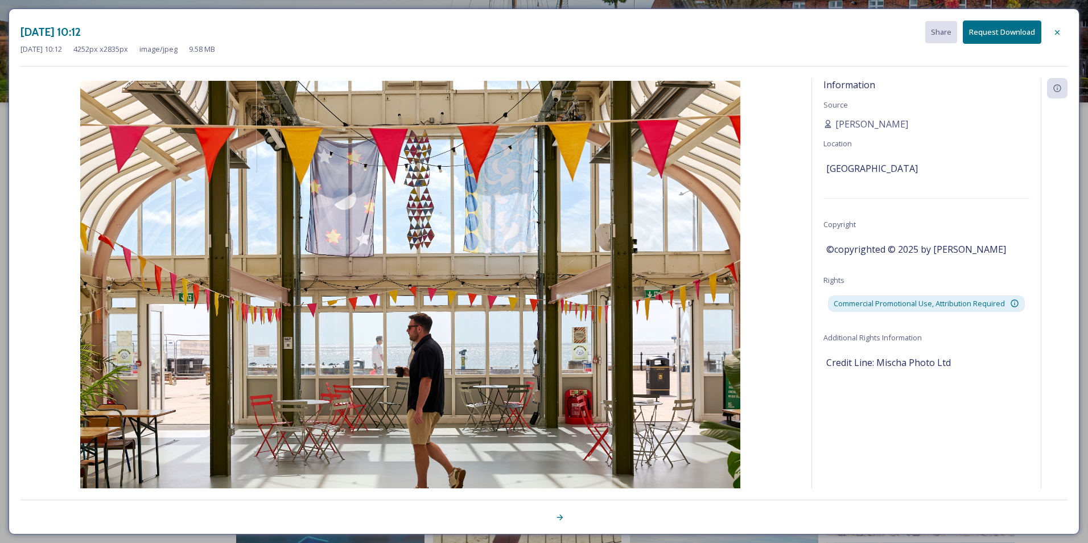
click at [896, 33] on div "Aug 06 2025 10:12 Share Request Download" at bounding box center [543, 31] width 1047 height 23
click at [1051, 35] on div at bounding box center [1057, 32] width 20 height 20
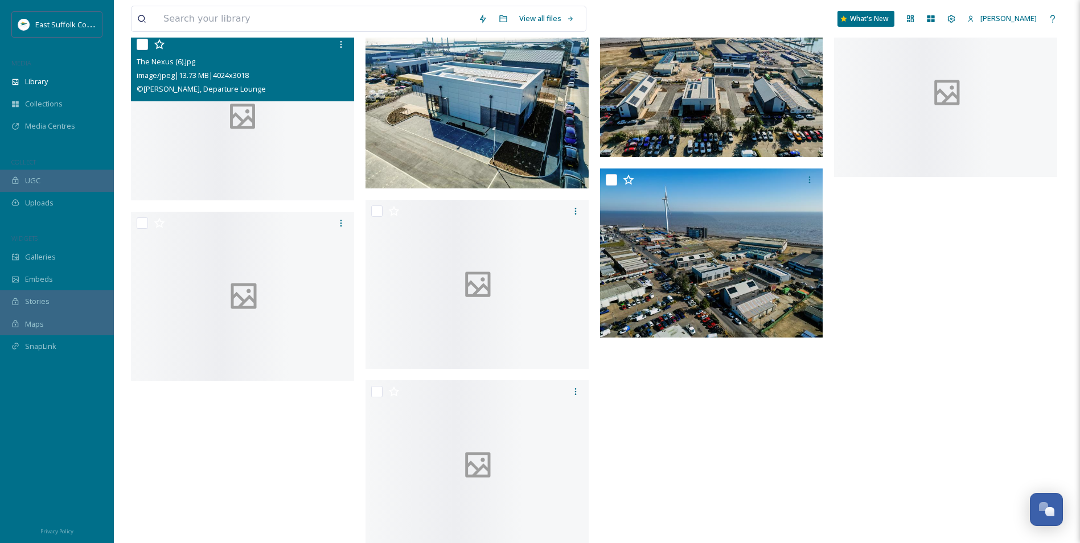
scroll to position [1822, 0]
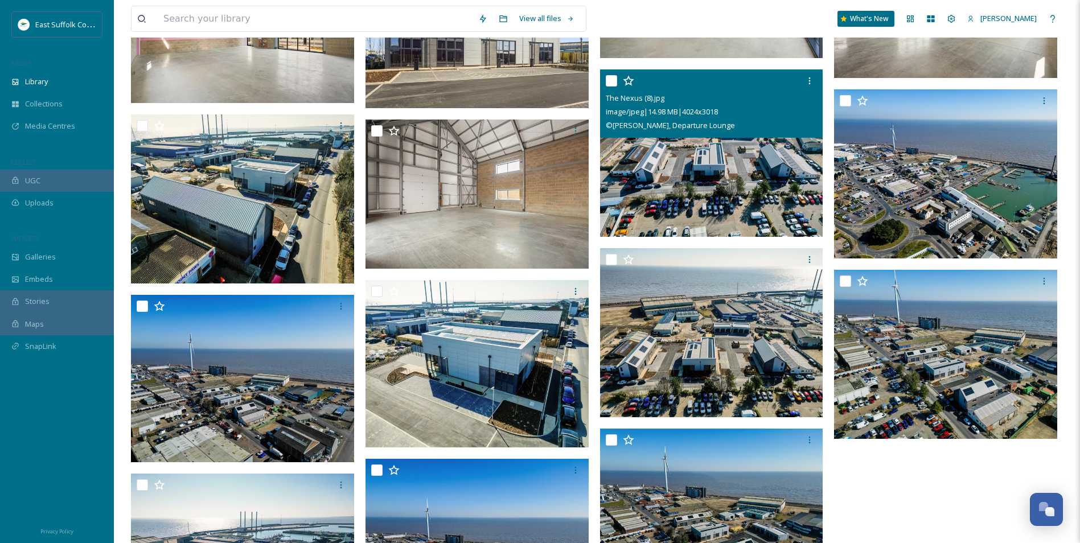
scroll to position [1764, 0]
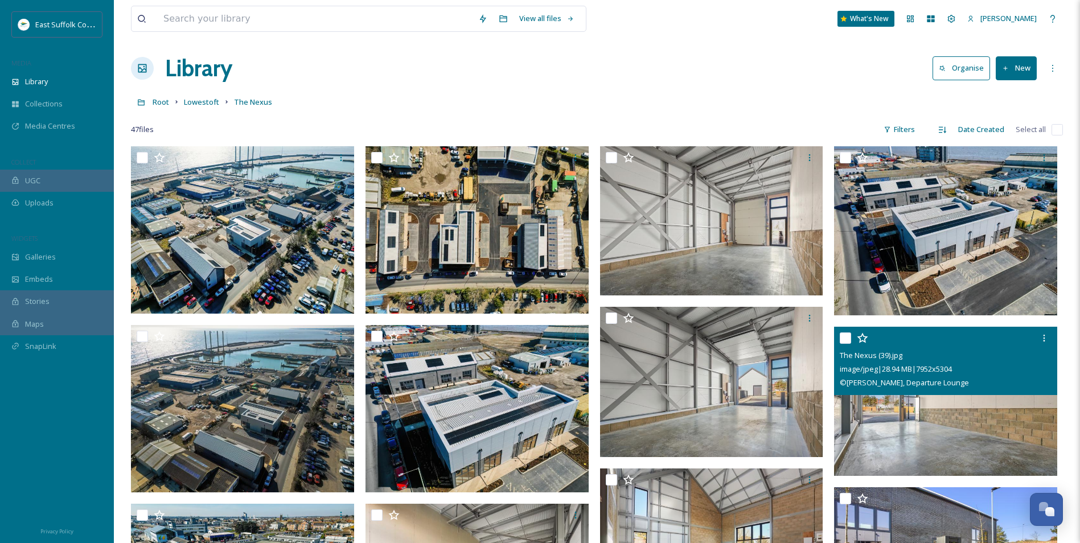
scroll to position [0, 0]
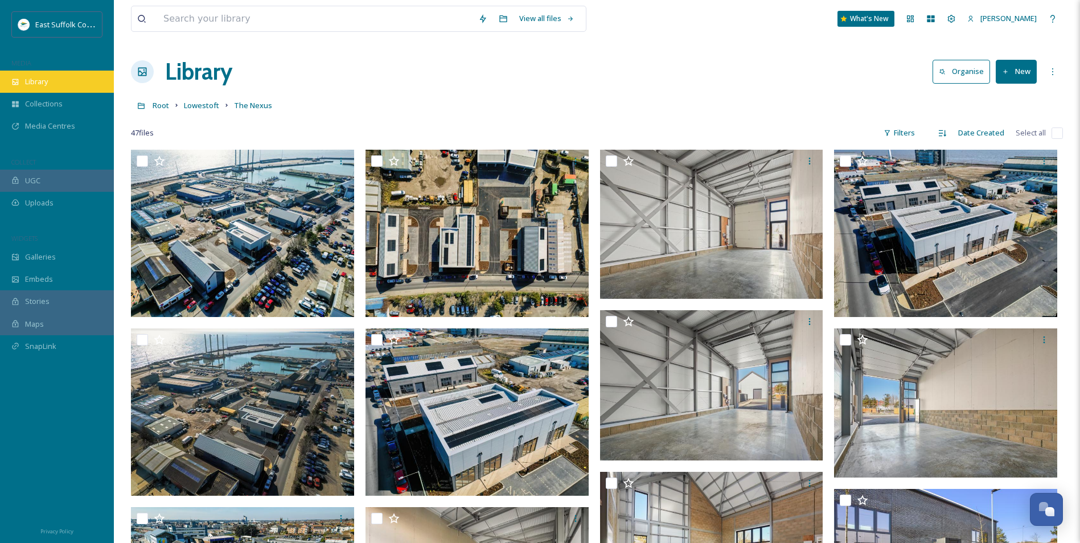
click at [35, 89] on div "Library" at bounding box center [57, 82] width 114 height 22
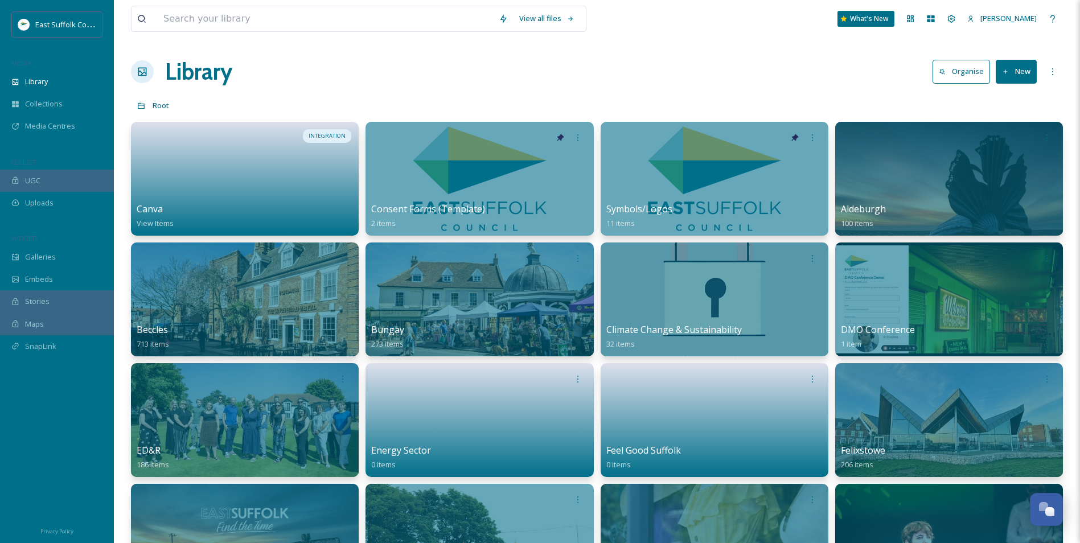
click at [61, 186] on div "UGC" at bounding box center [57, 181] width 114 height 22
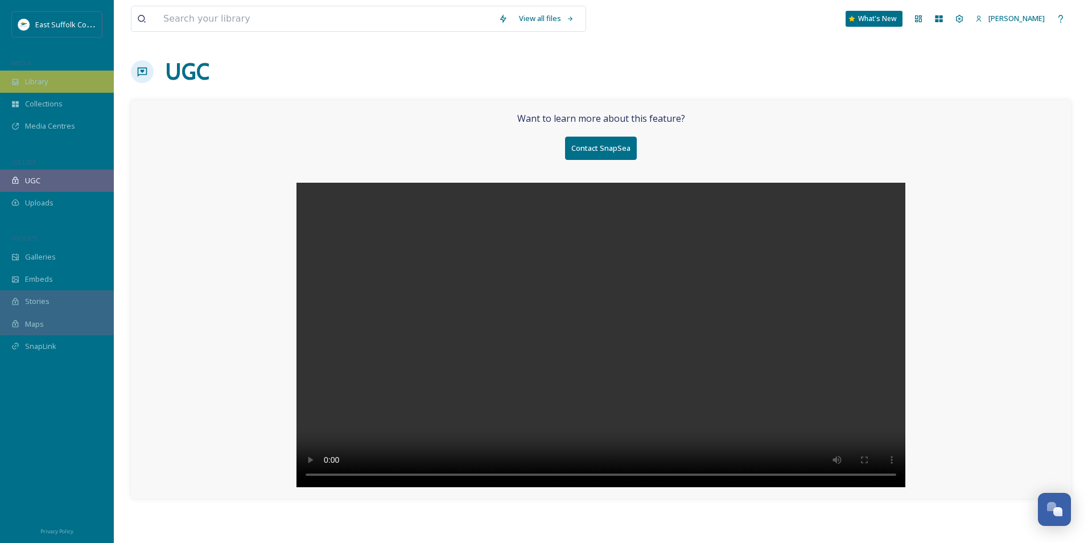
click at [72, 86] on div "Library" at bounding box center [57, 82] width 114 height 22
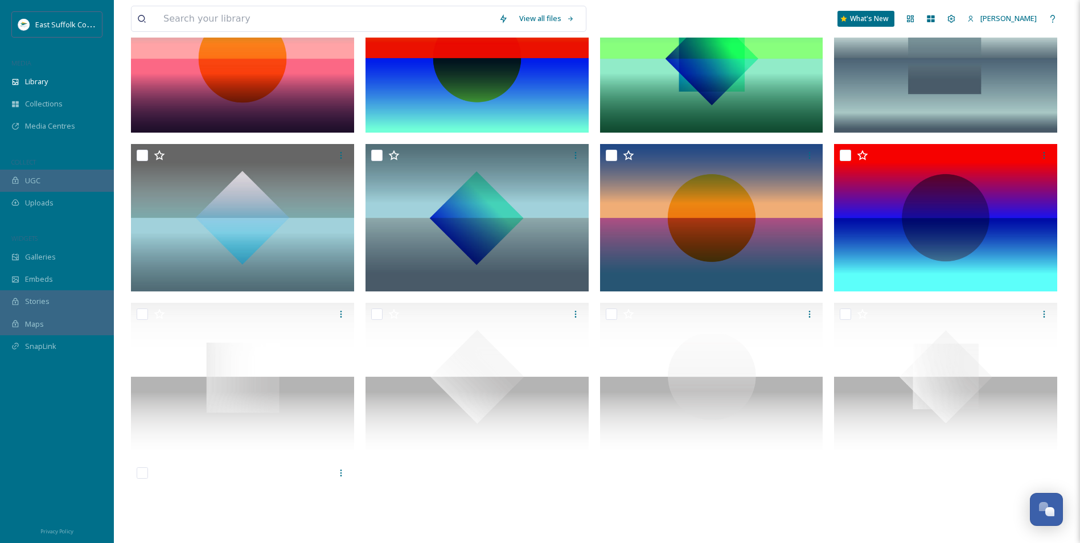
scroll to position [776, 0]
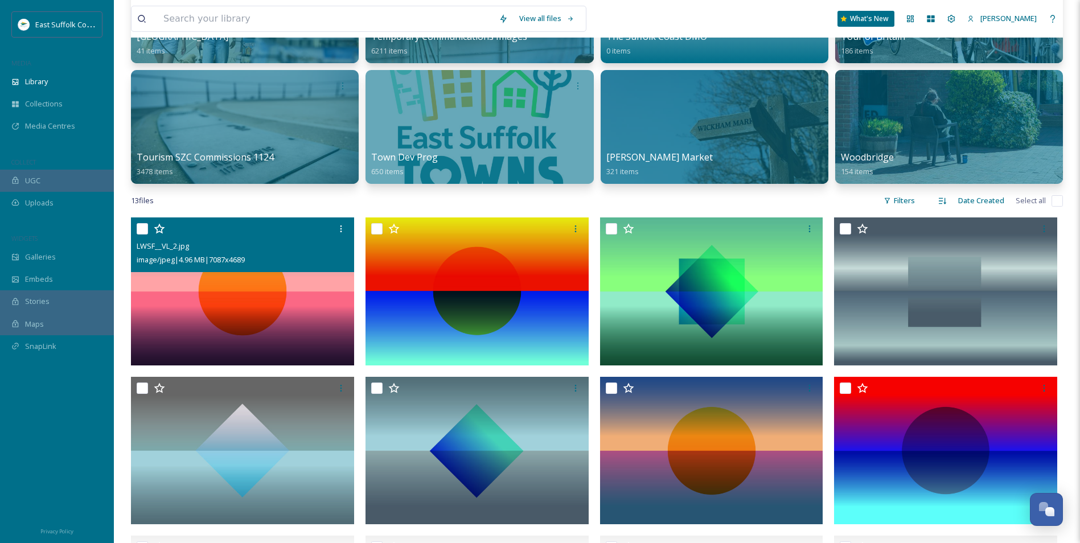
click at [212, 297] on img at bounding box center [242, 290] width 223 height 147
checkbox input "true"
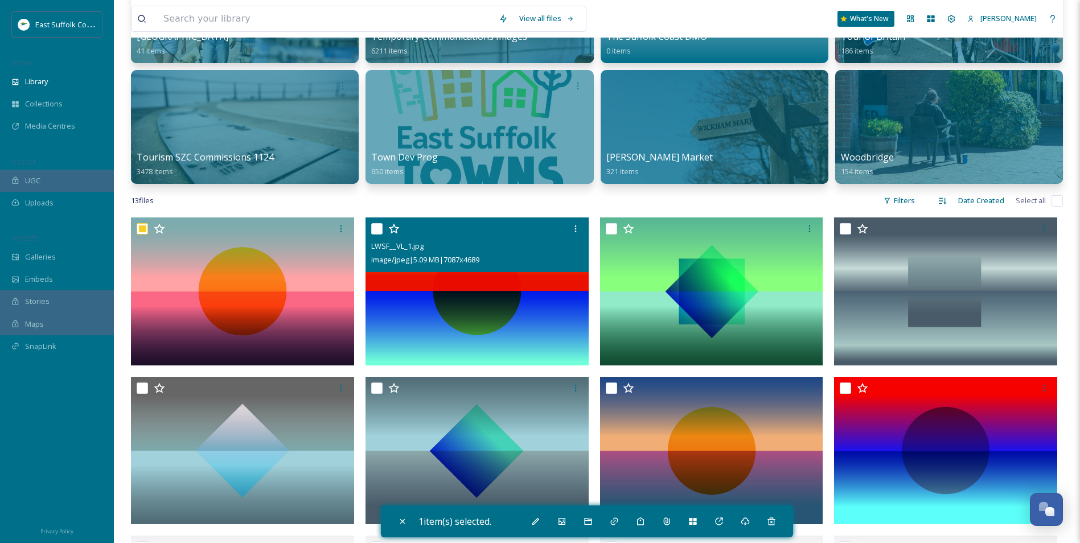
click at [443, 318] on img at bounding box center [476, 290] width 223 height 147
checkbox input "true"
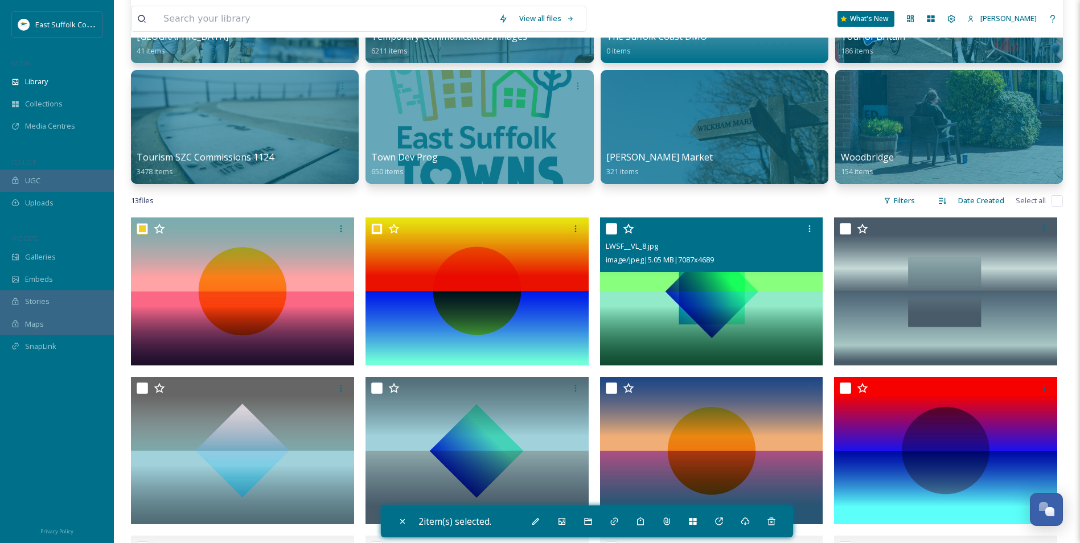
click at [646, 297] on img at bounding box center [711, 290] width 223 height 147
checkbox input "true"
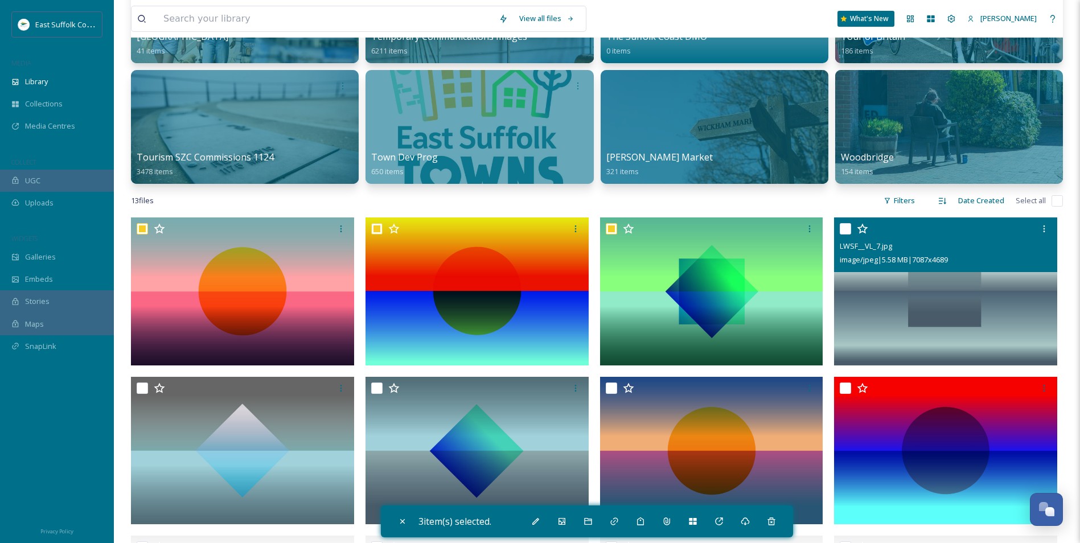
click at [904, 277] on img at bounding box center [945, 290] width 223 height 147
checkbox input "true"
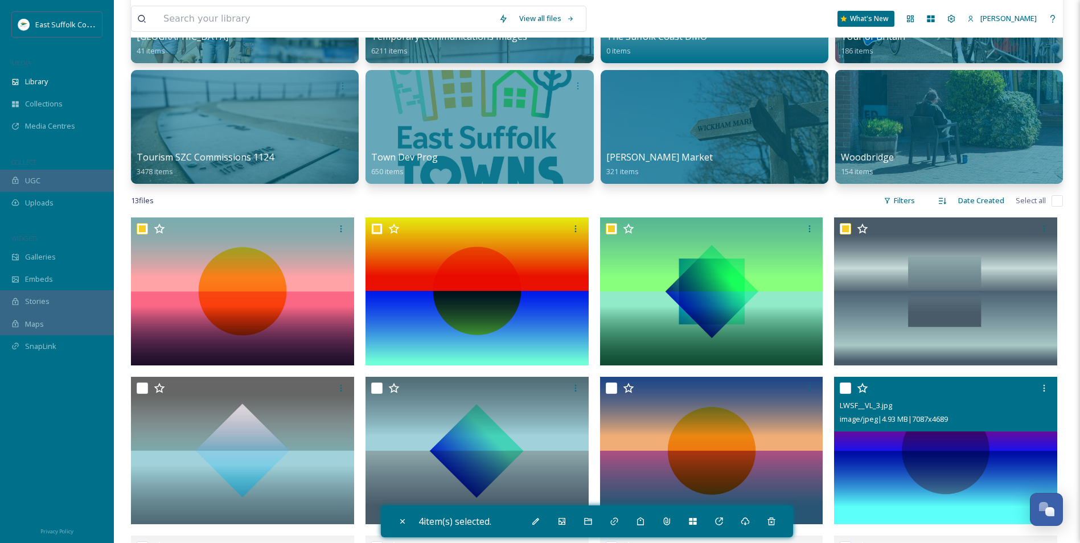
click at [906, 431] on div "LWSF__VL_3.jpg image/jpeg | 4.93 MB | 7087 x 4689" at bounding box center [945, 404] width 223 height 55
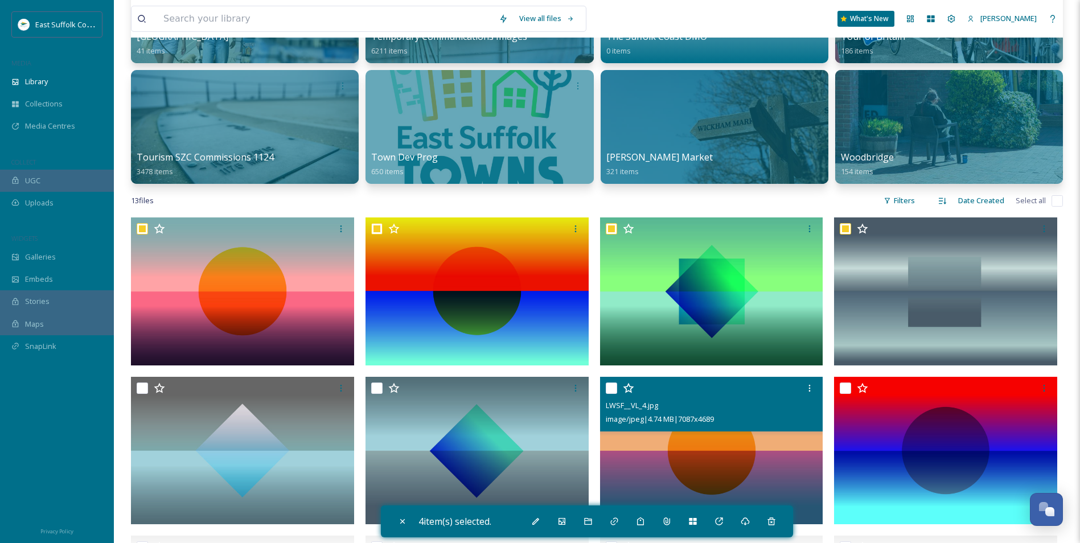
click at [695, 445] on img at bounding box center [711, 450] width 223 height 147
checkbox input "true"
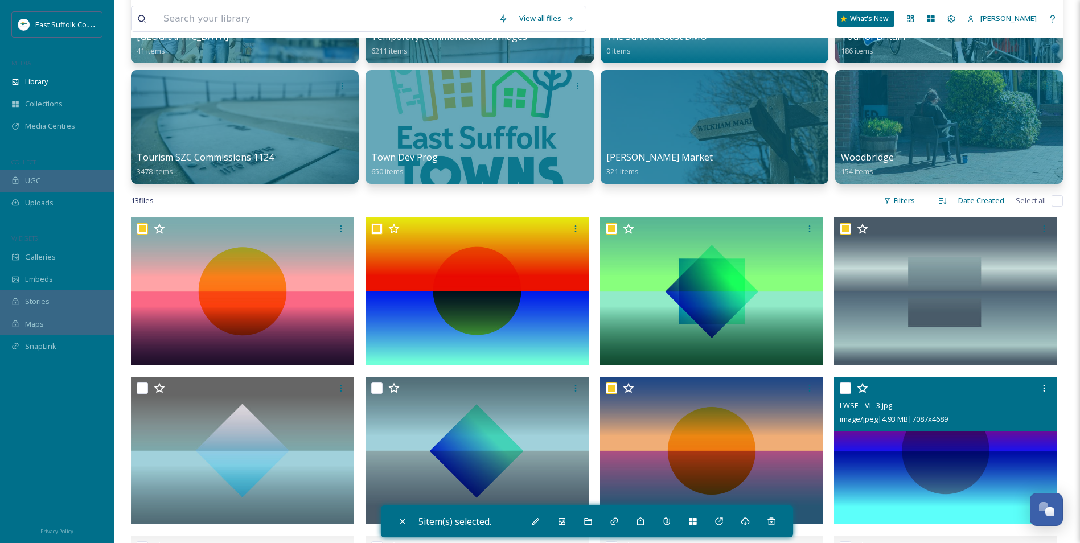
click at [906, 450] on img at bounding box center [945, 450] width 223 height 147
checkbox input "true"
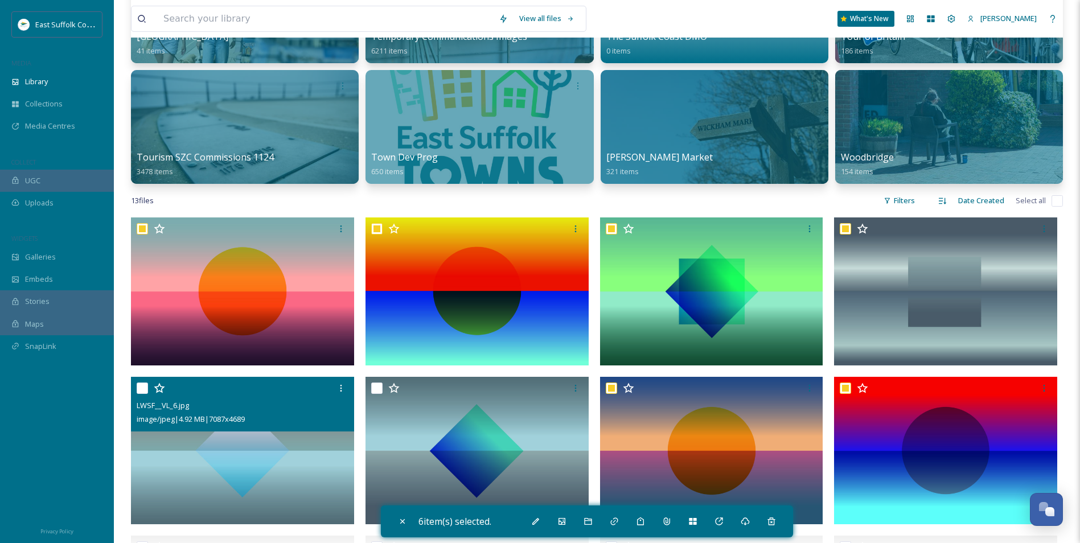
click at [234, 463] on img at bounding box center [242, 450] width 223 height 147
checkbox input "true"
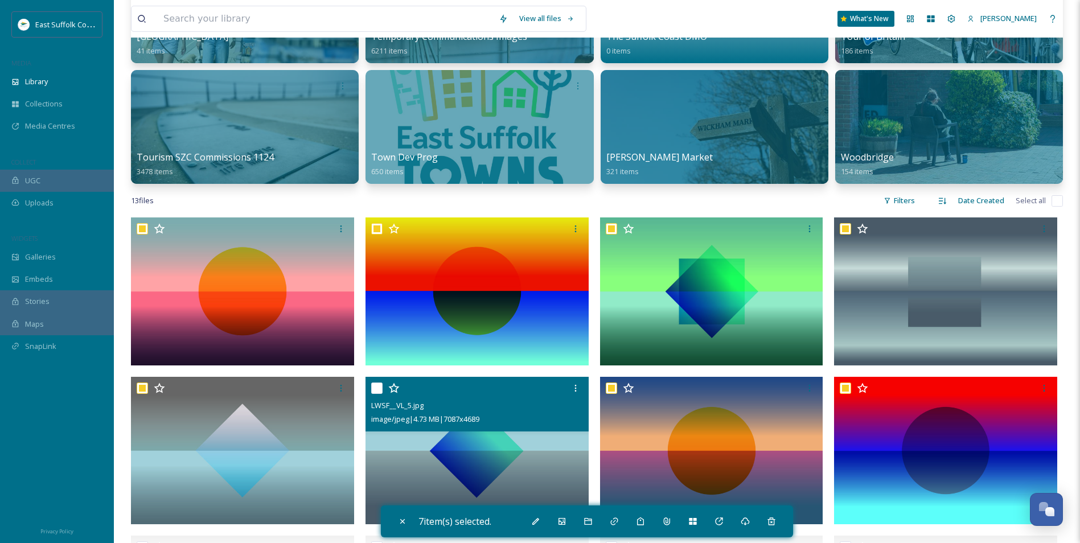
click at [447, 453] on img at bounding box center [476, 450] width 223 height 147
checkbox input "true"
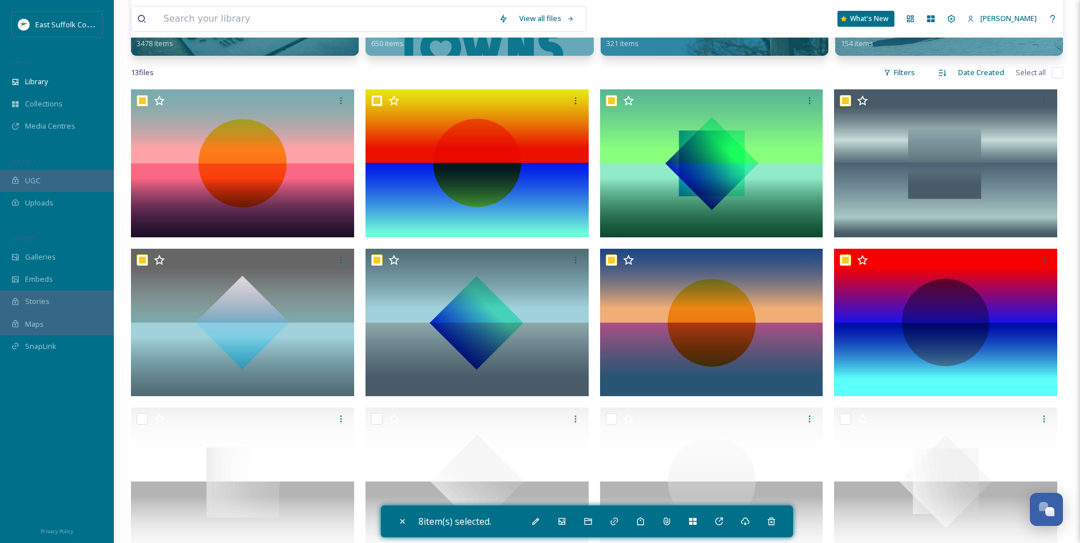
scroll to position [1117, 0]
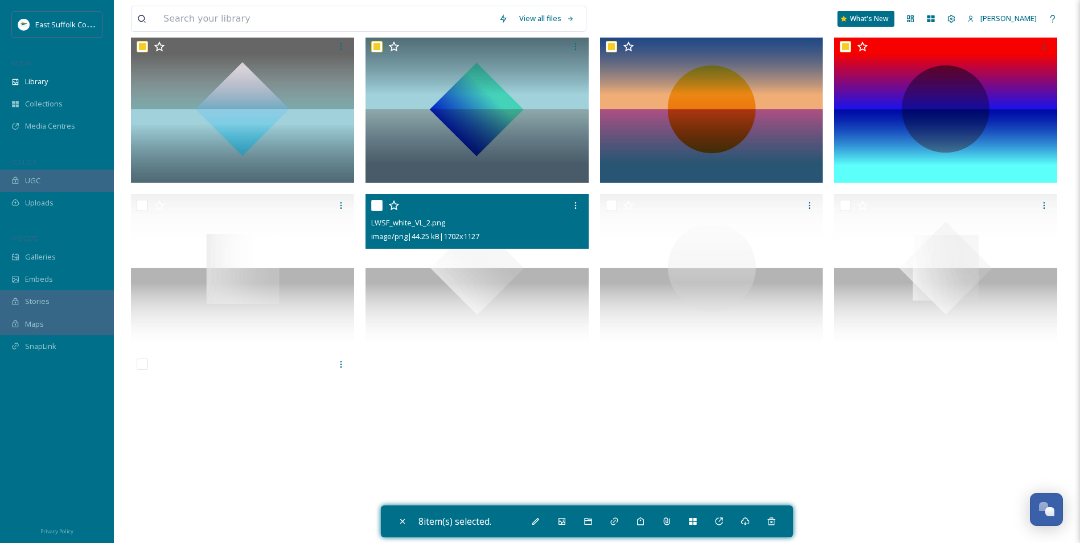
click at [517, 276] on img at bounding box center [476, 268] width 223 height 148
checkbox input "true"
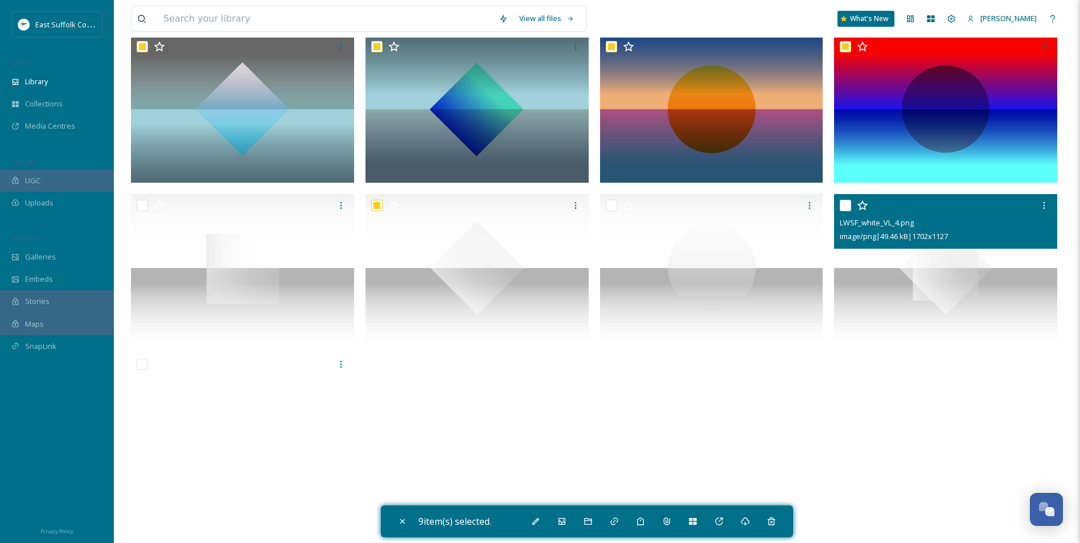
click at [957, 280] on img at bounding box center [945, 268] width 223 height 148
checkbox input "true"
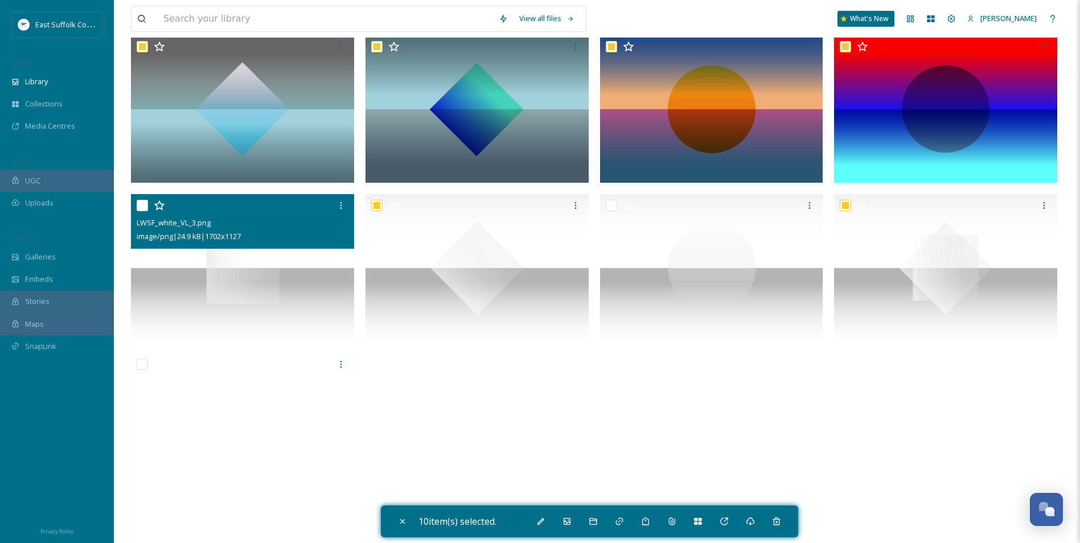
click at [241, 261] on img at bounding box center [242, 268] width 223 height 148
checkbox input "true"
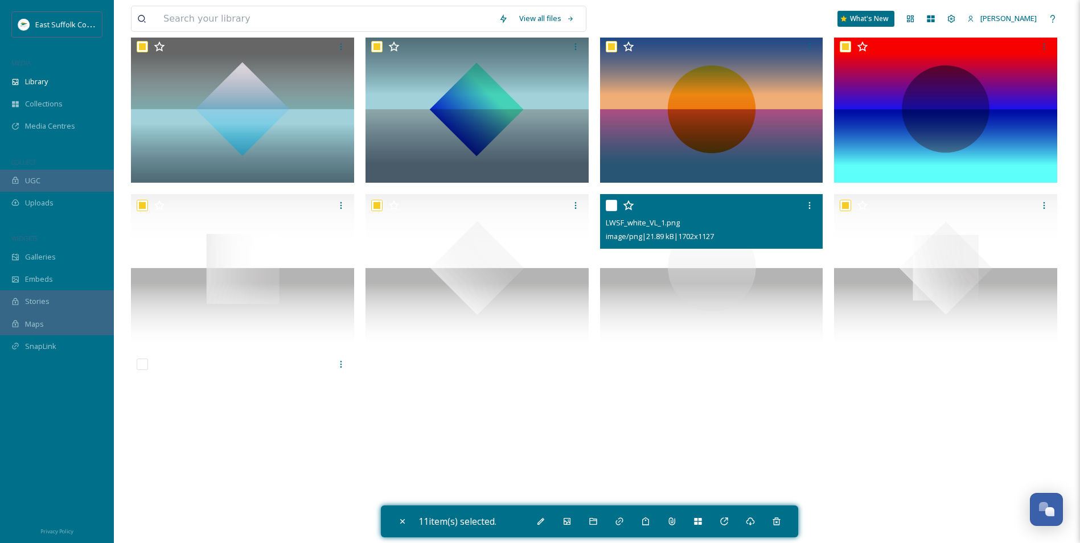
click at [606, 213] on div at bounding box center [713, 205] width 215 height 20
click at [612, 208] on input "checkbox" at bounding box center [611, 205] width 11 height 11
checkbox input "true"
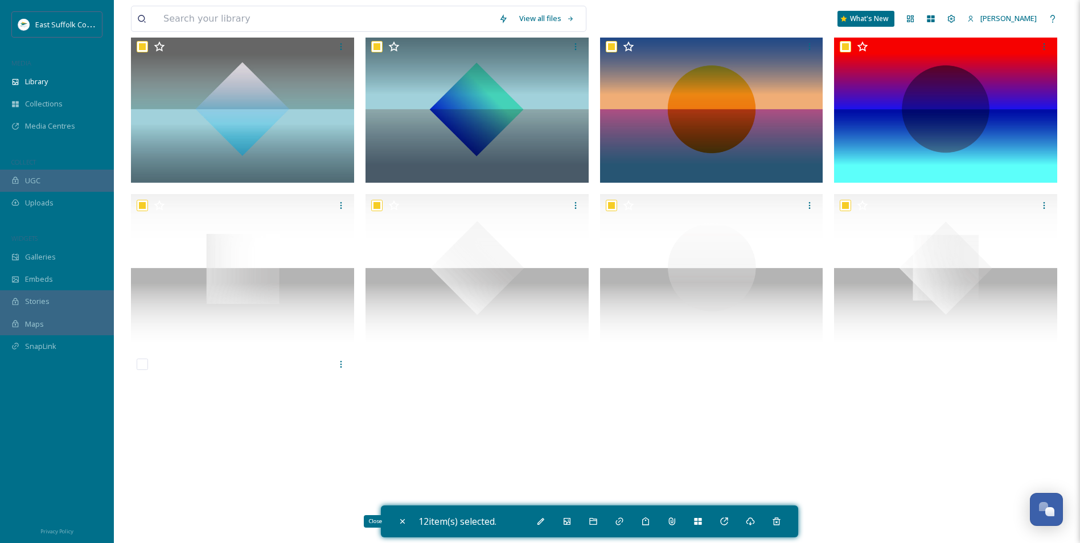
drag, startPoint x: 402, startPoint y: 523, endPoint x: 410, endPoint y: 522, distance: 8.6
click at [402, 523] on icon at bounding box center [402, 521] width 9 height 9
checkbox input "false"
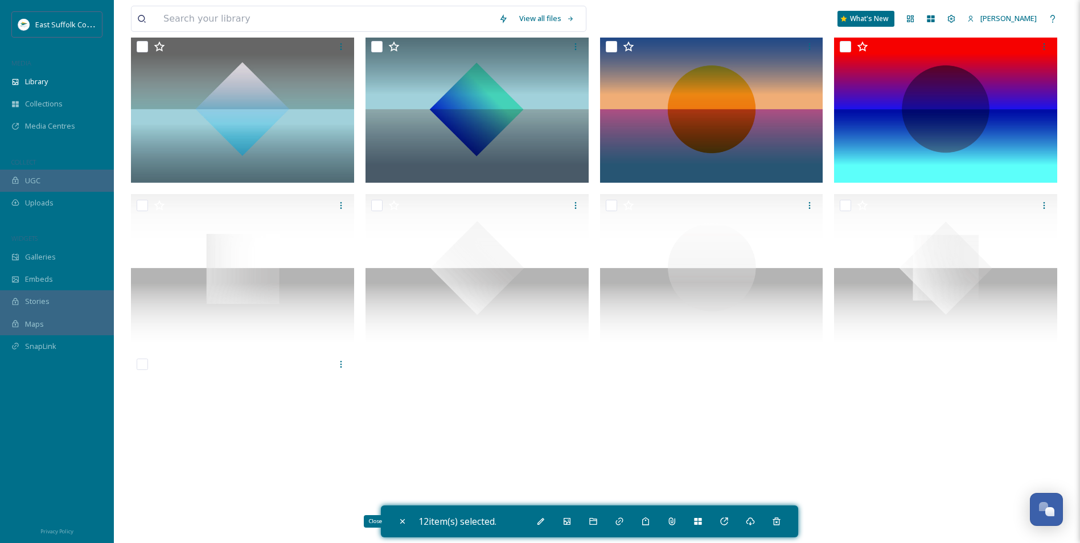
checkbox input "false"
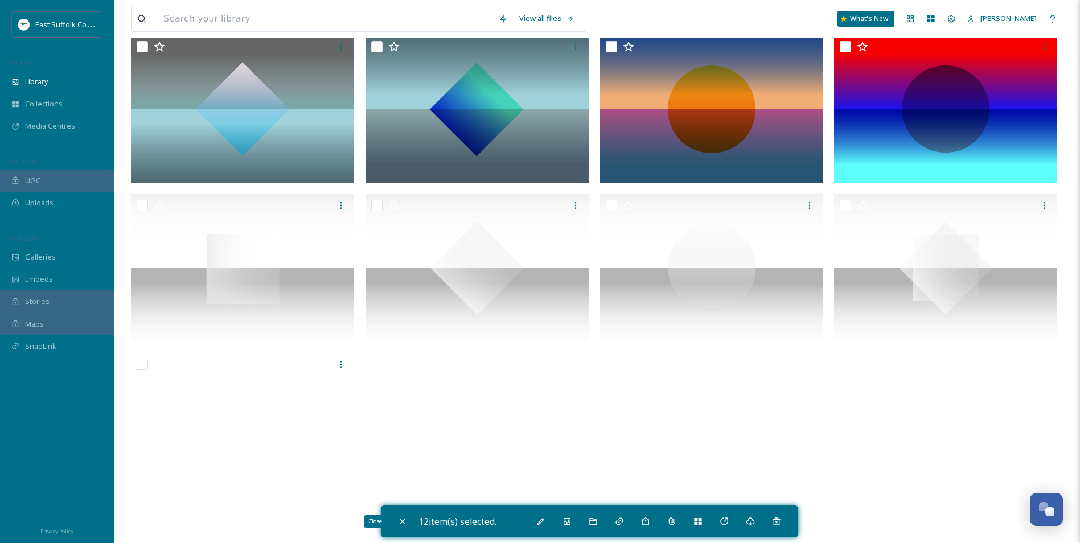
checkbox input "false"
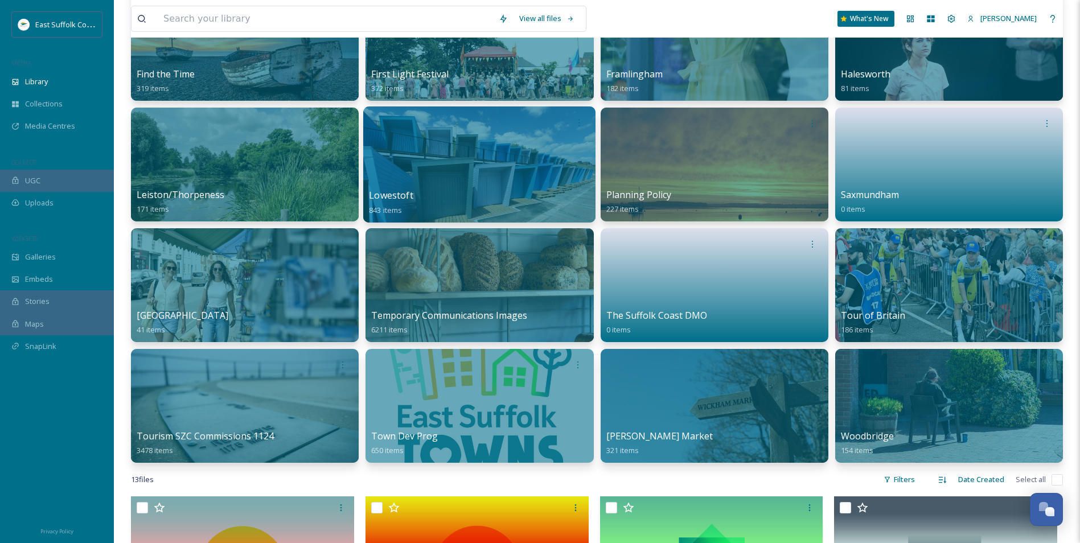
scroll to position [512, 0]
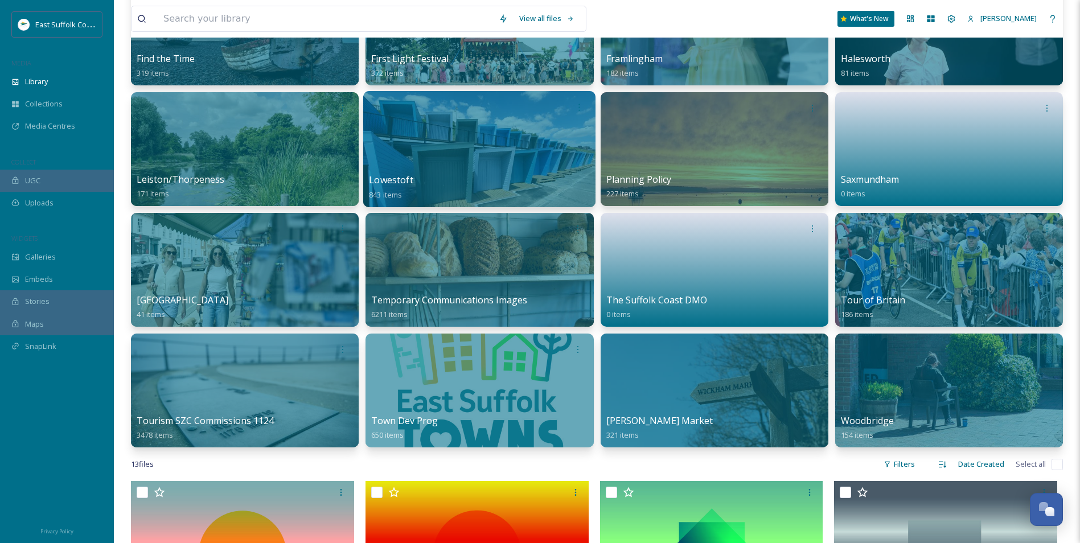
click at [435, 163] on div at bounding box center [479, 149] width 232 height 116
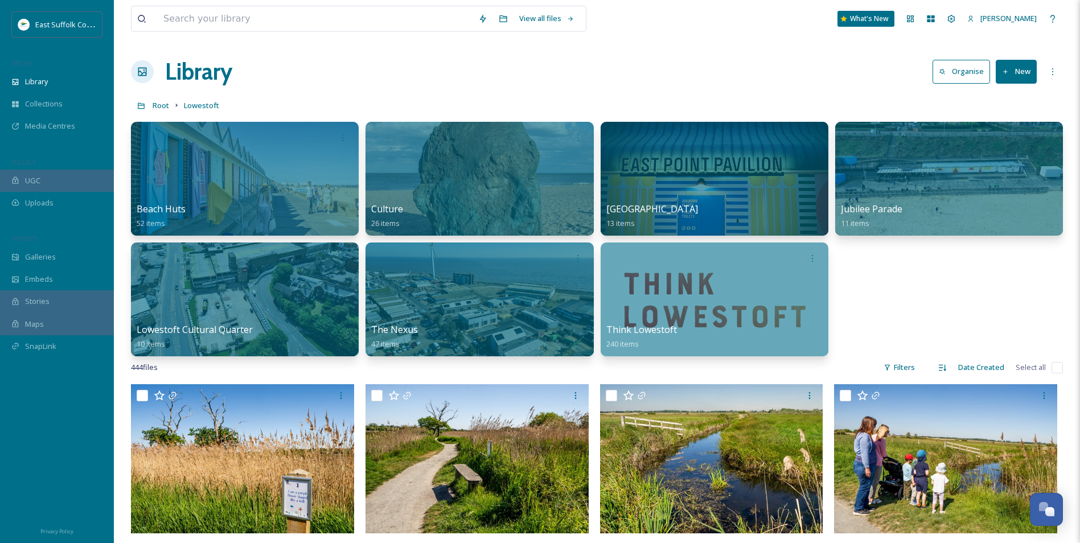
click at [158, 97] on div "Root Lowestoft" at bounding box center [597, 105] width 932 height 22
click at [159, 104] on span "Root" at bounding box center [161, 105] width 17 height 10
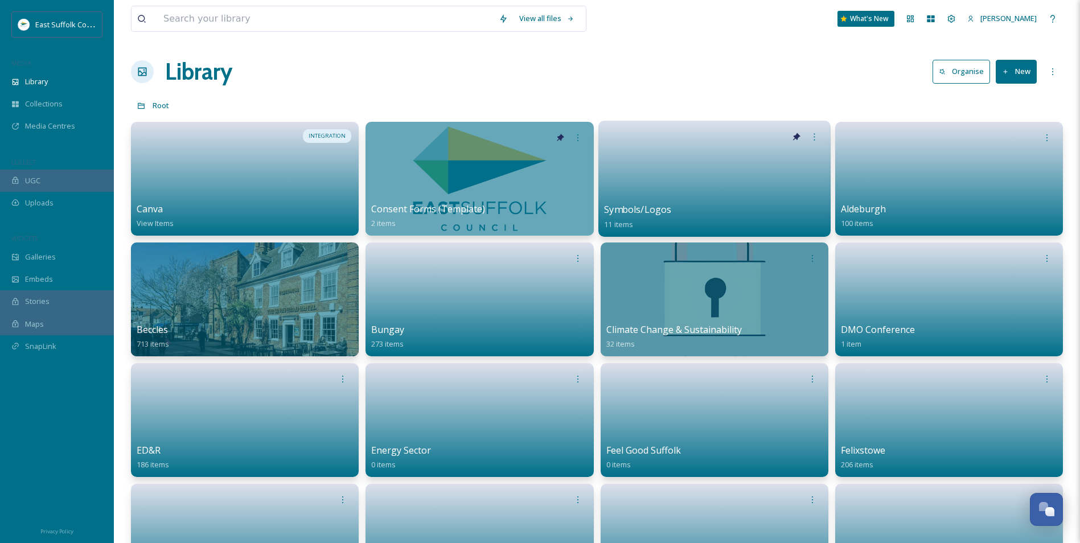
click at [707, 178] on link at bounding box center [714, 174] width 221 height 55
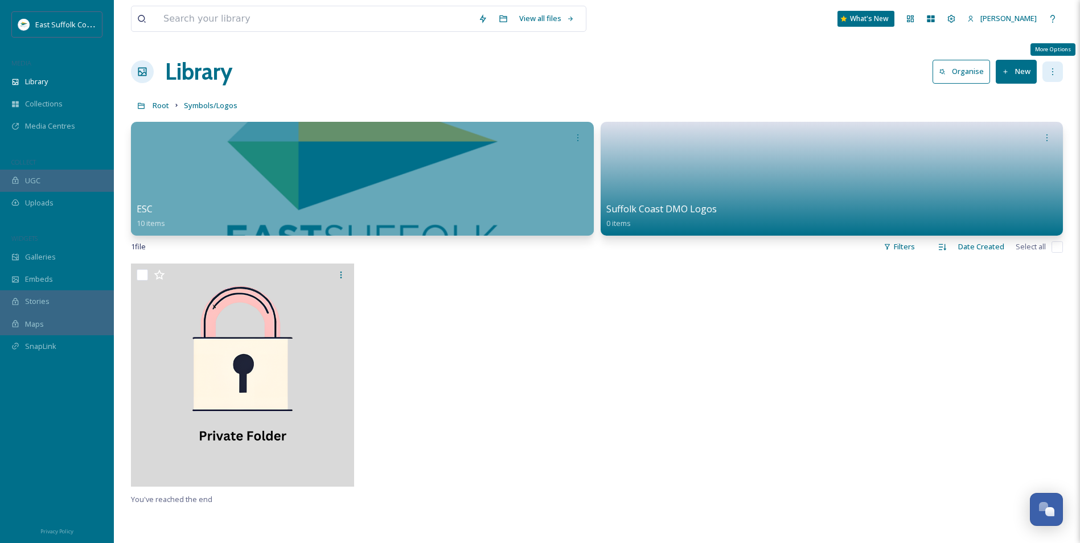
click at [1053, 72] on icon at bounding box center [1052, 71] width 9 height 9
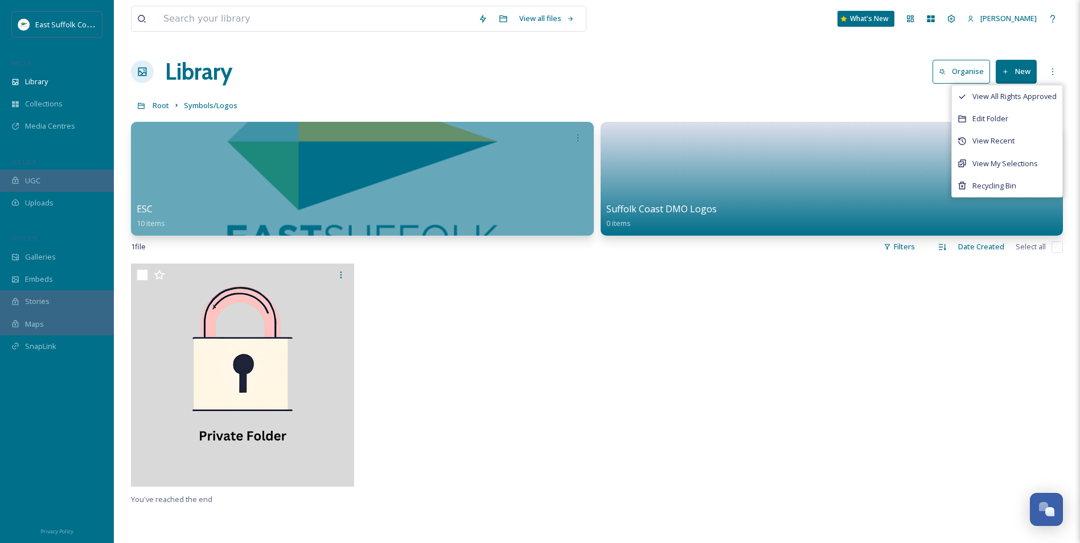
drag, startPoint x: 505, startPoint y: 72, endPoint x: 423, endPoint y: 84, distance: 82.8
click at [504, 72] on div "Library Organise New View All Rights Approved Edit Folder View Recent View My S…" at bounding box center [597, 72] width 932 height 34
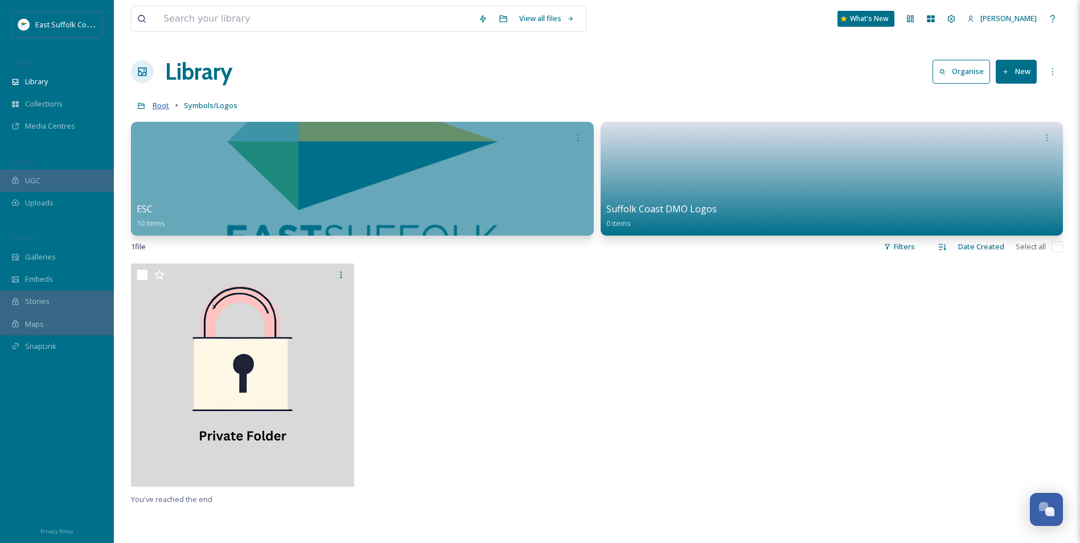
click at [161, 107] on span "Root" at bounding box center [161, 105] width 17 height 10
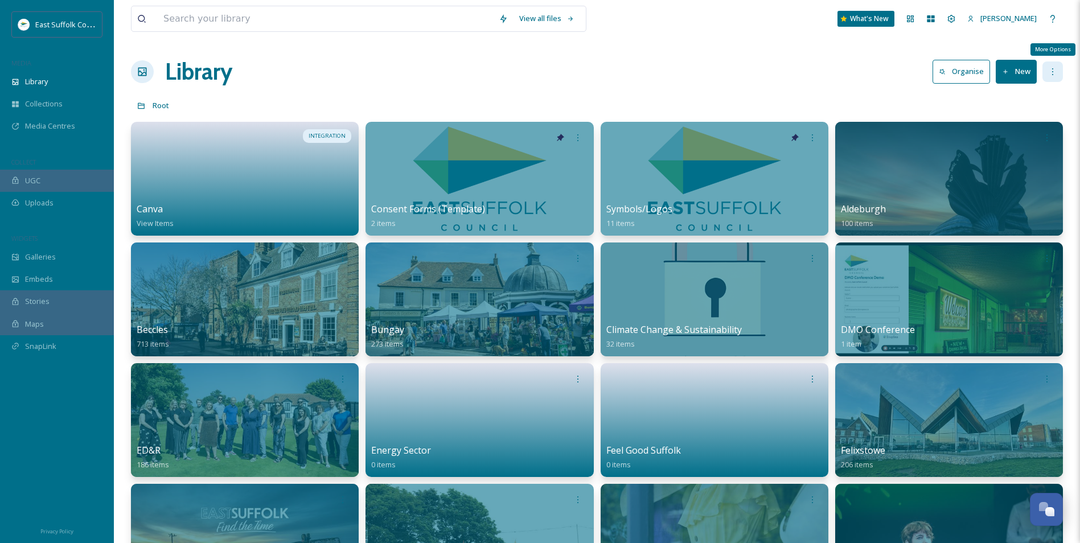
click at [1056, 73] on icon at bounding box center [1052, 71] width 9 height 9
click at [683, 94] on div "Root" at bounding box center [597, 105] width 932 height 22
click at [956, 19] on icon at bounding box center [951, 18] width 9 height 9
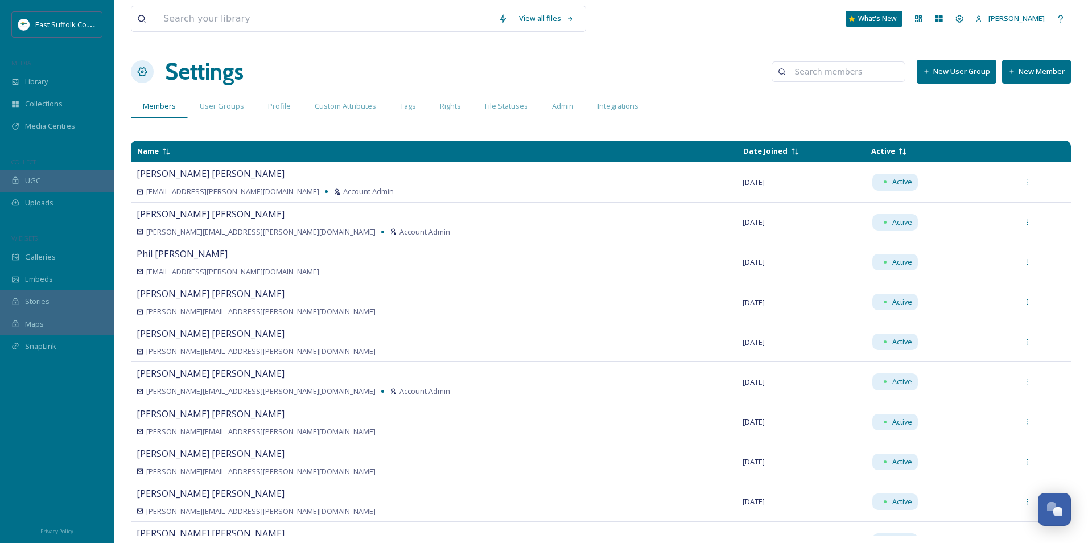
click at [632, 43] on div "View all files What's New Jake Snell Settings New User Group New Member Members…" at bounding box center [601, 271] width 975 height 543
click at [66, 79] on div "Library" at bounding box center [57, 82] width 114 height 22
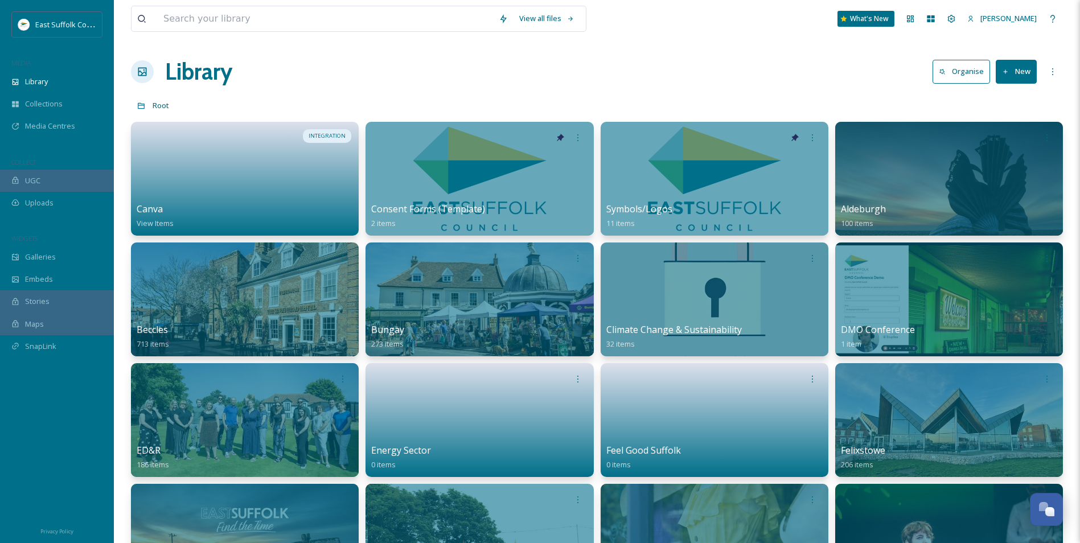
click at [391, 101] on div "Root" at bounding box center [597, 105] width 932 height 22
click at [7, 383] on div at bounding box center [57, 446] width 114 height 143
click at [48, 66] on div "MEDIA" at bounding box center [57, 63] width 114 height 15
click at [647, 180] on div at bounding box center [714, 179] width 232 height 116
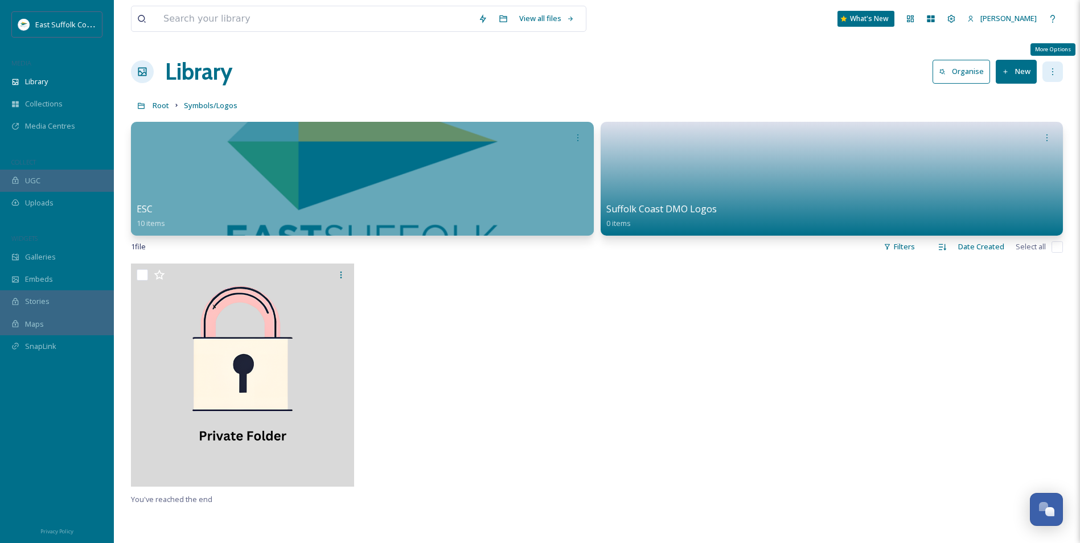
click at [1050, 68] on icon at bounding box center [1052, 71] width 9 height 9
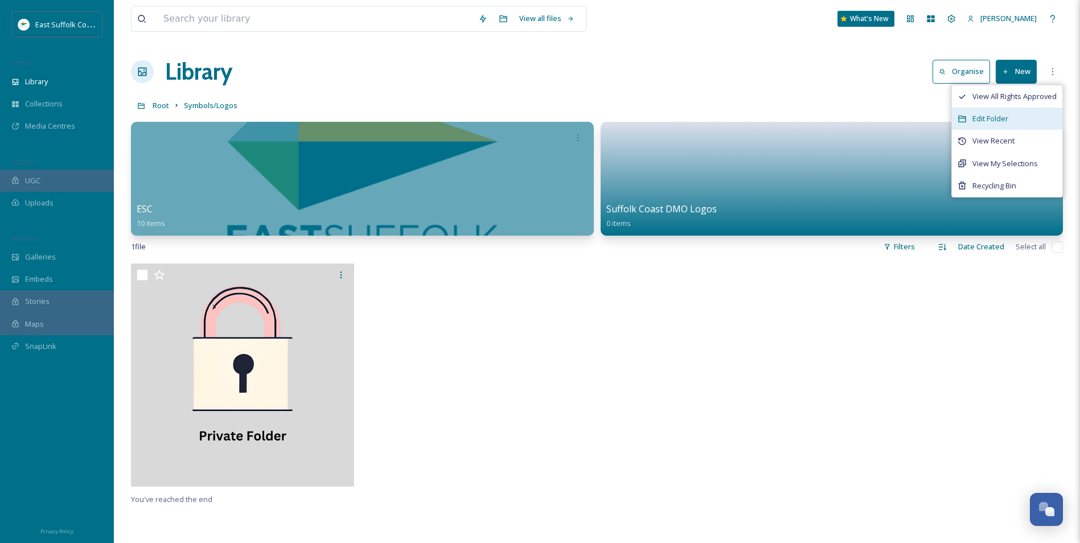
click at [987, 119] on span "Edit Folder" at bounding box center [990, 118] width 36 height 11
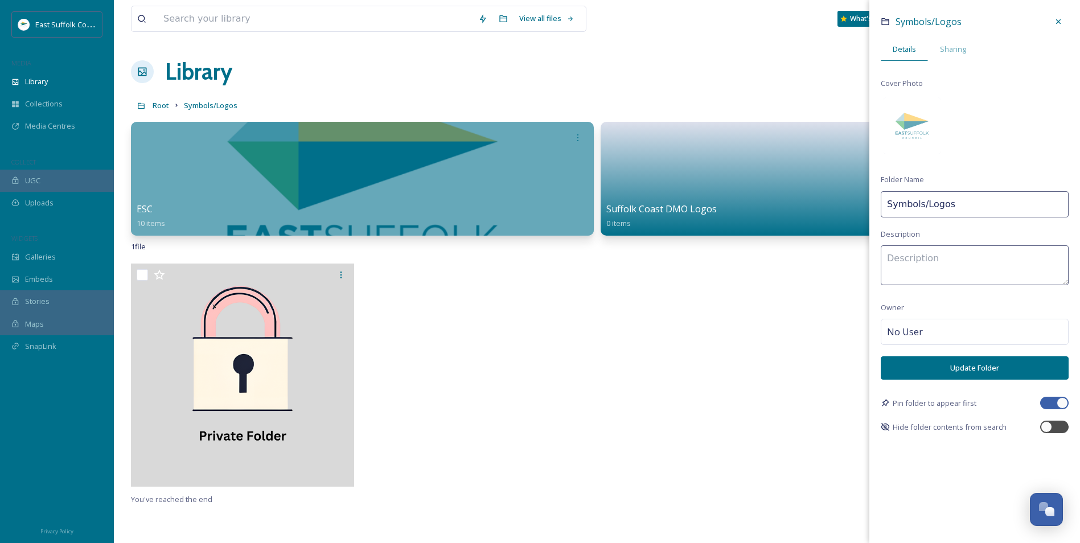
click at [921, 203] on input "Symbols/Logos" at bounding box center [975, 204] width 188 height 26
drag, startPoint x: 925, startPoint y: 204, endPoint x: 850, endPoint y: 213, distance: 75.2
click at [856, 214] on div "View all files What's New Jake Snell Library Organise New Root Symbols/Logos Yo…" at bounding box center [597, 403] width 966 height 807
type input "Graphics & Logos"
click at [931, 365] on button "Update Folder" at bounding box center [975, 367] width 188 height 23
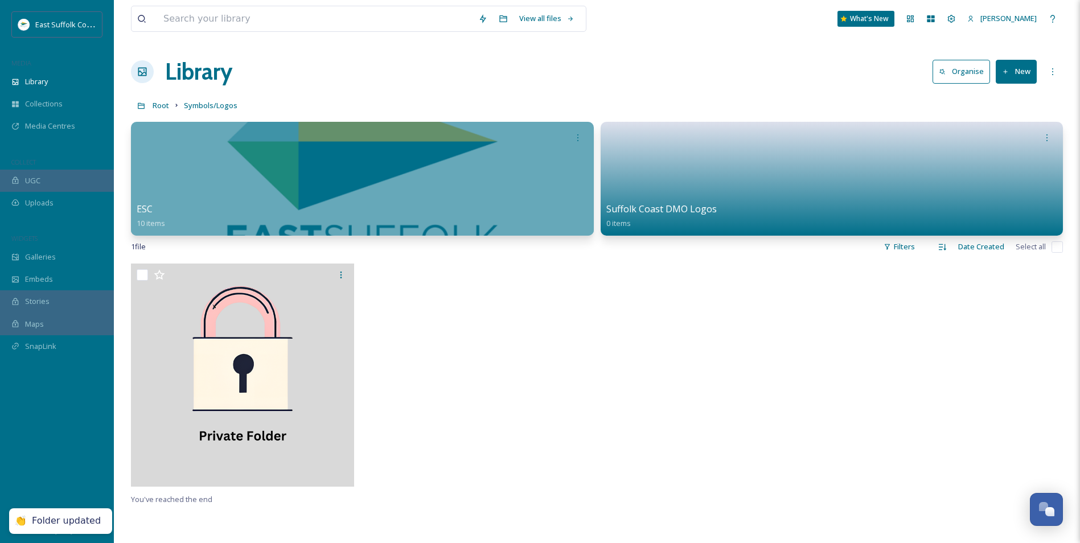
click at [610, 348] on div at bounding box center [714, 378] width 229 height 229
click at [1008, 59] on div "Library Organise New" at bounding box center [597, 72] width 932 height 34
click at [1010, 68] on button "New" at bounding box center [1016, 71] width 41 height 23
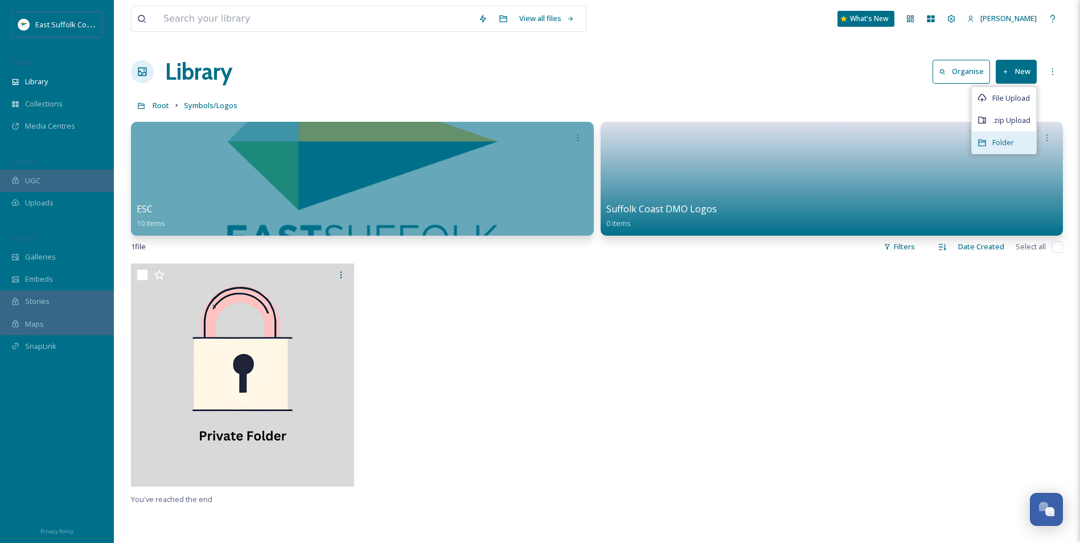
click at [992, 139] on div "Folder" at bounding box center [1004, 142] width 64 height 22
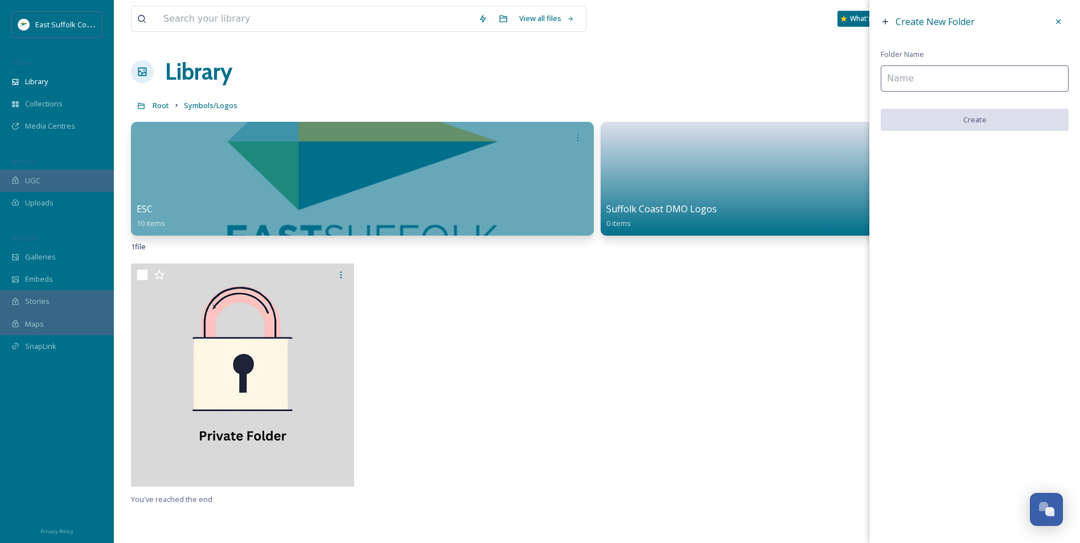
click at [968, 81] on input at bounding box center [975, 78] width 188 height 26
type input "T"
type input "Graphics"
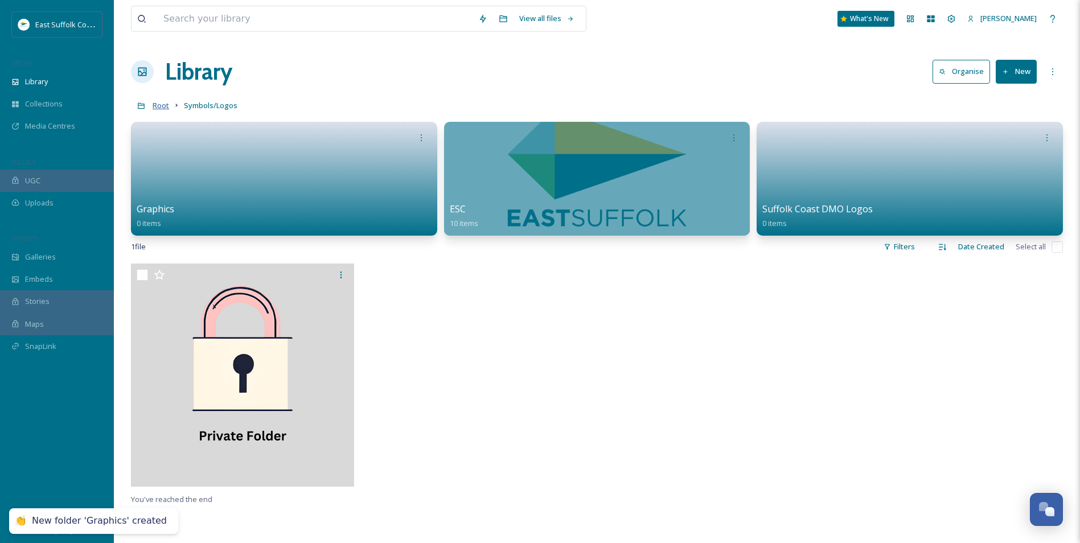
click at [162, 105] on span "Root" at bounding box center [161, 105] width 17 height 10
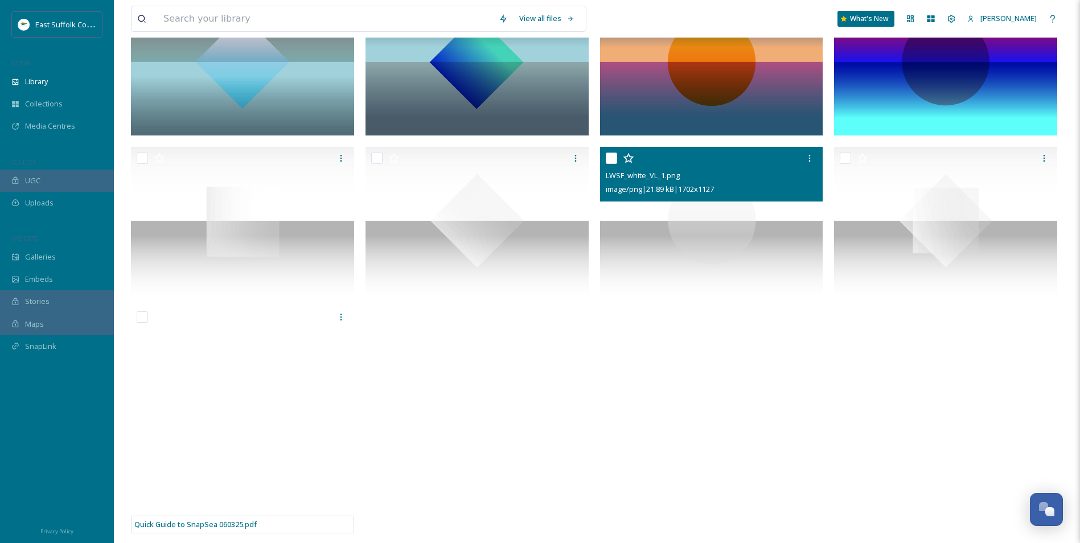
scroll to position [776, 0]
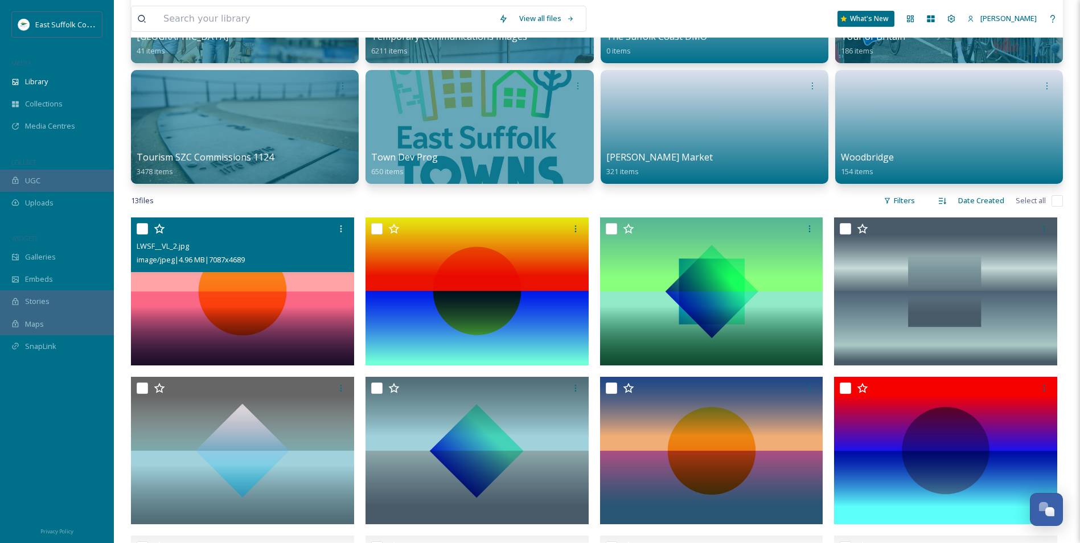
click at [141, 293] on img at bounding box center [242, 290] width 223 height 147
checkbox input "true"
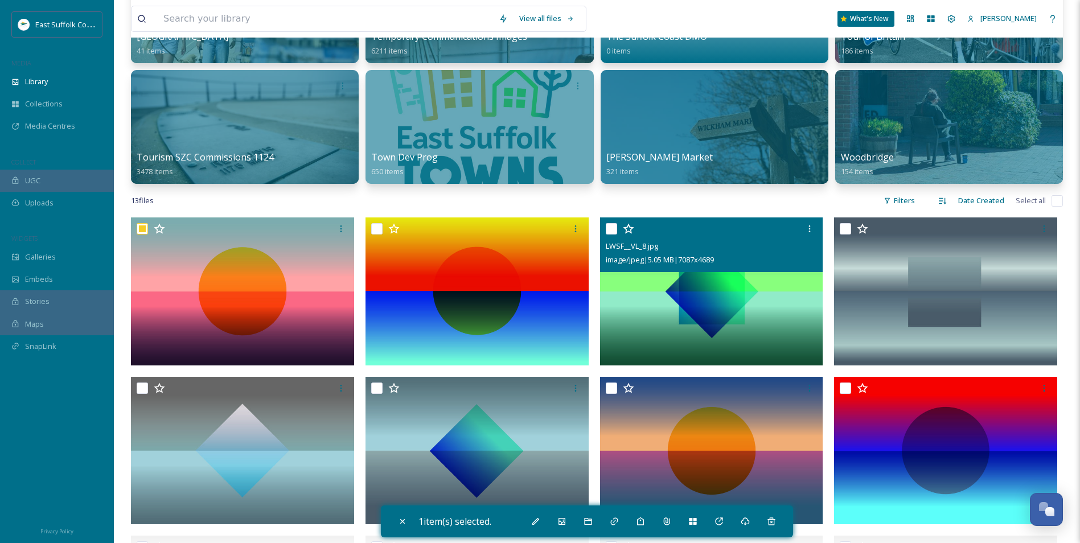
drag, startPoint x: 663, startPoint y: 310, endPoint x: 690, endPoint y: 310, distance: 27.3
click at [663, 310] on img at bounding box center [711, 290] width 223 height 147
checkbox input "true"
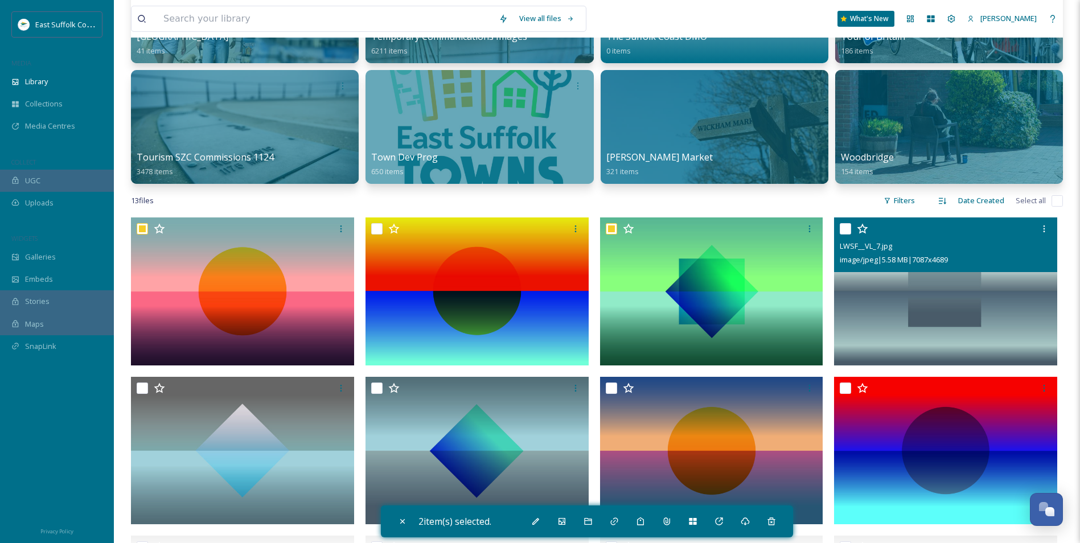
click at [877, 308] on img at bounding box center [945, 290] width 223 height 147
checkbox input "true"
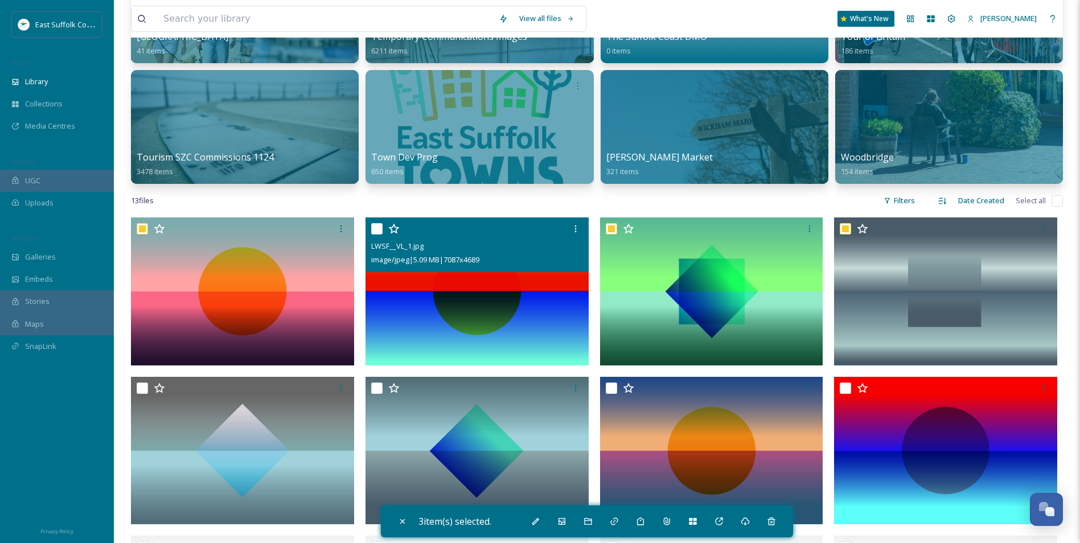
click at [542, 327] on img at bounding box center [476, 290] width 223 height 147
checkbox input "true"
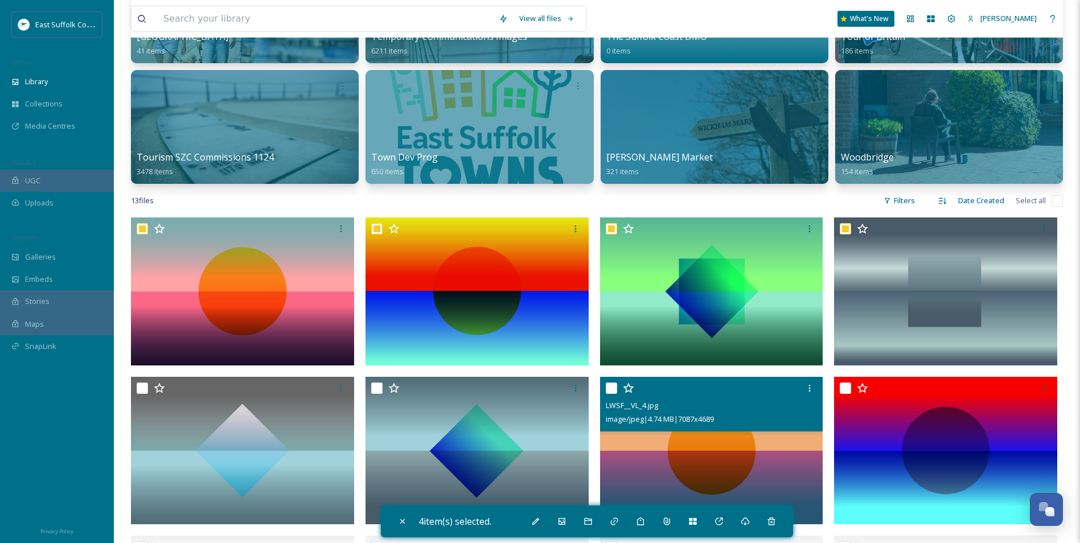
click at [690, 480] on img at bounding box center [711, 450] width 223 height 147
checkbox input "true"
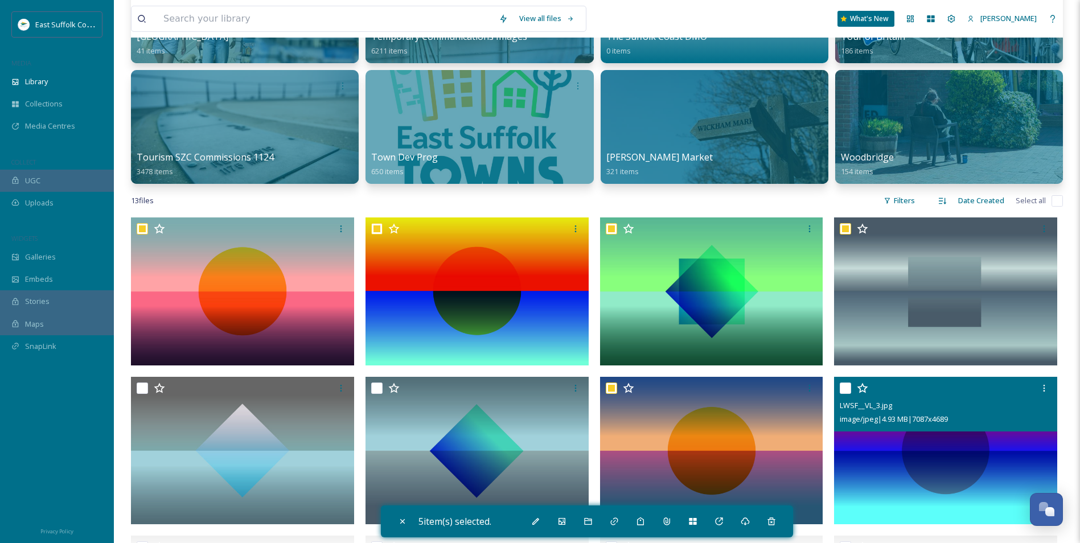
click at [892, 453] on img at bounding box center [945, 450] width 223 height 147
checkbox input "true"
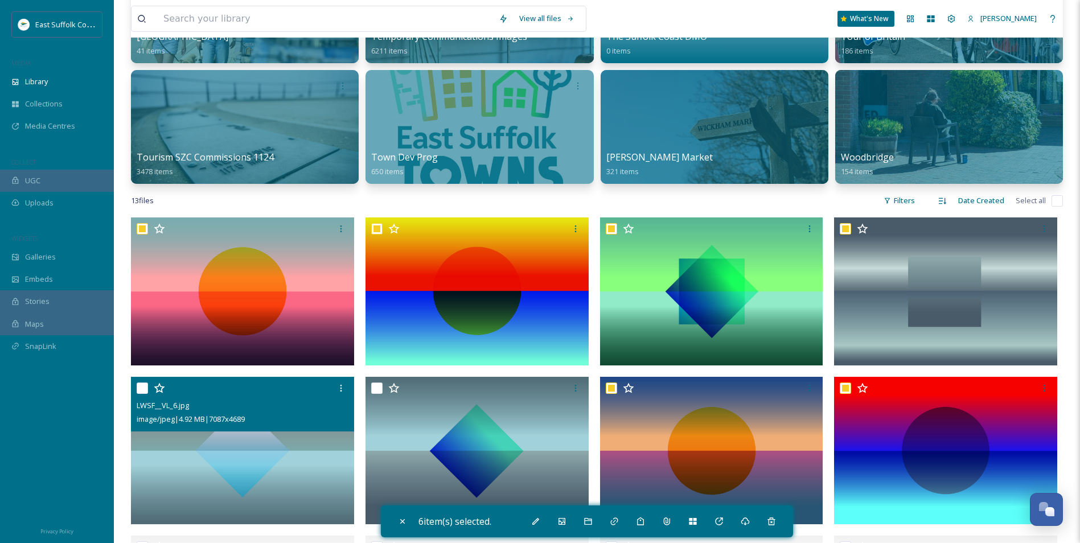
click at [307, 459] on img at bounding box center [242, 450] width 223 height 147
checkbox input "true"
click at [394, 454] on img at bounding box center [476, 450] width 223 height 147
checkbox input "true"
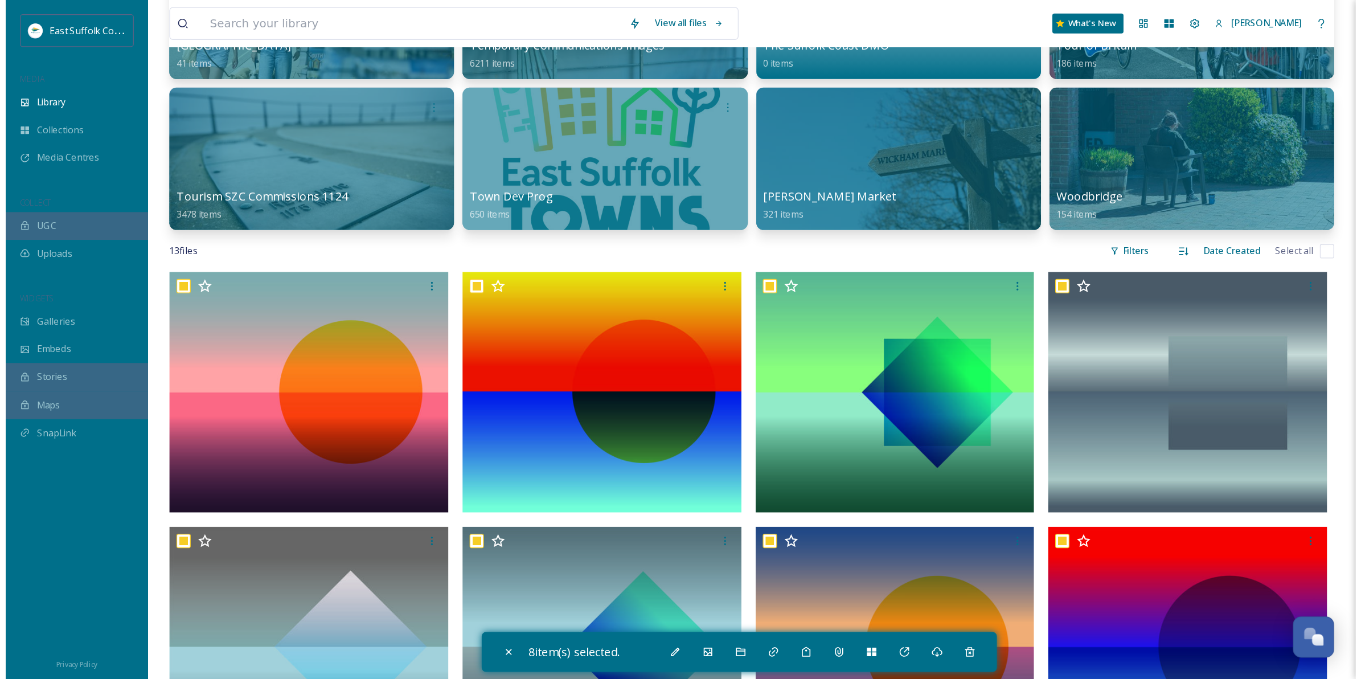
scroll to position [5018, 0]
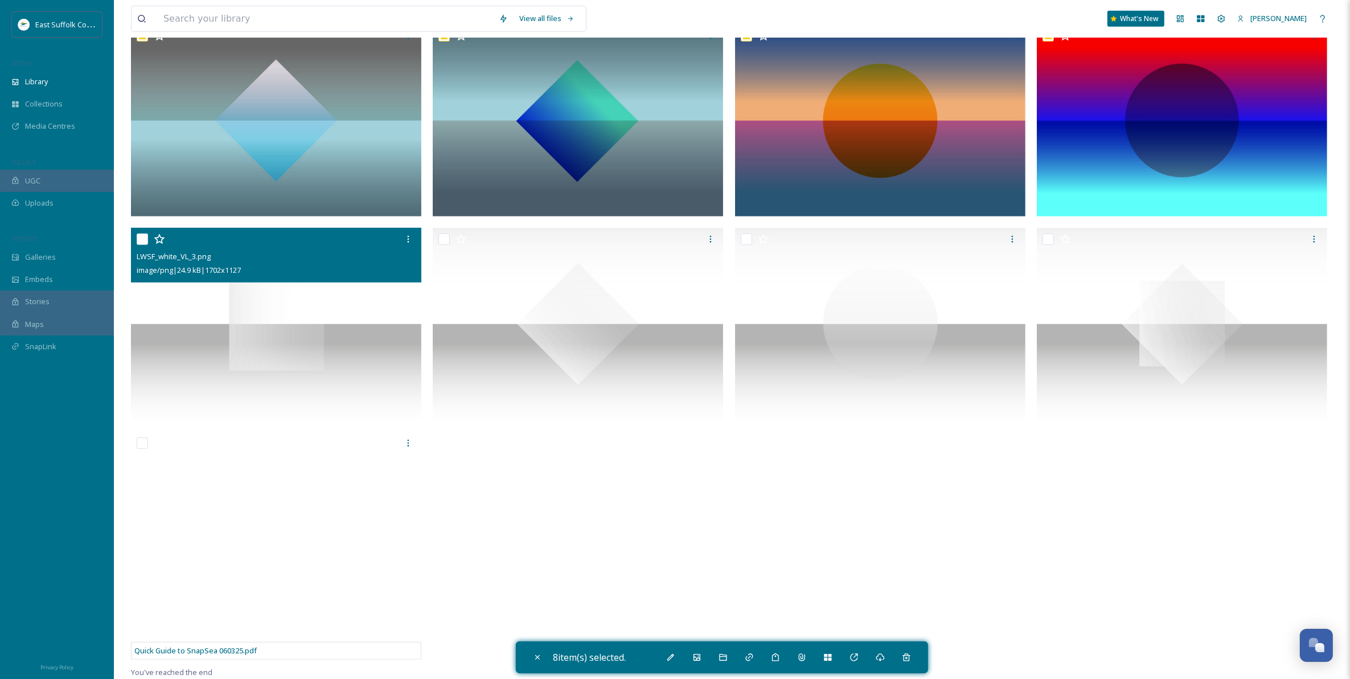
click at [356, 357] on img at bounding box center [276, 324] width 290 height 192
checkbox input "true"
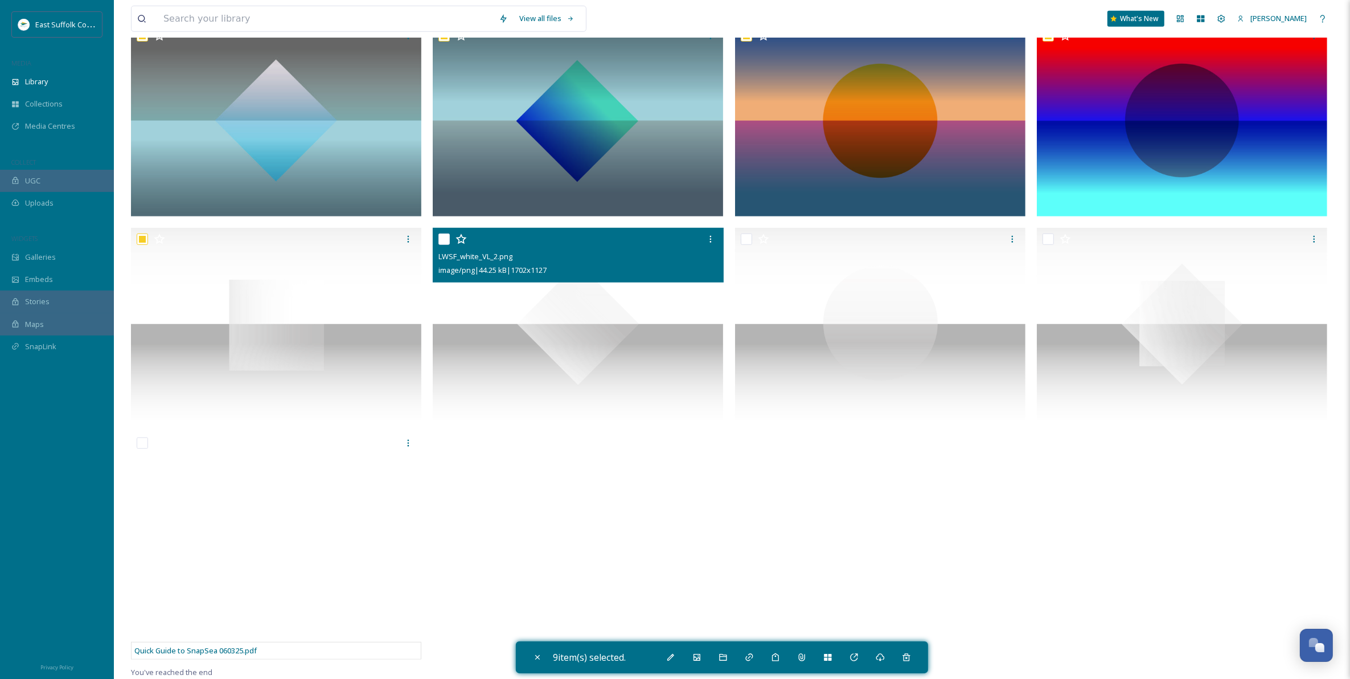
click at [513, 351] on img at bounding box center [578, 324] width 290 height 192
checkbox input "true"
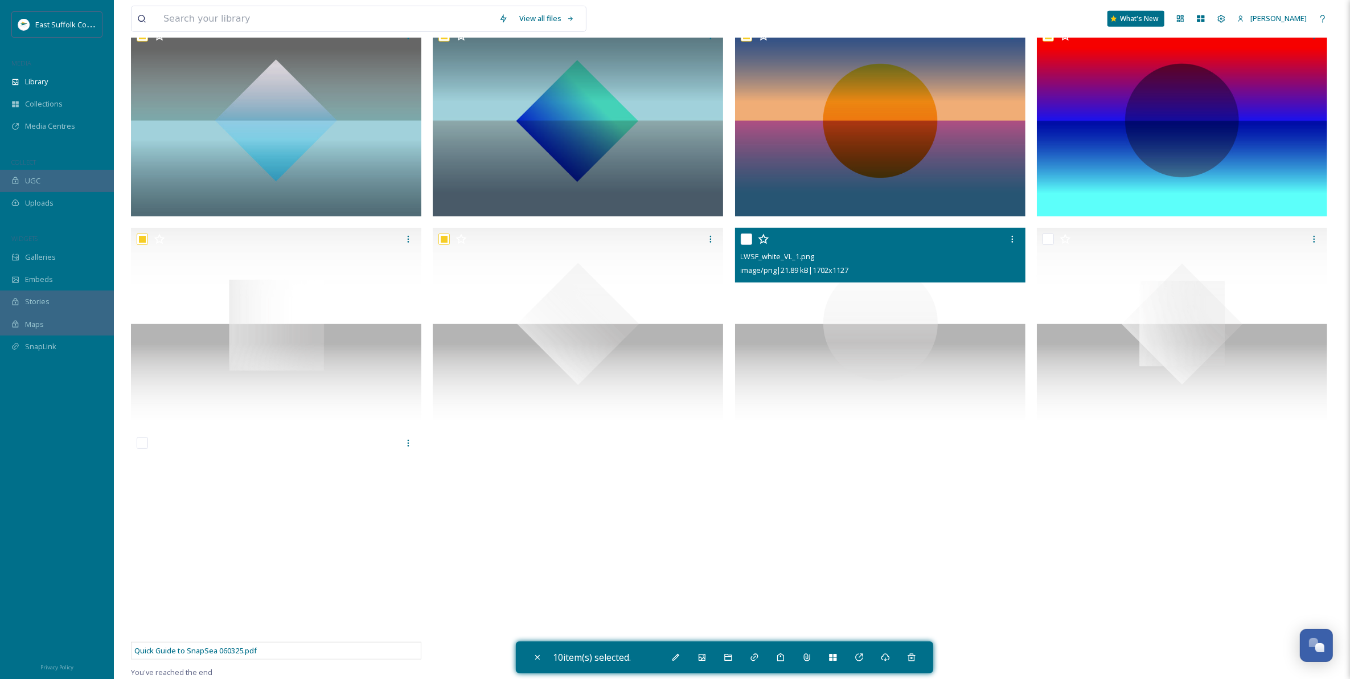
click at [827, 348] on img at bounding box center [880, 324] width 290 height 192
checkbox input "true"
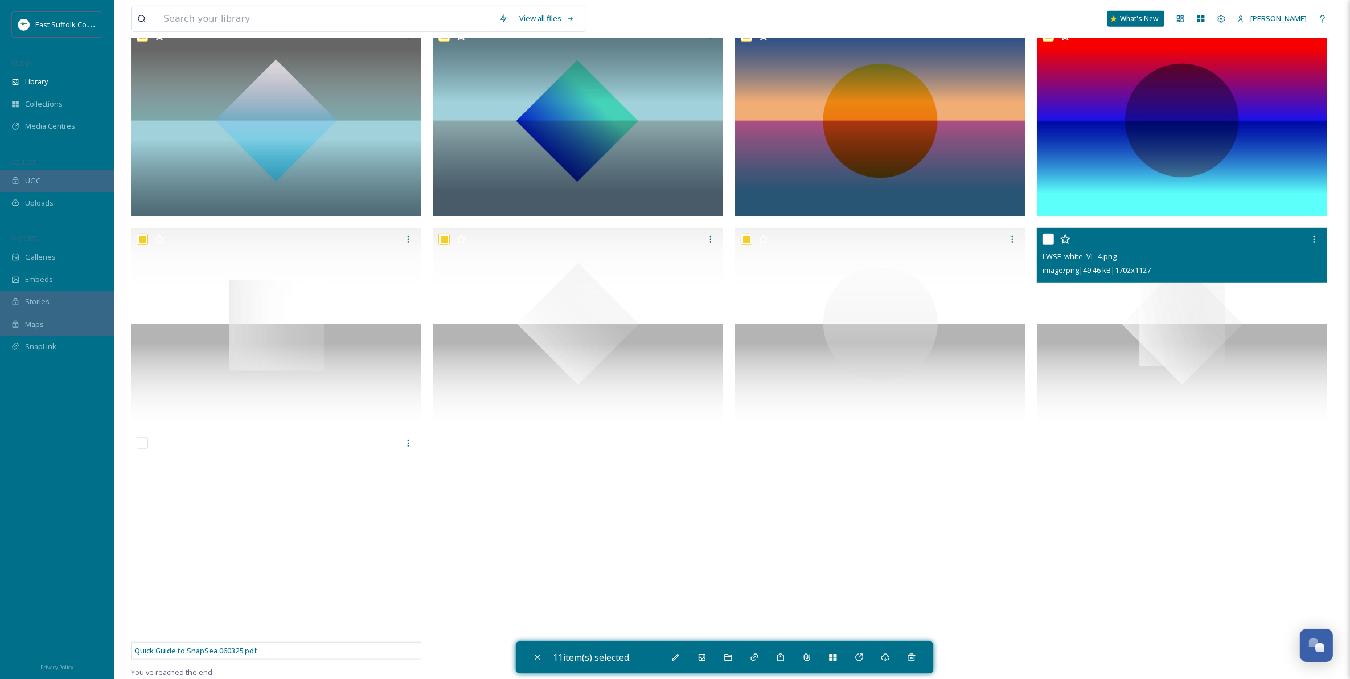
click at [1079, 344] on img at bounding box center [1182, 324] width 290 height 192
checkbox input "true"
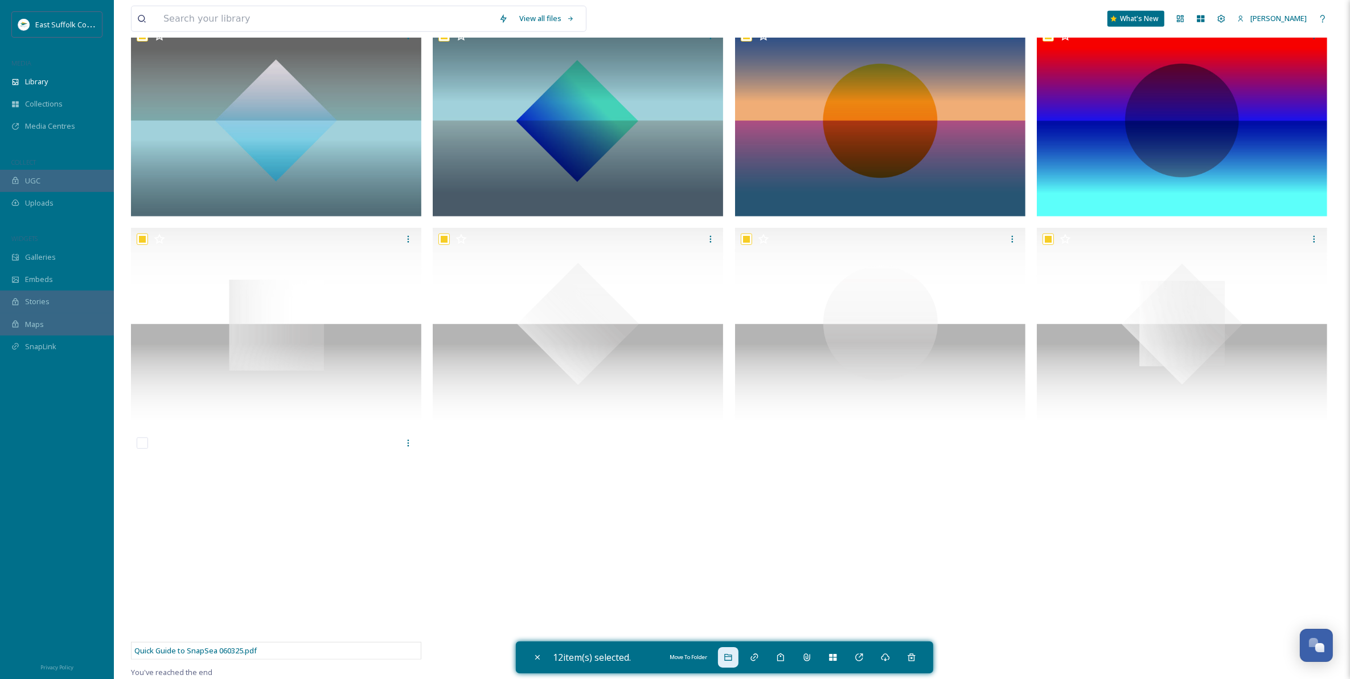
click at [733, 542] on icon at bounding box center [728, 656] width 9 height 9
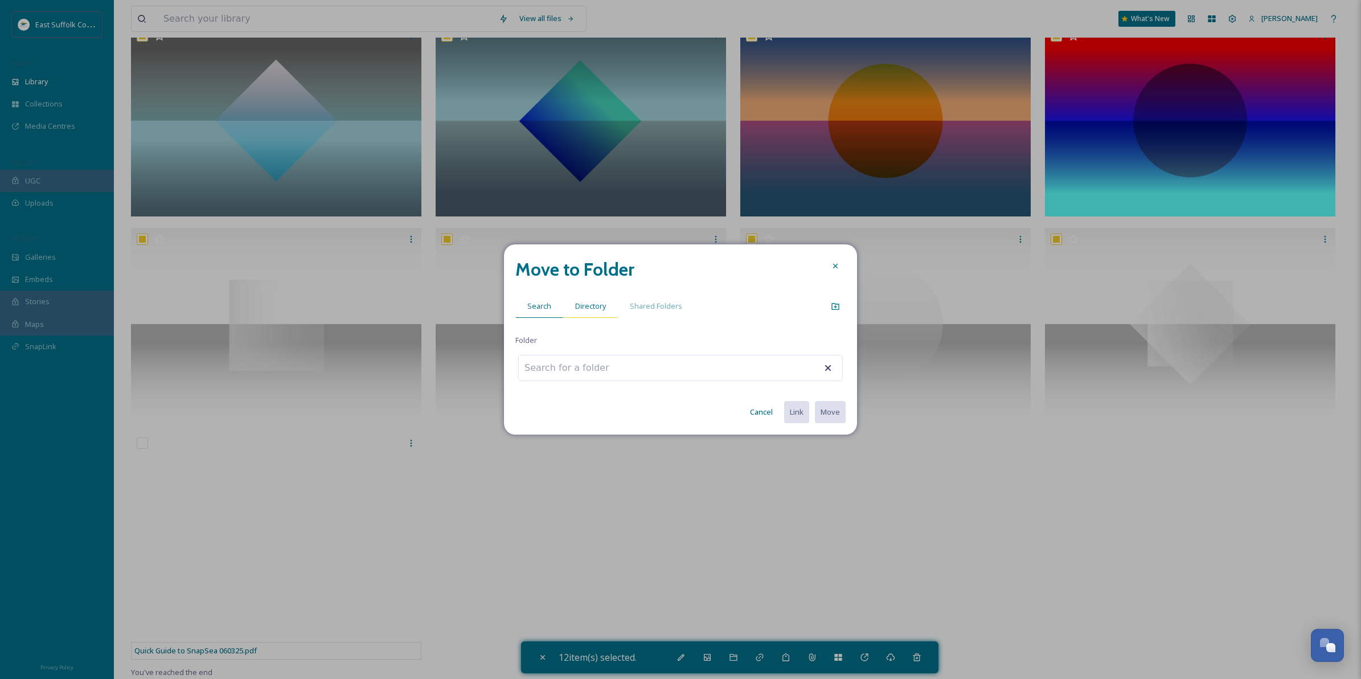
click at [587, 311] on span "Directory" at bounding box center [590, 306] width 31 height 11
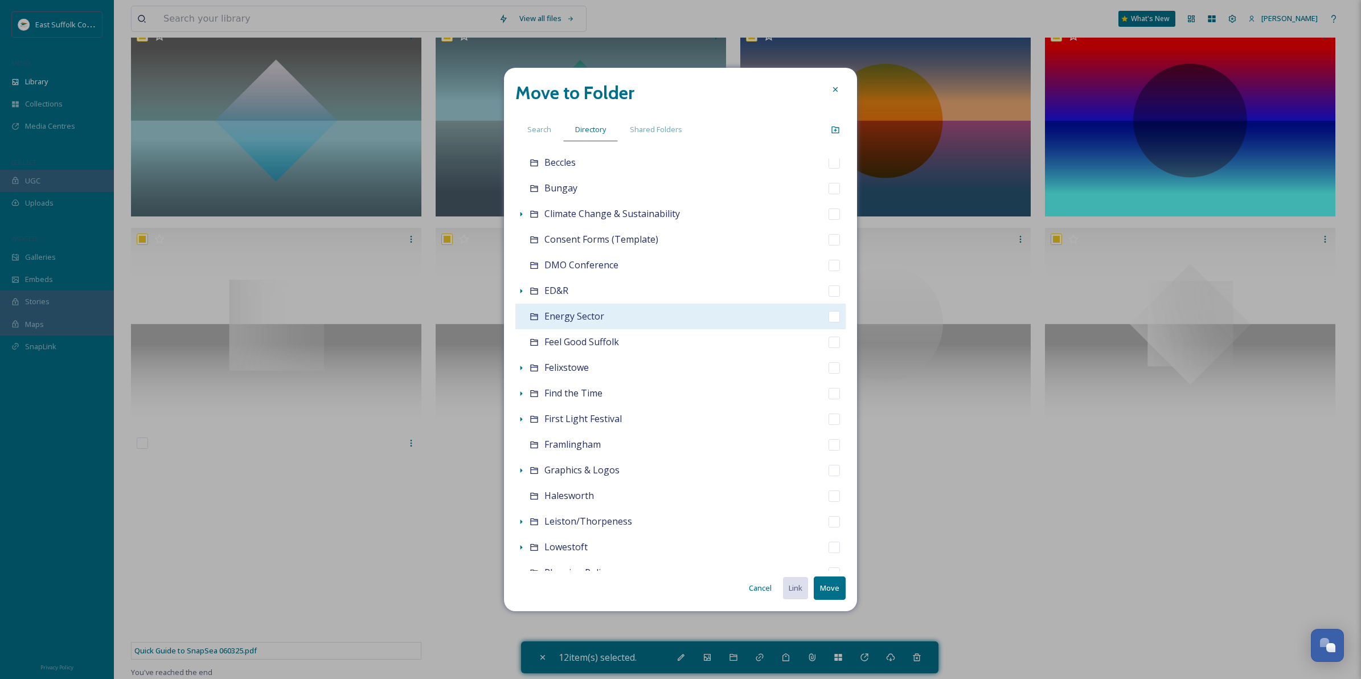
scroll to position [142, 0]
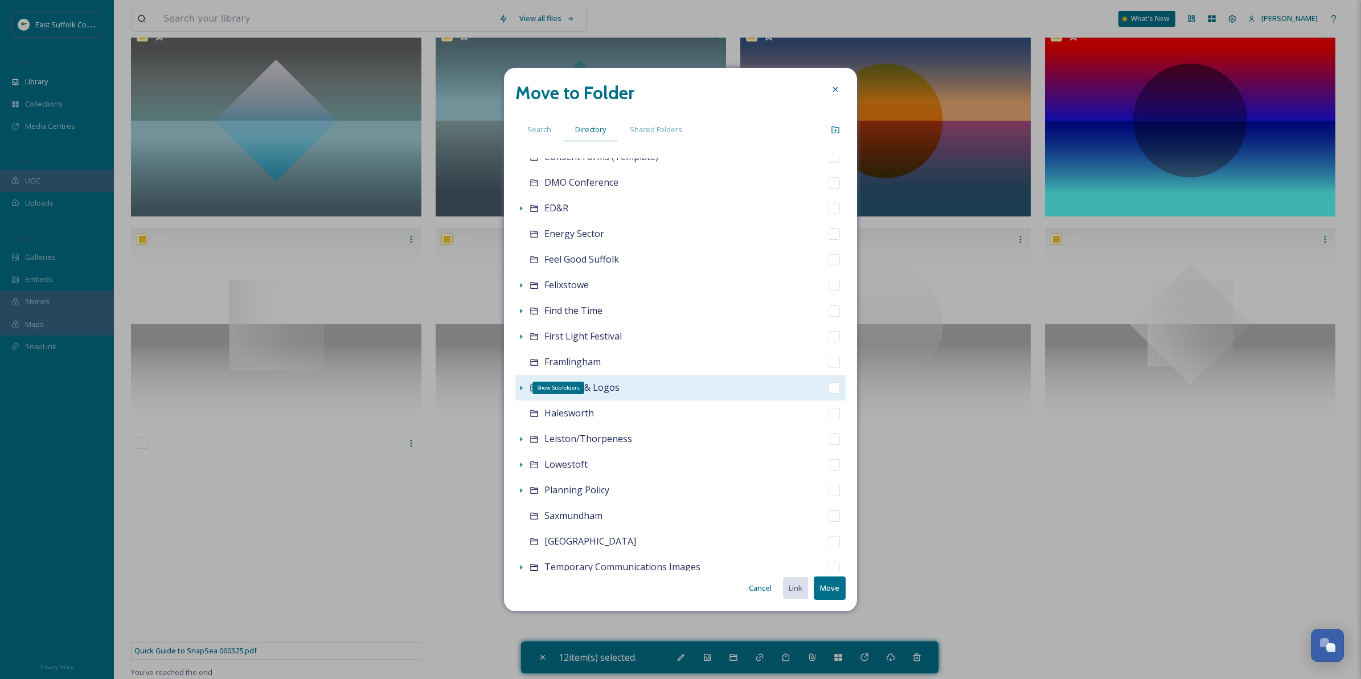
click at [520, 387] on icon at bounding box center [520, 387] width 9 height 9
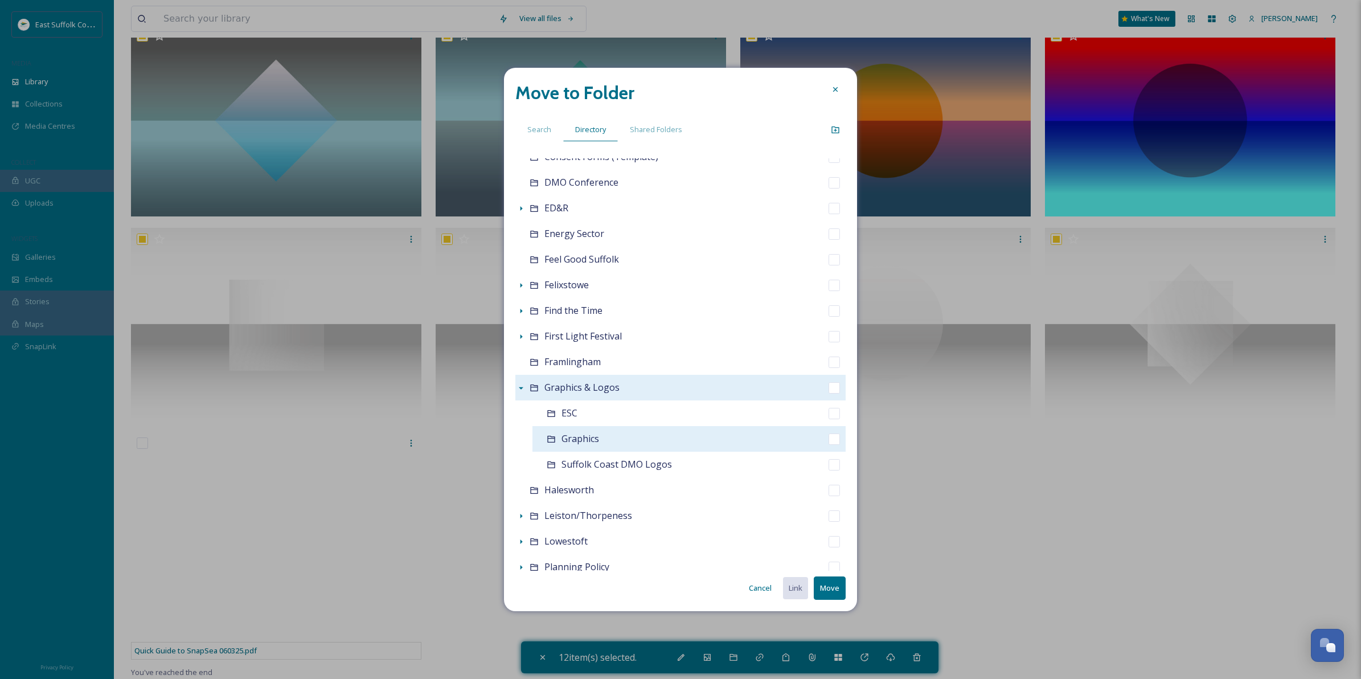
click at [828, 442] on input "checkbox" at bounding box center [833, 438] width 11 height 11
checkbox input "true"
checkbox input "false"
click at [828, 542] on button "Move" at bounding box center [829, 587] width 32 height 23
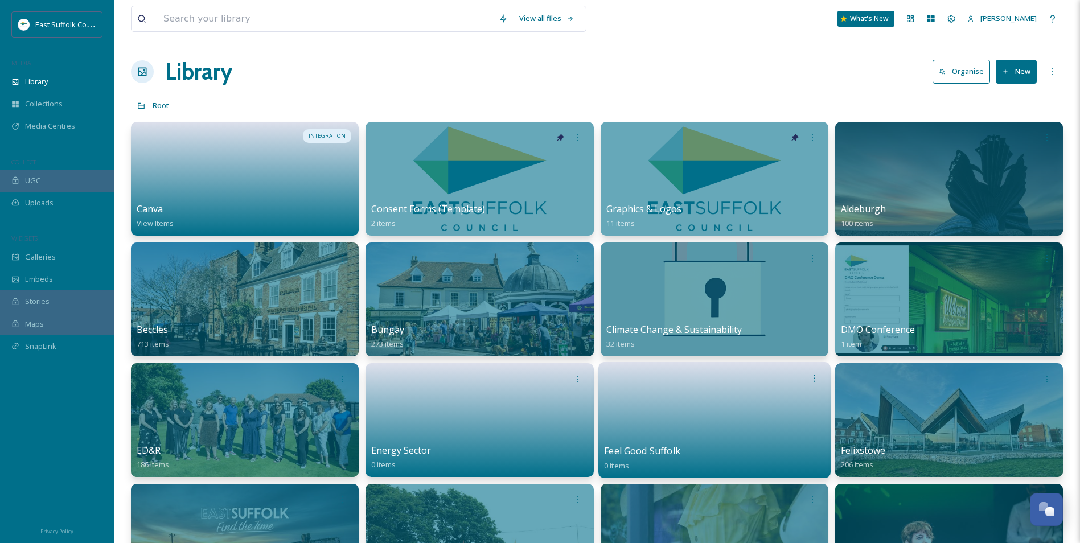
scroll to position [4992, 0]
drag, startPoint x: 581, startPoint y: 52, endPoint x: 573, endPoint y: 50, distance: 8.2
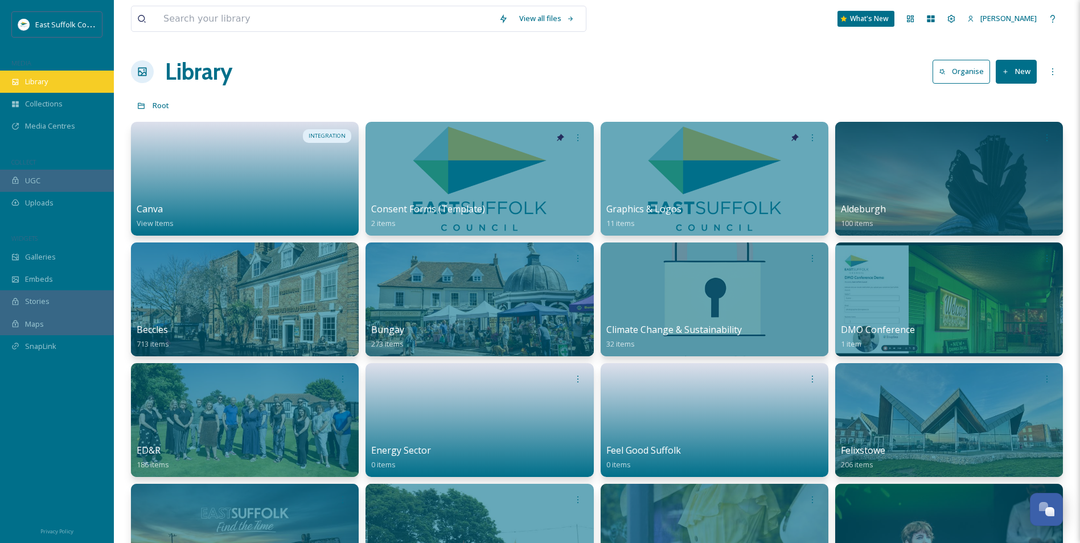
drag, startPoint x: 74, startPoint y: 81, endPoint x: 68, endPoint y: 81, distance: 6.3
click at [74, 81] on div "Library" at bounding box center [57, 82] width 114 height 22
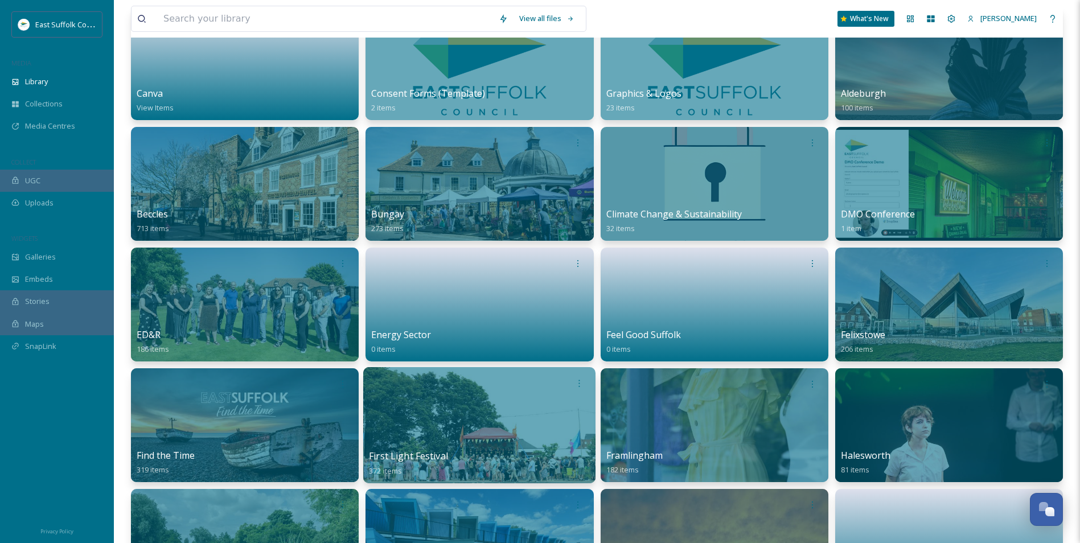
scroll to position [171, 0]
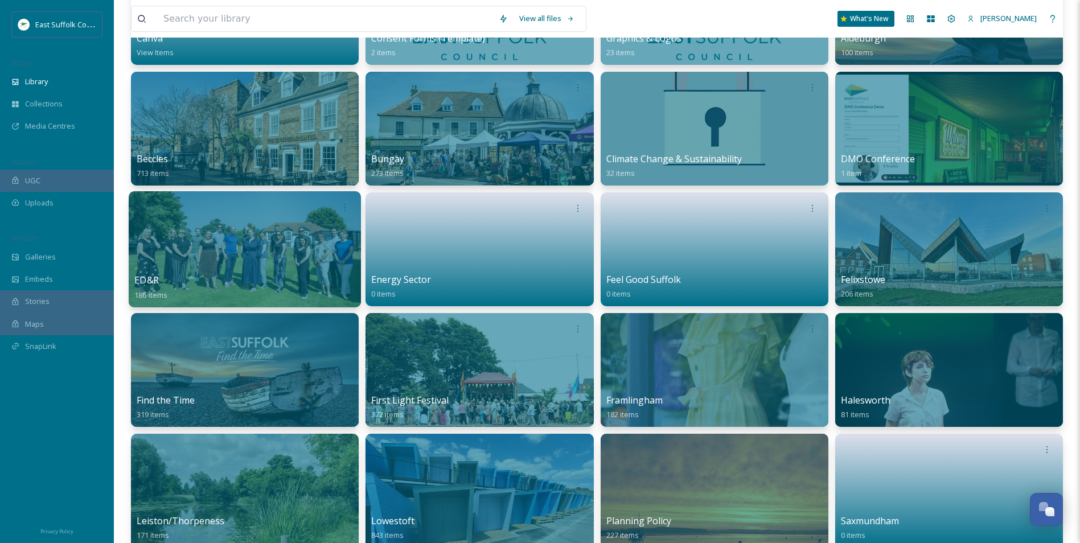
click at [235, 289] on div "ED&R 186 items" at bounding box center [244, 287] width 221 height 28
click at [249, 241] on div at bounding box center [245, 249] width 232 height 116
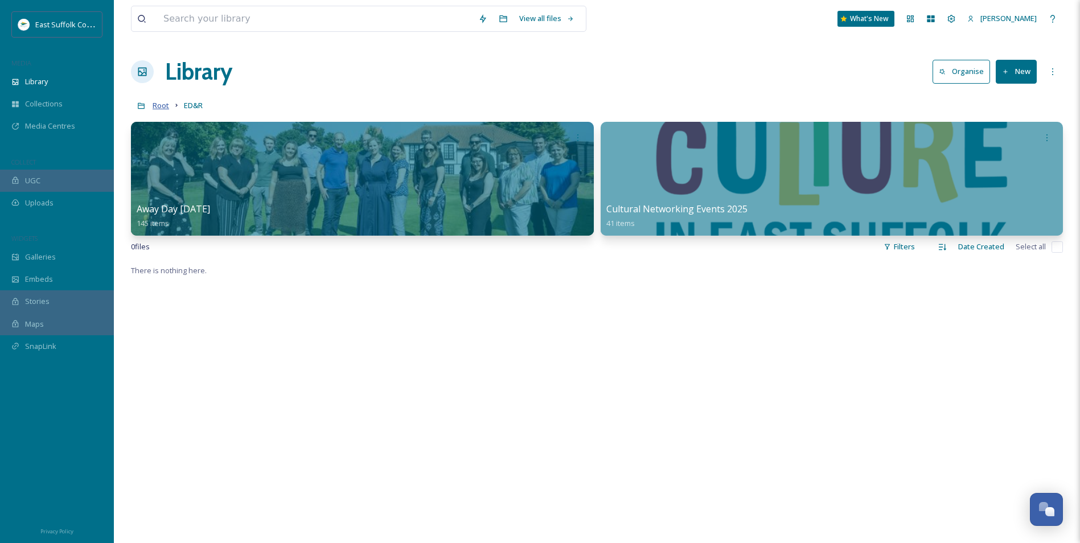
click at [165, 107] on span "Root" at bounding box center [161, 105] width 17 height 10
